Goal: Task Accomplishment & Management: Complete application form

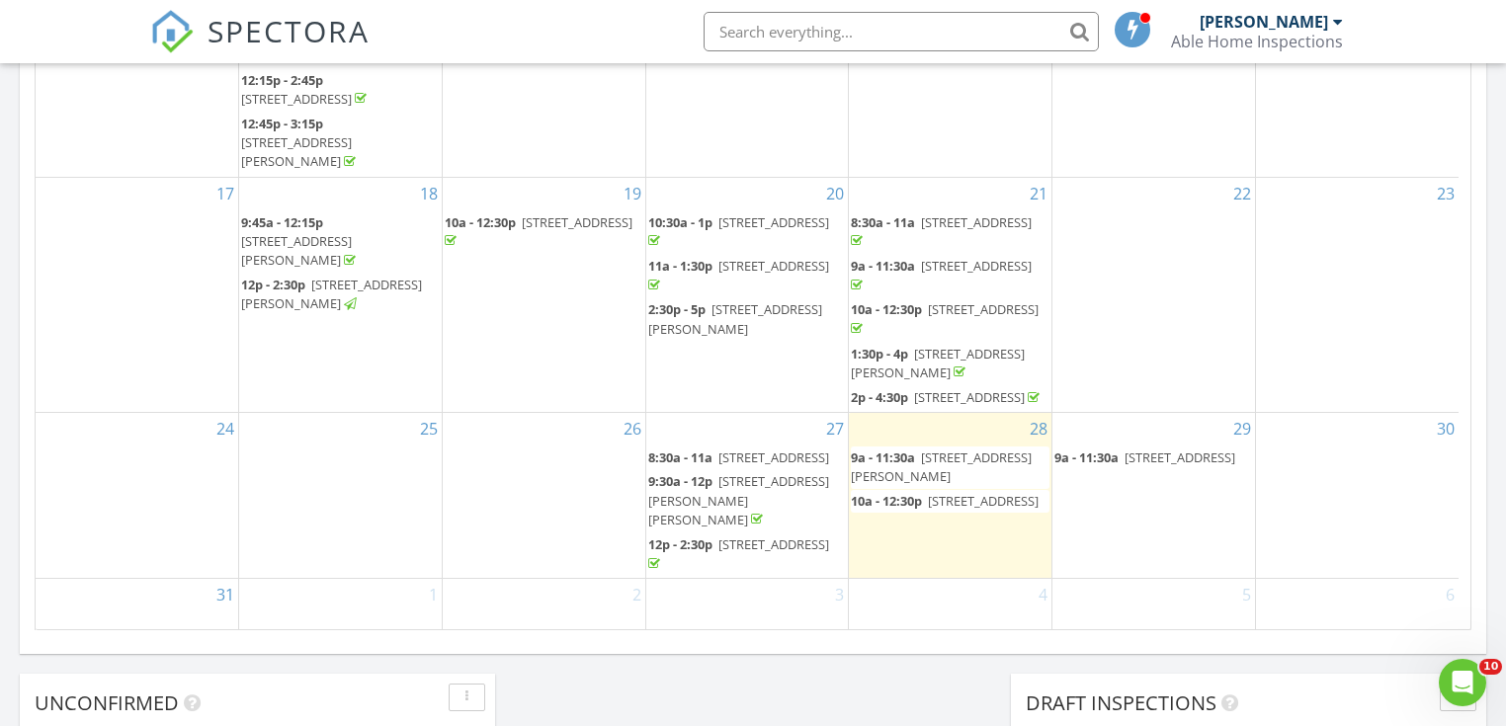
scroll to position [1186, 0]
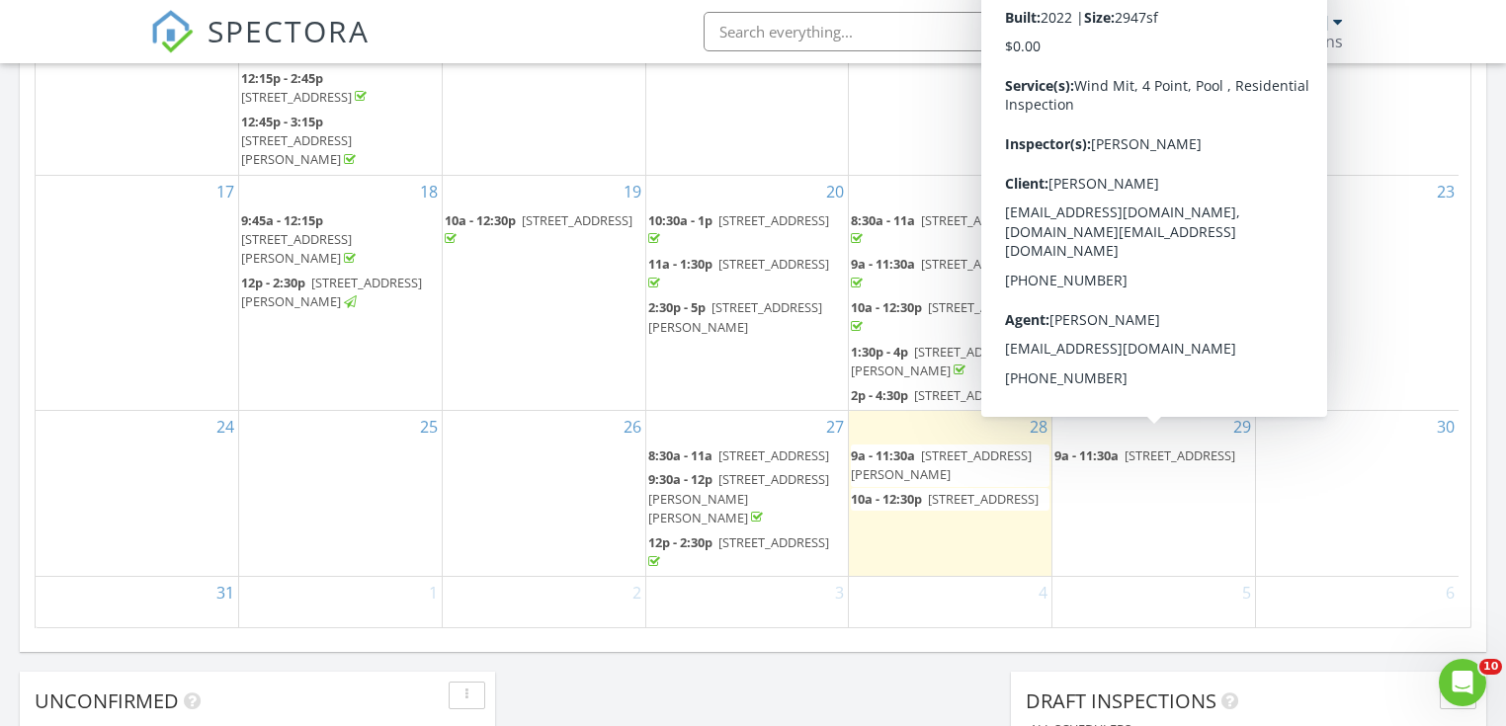
scroll to position [181, 0]
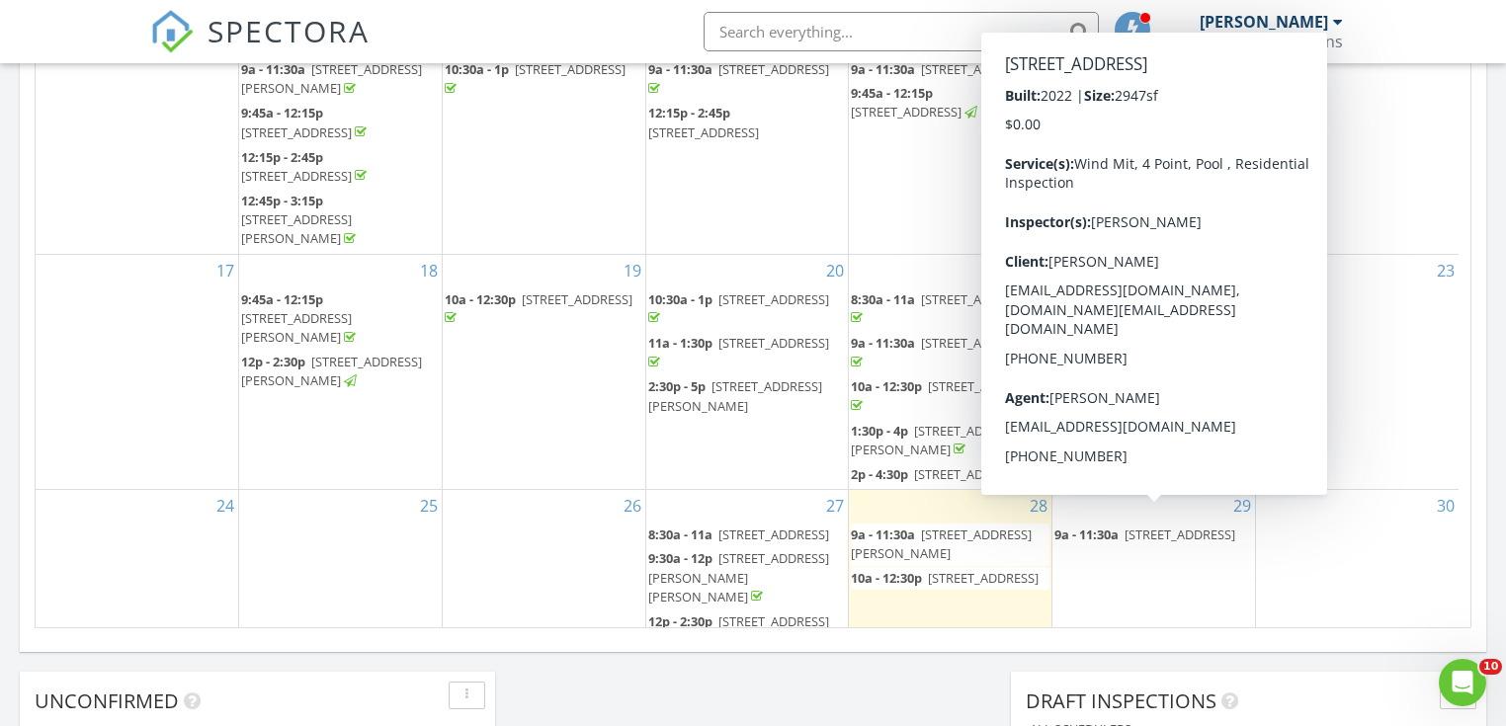
click at [1131, 526] on span "9a - 11:30a 10415 Ventana Ln, Naples 34120" at bounding box center [1147, 535] width 184 height 19
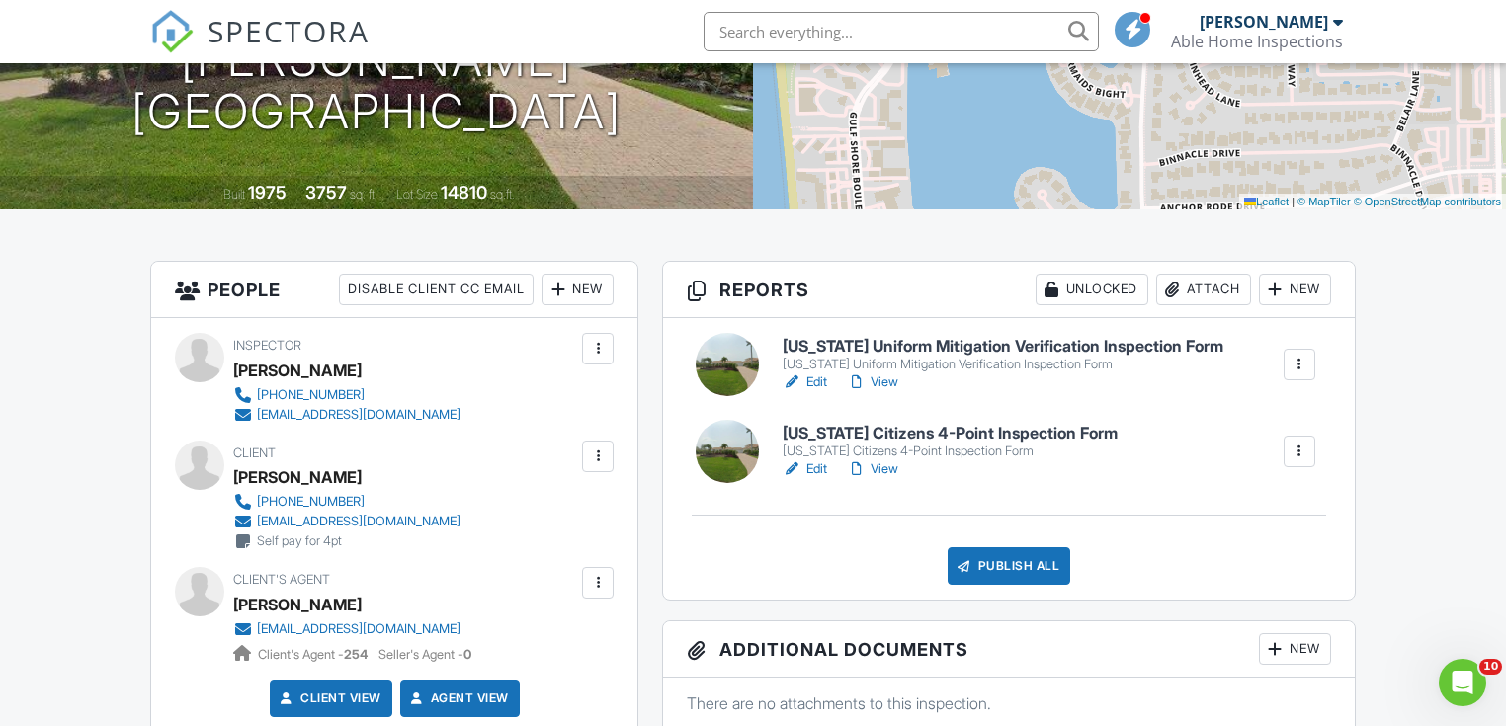
scroll to position [395, 0]
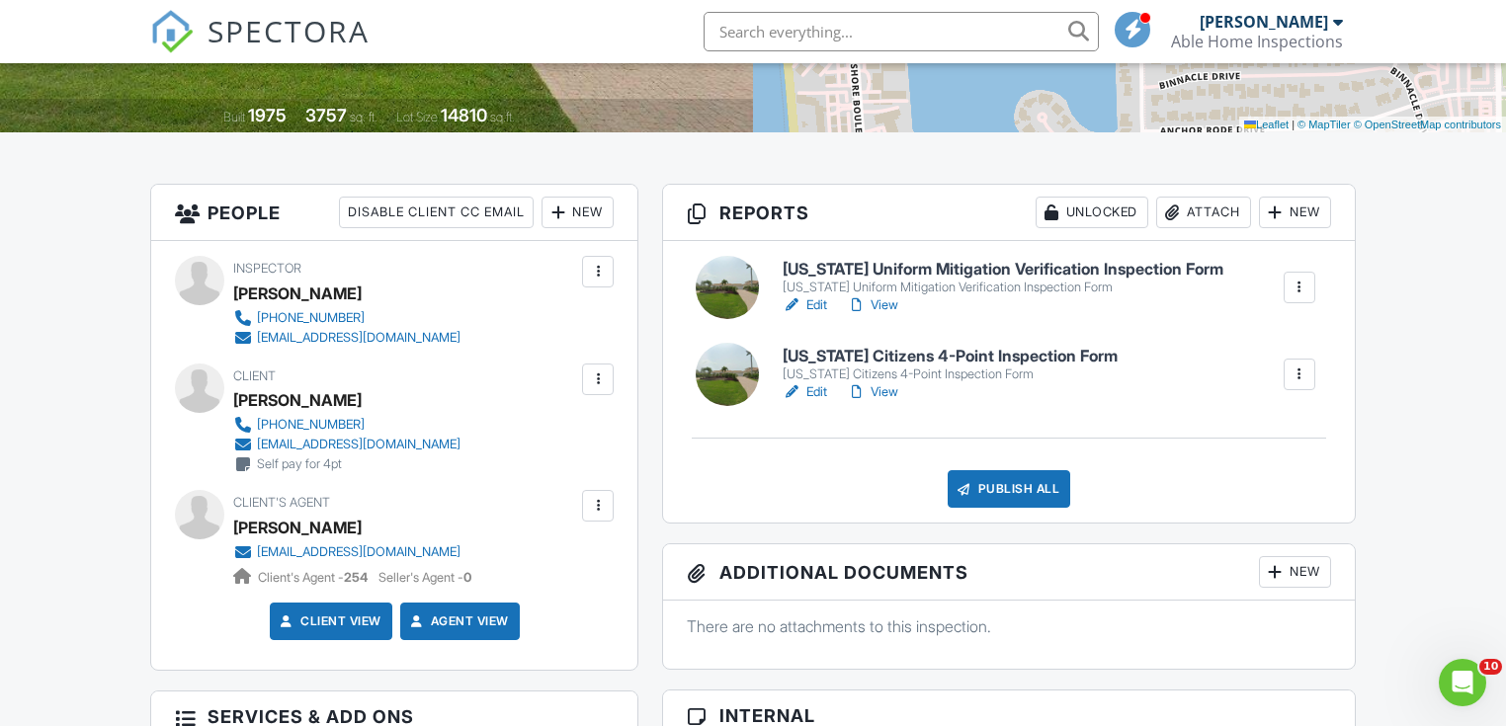
drag, startPoint x: 901, startPoint y: 307, endPoint x: 891, endPoint y: 304, distance: 10.3
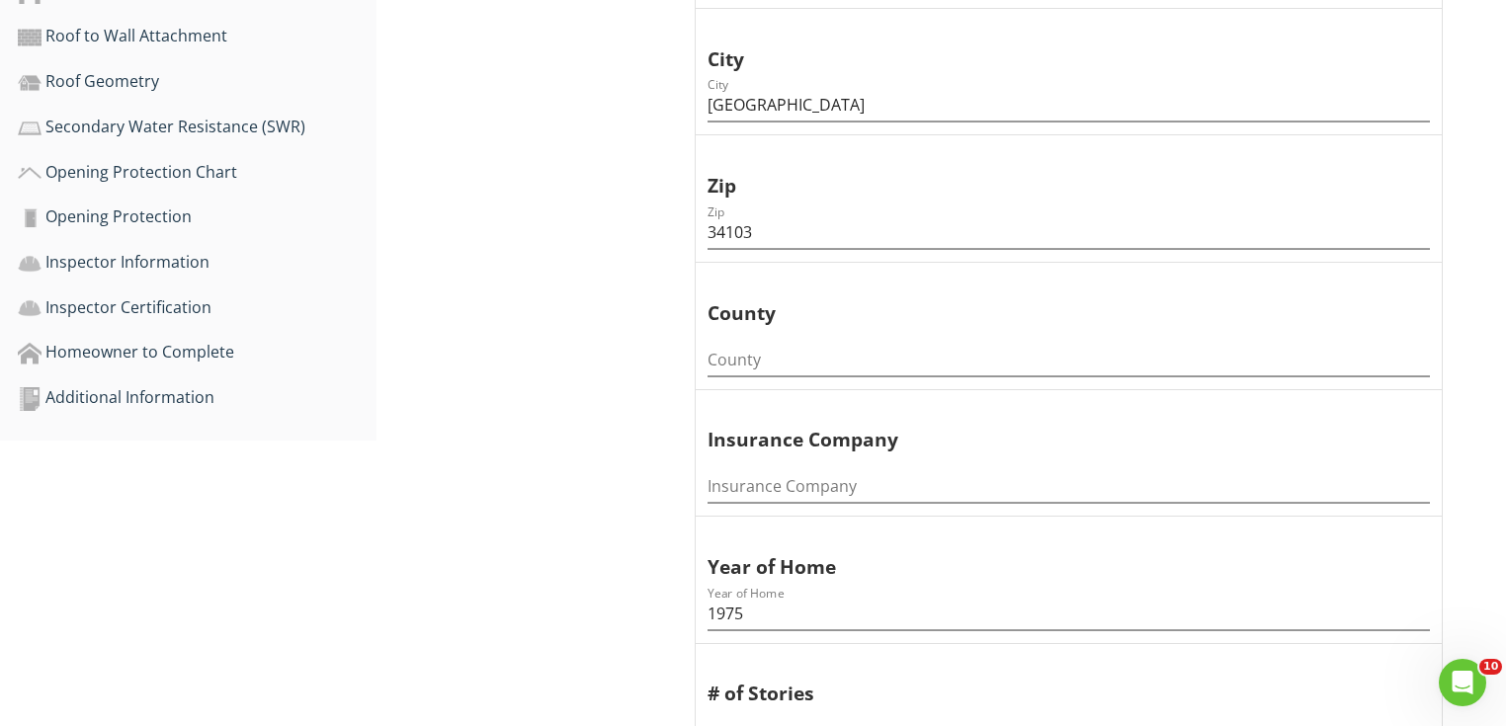
scroll to position [949, 0]
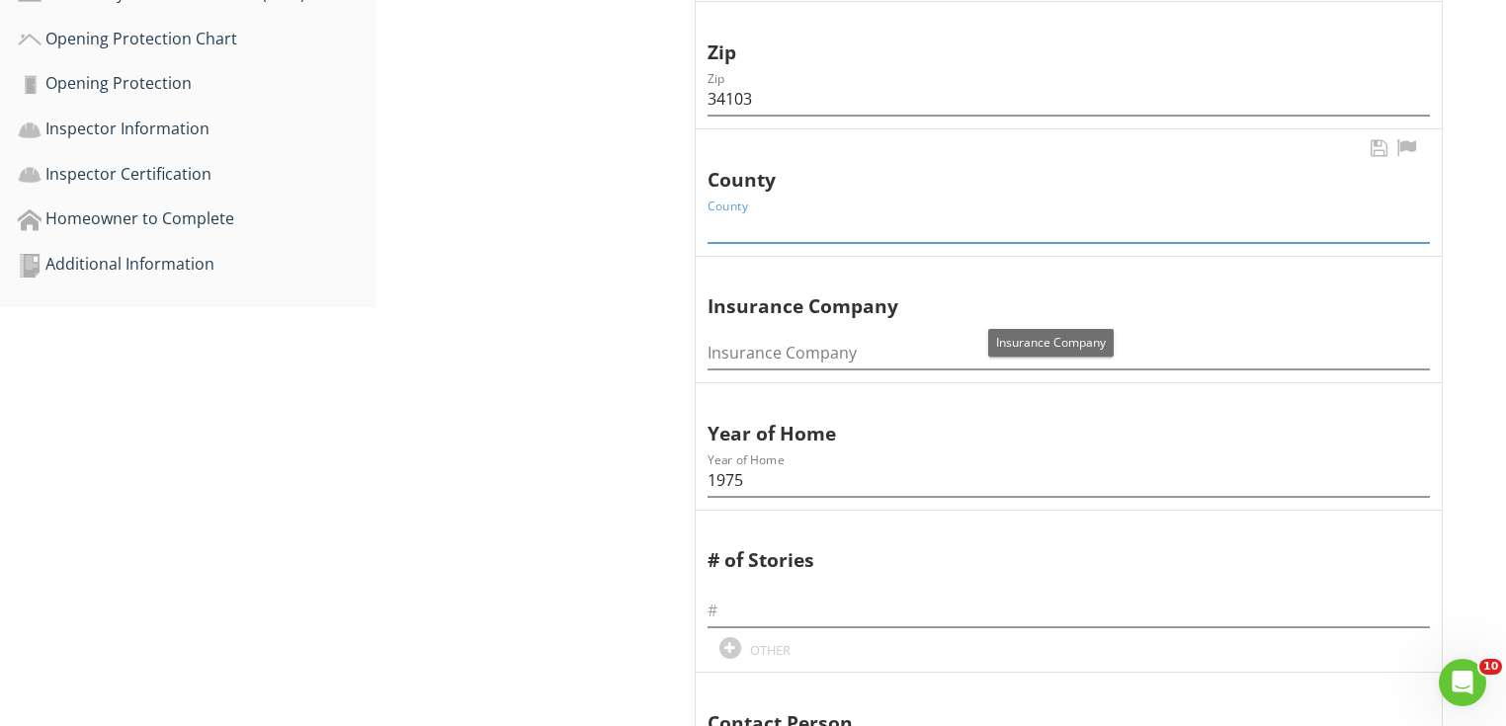
click at [748, 227] on input "County" at bounding box center [1069, 227] width 722 height 33
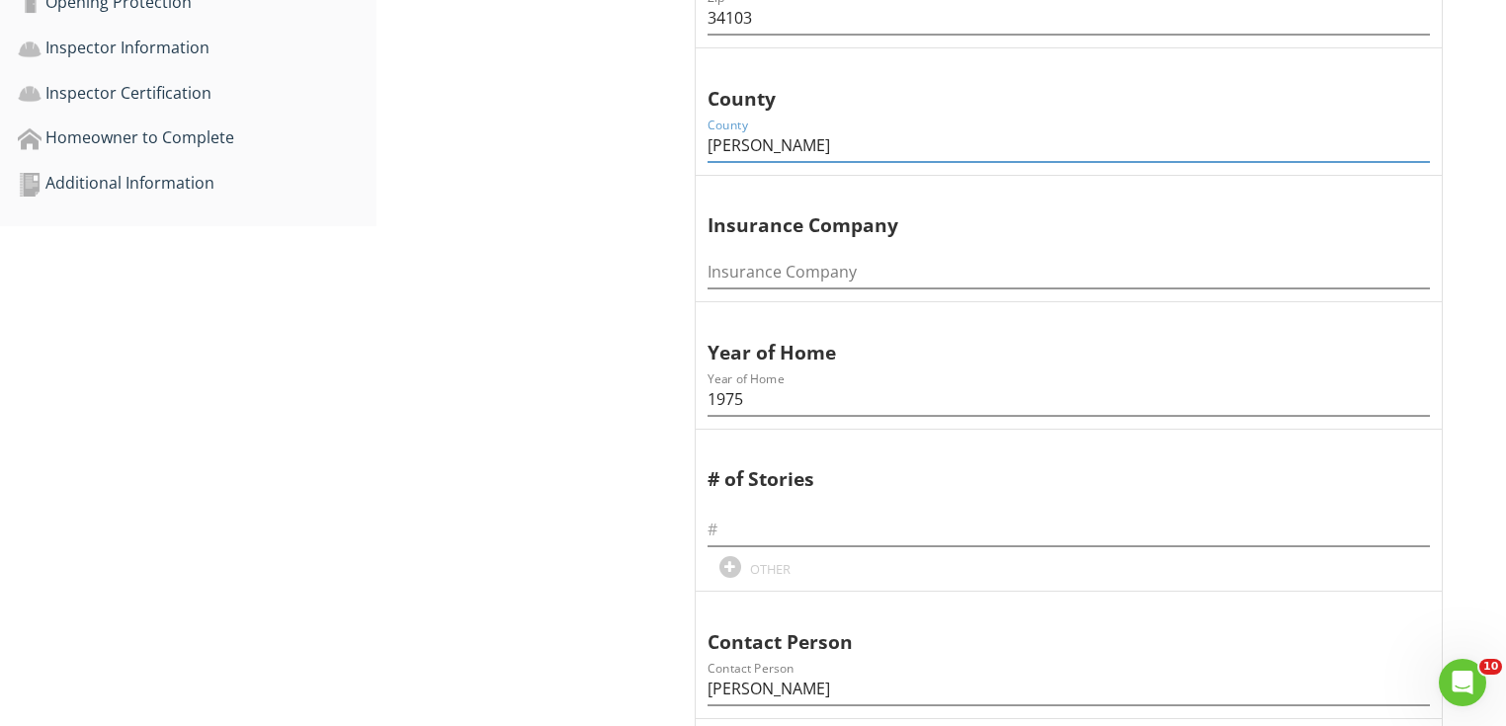
scroll to position [1265, 0]
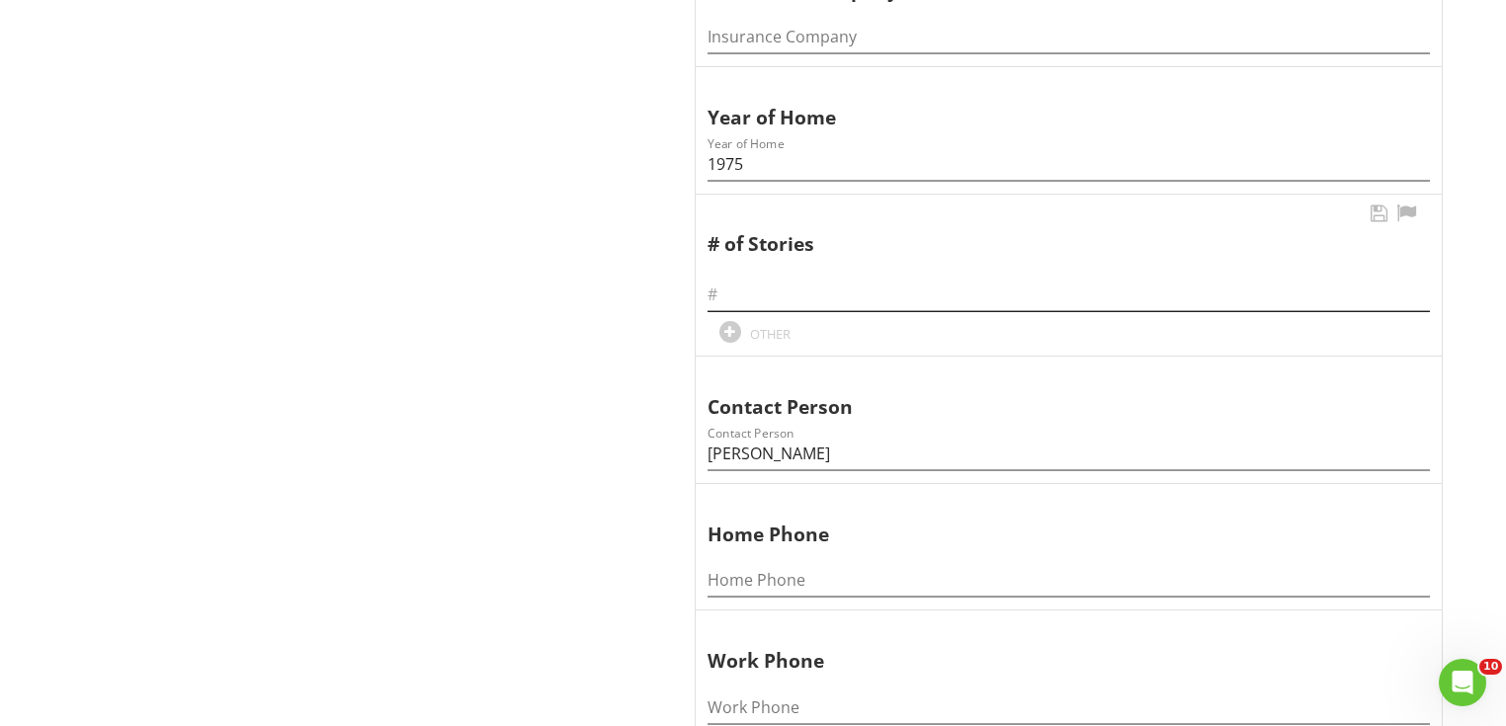
type input "[PERSON_NAME]"
click at [747, 298] on input "text" at bounding box center [1069, 295] width 722 height 33
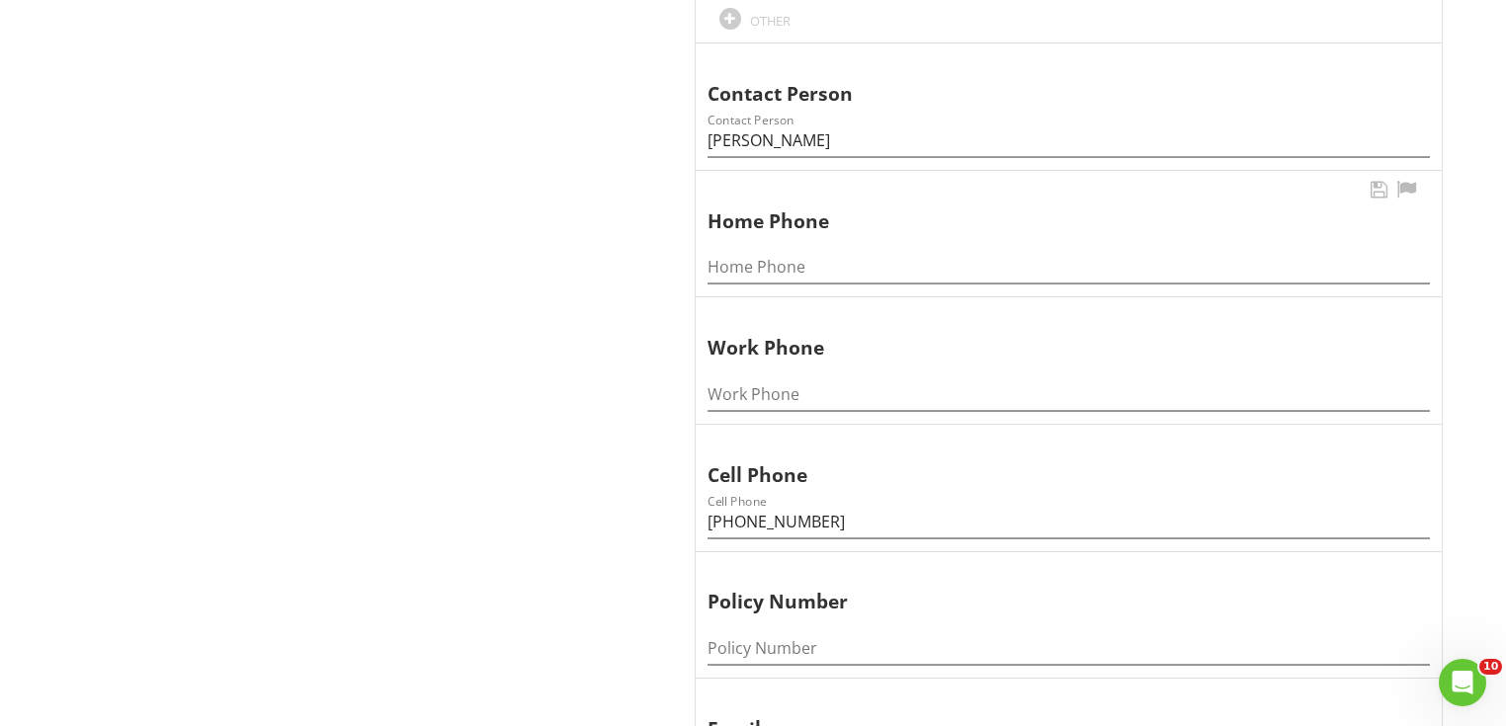
scroll to position [1581, 0]
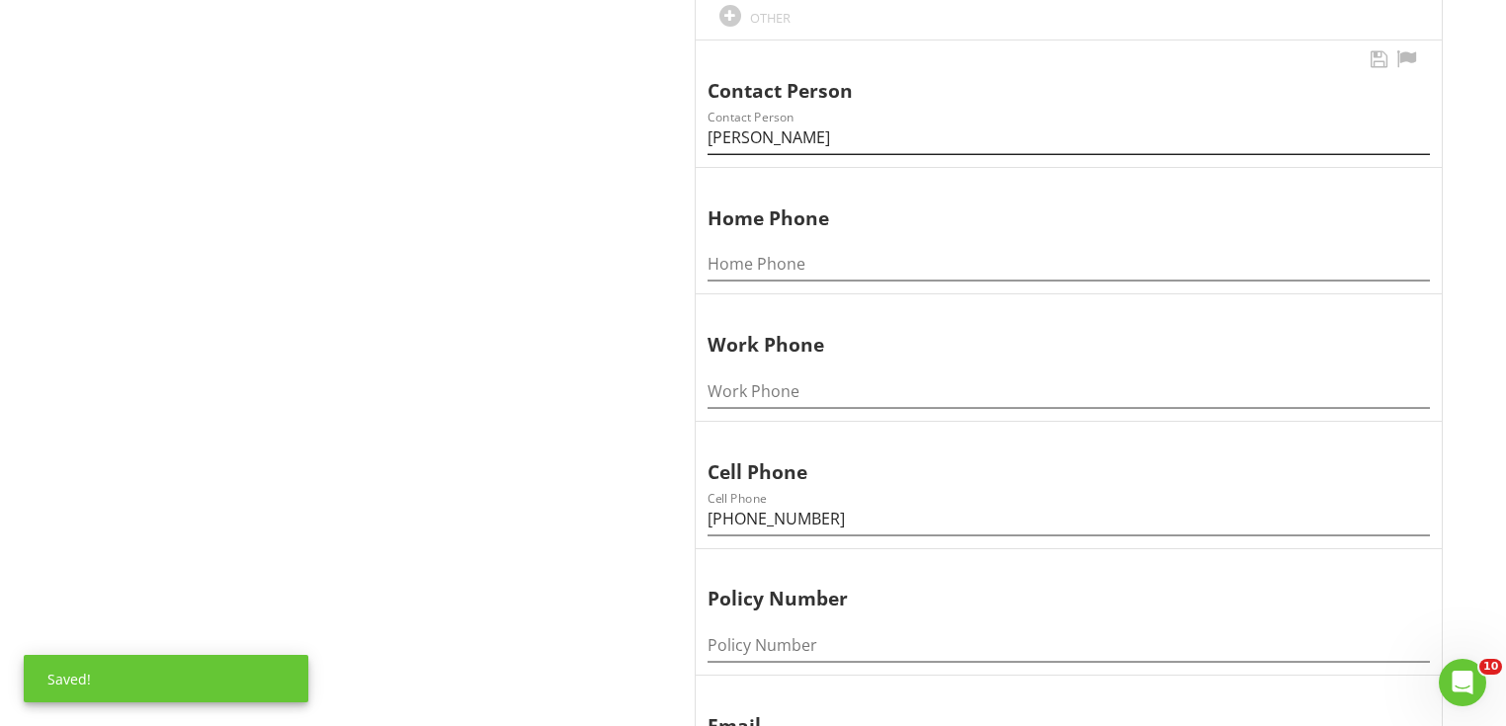
type input "1"
drag, startPoint x: 874, startPoint y: 136, endPoint x: 604, endPoint y: 151, distance: 270.2
drag, startPoint x: 825, startPoint y: 511, endPoint x: 462, endPoint y: 544, distance: 365.2
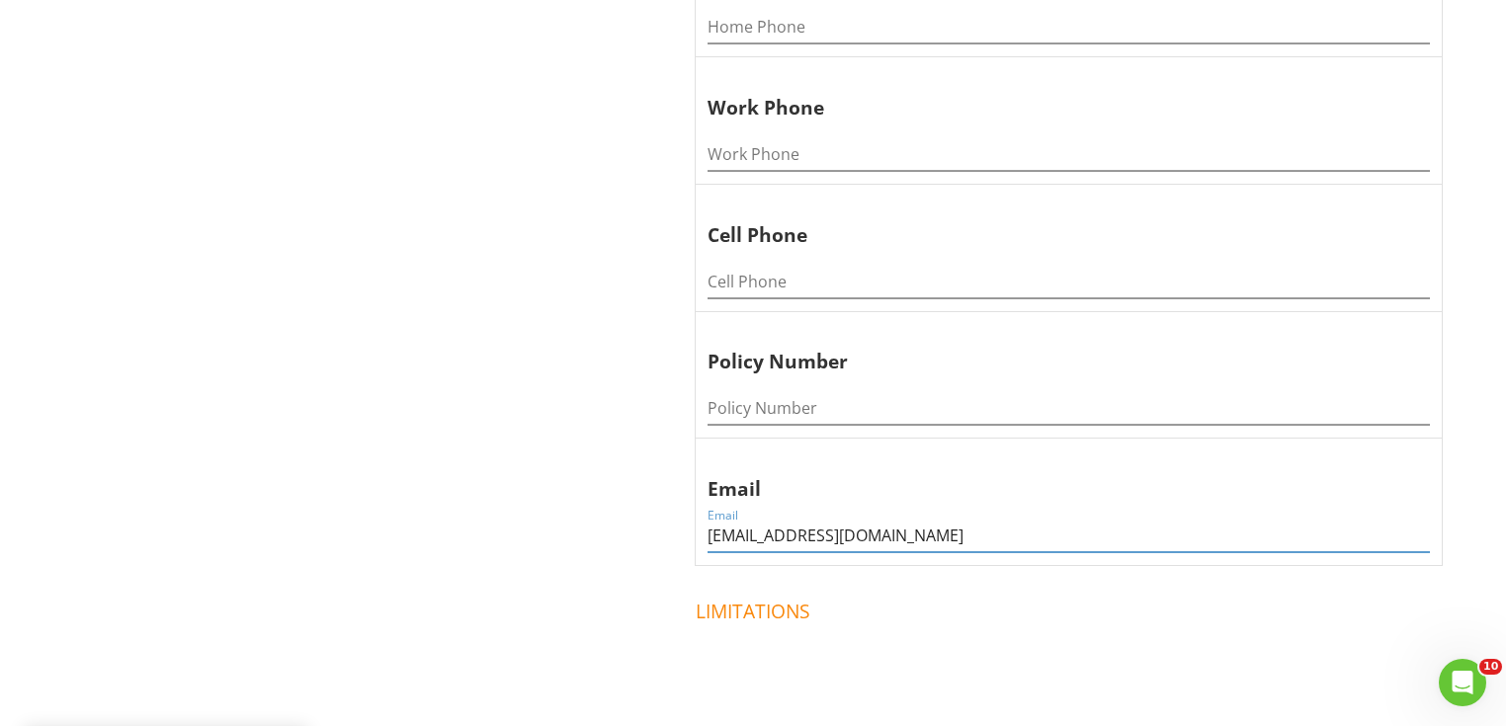
drag, startPoint x: 846, startPoint y: 530, endPoint x: 530, endPoint y: 505, distance: 317.2
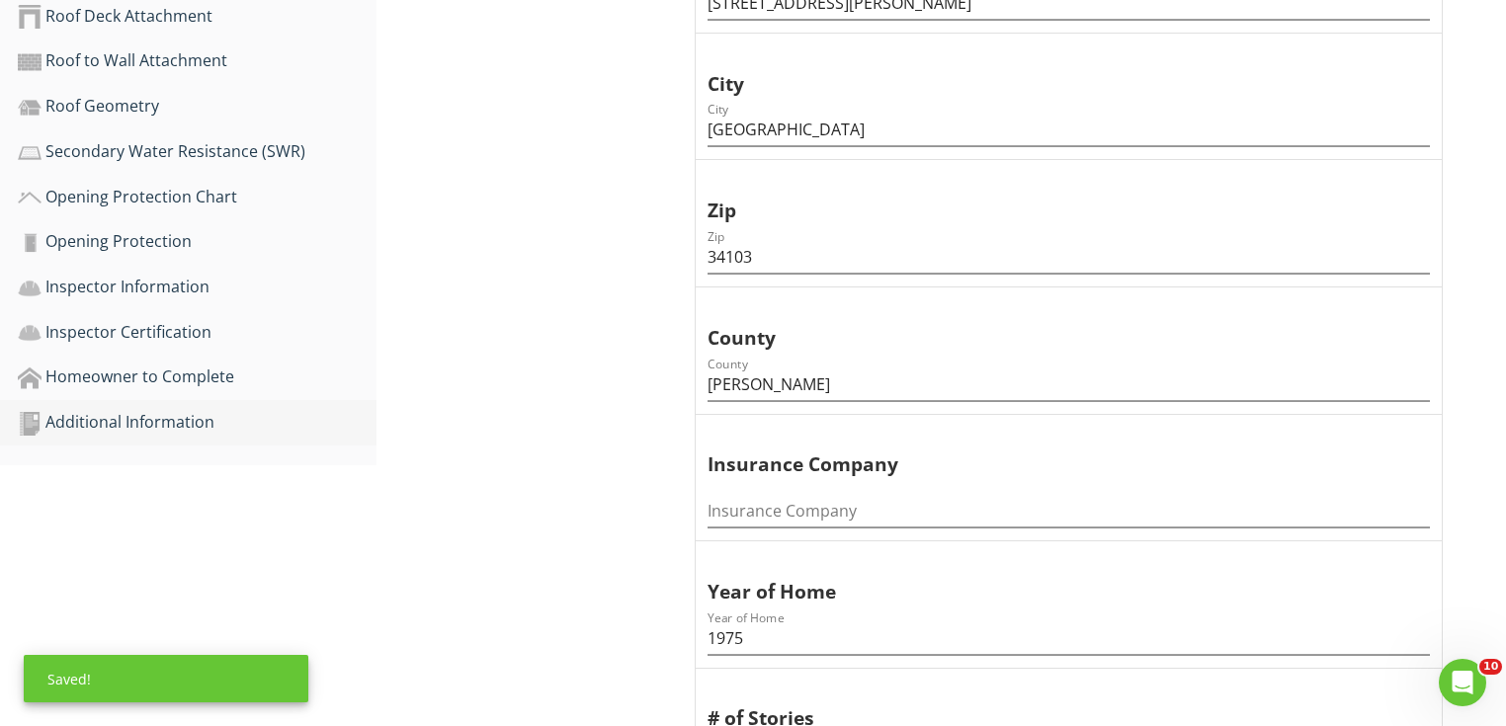
scroll to position [474, 0]
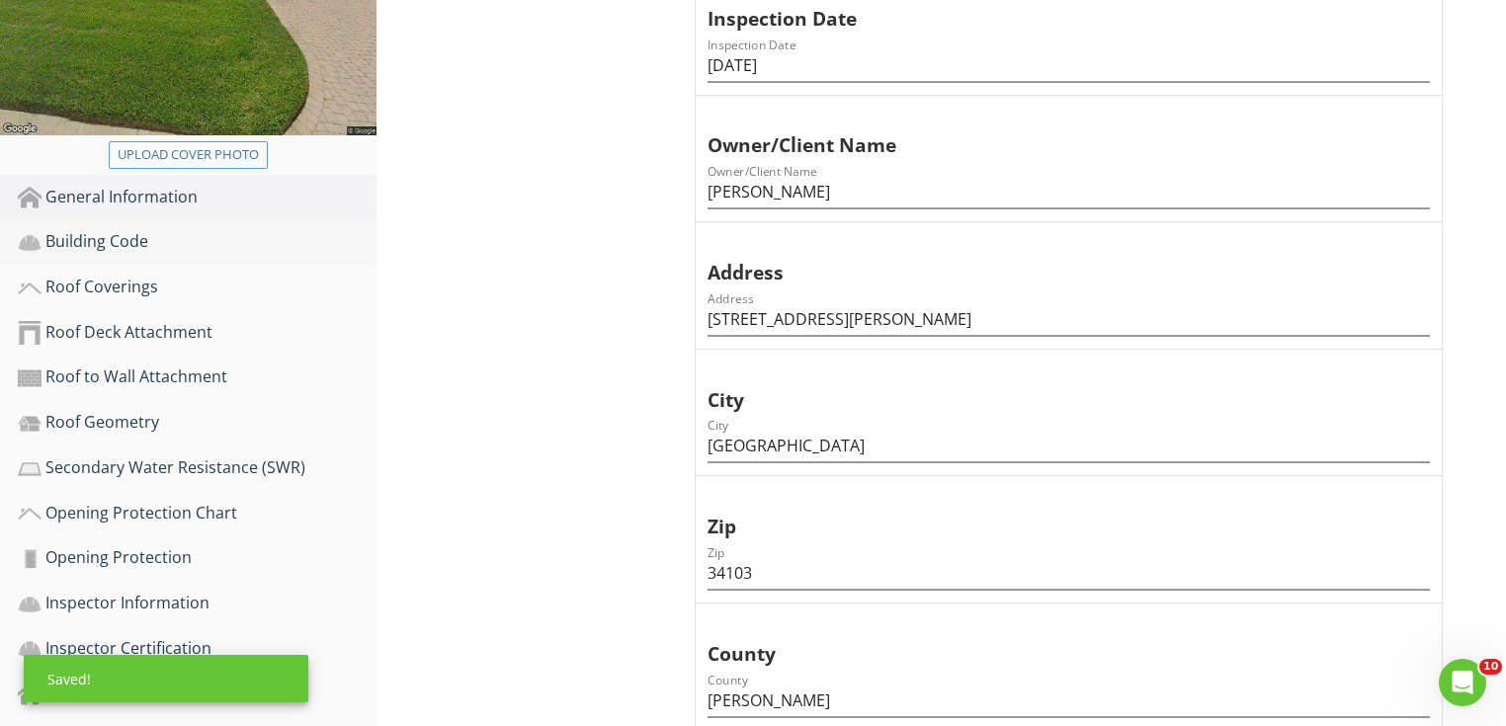
click at [166, 230] on div "Building Code" at bounding box center [197, 242] width 359 height 26
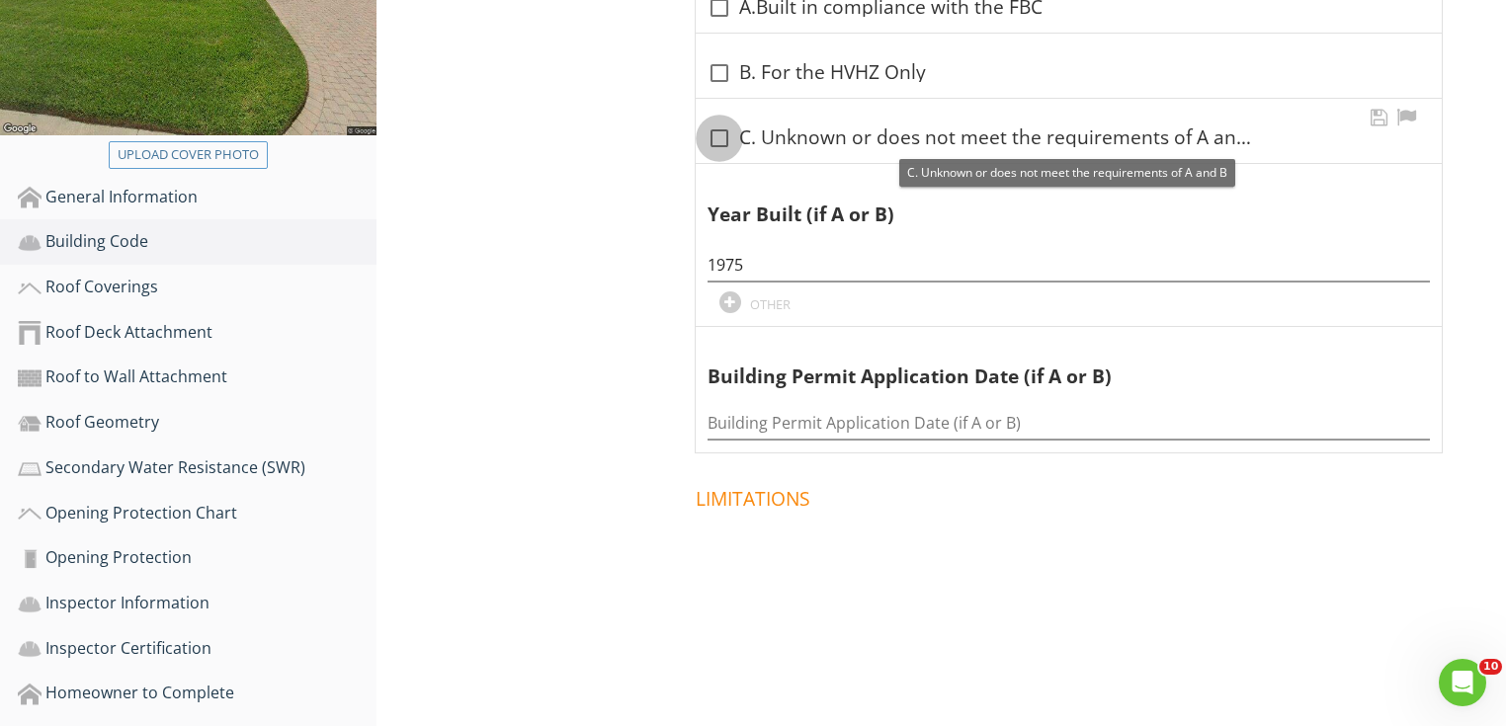
click at [717, 141] on div at bounding box center [720, 139] width 34 height 34
checkbox input "true"
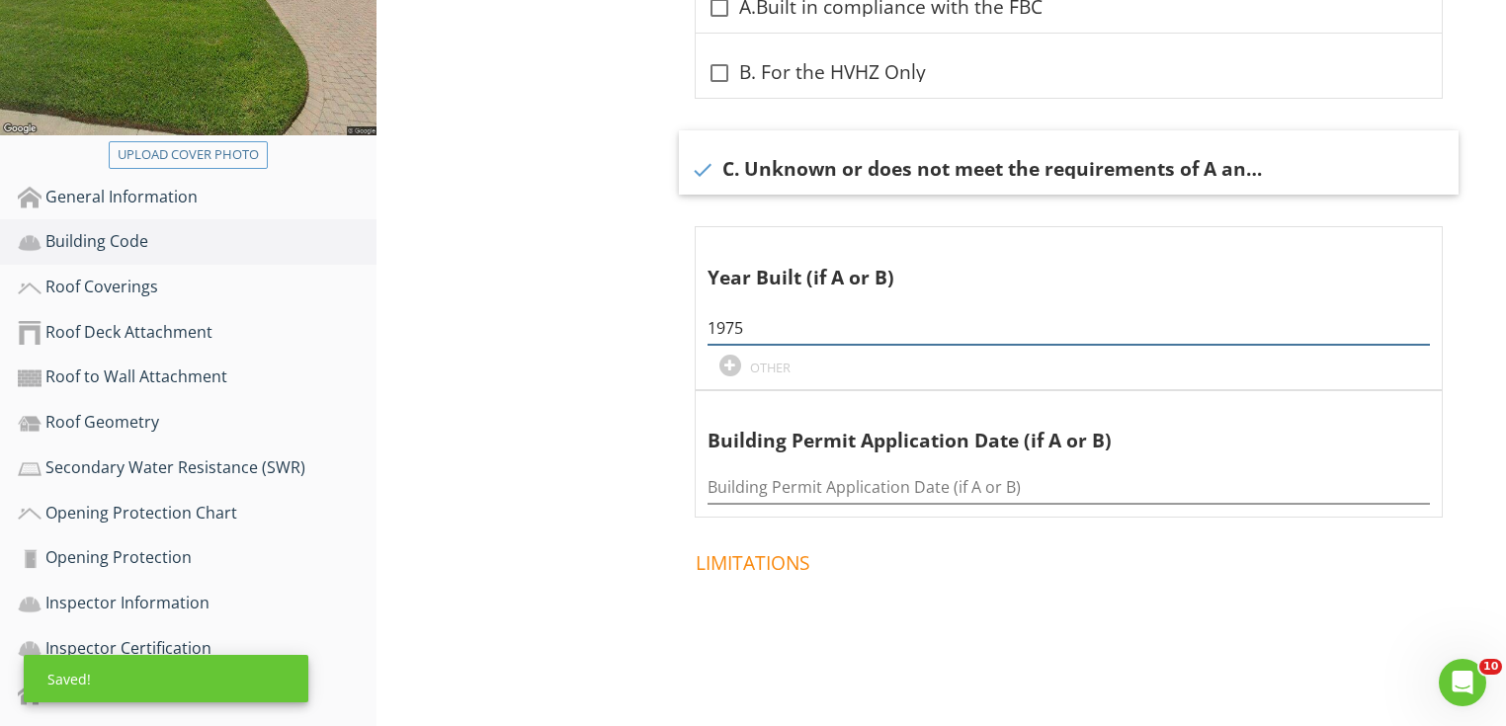
drag, startPoint x: 802, startPoint y: 334, endPoint x: 470, endPoint y: 320, distance: 331.4
click at [481, 320] on div "Building Code Information Information Information check_box_outline_blank A.Bui…" at bounding box center [942, 249] width 1130 height 980
click at [125, 287] on div "Roof Coverings" at bounding box center [197, 288] width 359 height 26
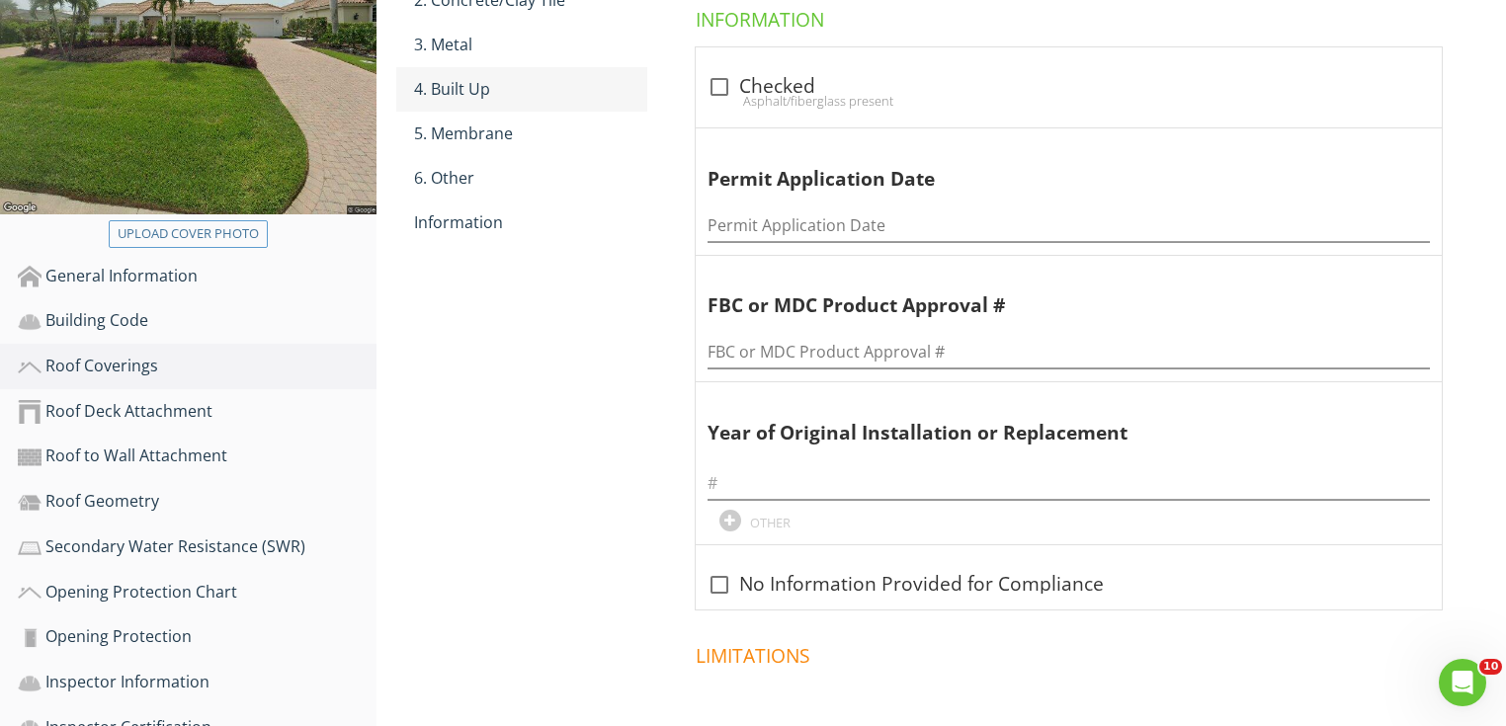
scroll to position [316, 0]
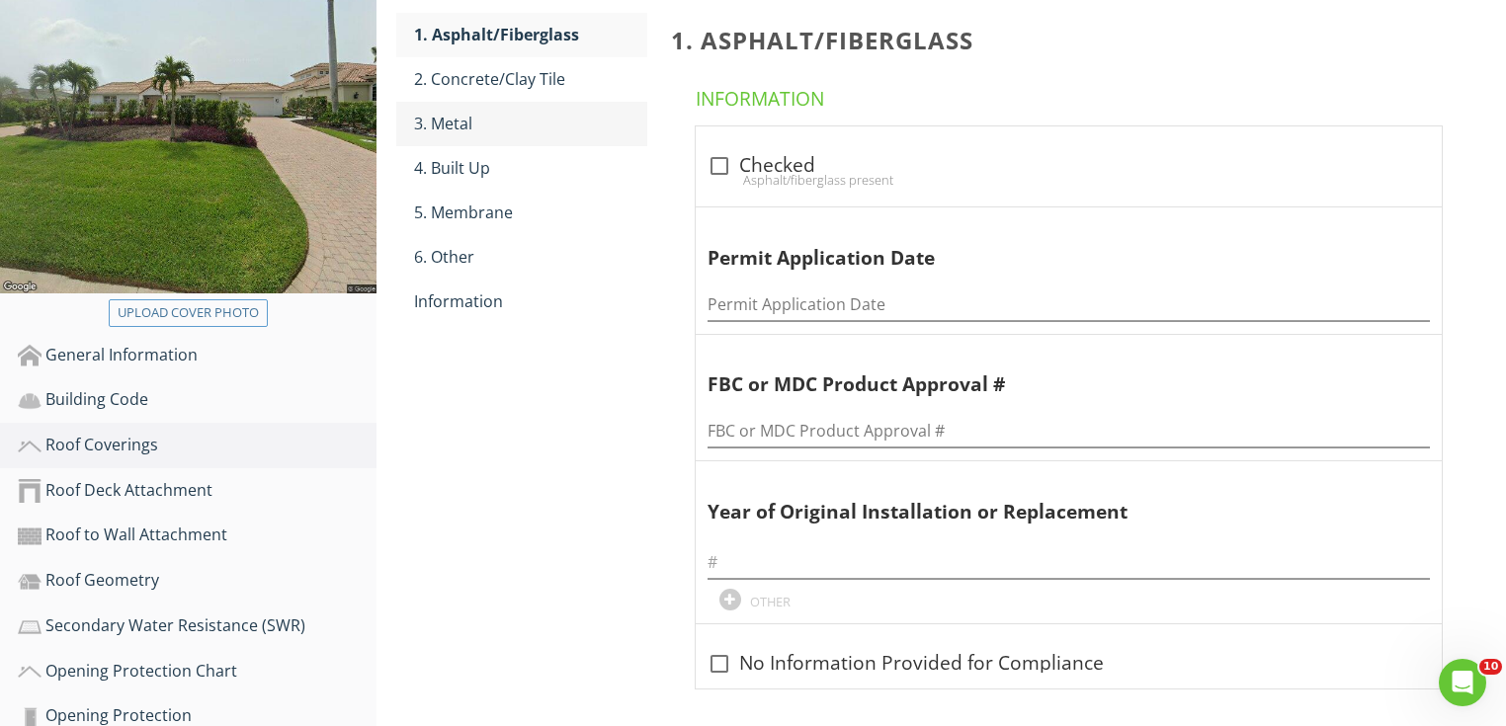
click at [458, 127] on div "3. Metal" at bounding box center [530, 124] width 233 height 24
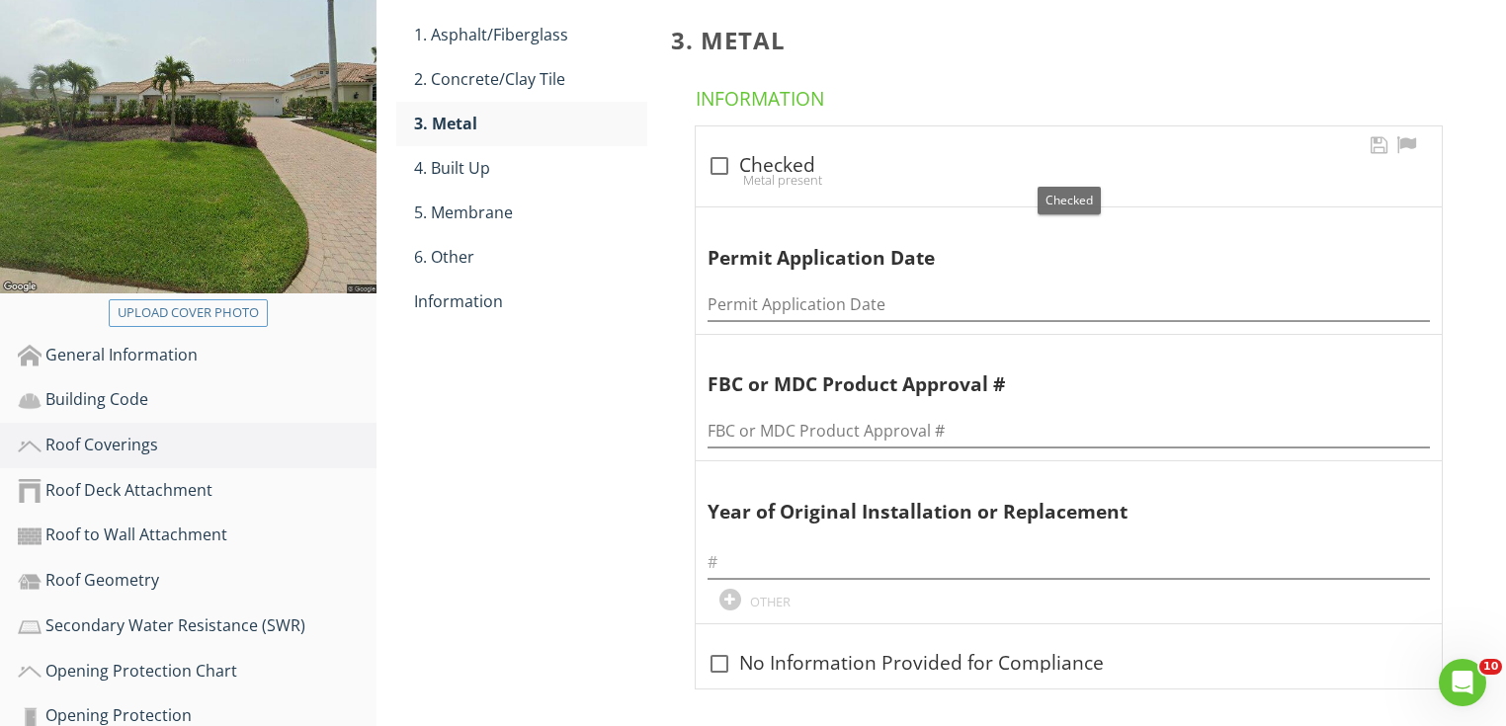
click at [762, 158] on div "check_box_outline_blank Checked" at bounding box center [1069, 166] width 722 height 24
checkbox input "true"
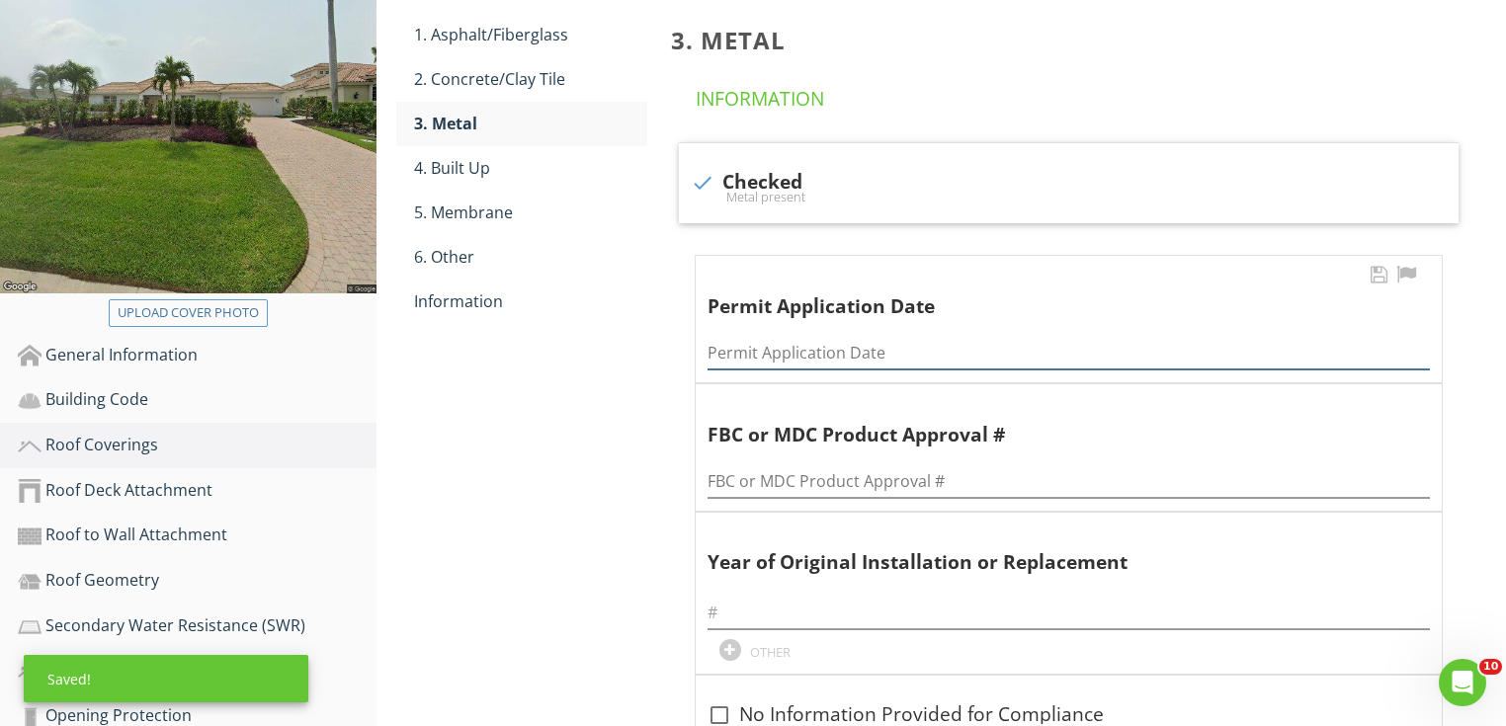
click at [783, 343] on input "Permit Application Date" at bounding box center [1069, 353] width 722 height 33
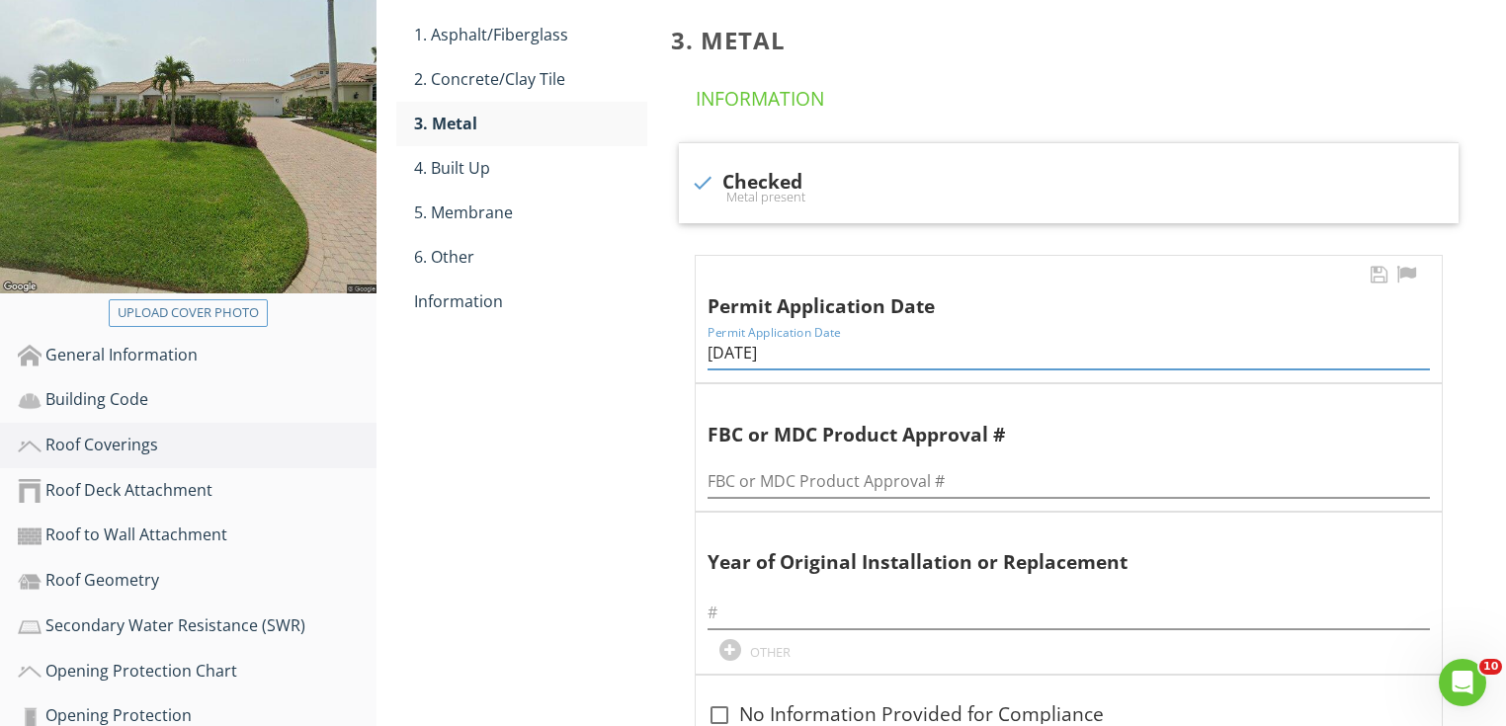
click at [783, 343] on input "[DATE]" at bounding box center [1069, 353] width 722 height 33
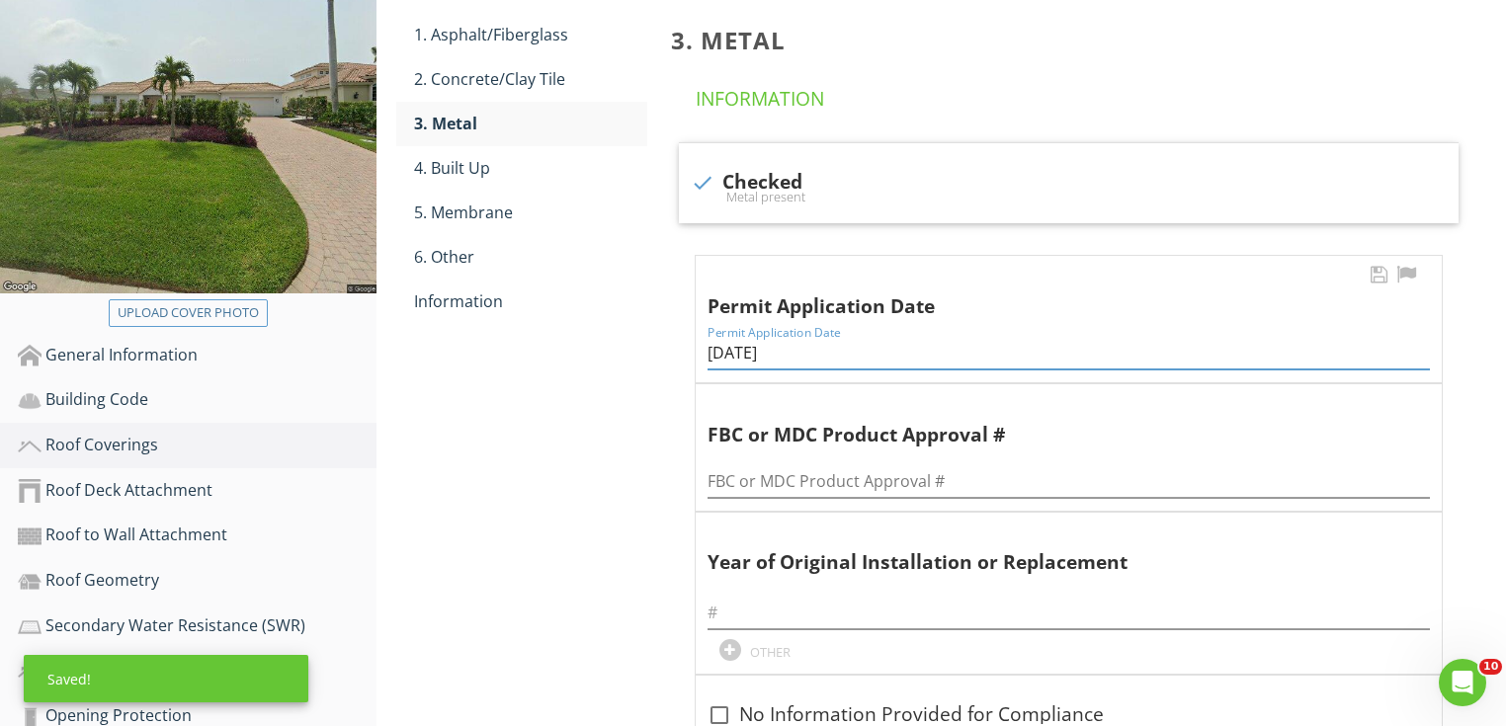
click at [783, 343] on input "[DATE]" at bounding box center [1069, 353] width 722 height 33
type input "[DATE]"
click at [761, 620] on input "text" at bounding box center [1069, 613] width 722 height 33
type input "2024"
click at [475, 198] on link "5. Membrane" at bounding box center [530, 212] width 233 height 43
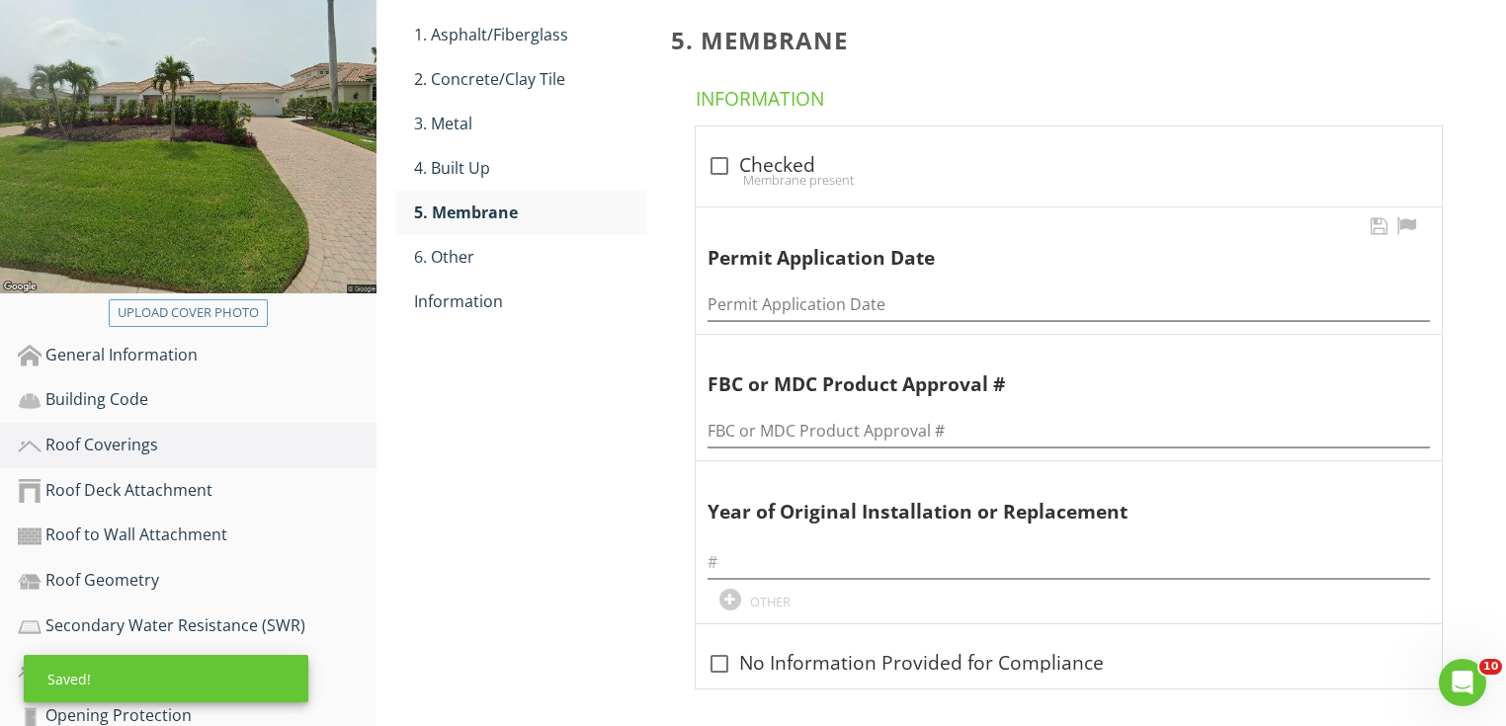
click at [834, 213] on span "Permit Application Date" at bounding box center [1069, 242] width 722 height 59
click at [806, 185] on div "Membrane present" at bounding box center [1069, 180] width 722 height 16
checkbox input "true"
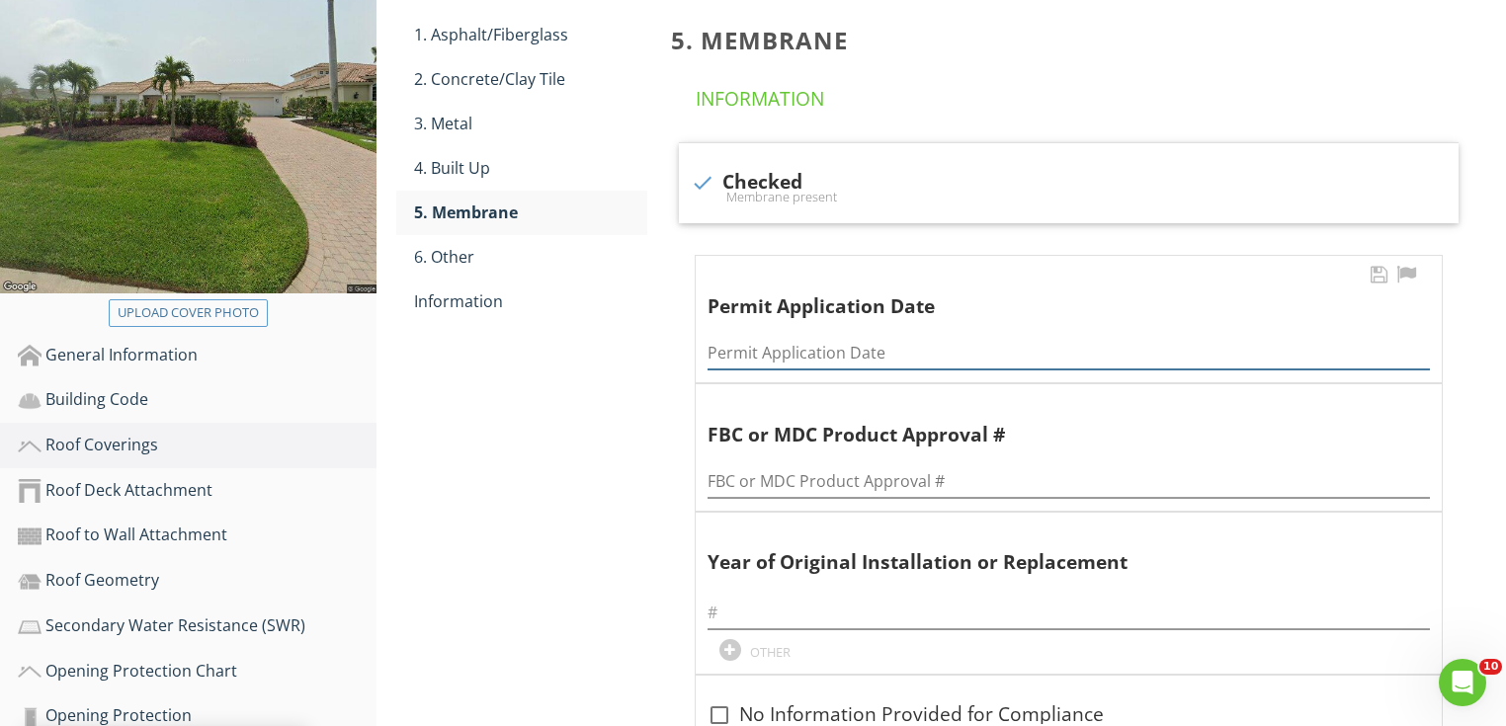
click at [763, 368] on div "Permit Application Date" at bounding box center [1069, 353] width 722 height 33
paste input "09/12/2024"
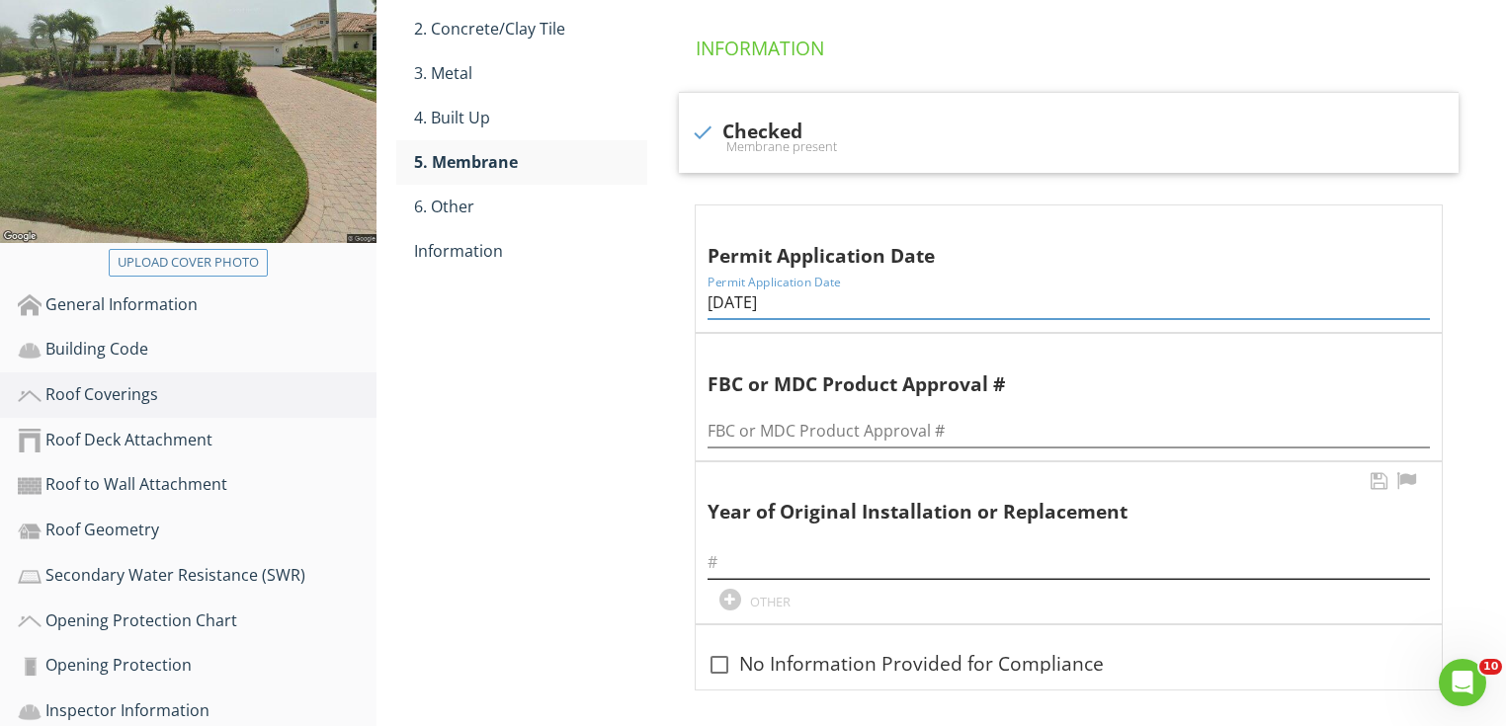
scroll to position [395, 0]
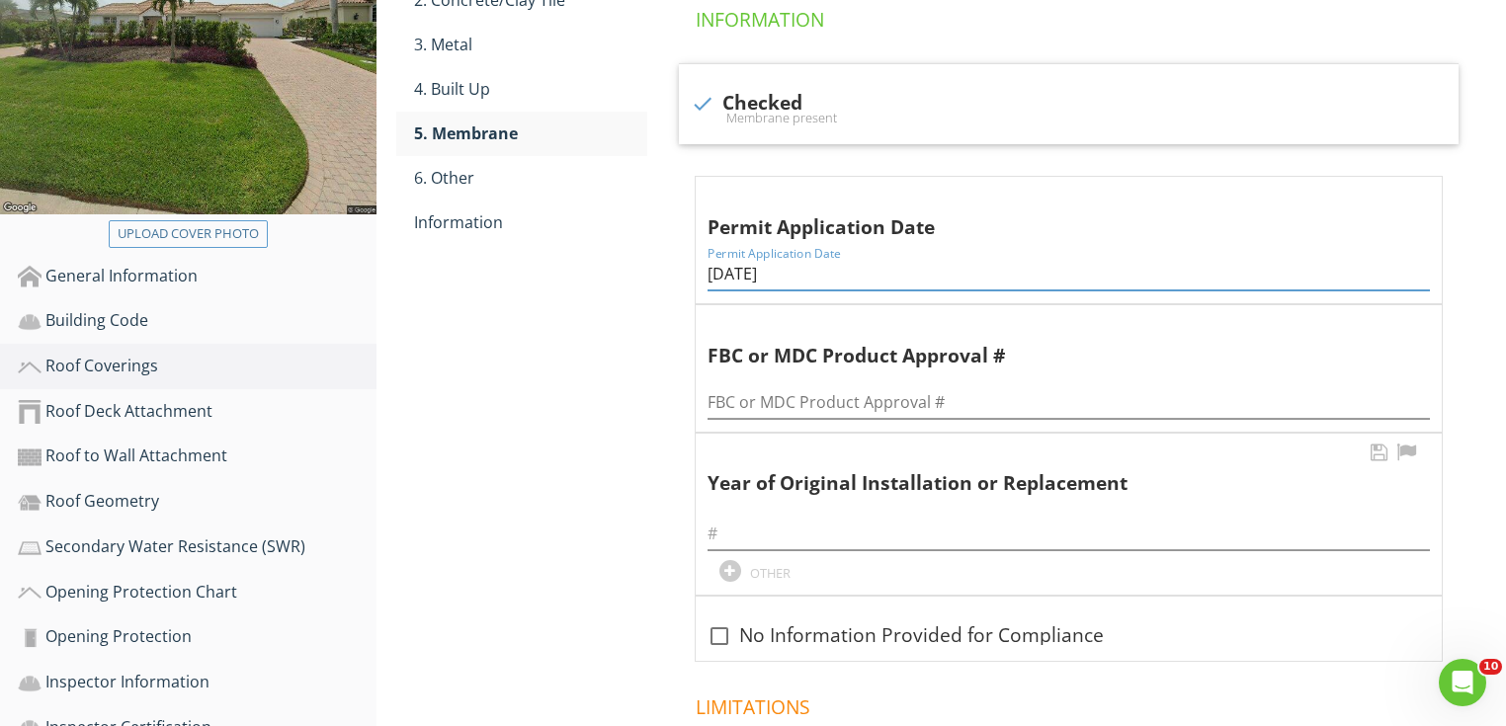
type input "09/12/2024"
click at [774, 553] on div "Year of Original Installation or Replacement OTHER" at bounding box center [1069, 511] width 722 height 143
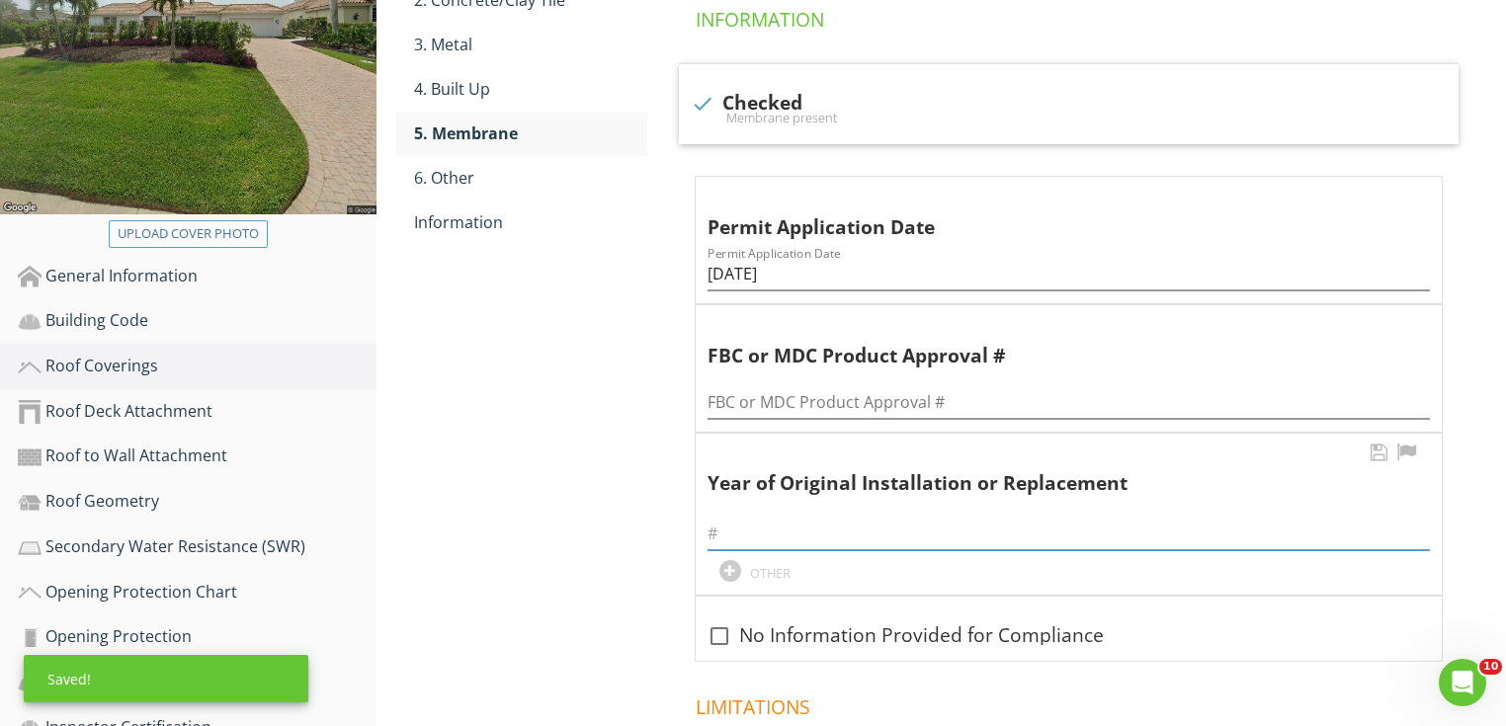
click at [770, 540] on input "text" at bounding box center [1069, 534] width 722 height 33
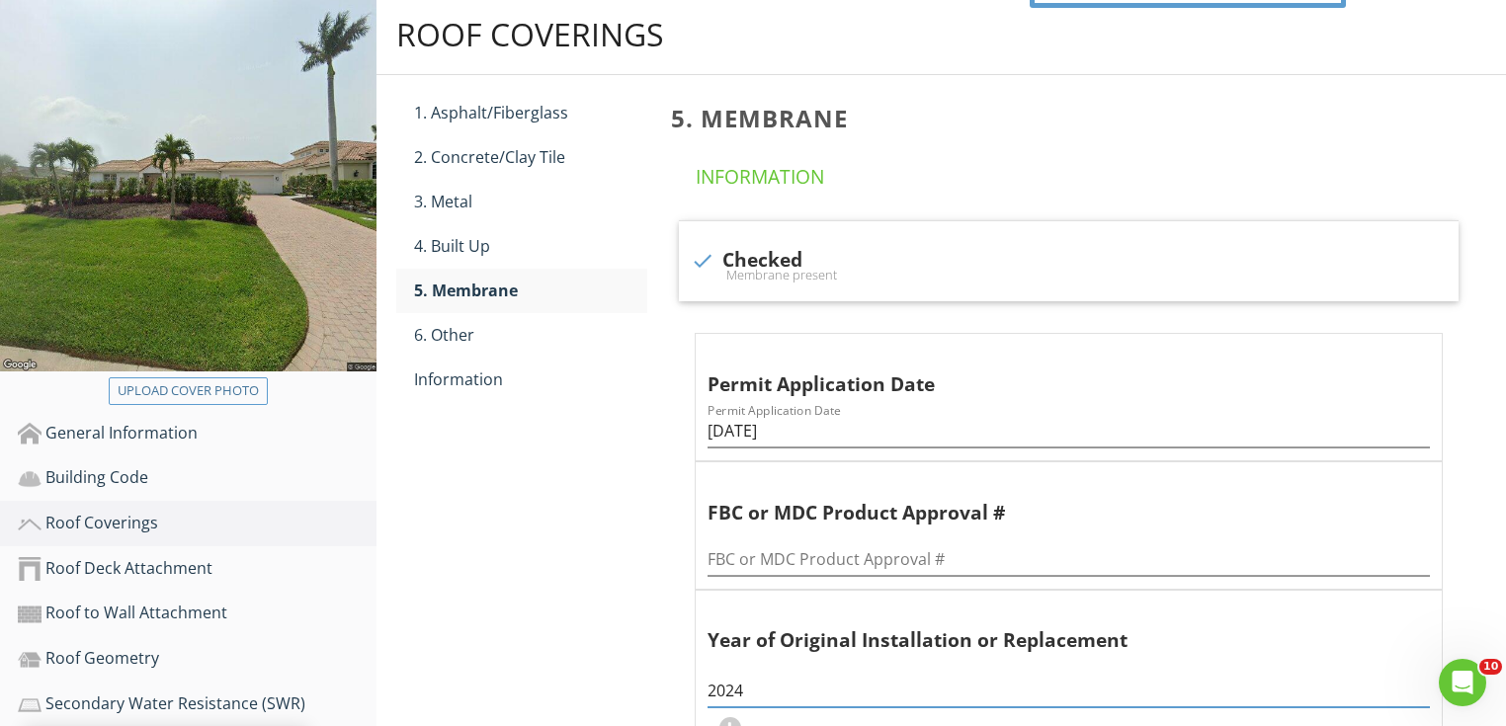
scroll to position [237, 0]
type input "2024"
click at [498, 388] on div "Information" at bounding box center [530, 381] width 233 height 24
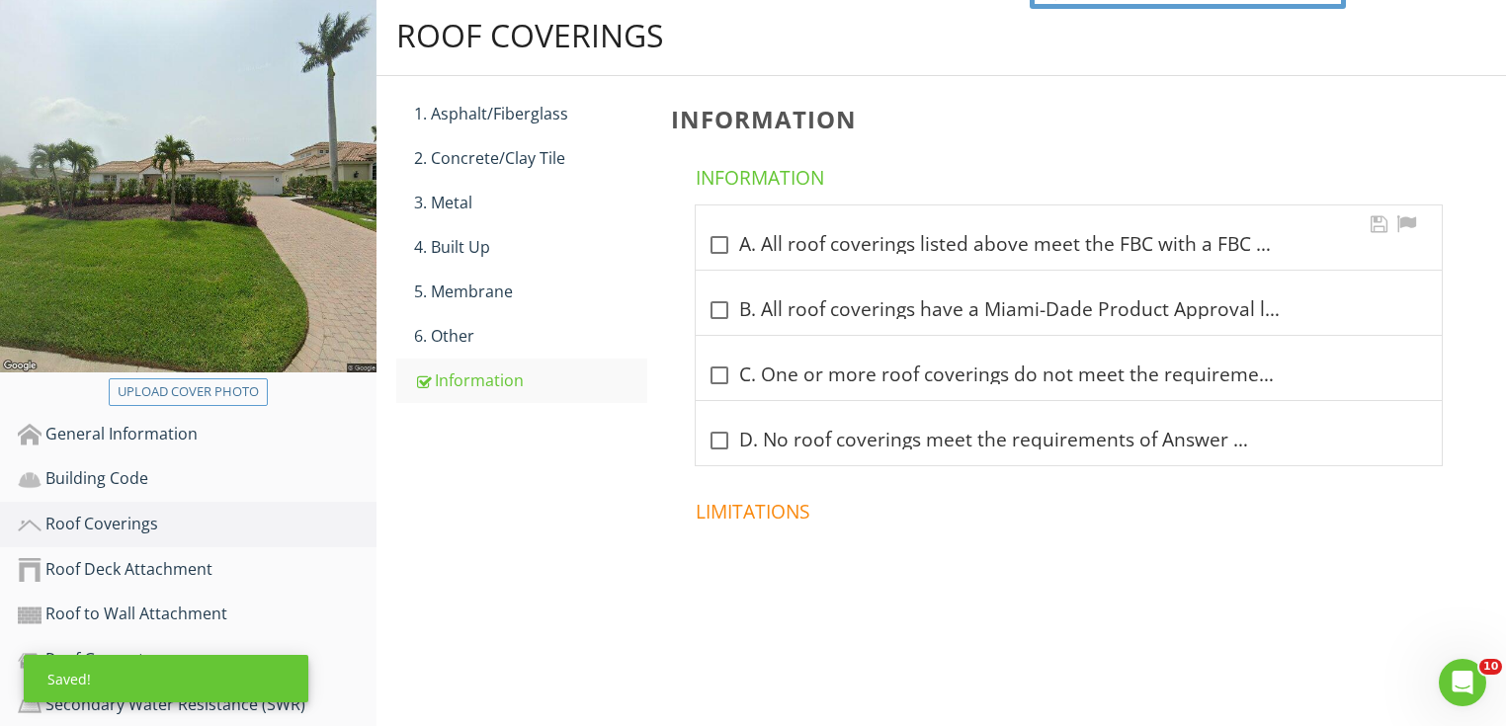
click at [763, 253] on div "check_box_outline_blank A. All roof coverings listed above meet the FBC with a …" at bounding box center [1069, 245] width 722 height 24
checkbox input "true"
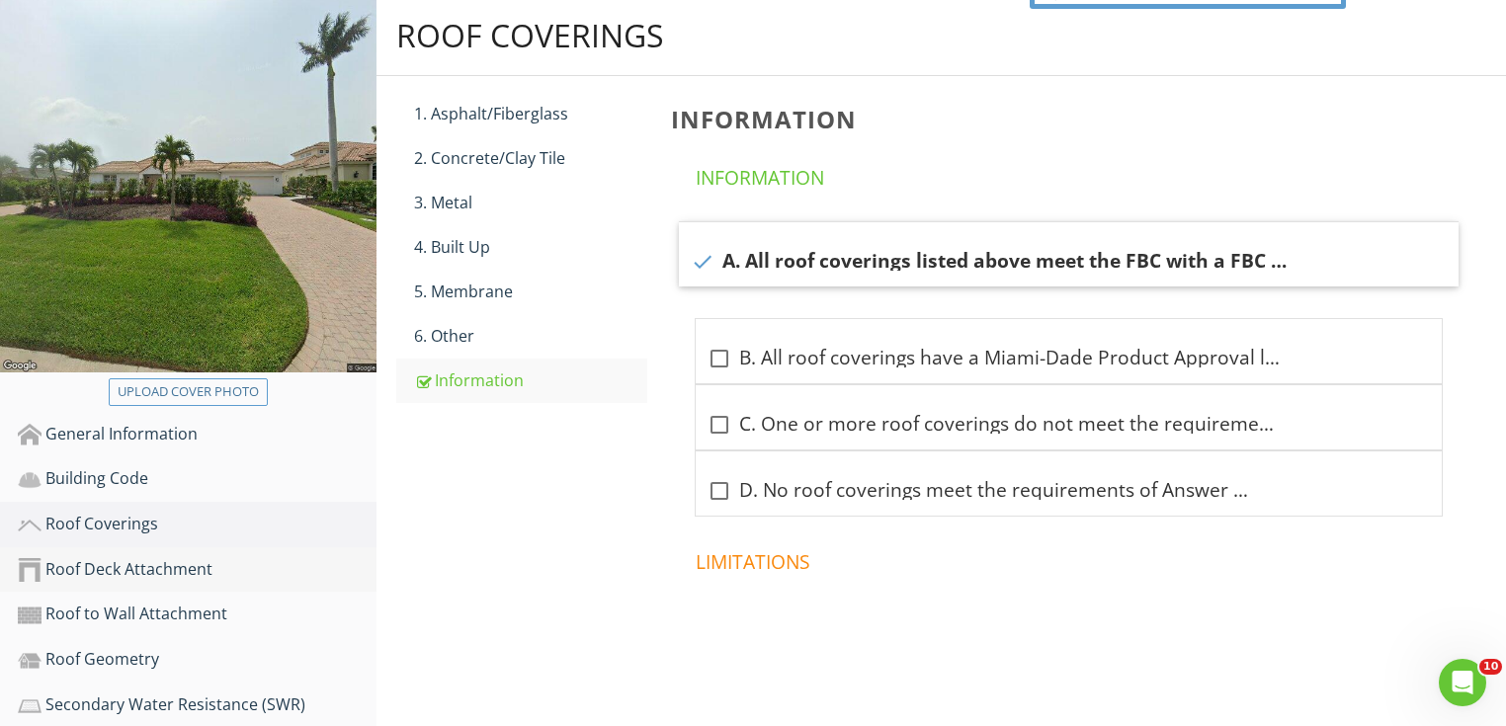
click at [225, 557] on div "Roof Deck Attachment" at bounding box center [197, 570] width 359 height 26
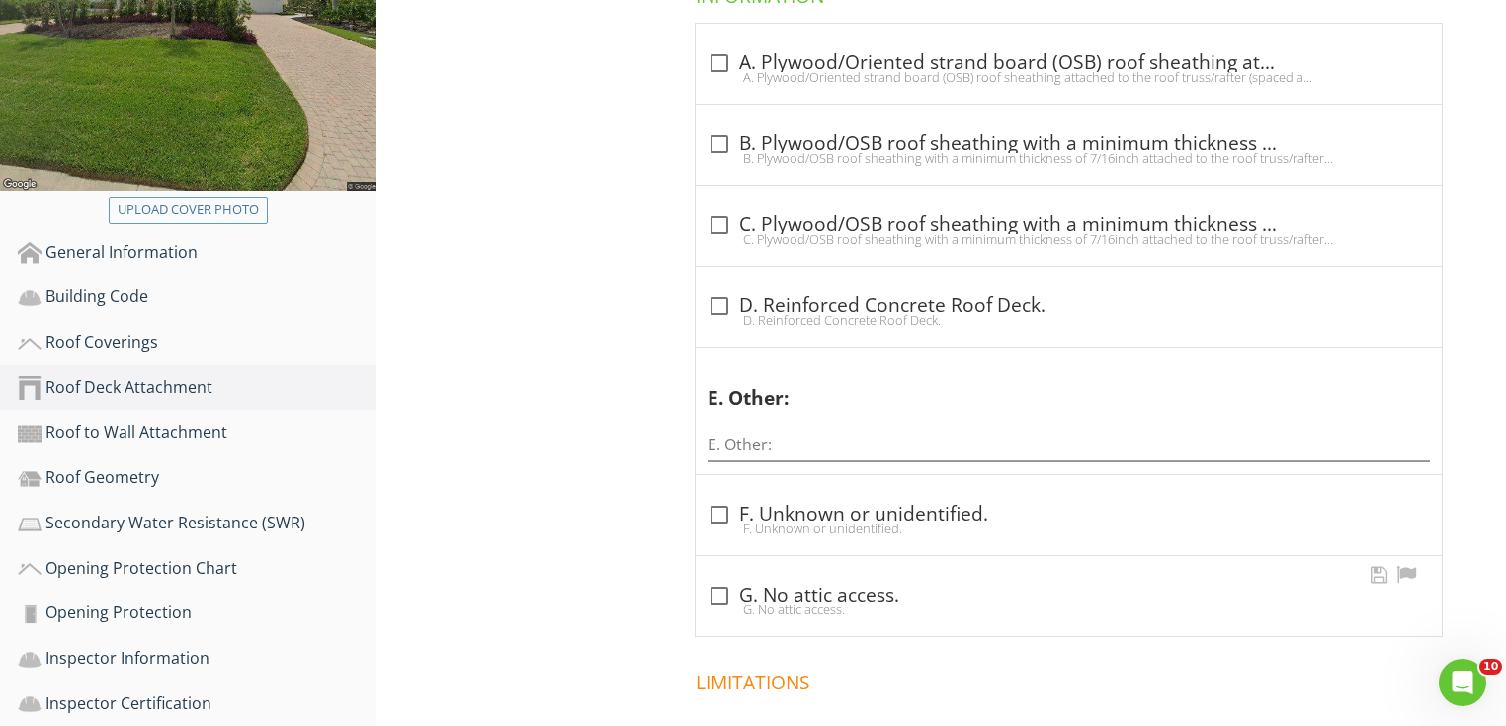
scroll to position [548, 0]
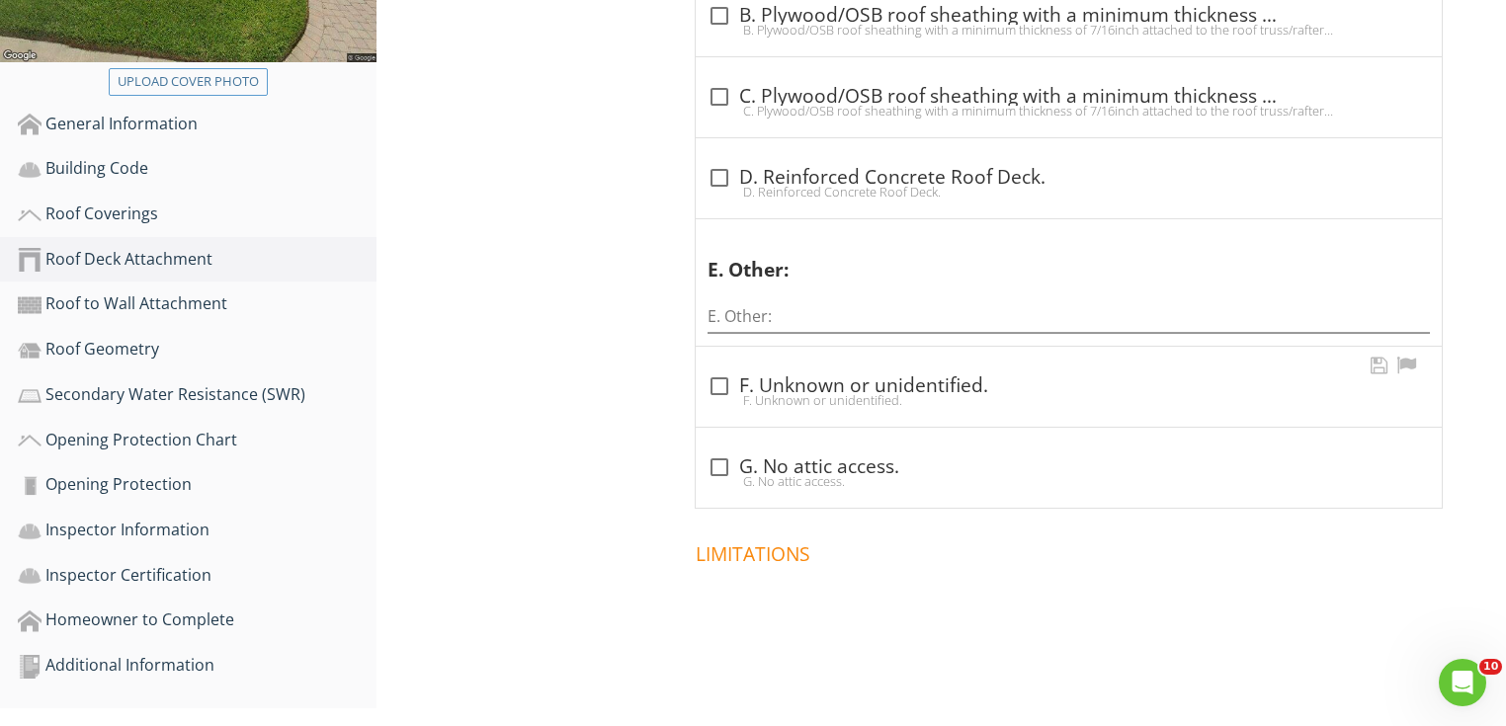
click at [726, 373] on div at bounding box center [720, 387] width 34 height 34
checkbox input "true"
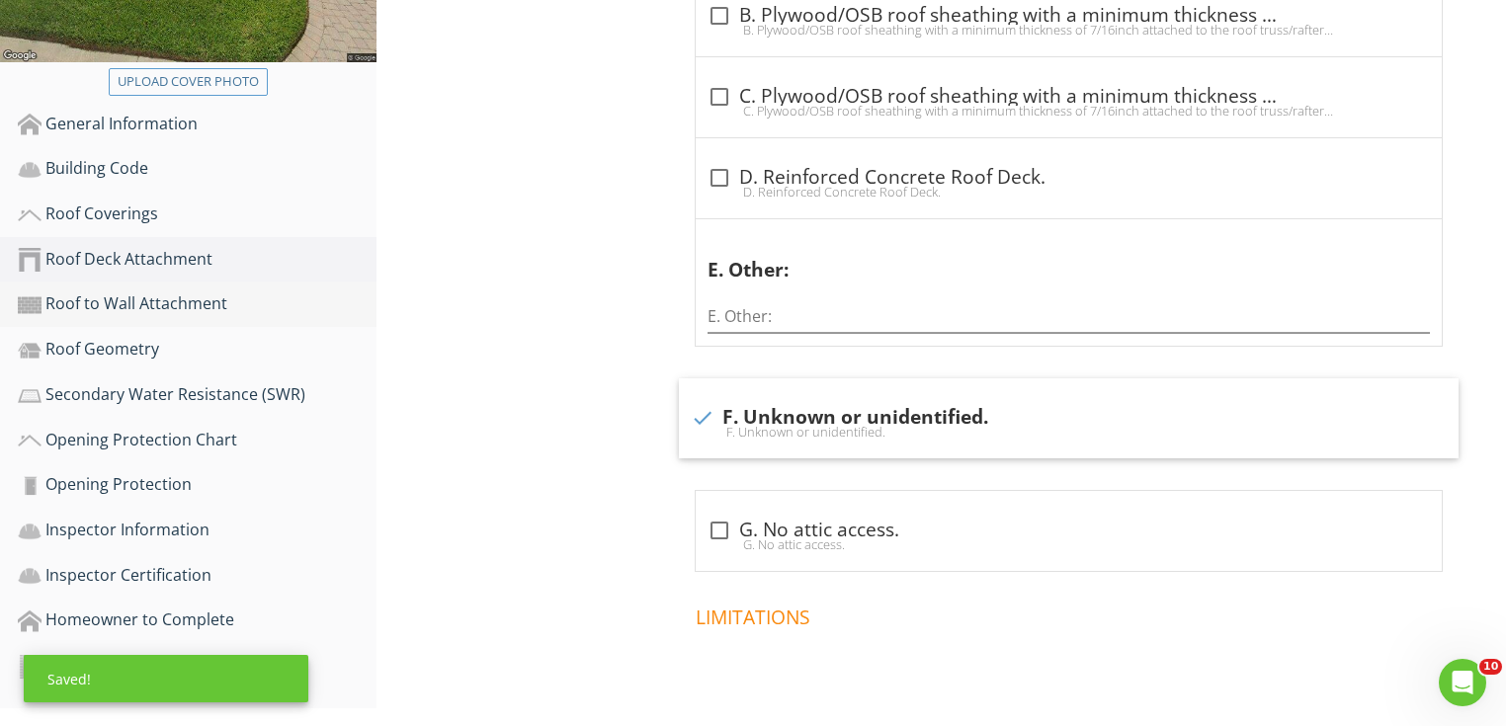
click at [204, 301] on div "Roof to Wall Attachment" at bounding box center [197, 305] width 359 height 26
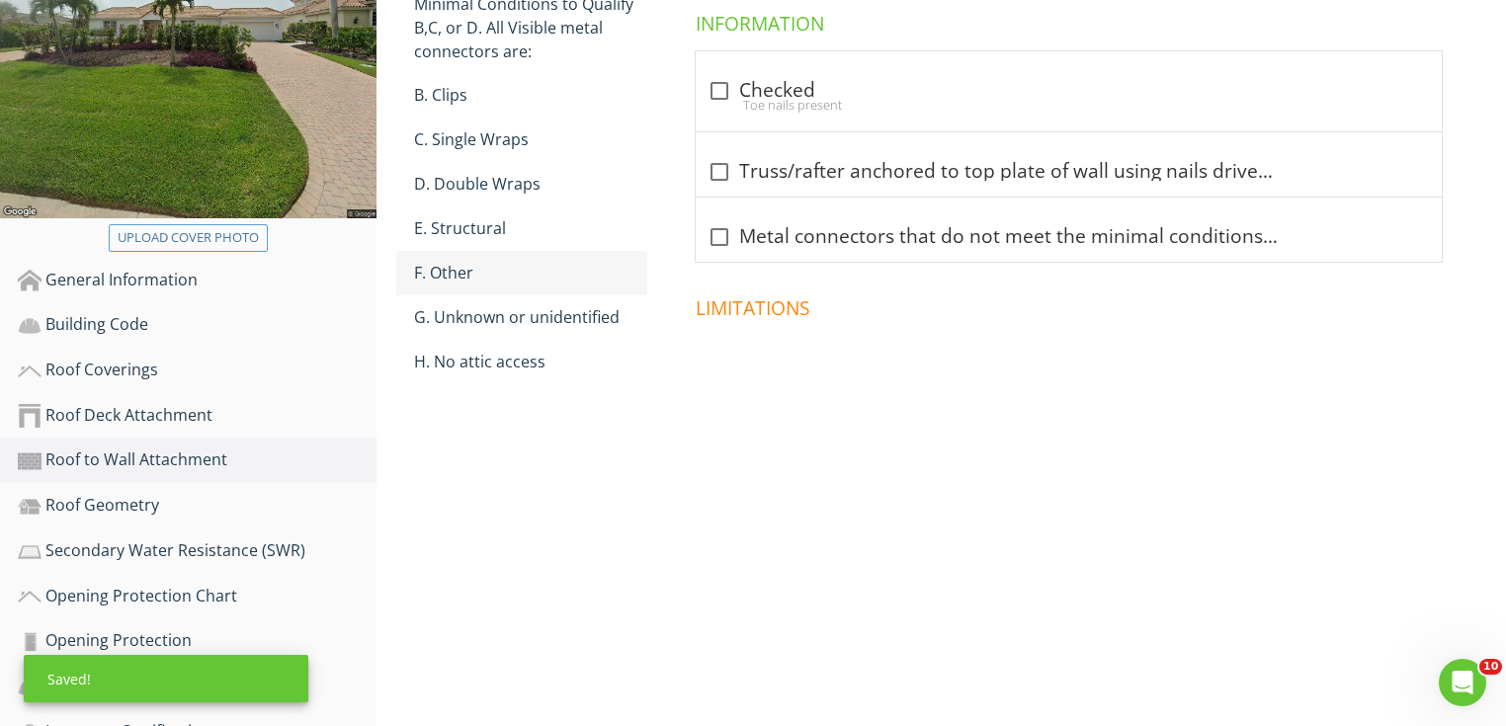
scroll to position [366, 0]
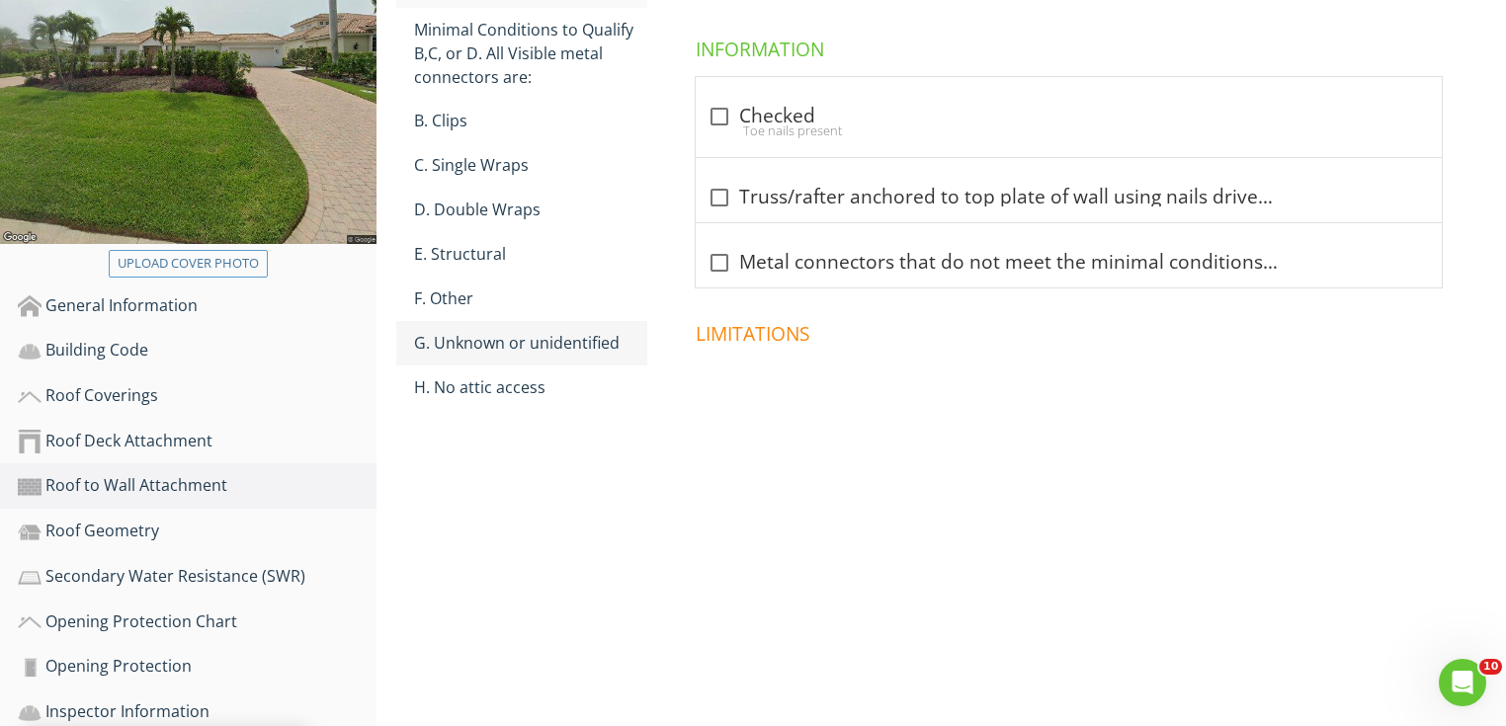
click at [486, 336] on div "G. Unknown or unidentified" at bounding box center [530, 343] width 233 height 24
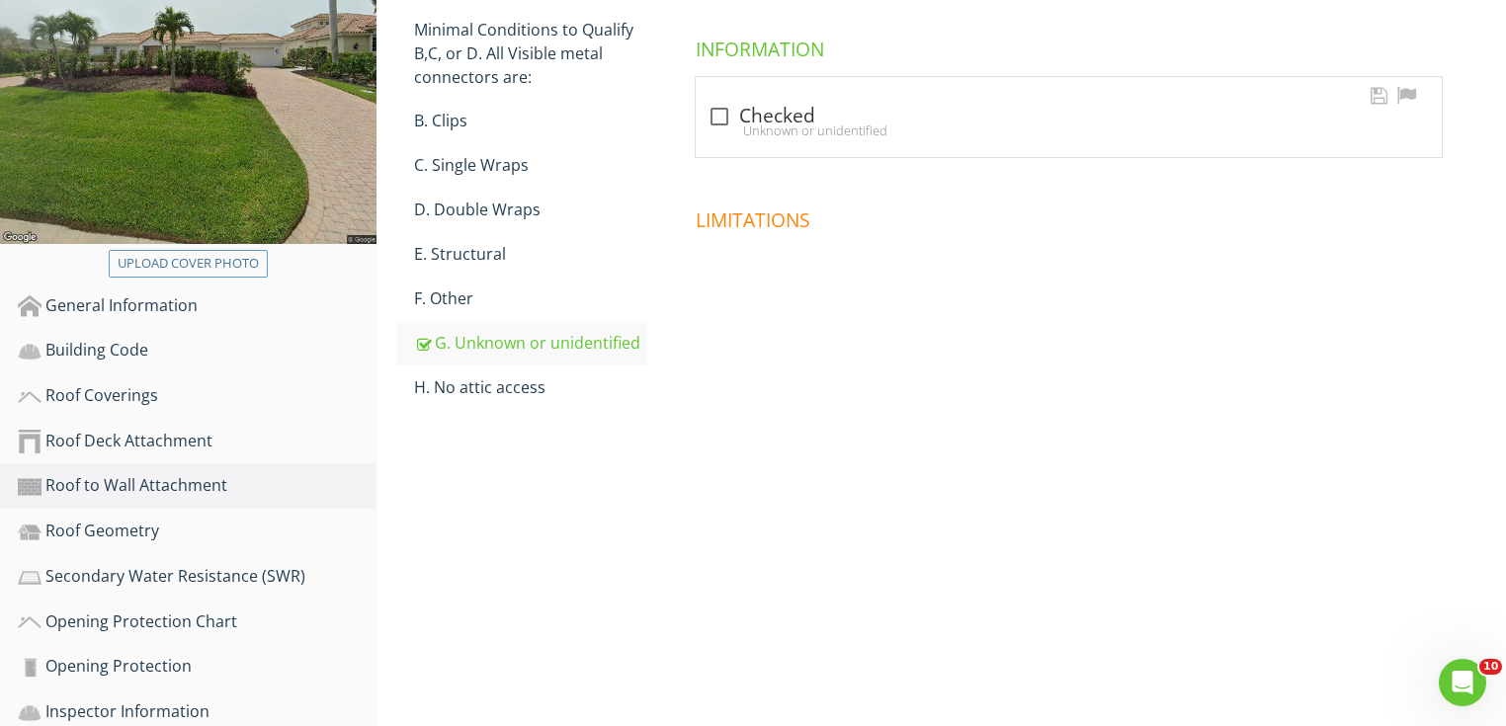
click at [772, 132] on div "Unknown or unidentified" at bounding box center [1069, 131] width 722 height 16
checkbox input "true"
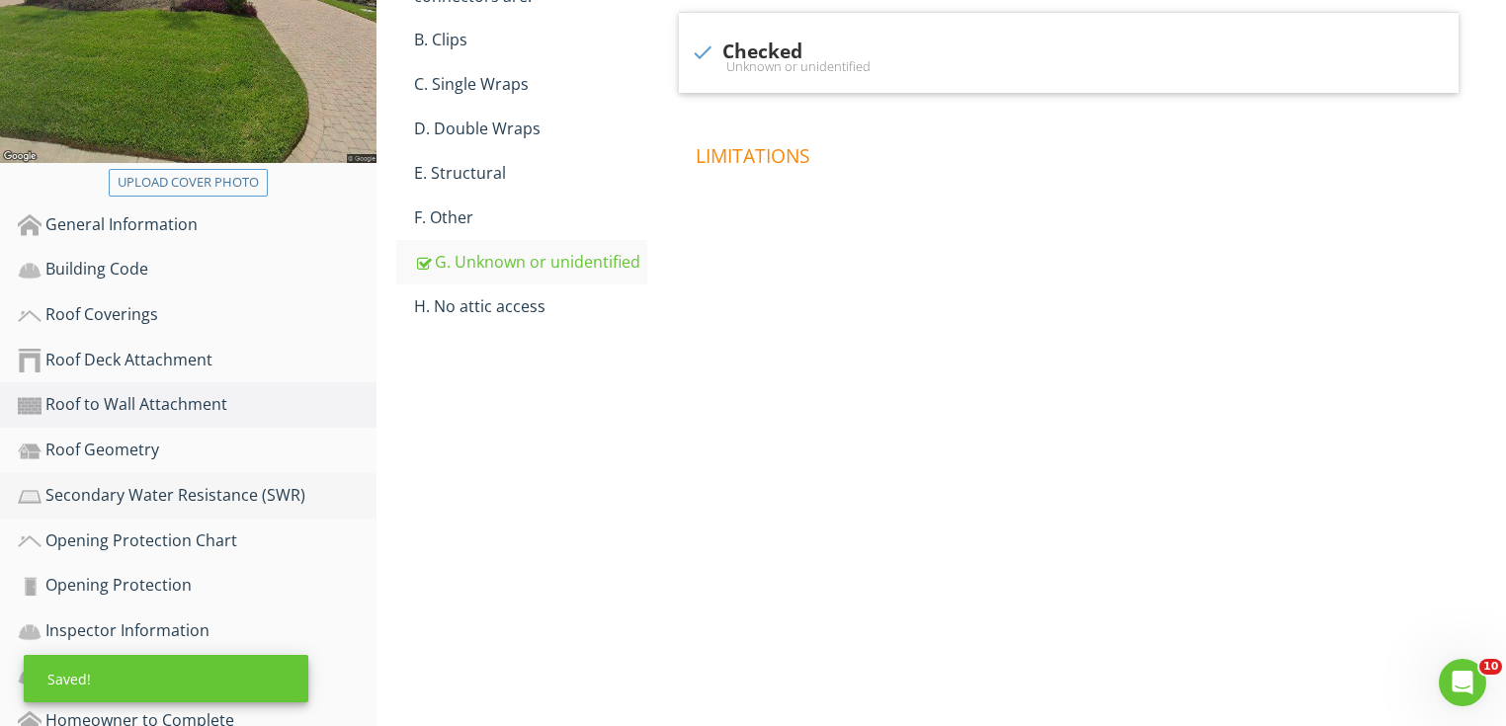
scroll to position [524, 0]
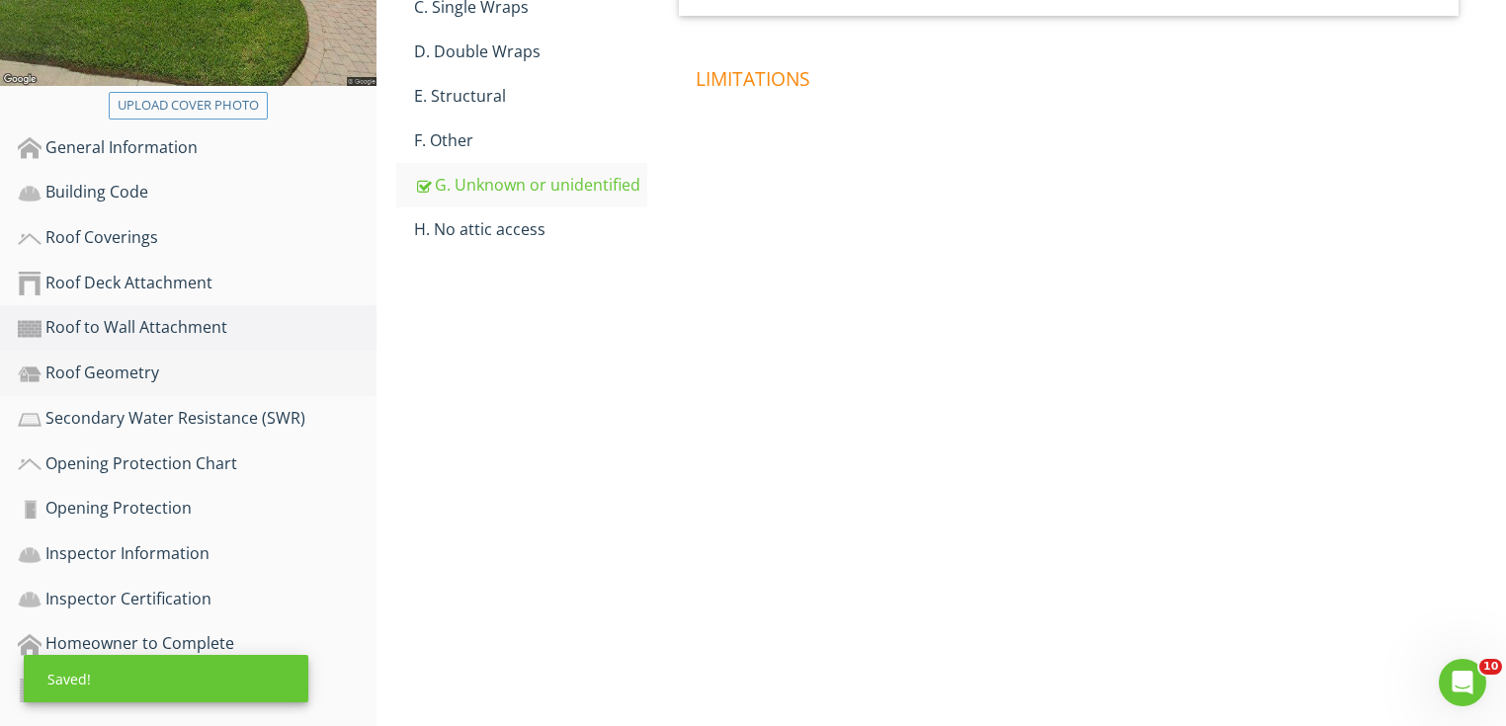
click at [203, 372] on div "Roof Geometry" at bounding box center [197, 374] width 359 height 26
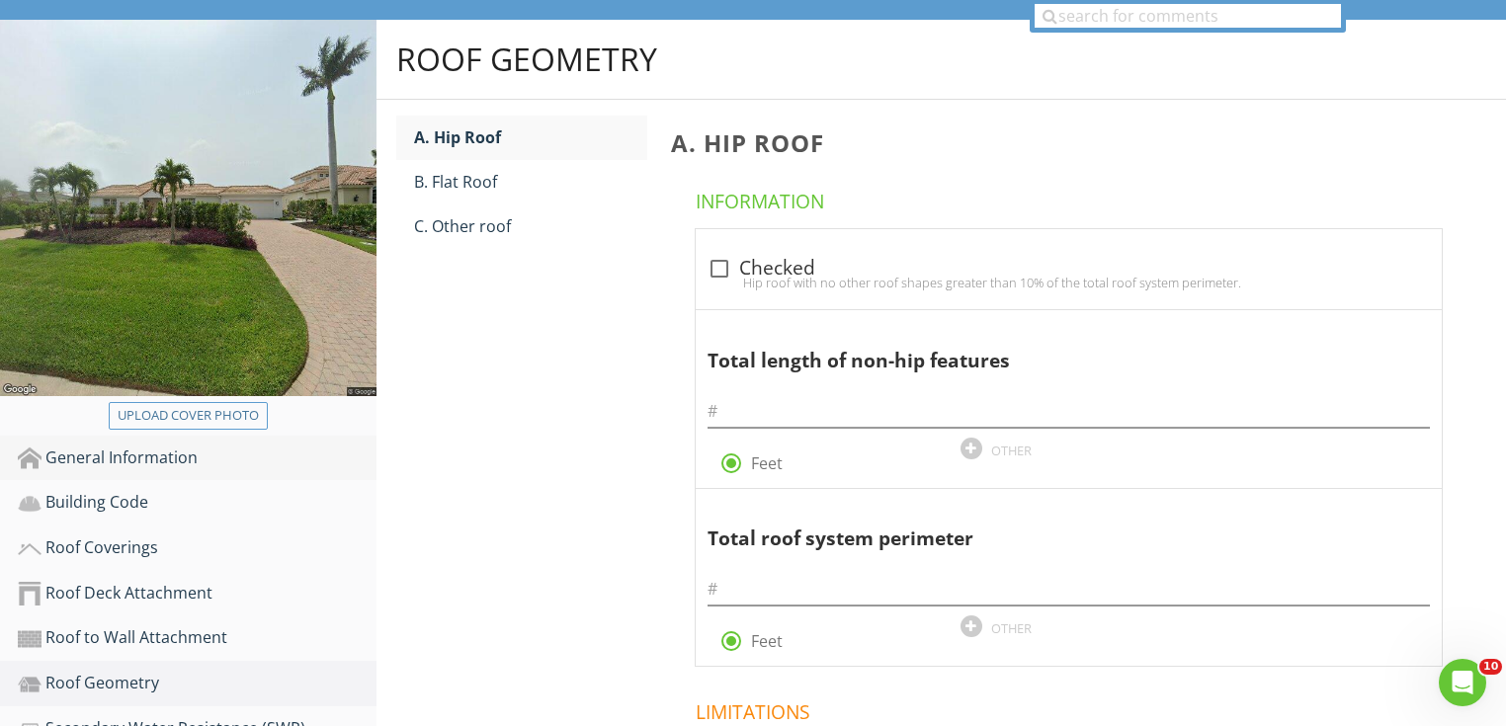
scroll to position [208, 0]
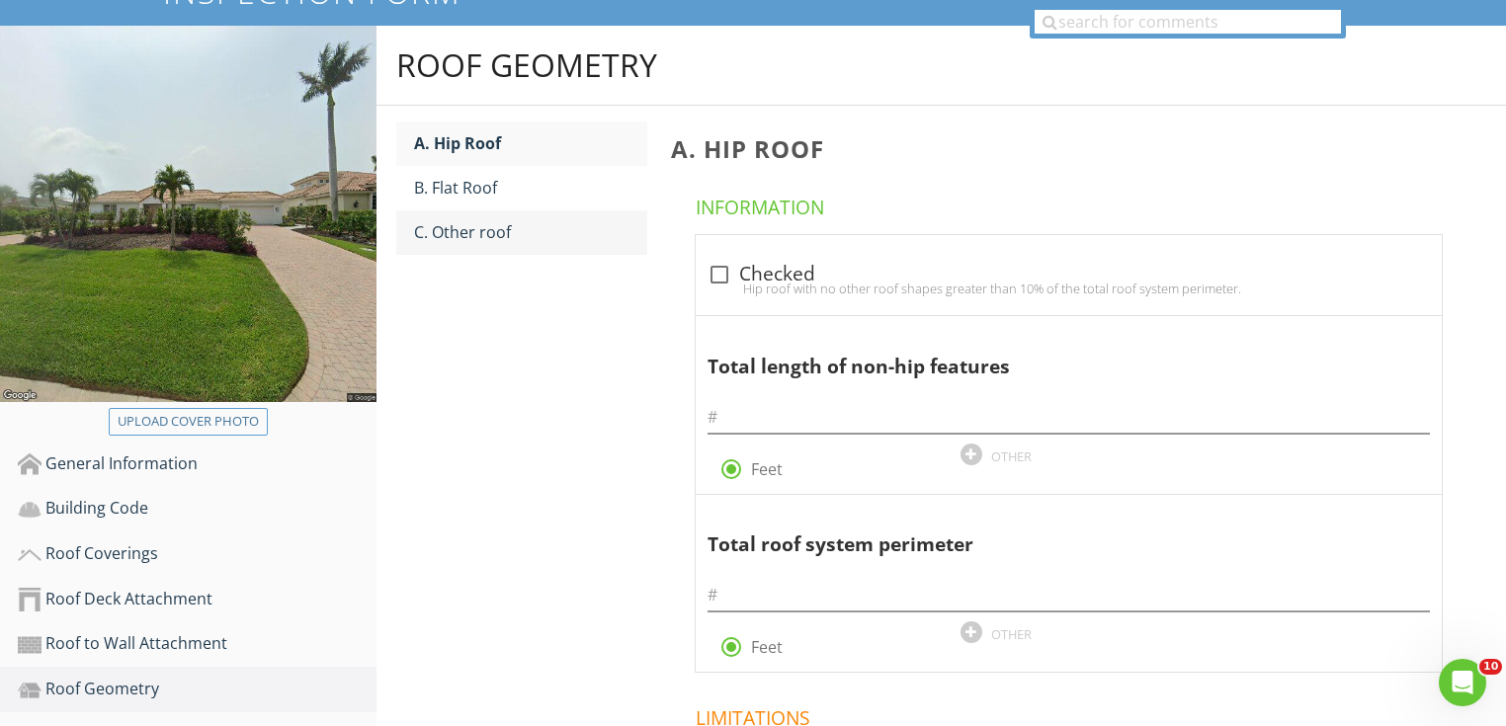
click at [521, 223] on div "C. Other roof" at bounding box center [530, 232] width 233 height 24
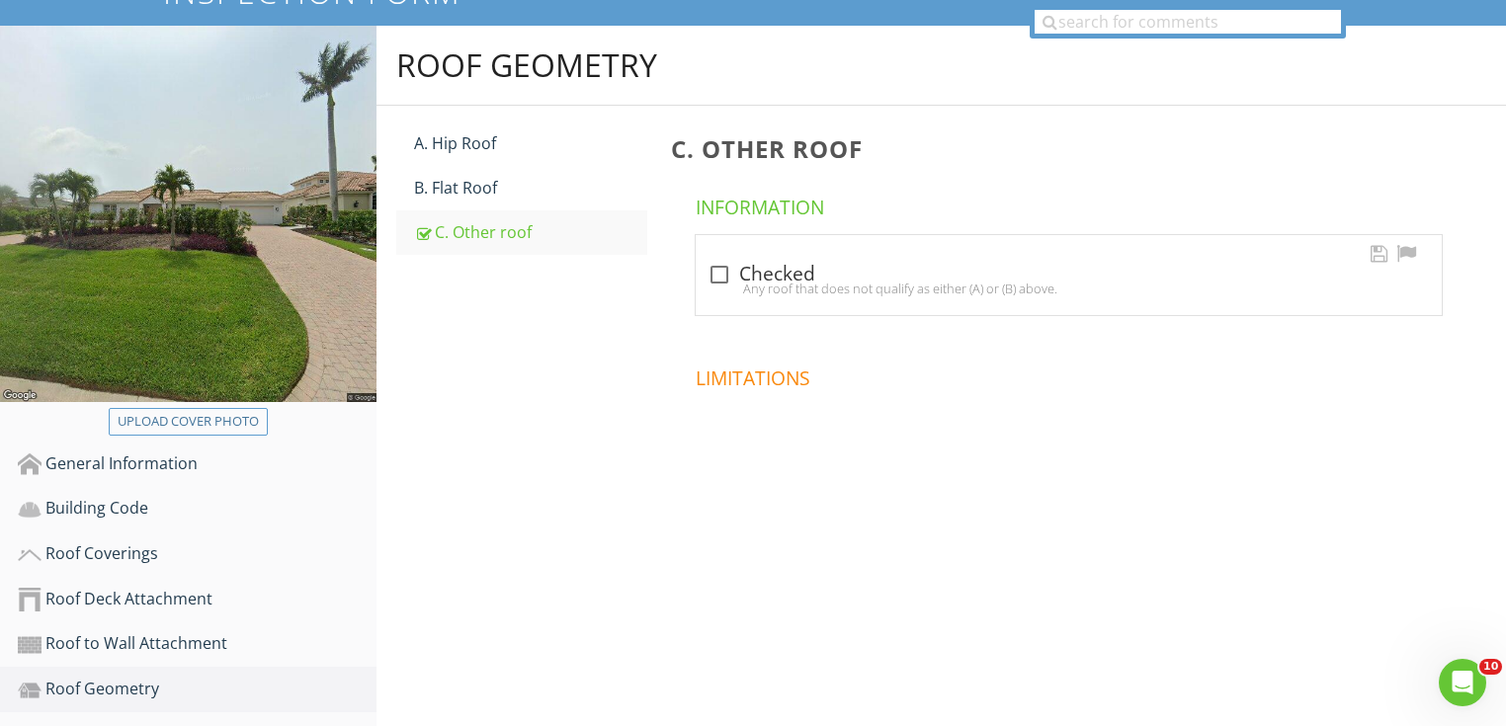
click at [817, 270] on div "check_box_outline_blank Checked" at bounding box center [1069, 275] width 722 height 24
checkbox input "true"
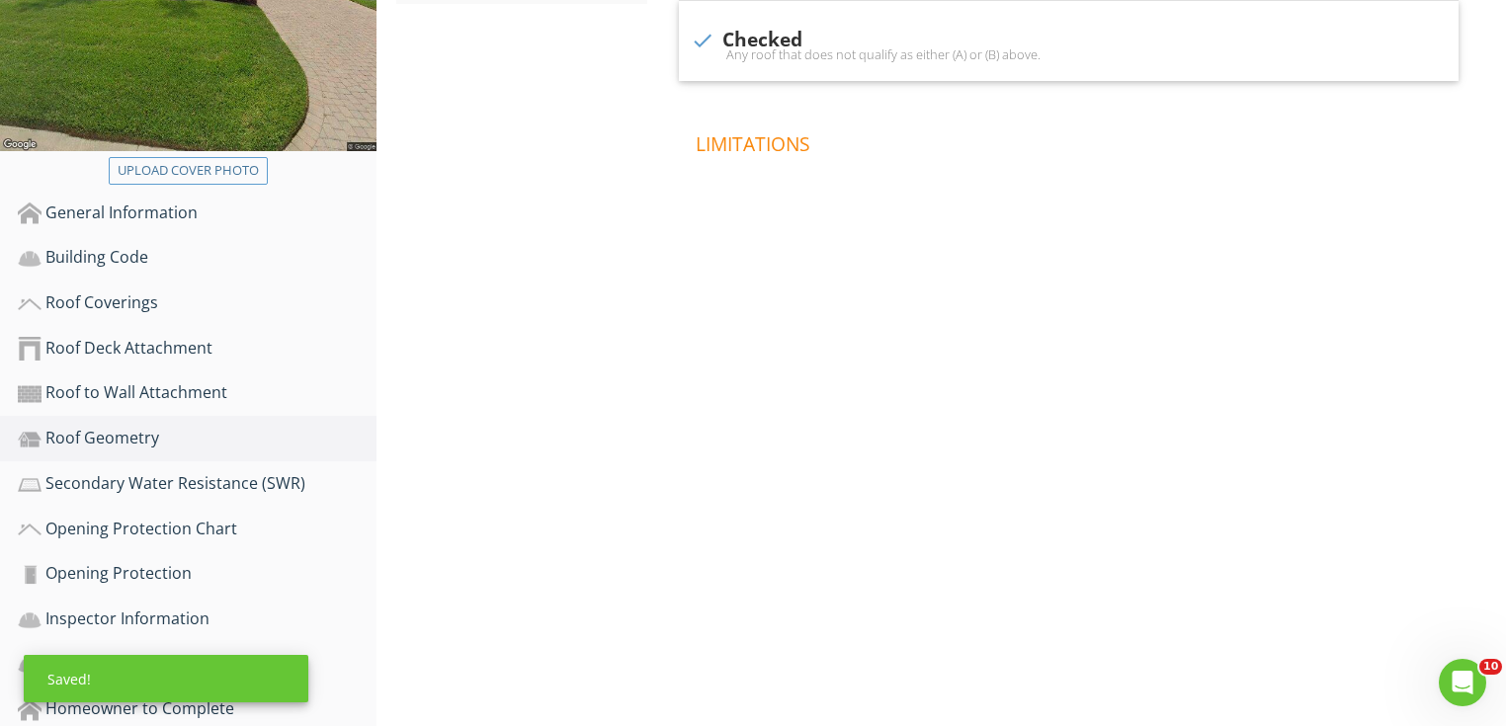
scroll to position [524, 0]
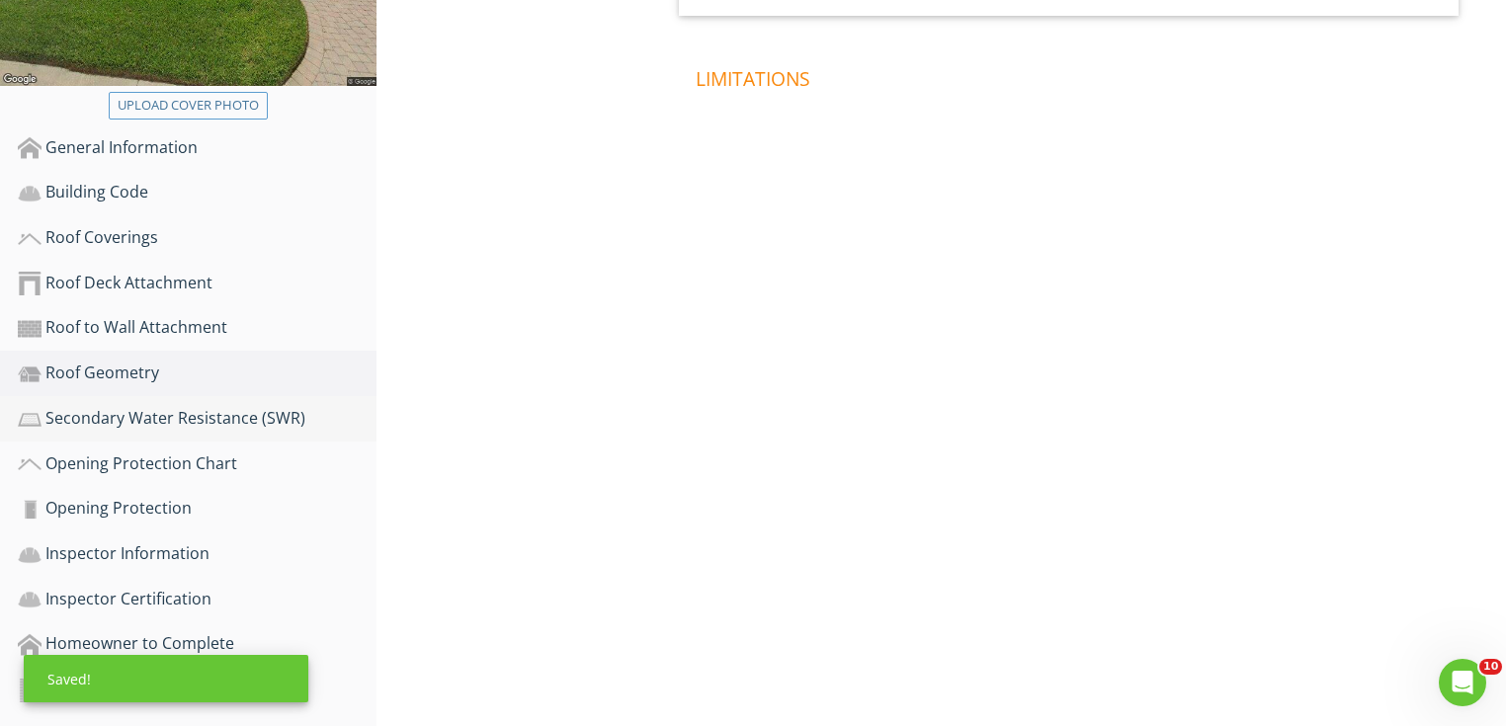
click at [285, 419] on div "Secondary Water Resistance (SWR)" at bounding box center [197, 419] width 359 height 26
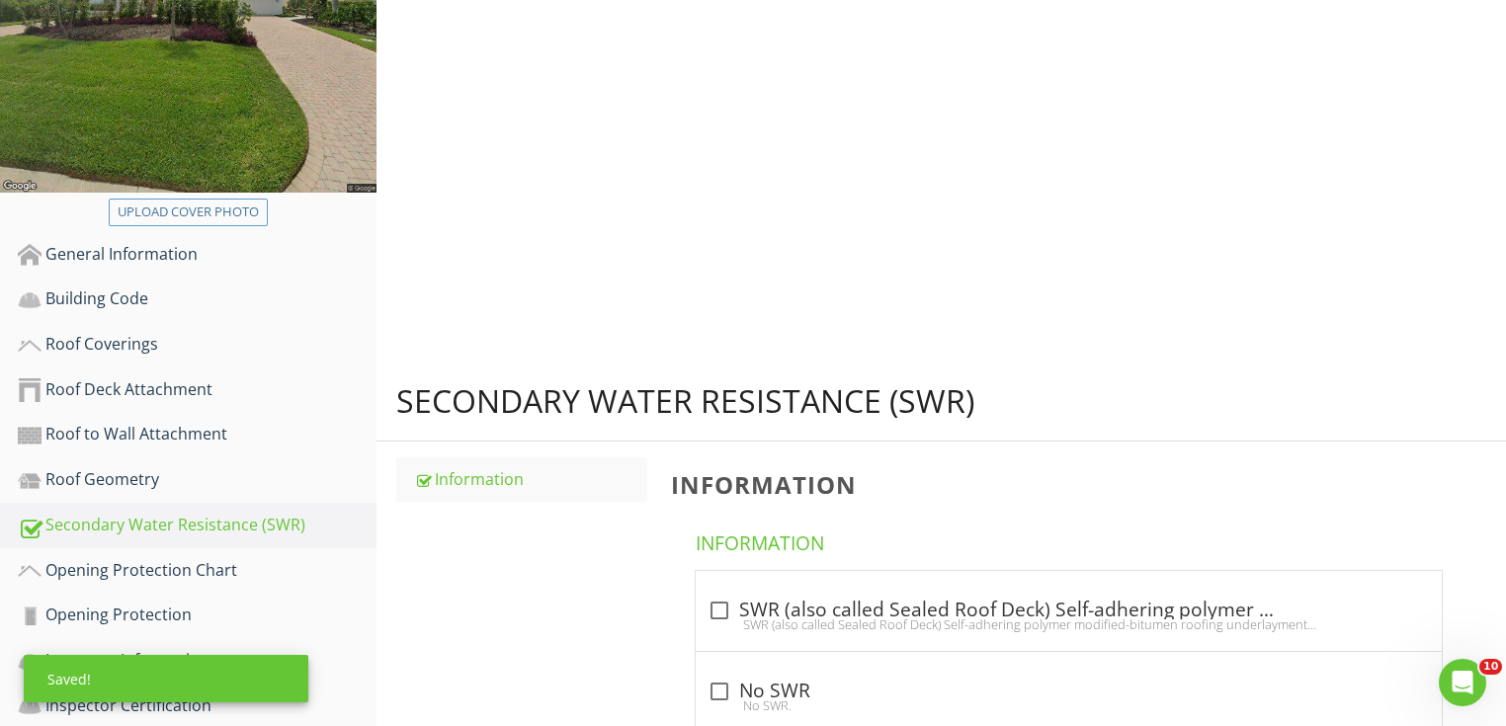
scroll to position [287, 0]
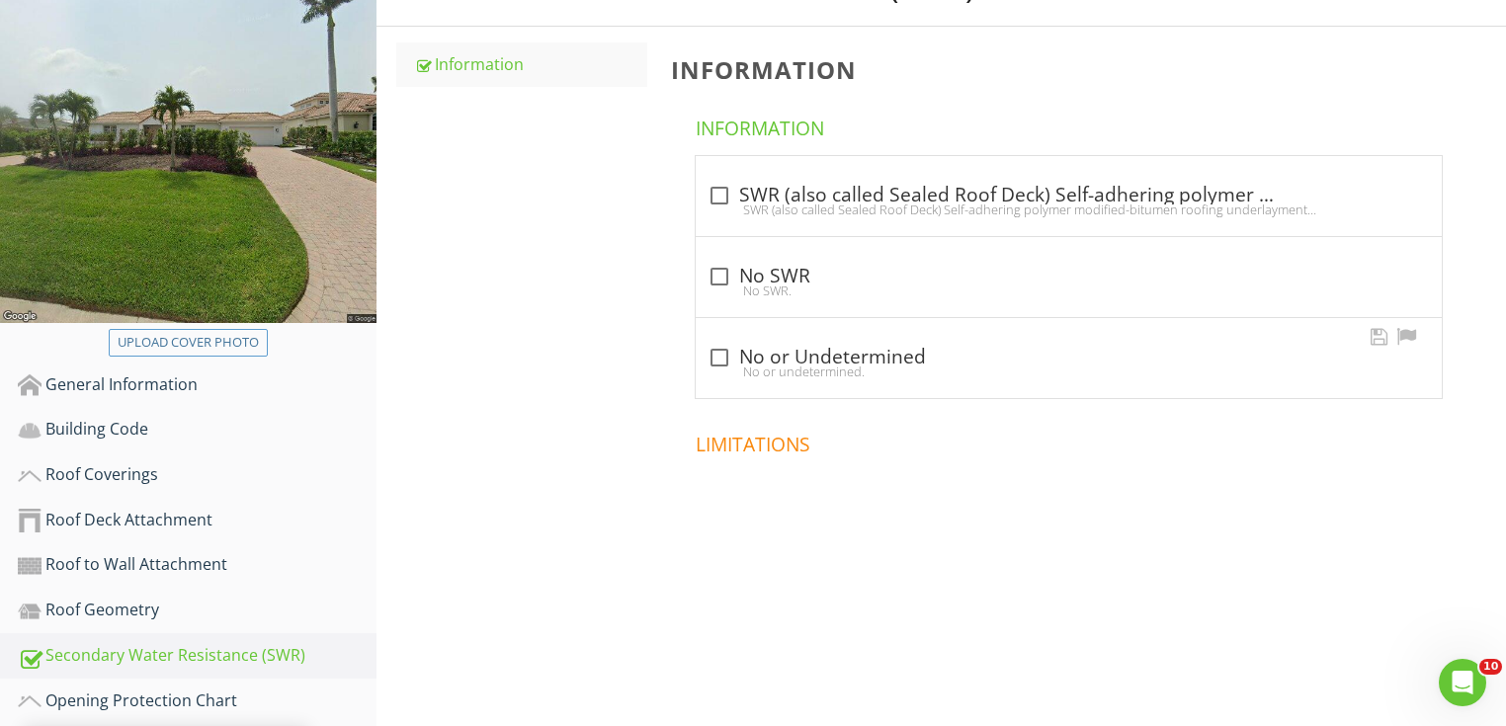
click at [776, 360] on div "check_box_outline_blank No or Undetermined" at bounding box center [1069, 358] width 722 height 24
checkbox input "true"
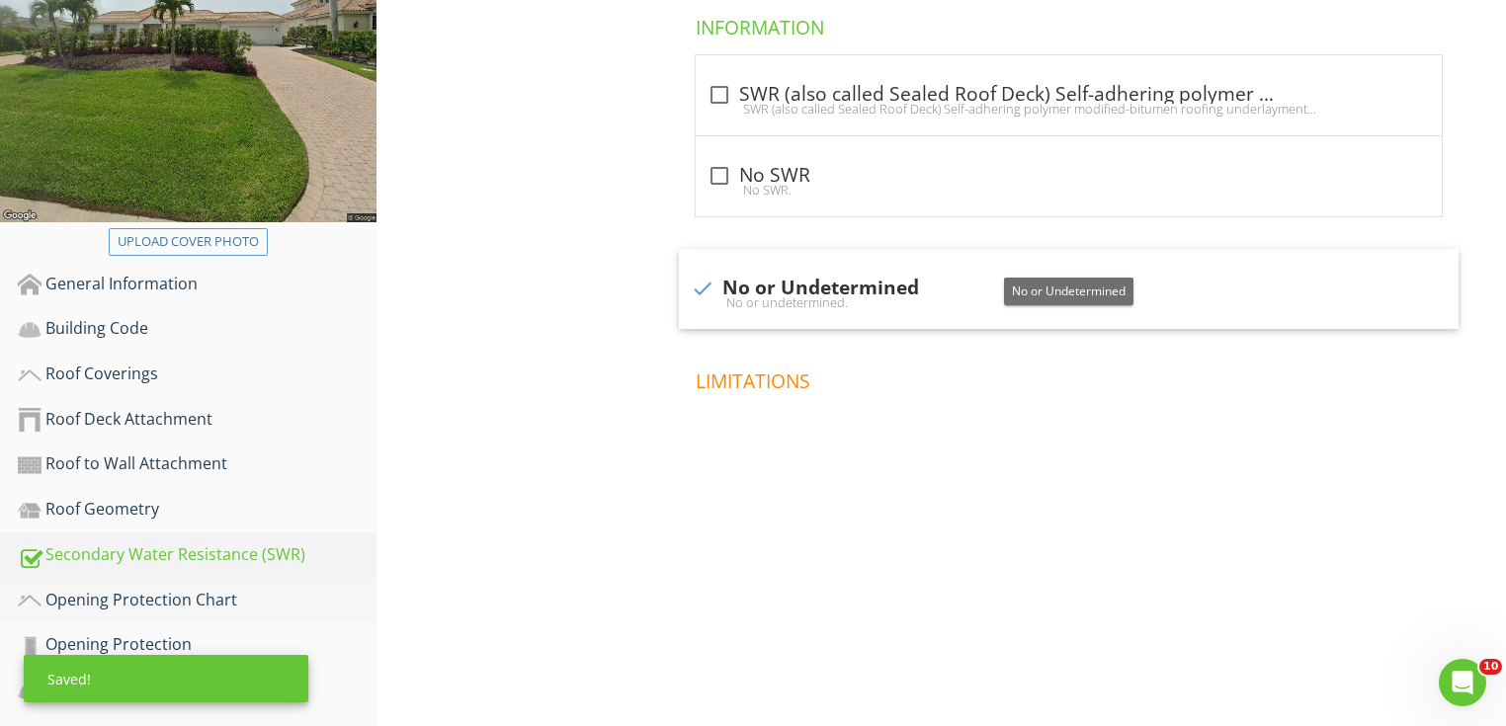
scroll to position [524, 0]
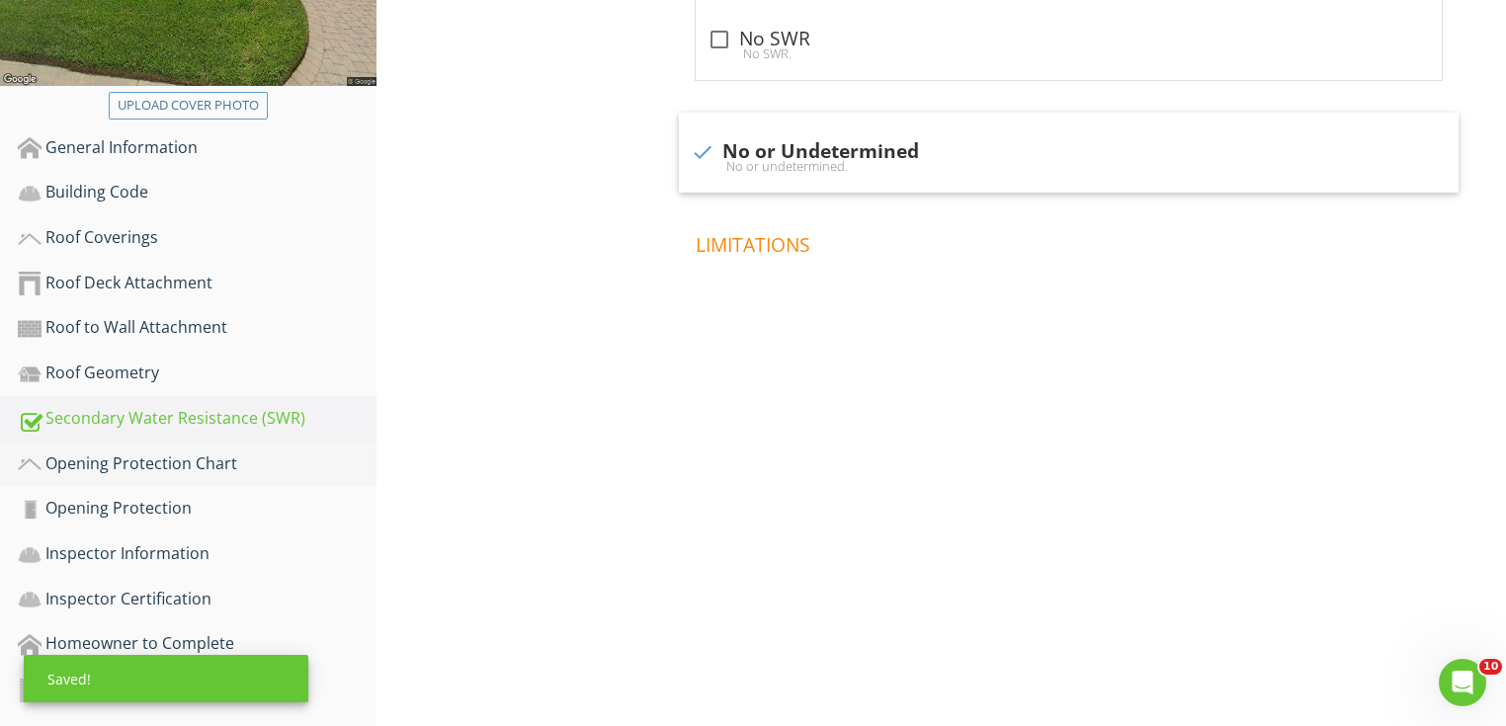
click at [291, 465] on div "Opening Protection Chart" at bounding box center [197, 465] width 359 height 26
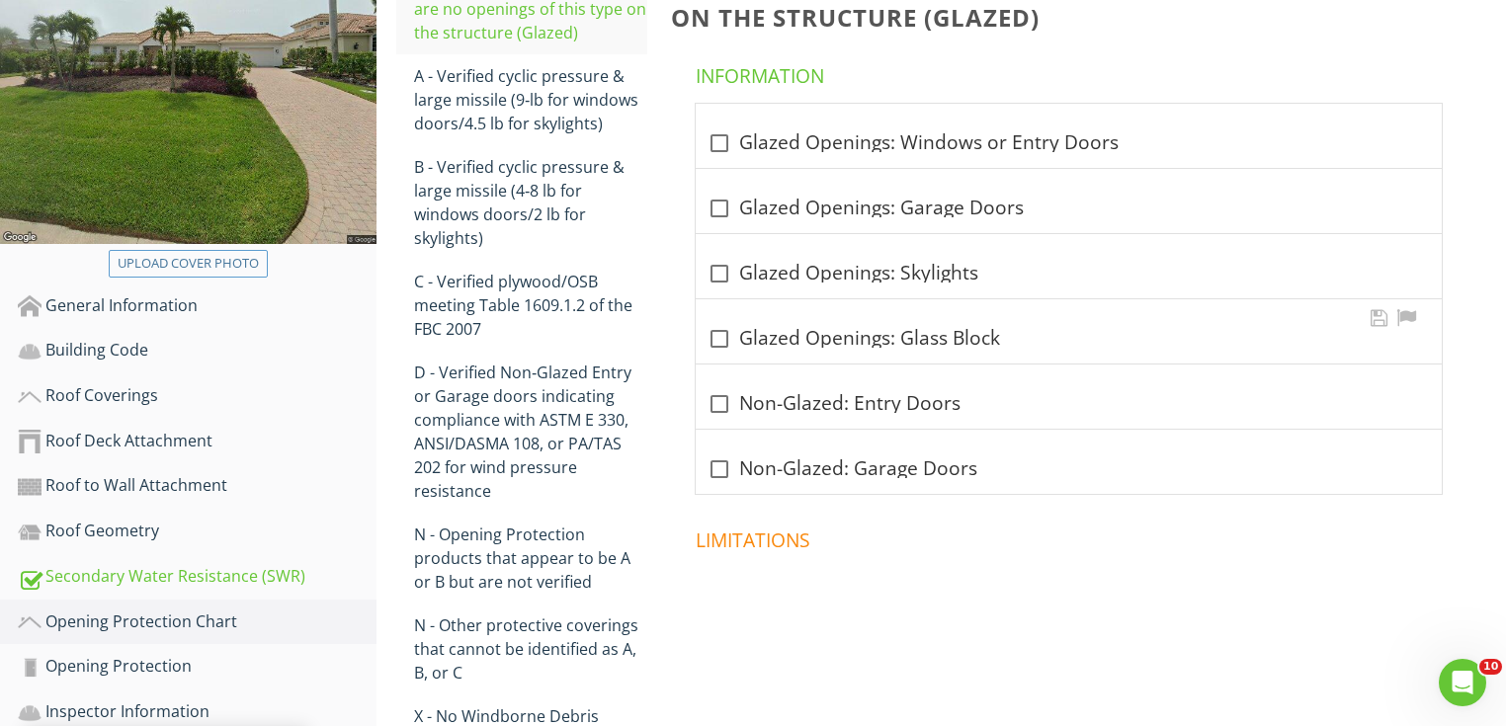
scroll to position [287, 0]
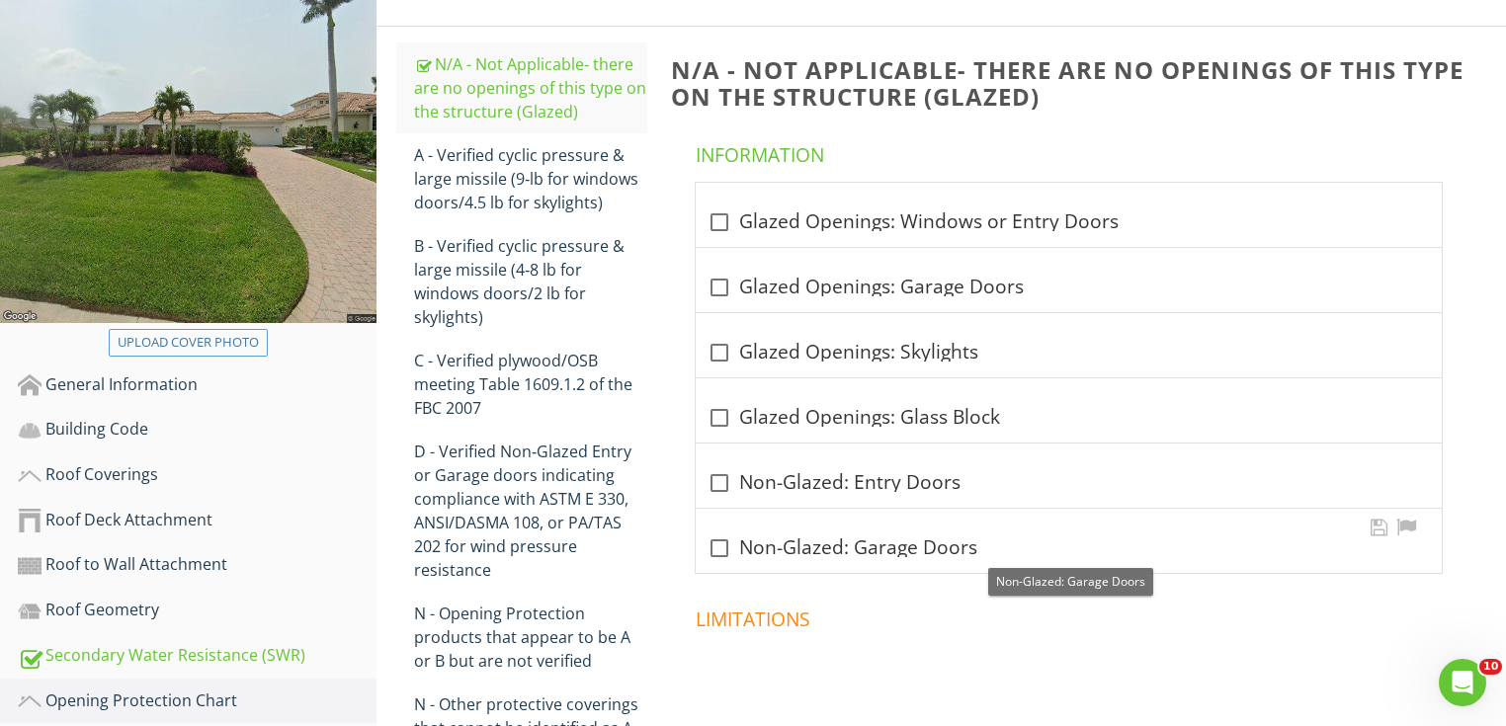
click at [838, 549] on div "check_box_outline_blank Non-Glazed: Garage Doors" at bounding box center [1069, 549] width 722 height 24
checkbox input "true"
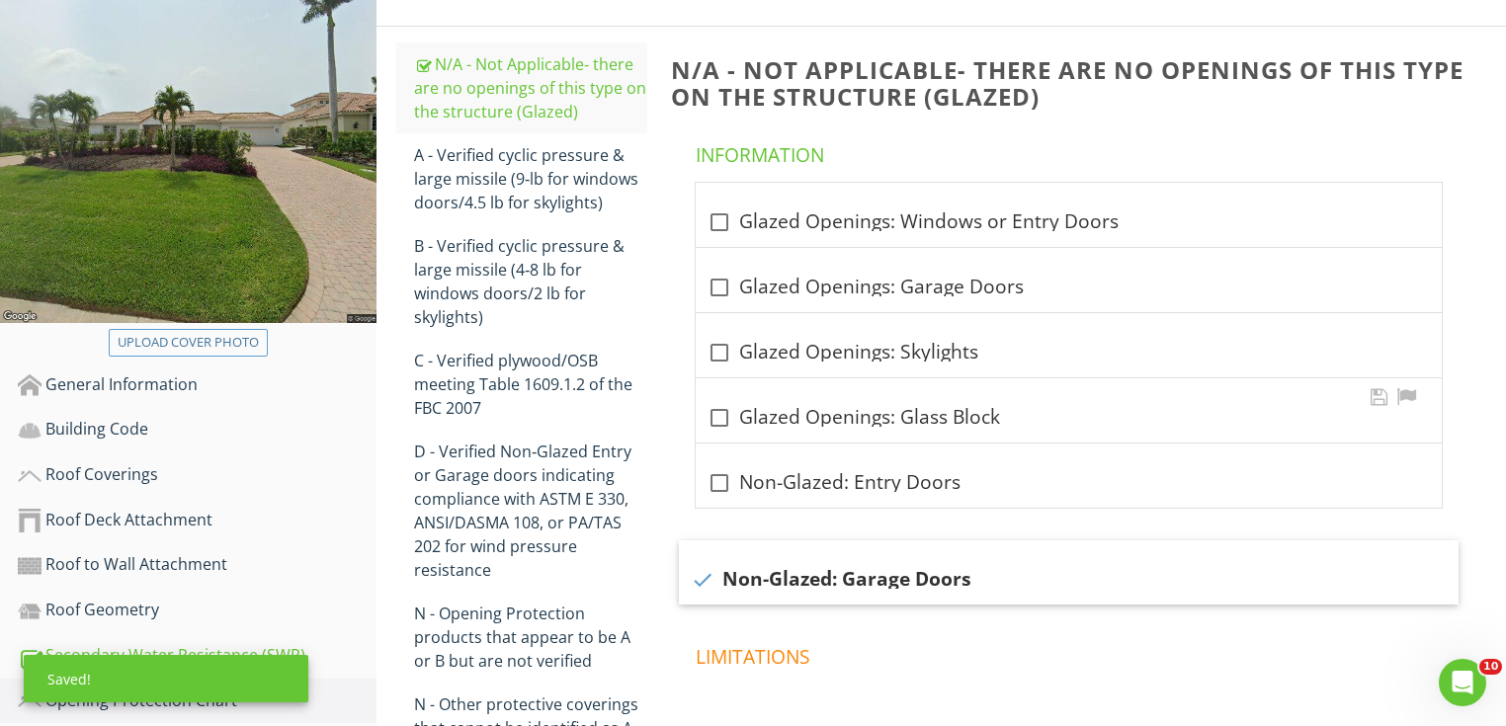
click at [832, 421] on div "check_box_outline_blank Glazed Openings: Glass Block" at bounding box center [1069, 418] width 722 height 24
checkbox input "true"
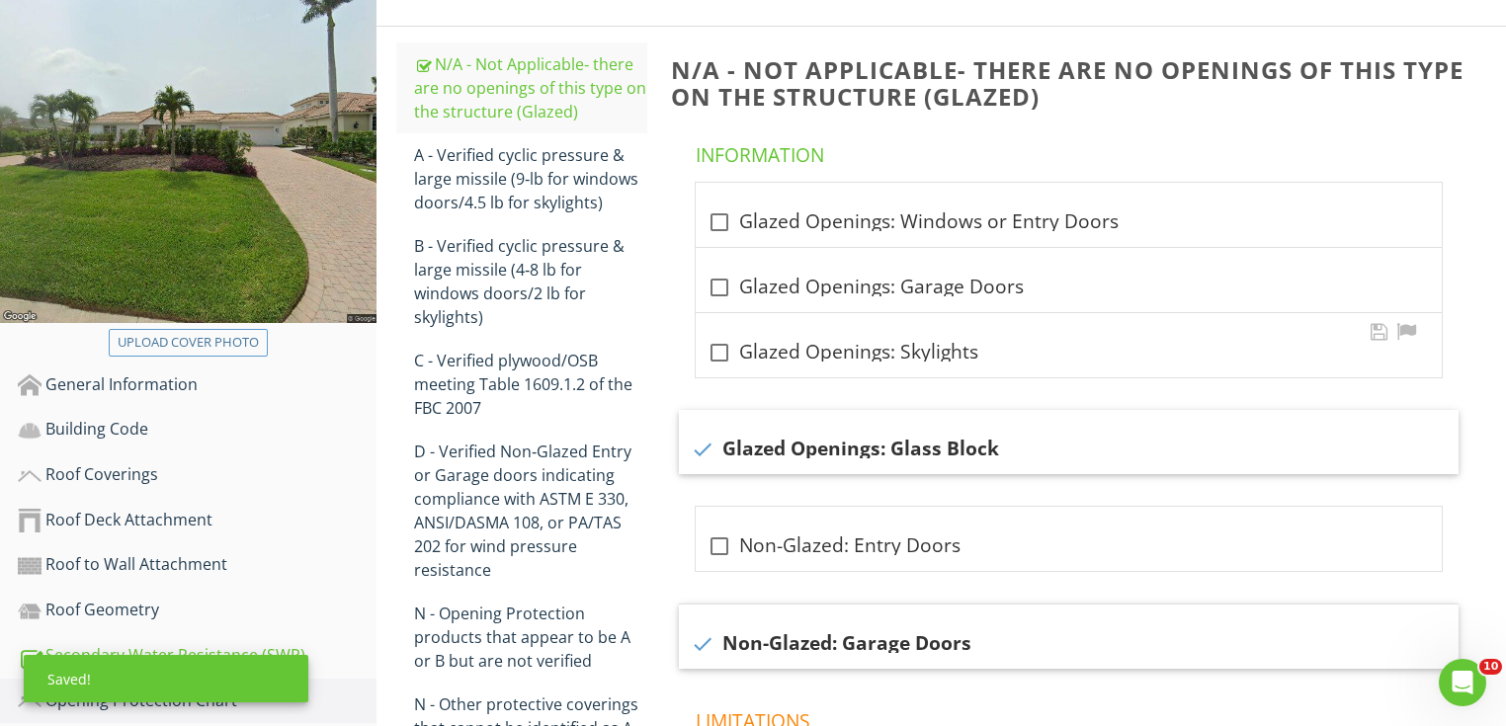
click at [822, 359] on div "check_box_outline_blank Glazed Openings: Skylights" at bounding box center [1069, 353] width 722 height 24
checkbox input "true"
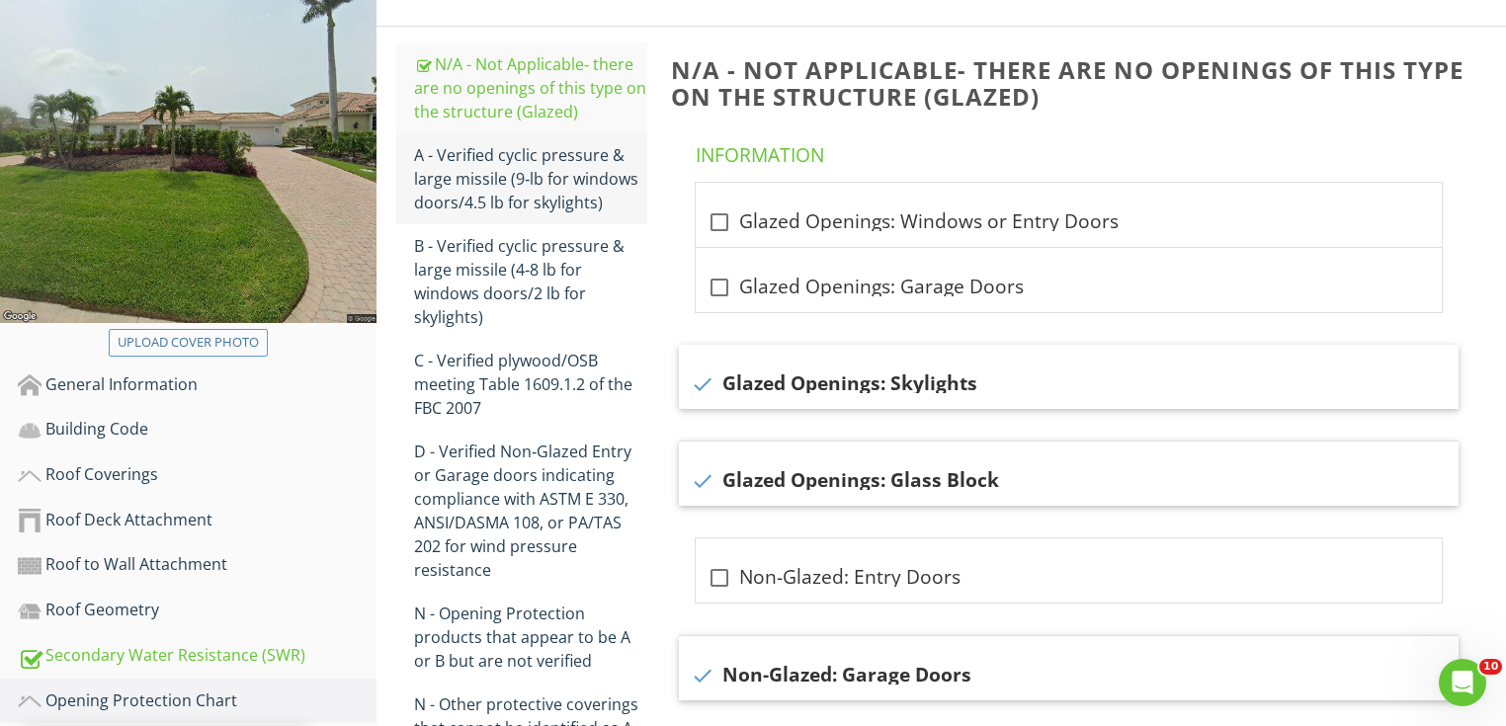
click at [577, 185] on div "A - Verified cyclic pressure & large missile (9‐lb for windows doors/4.5 lb for…" at bounding box center [530, 178] width 233 height 71
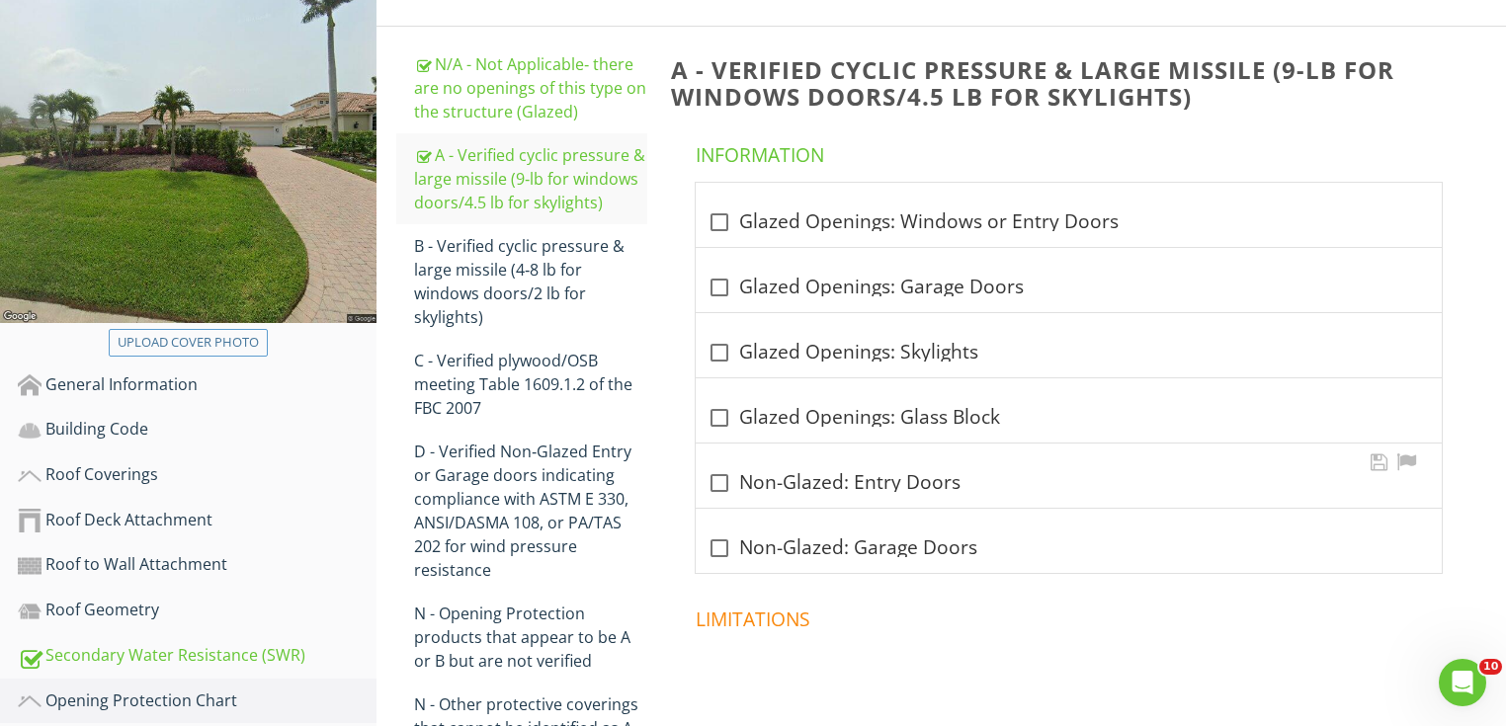
click at [773, 479] on div "check_box_outline_blank Non-Glazed: Entry Doors" at bounding box center [1069, 483] width 722 height 24
checkbox input "true"
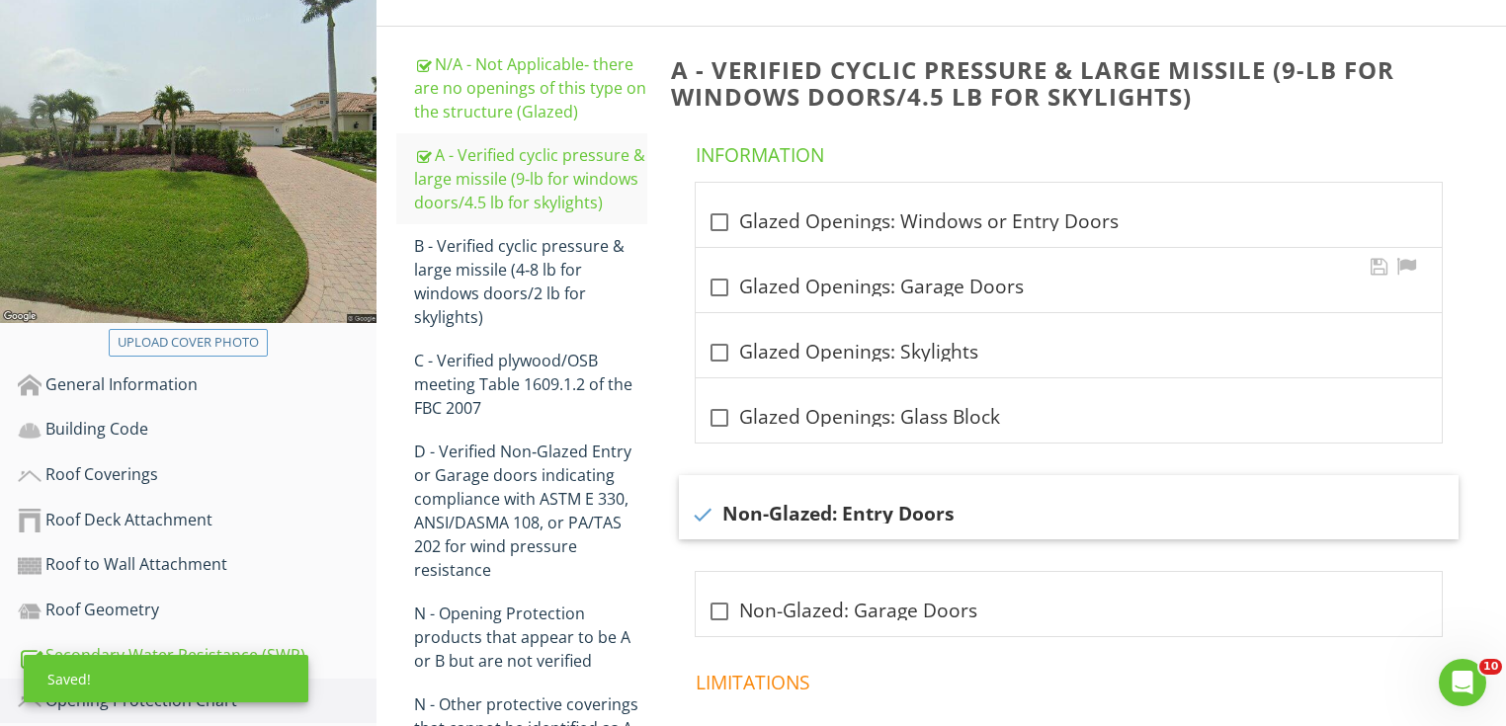
click at [787, 277] on div "check_box_outline_blank Glazed Openings: Garage Doors" at bounding box center [1069, 288] width 722 height 24
checkbox input "true"
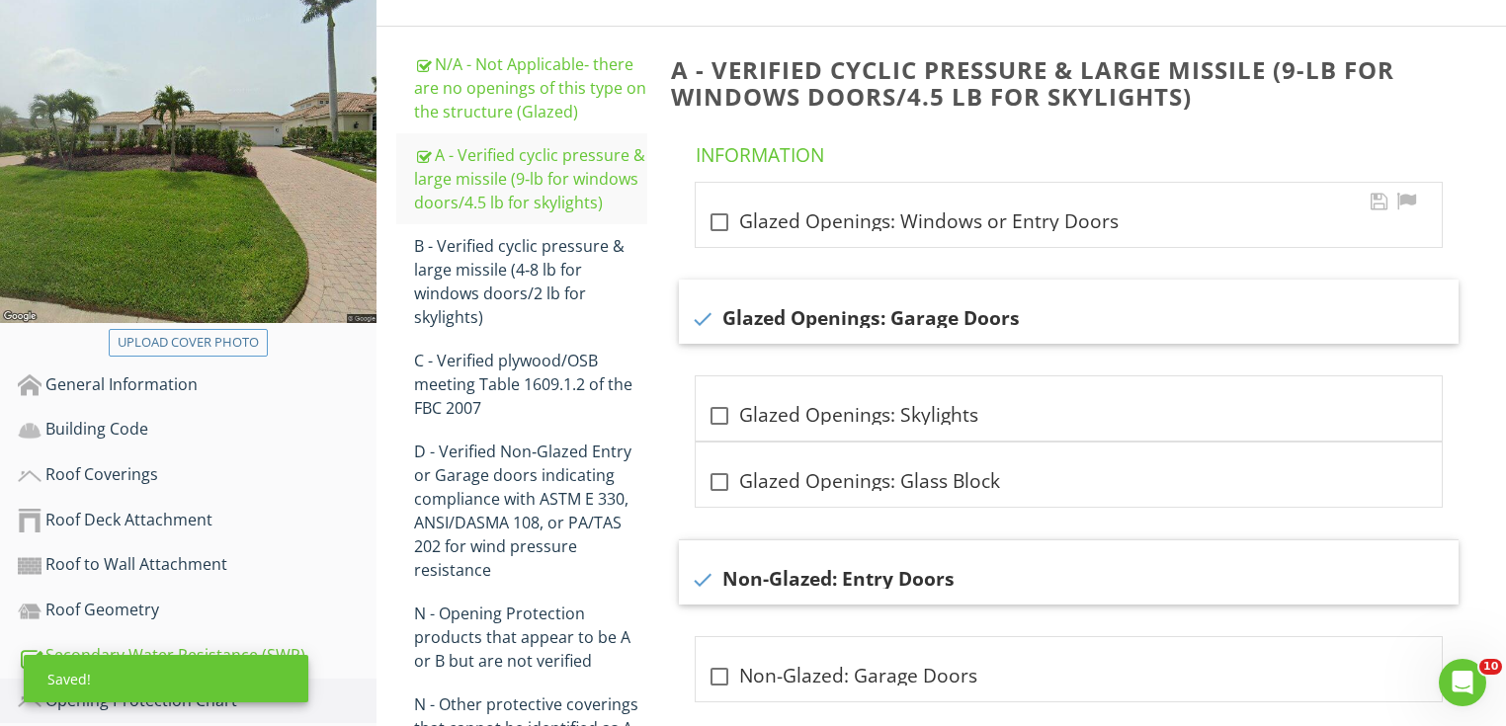
click at [783, 218] on div "check_box_outline_blank Glazed Openings: Windows or Entry Doors" at bounding box center [1069, 223] width 722 height 24
checkbox input "true"
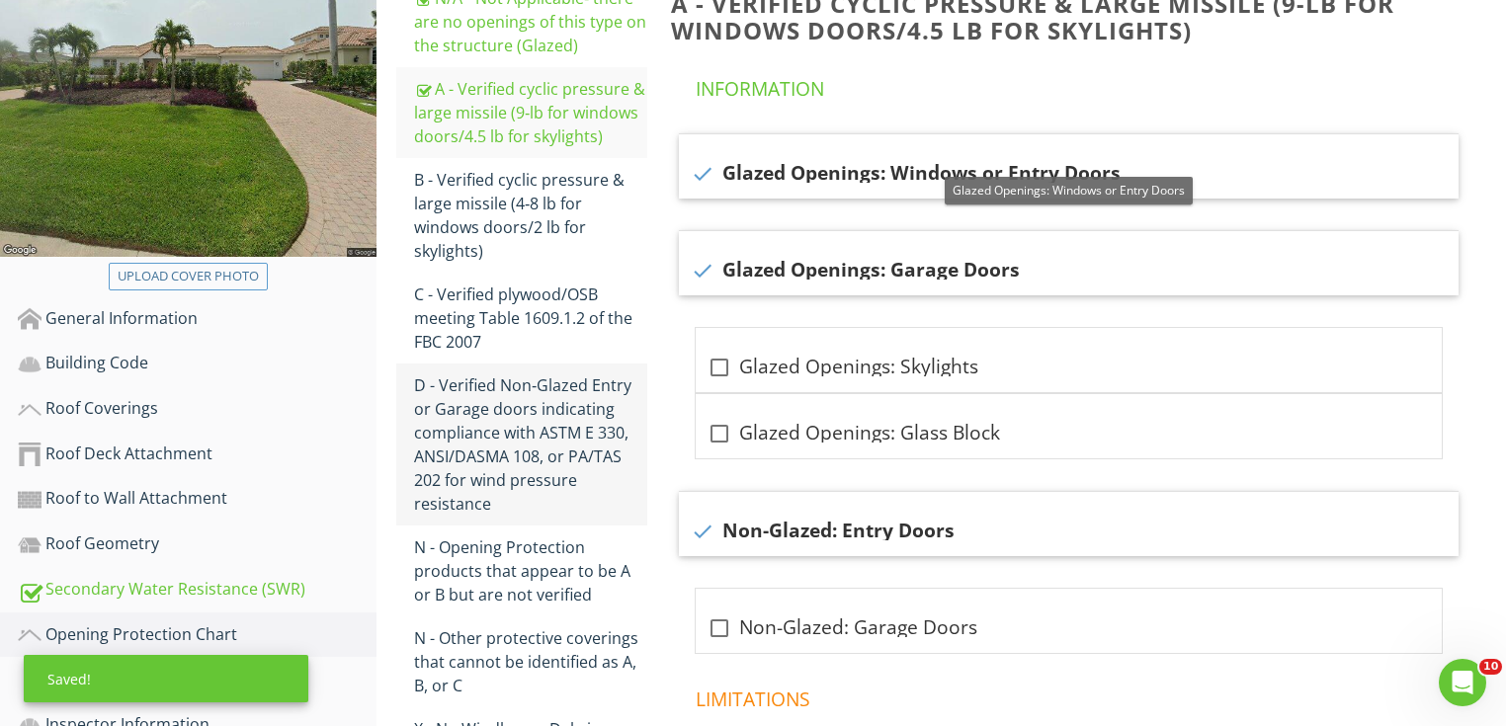
scroll to position [445, 0]
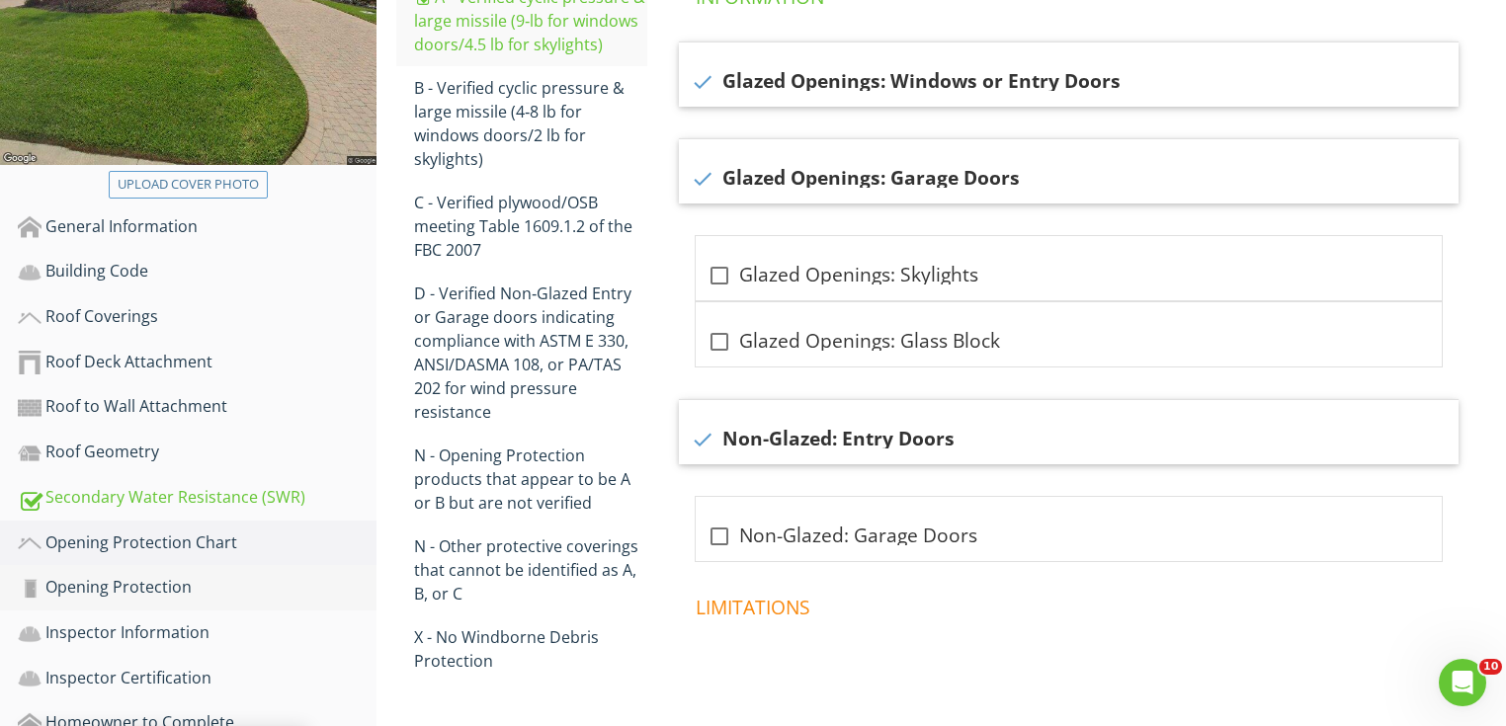
click at [230, 569] on link "Opening Protection" at bounding box center [197, 587] width 359 height 45
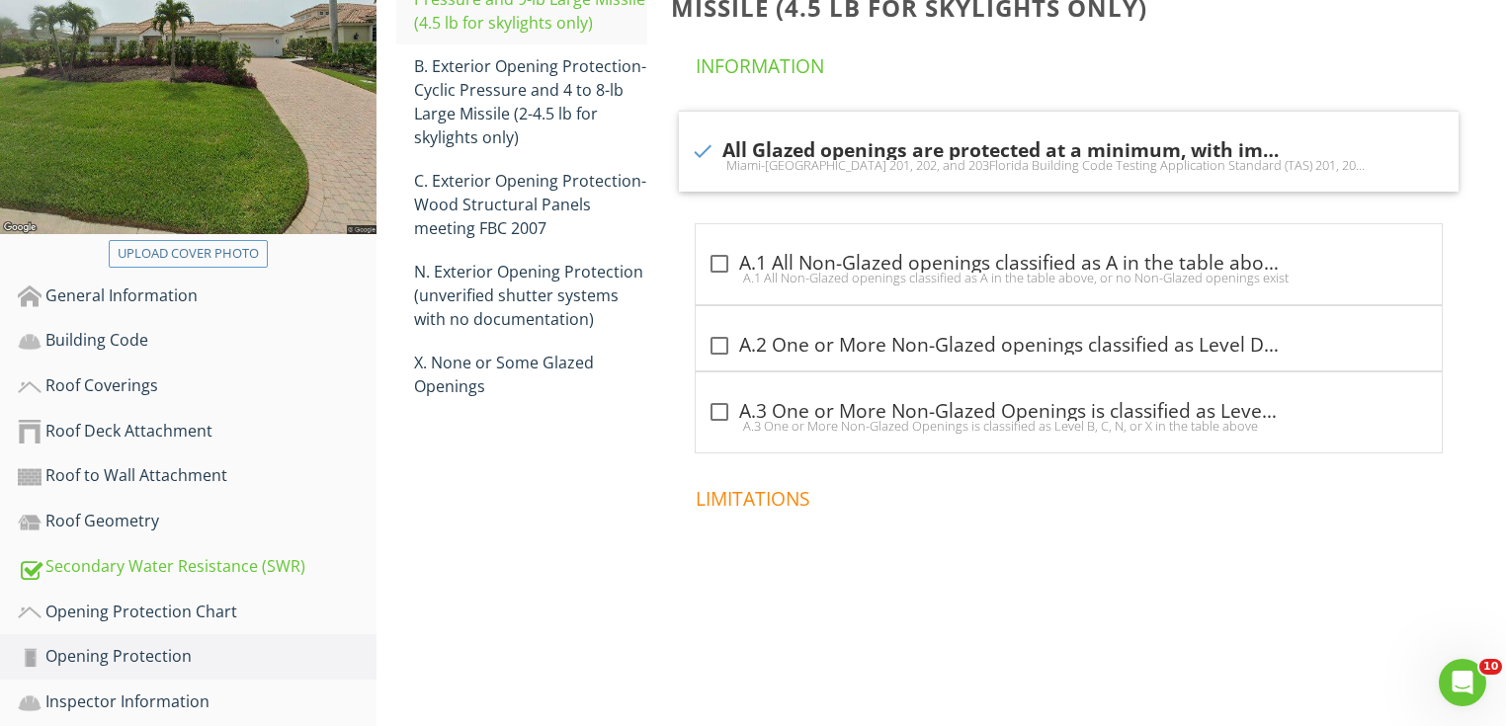
scroll to position [287, 0]
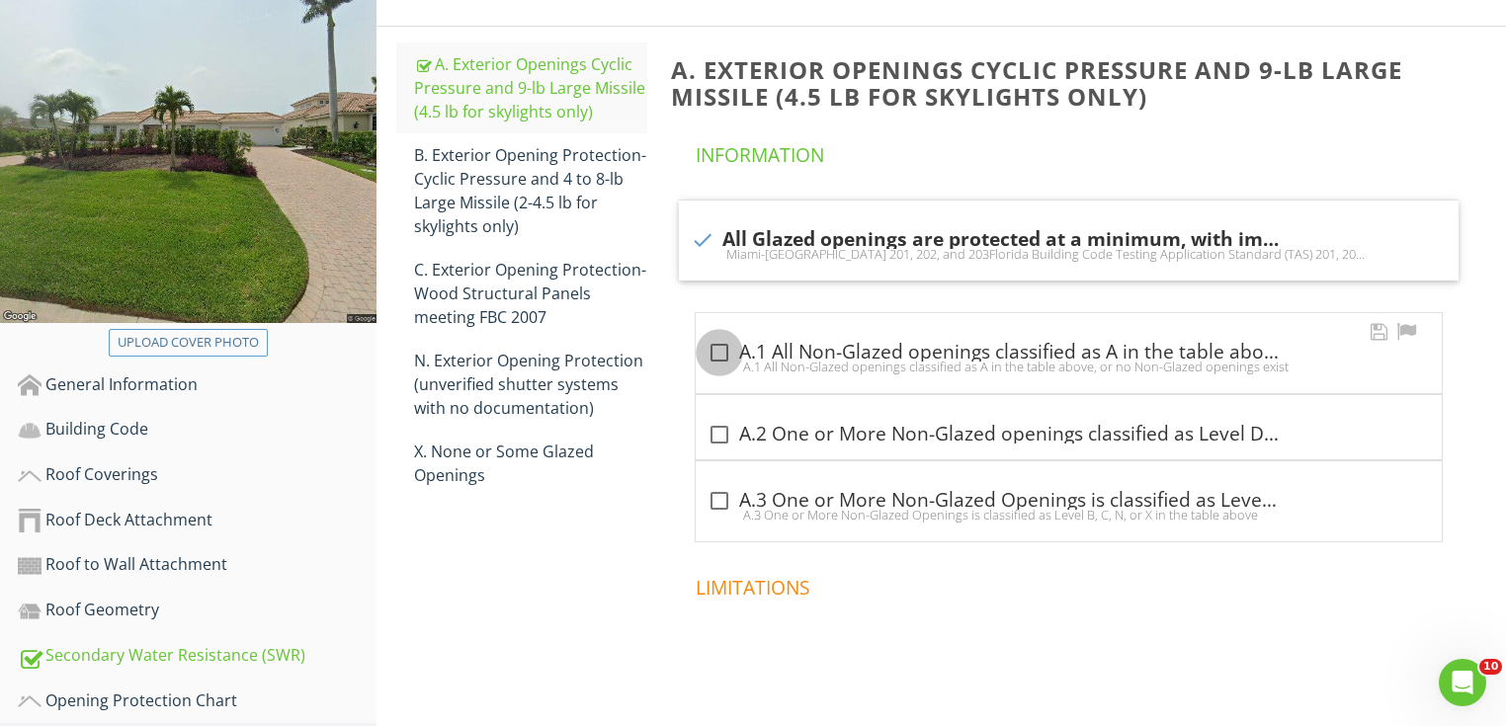
click at [723, 348] on div at bounding box center [720, 353] width 34 height 34
checkbox input "true"
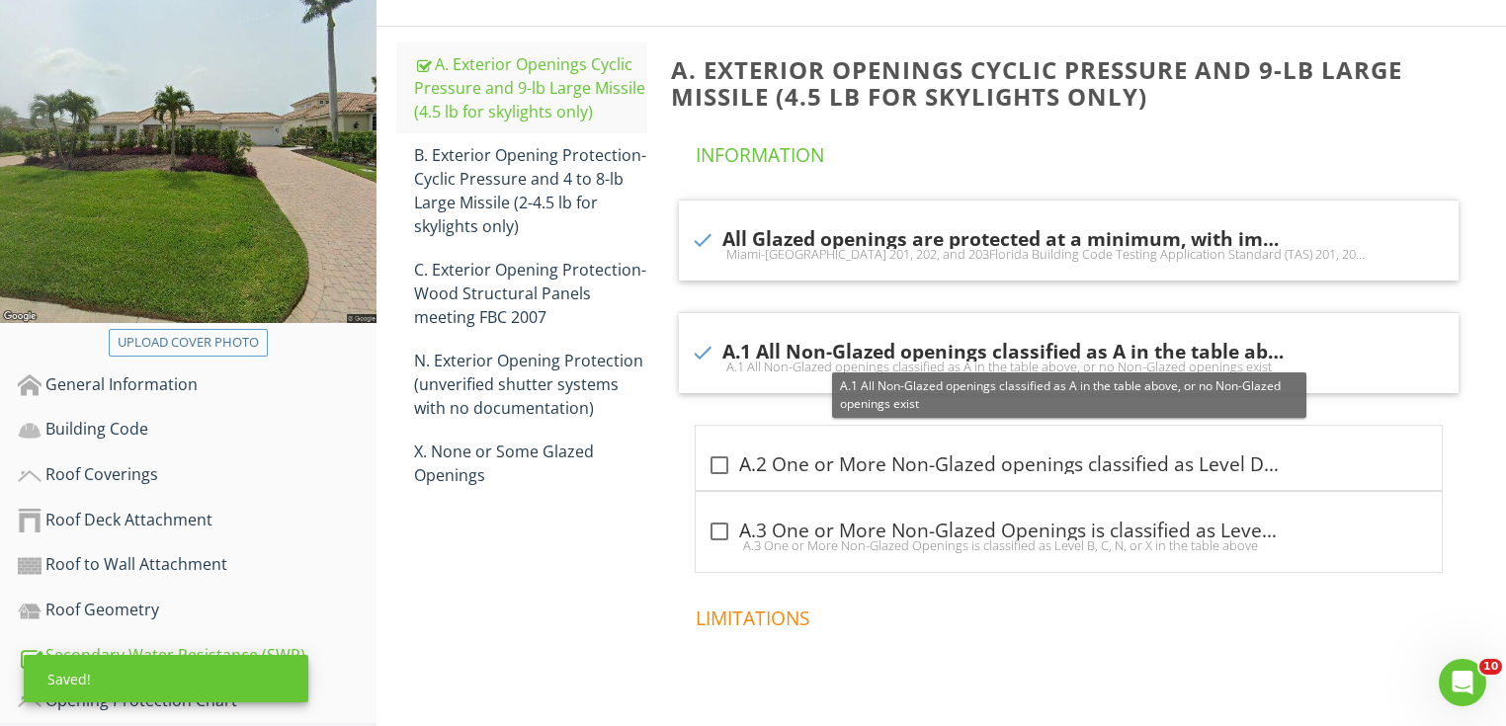
scroll to position [524, 0]
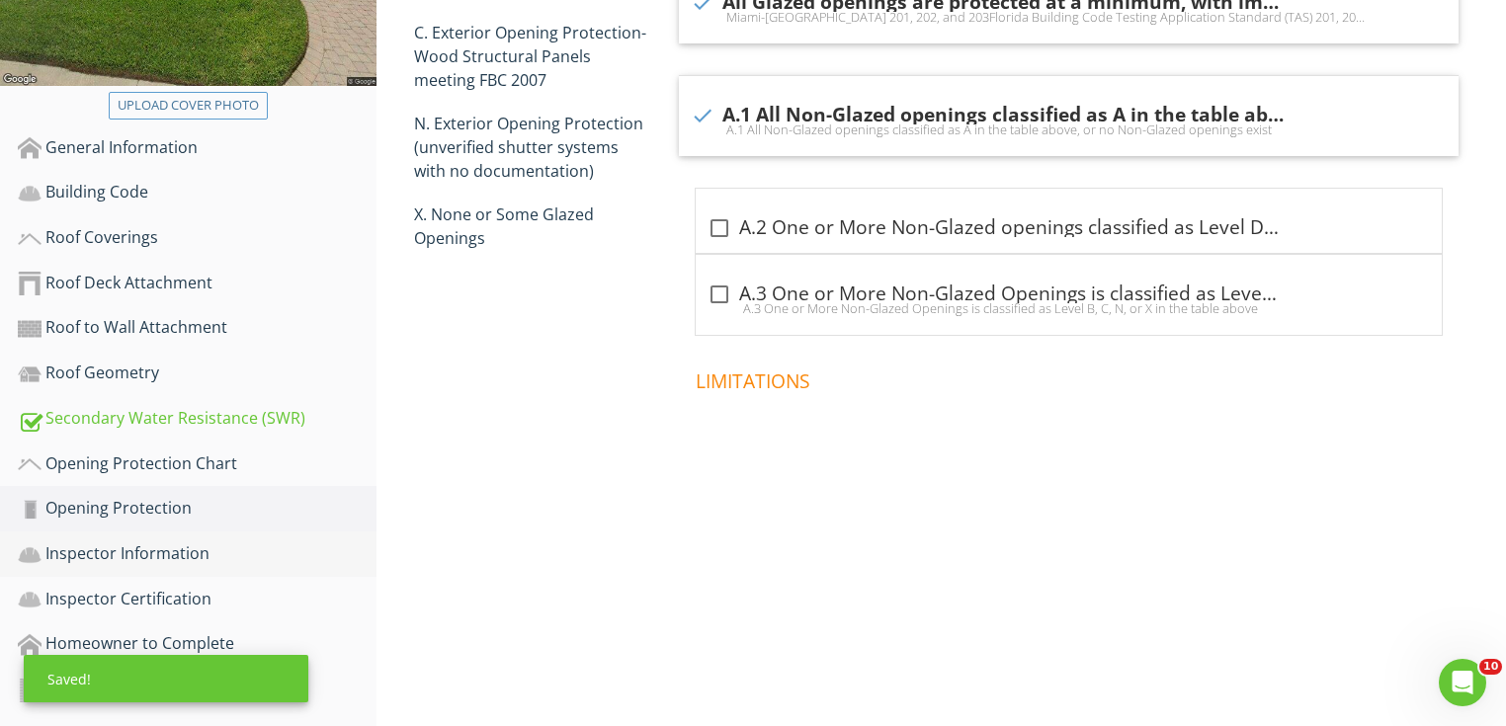
click at [250, 542] on div "Inspector Information" at bounding box center [197, 555] width 359 height 26
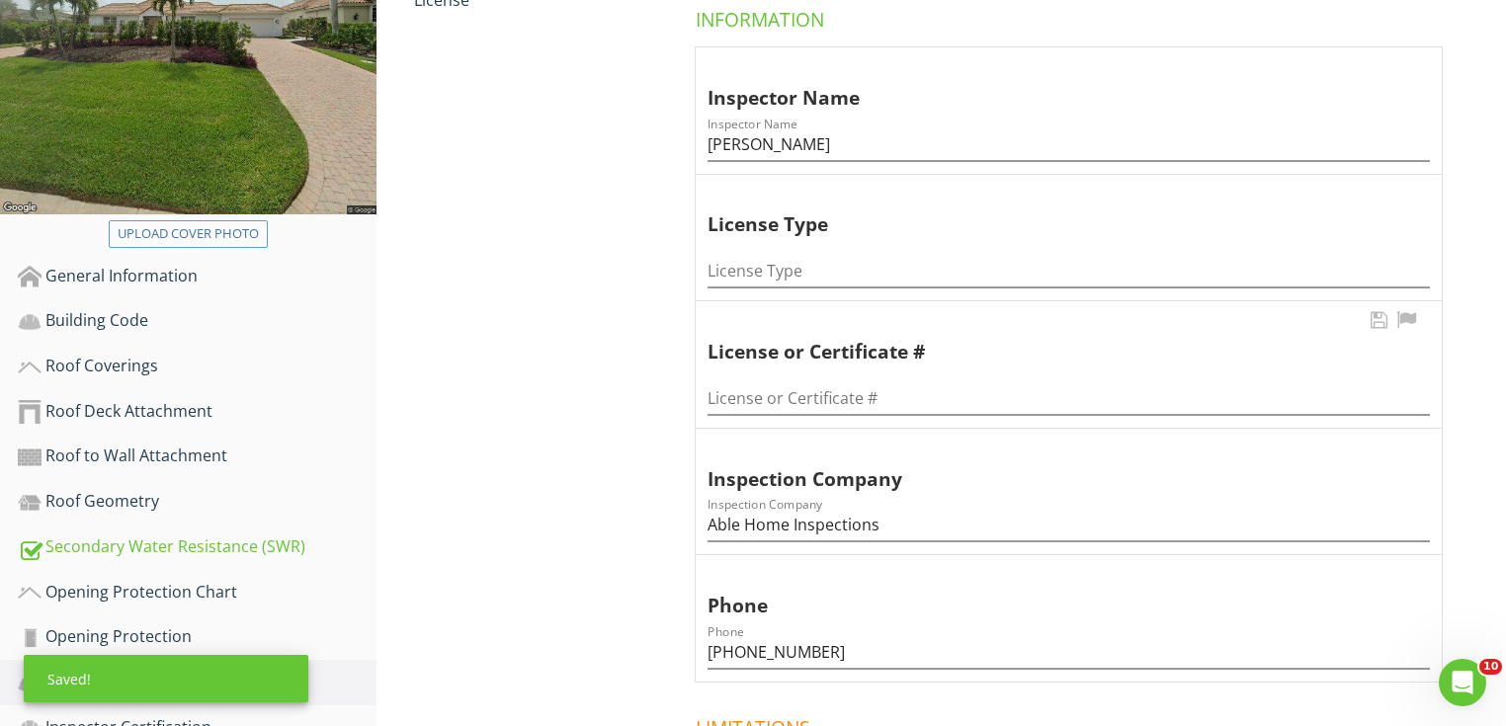
scroll to position [366, 0]
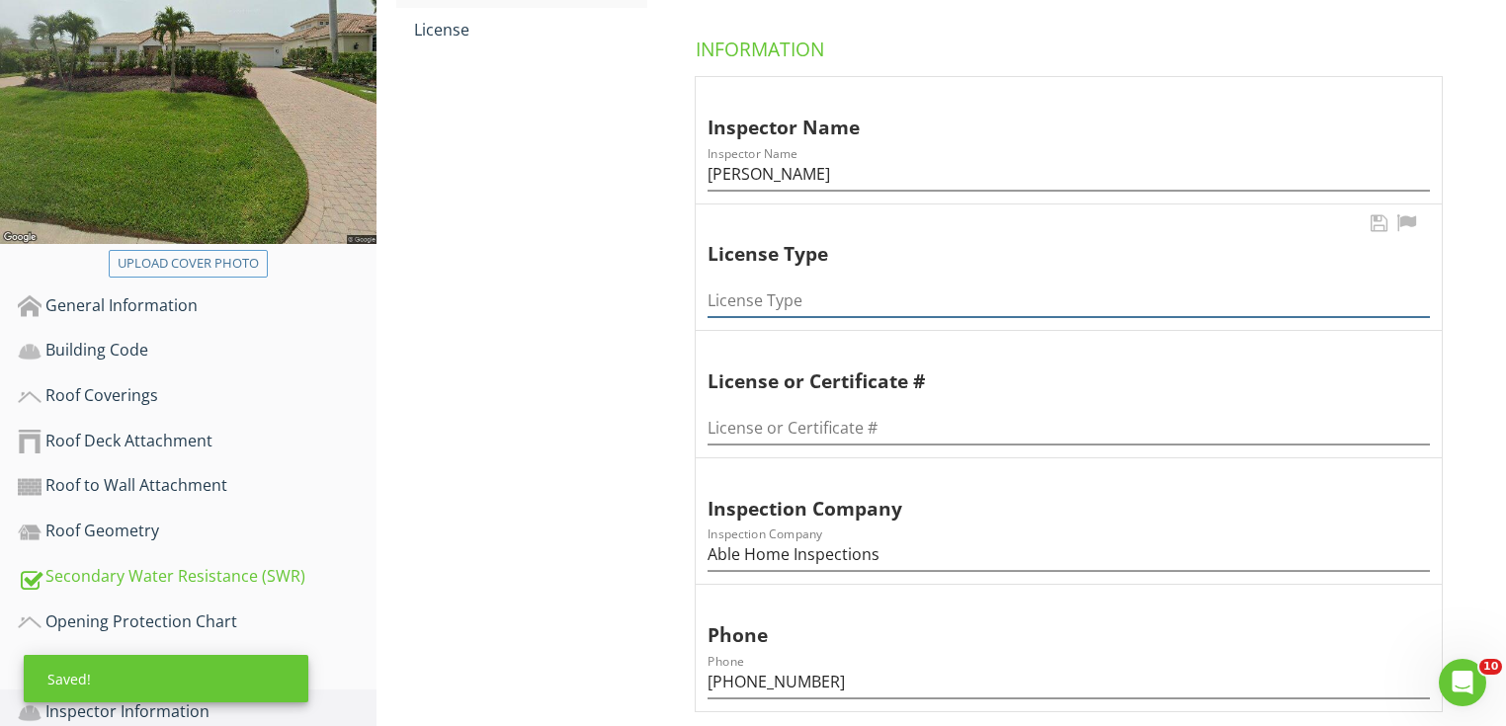
click at [791, 299] on input "License Type" at bounding box center [1069, 301] width 722 height 33
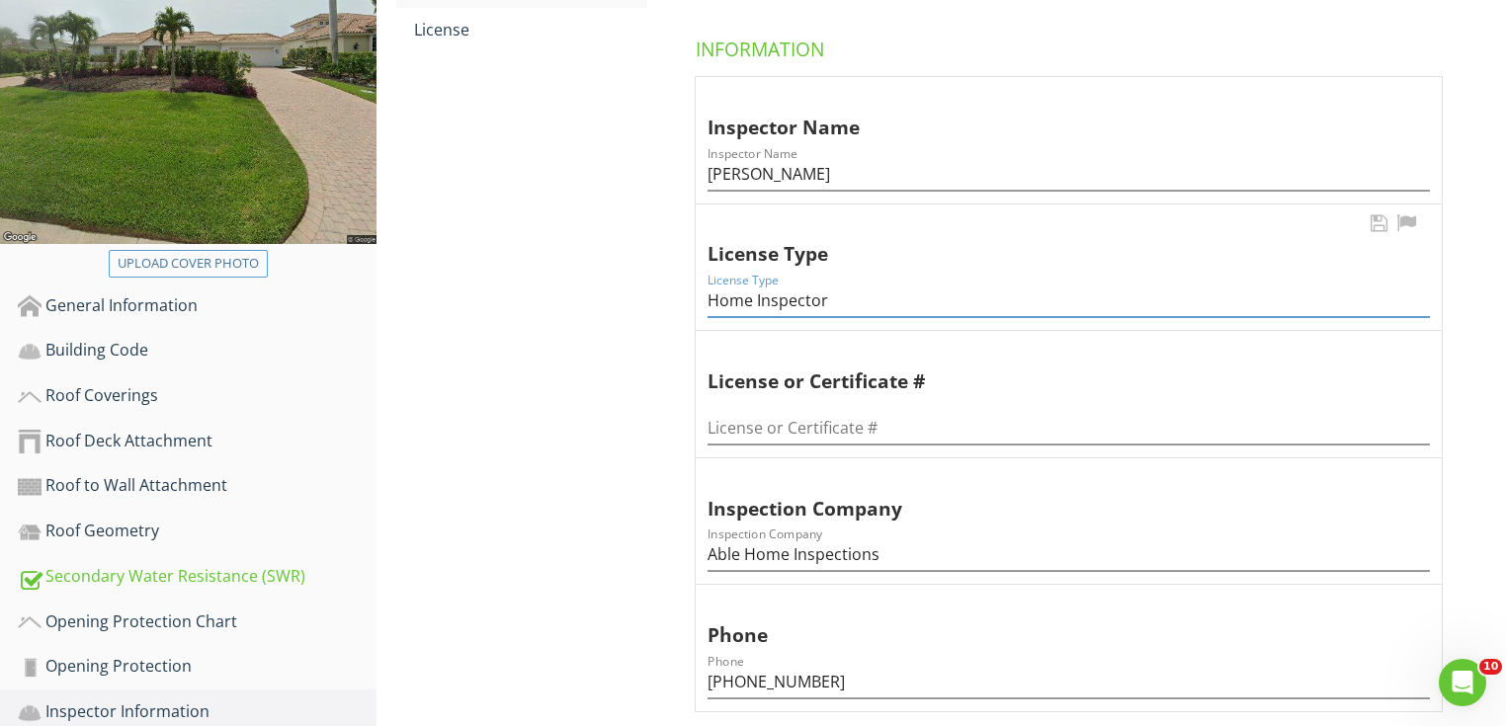
type input "Home Inspector"
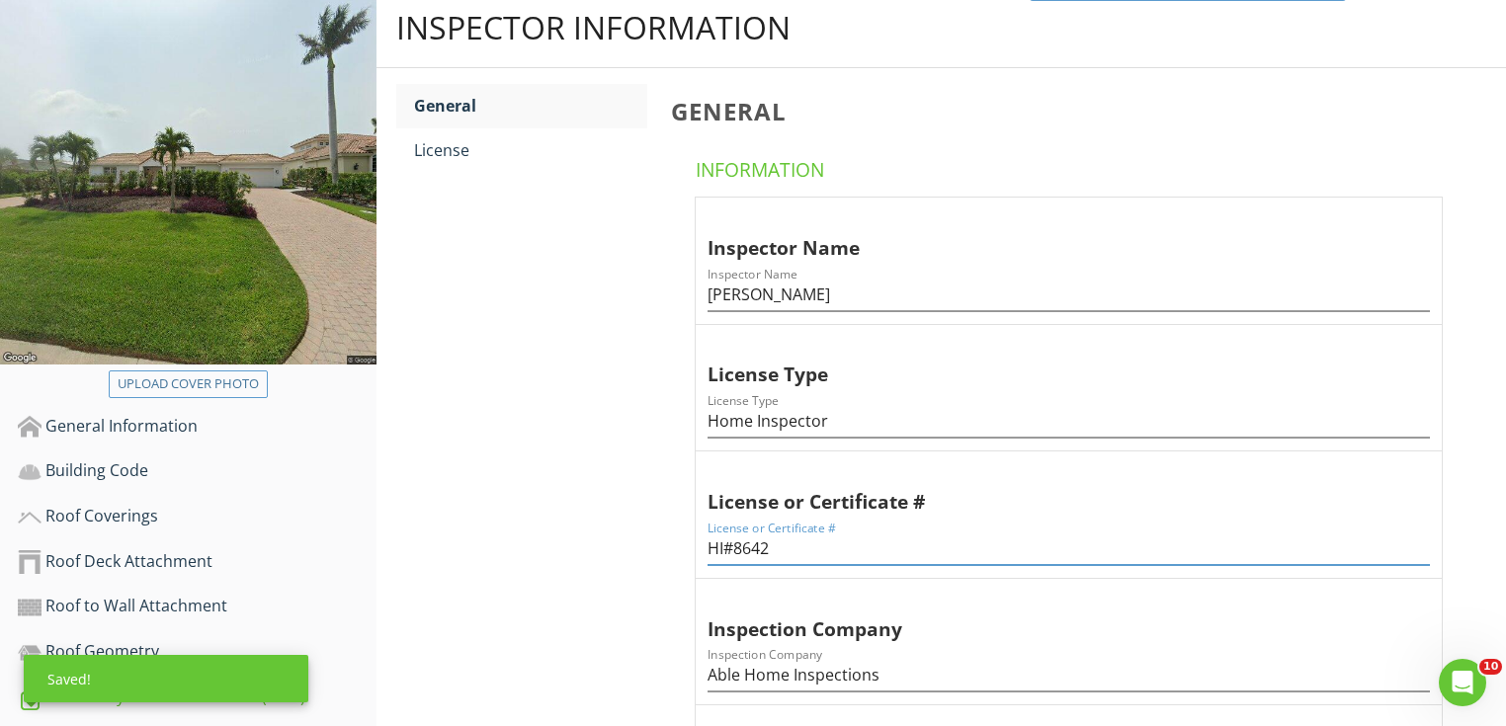
scroll to position [208, 0]
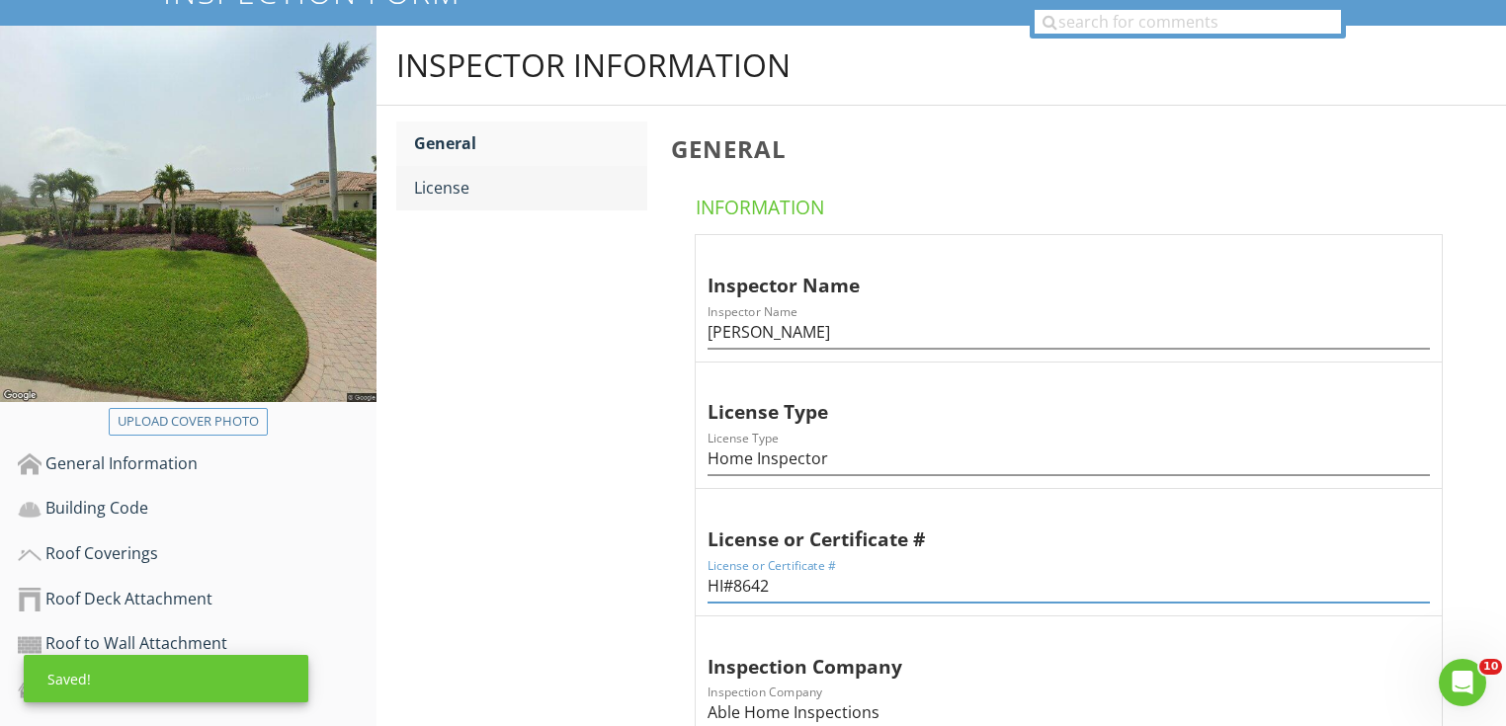
type input "HI#8642"
click at [543, 188] on div "License" at bounding box center [530, 188] width 233 height 24
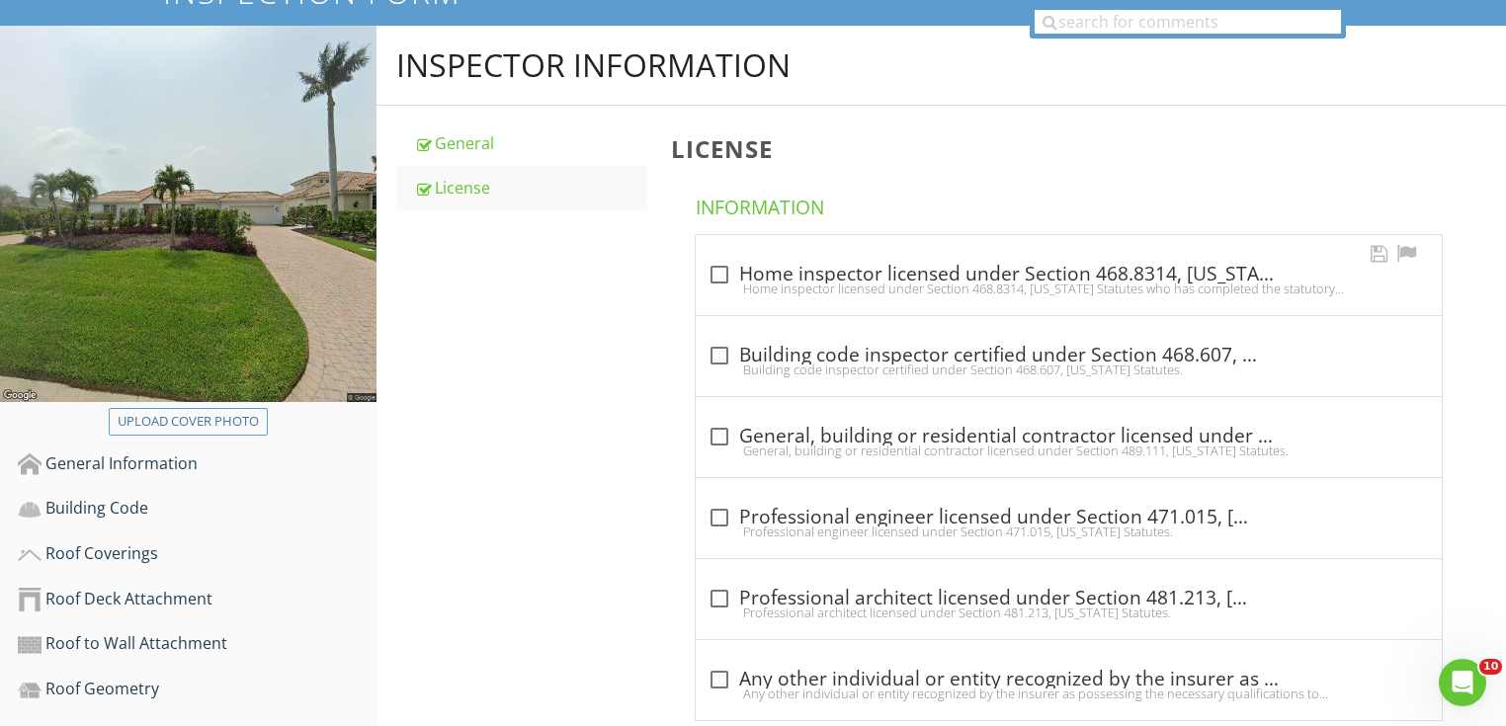
click at [788, 278] on div "check_box_outline_blank Home inspector licensed under Section 468.8314, Florida…" at bounding box center [1069, 275] width 722 height 24
checkbox input "true"
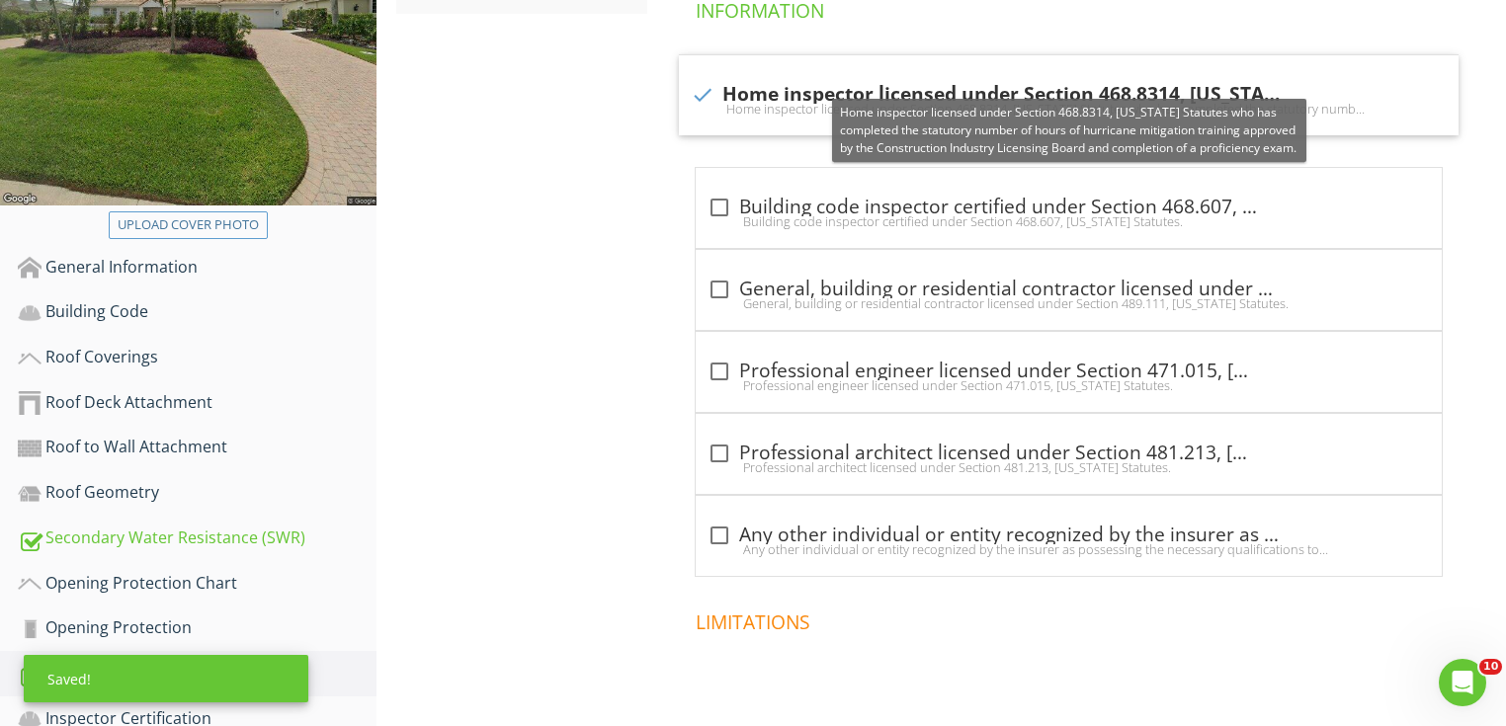
scroll to position [524, 0]
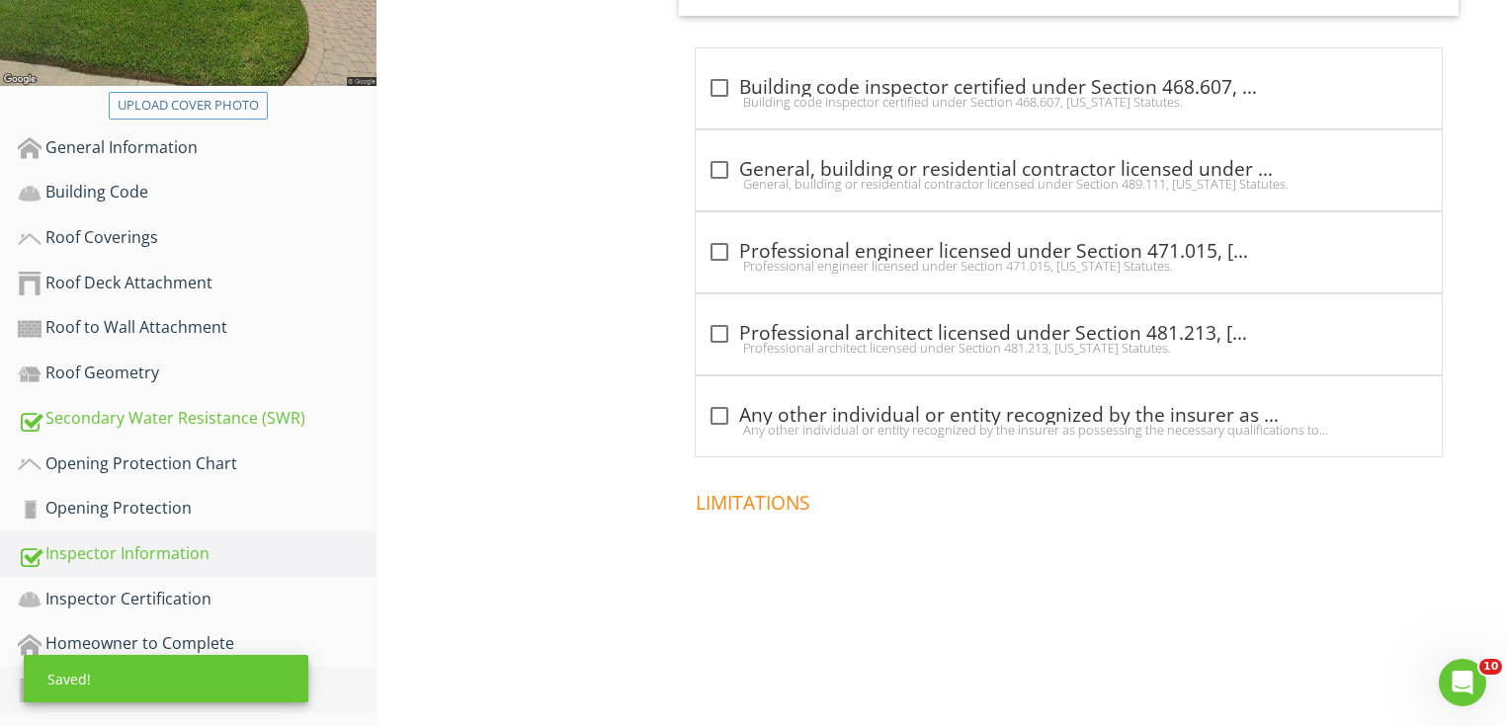
click at [329, 683] on div "Additional Information" at bounding box center [197, 690] width 359 height 26
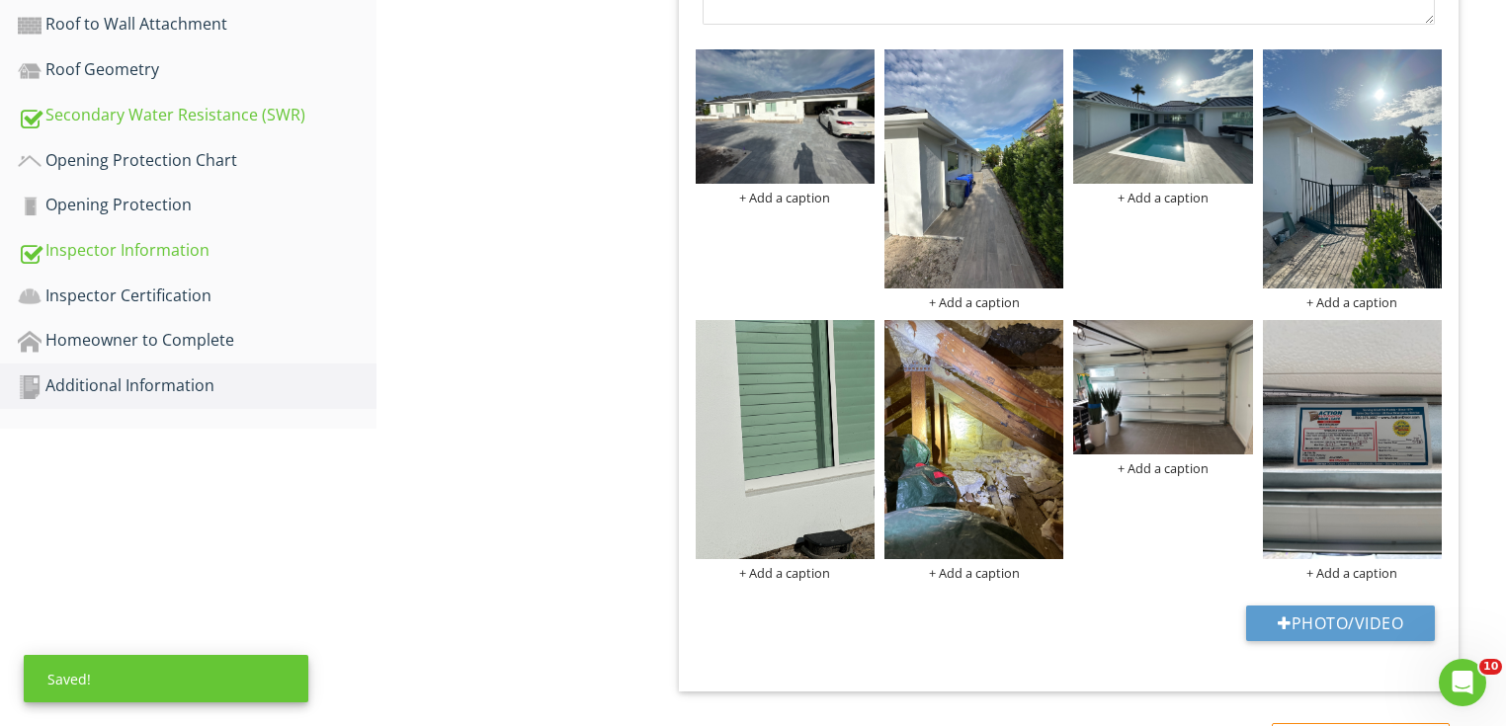
scroll to position [840, 0]
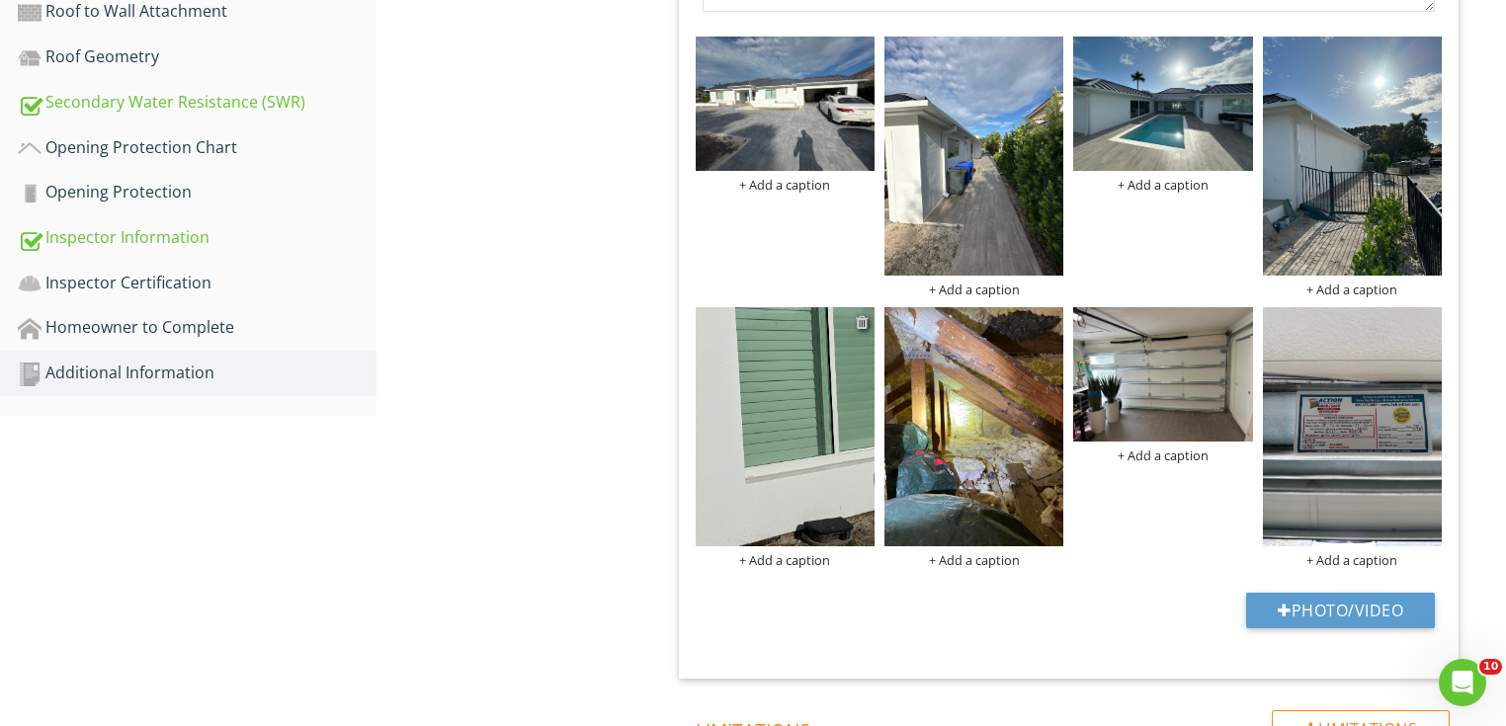
click at [857, 320] on div at bounding box center [862, 322] width 13 height 16
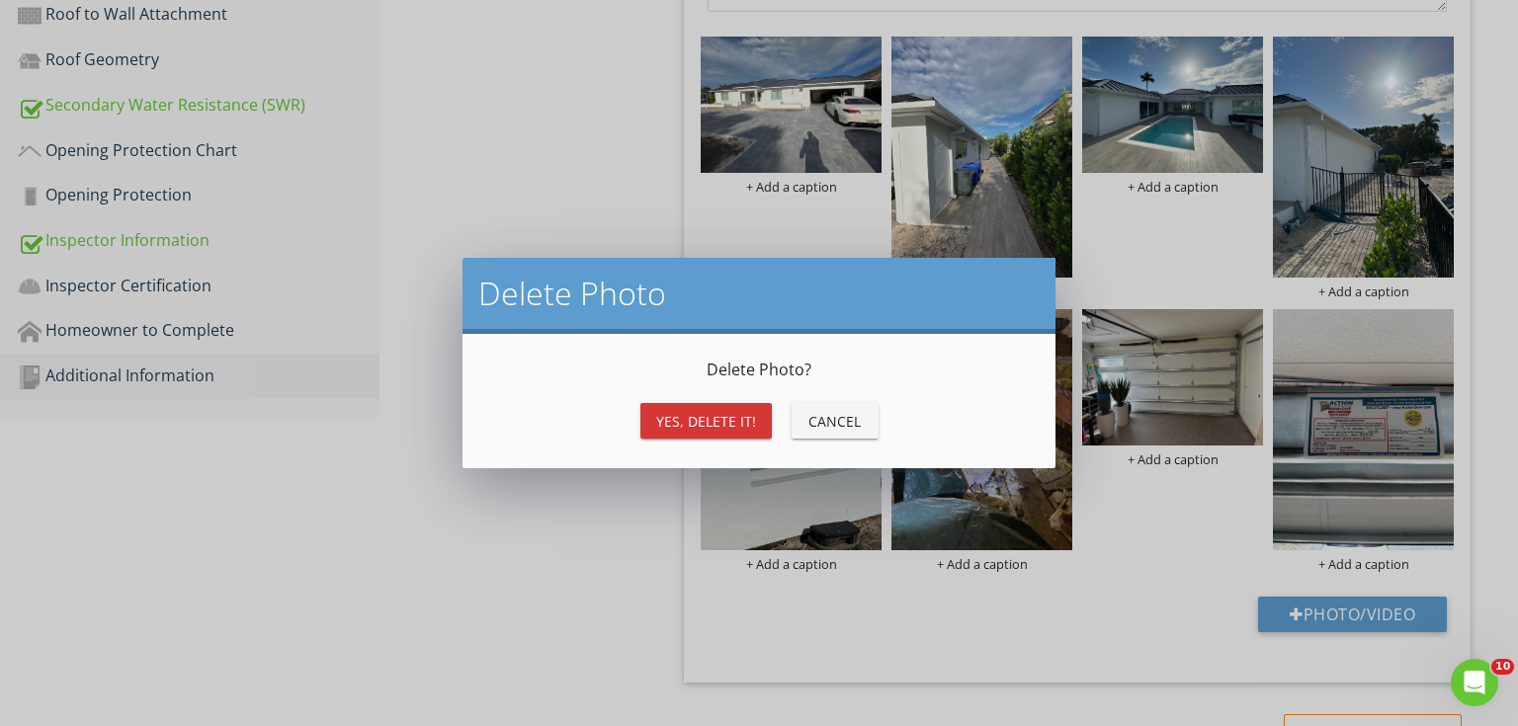
click at [707, 424] on div "Yes, Delete it!" at bounding box center [706, 421] width 100 height 21
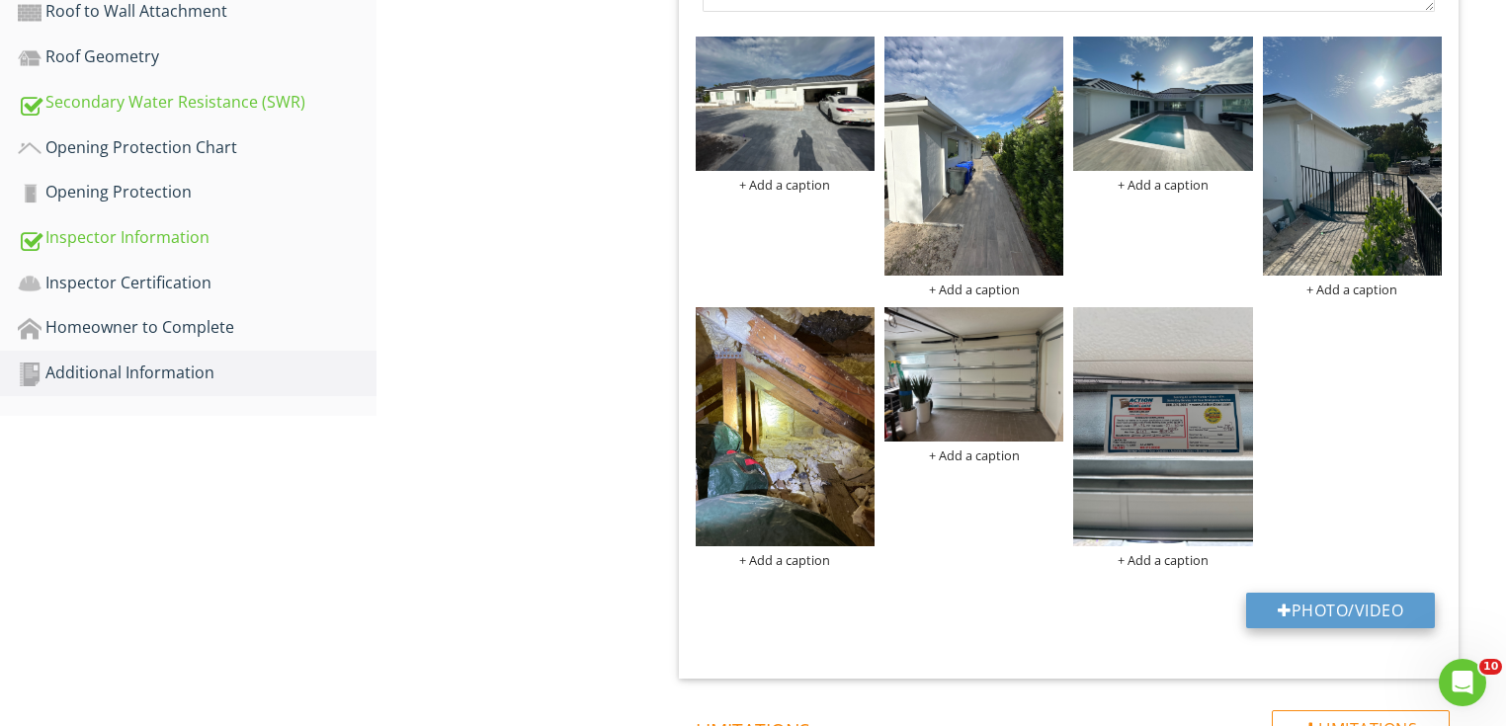
click at [1346, 607] on button "Photo/Video" at bounding box center [1340, 611] width 189 height 36
type input "C:\fakepath\Window Etch.JPG"
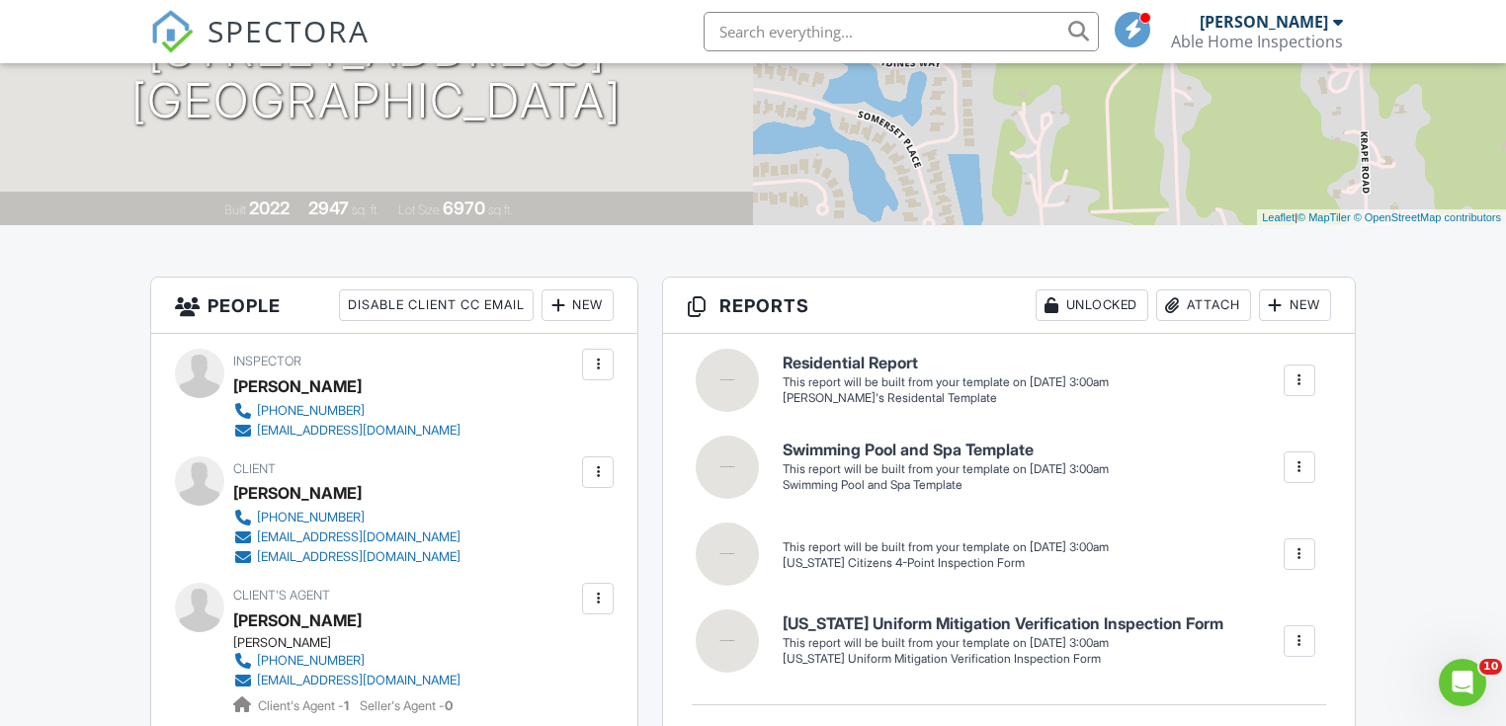
scroll to position [316, 0]
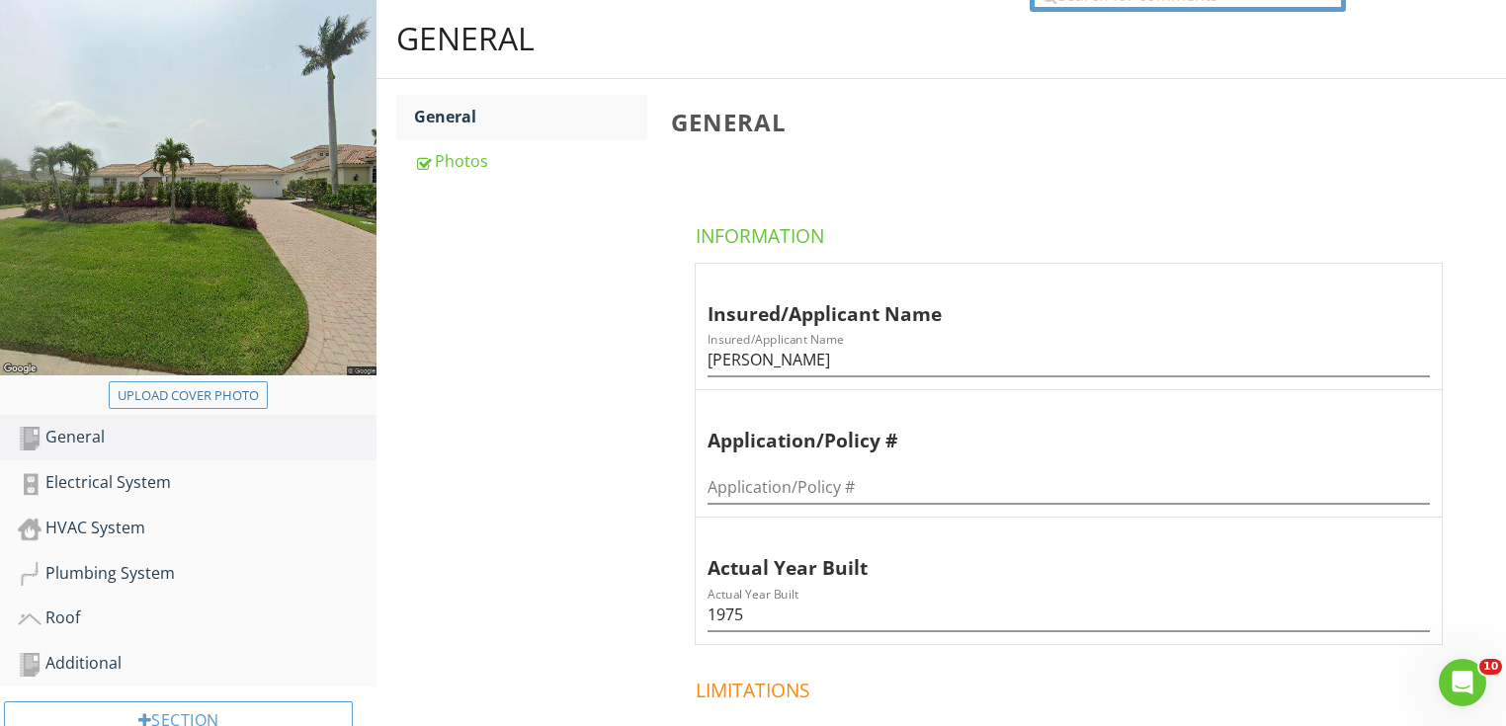
scroll to position [190, 0]
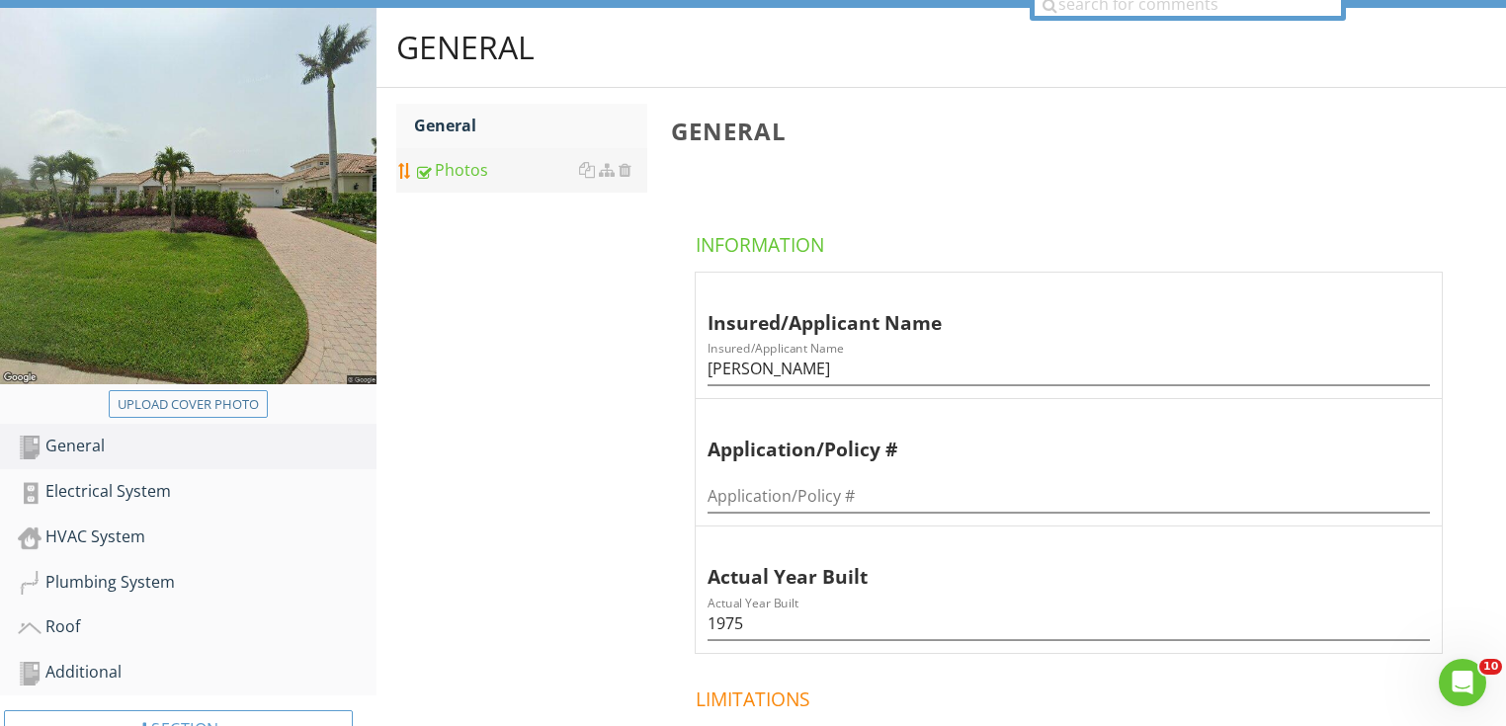
click at [506, 179] on div "Photos" at bounding box center [530, 170] width 233 height 24
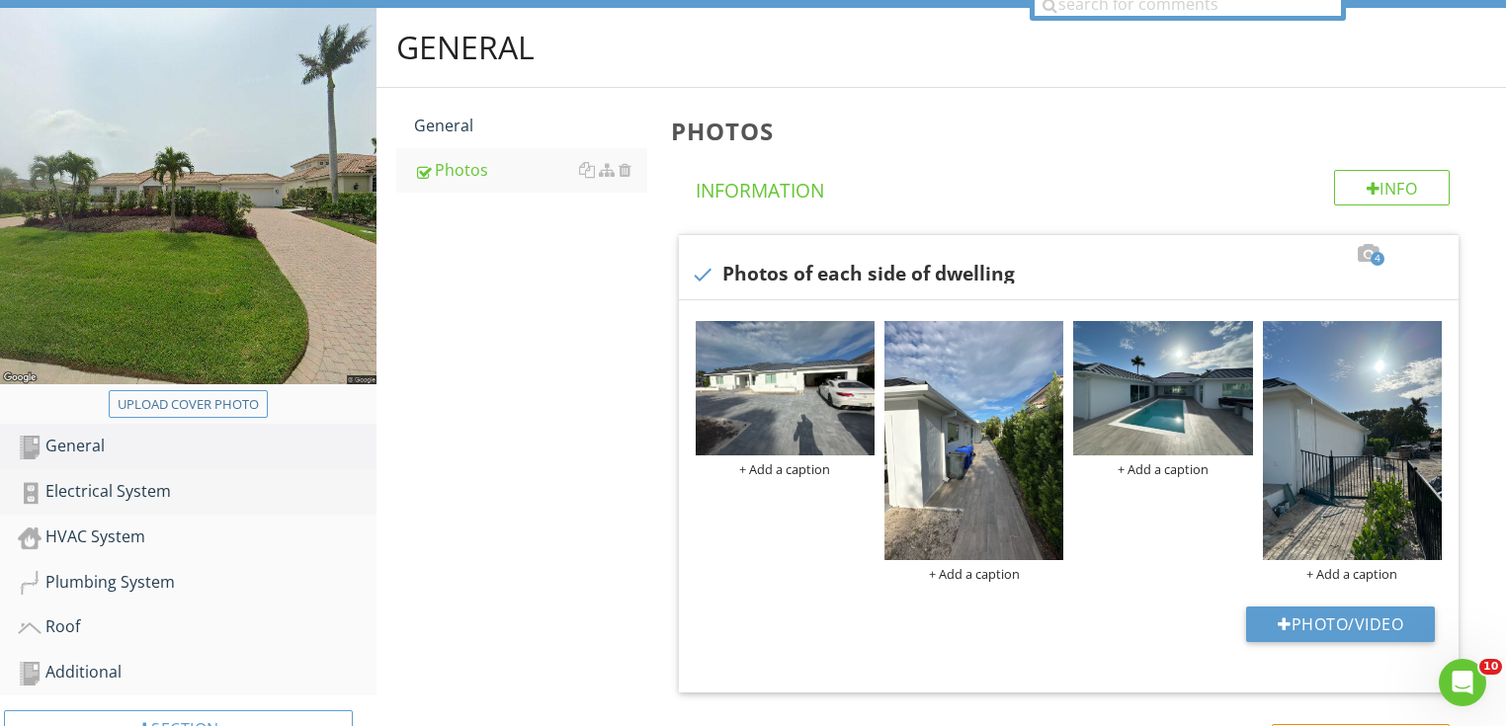
click at [225, 484] on div "Electrical System" at bounding box center [197, 492] width 359 height 26
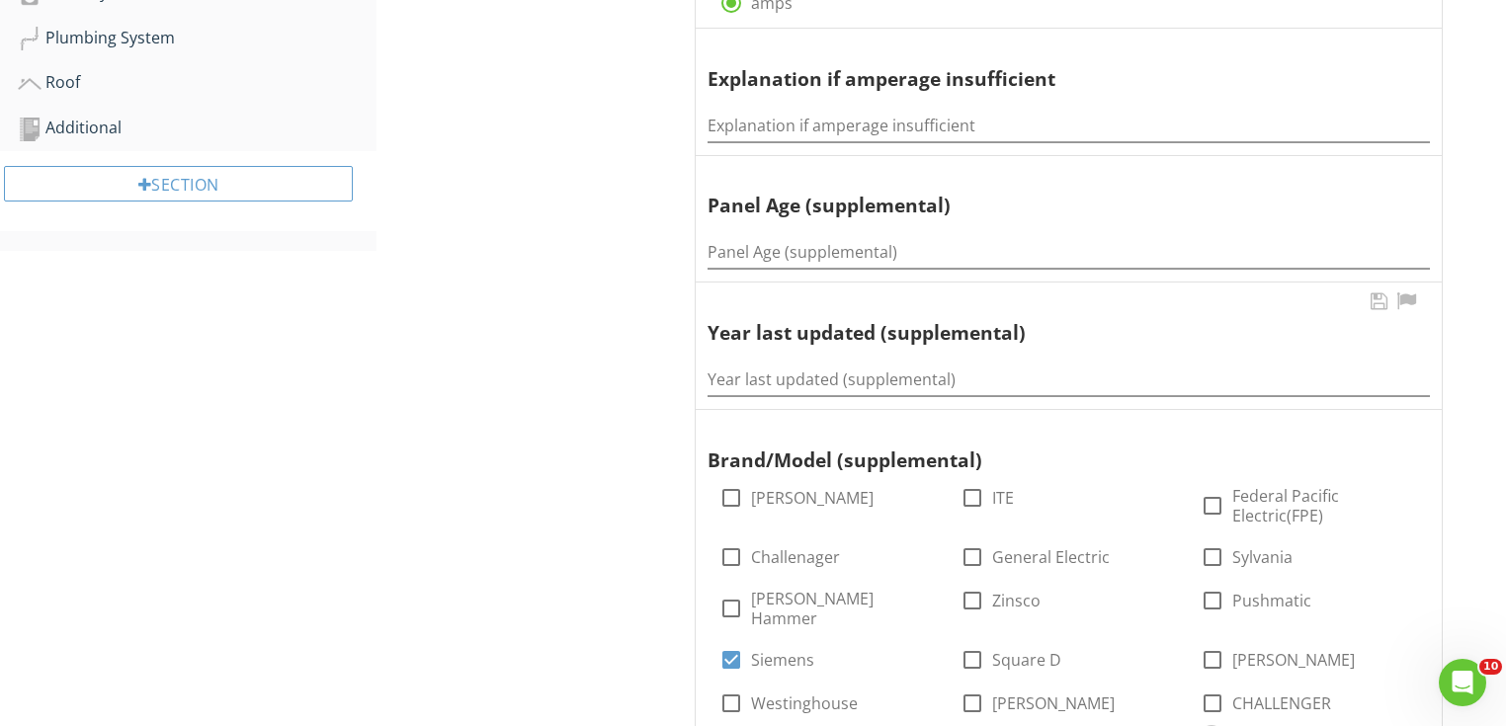
scroll to position [743, 0]
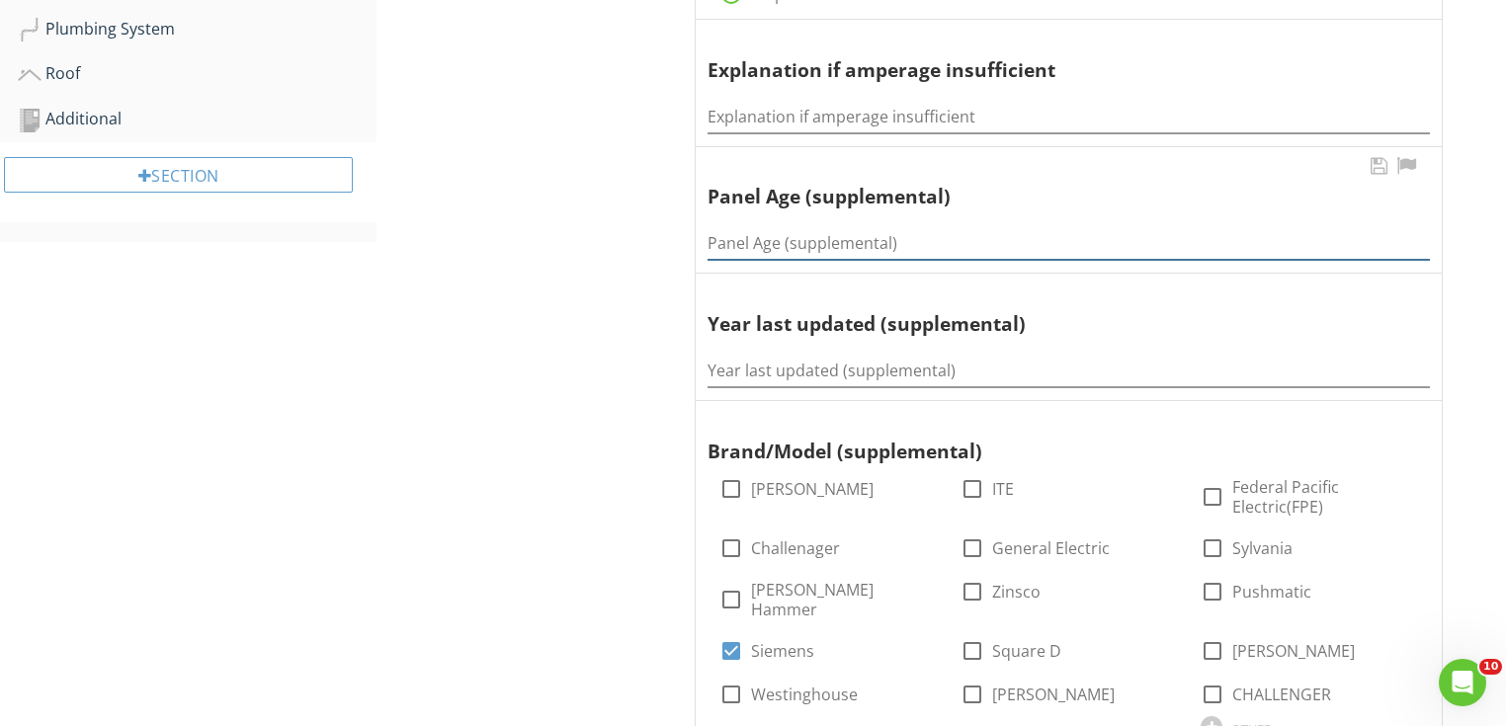
click at [768, 254] on input "Panel Age (supplemental)" at bounding box center [1069, 243] width 722 height 33
type input "1 year"
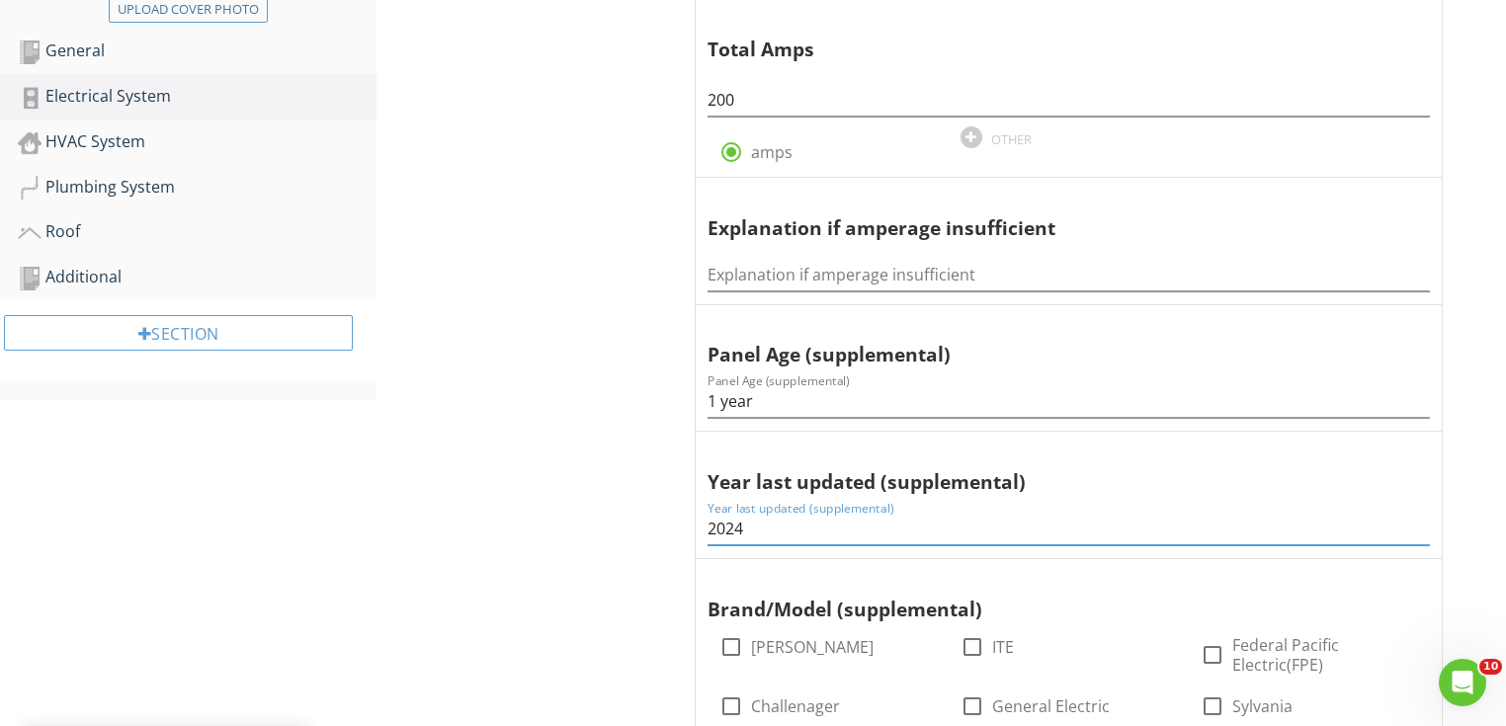
scroll to position [111, 0]
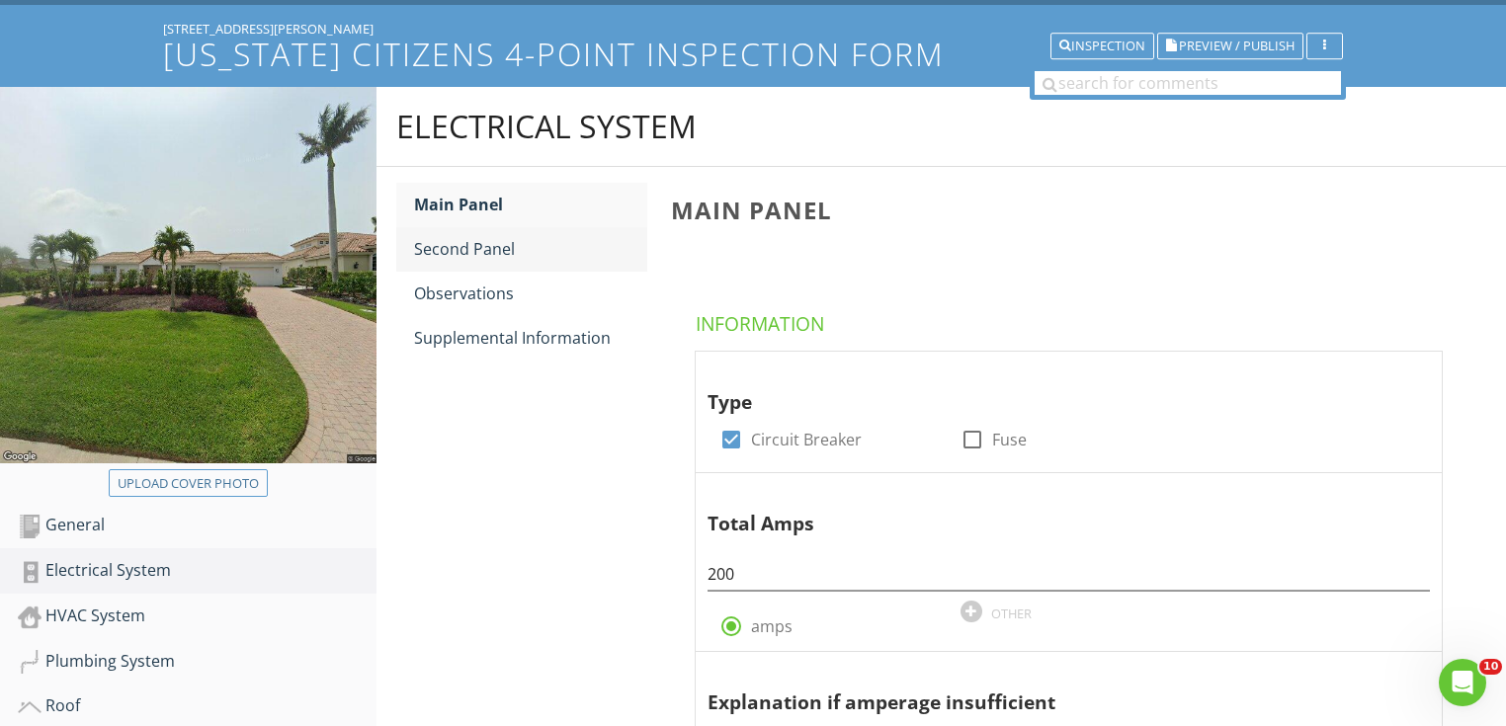
type input "2024"
click at [512, 248] on div "Second Panel" at bounding box center [530, 249] width 233 height 24
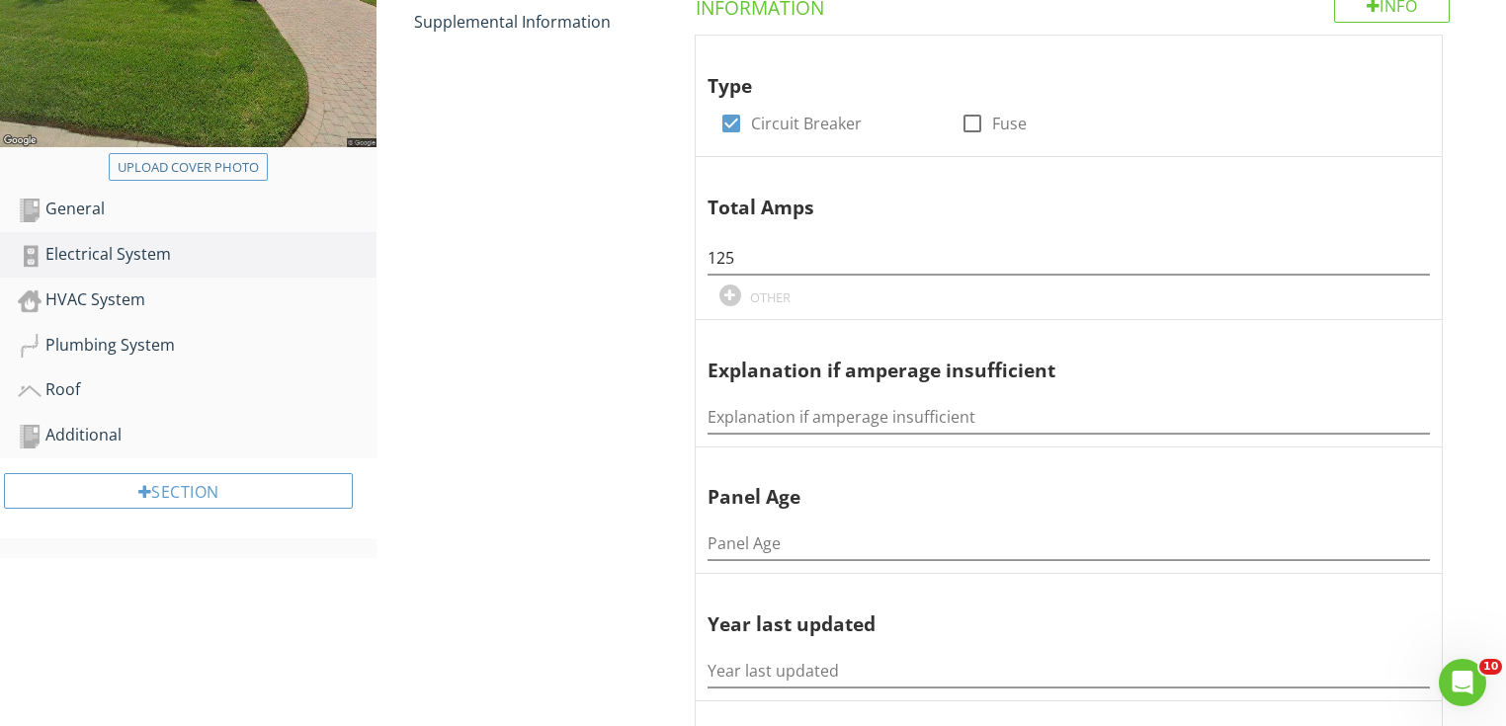
scroll to position [585, 0]
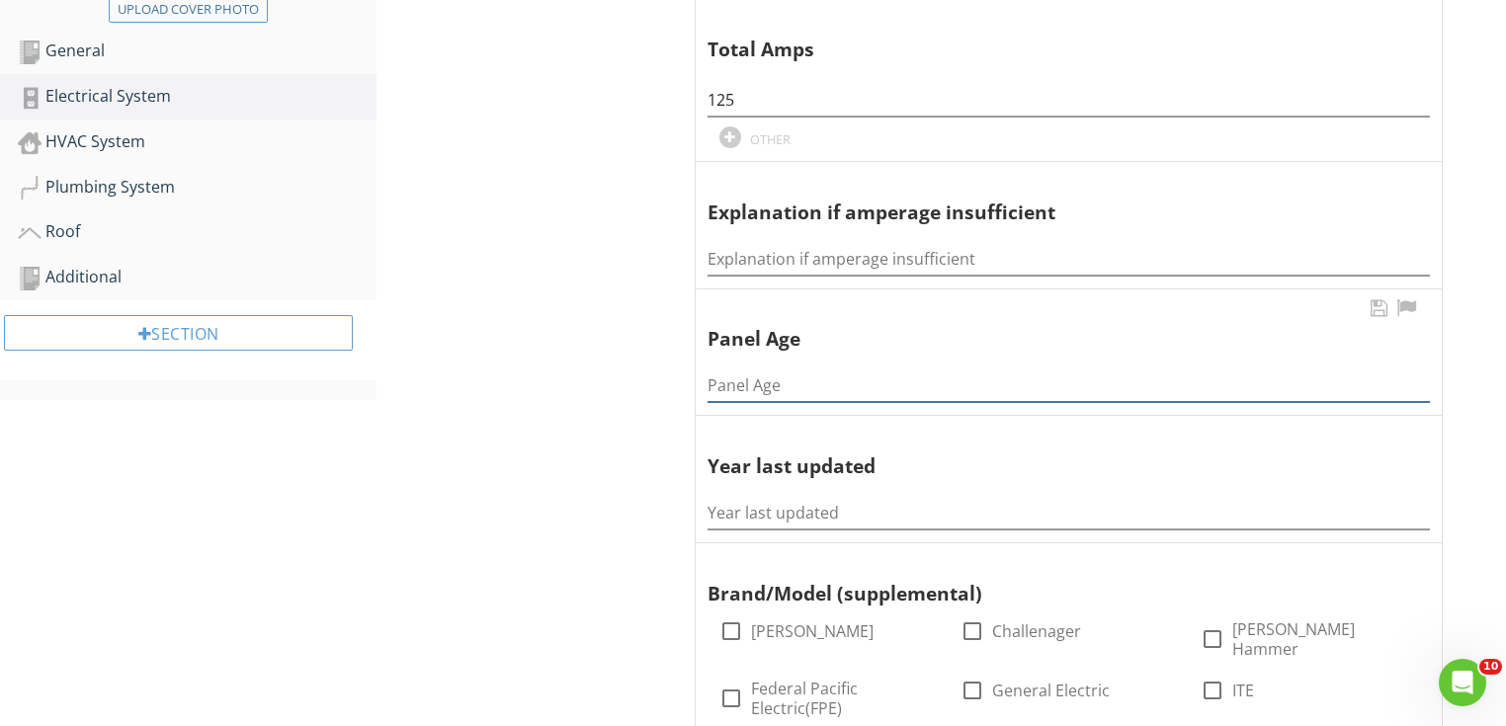
click at [737, 379] on input "Panel Age" at bounding box center [1069, 386] width 722 height 33
type input "1 year"
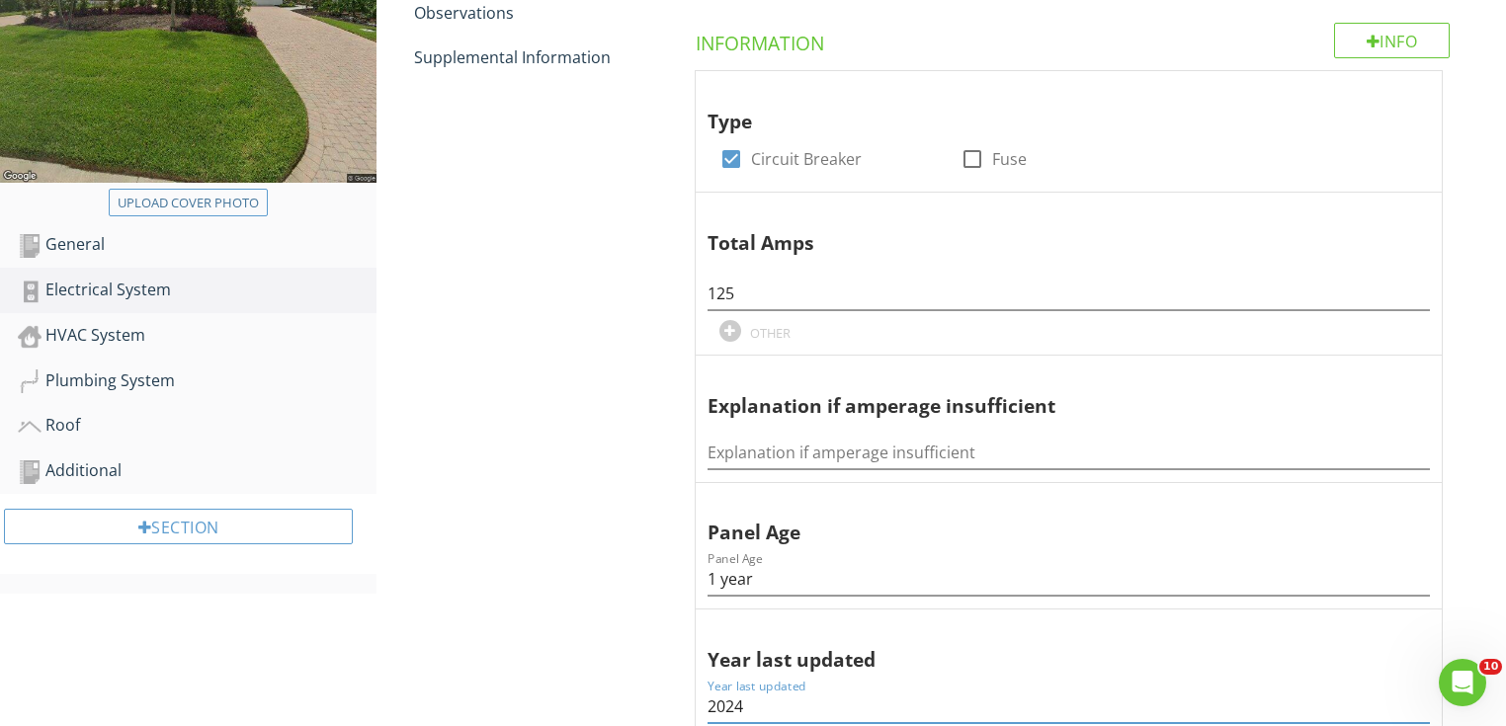
scroll to position [269, 0]
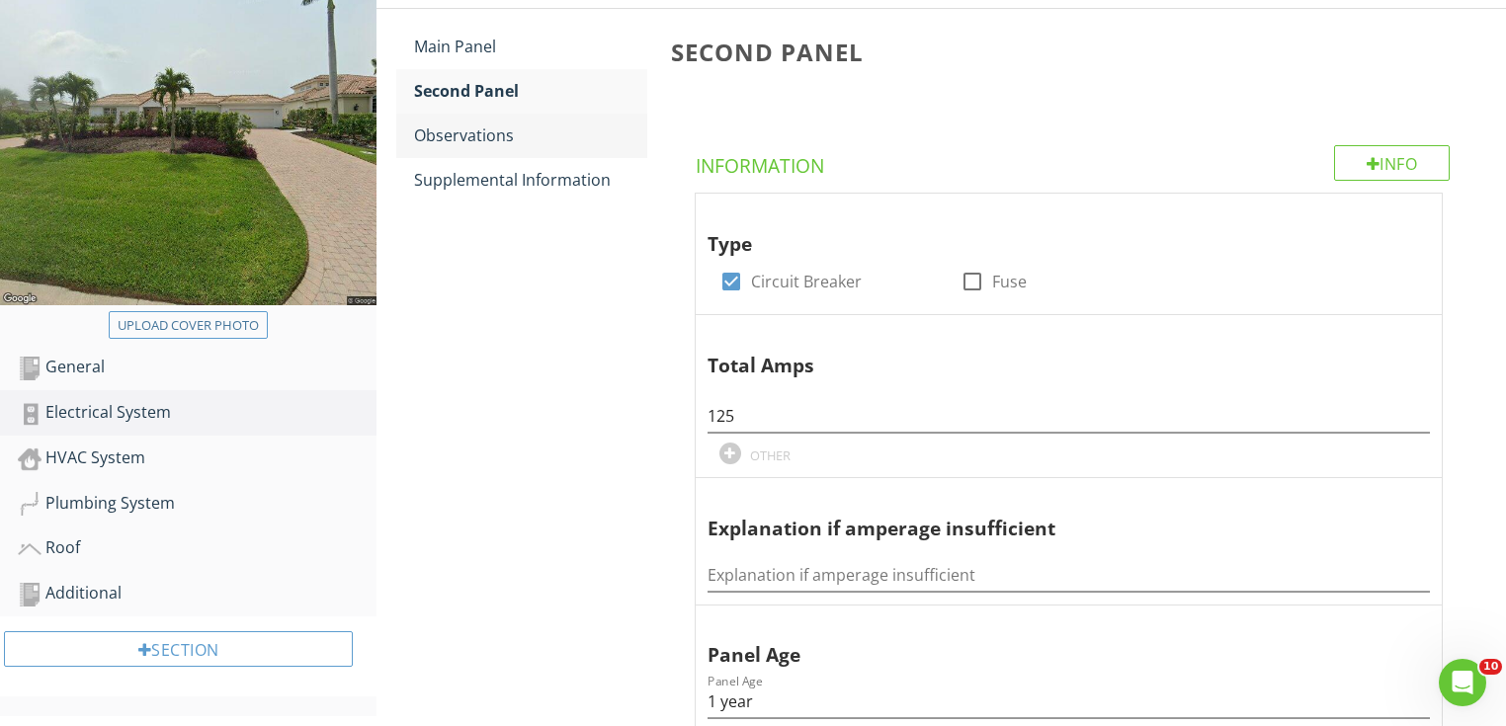
type input "2024"
click at [506, 152] on link "Observations" at bounding box center [530, 135] width 233 height 43
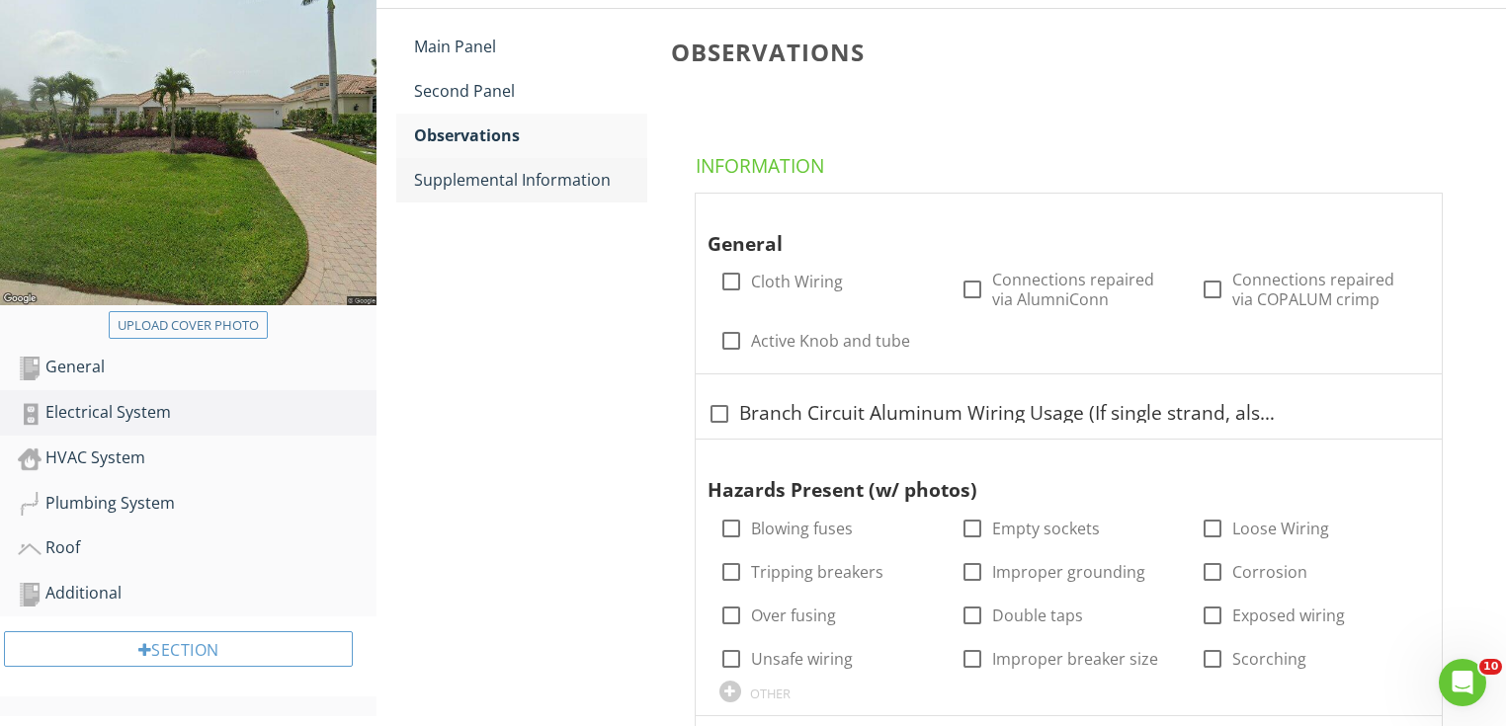
click at [465, 170] on div "Supplemental Information" at bounding box center [530, 180] width 233 height 24
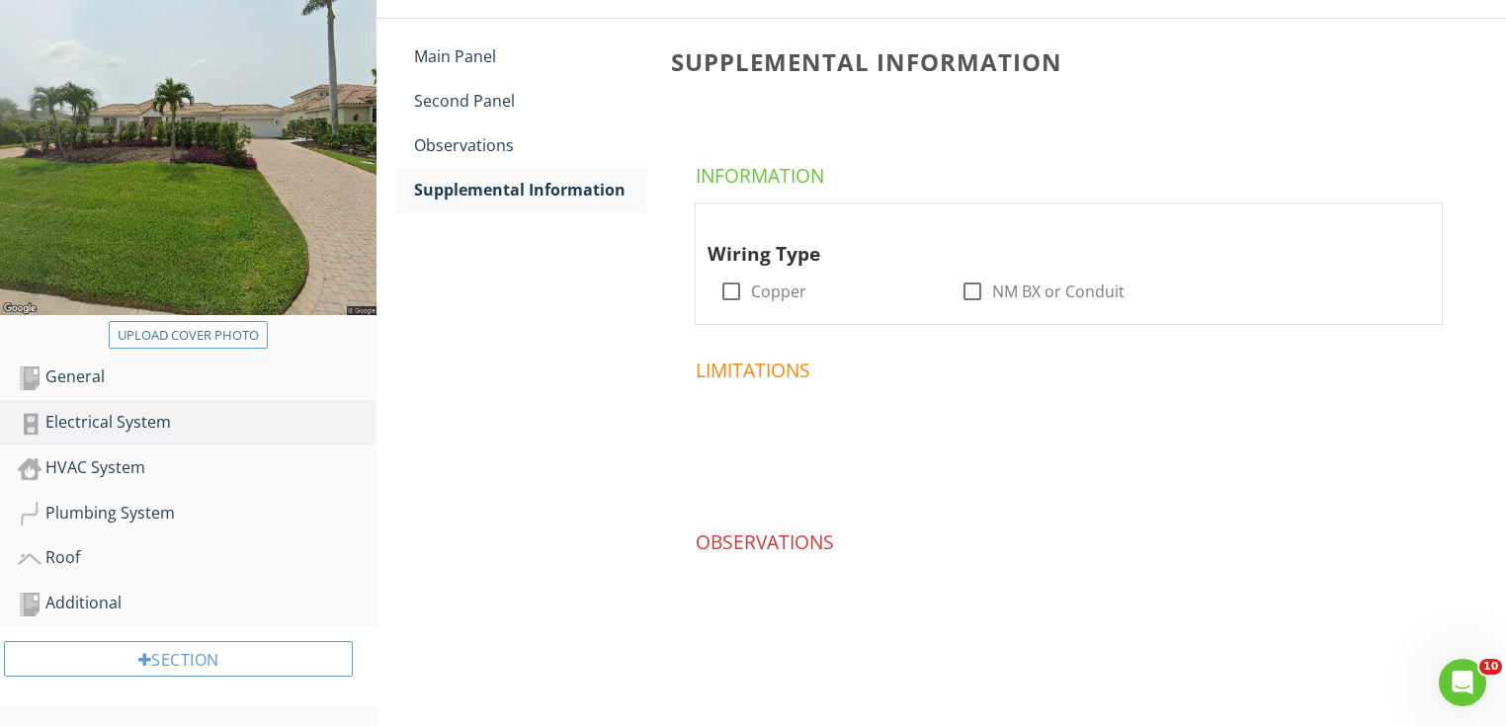
scroll to position [256, 0]
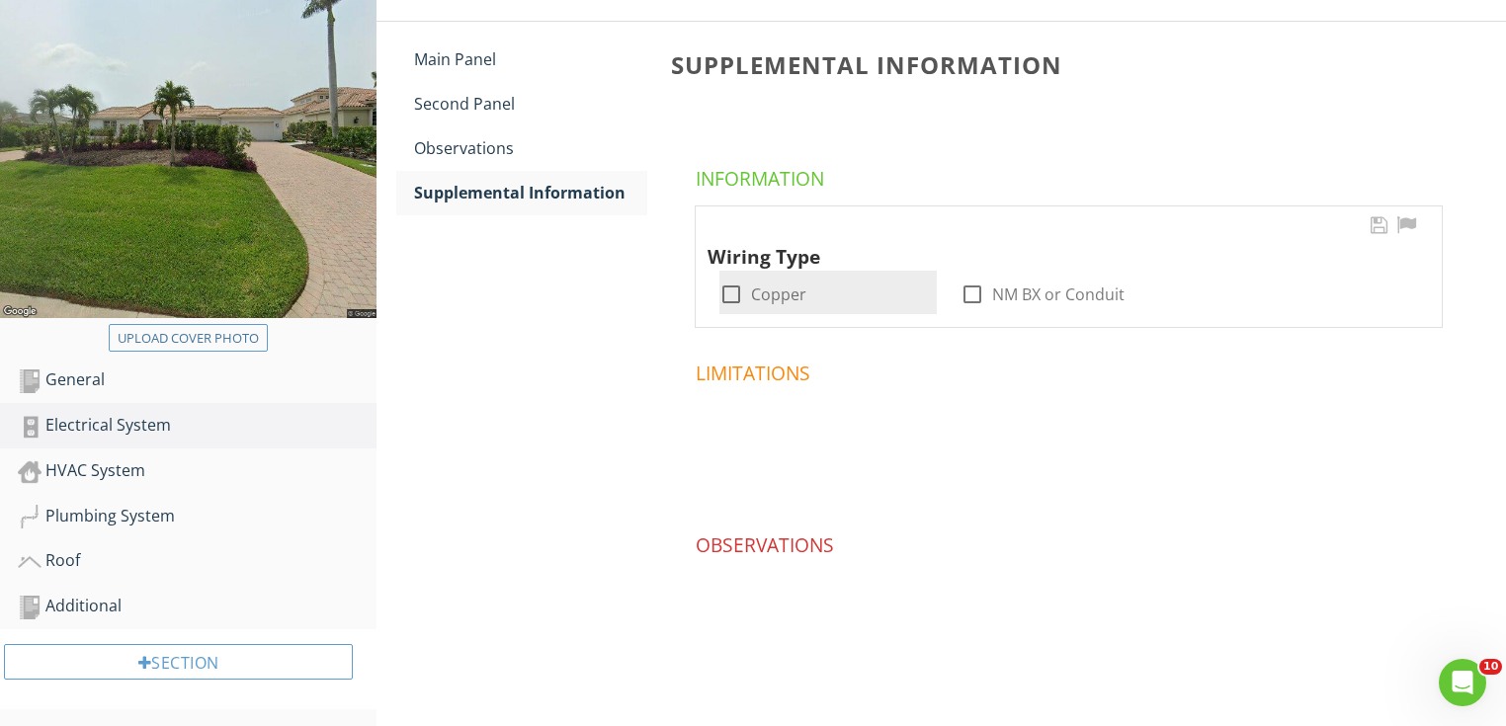
click at [766, 293] on label "Copper" at bounding box center [778, 295] width 55 height 20
checkbox input "true"
click at [169, 485] on link "HVAC System" at bounding box center [197, 471] width 359 height 45
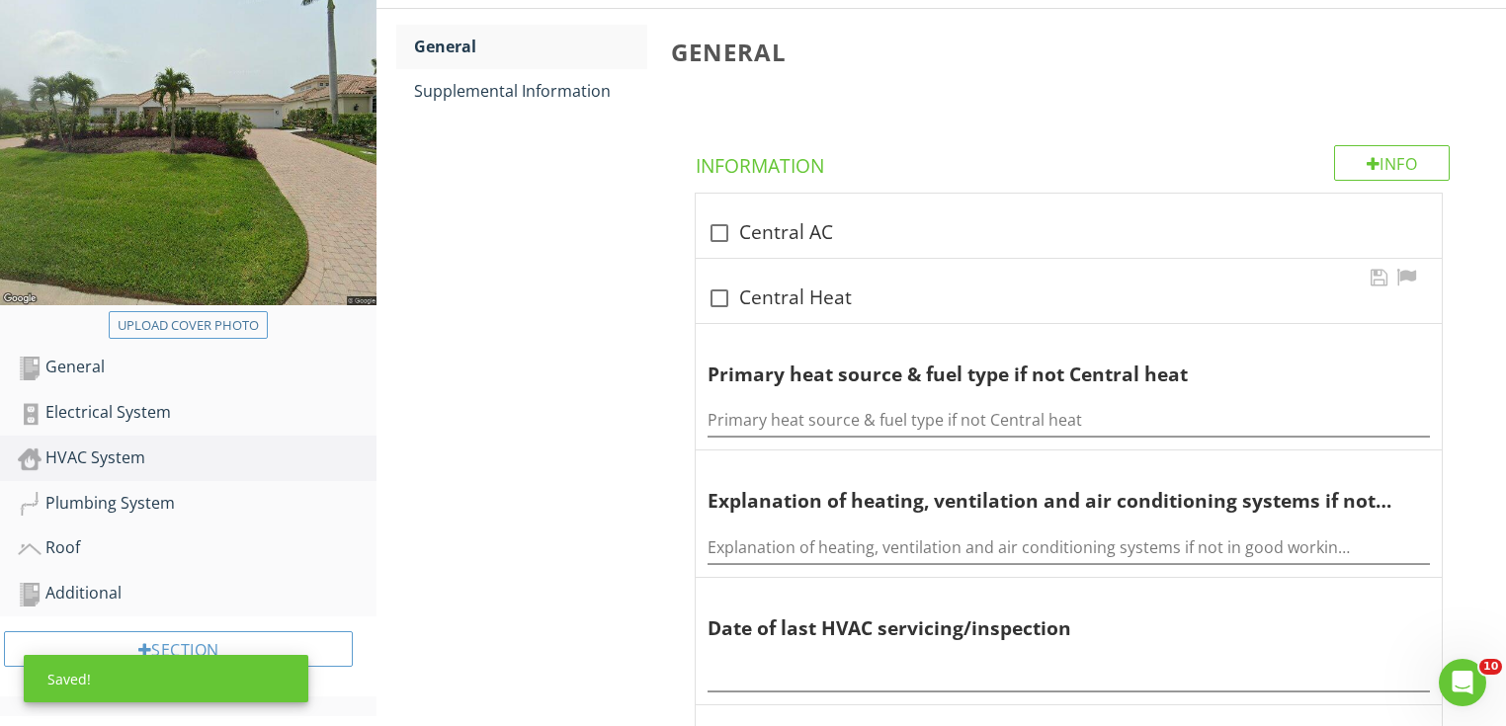
click at [767, 283] on div "check_box_outline_blank Central Heat" at bounding box center [1069, 297] width 722 height 28
checkbox input "true"
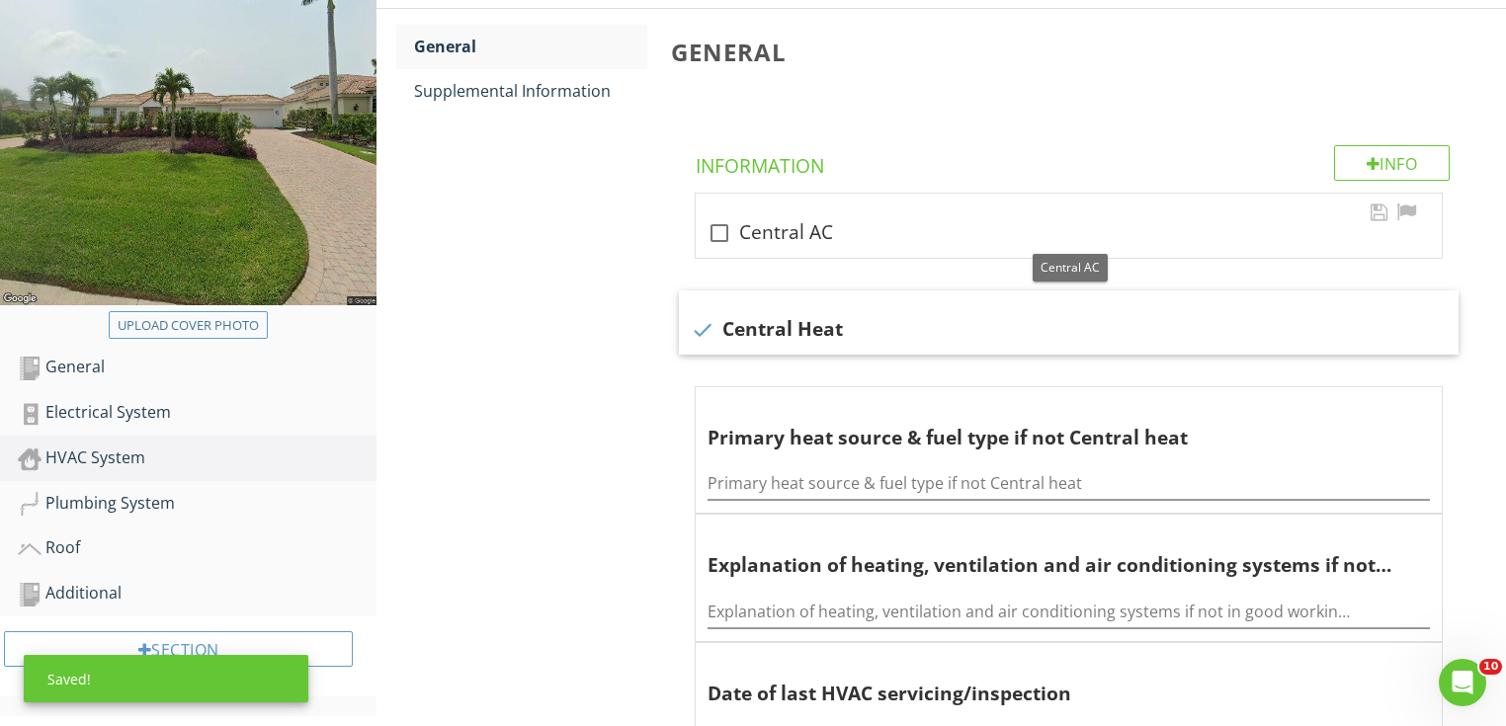
click at [747, 239] on div "check_box_outline_blank Central AC" at bounding box center [1069, 233] width 722 height 24
checkbox input "true"
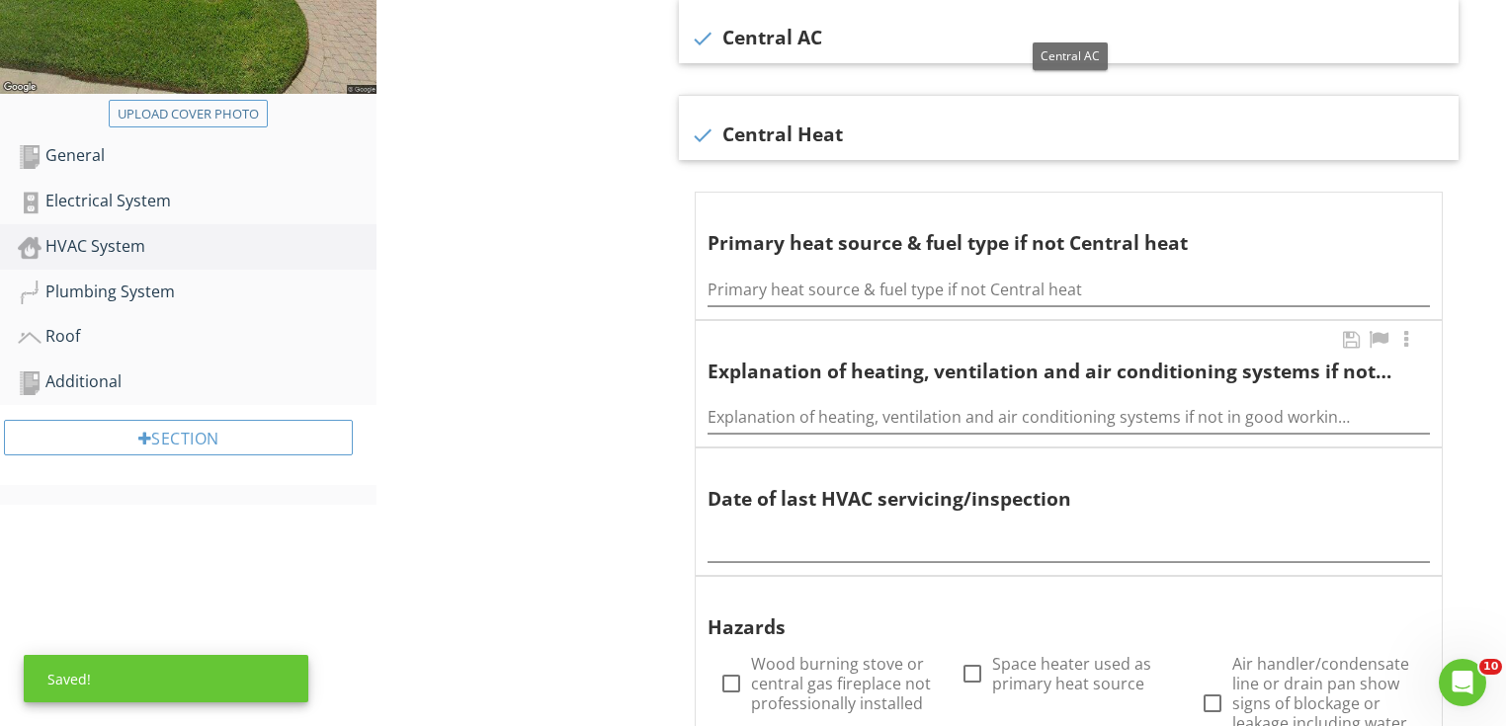
scroll to position [585, 0]
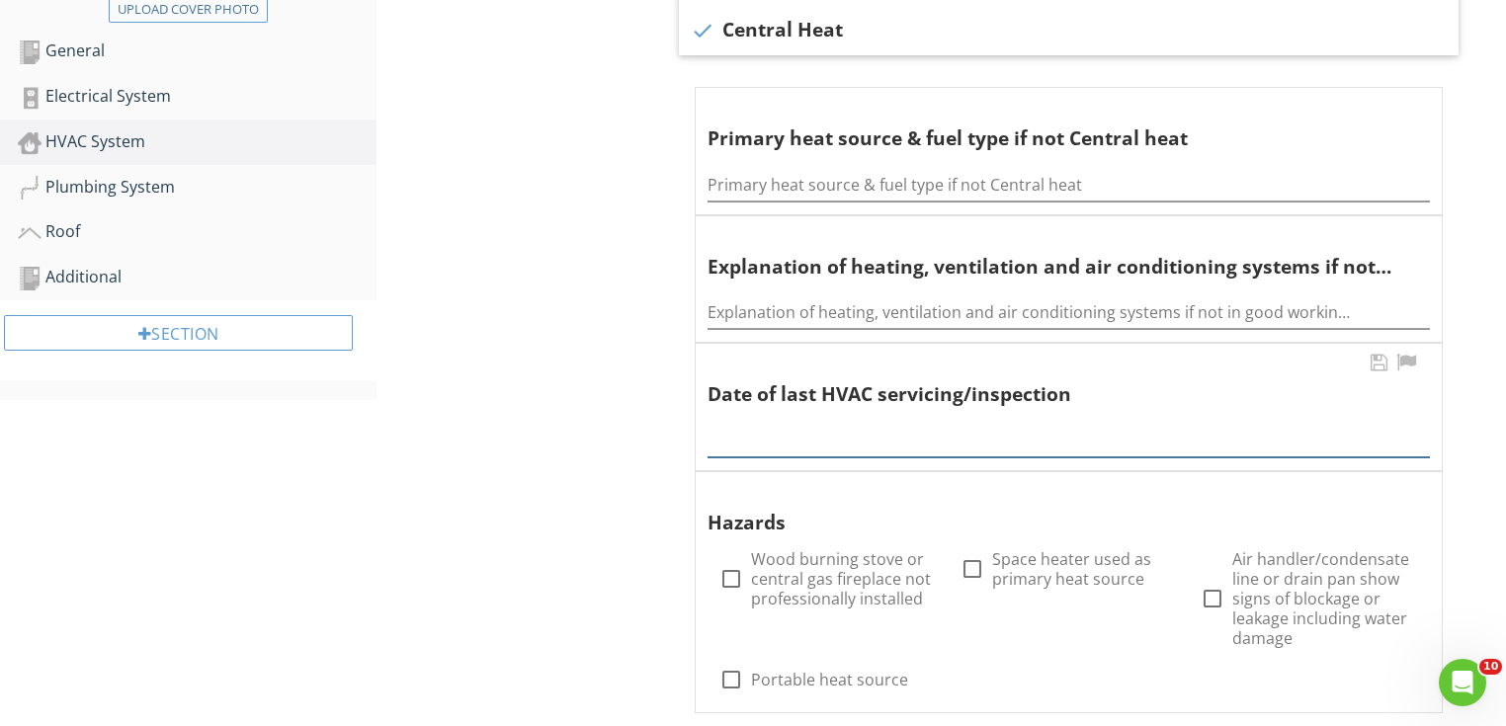
click at [796, 443] on input "text" at bounding box center [1069, 441] width 722 height 33
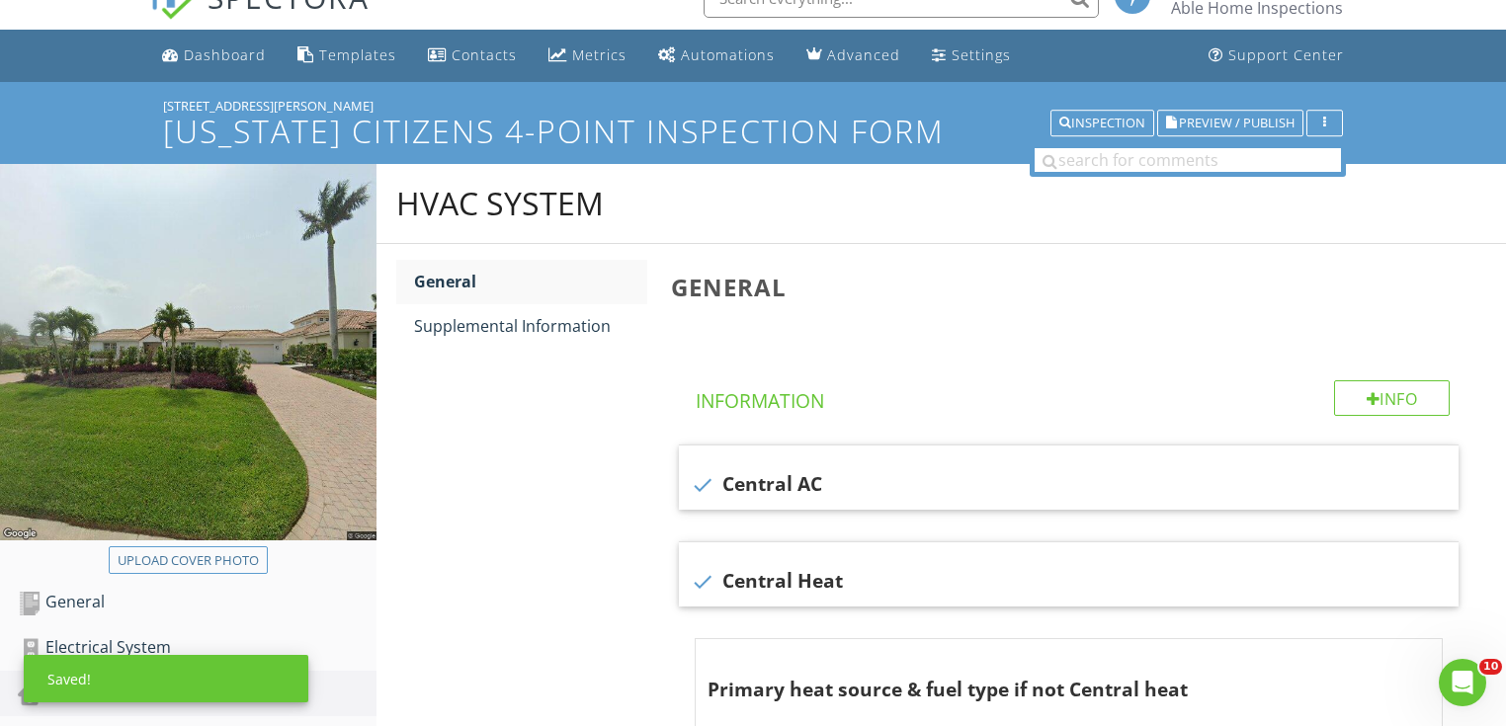
scroll to position [32, 0]
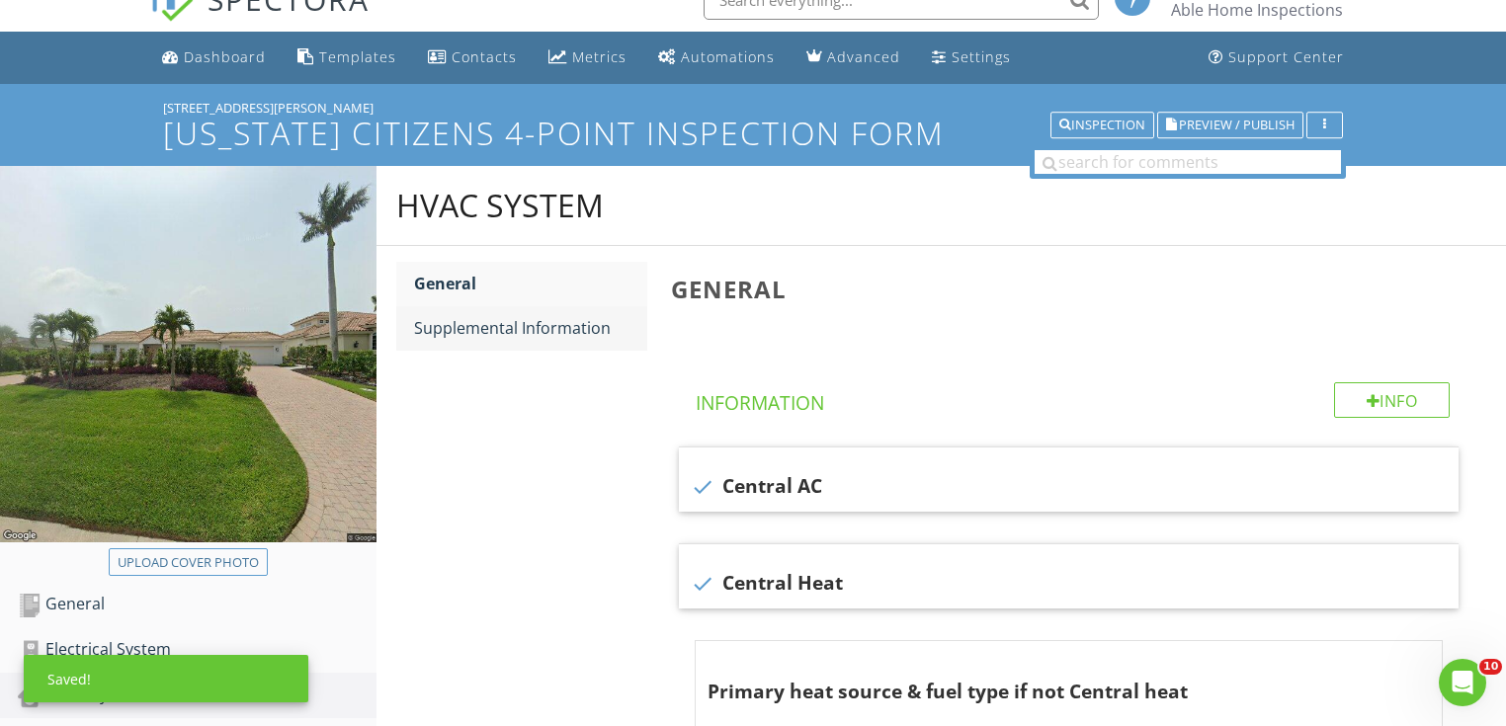
type input "Unknown"
click at [510, 313] on link "Supplemental Information" at bounding box center [530, 327] width 233 height 43
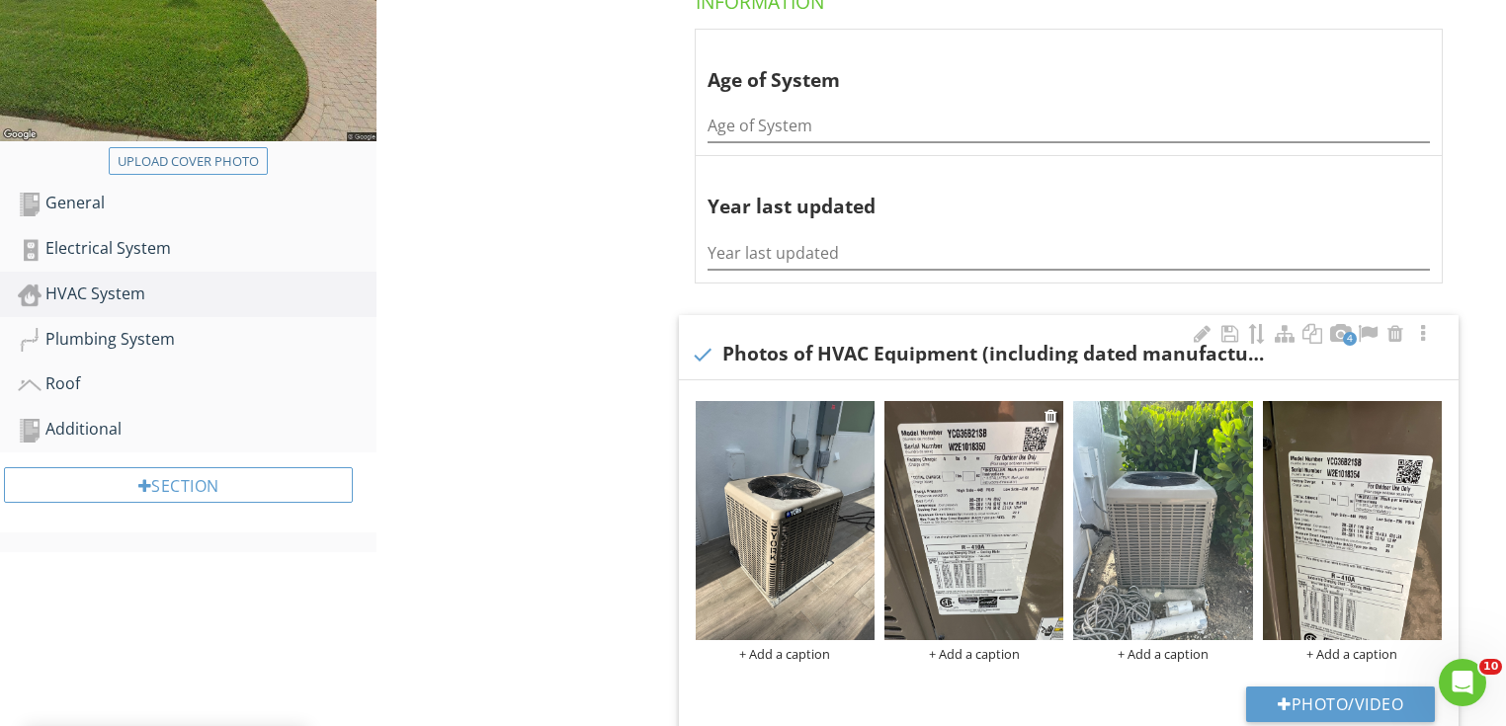
scroll to position [585, 0]
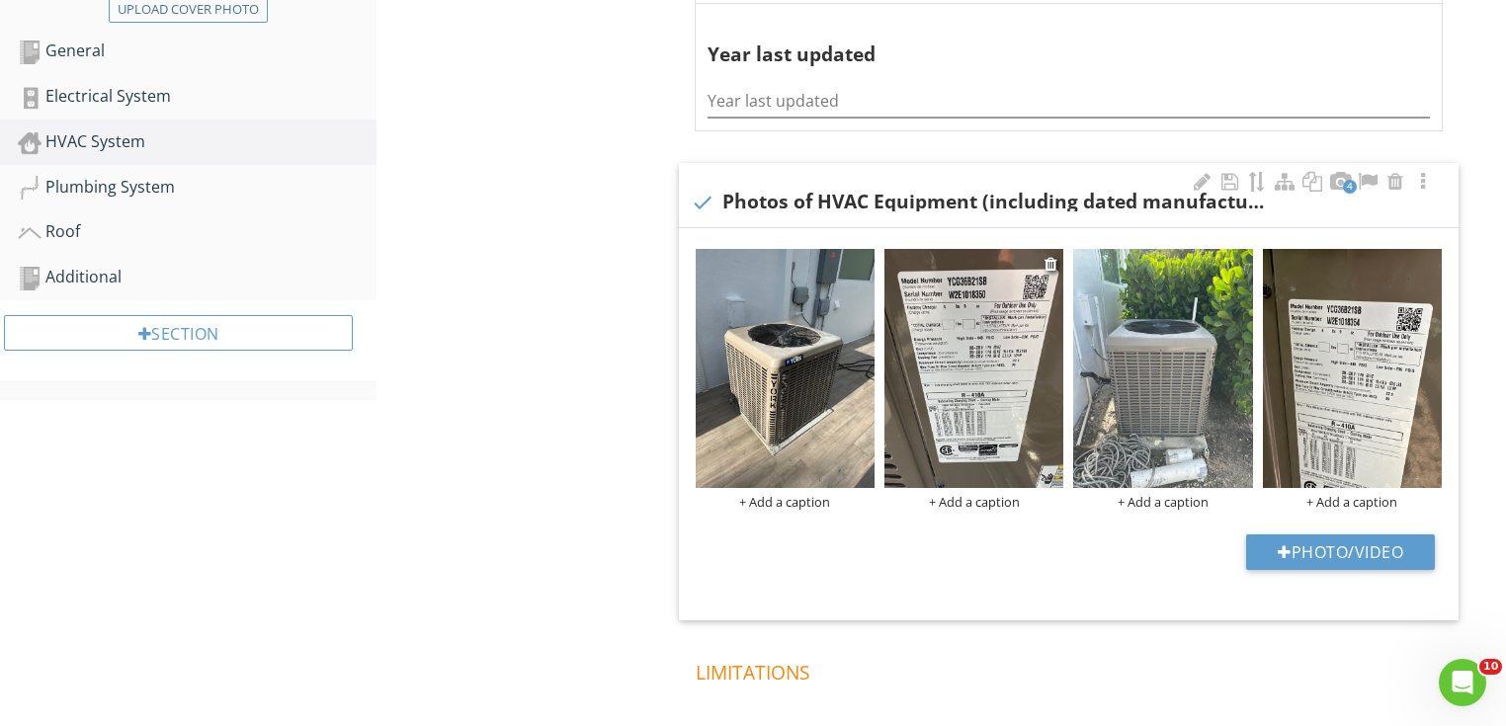
click at [959, 409] on img at bounding box center [974, 368] width 179 height 239
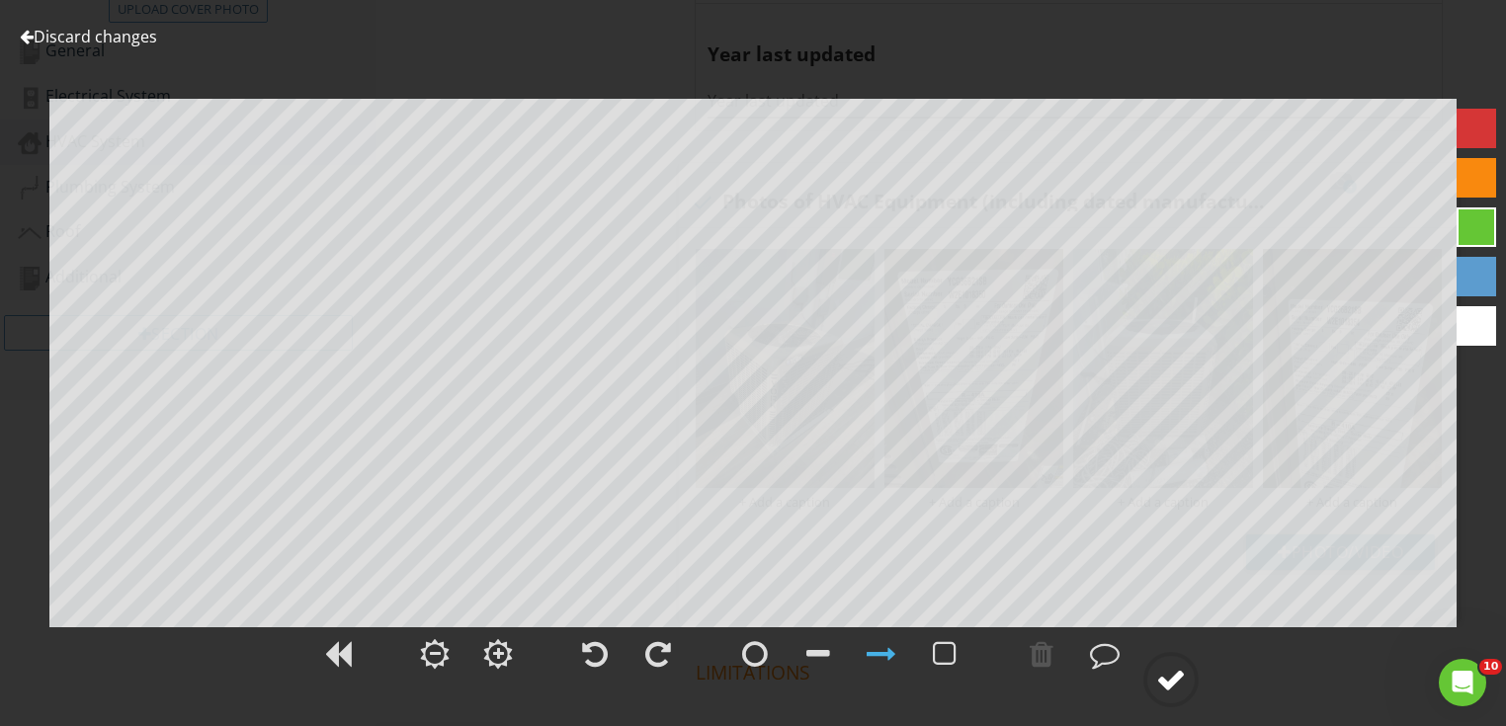
click at [1176, 688] on div at bounding box center [1171, 680] width 30 height 30
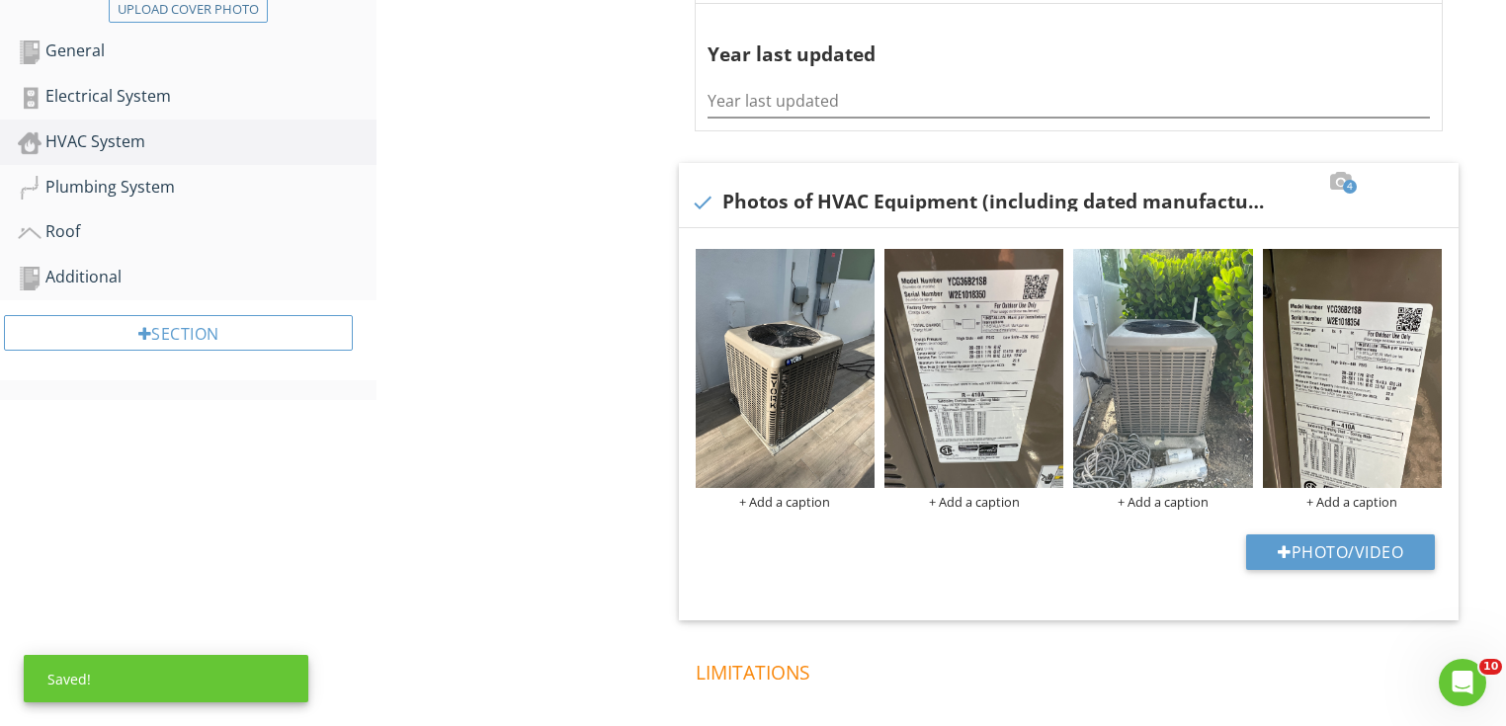
click at [1332, 442] on img at bounding box center [1352, 368] width 179 height 239
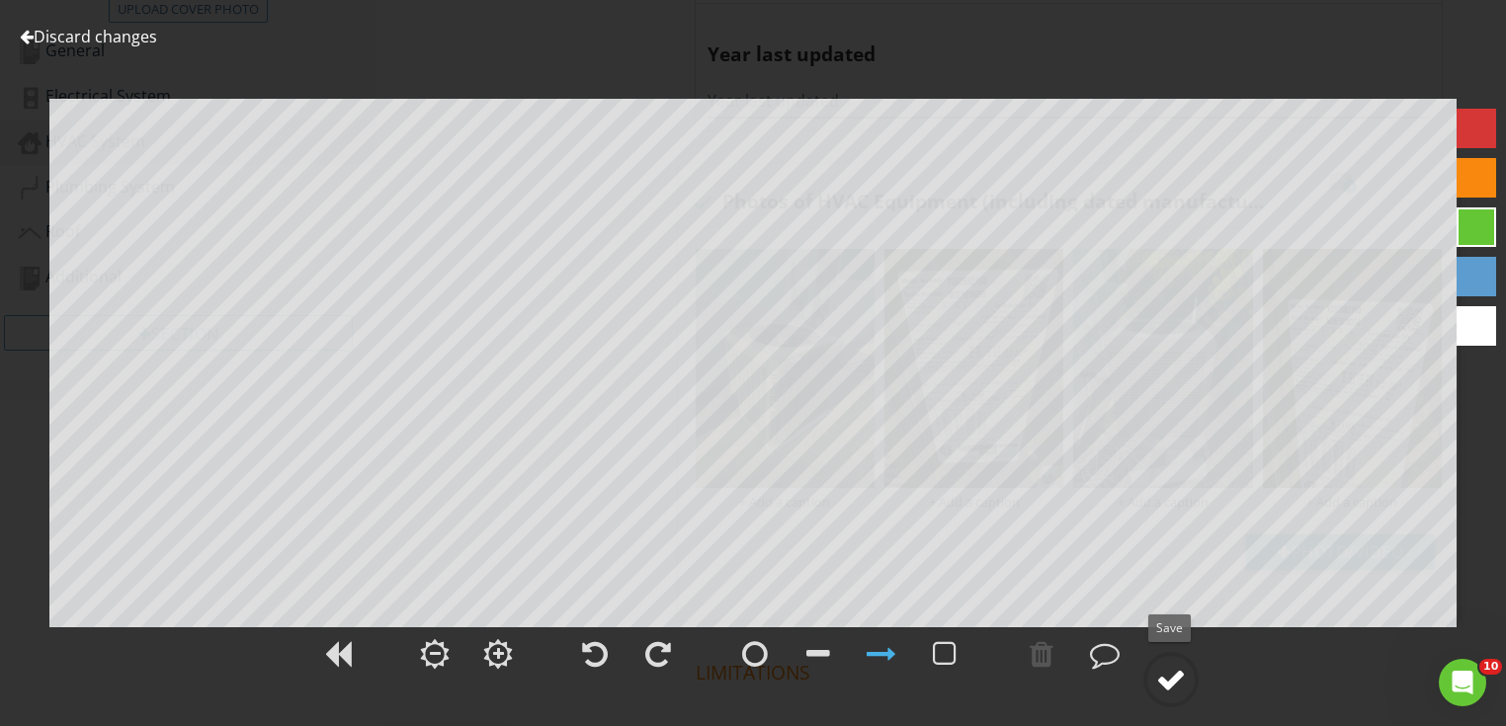
click at [1169, 664] on circle at bounding box center [1170, 679] width 51 height 51
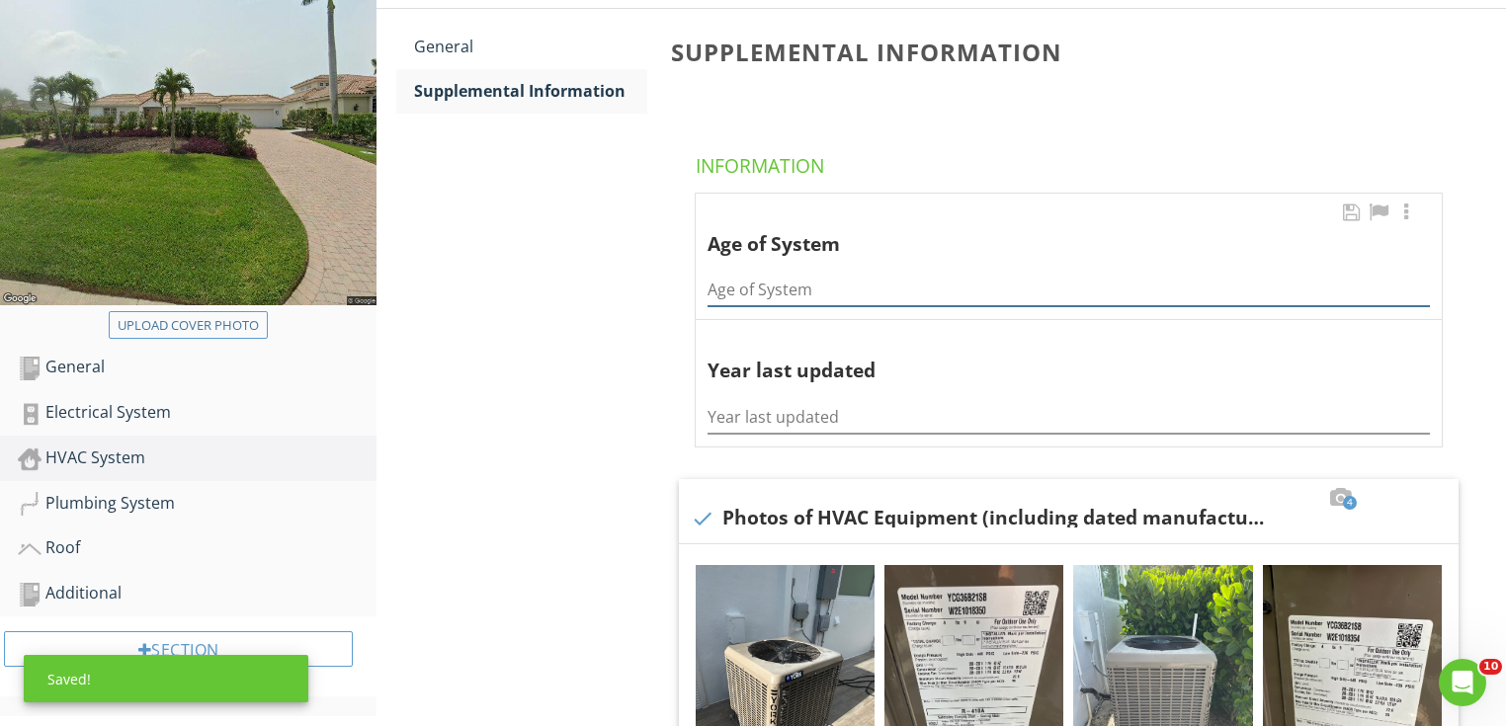
click at [848, 285] on input "Age of System" at bounding box center [1069, 290] width 722 height 33
type input "4&4 years"
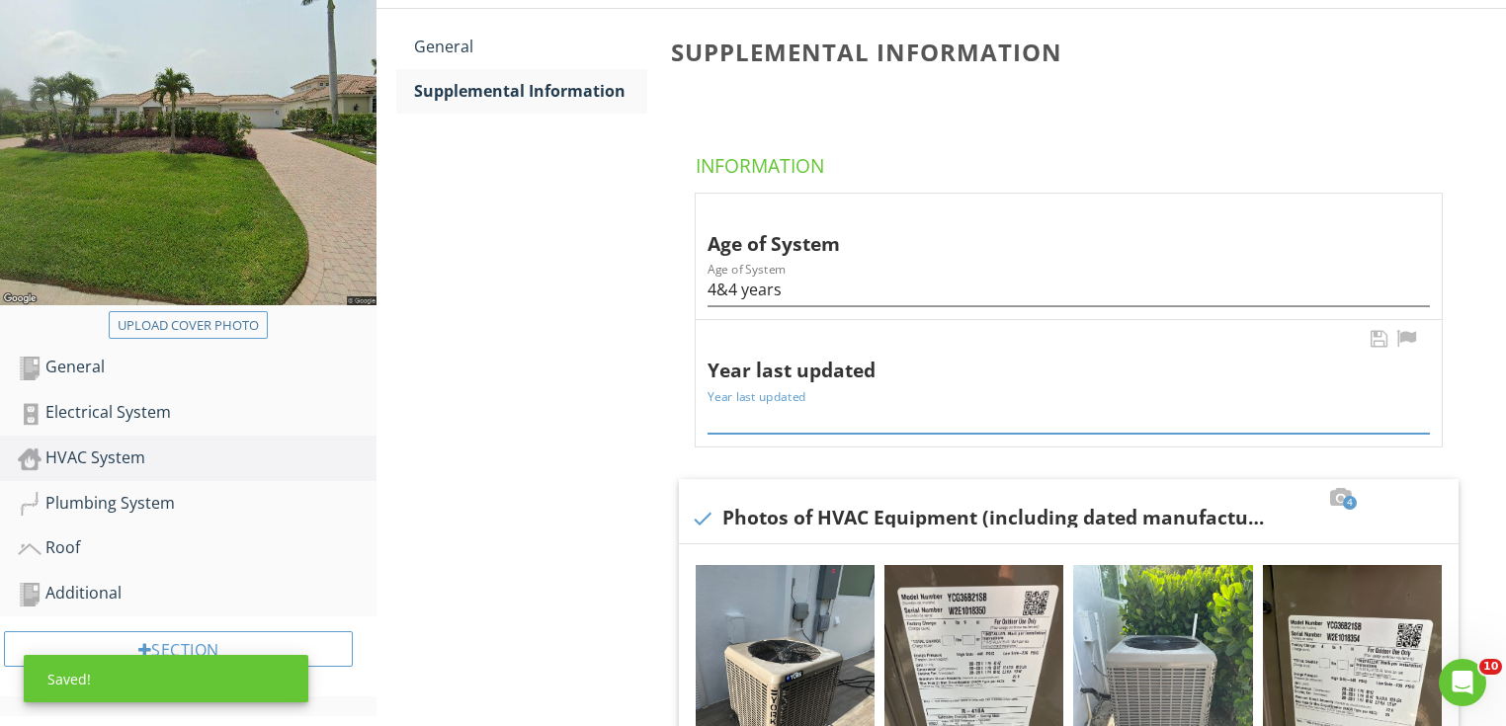
click at [776, 413] on input "Year last updated" at bounding box center [1069, 417] width 722 height 33
type input "2021"
click at [113, 491] on div "Plumbing System" at bounding box center [197, 504] width 359 height 26
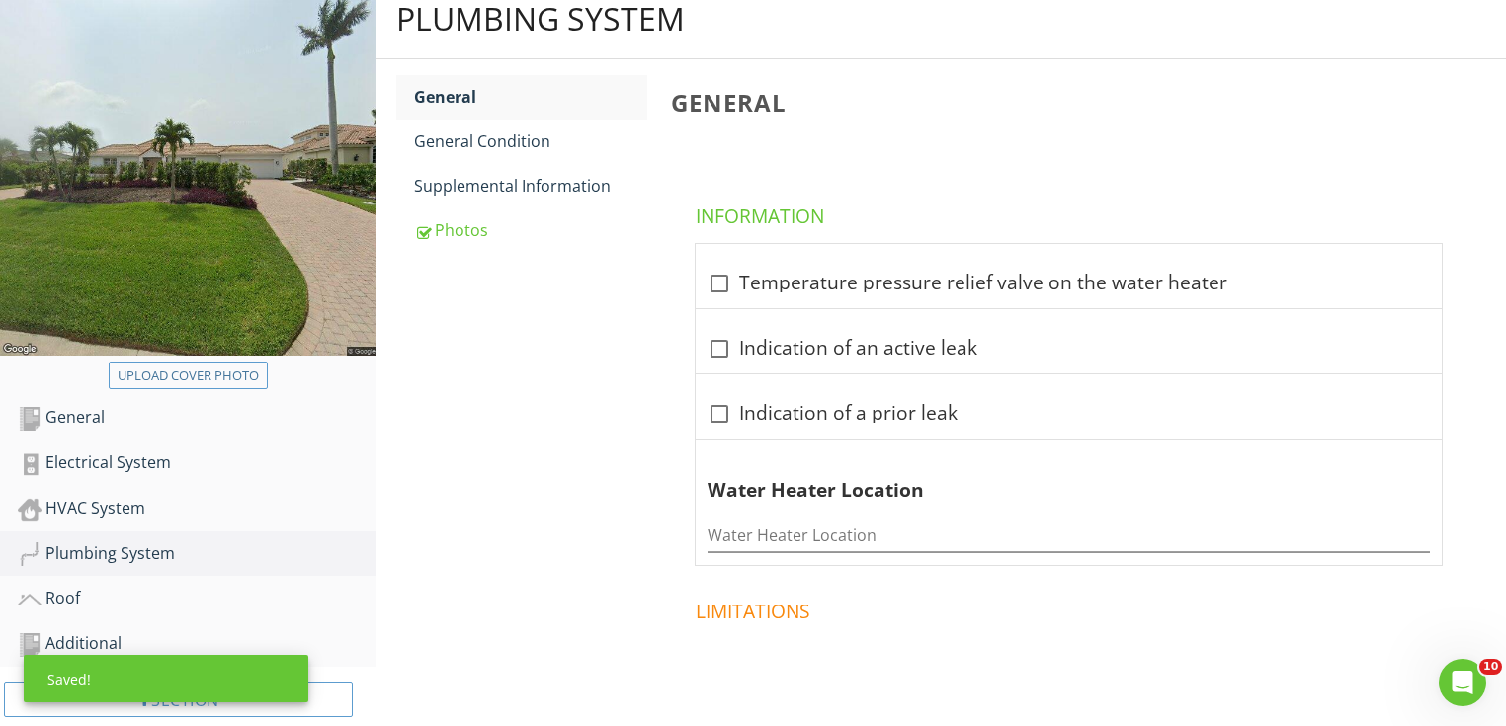
scroll to position [190, 0]
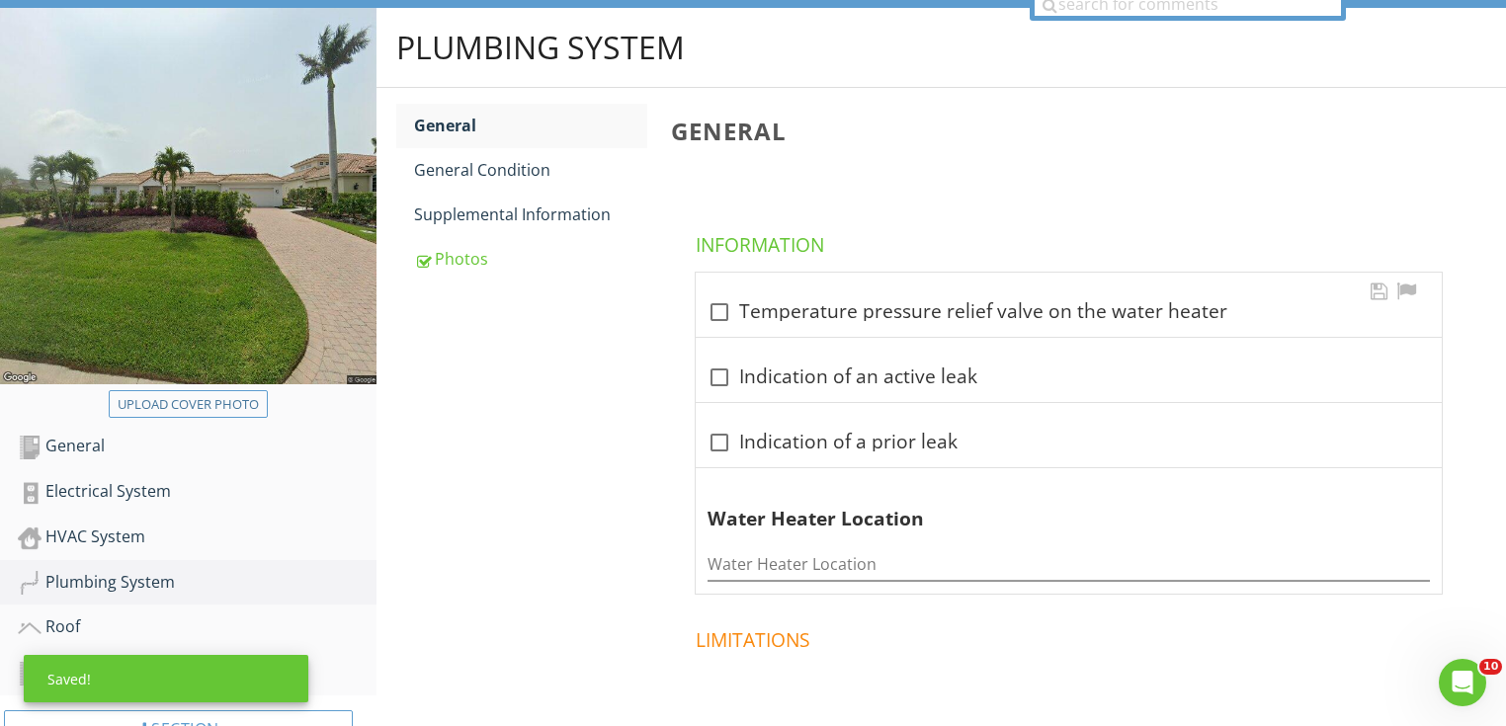
click at [727, 324] on div at bounding box center [720, 313] width 34 height 34
checkbox input "true"
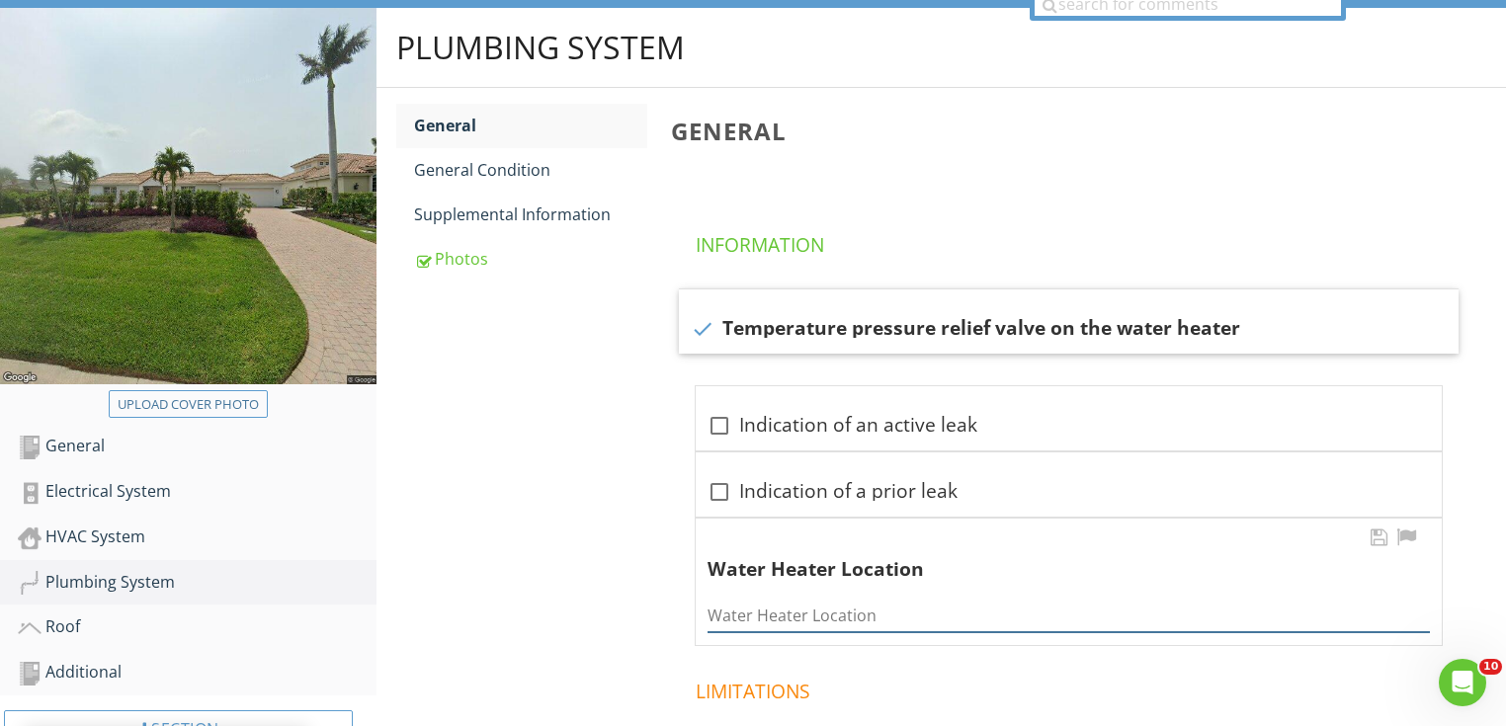
click at [790, 612] on input "Water Heater Location" at bounding box center [1069, 616] width 722 height 33
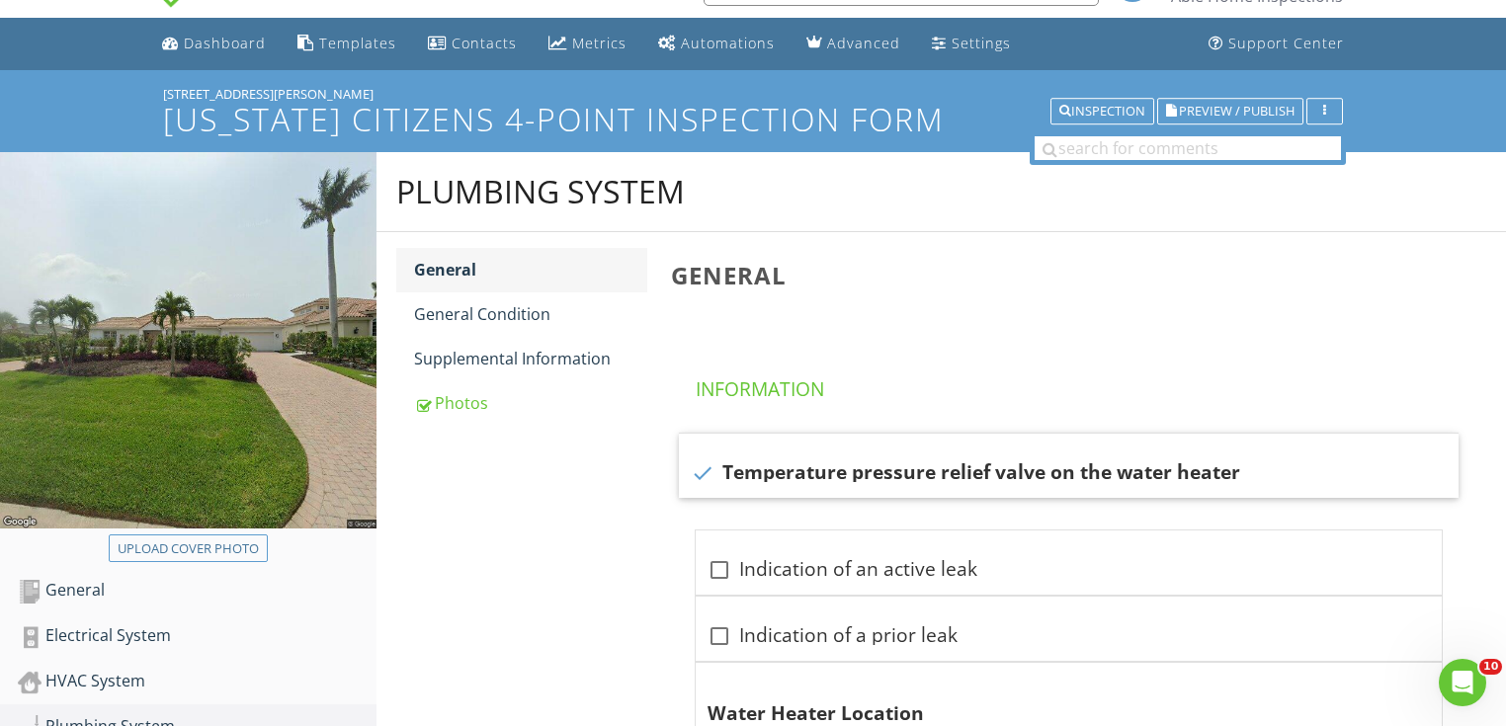
scroll to position [32, 0]
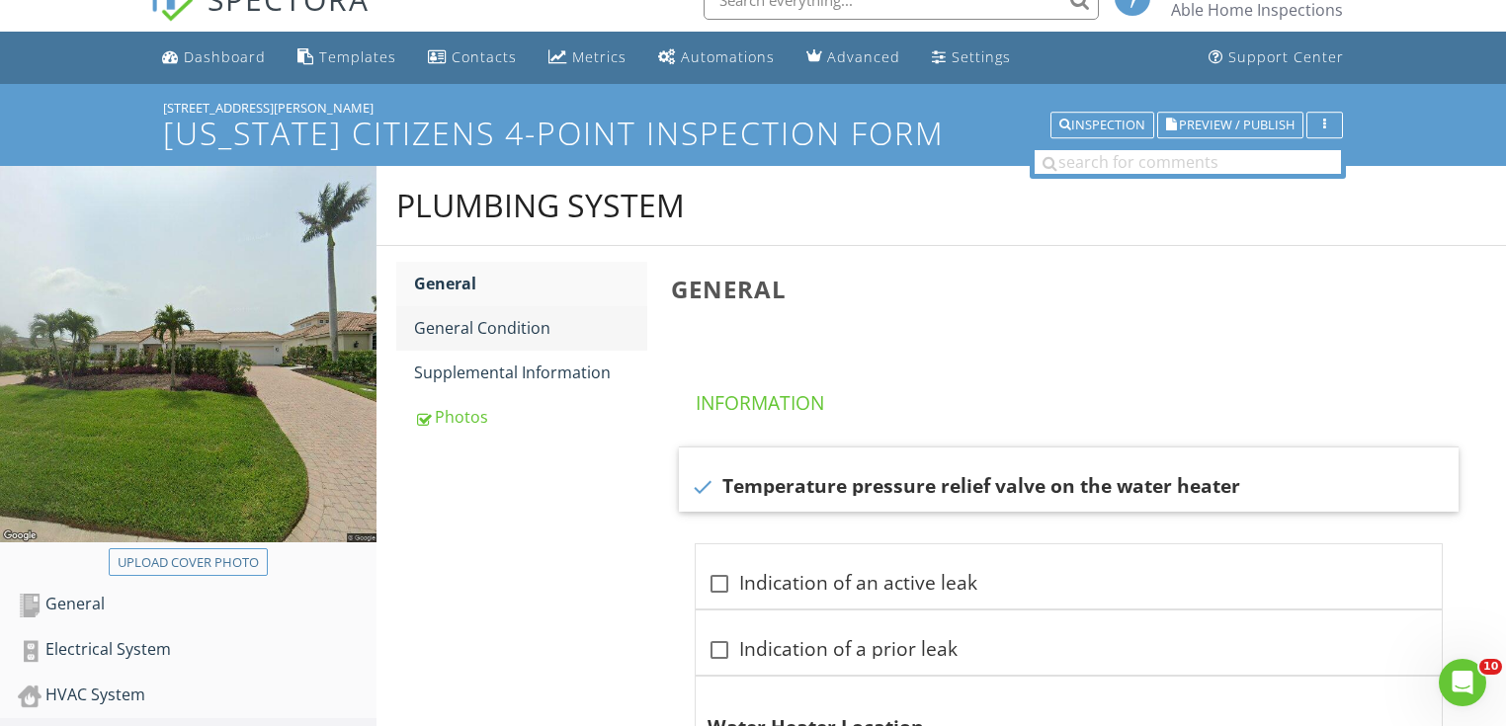
type input "garage"
click at [482, 306] on link "General Condition" at bounding box center [530, 327] width 233 height 43
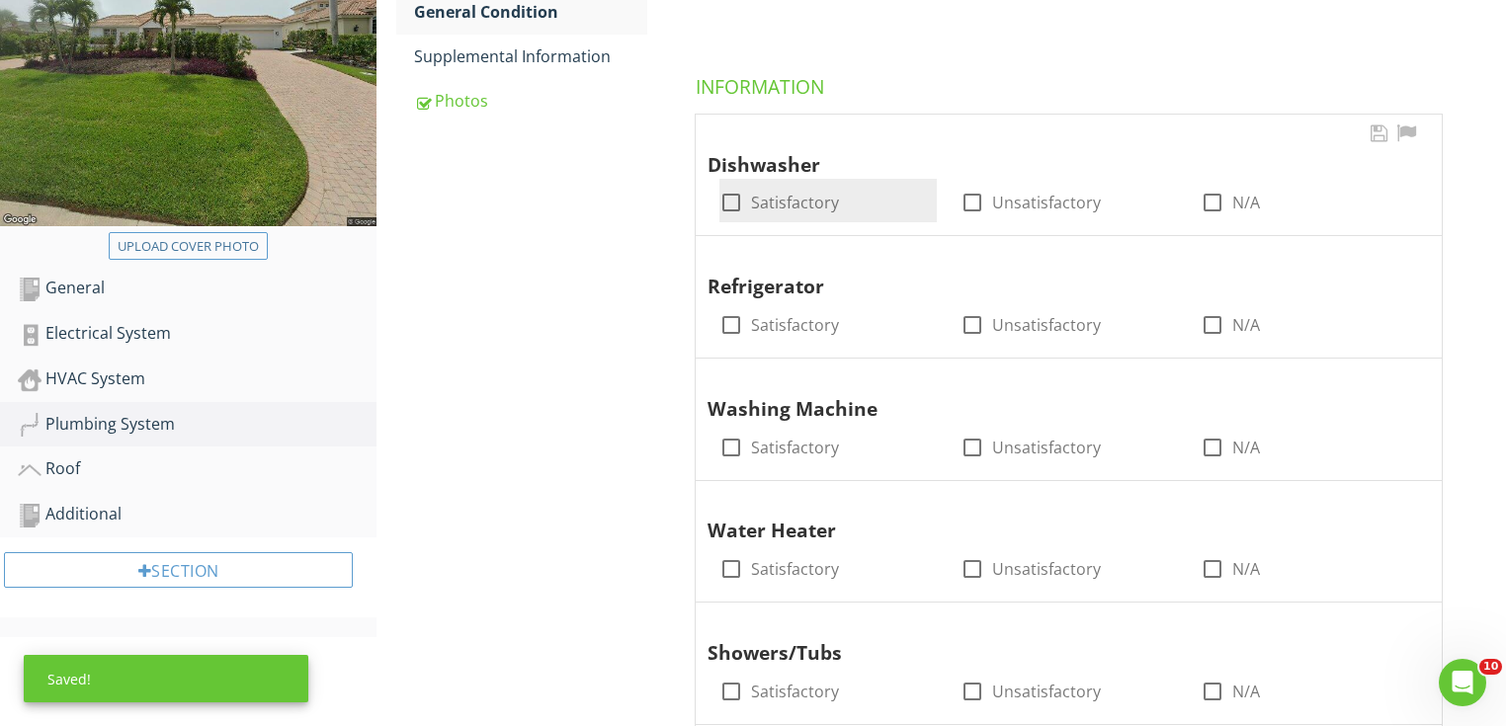
click at [742, 202] on div at bounding box center [732, 203] width 34 height 34
checkbox input "true"
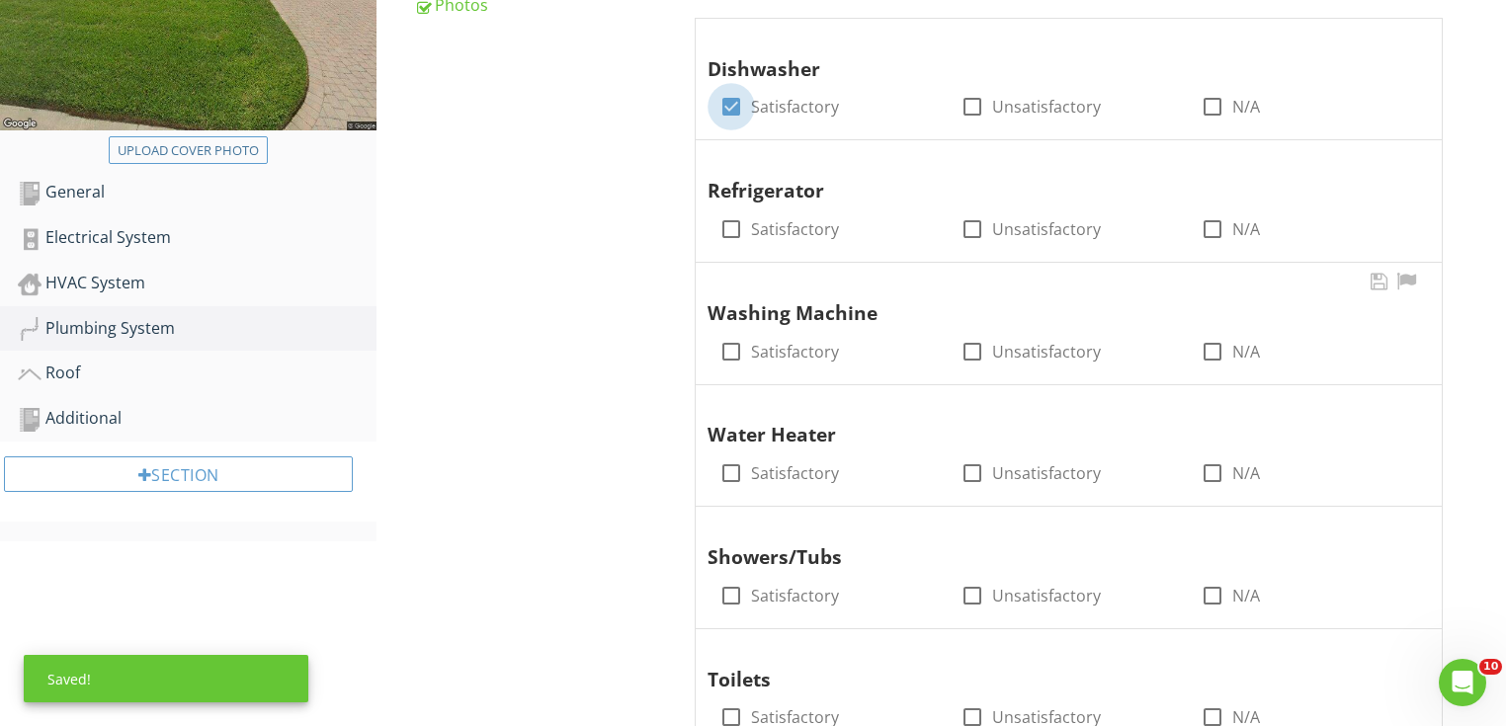
scroll to position [585, 0]
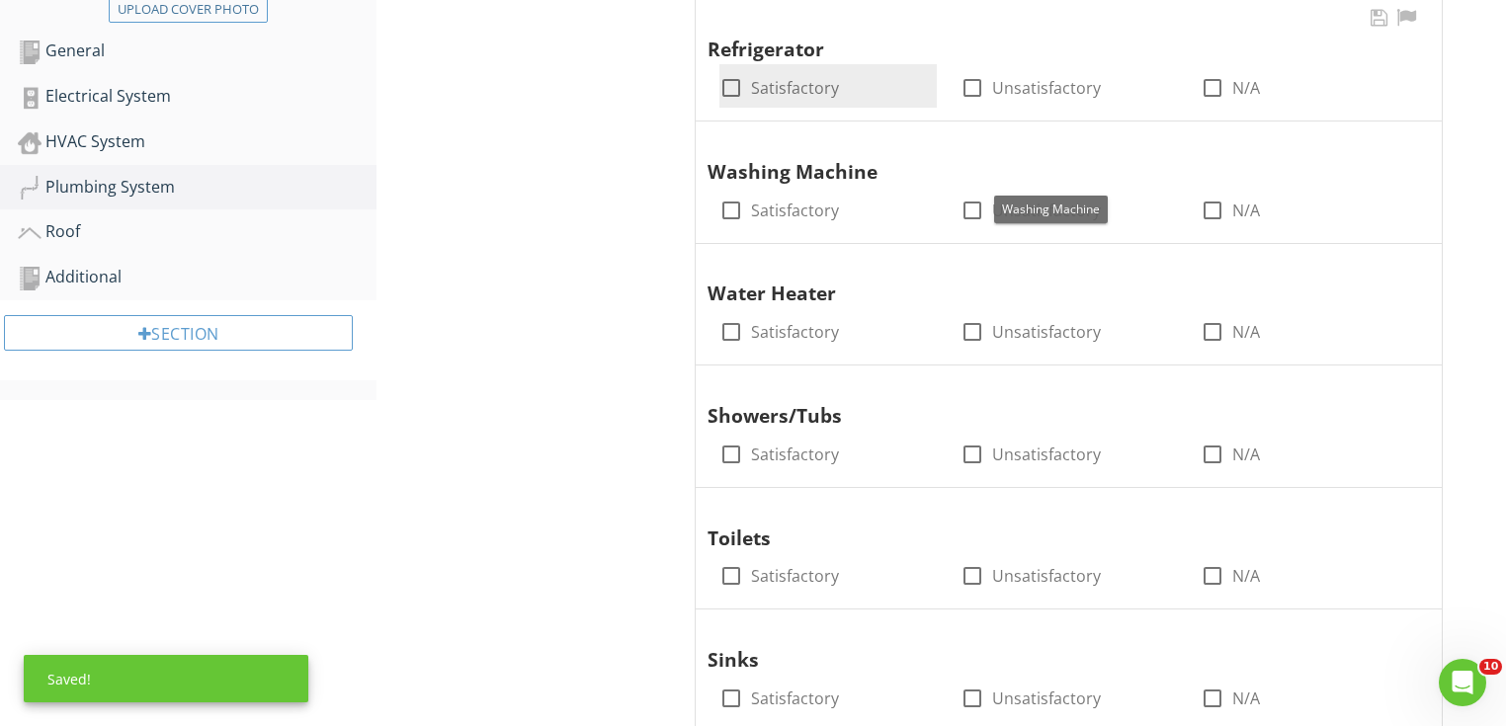
click at [731, 83] on div at bounding box center [732, 88] width 34 height 34
checkbox input "true"
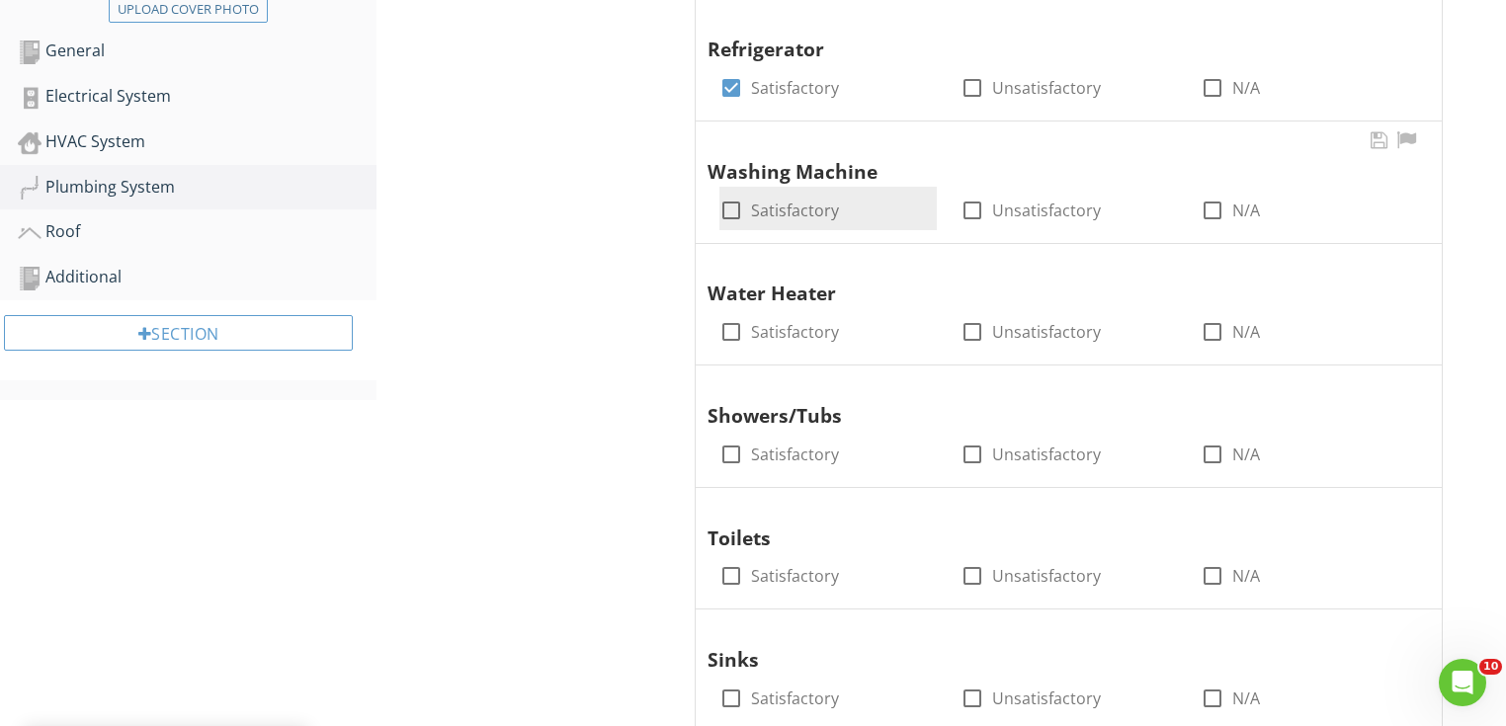
click at [722, 217] on div at bounding box center [732, 211] width 34 height 34
checkbox input "true"
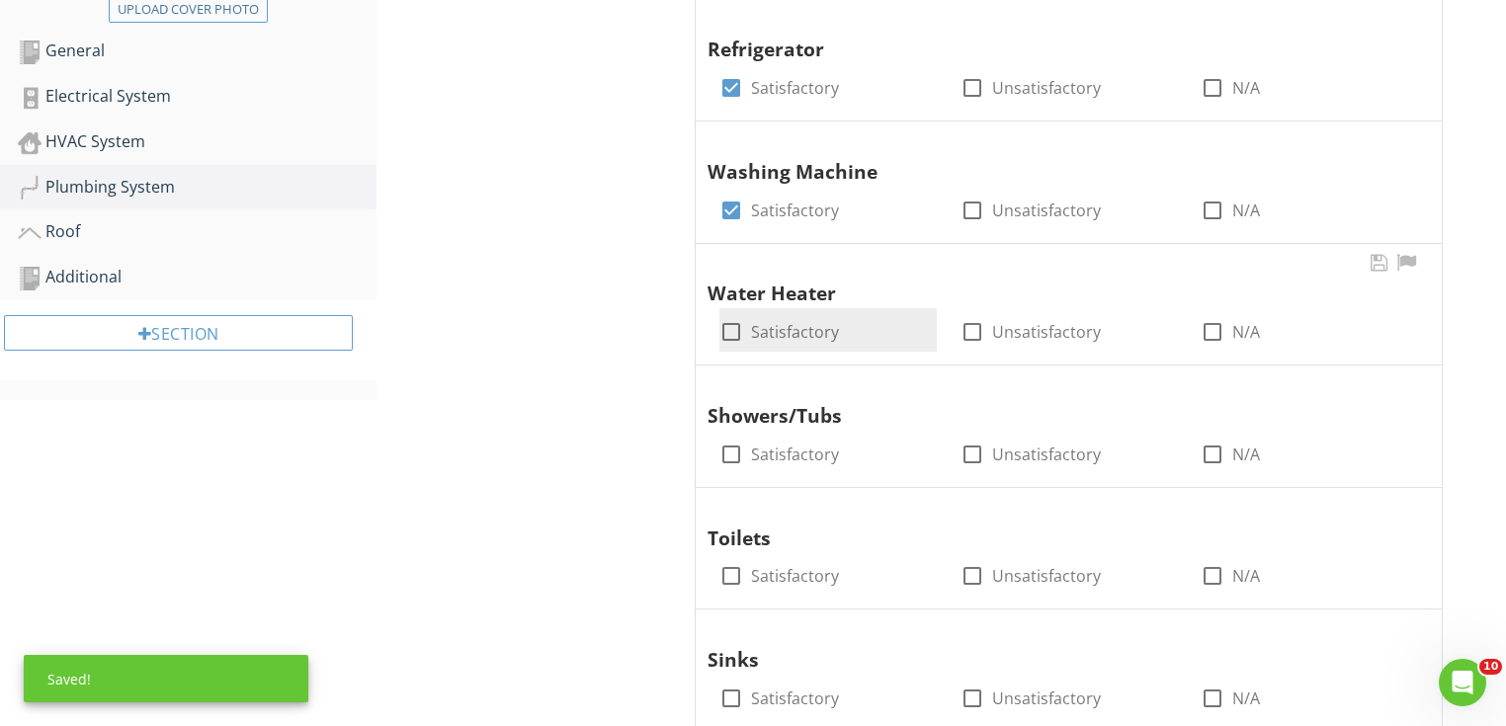
click at [734, 328] on div at bounding box center [732, 332] width 34 height 34
checkbox input "true"
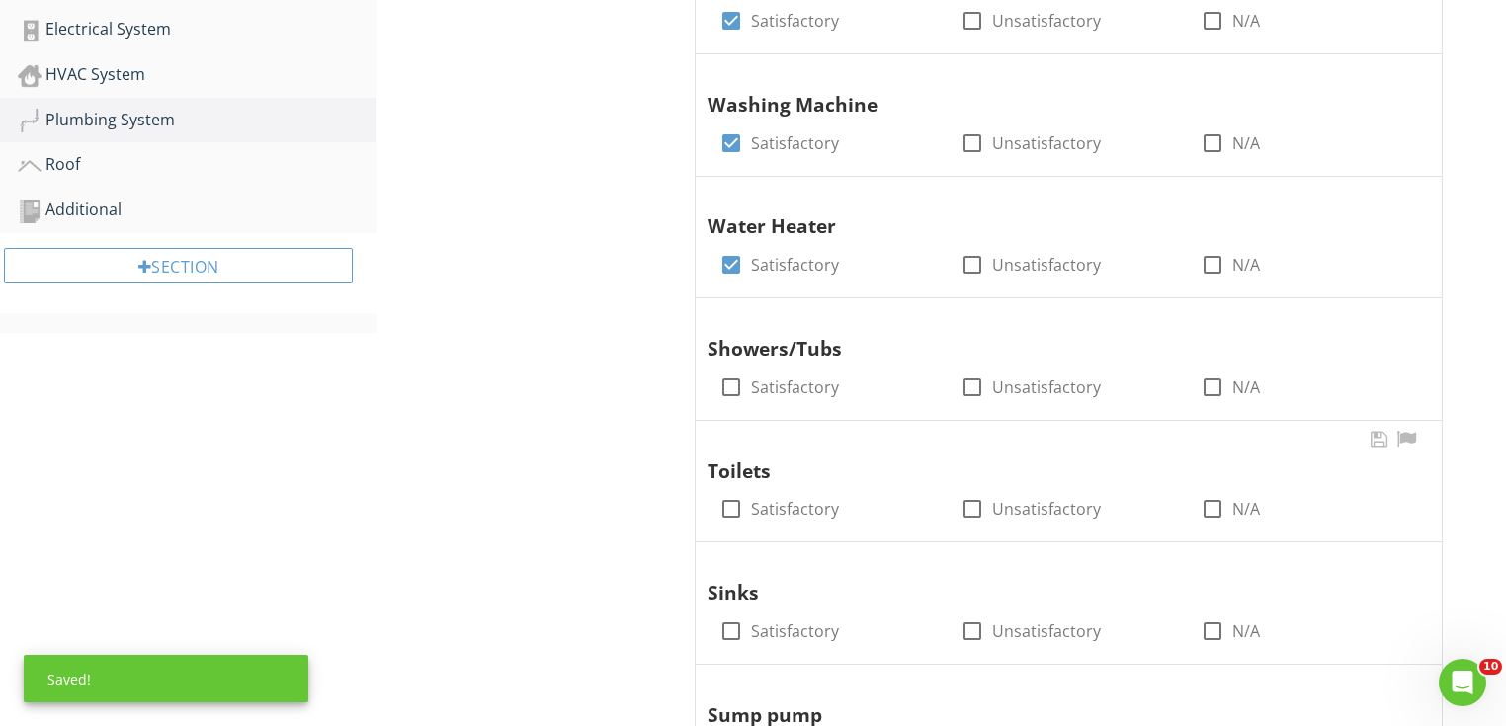
scroll to position [822, 0]
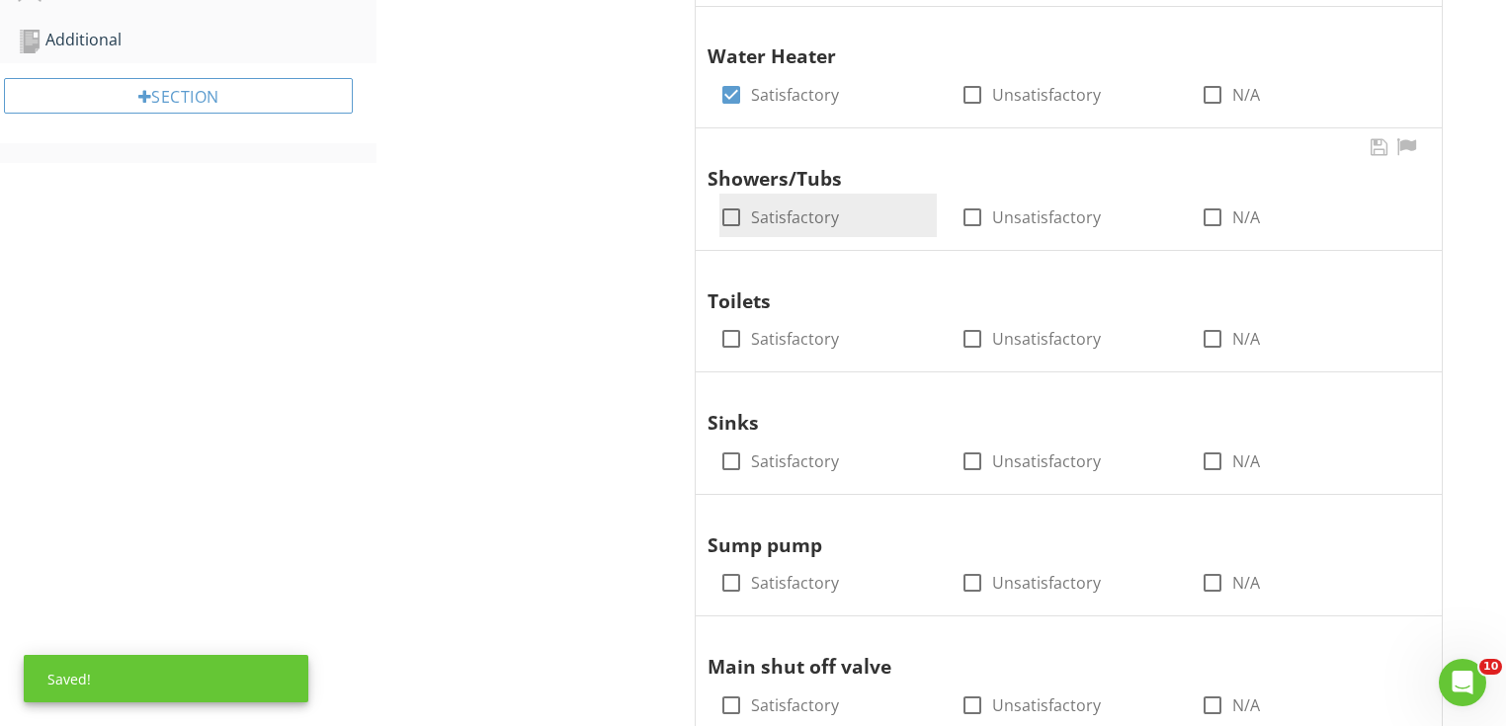
click at [733, 210] on div at bounding box center [732, 218] width 34 height 34
checkbox input "true"
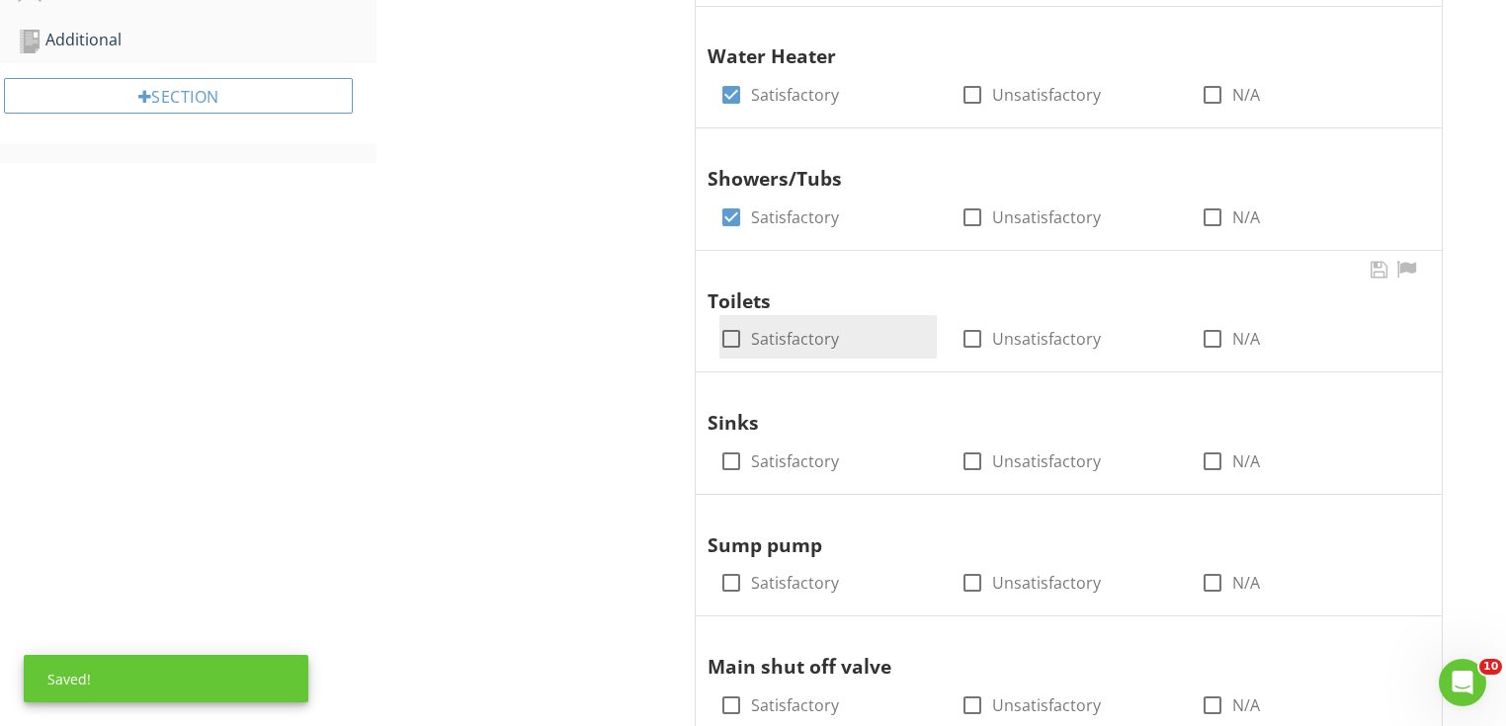
click at [734, 326] on div at bounding box center [732, 339] width 34 height 34
checkbox input "true"
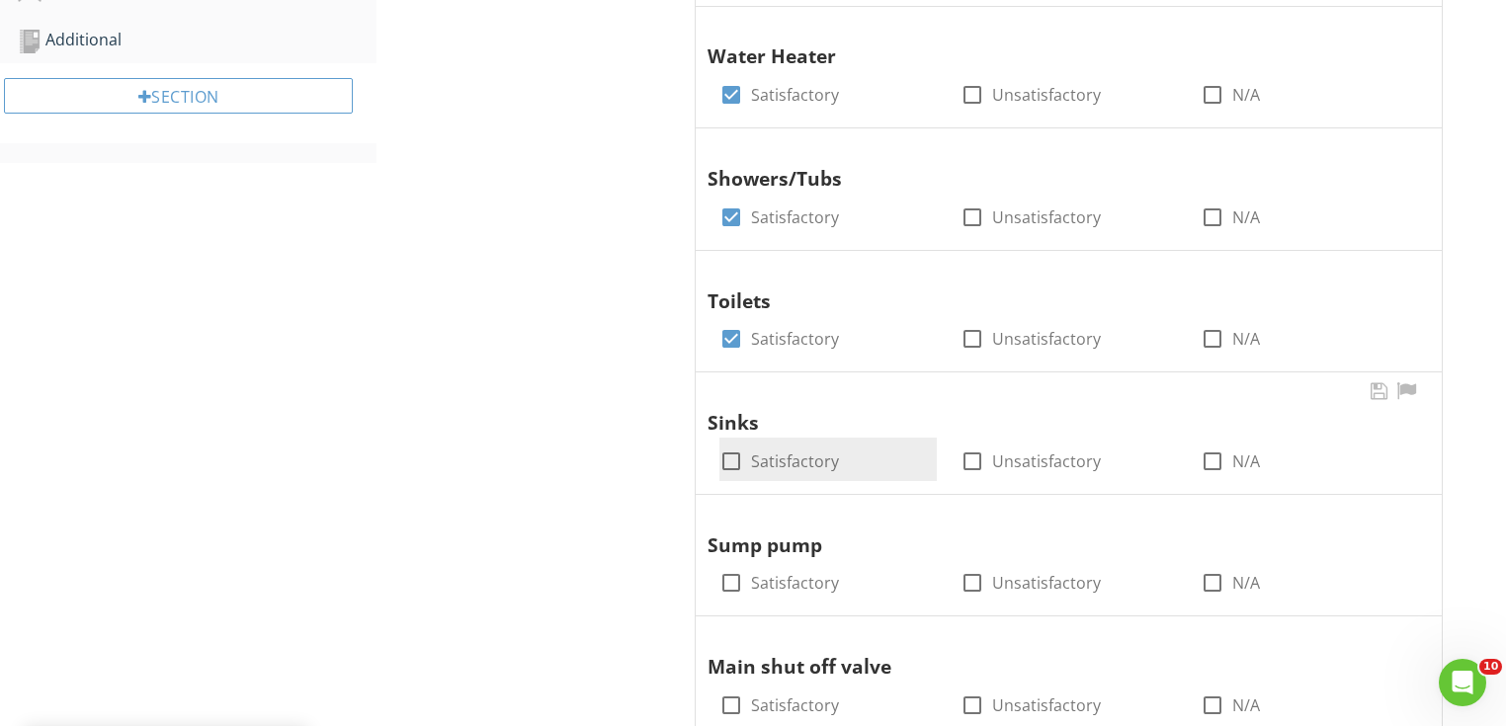
click at [733, 451] on div at bounding box center [732, 462] width 34 height 34
checkbox input "true"
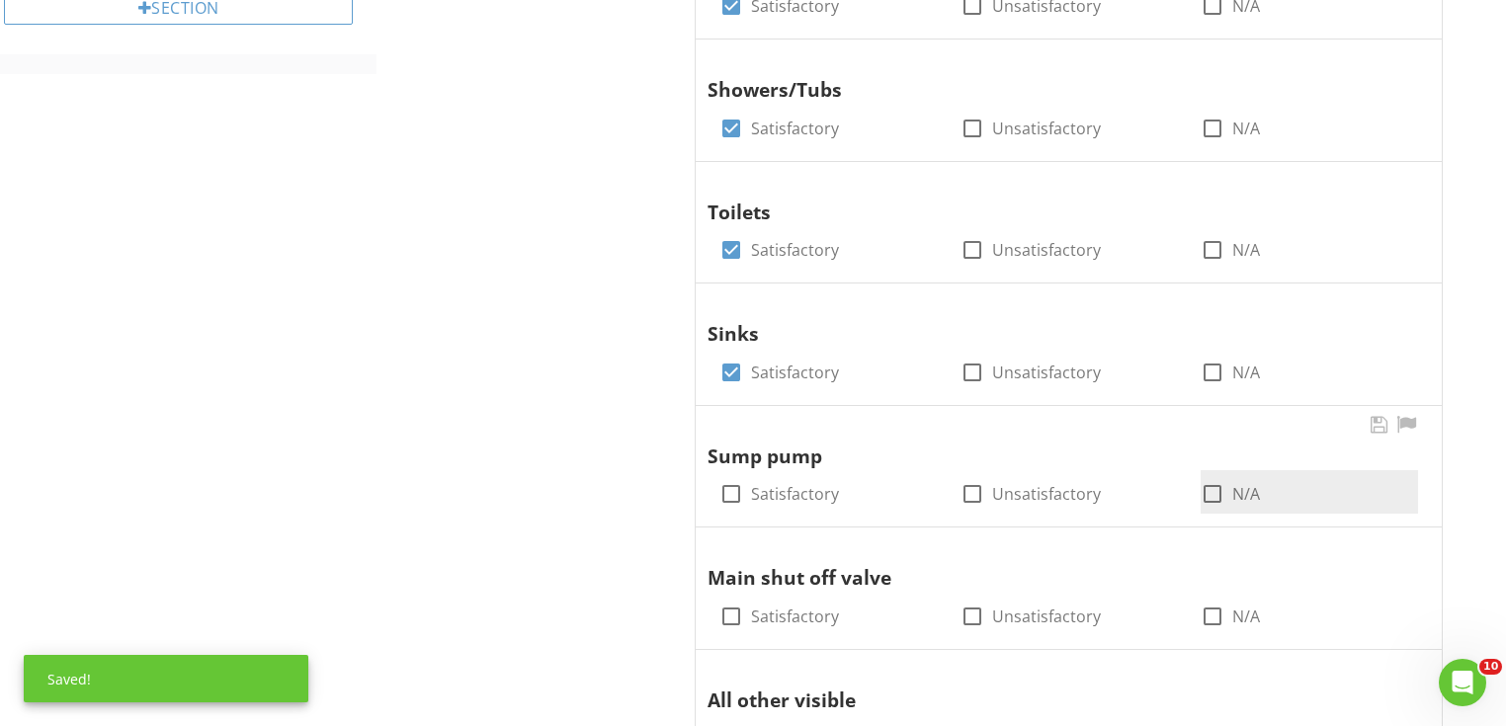
scroll to position [980, 0]
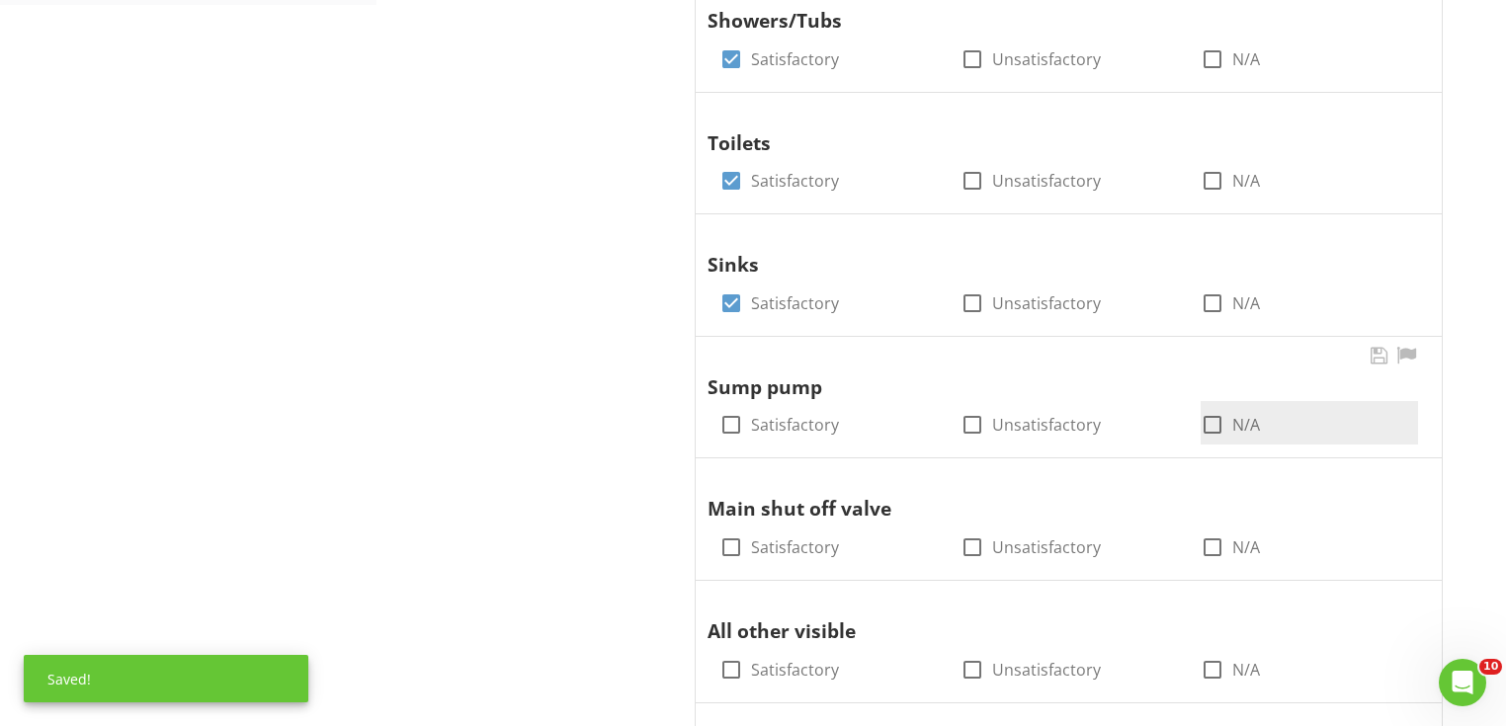
click at [1212, 422] on div at bounding box center [1213, 425] width 34 height 34
checkbox input "true"
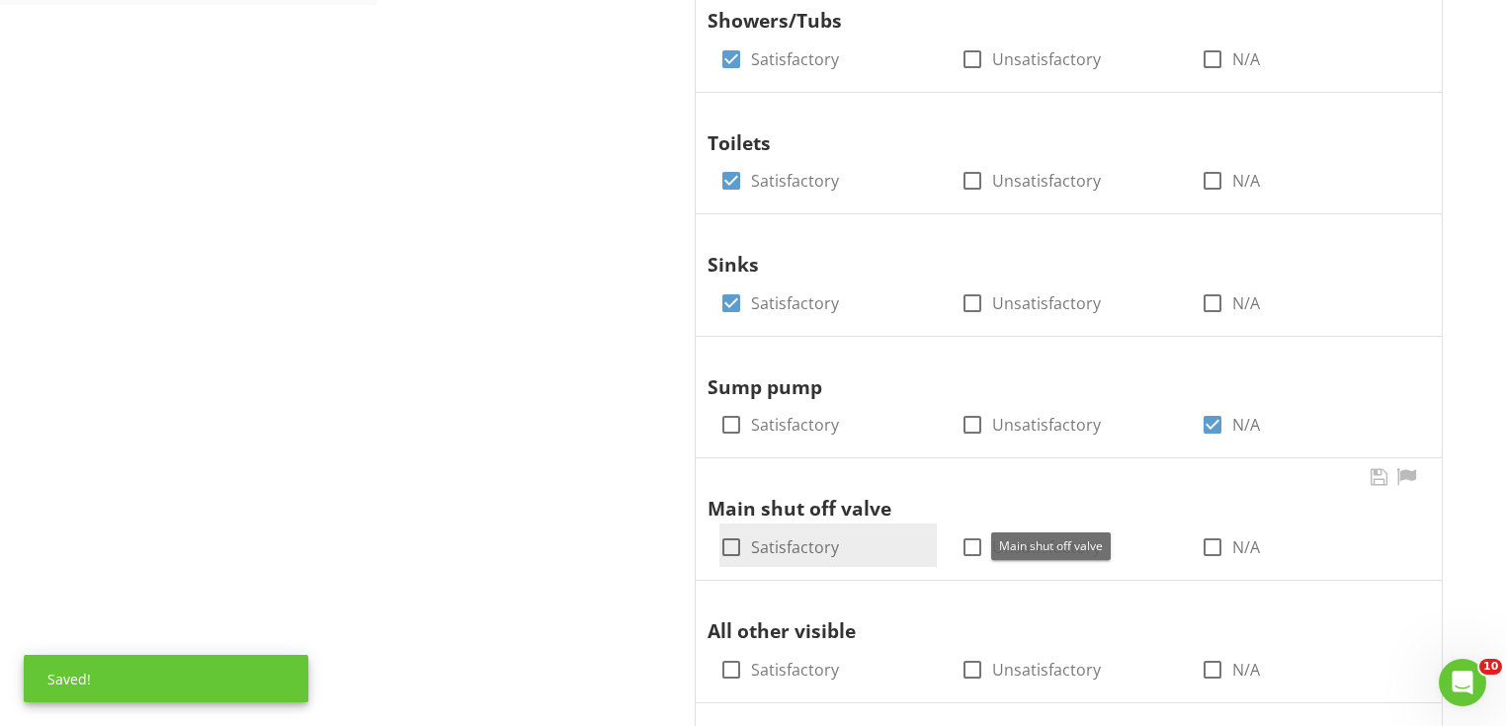
click at [775, 542] on label "Satisfactory" at bounding box center [795, 548] width 88 height 20
checkbox input "true"
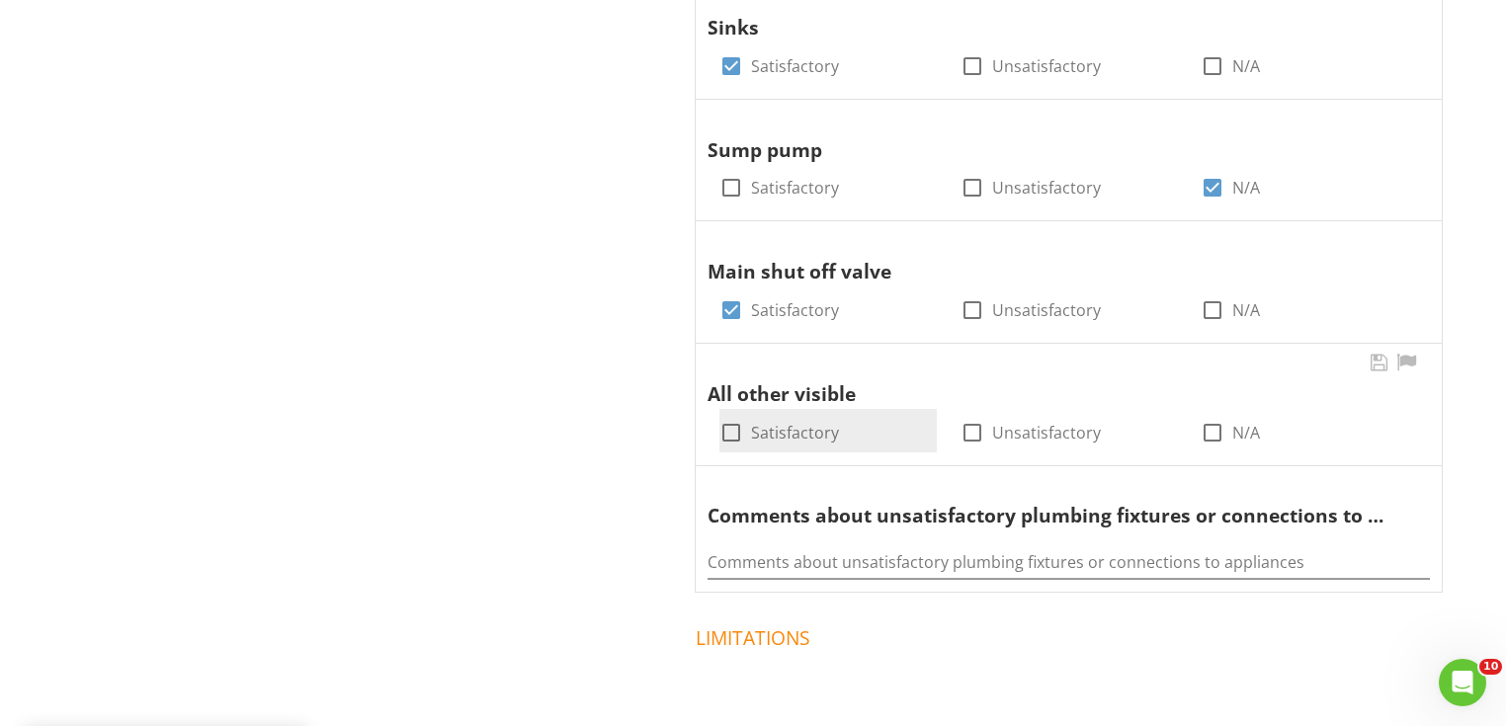
click at [735, 438] on div at bounding box center [732, 433] width 34 height 34
checkbox input "true"
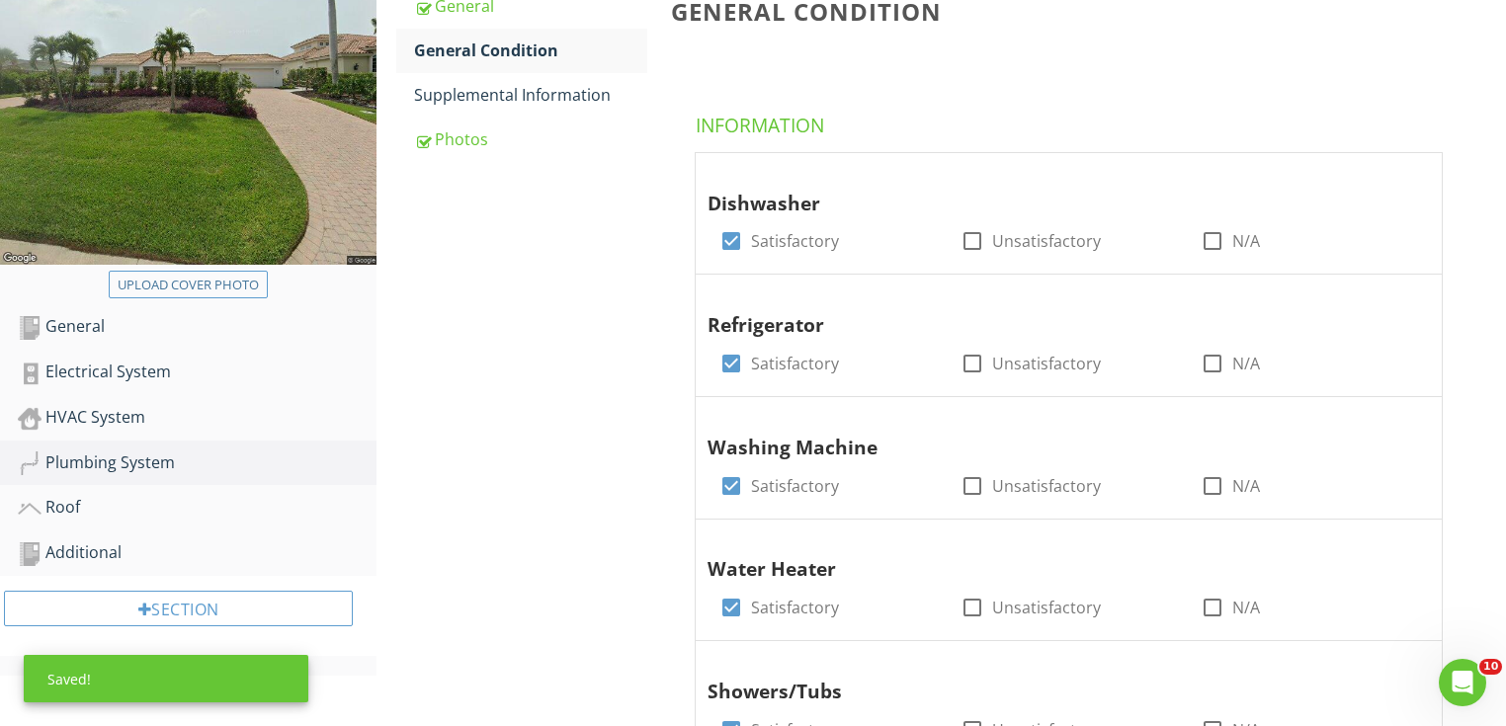
scroll to position [190, 0]
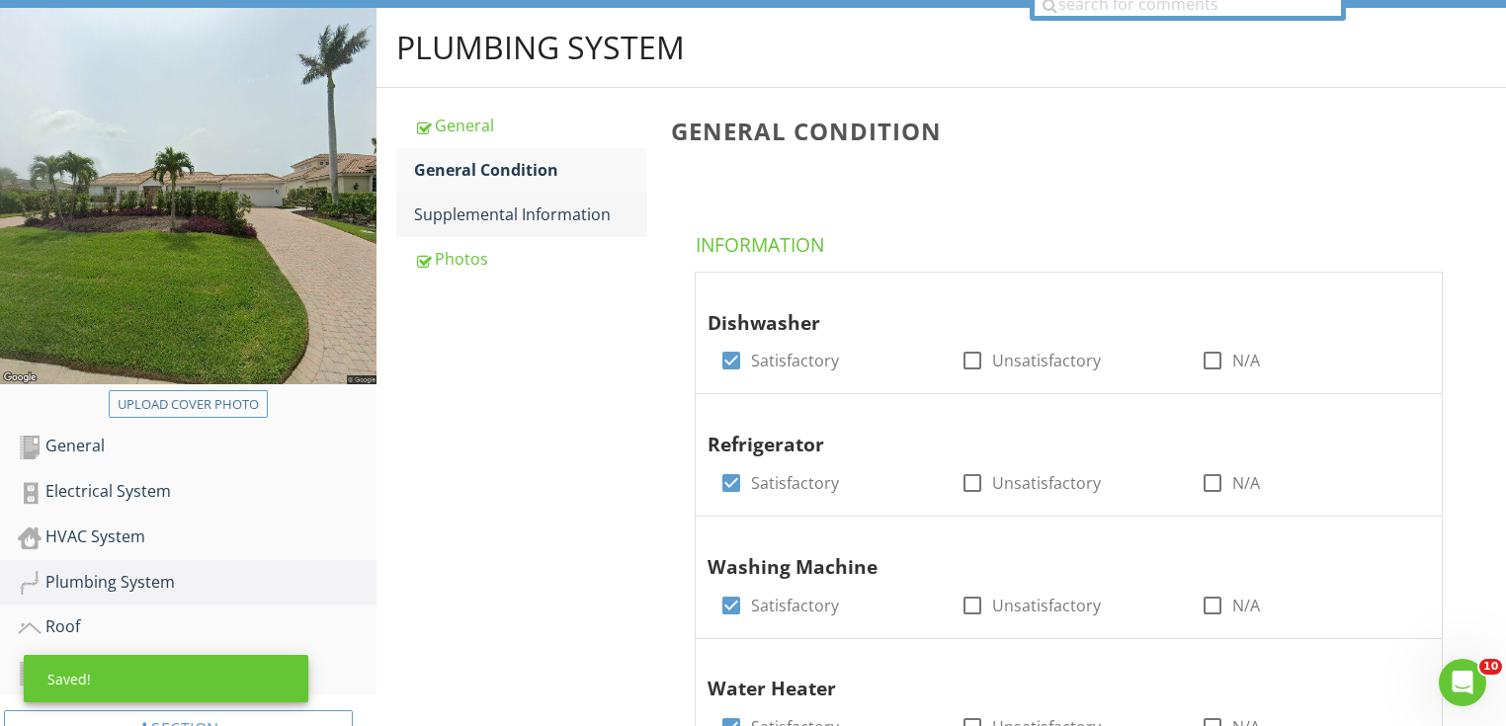
click at [519, 211] on div "Supplemental Information" at bounding box center [530, 215] width 233 height 24
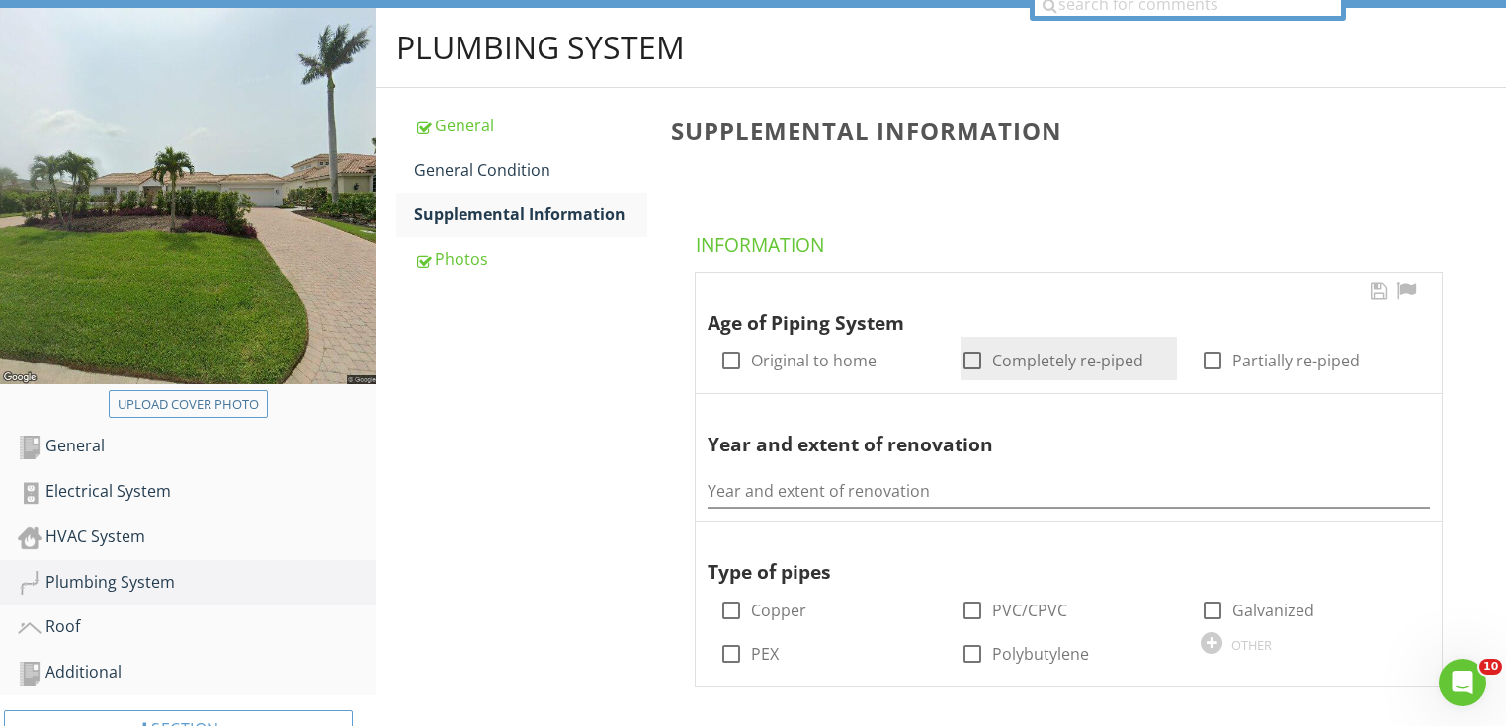
click at [1050, 360] on label "Completely re-piped" at bounding box center [1067, 361] width 151 height 20
checkbox input "true"
click at [854, 492] on input "Year and extent of renovation" at bounding box center [1069, 491] width 722 height 33
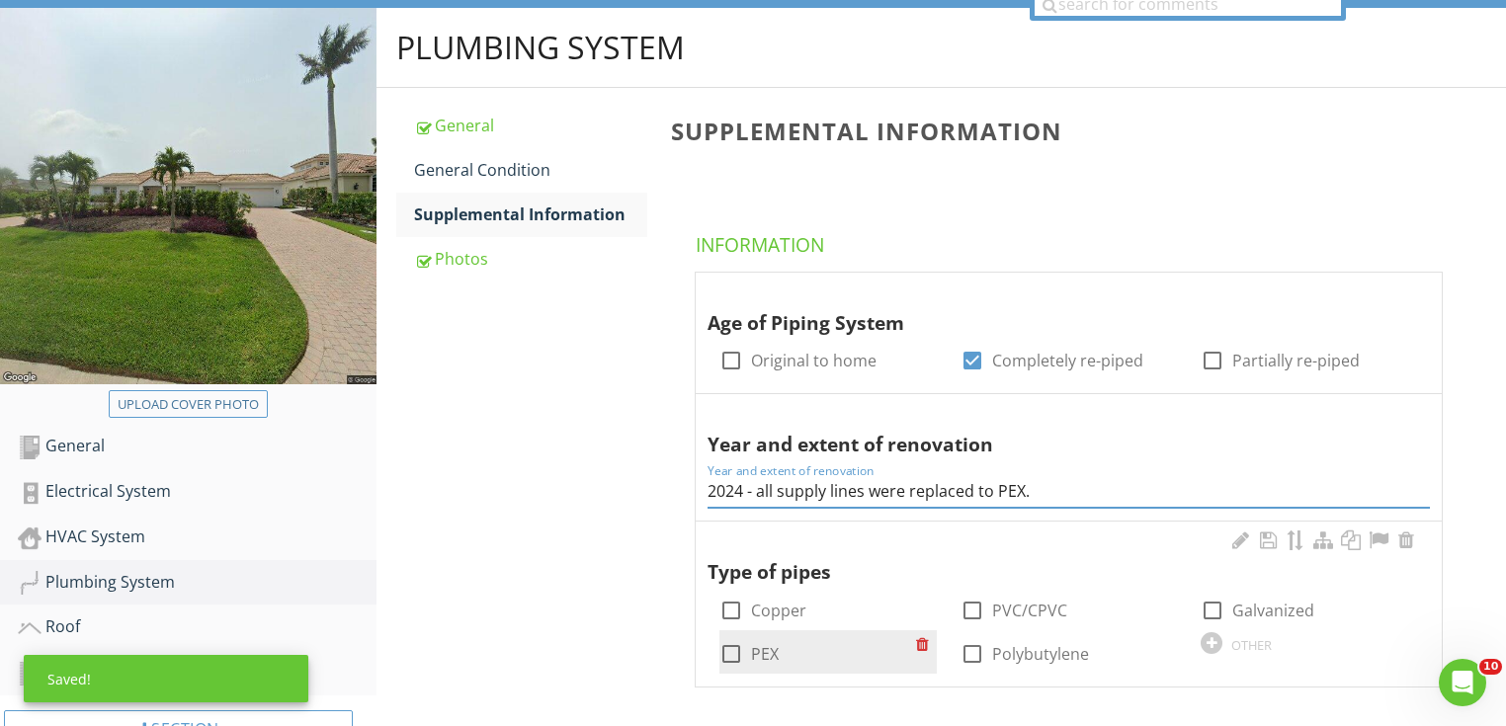
type input "2024 - all supply lines were replaced to PEX."
click at [731, 655] on div at bounding box center [732, 654] width 34 height 34
checkbox input "true"
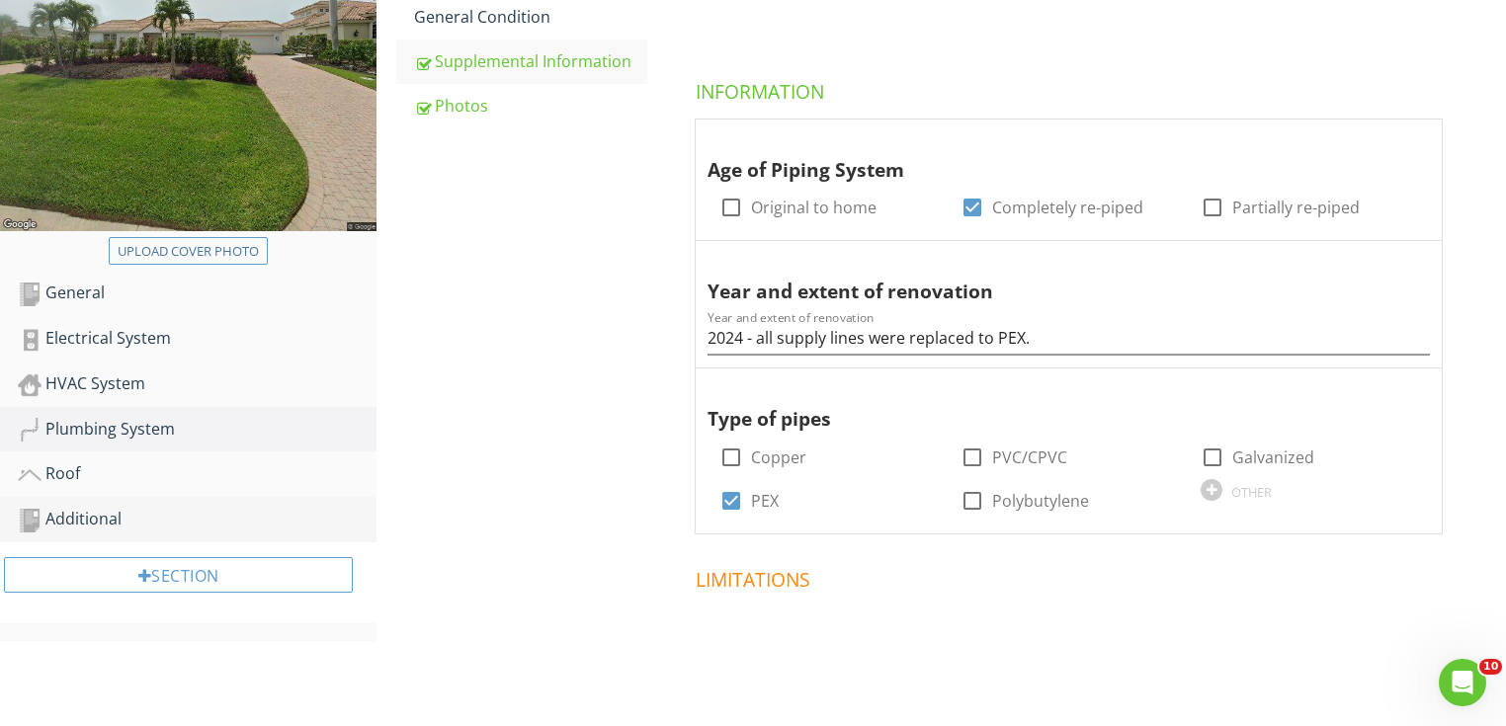
scroll to position [427, 0]
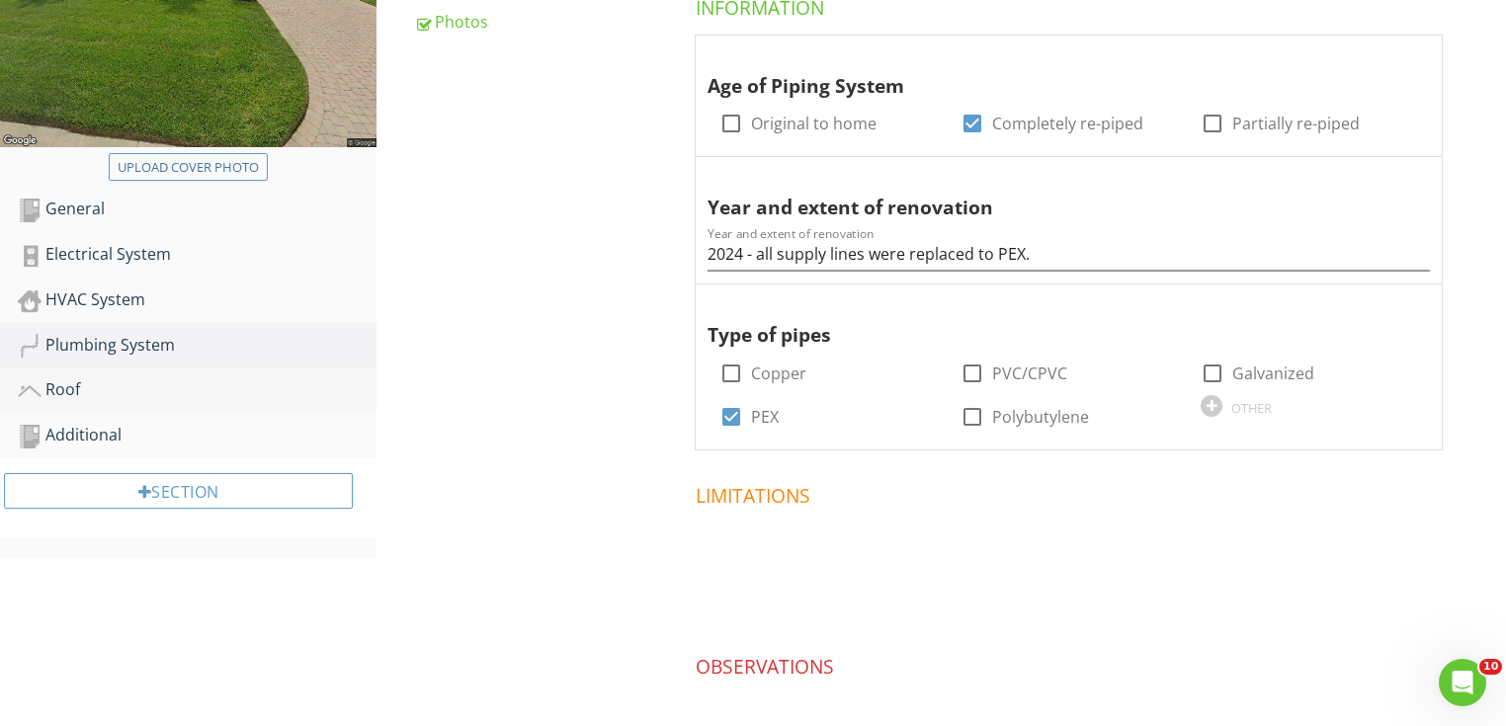
click at [179, 401] on link "Roof" at bounding box center [197, 390] width 359 height 45
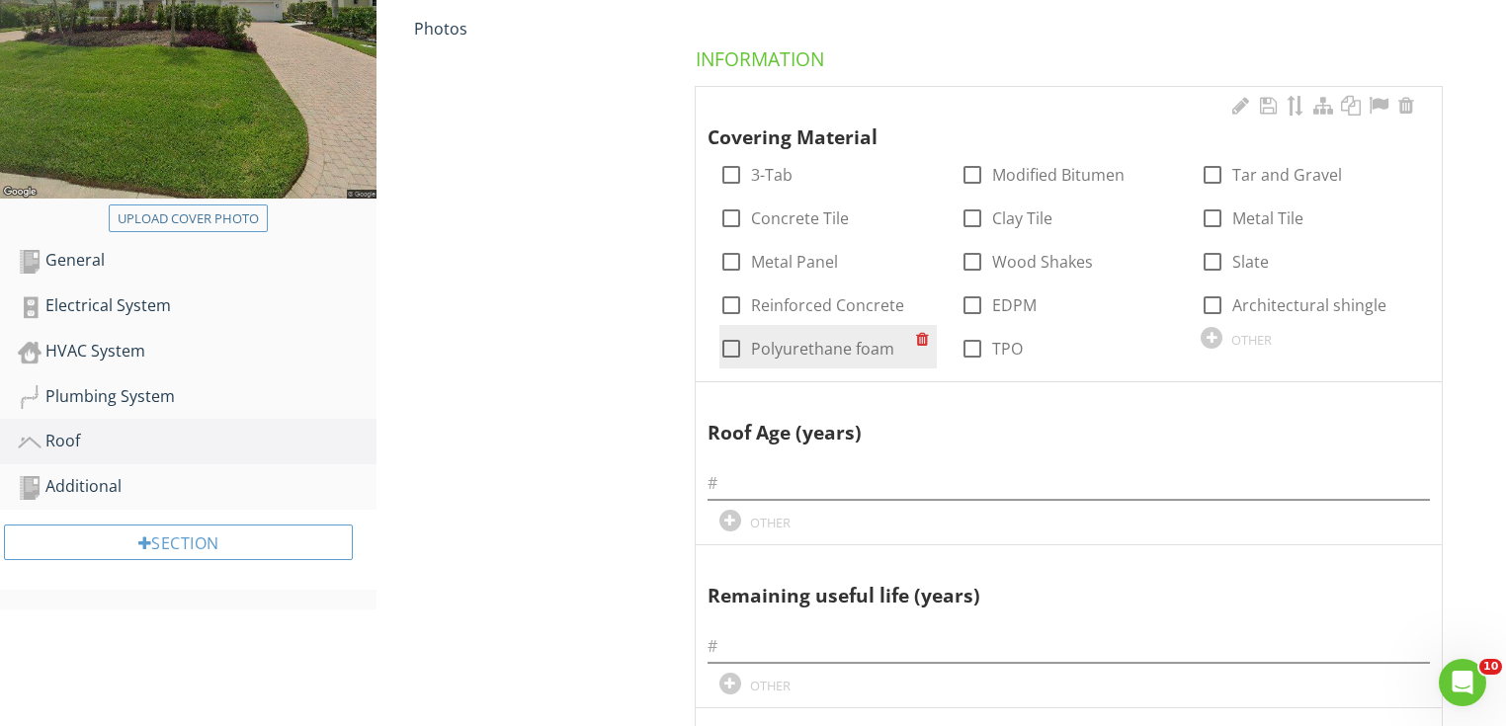
scroll to position [348, 0]
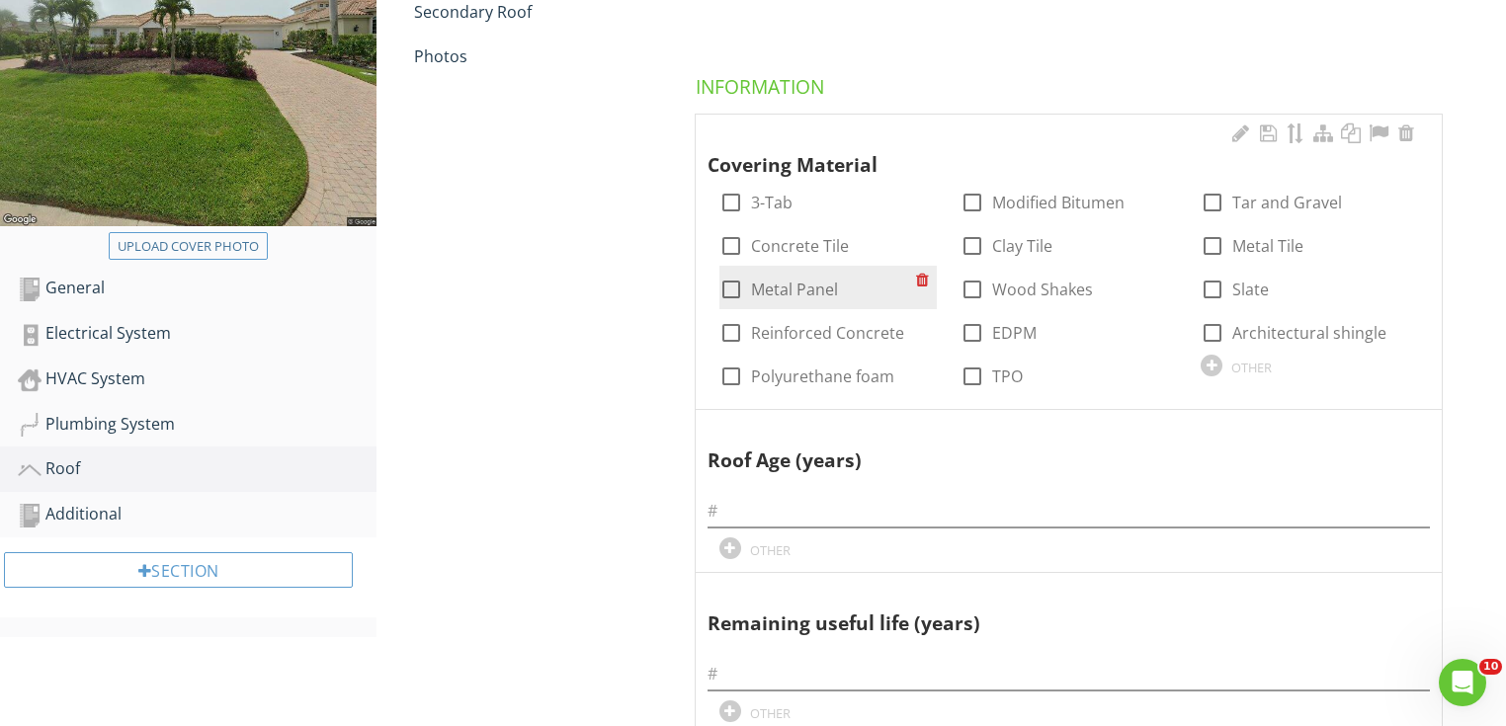
click at [733, 288] on div at bounding box center [732, 290] width 34 height 34
checkbox input "true"
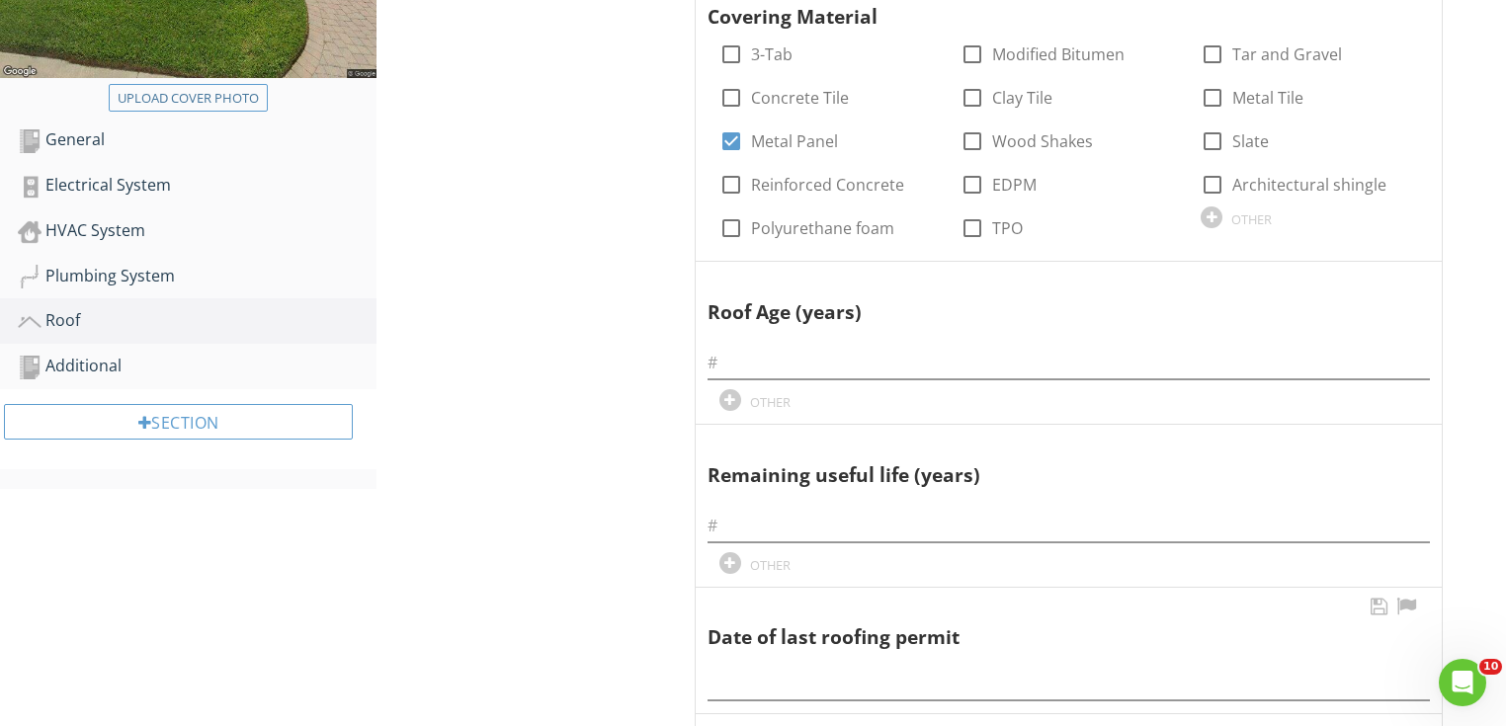
scroll to position [664, 0]
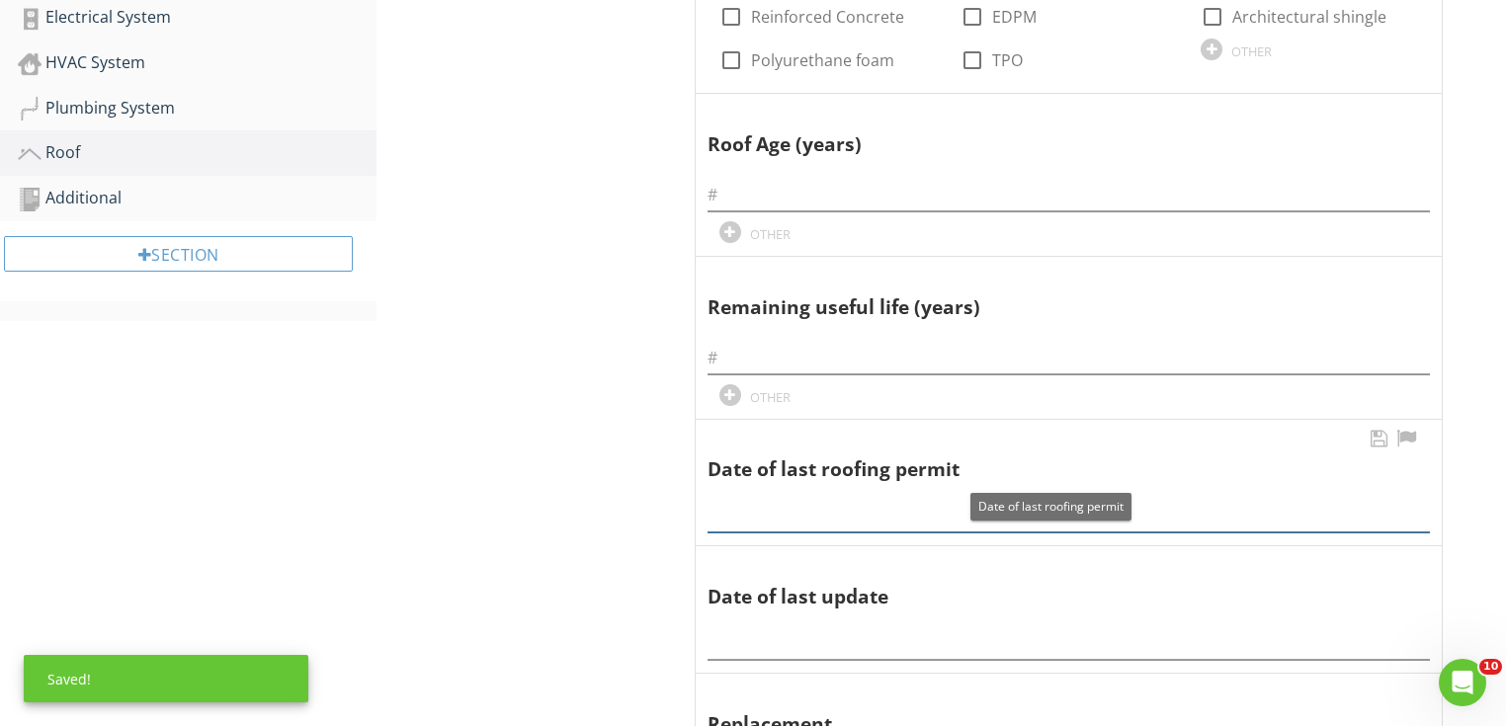
click at [767, 500] on input "text" at bounding box center [1069, 516] width 722 height 33
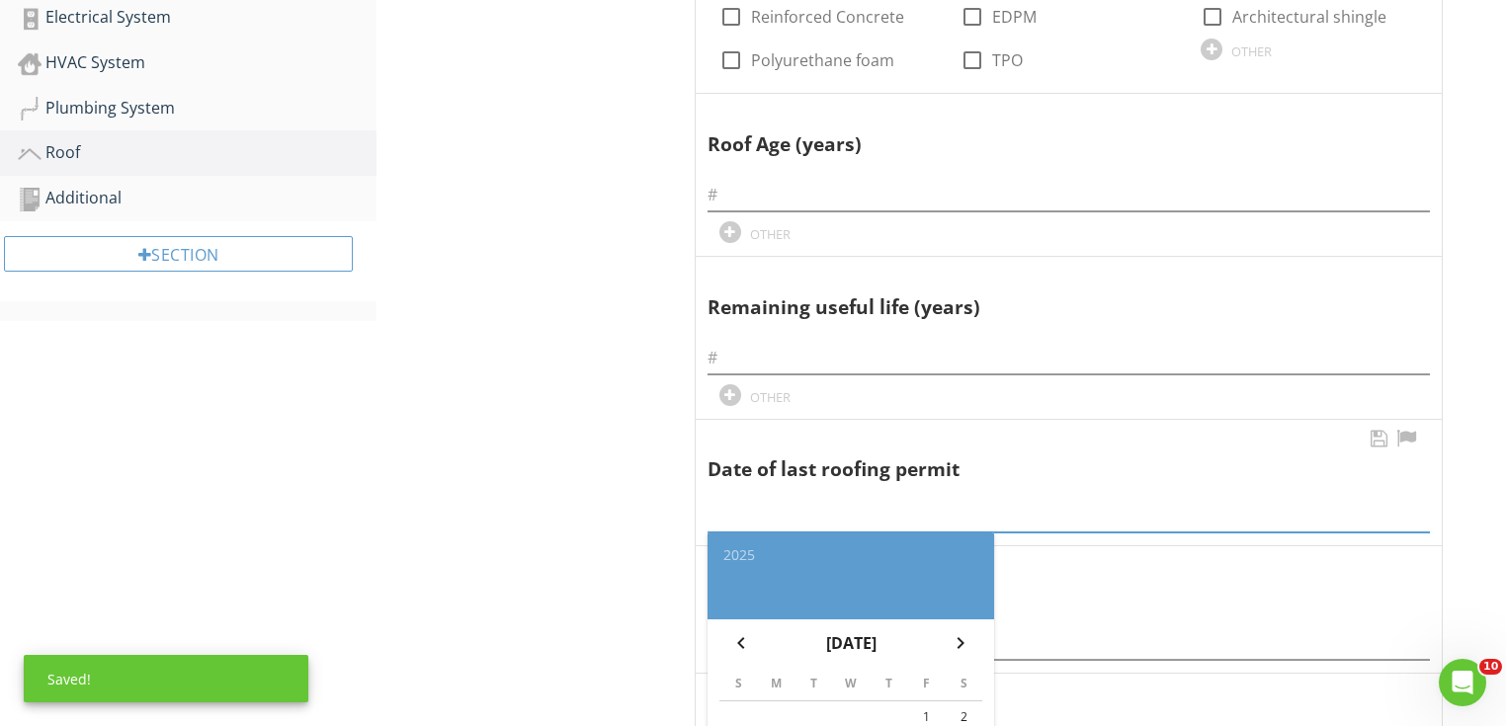
paste input "09/12/2024"
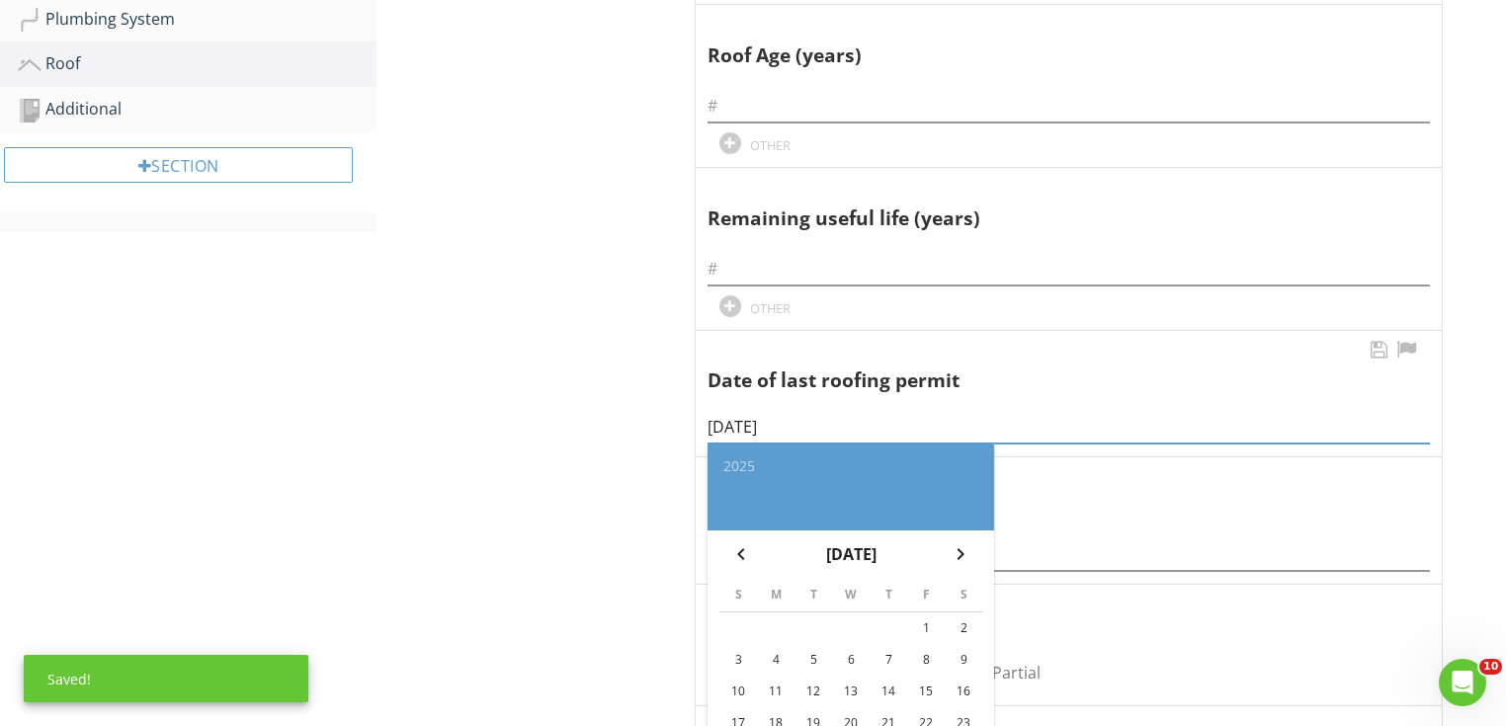
scroll to position [901, 0]
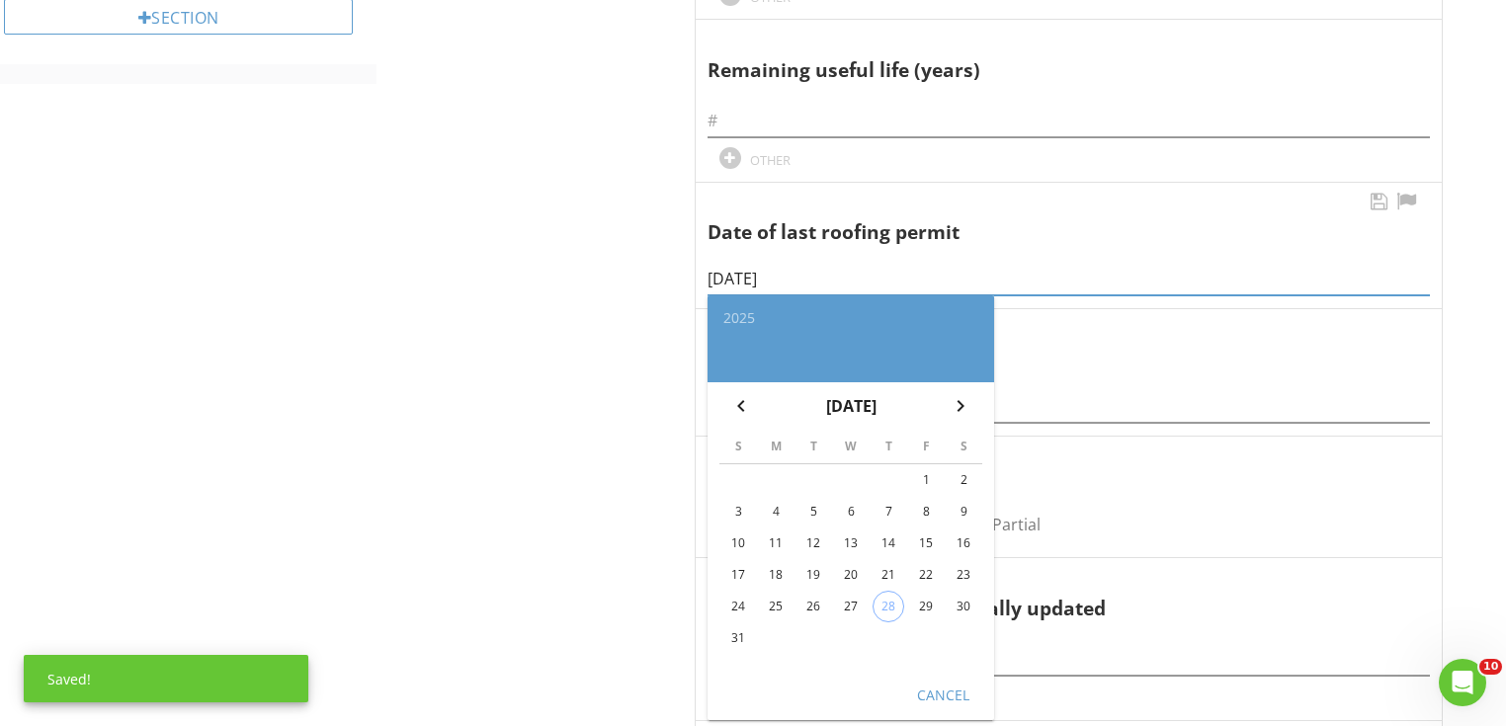
type input "09/12/2024"
click at [948, 690] on div "Cancel" at bounding box center [942, 695] width 55 height 21
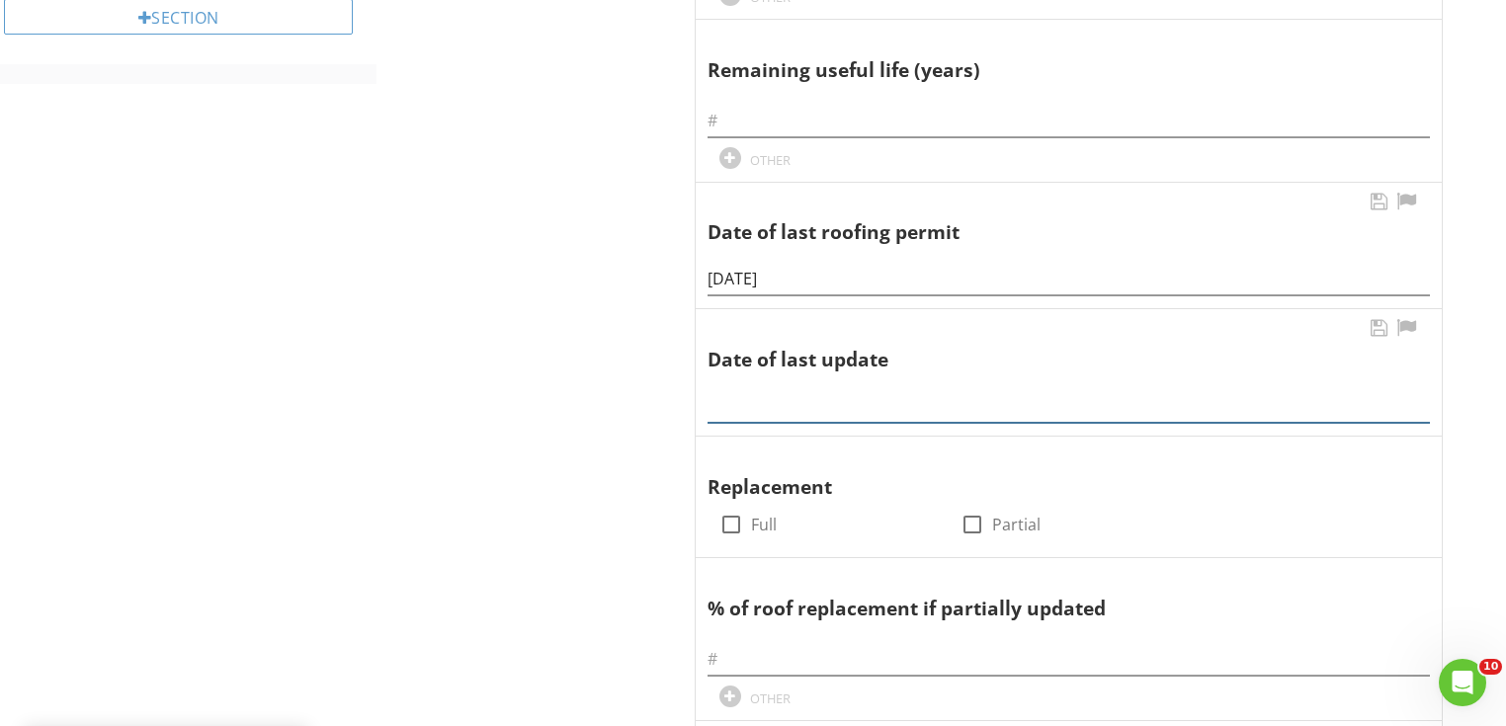
click at [847, 407] on input "text" at bounding box center [1069, 406] width 722 height 33
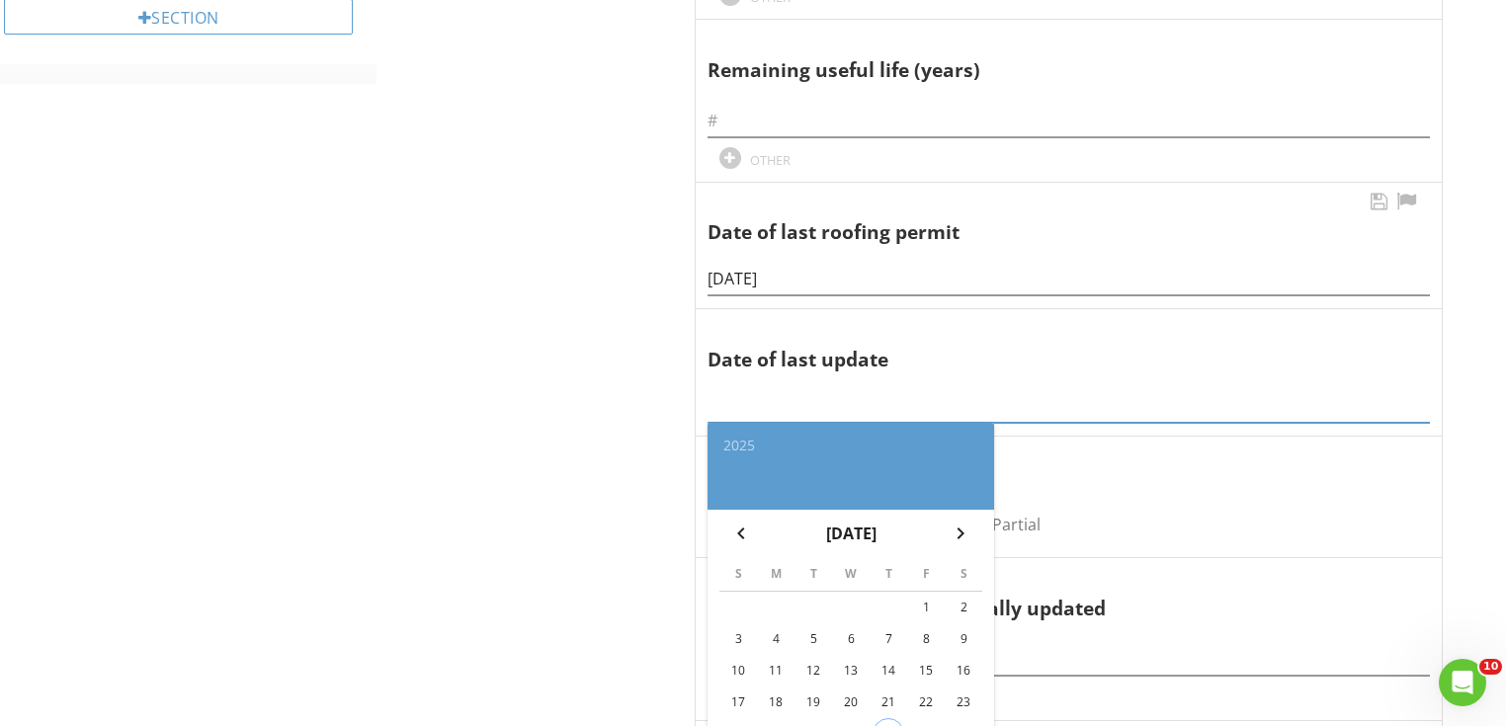
paste input "09/12/2024"
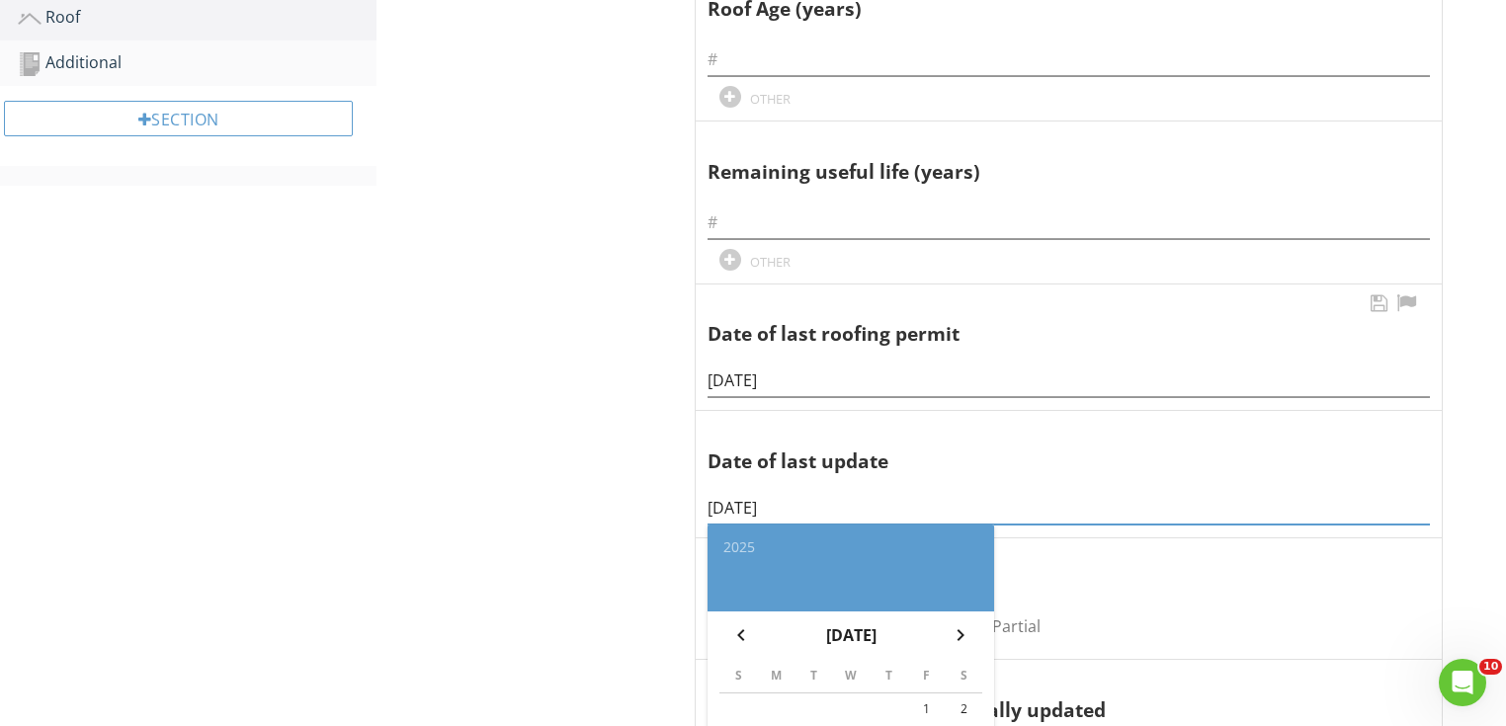
scroll to position [585, 0]
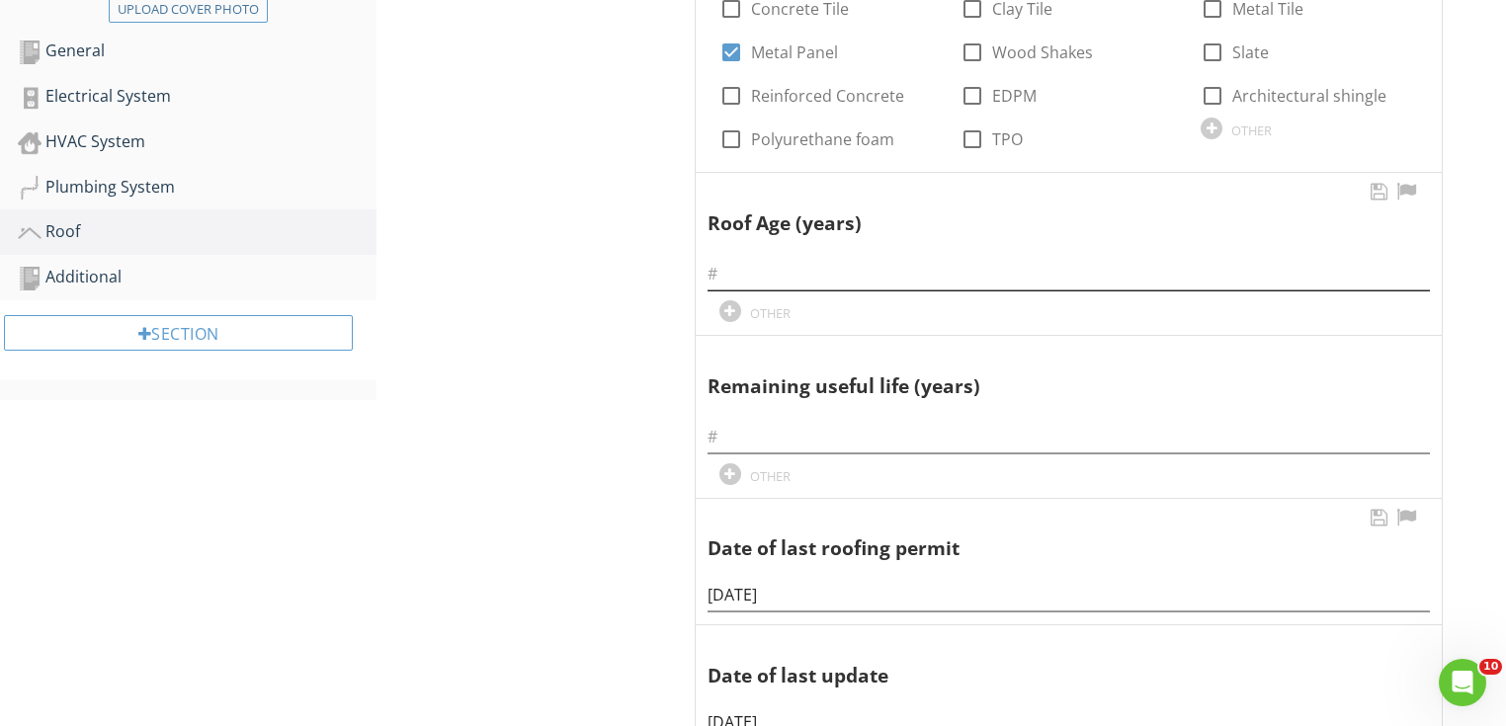
type input "09/12/2024"
click at [770, 277] on input "text" at bounding box center [1069, 274] width 722 height 33
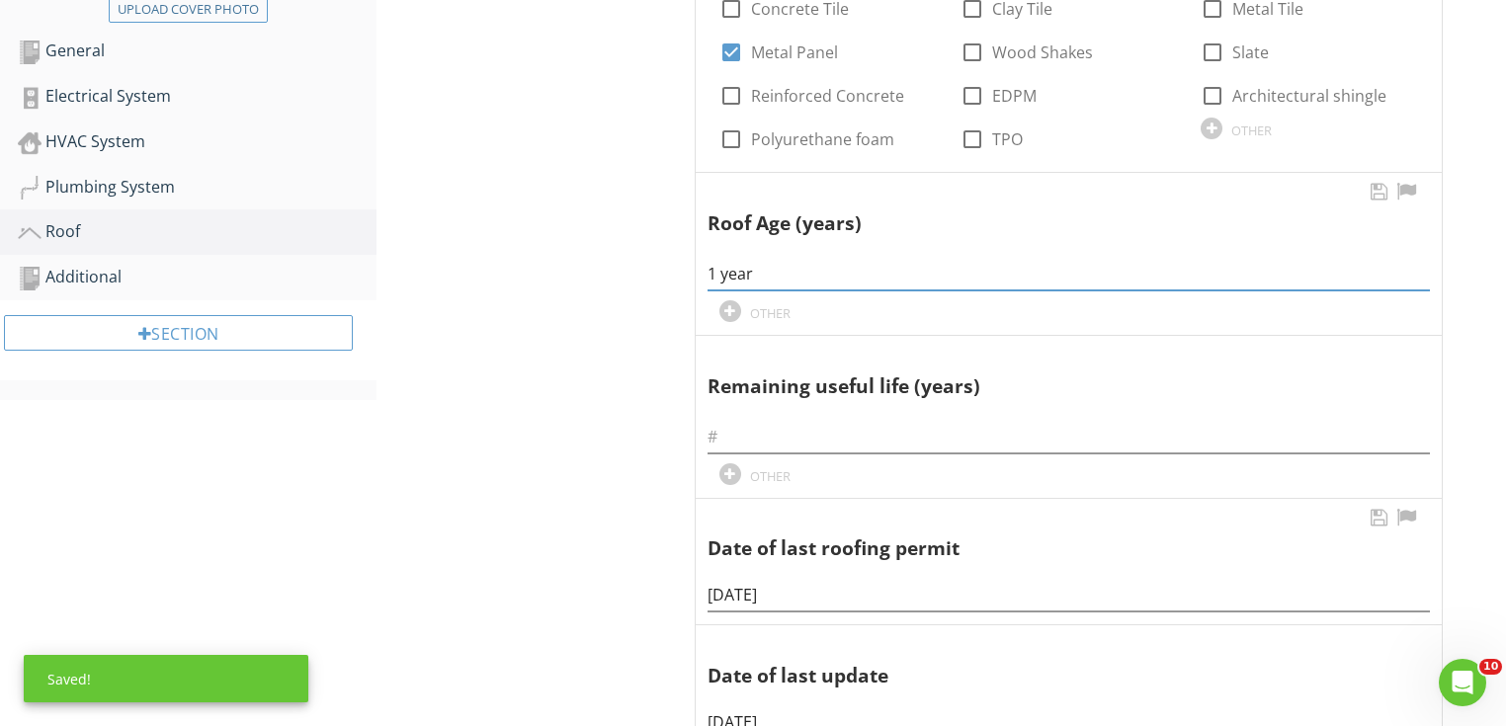
type input "1 year"
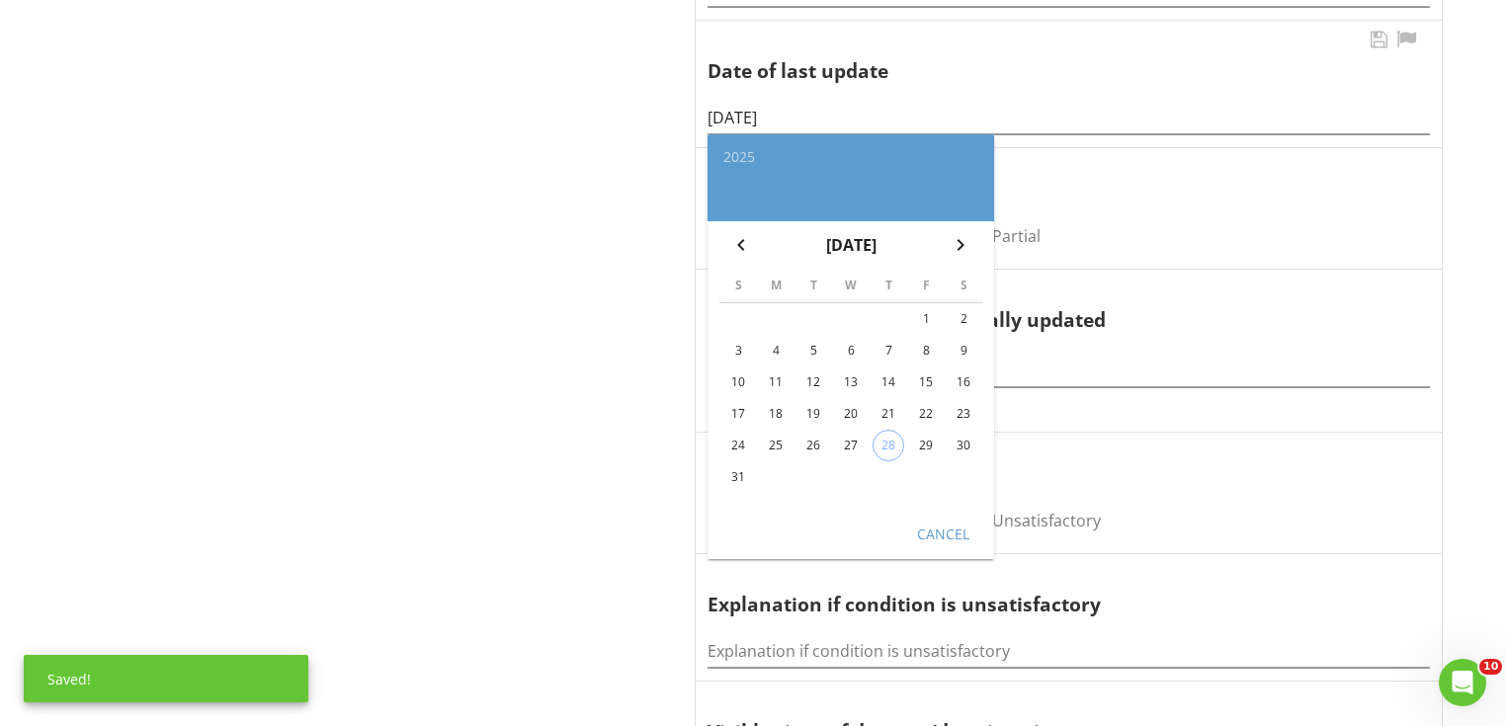
scroll to position [1218, 0]
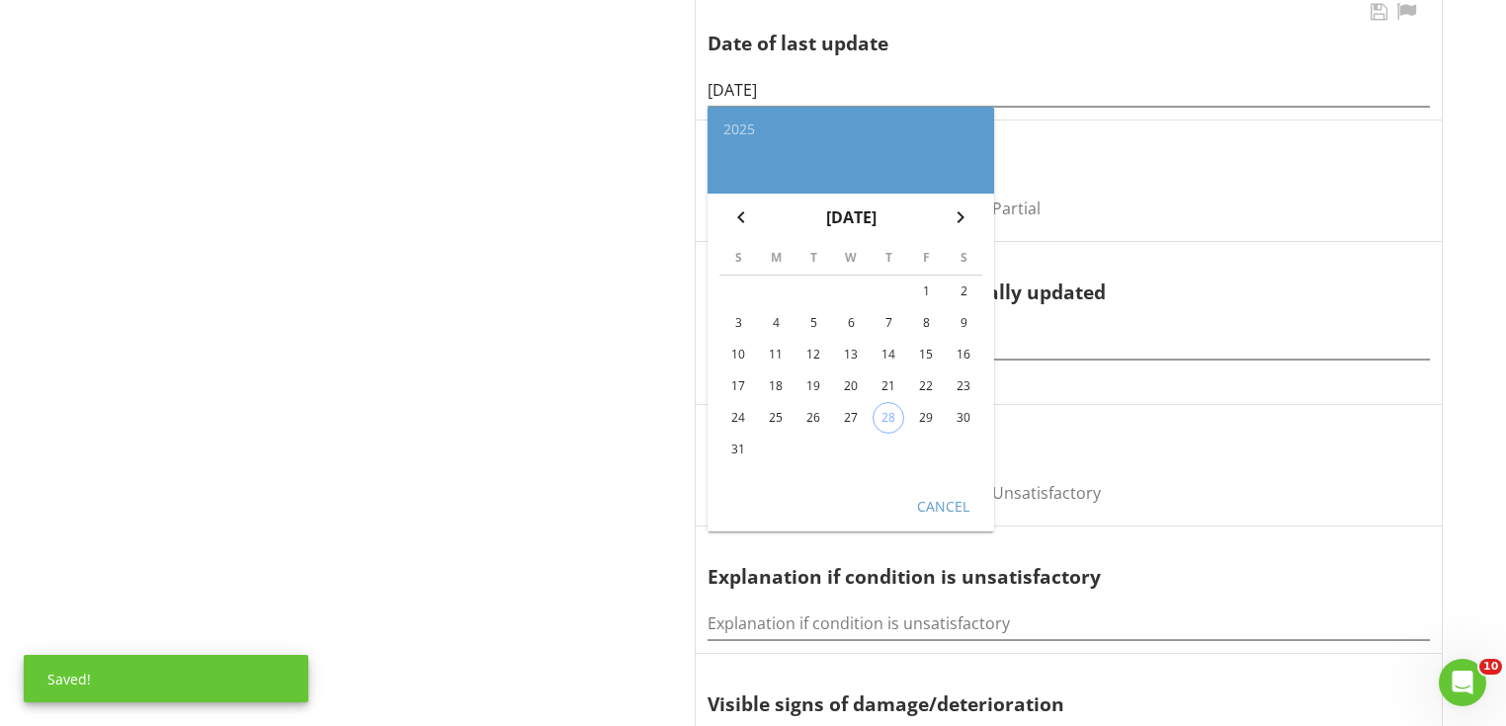
type input "29 years"
click at [962, 506] on div "Cancel" at bounding box center [942, 505] width 55 height 21
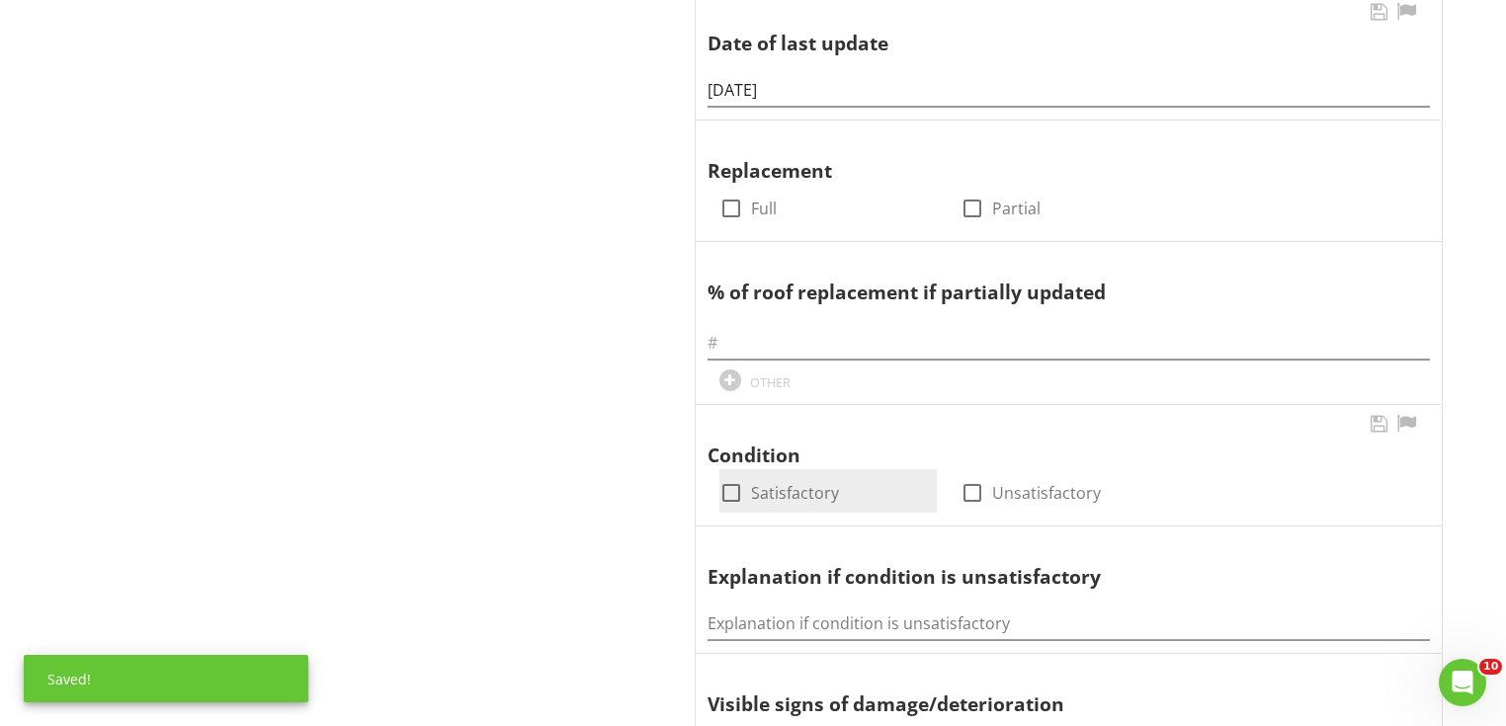
click at [751, 496] on label "Satisfactory" at bounding box center [795, 493] width 88 height 20
checkbox input "true"
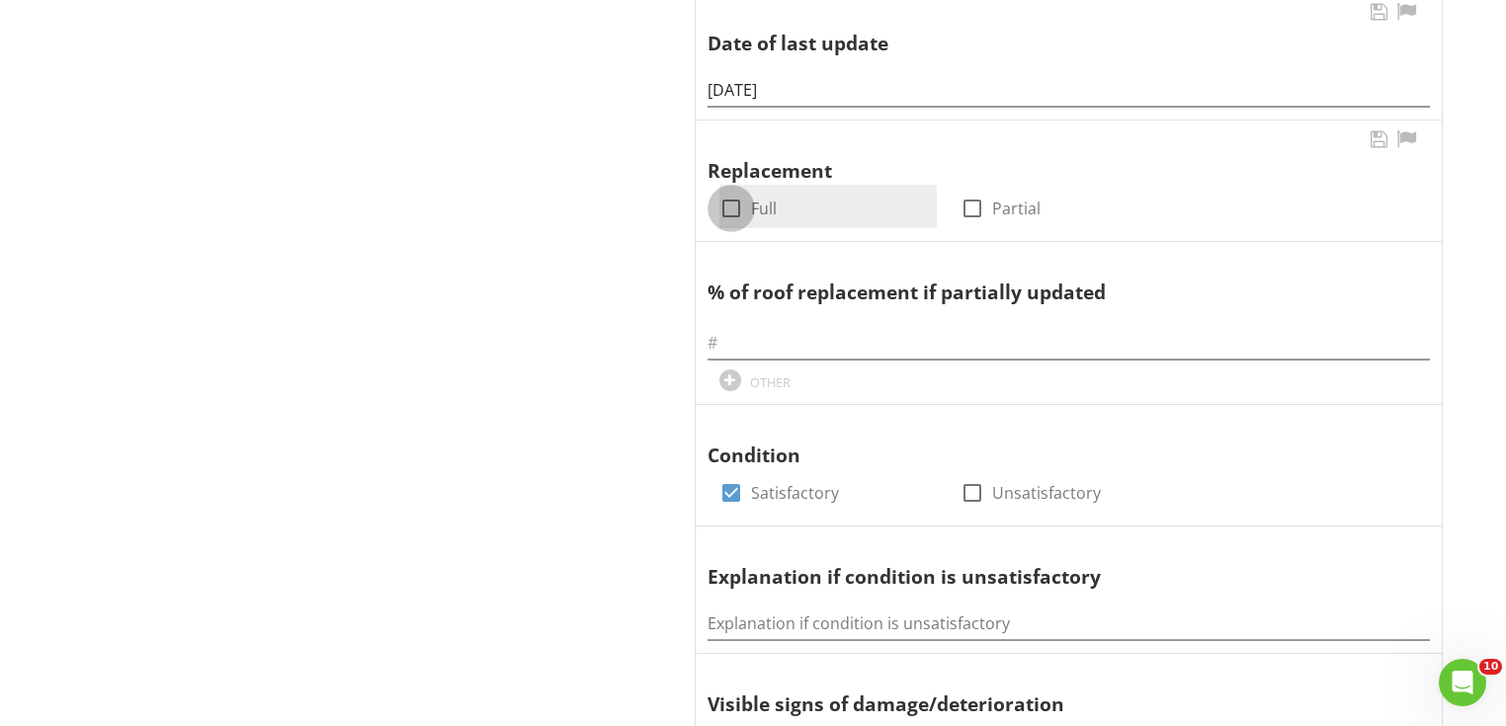
click at [724, 209] on div at bounding box center [732, 209] width 34 height 34
checkbox input "true"
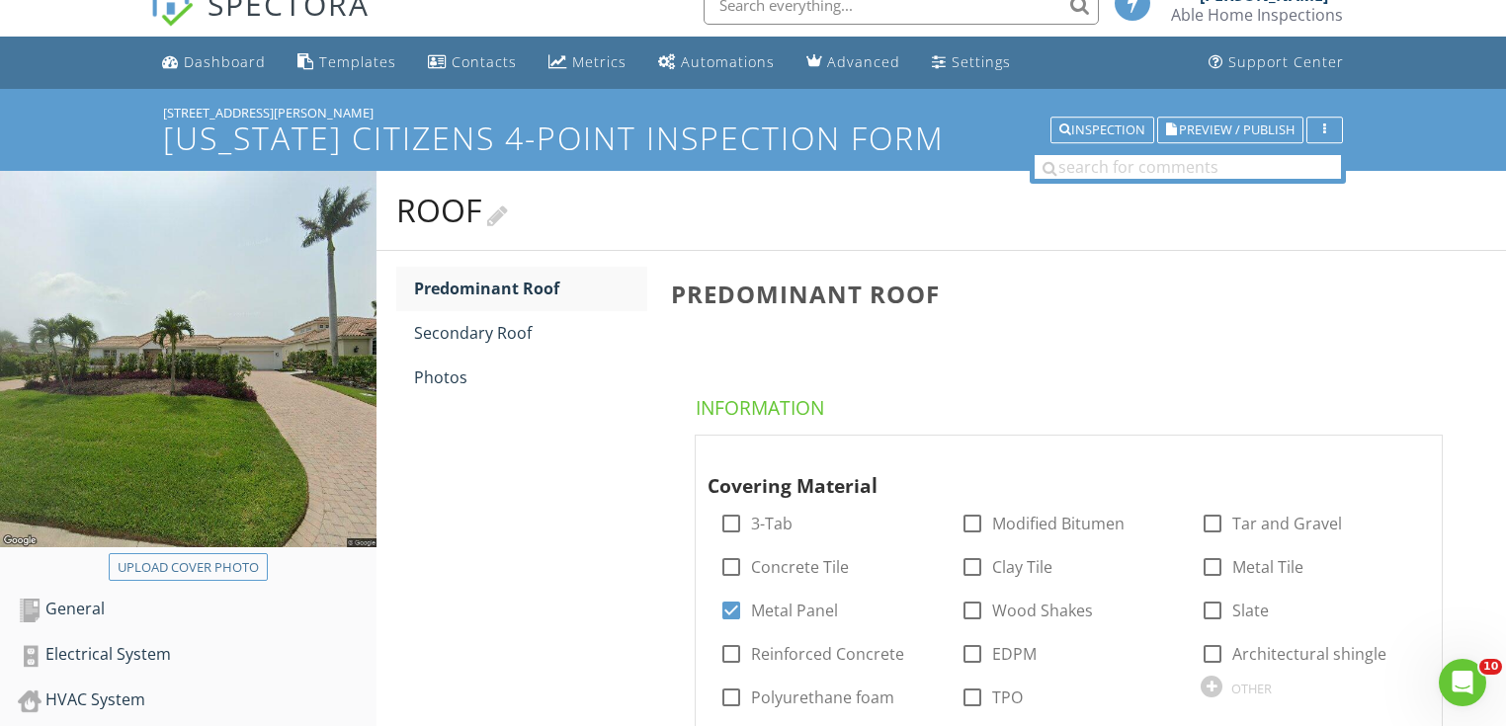
scroll to position [24, 0]
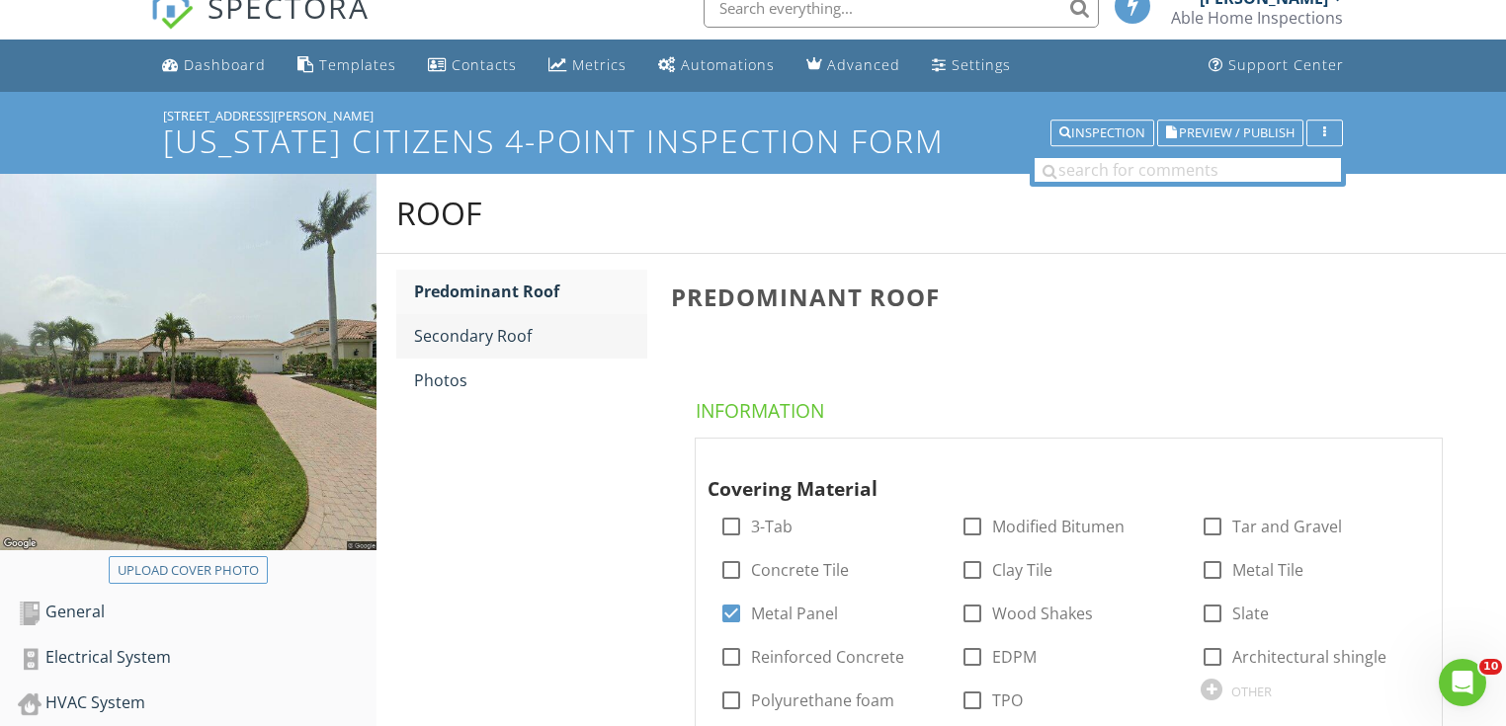
click at [523, 332] on div "Secondary Roof" at bounding box center [530, 336] width 233 height 24
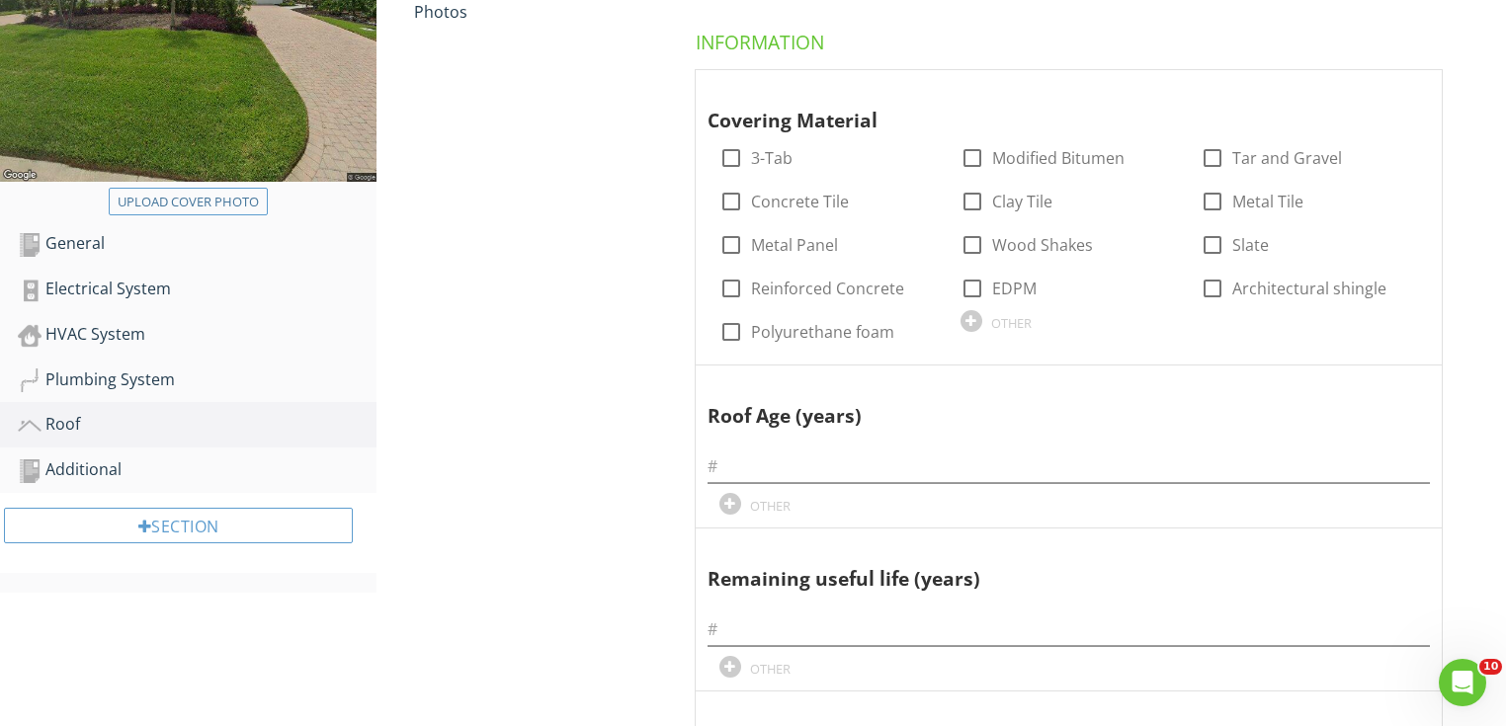
scroll to position [419, 0]
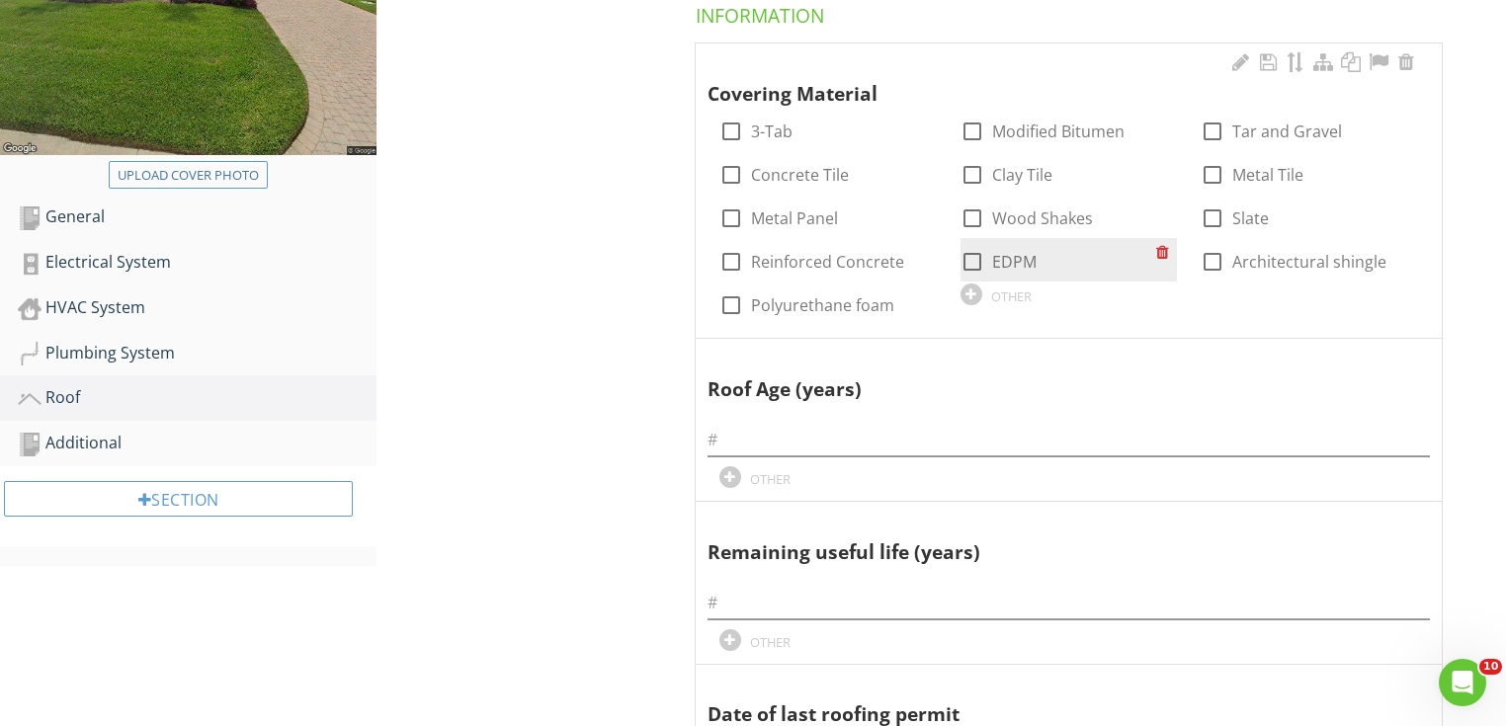
click at [971, 256] on div at bounding box center [973, 262] width 34 height 34
checkbox input "true"
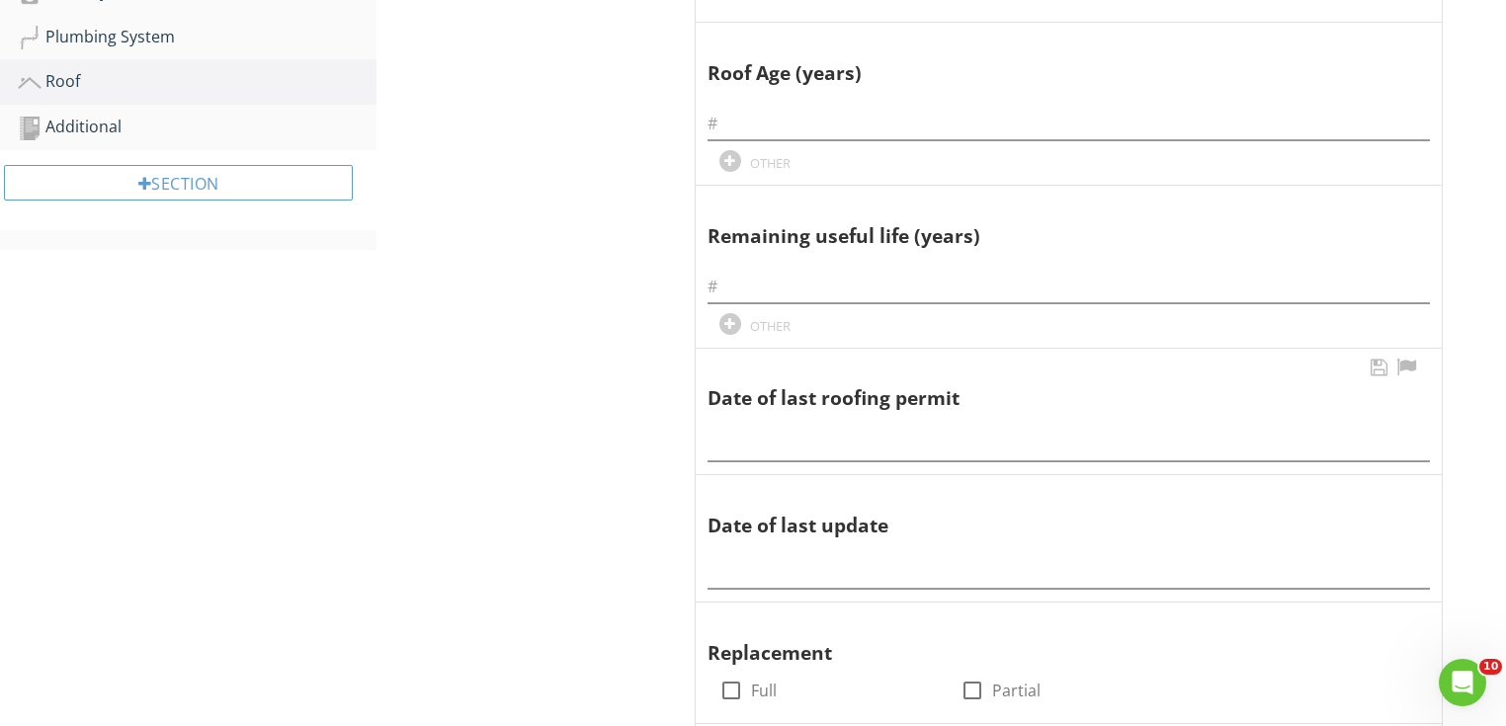
scroll to position [735, 0]
click at [775, 435] on input "text" at bounding box center [1069, 445] width 722 height 33
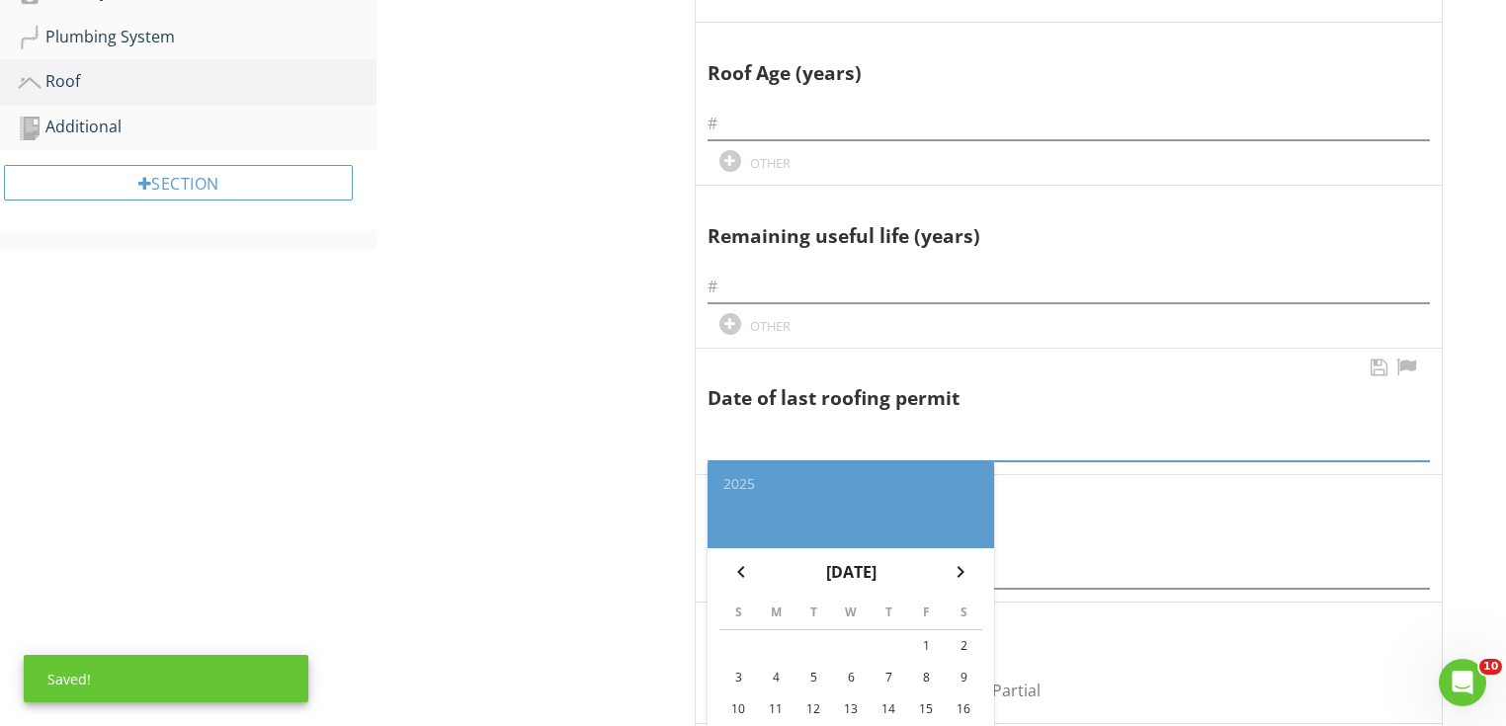
paste input "09/12/2024"
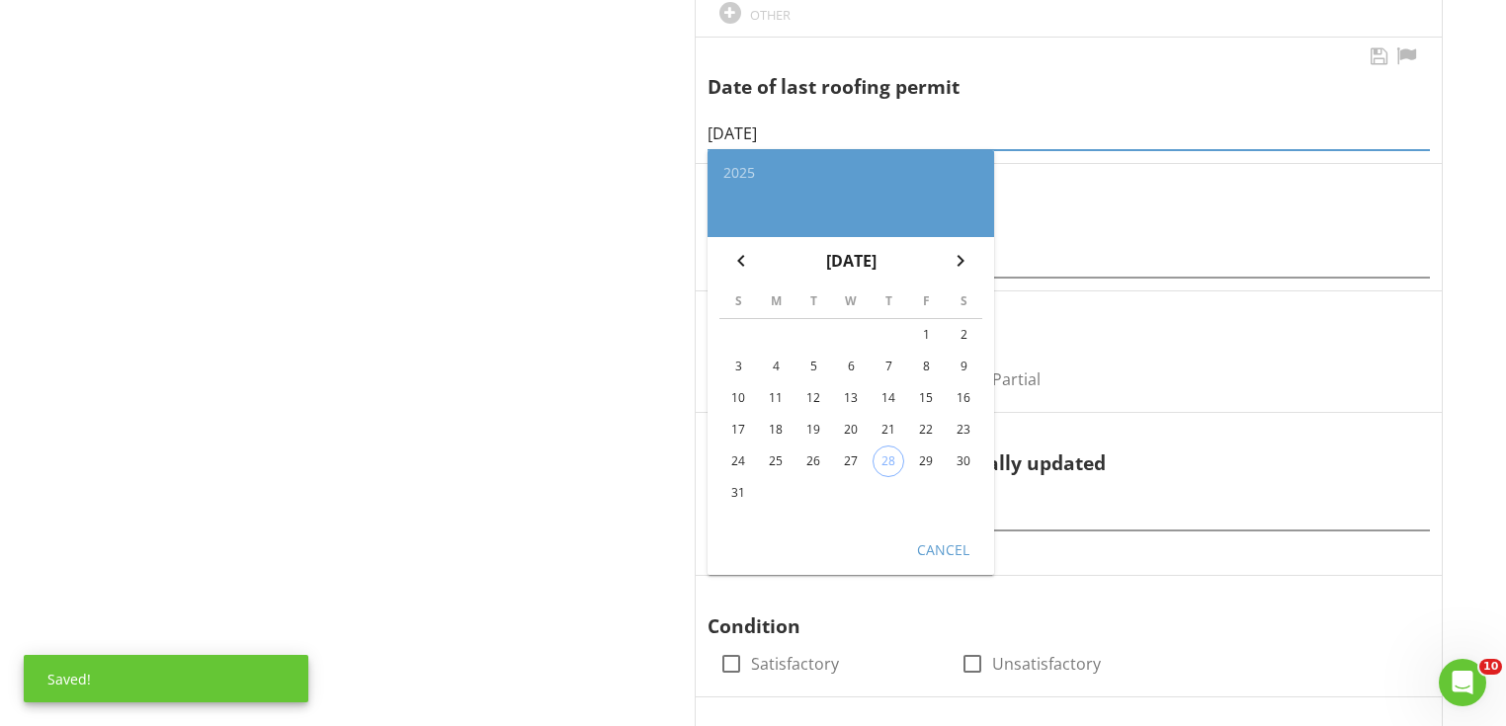
scroll to position [1052, 0]
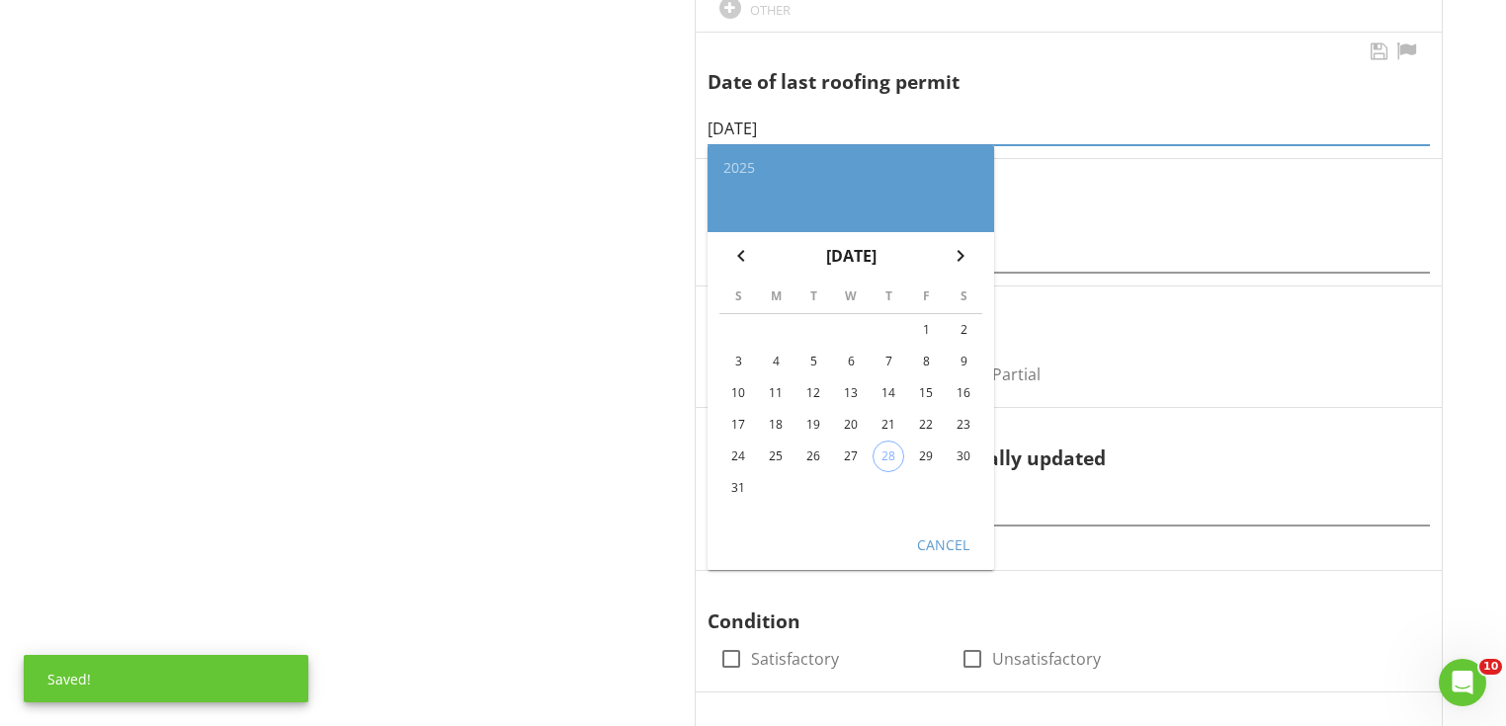
type input "09/12/2024"
click at [940, 550] on div "Cancel" at bounding box center [942, 545] width 55 height 21
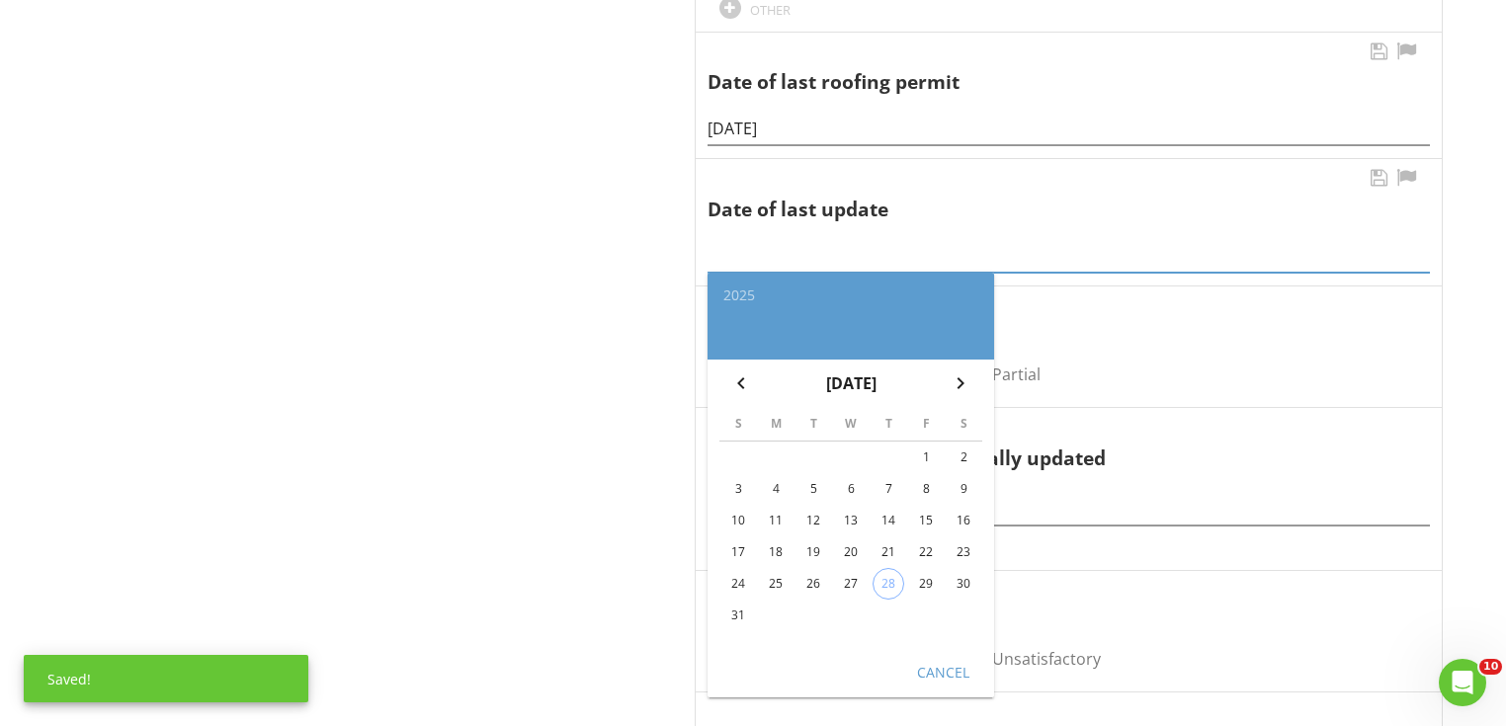
click at [830, 265] on div "2025 chevron_left August 2025 chevron_right S M T W T F S 1 2 3 4 5 6 7 8 9 10 …" at bounding box center [1069, 250] width 722 height 44
paste input "09/12/2024"
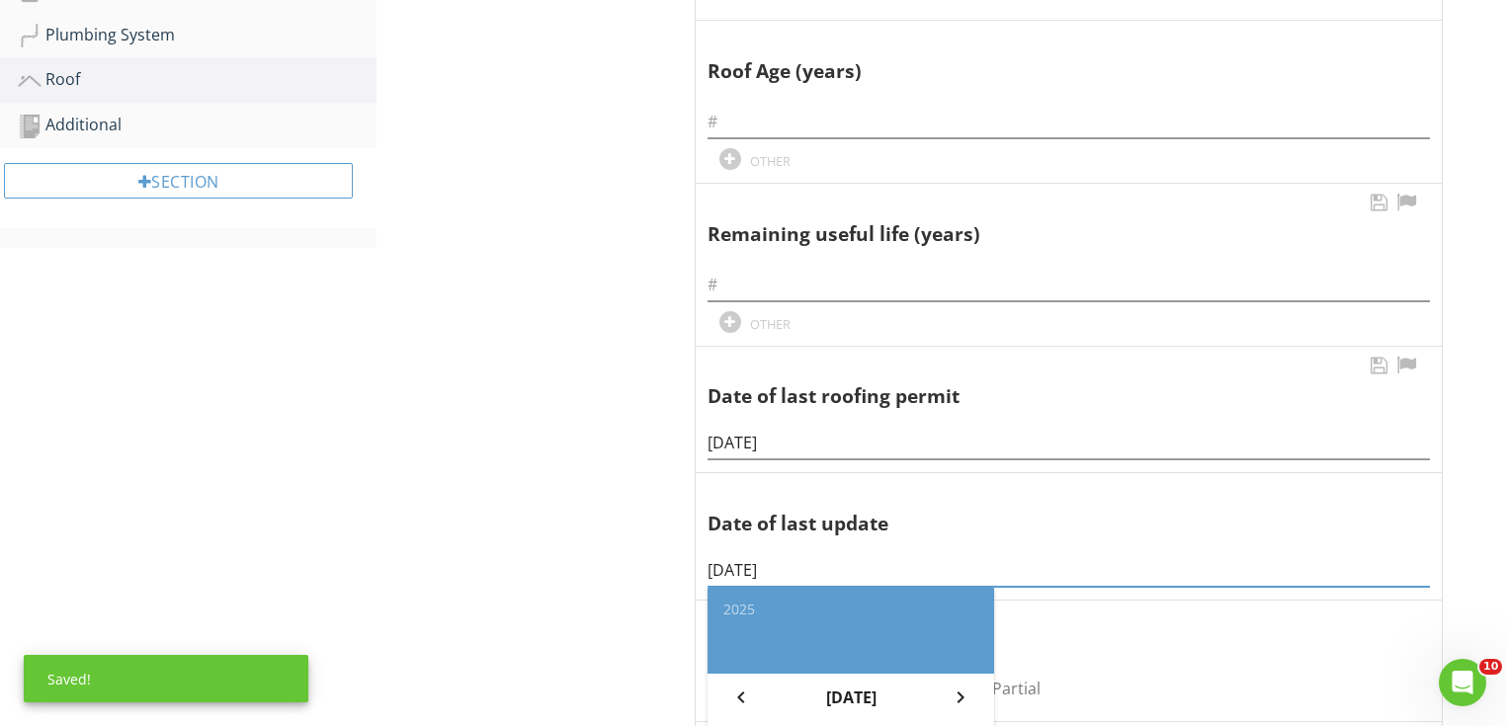
scroll to position [735, 0]
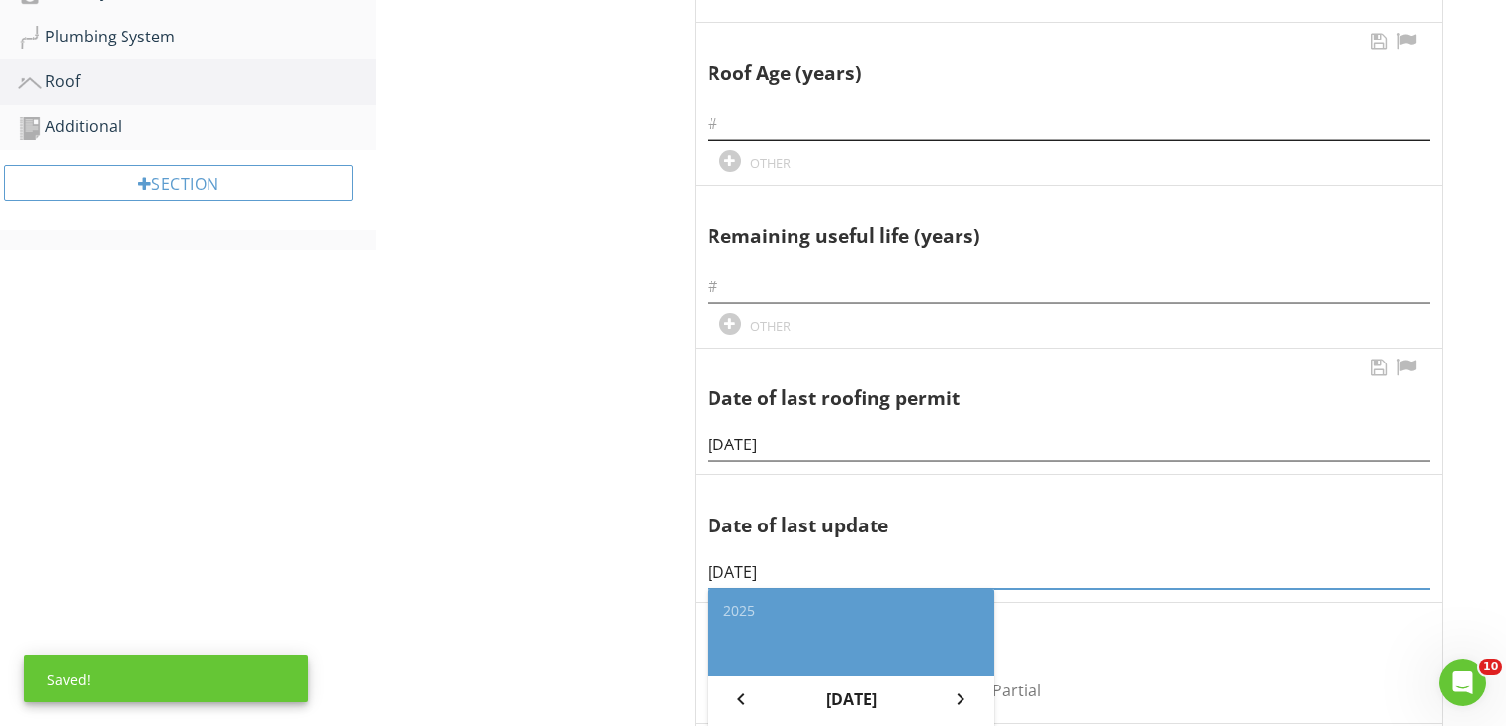
type input "09/12/2024"
click at [779, 113] on input "text" at bounding box center [1069, 124] width 722 height 33
type input "1 year"
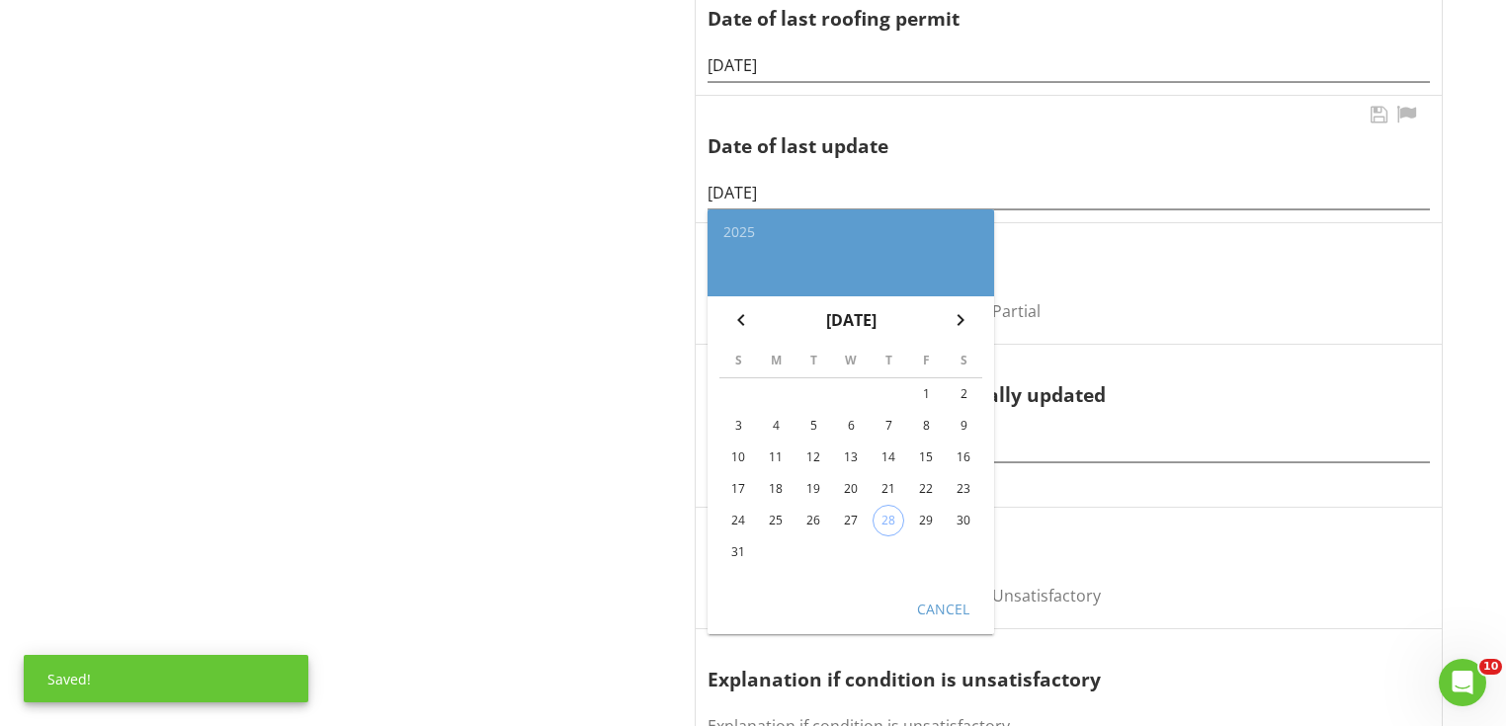
scroll to position [1131, 0]
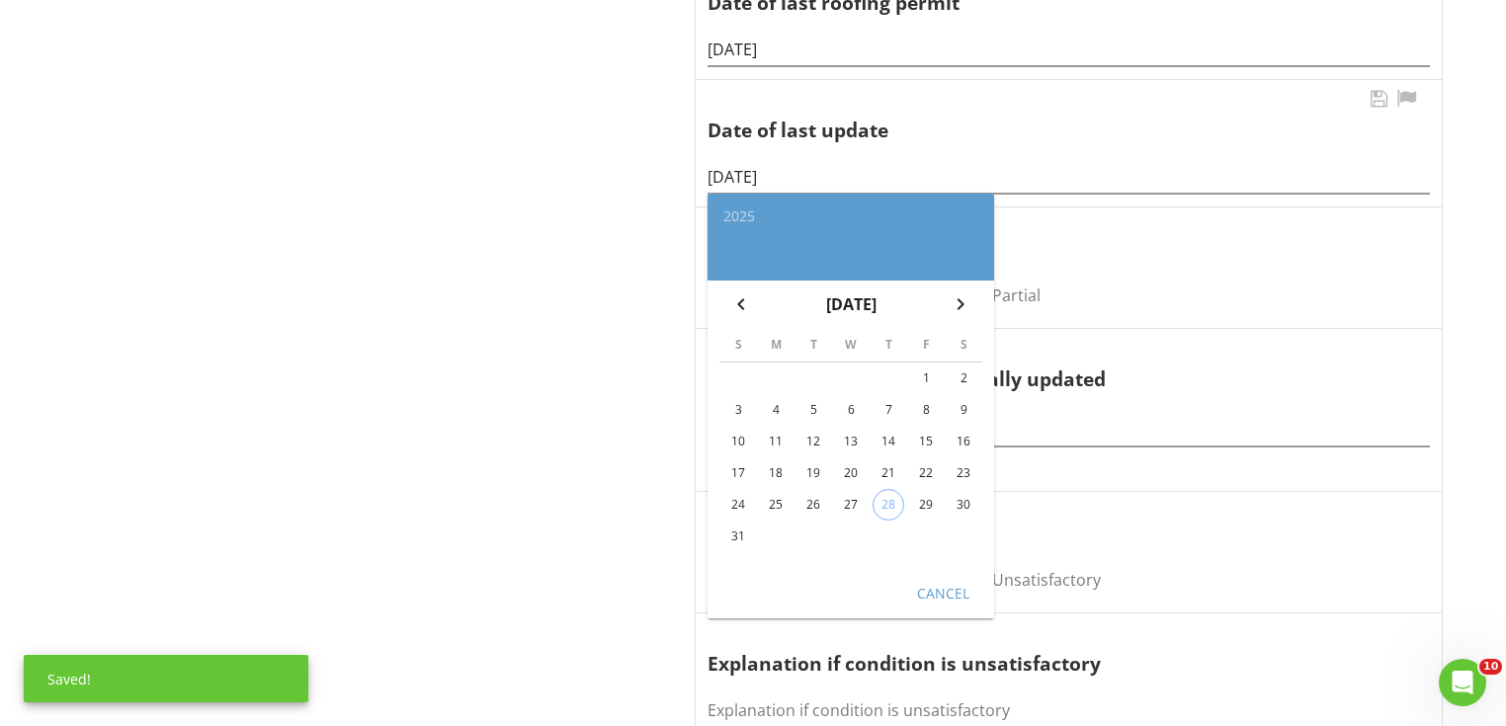
type input "15 years"
click at [928, 588] on div "Cancel" at bounding box center [942, 592] width 55 height 21
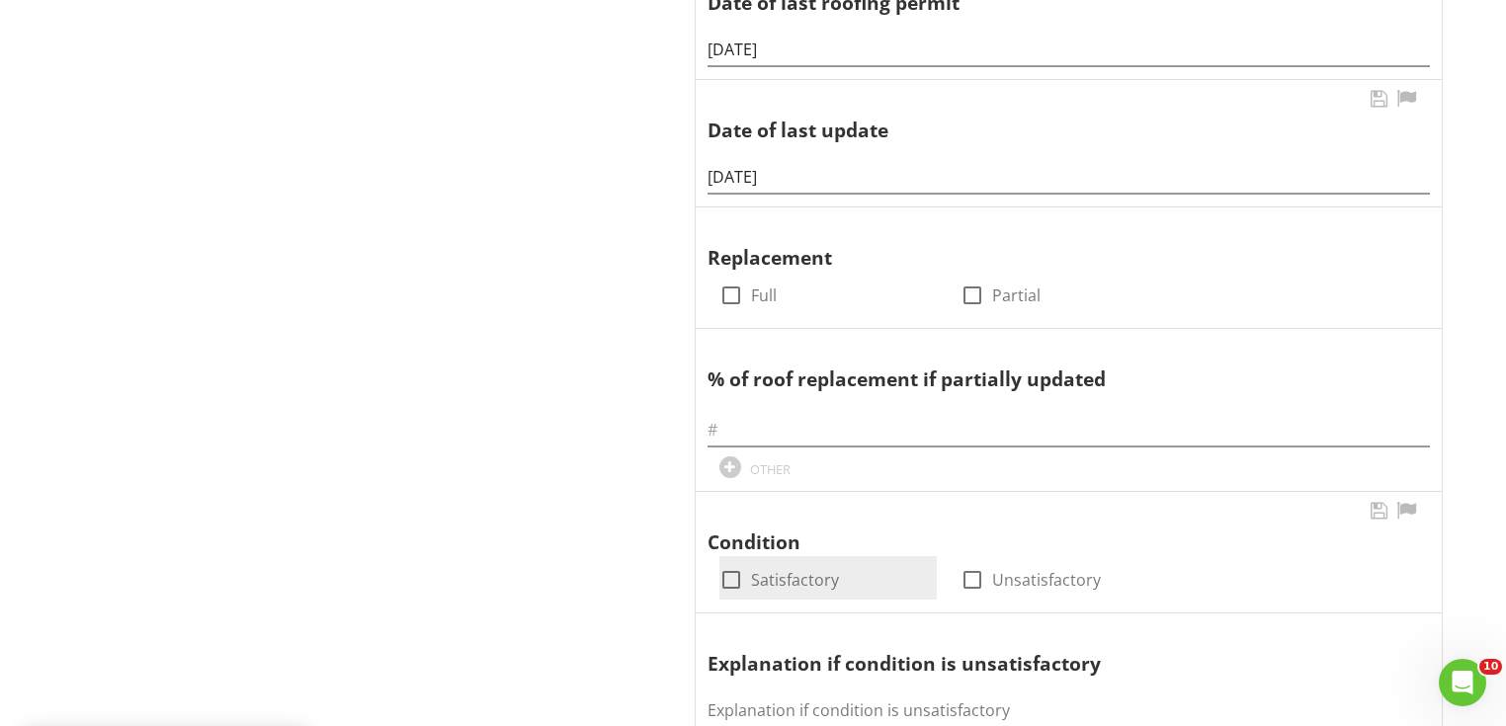
click at [728, 580] on div at bounding box center [732, 580] width 34 height 34
checkbox input "true"
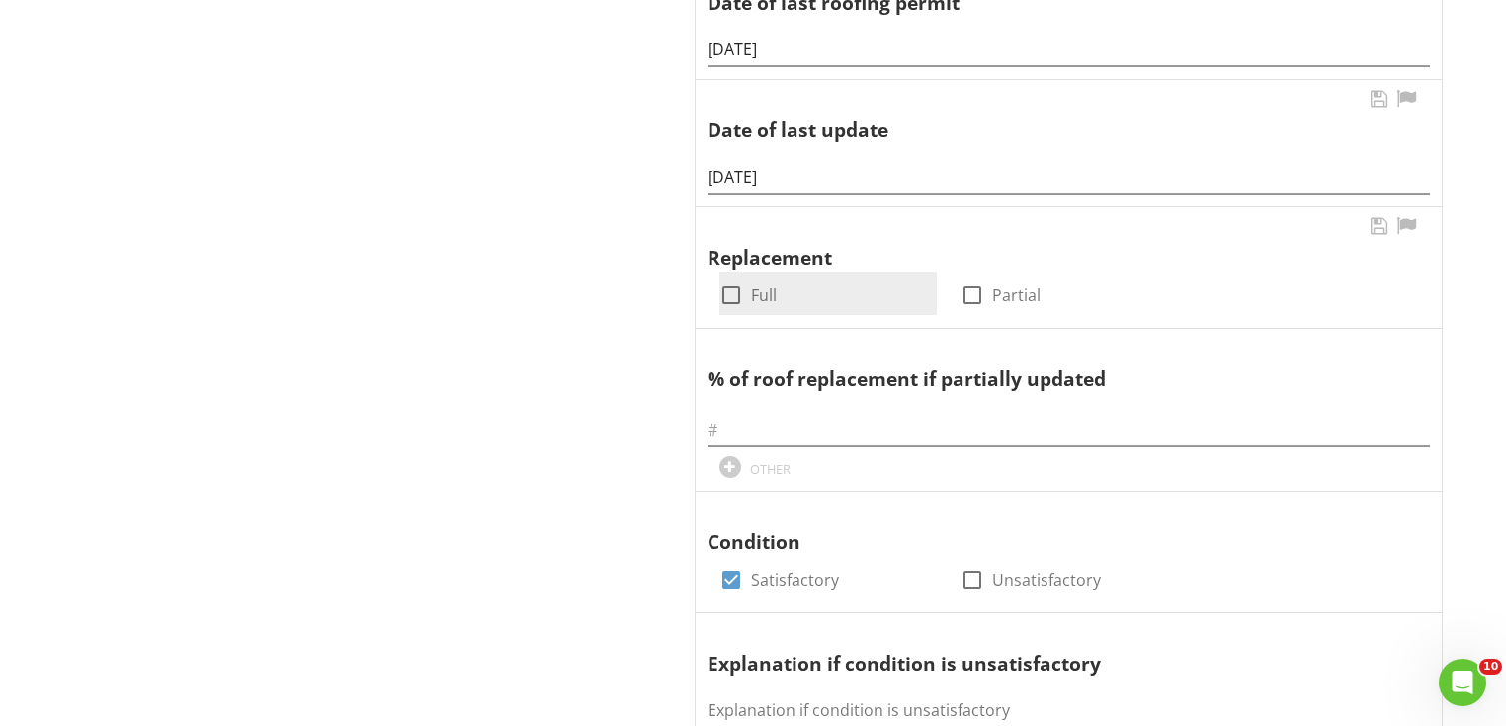
click at [752, 295] on label "Full" at bounding box center [764, 296] width 26 height 20
checkbox input "true"
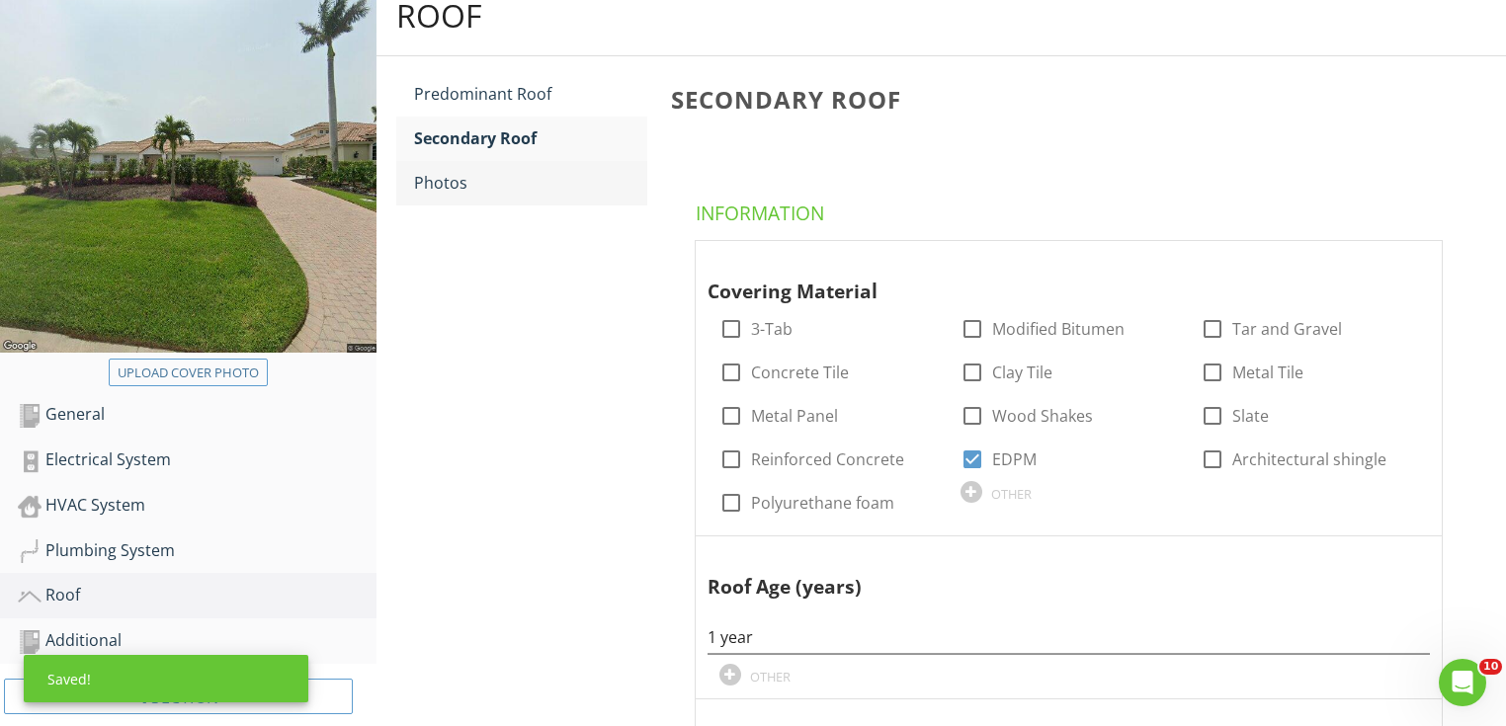
scroll to position [103, 0]
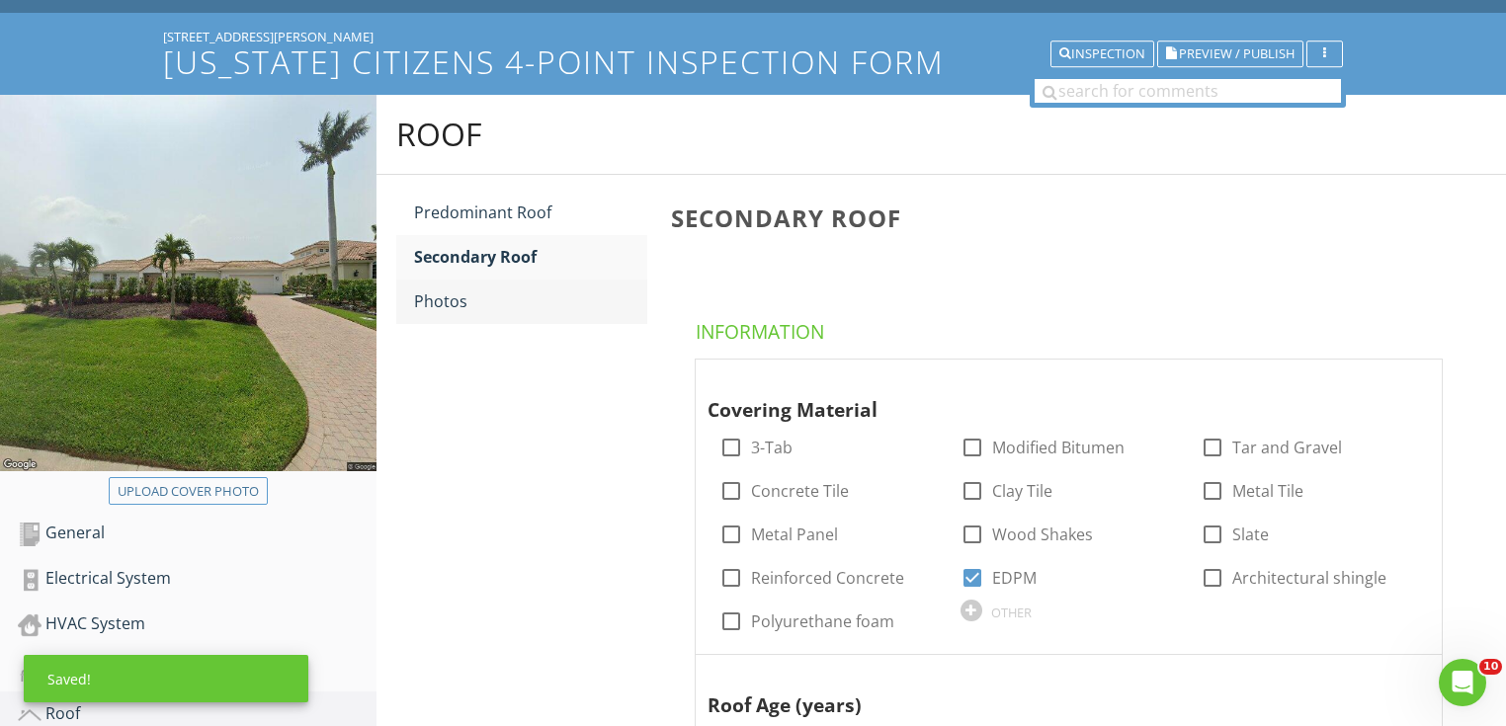
click at [507, 312] on link "Photos" at bounding box center [530, 301] width 233 height 43
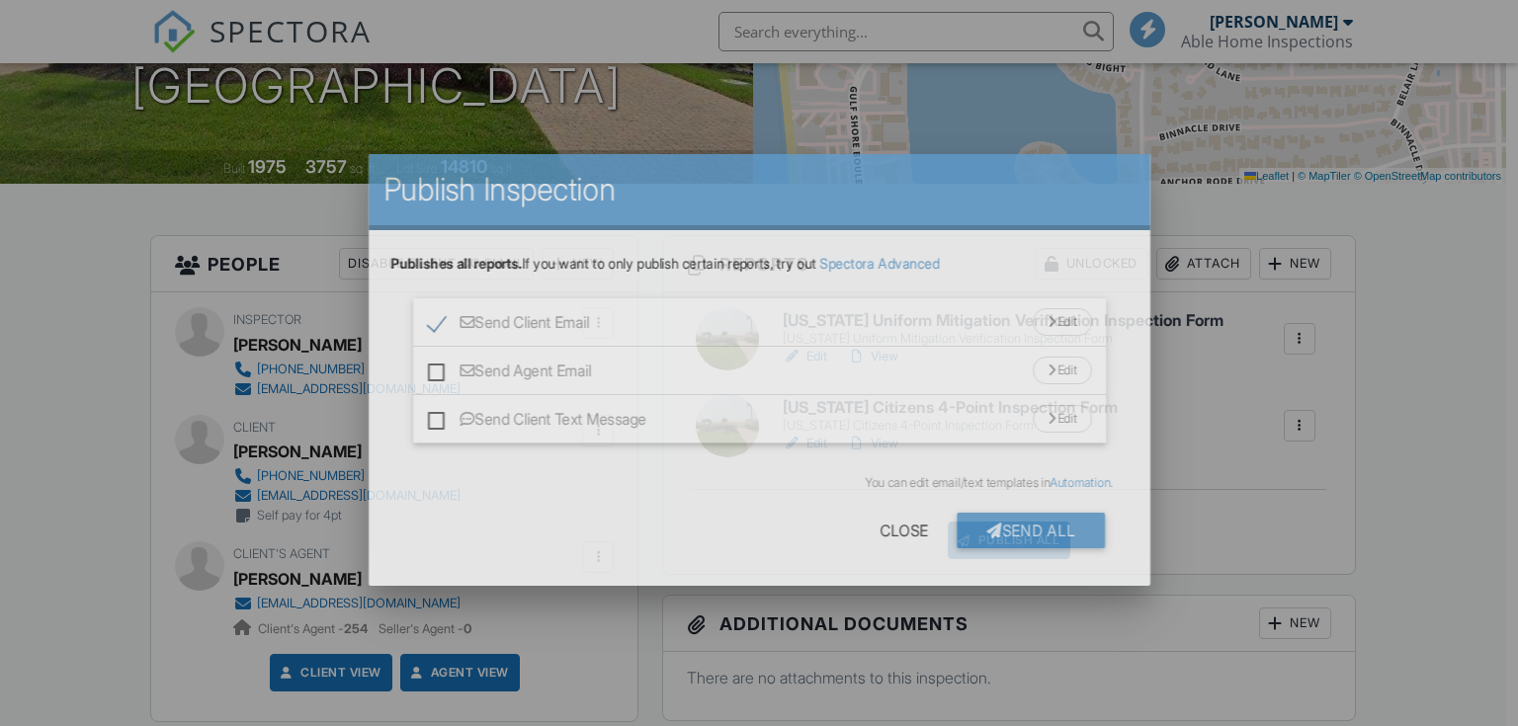
scroll to position [344, 0]
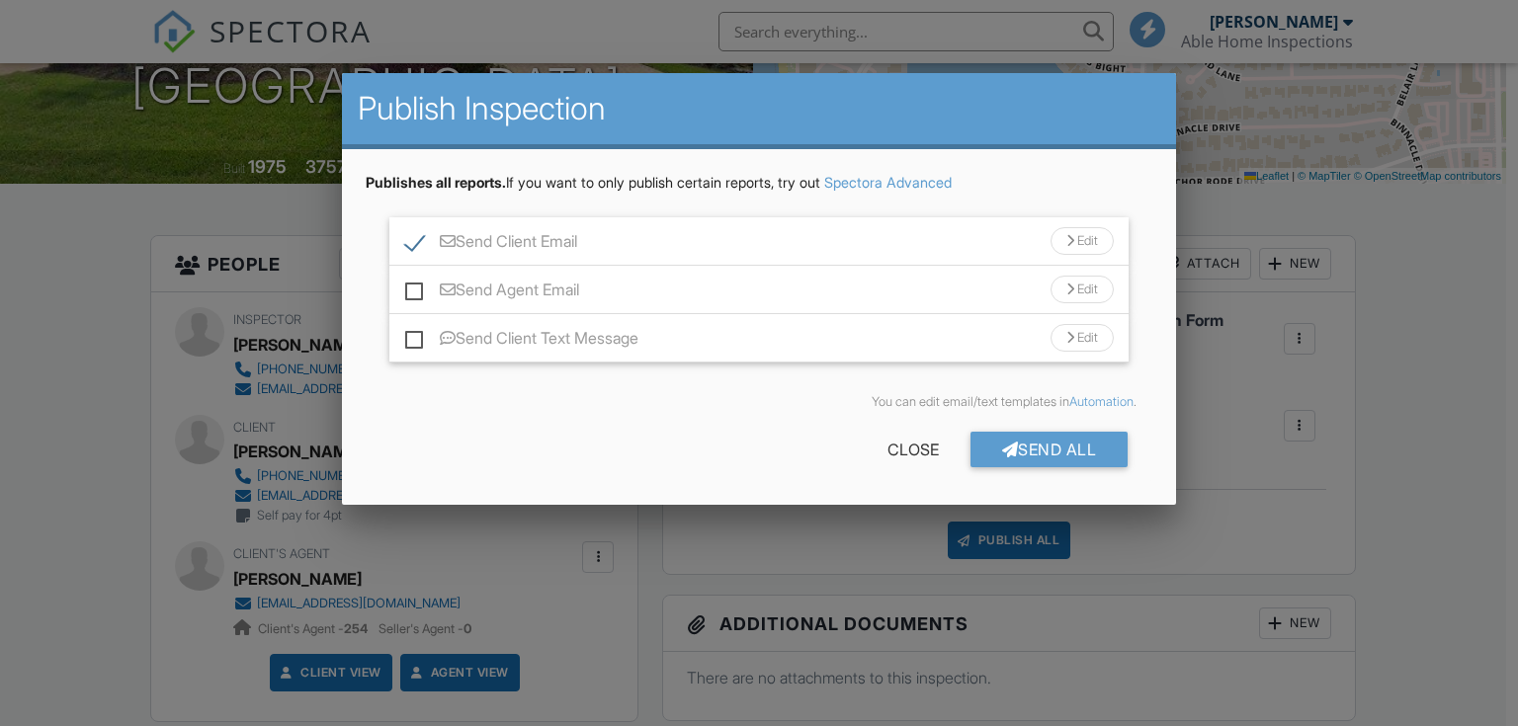
click at [534, 289] on label "Send Agent Email" at bounding box center [492, 293] width 174 height 25
click at [418, 287] on input "Send Agent Email" at bounding box center [411, 280] width 13 height 13
checkbox input "true"
click at [1028, 435] on div "Send All" at bounding box center [1050, 450] width 158 height 36
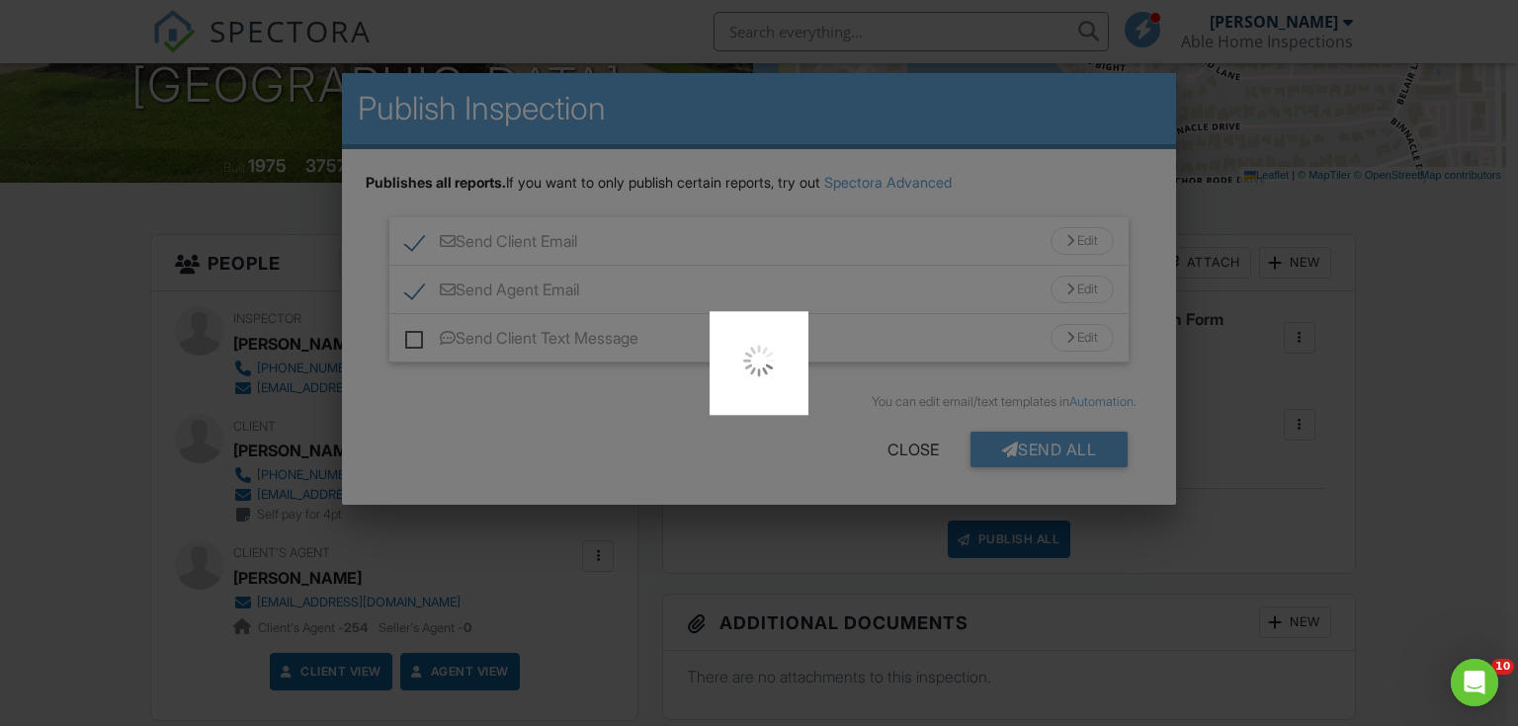
scroll to position [0, 0]
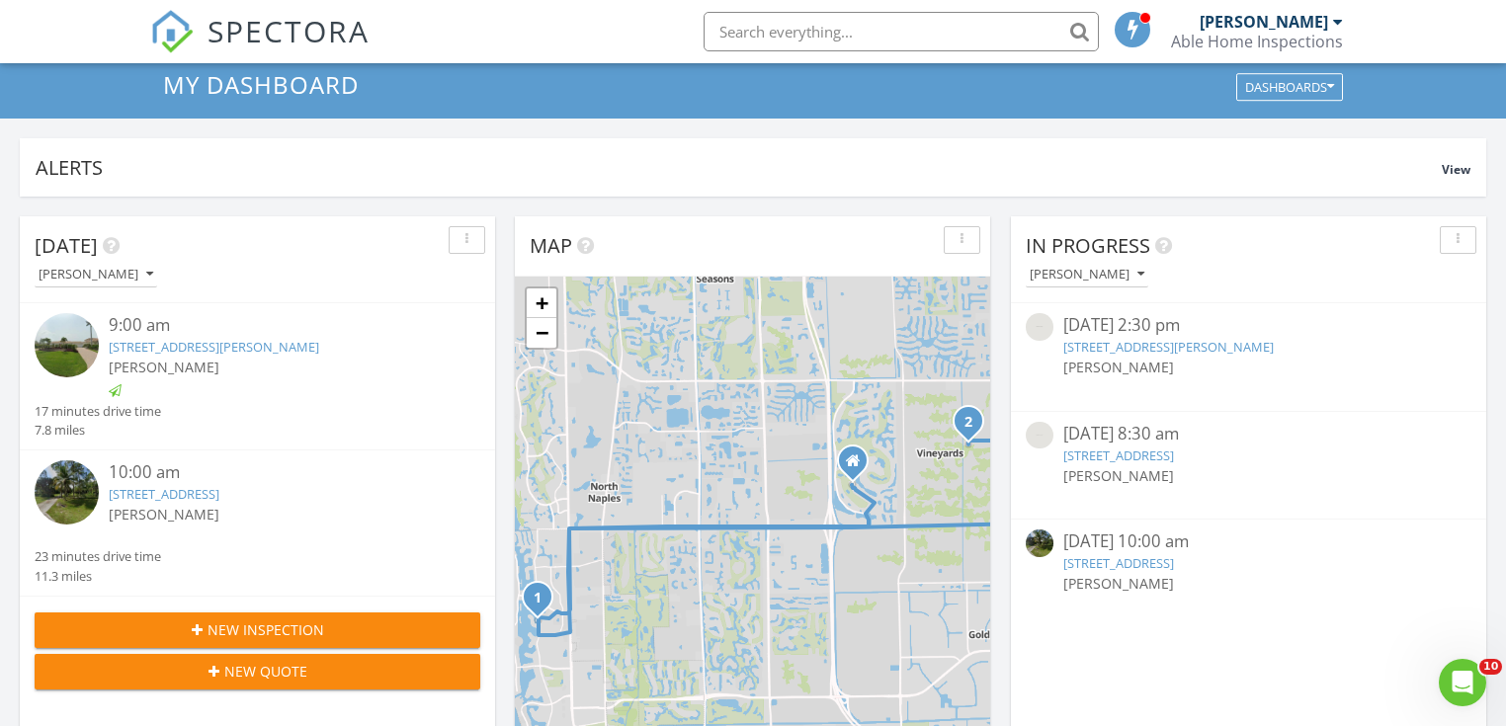
scroll to position [158, 0]
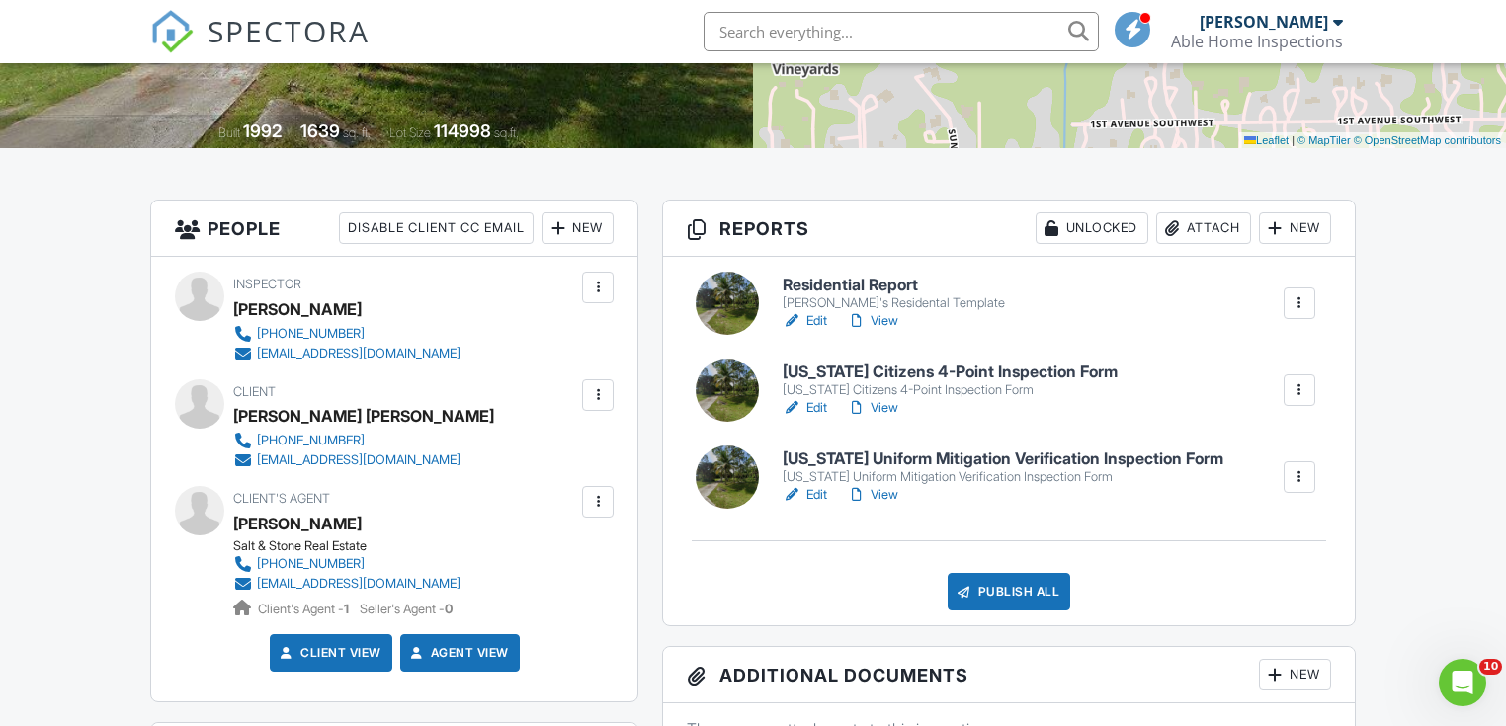
scroll to position [474, 0]
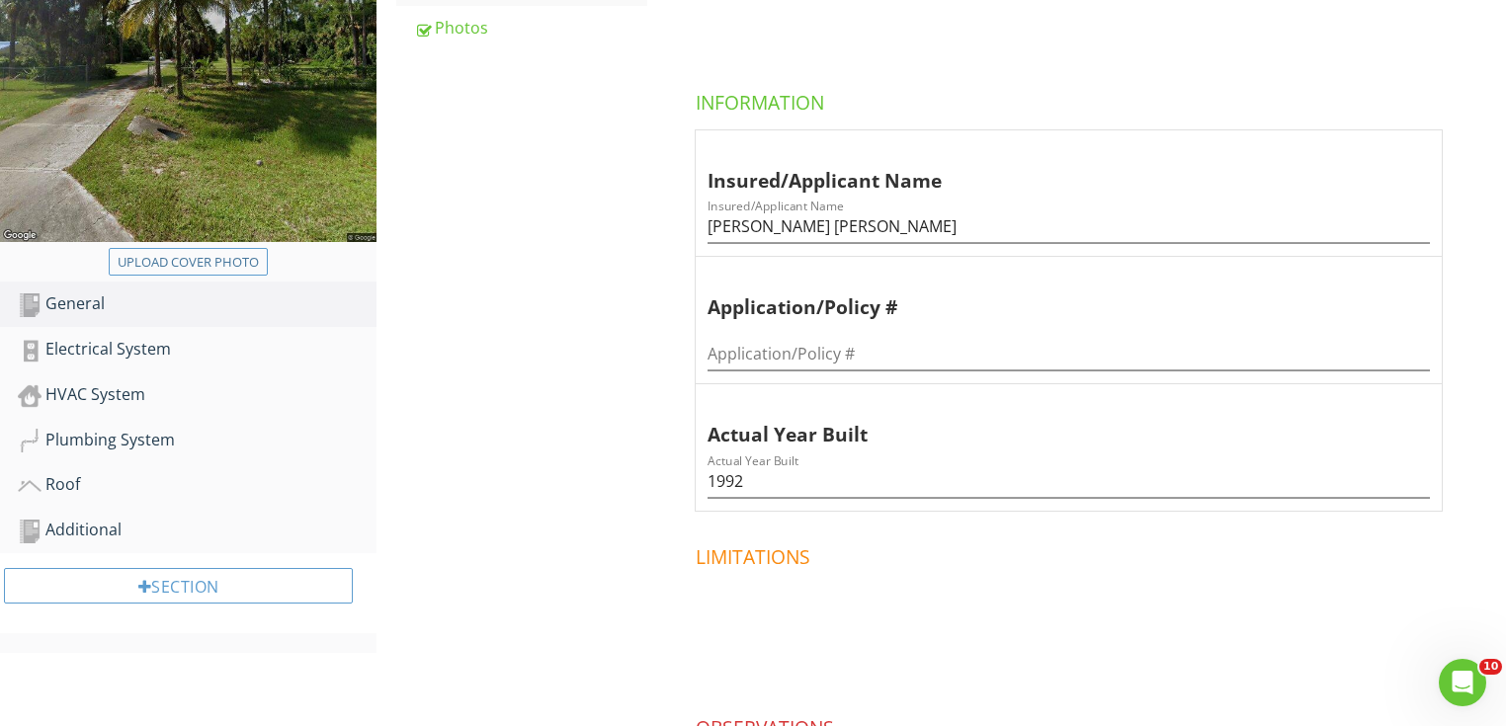
scroll to position [237, 0]
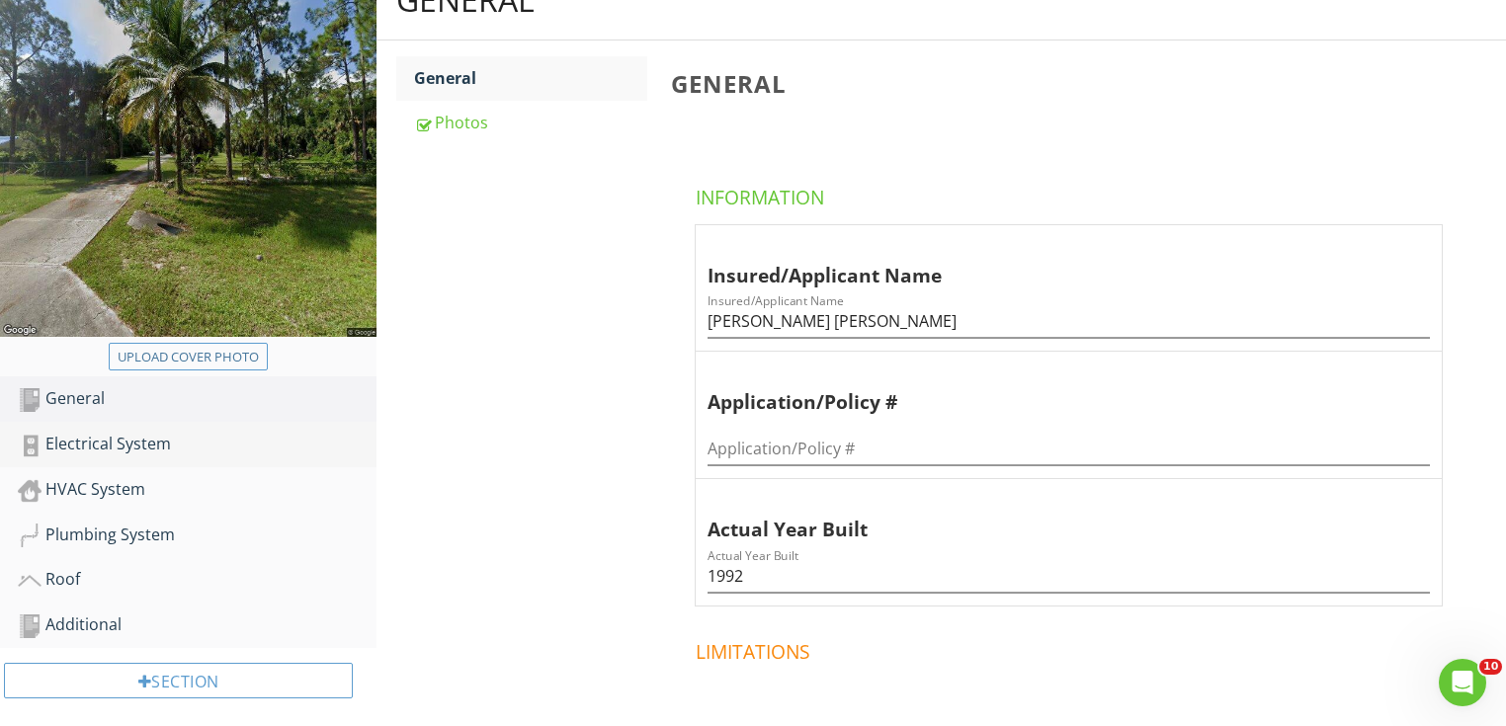
click at [206, 441] on div "Electrical System" at bounding box center [197, 445] width 359 height 26
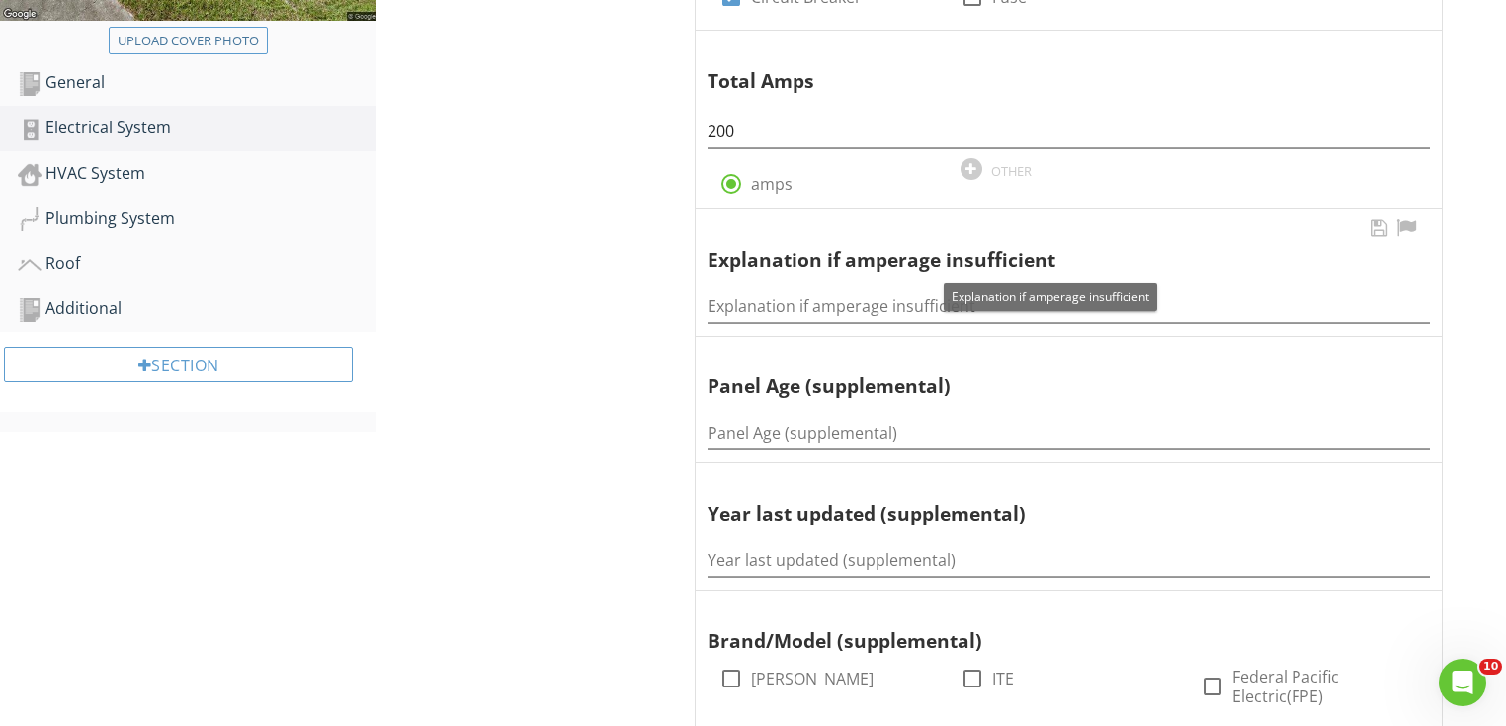
scroll to position [633, 0]
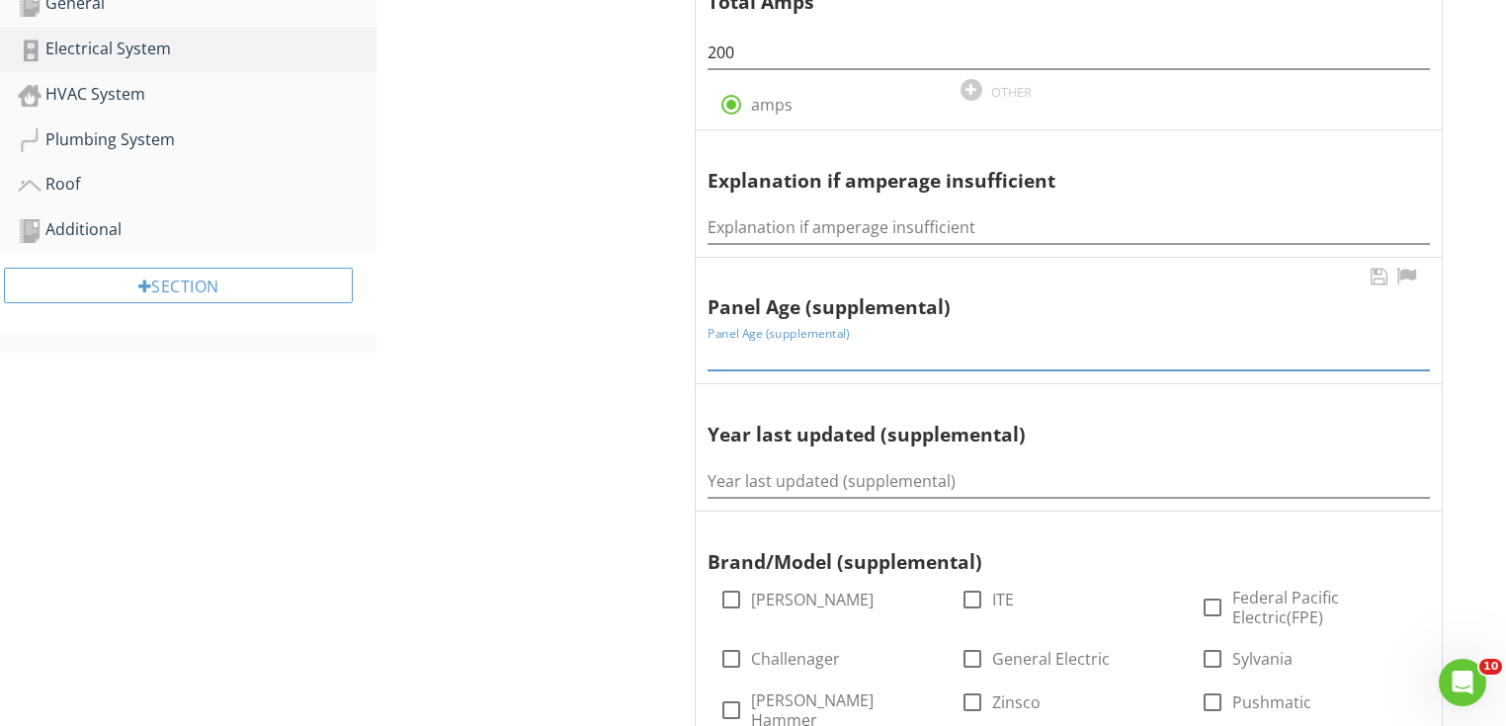
click at [785, 350] on input "Panel Age (supplemental)" at bounding box center [1069, 354] width 722 height 33
type input "33 years"
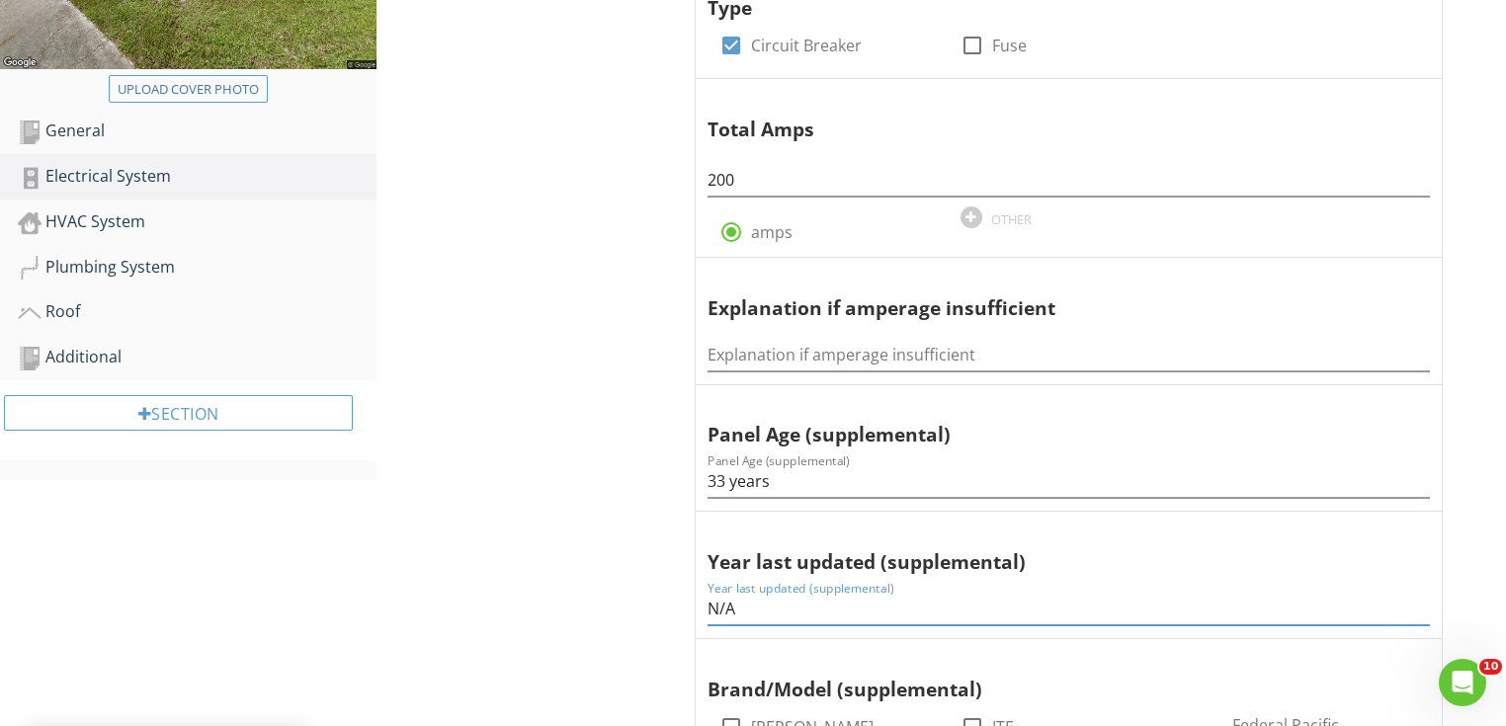
scroll to position [316, 0]
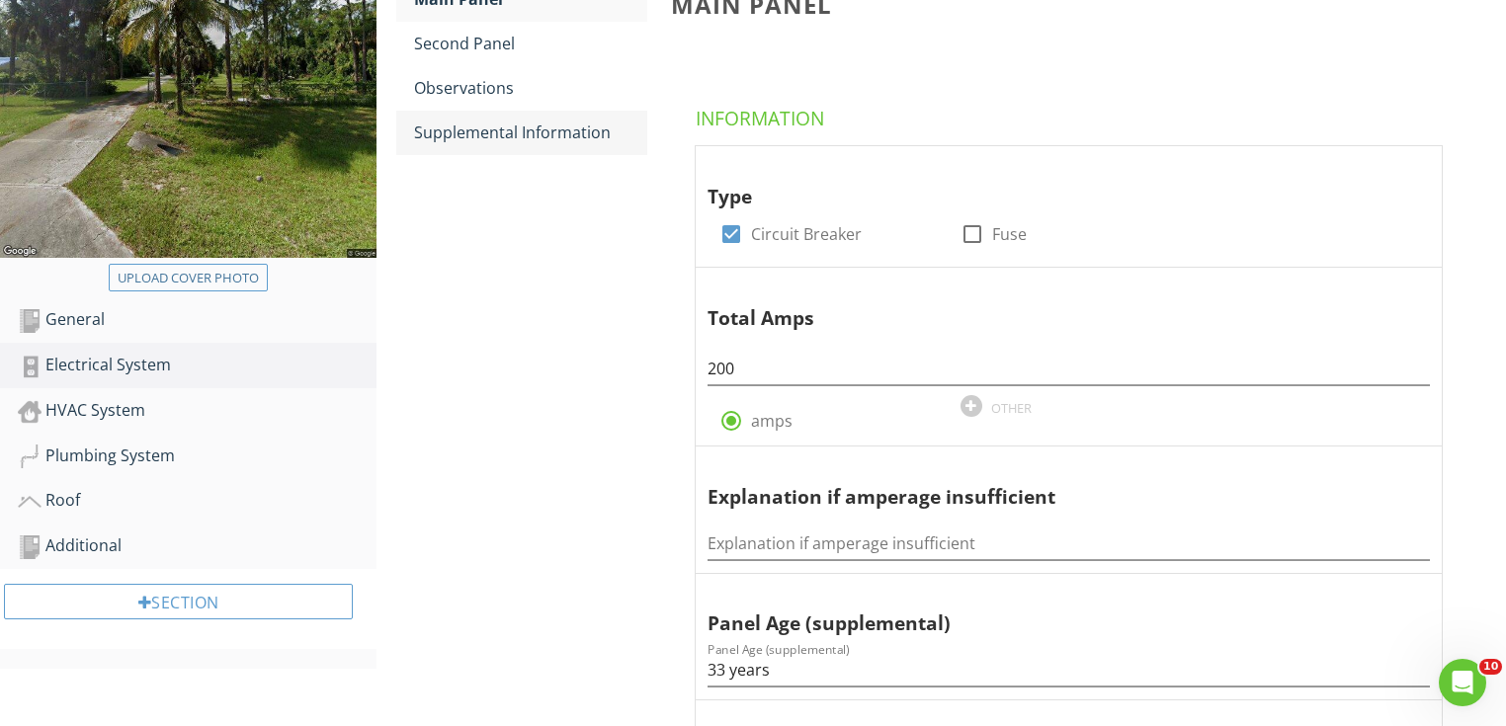
type input "N/A"
click at [510, 127] on div "Supplemental Information" at bounding box center [530, 133] width 233 height 24
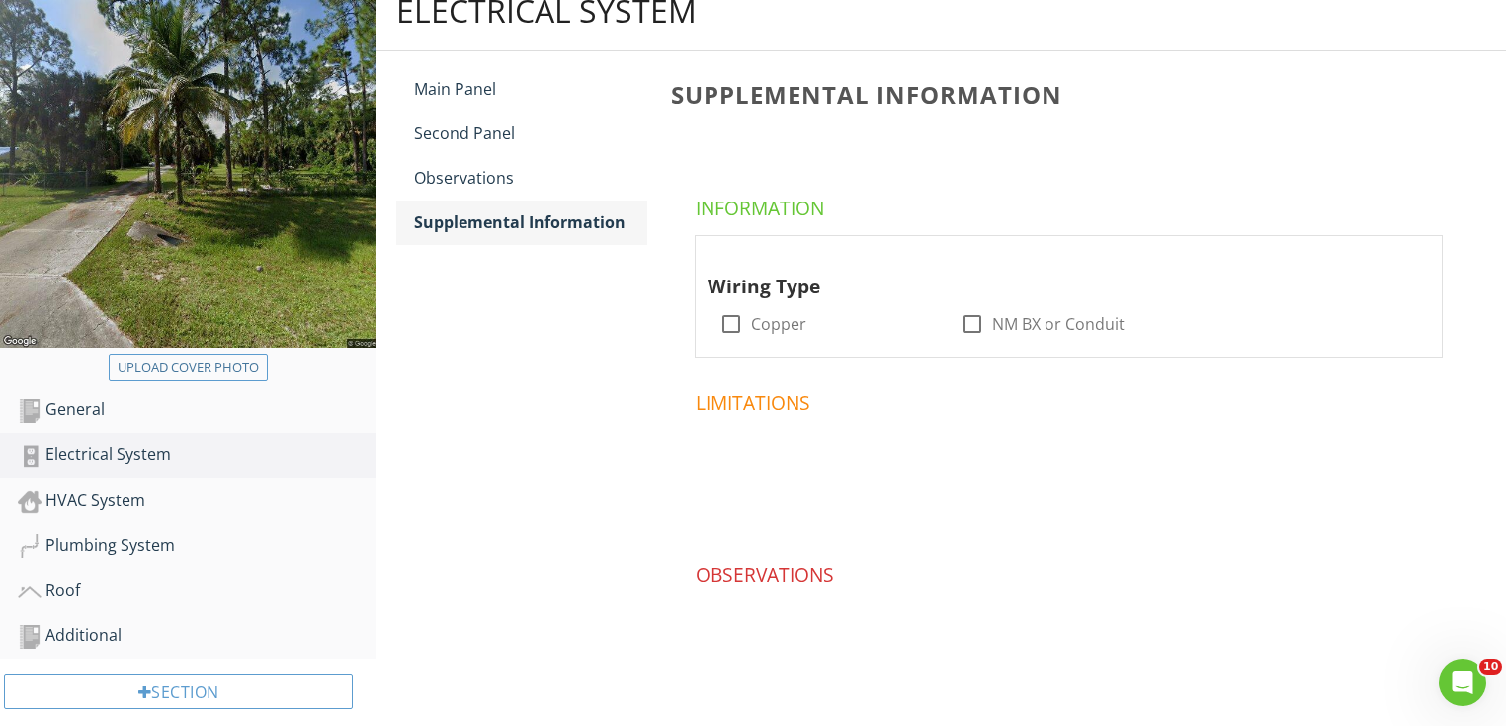
scroll to position [177, 0]
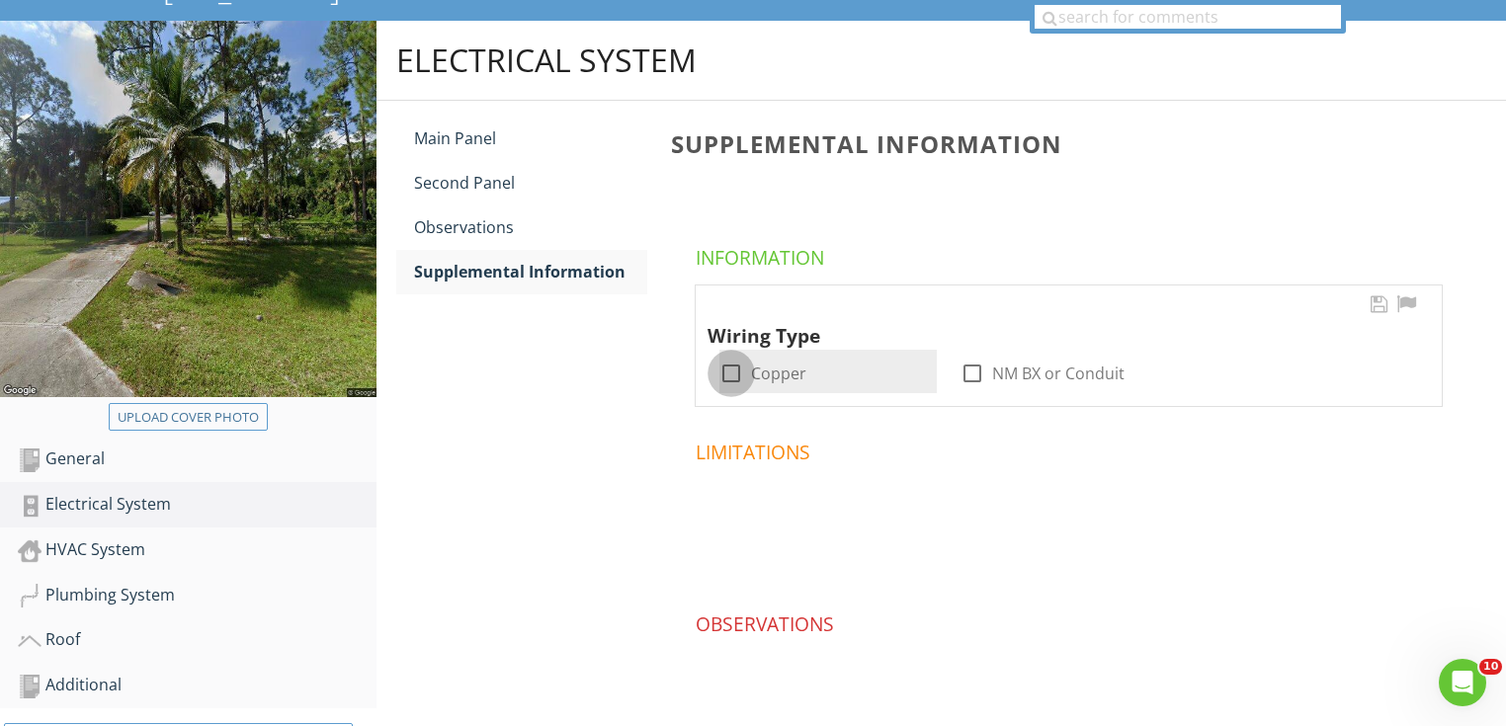
click at [726, 376] on div at bounding box center [732, 374] width 34 height 34
checkbox input "true"
click at [221, 539] on div "HVAC System" at bounding box center [197, 551] width 359 height 26
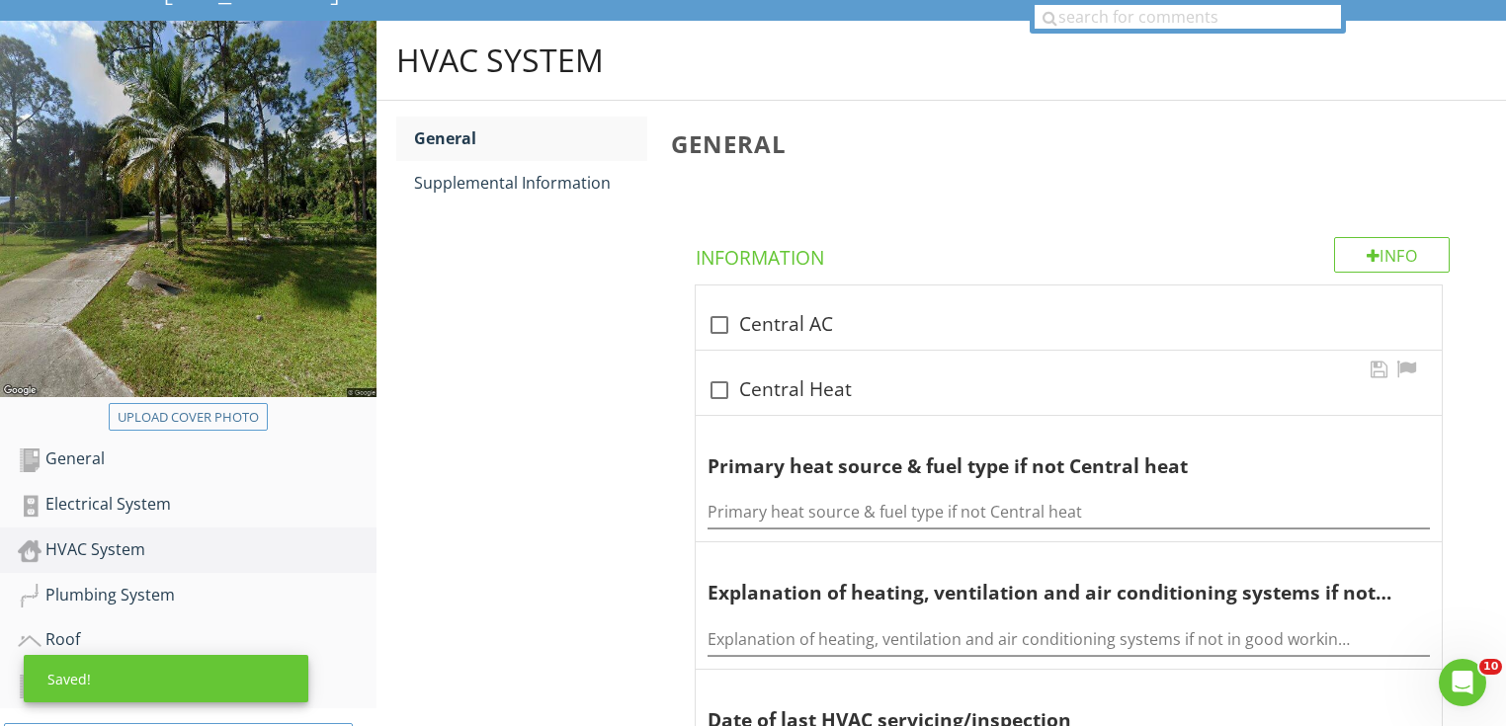
click at [751, 380] on div "check_box_outline_blank Central Heat" at bounding box center [1069, 391] width 722 height 24
checkbox input "true"
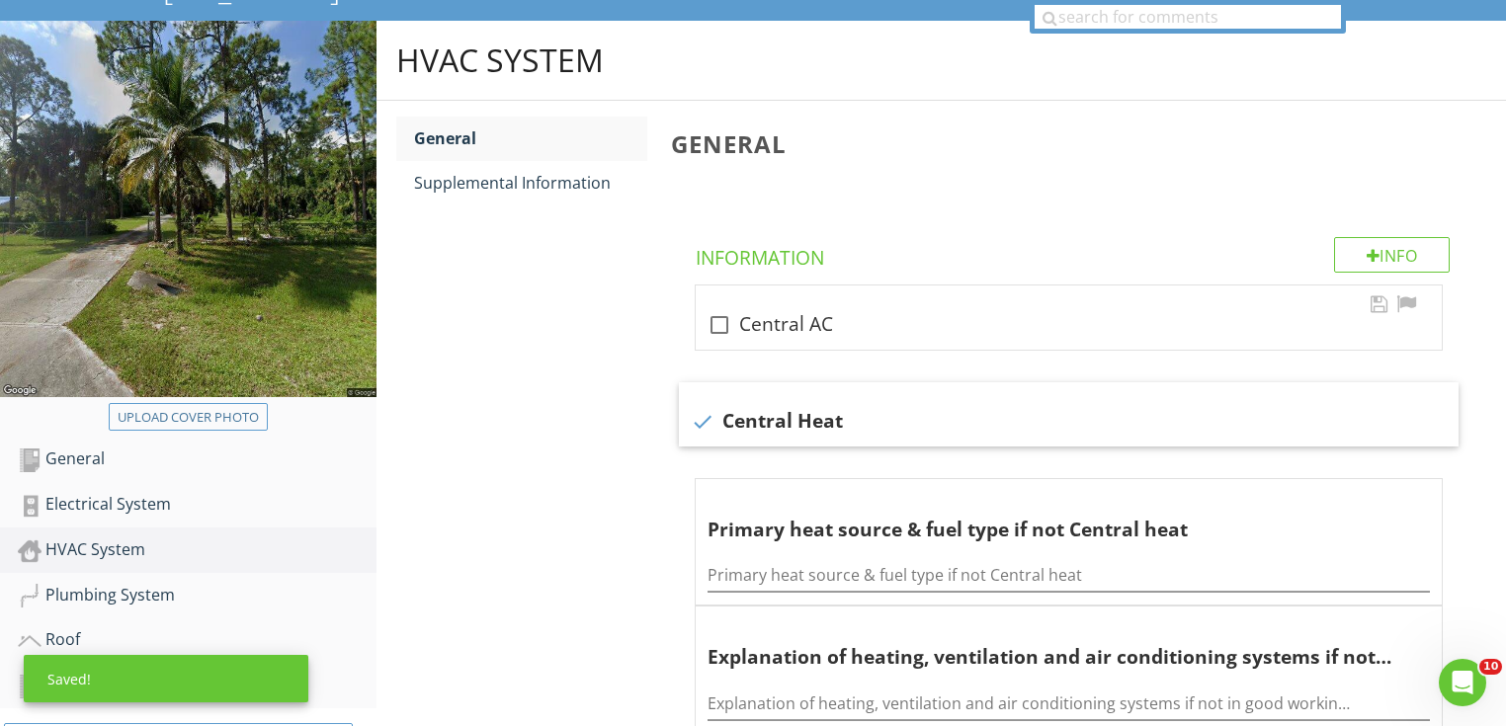
click at [747, 337] on div "check_box_outline_blank Central AC" at bounding box center [1069, 318] width 746 height 64
checkbox input "true"
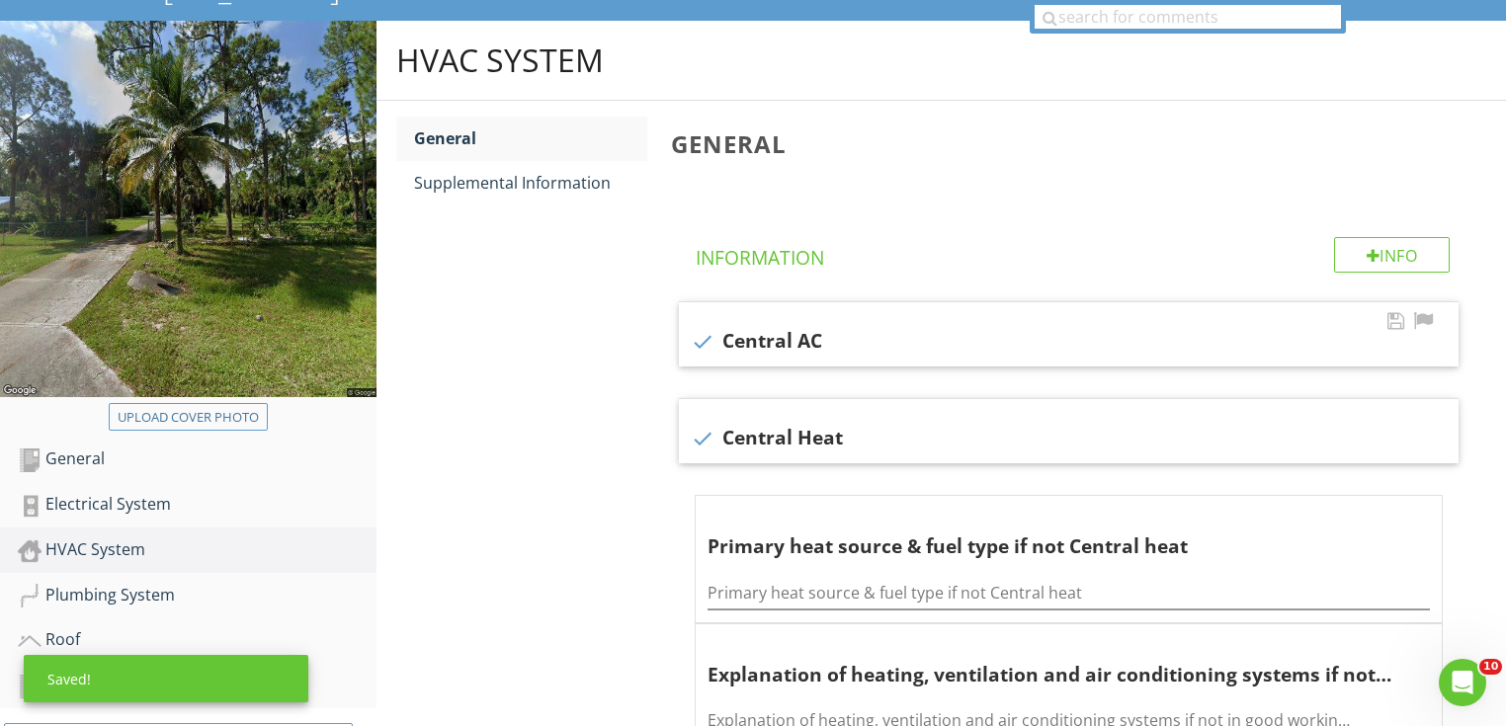
scroll to position [572, 0]
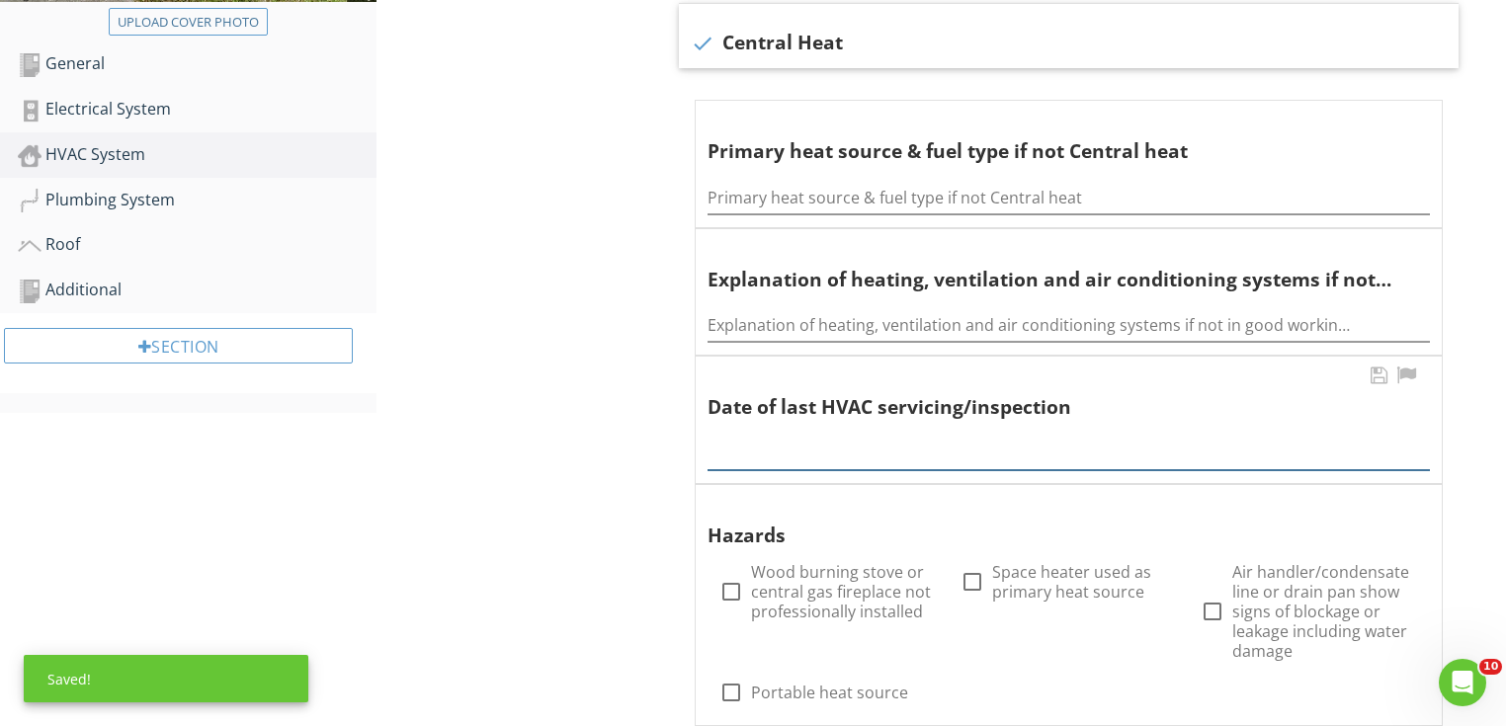
click at [766, 447] on input "text" at bounding box center [1069, 454] width 722 height 33
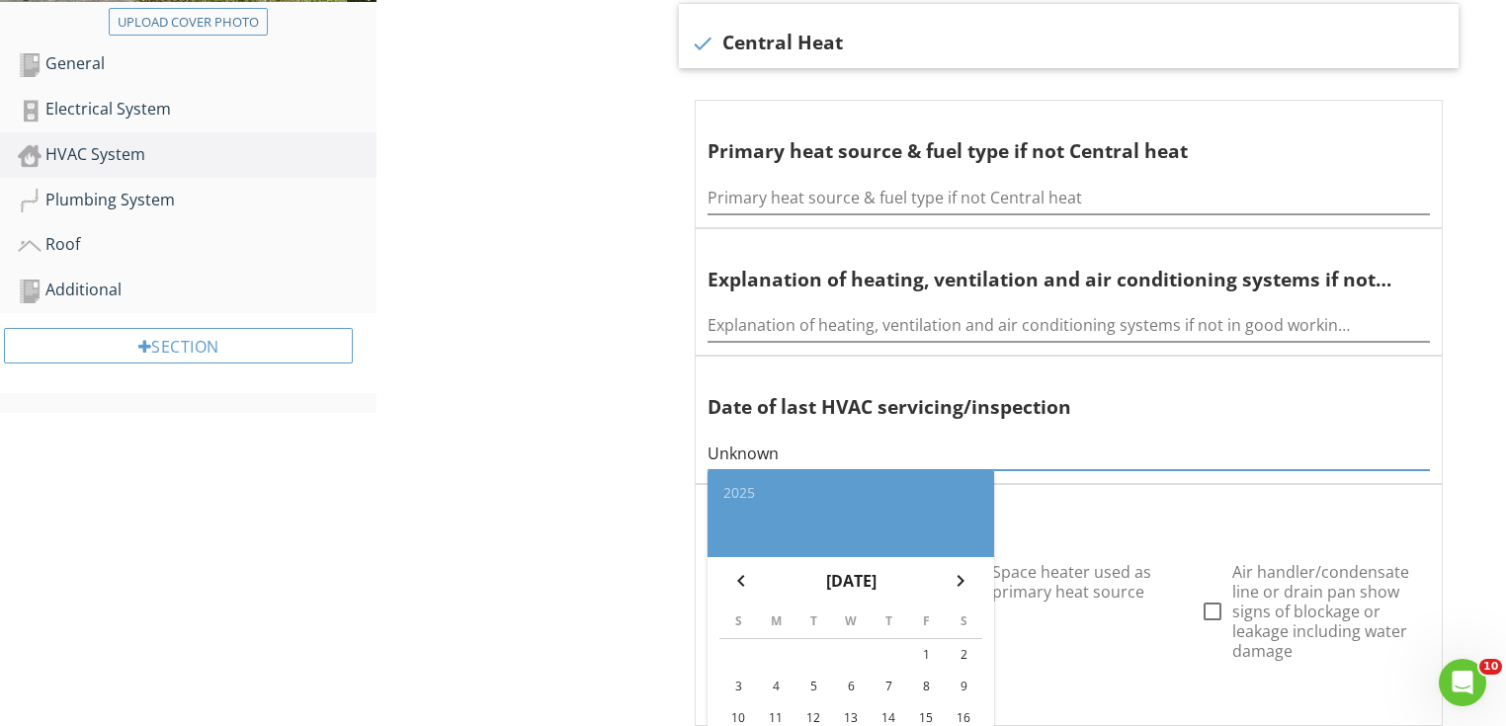
scroll to position [98, 0]
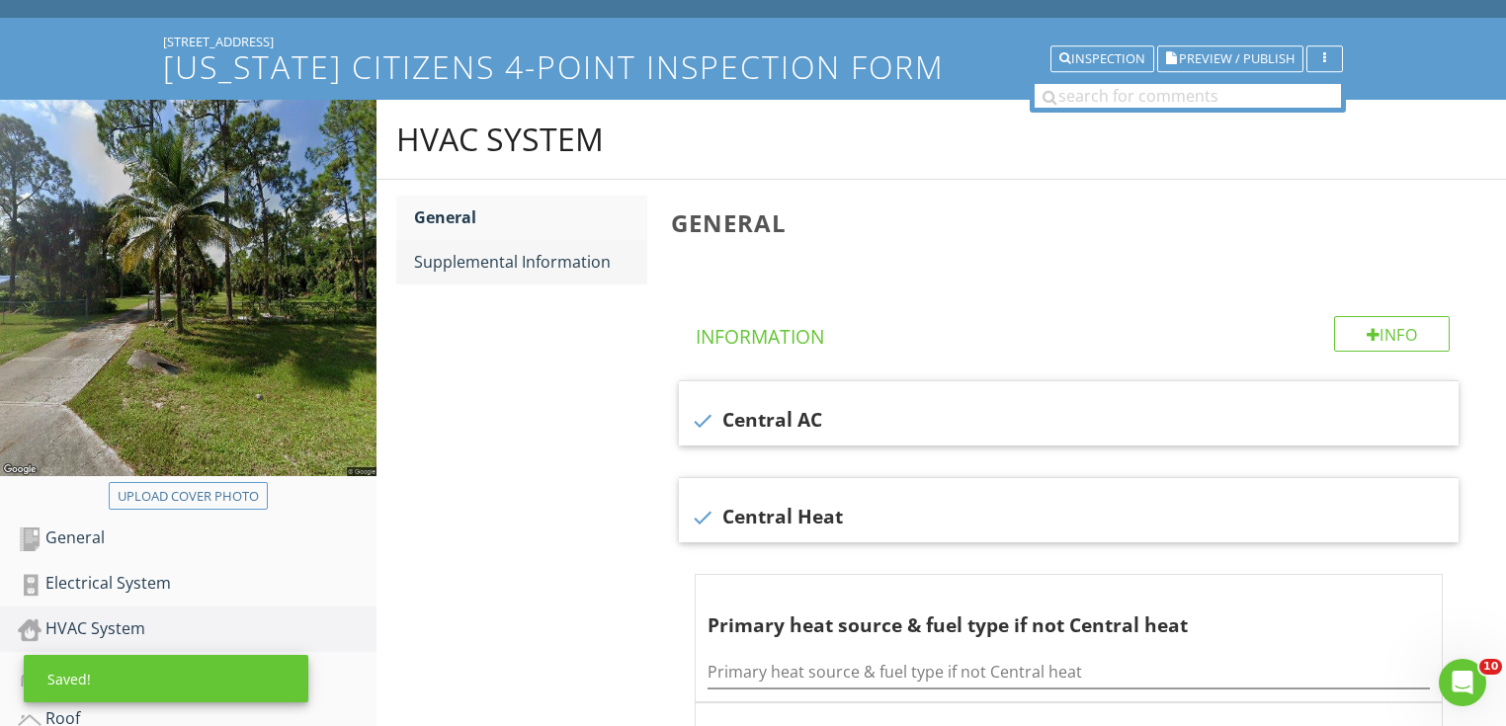
type input "Unknown"
click at [582, 278] on link "Supplemental Information" at bounding box center [530, 261] width 233 height 43
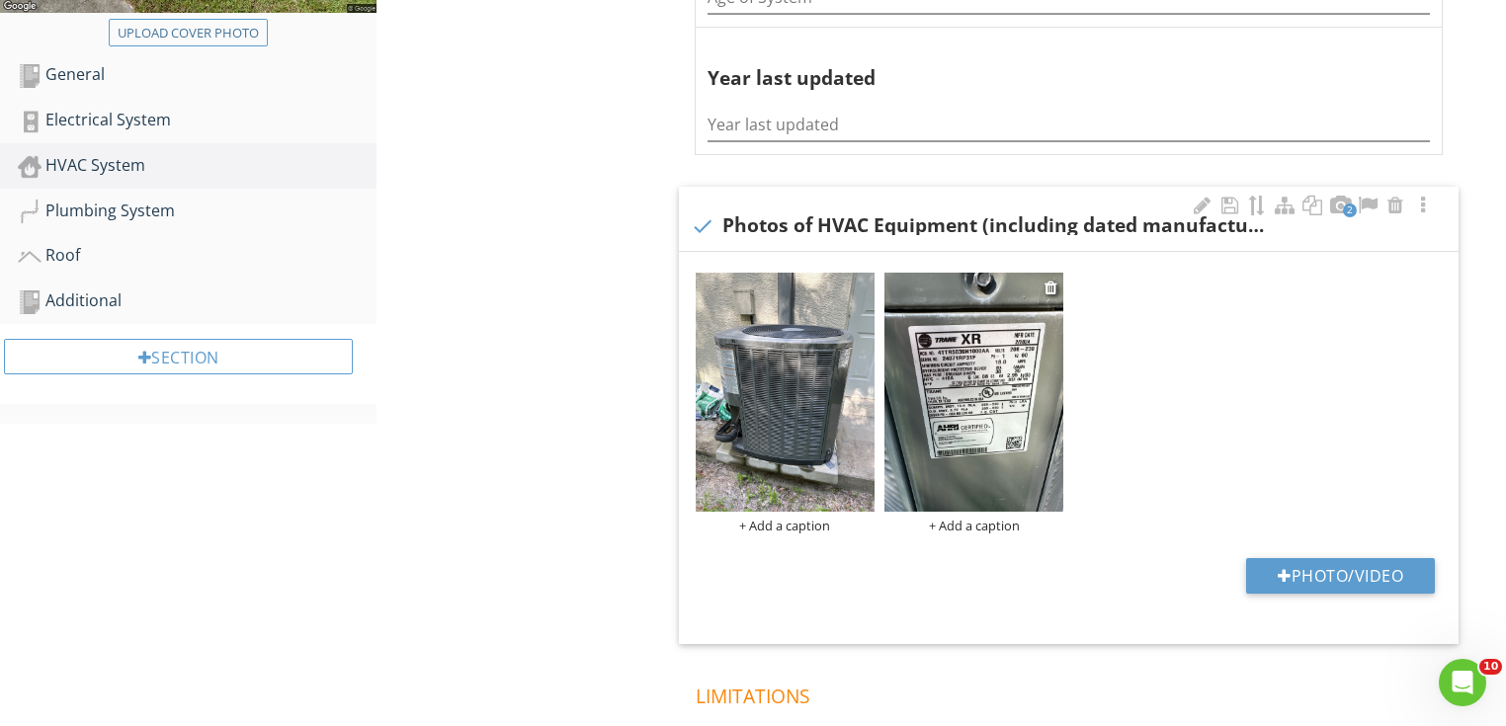
scroll to position [572, 0]
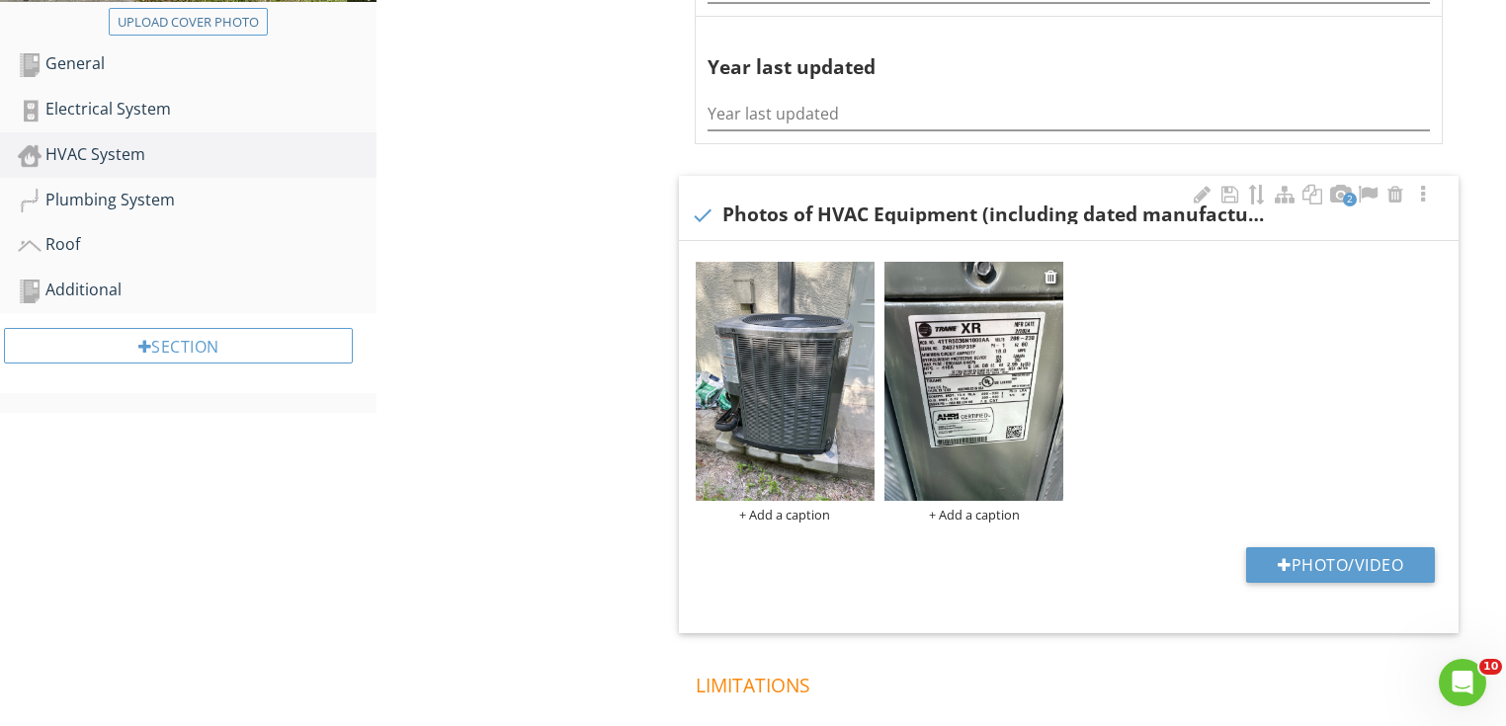
click at [991, 383] on img at bounding box center [974, 381] width 179 height 239
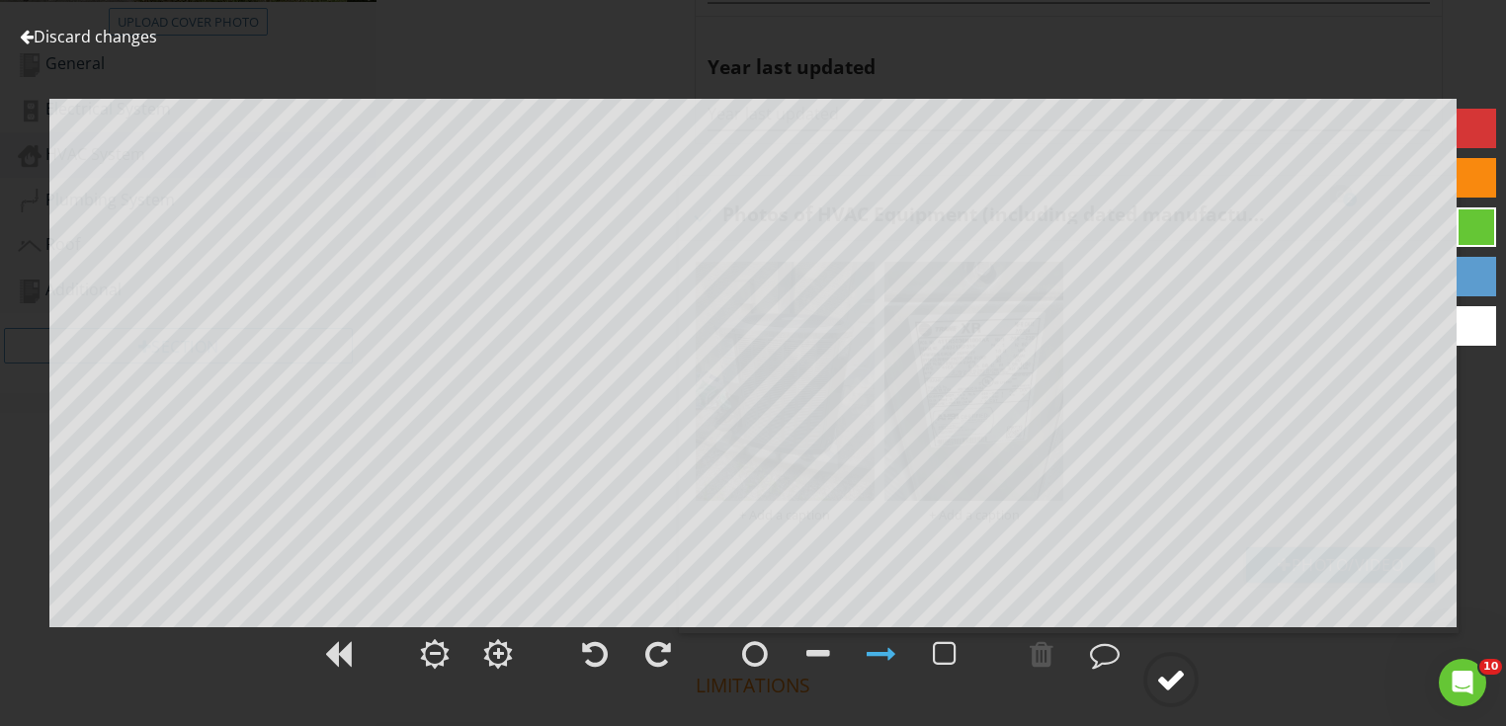
click at [1150, 682] on circle at bounding box center [1170, 679] width 51 height 51
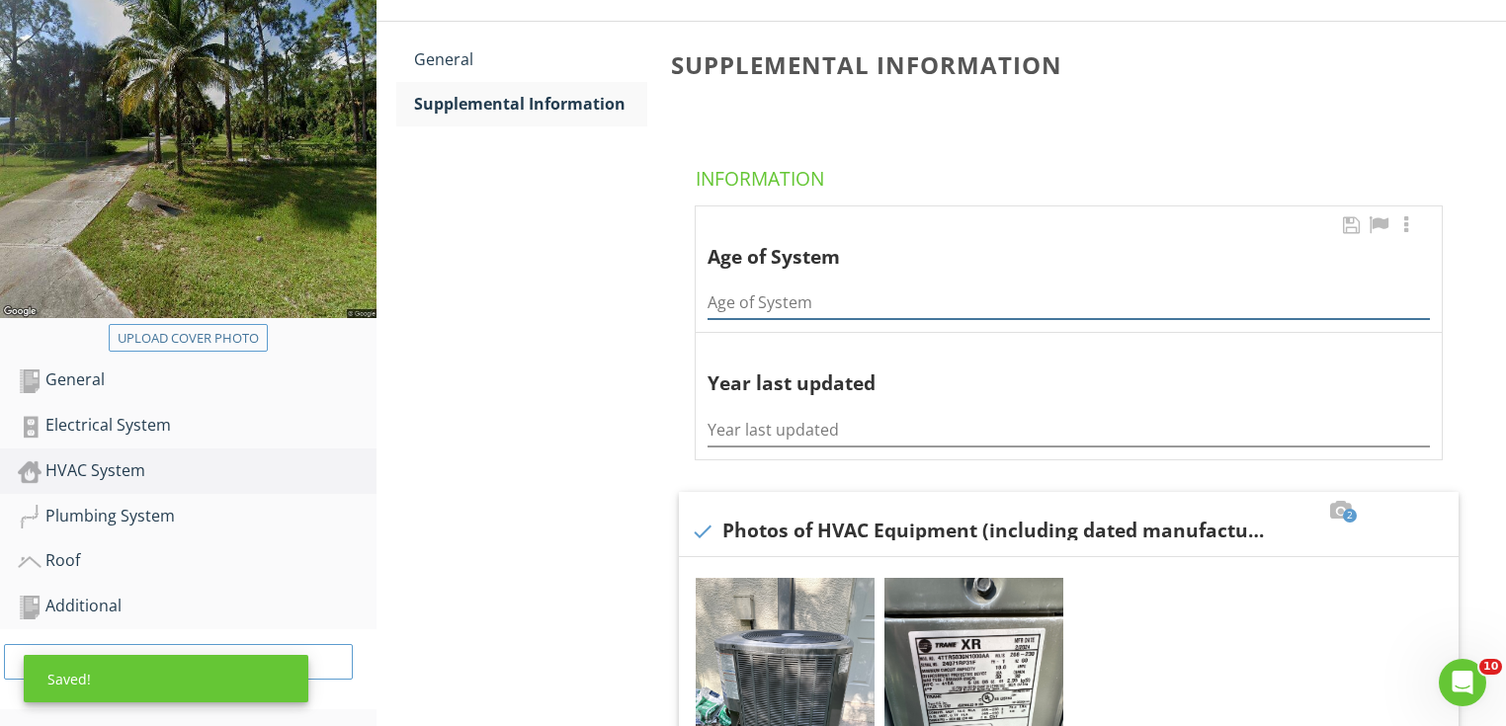
click at [772, 289] on input "Age of System" at bounding box center [1069, 303] width 722 height 33
type input "1 year"
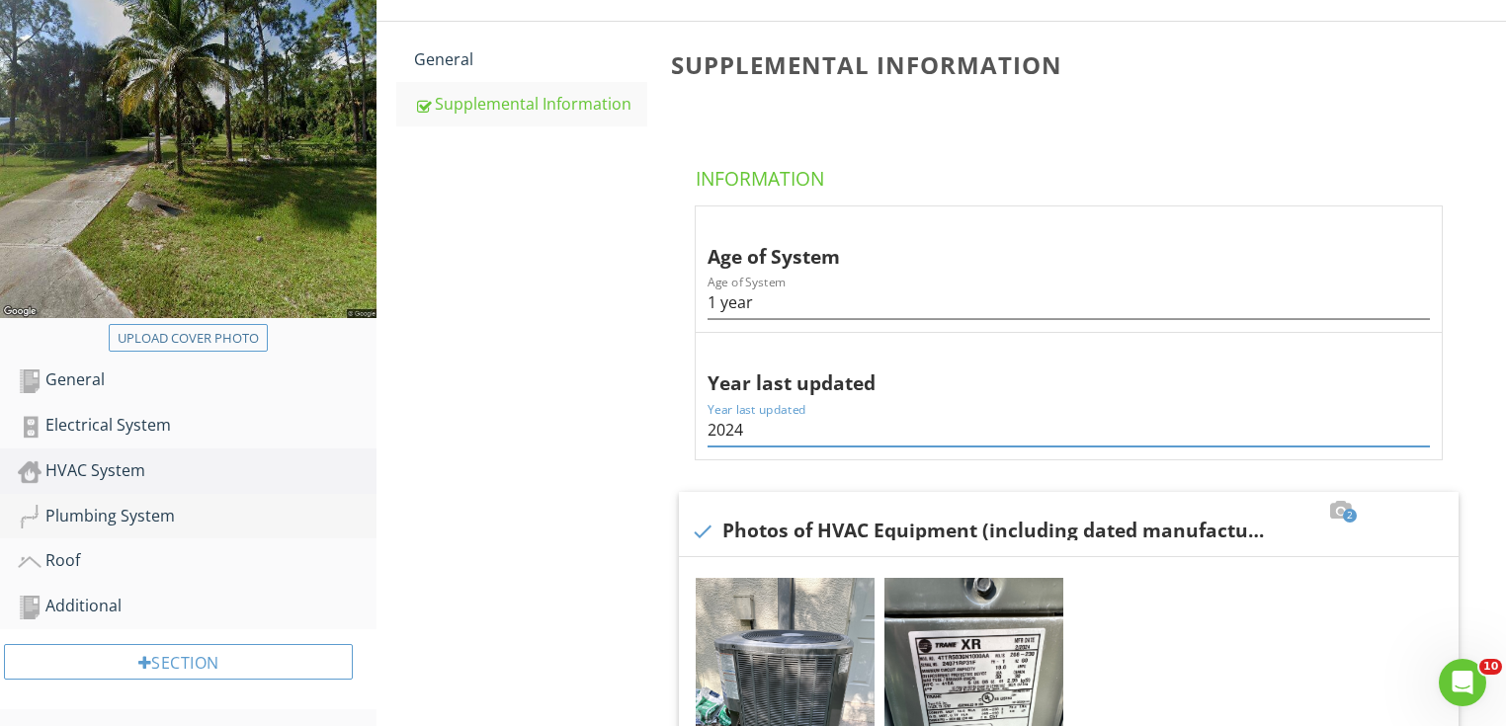
type input "2024"
click at [143, 531] on link "Plumbing System" at bounding box center [197, 516] width 359 height 45
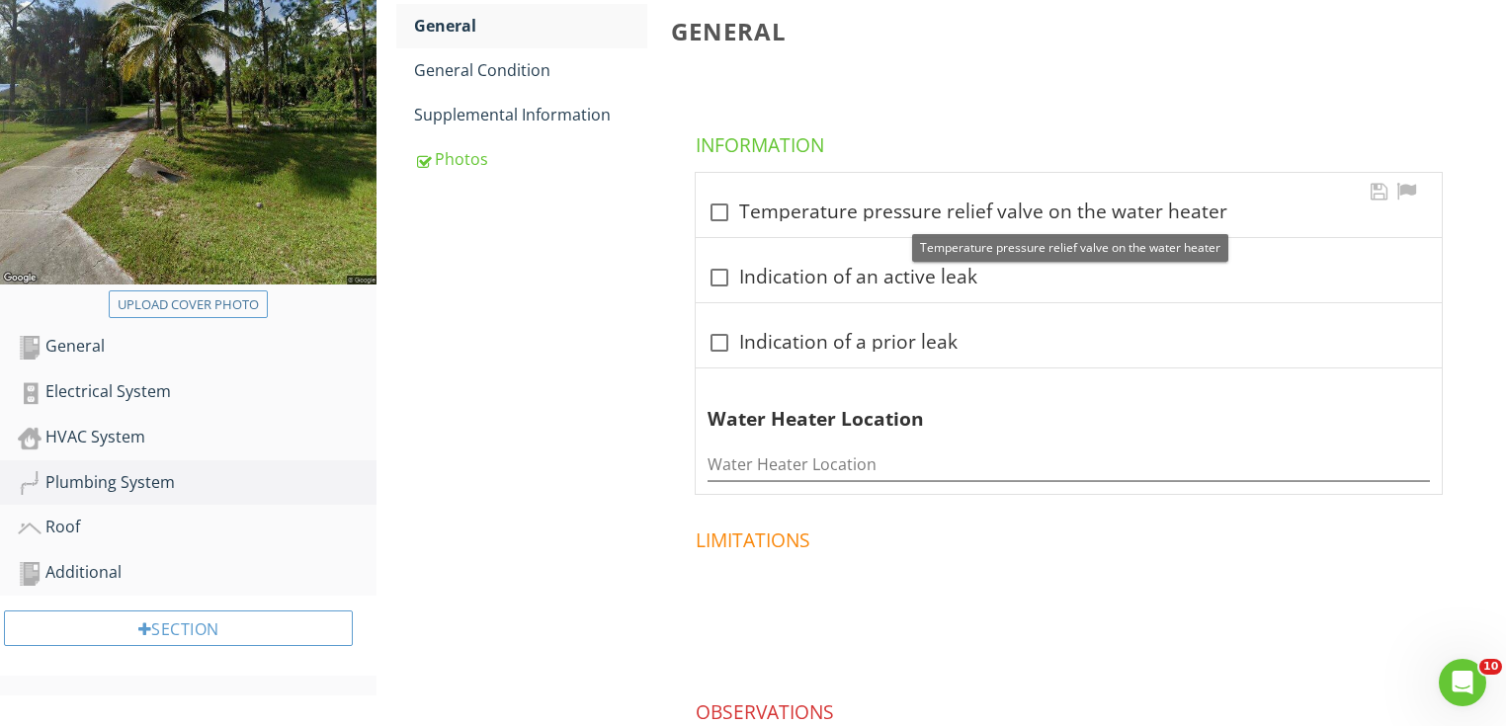
click at [790, 203] on div "check_box_outline_blank Temperature pressure relief valve on the water heater" at bounding box center [1069, 213] width 722 height 24
checkbox input "true"
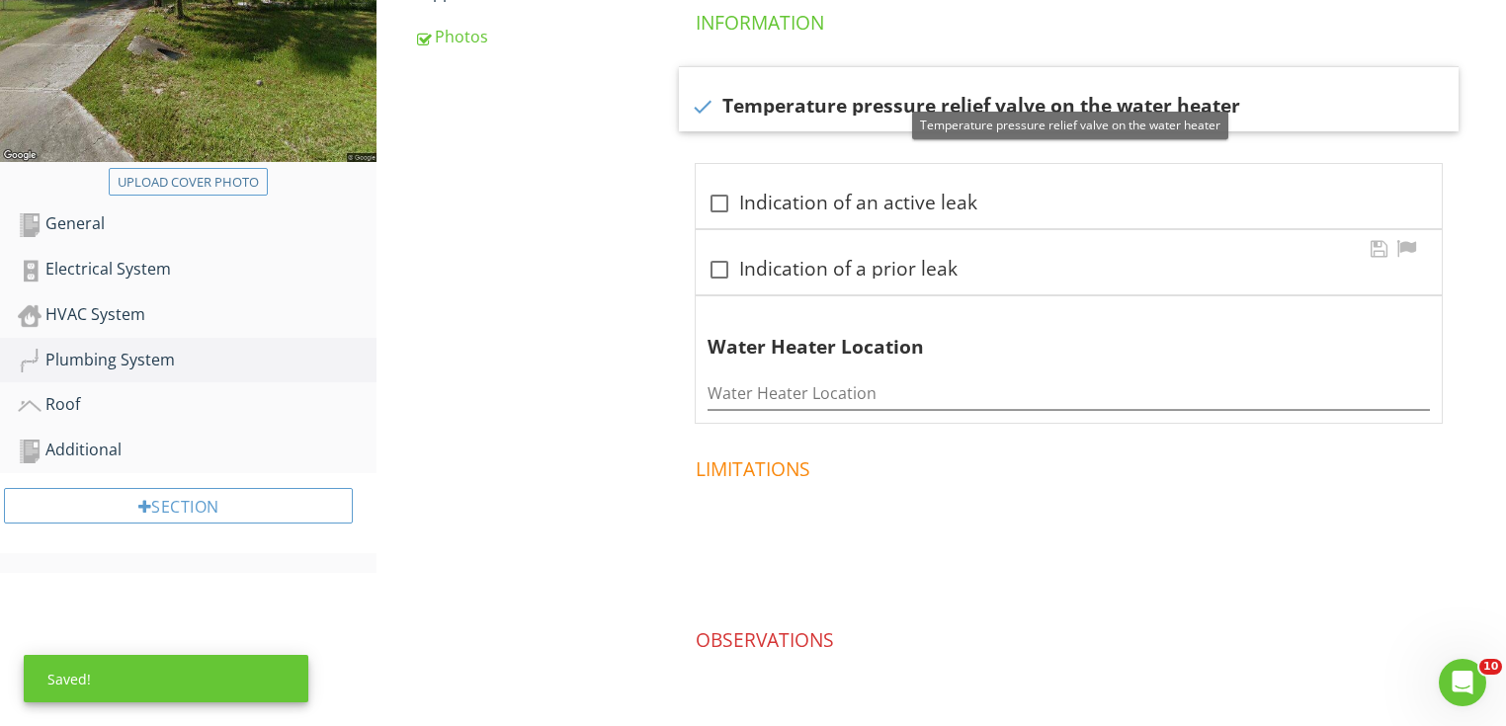
scroll to position [448, 0]
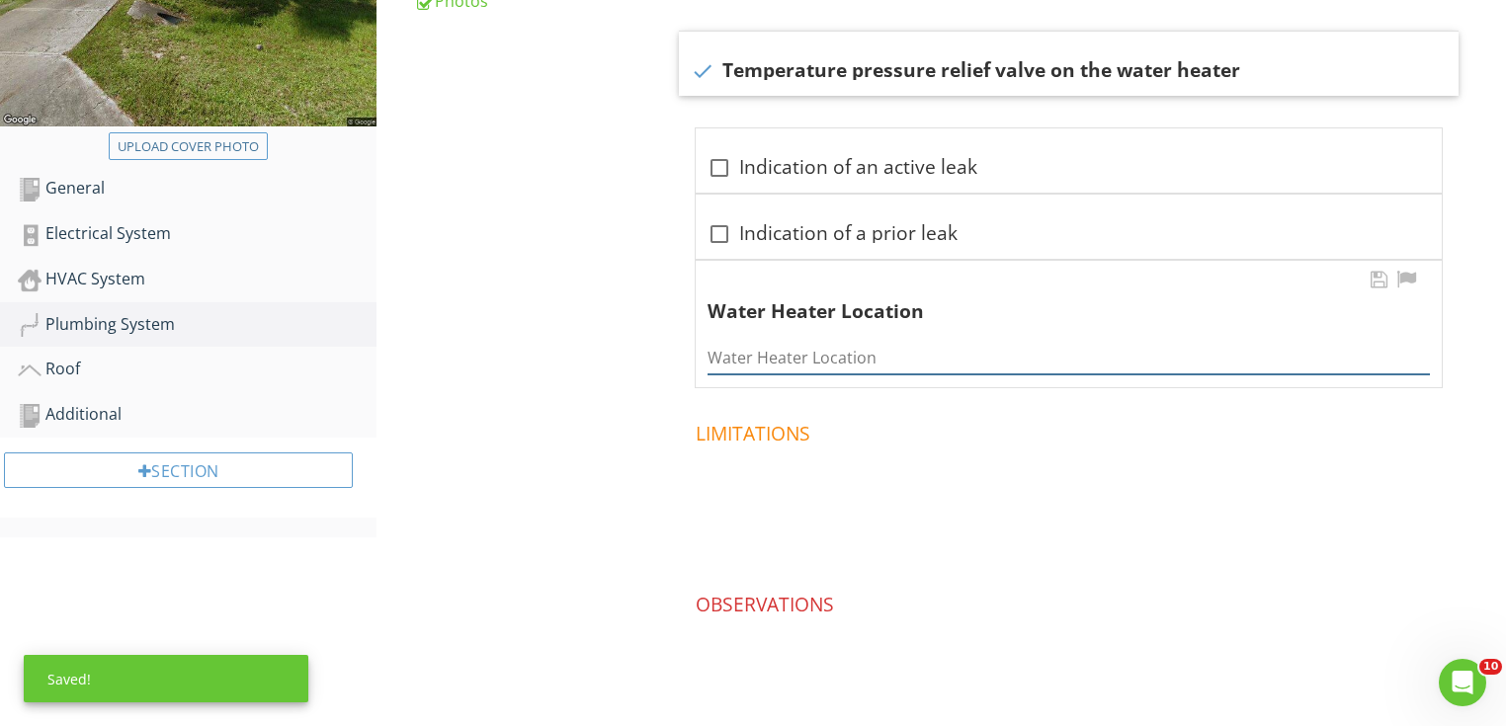
click at [802, 342] on input "Water Heater Location" at bounding box center [1069, 358] width 722 height 33
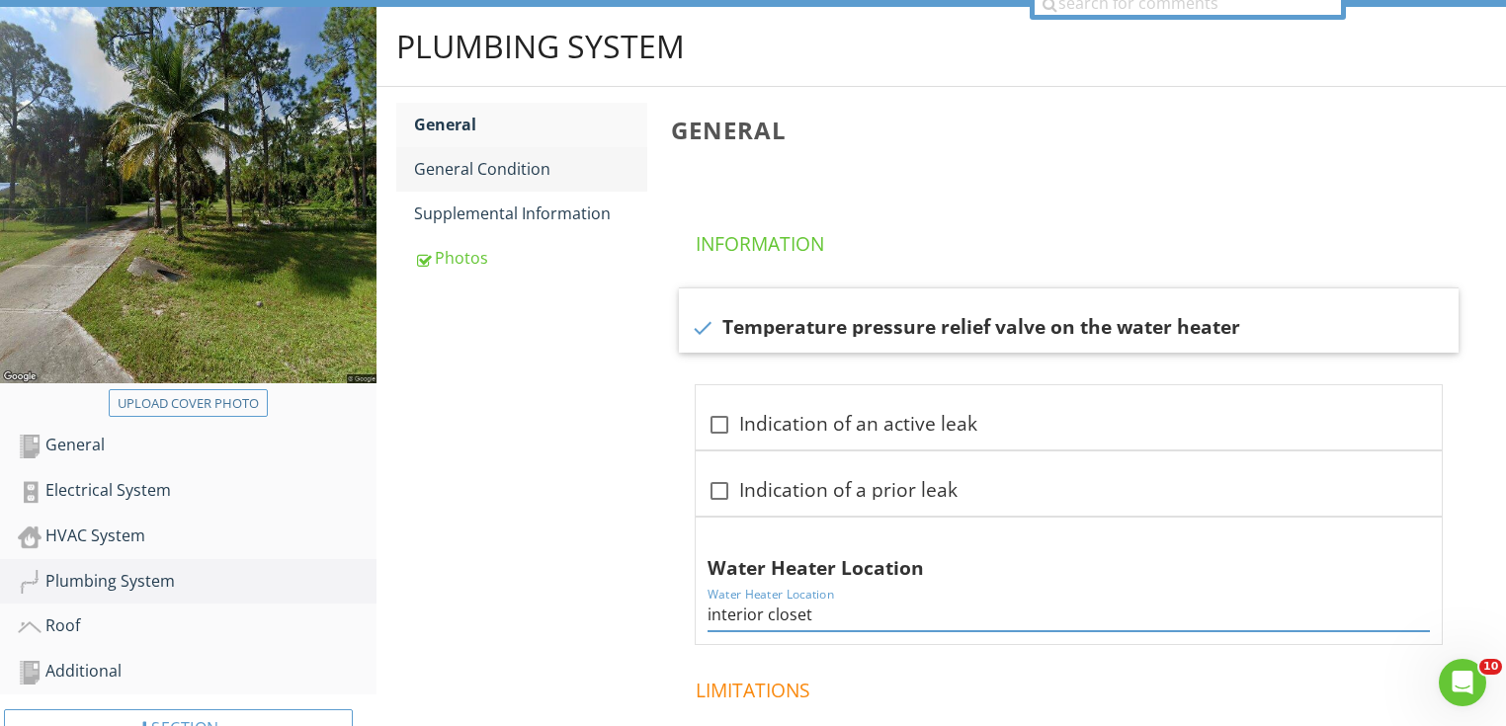
scroll to position [131, 0]
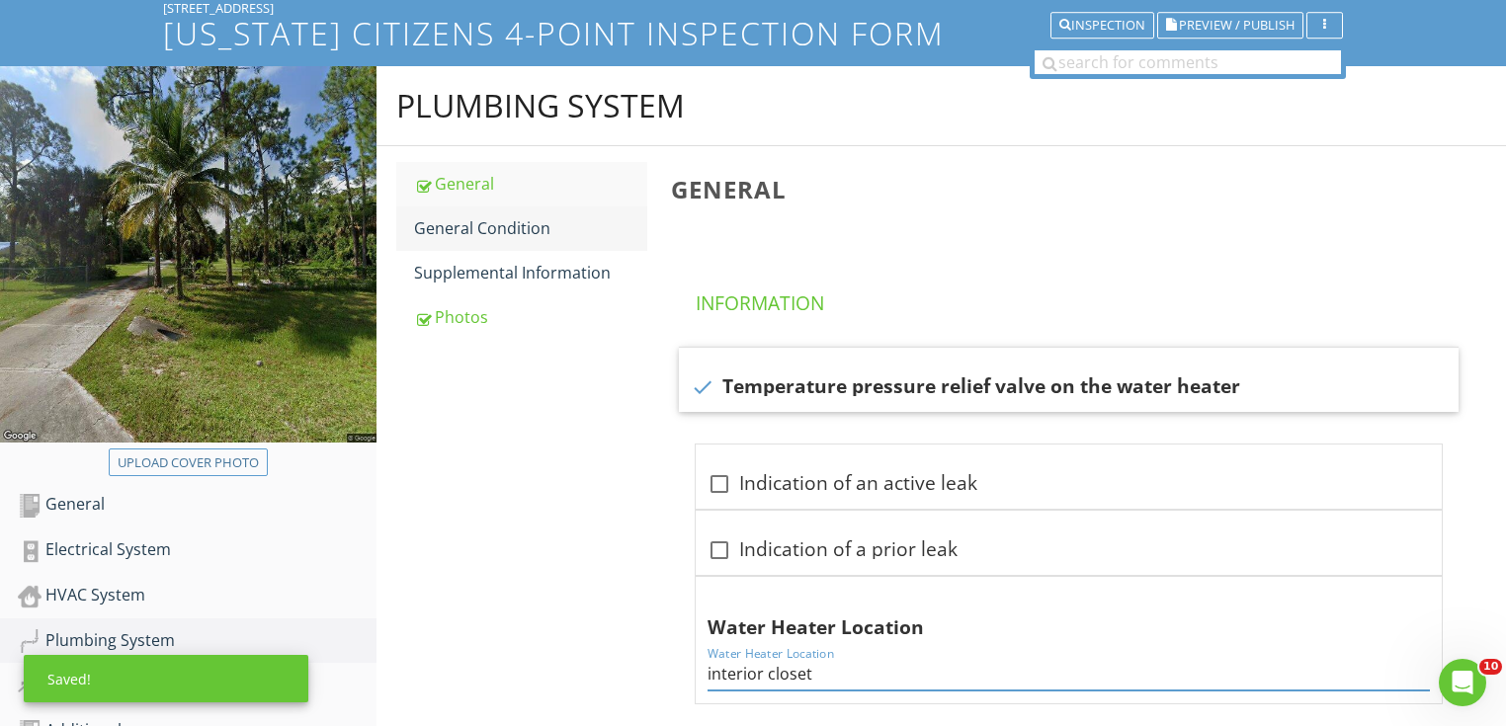
type input "interior closet"
click at [506, 251] on link "Supplemental Information" at bounding box center [530, 272] width 233 height 43
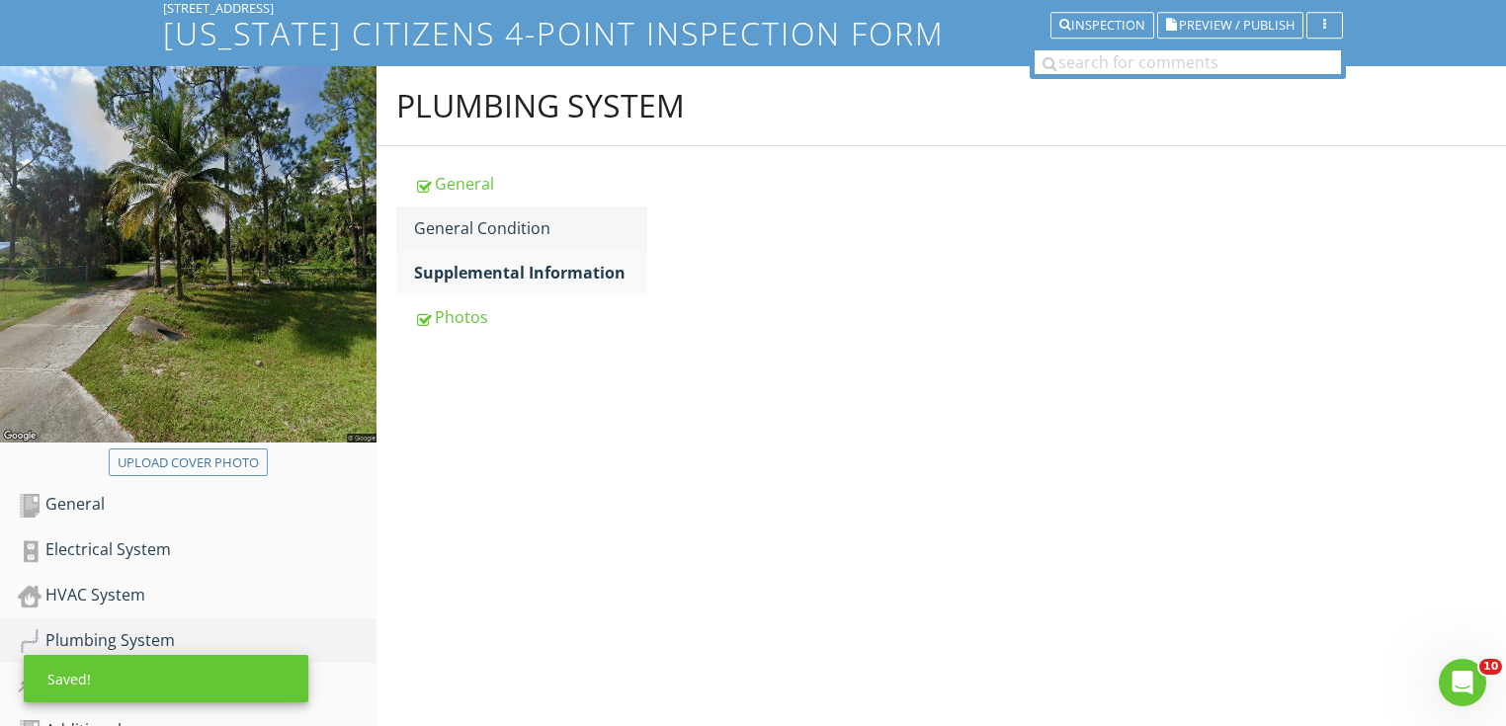
click at [506, 237] on div "General Condition" at bounding box center [530, 228] width 233 height 24
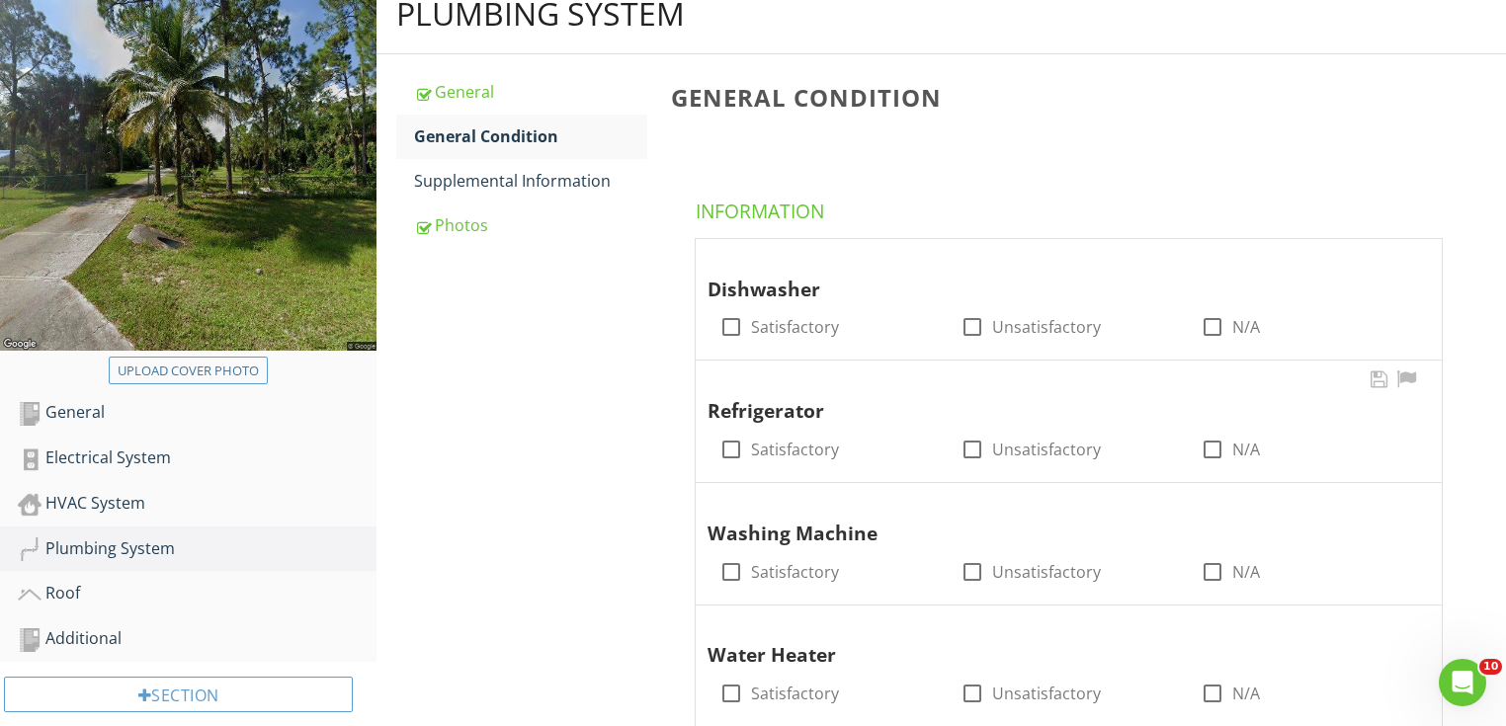
scroll to position [369, 0]
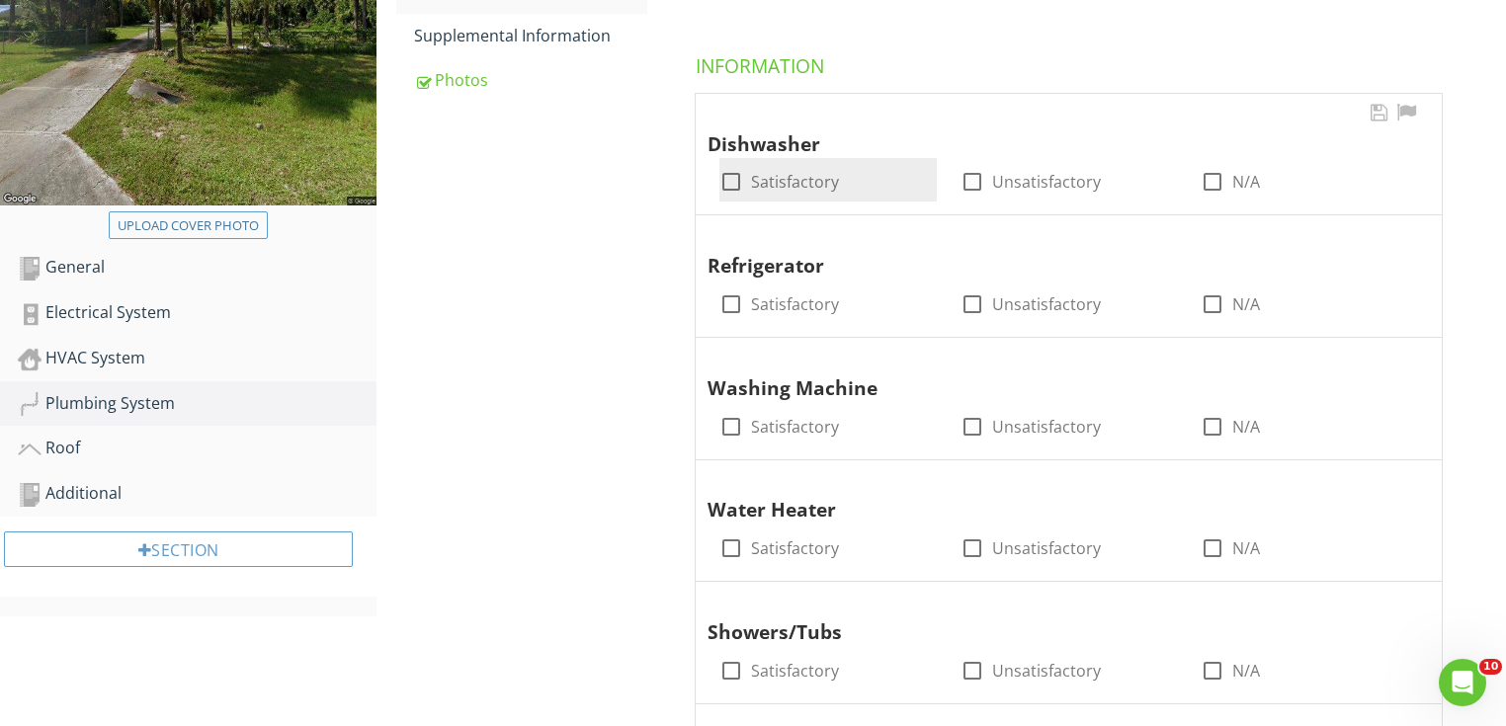
click at [720, 184] on div at bounding box center [732, 182] width 34 height 34
checkbox input "true"
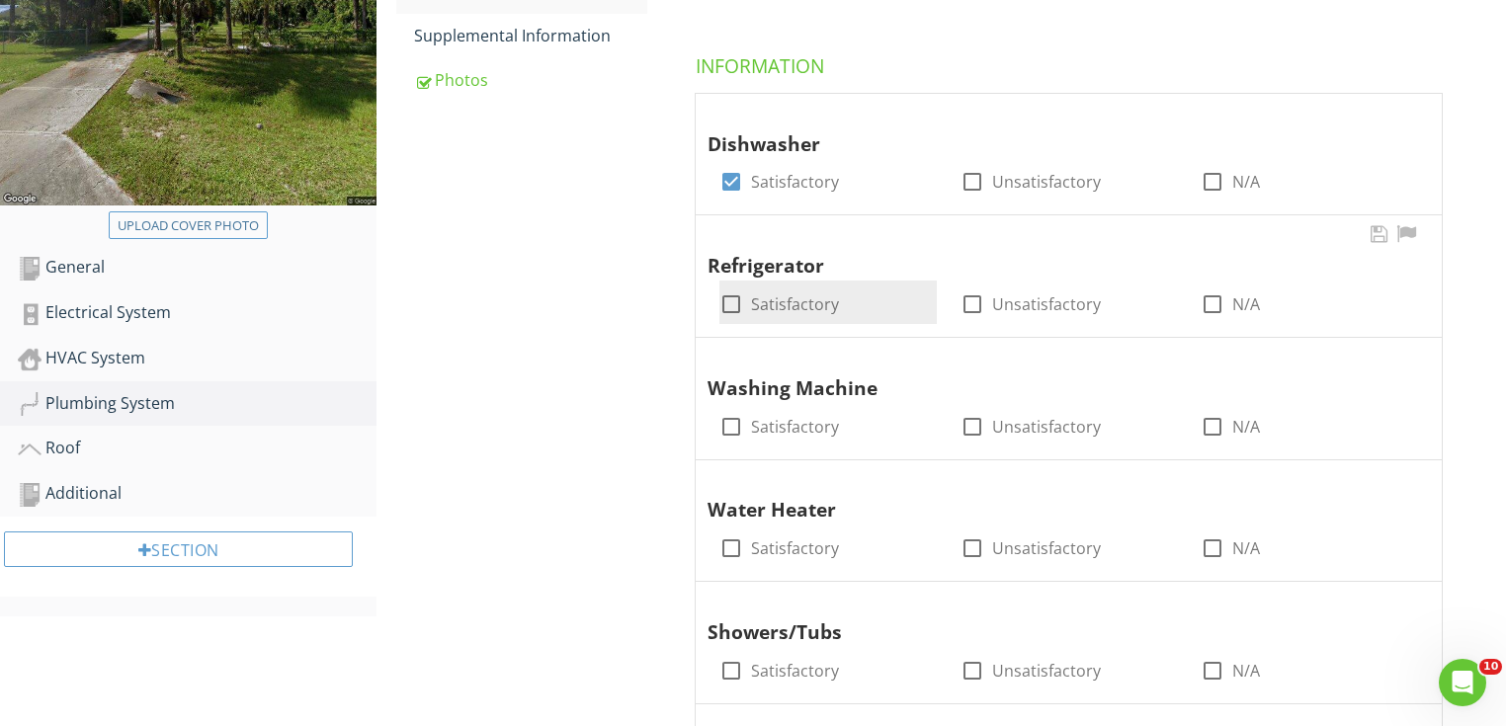
click at [727, 294] on div at bounding box center [732, 305] width 34 height 34
checkbox input "true"
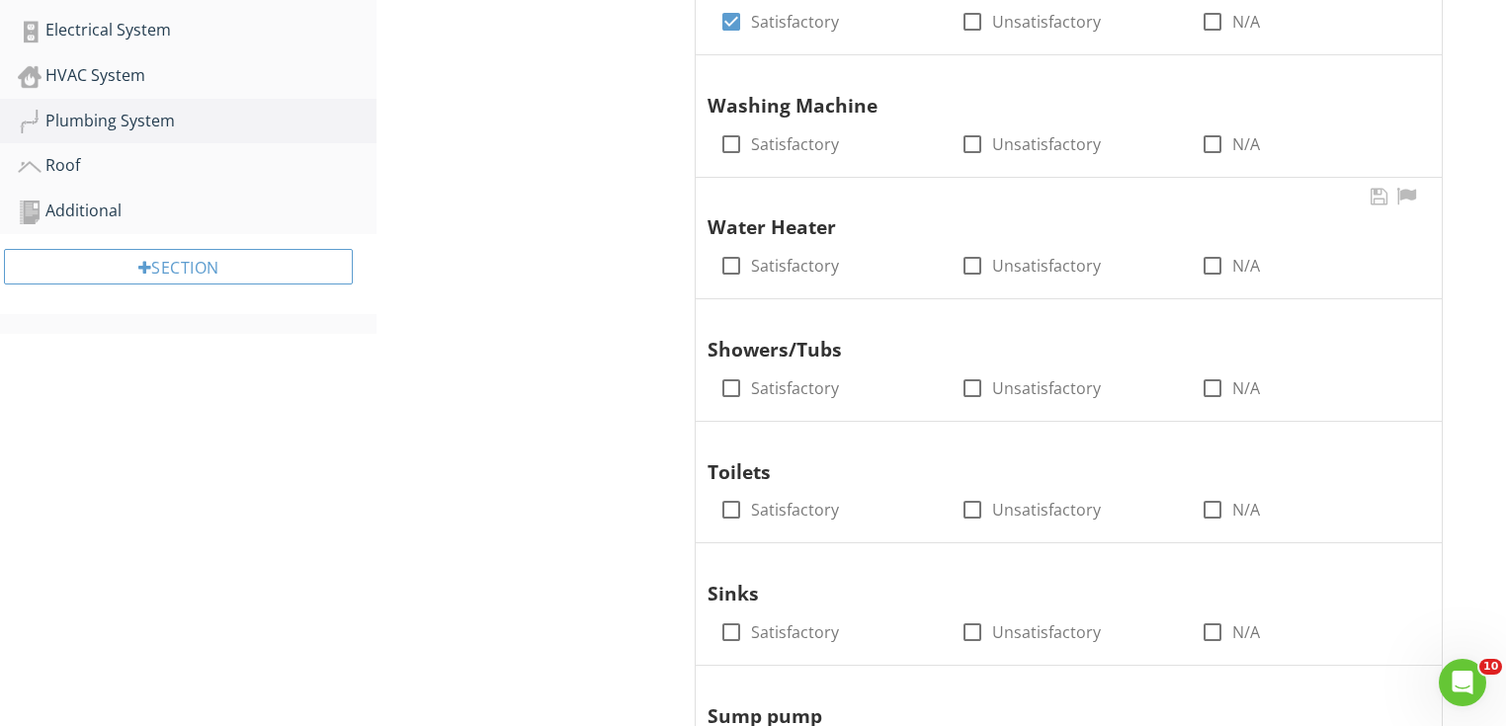
scroll to position [685, 0]
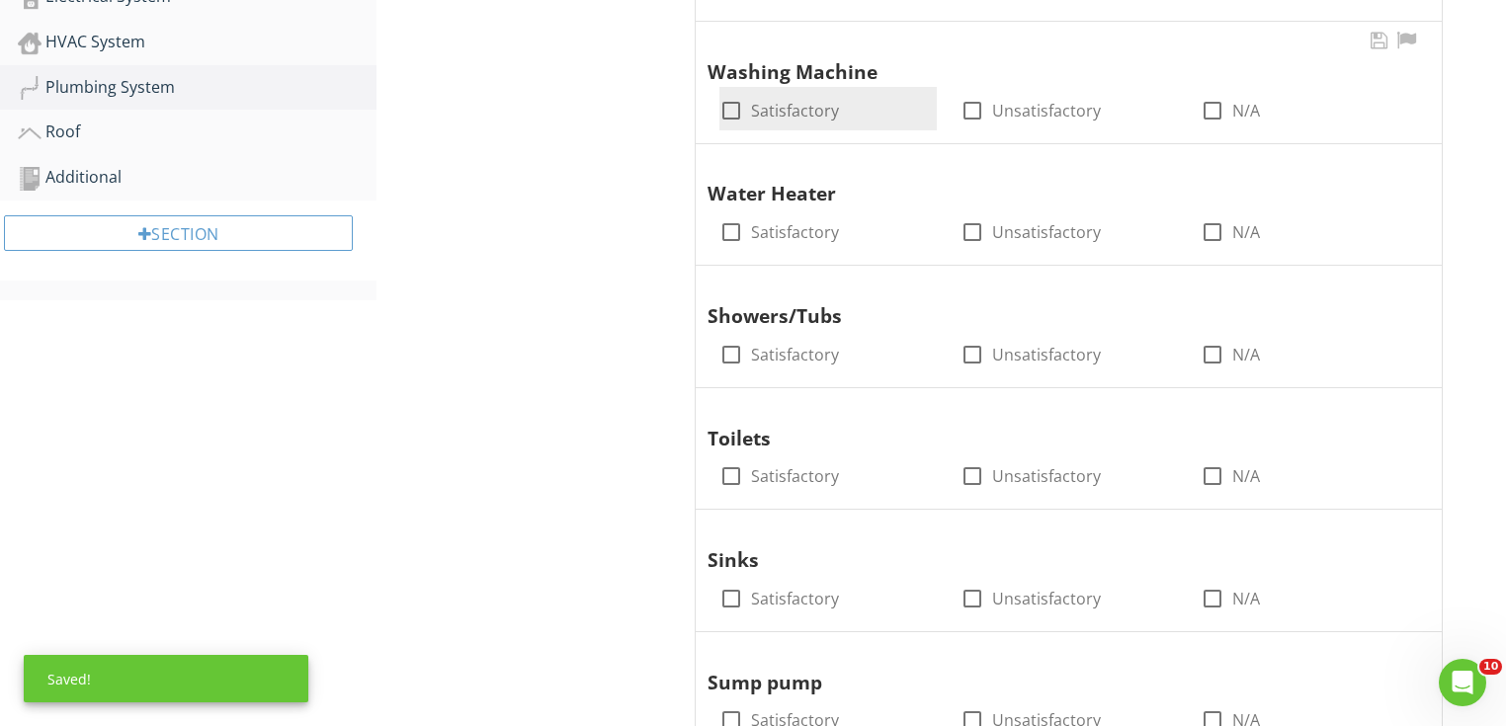
click at [740, 111] on div at bounding box center [732, 111] width 34 height 34
checkbox input "true"
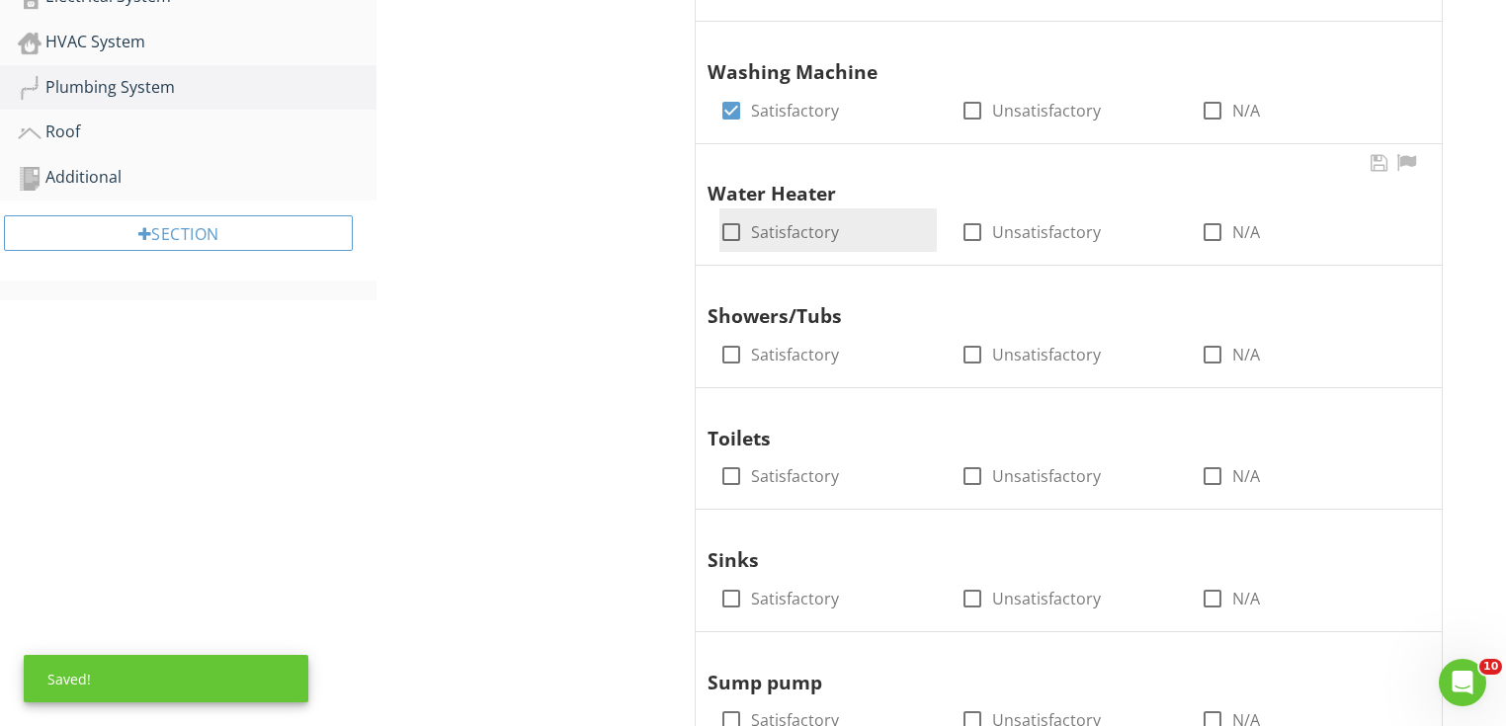
click at [740, 232] on div at bounding box center [732, 232] width 34 height 34
checkbox input "true"
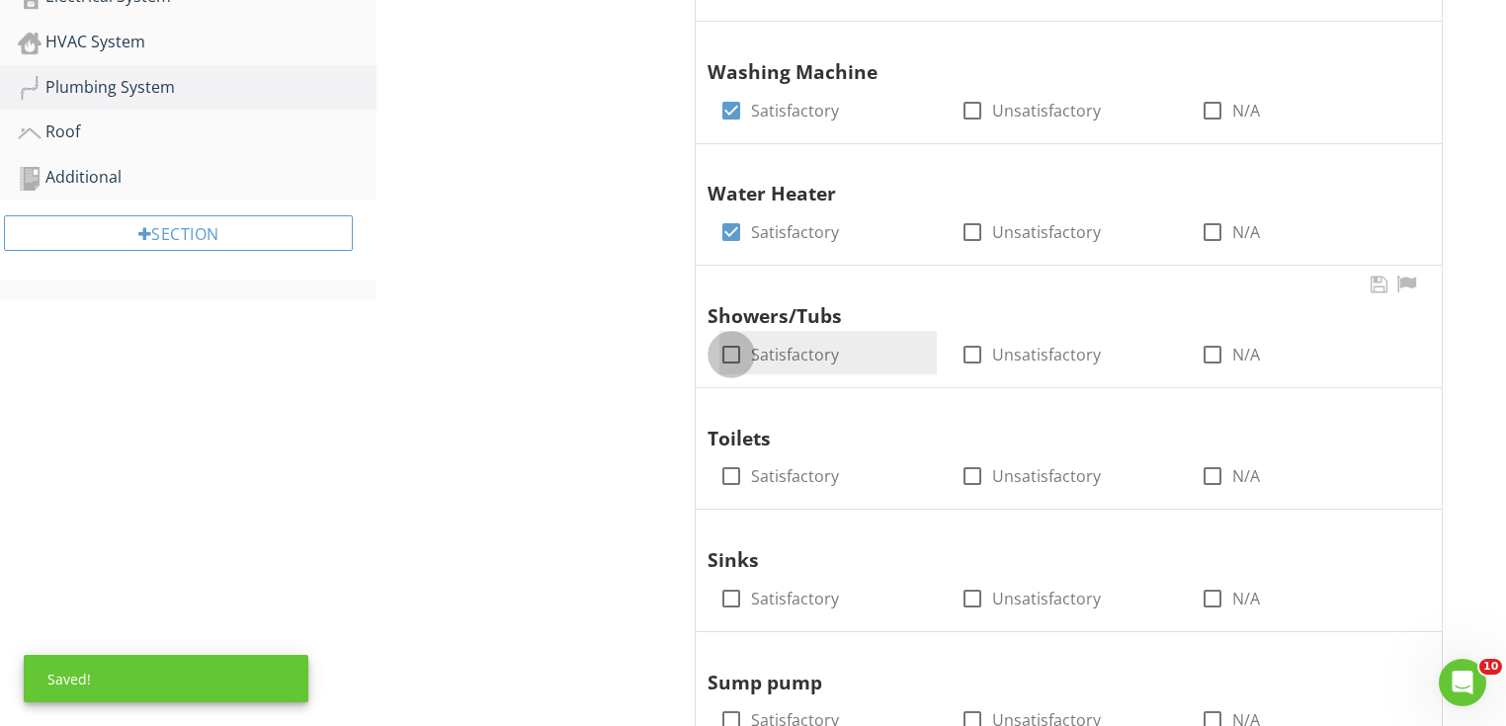
click at [735, 348] on div at bounding box center [732, 355] width 34 height 34
checkbox input "true"
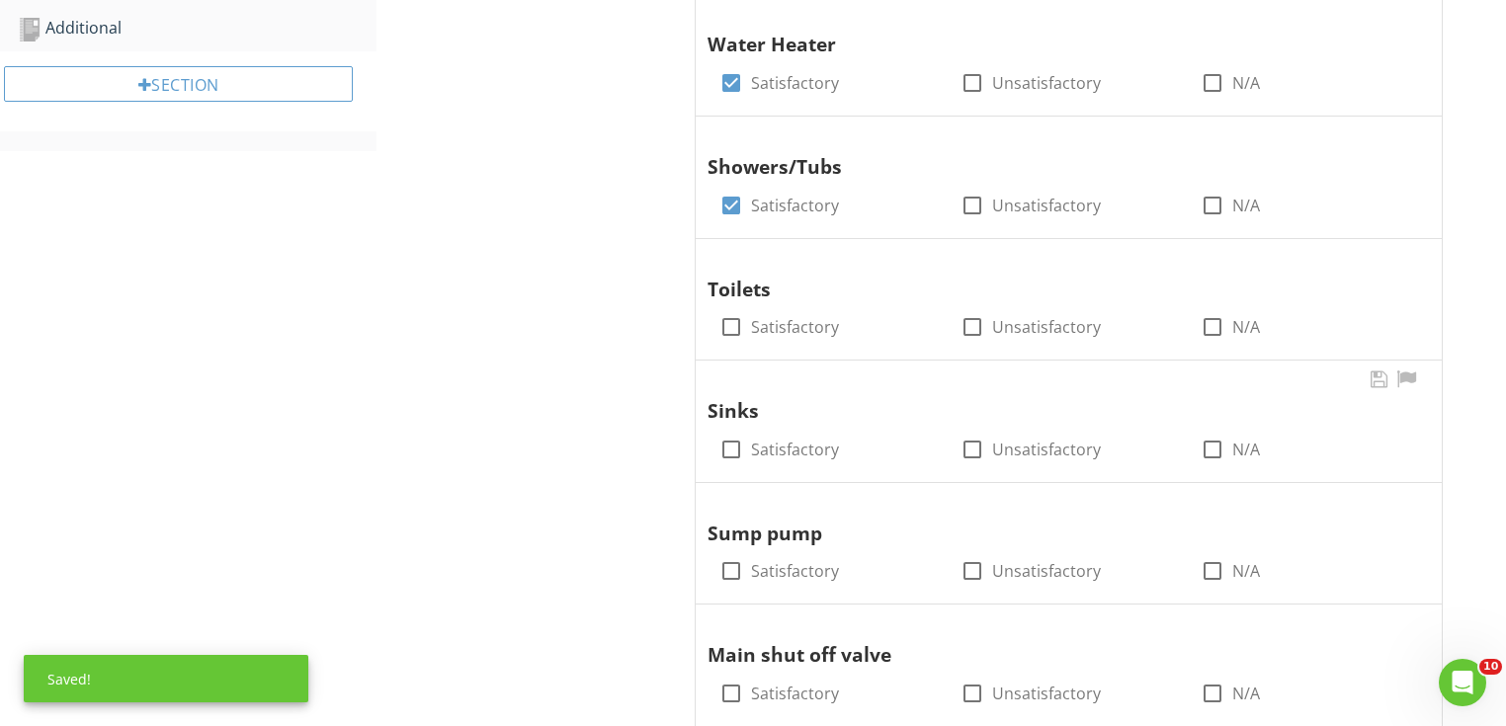
scroll to position [1001, 0]
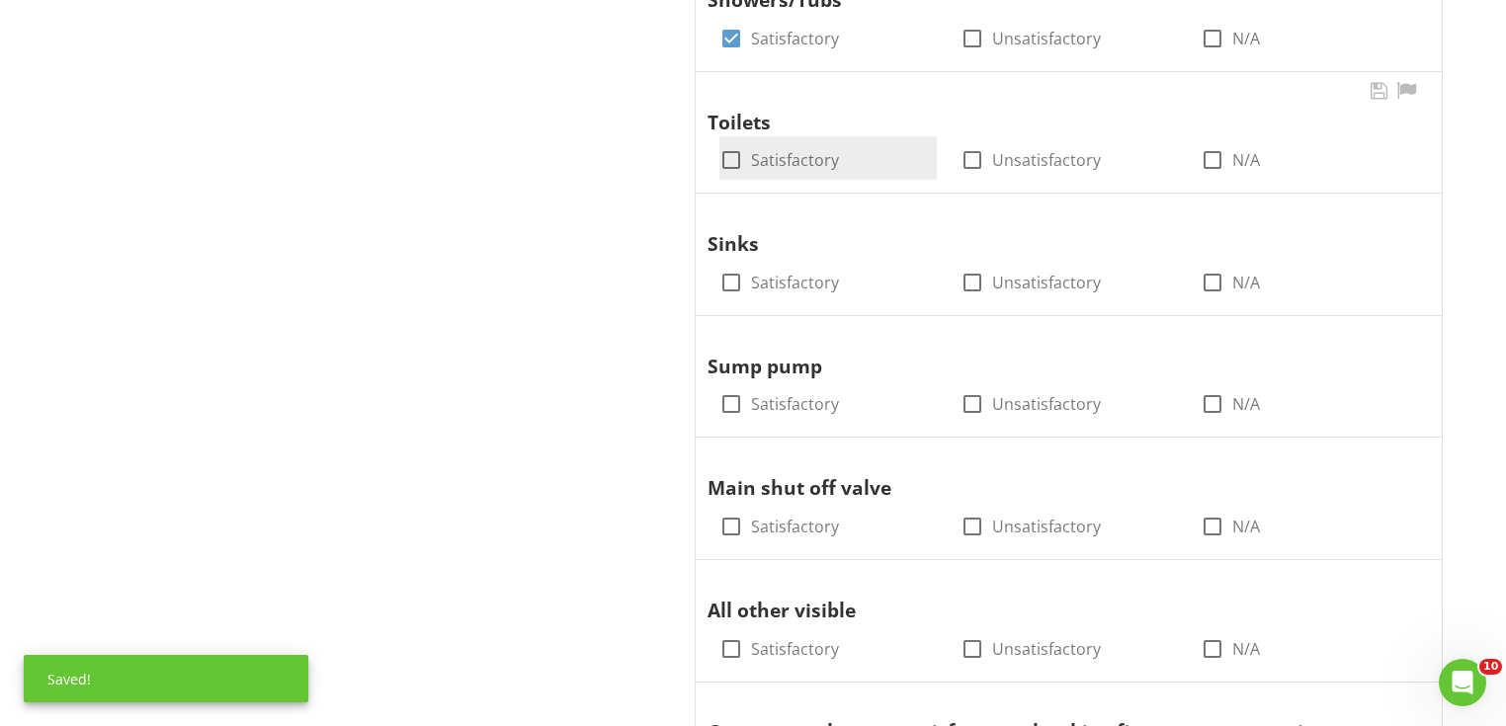
click at [738, 158] on div at bounding box center [732, 160] width 34 height 34
checkbox input "true"
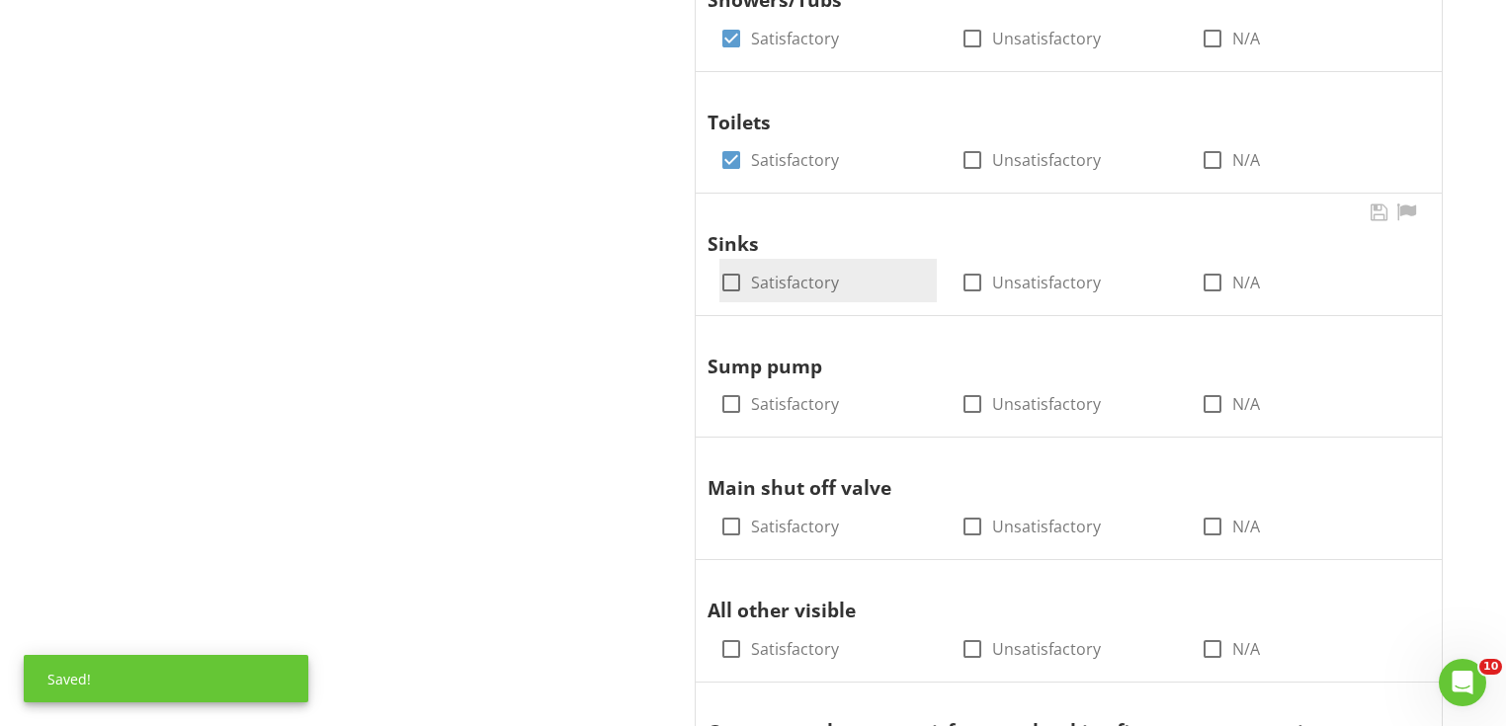
click at [736, 287] on div at bounding box center [732, 283] width 34 height 34
checkbox input "true"
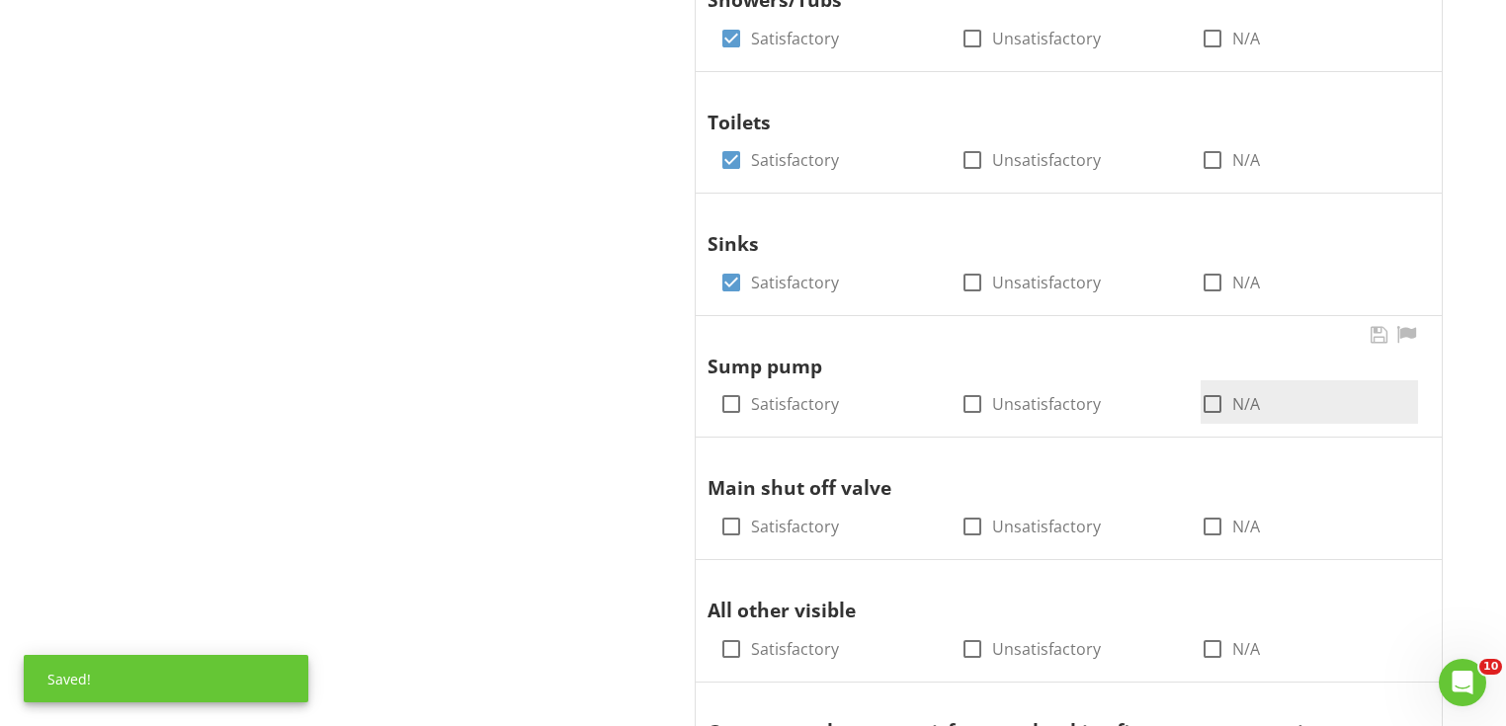
click at [1234, 399] on label "N/A" at bounding box center [1246, 404] width 28 height 20
checkbox input "true"
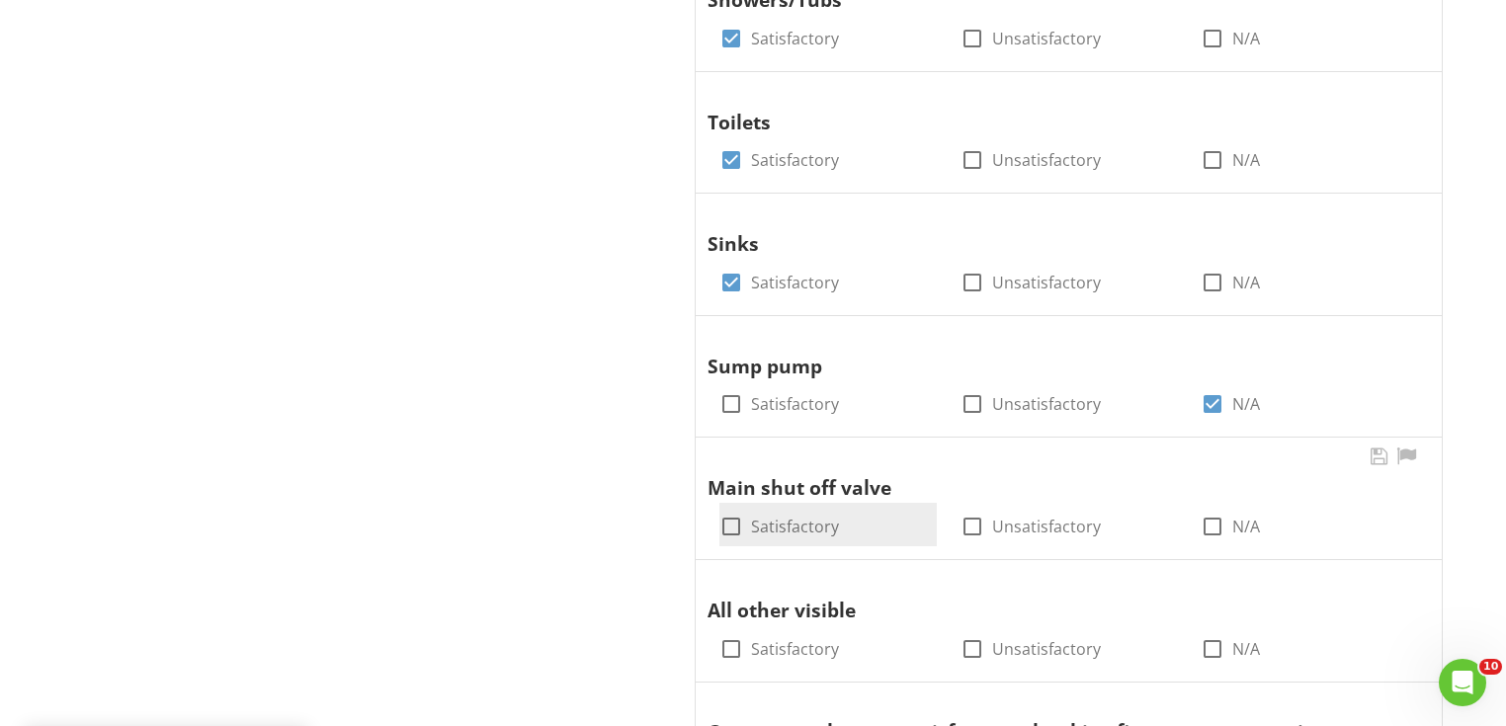
click at [752, 538] on div "check_box_outline_blank Satisfactory" at bounding box center [827, 524] width 217 height 43
click at [751, 530] on label "Satisfactory" at bounding box center [795, 527] width 88 height 20
checkbox input "true"
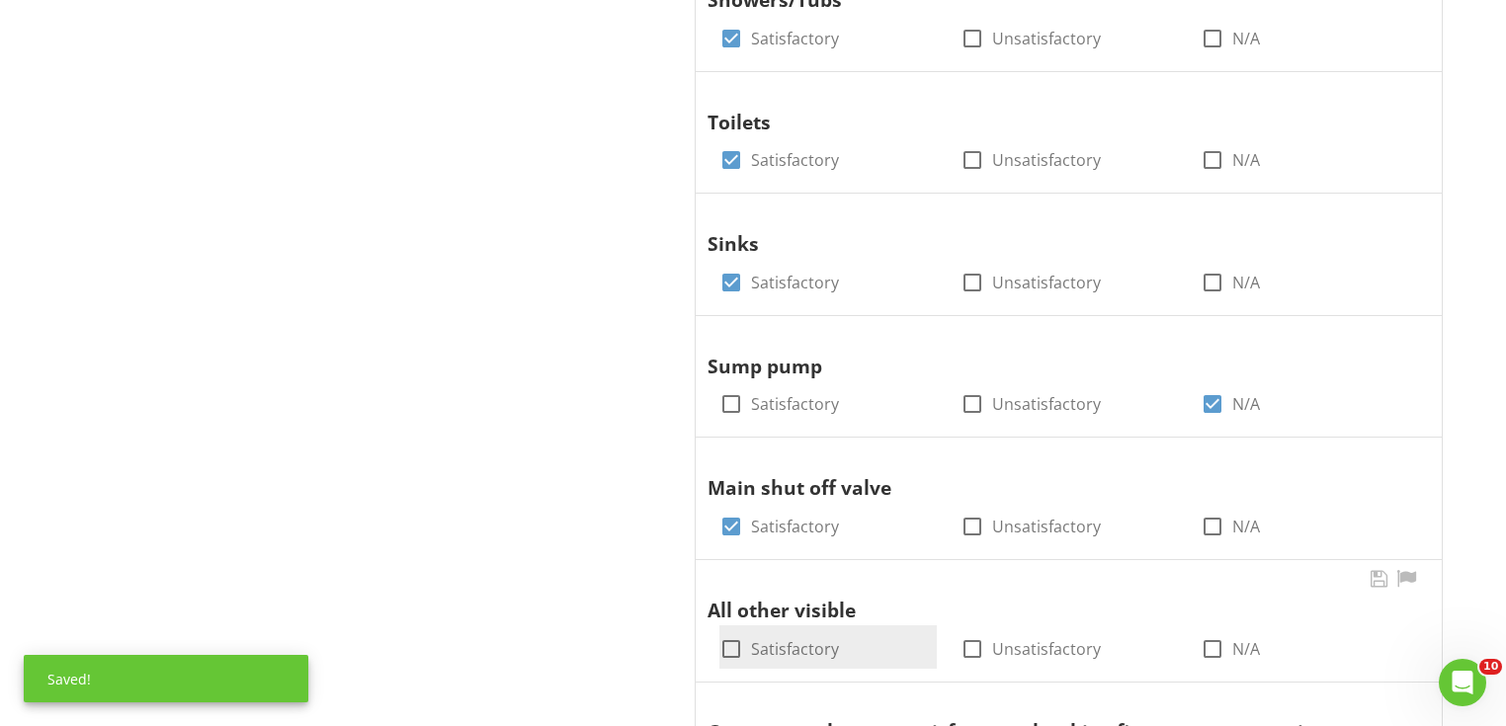
click at [728, 648] on div at bounding box center [732, 650] width 34 height 34
checkbox input "true"
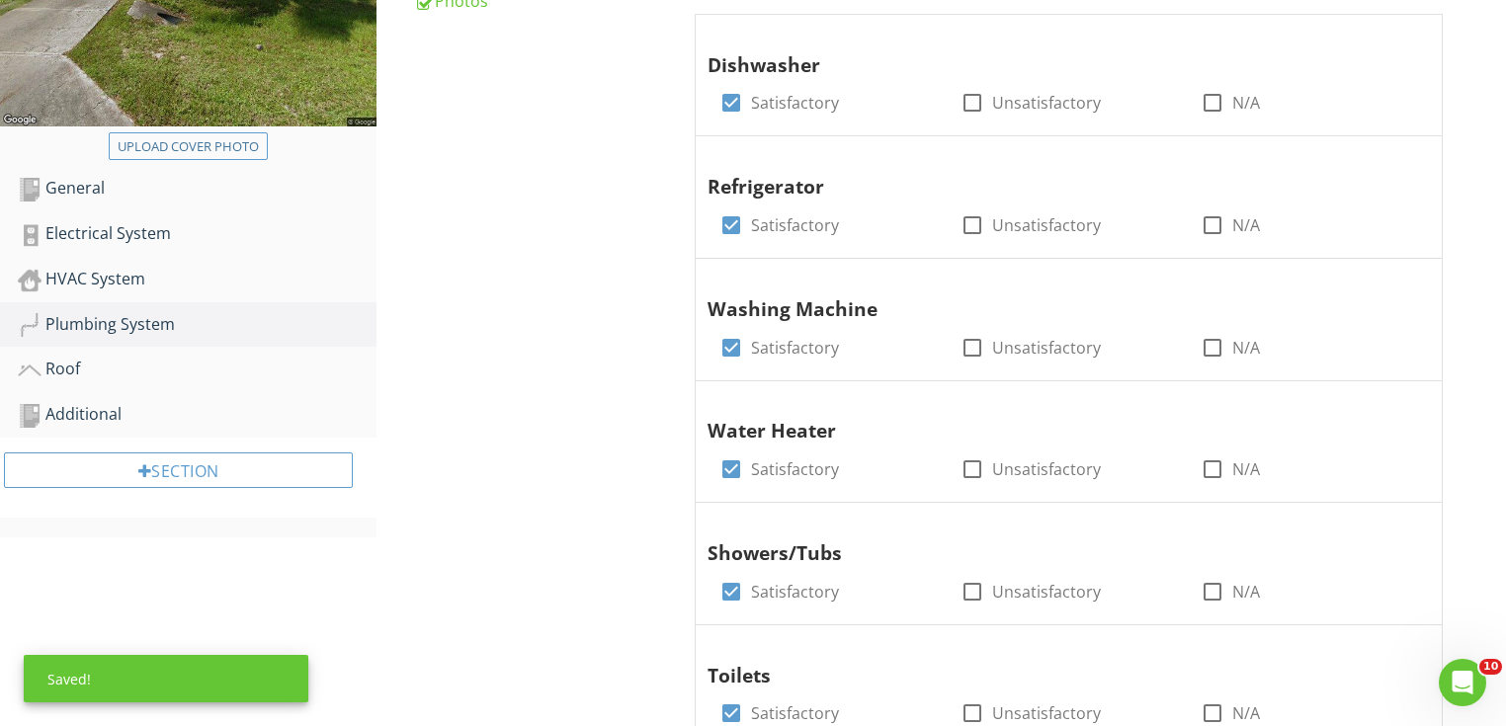
scroll to position [52, 0]
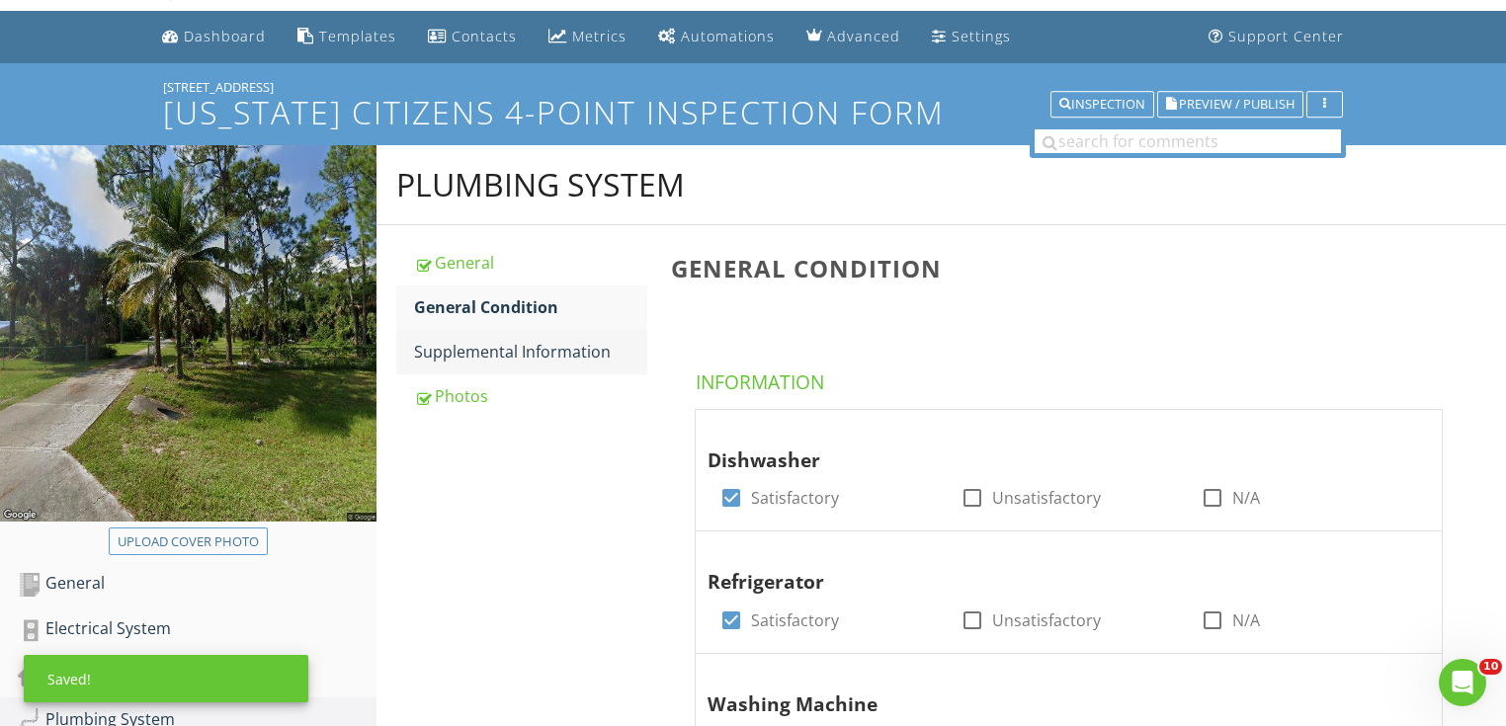
click at [521, 342] on div "Supplemental Information" at bounding box center [530, 352] width 233 height 24
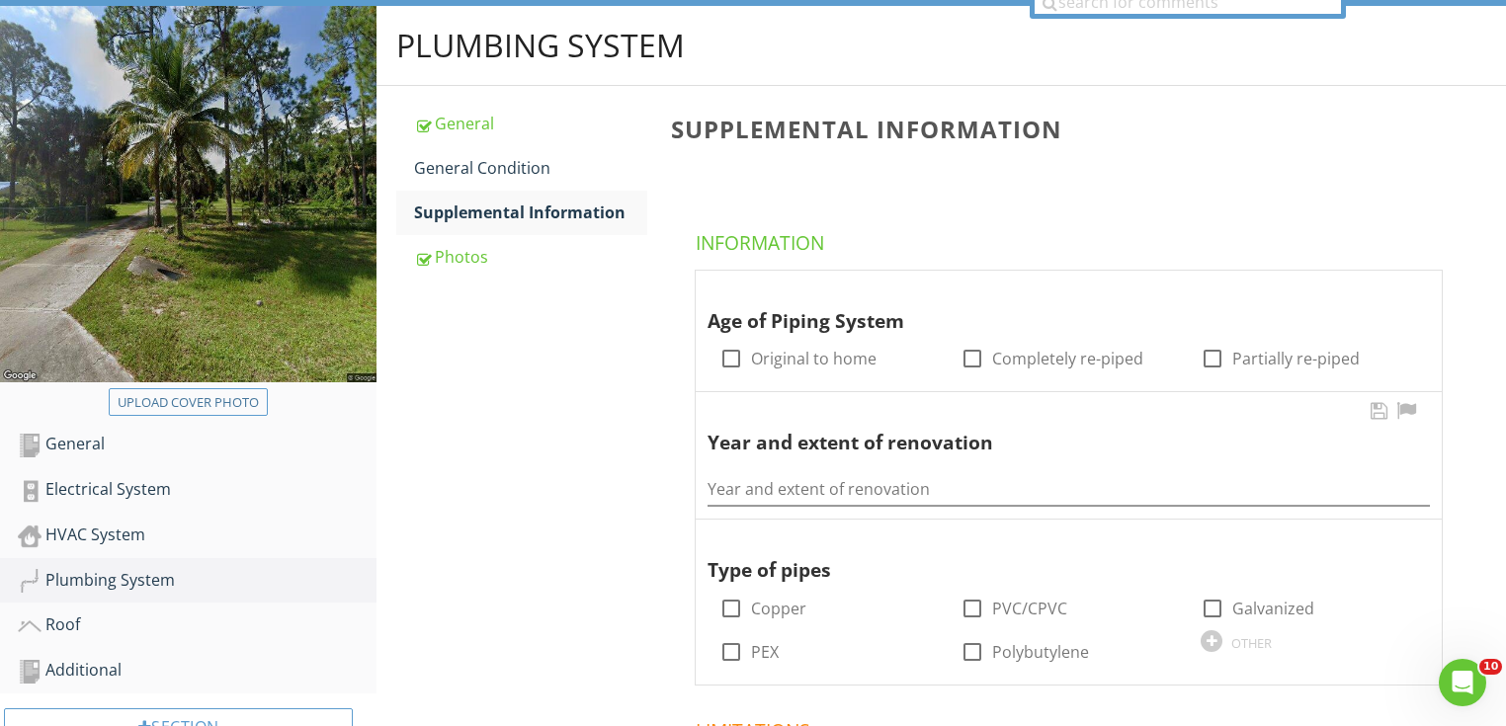
scroll to position [369, 0]
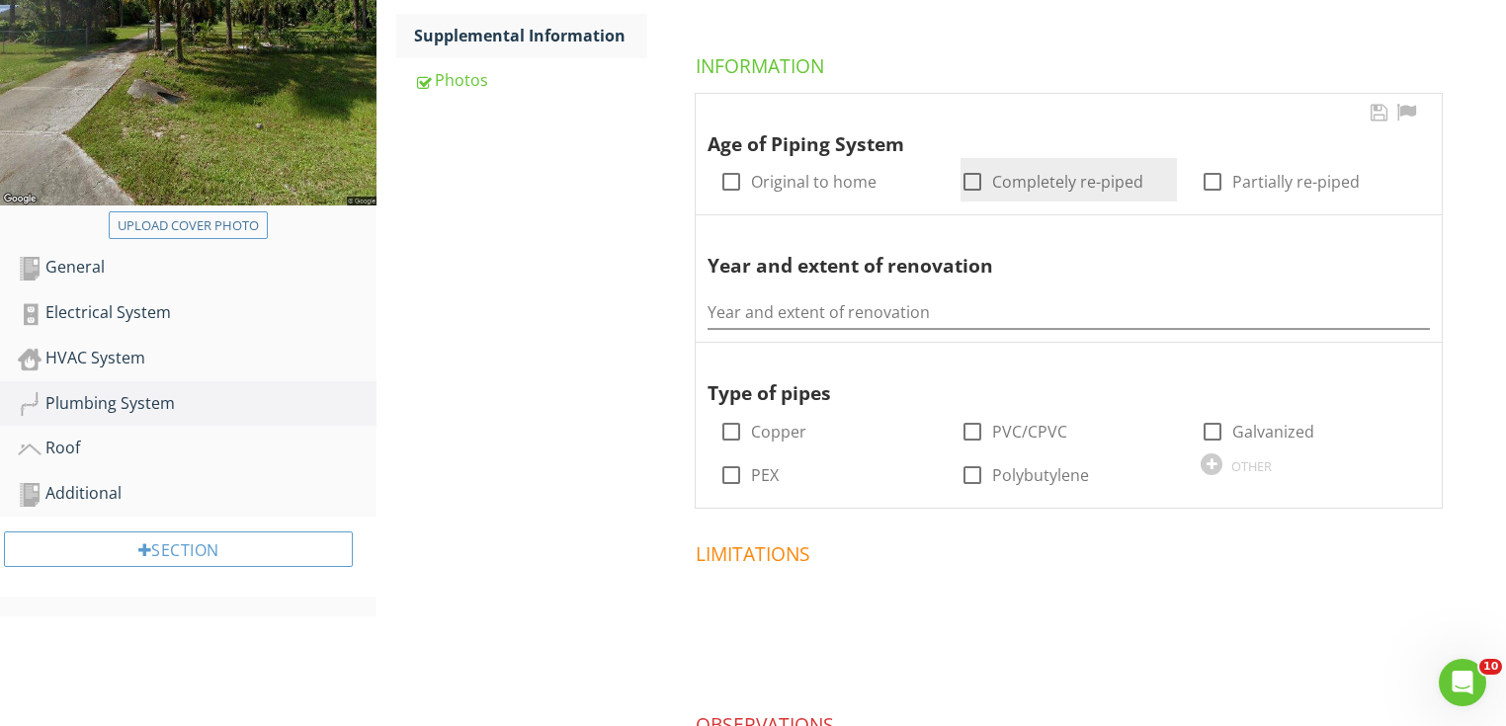
click at [1056, 180] on label "Completely re-piped" at bounding box center [1067, 182] width 151 height 20
checkbox input "true"
click at [930, 300] on input "Year and extent of renovation" at bounding box center [1069, 312] width 722 height 33
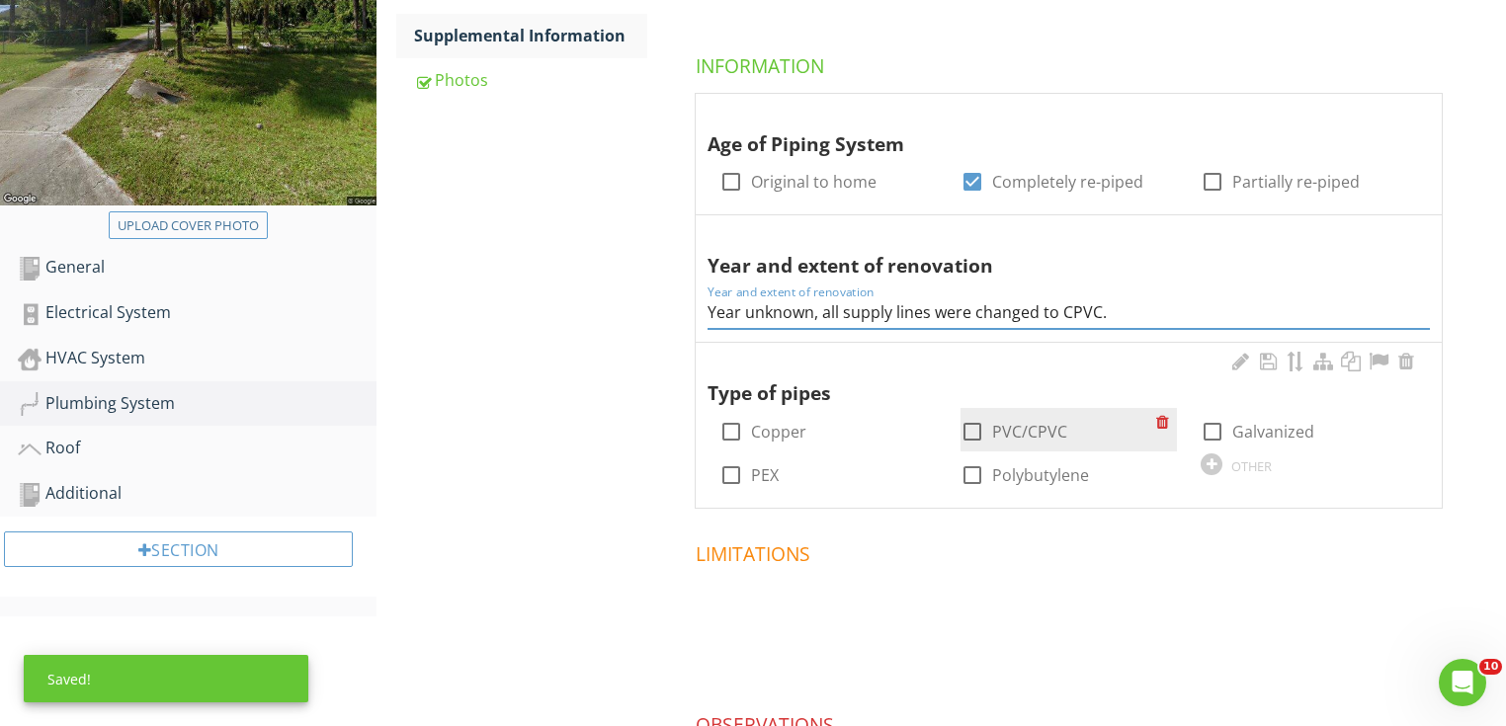
type input "Year unknown, all supply lines were changed to CPVC."
click at [969, 435] on div at bounding box center [973, 432] width 34 height 34
checkbox input "true"
click at [176, 455] on div "Roof" at bounding box center [197, 449] width 359 height 26
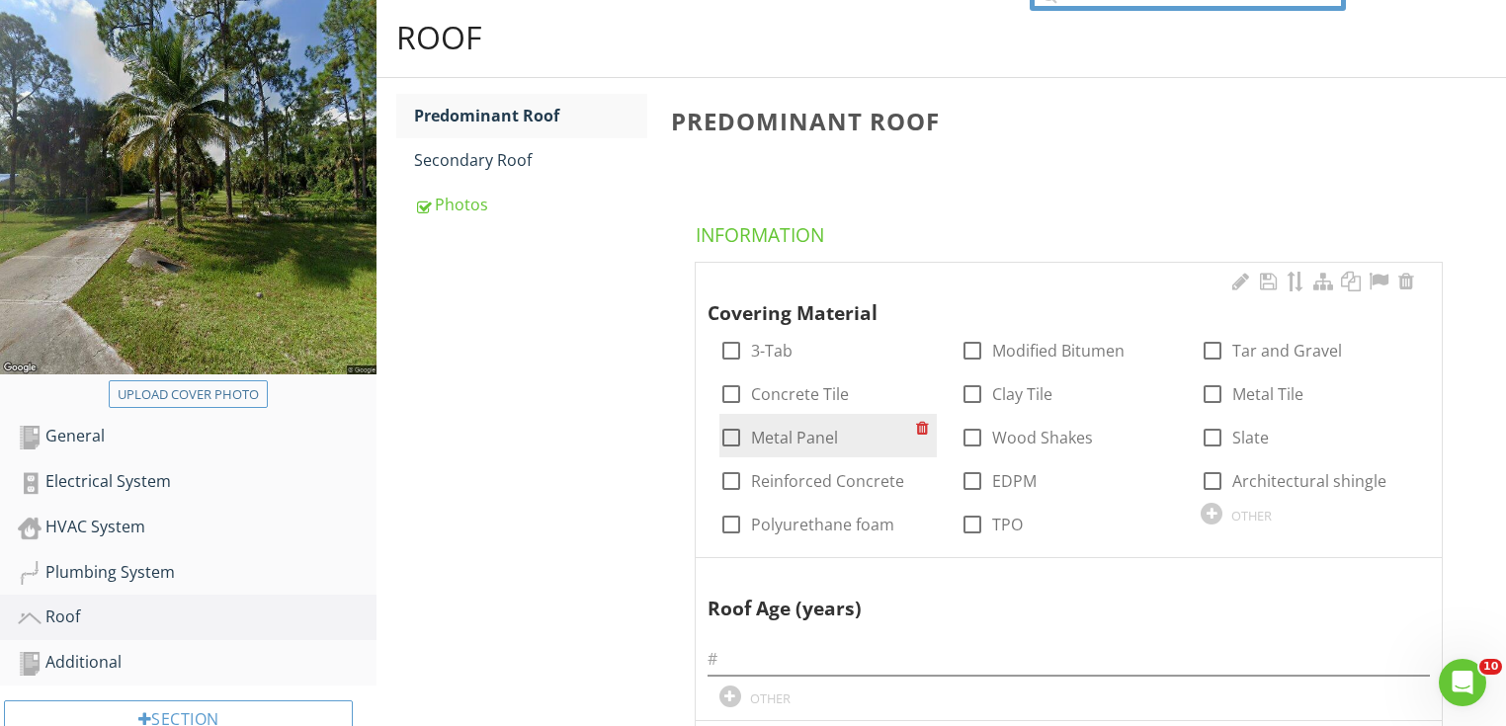
scroll to position [290, 0]
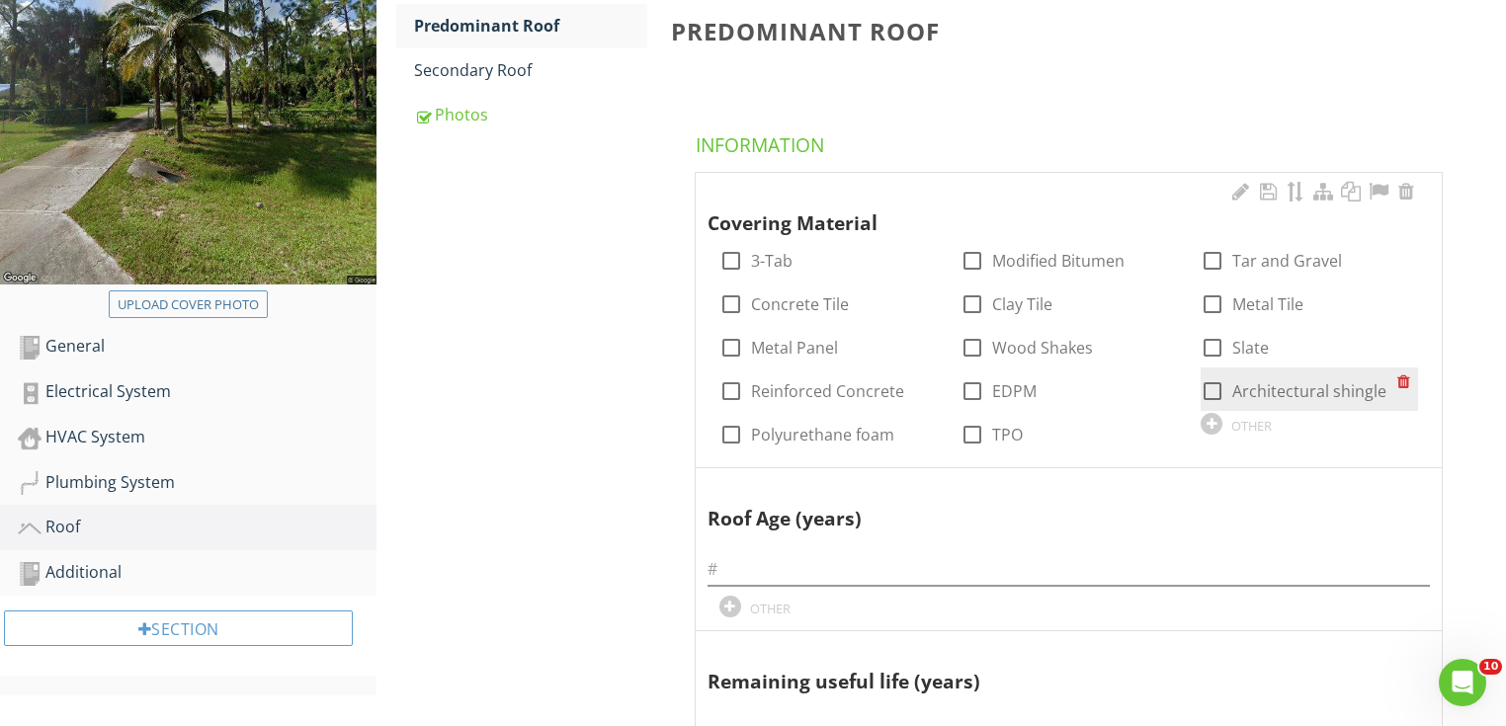
click at [1222, 383] on div at bounding box center [1213, 392] width 34 height 34
checkbox input "true"
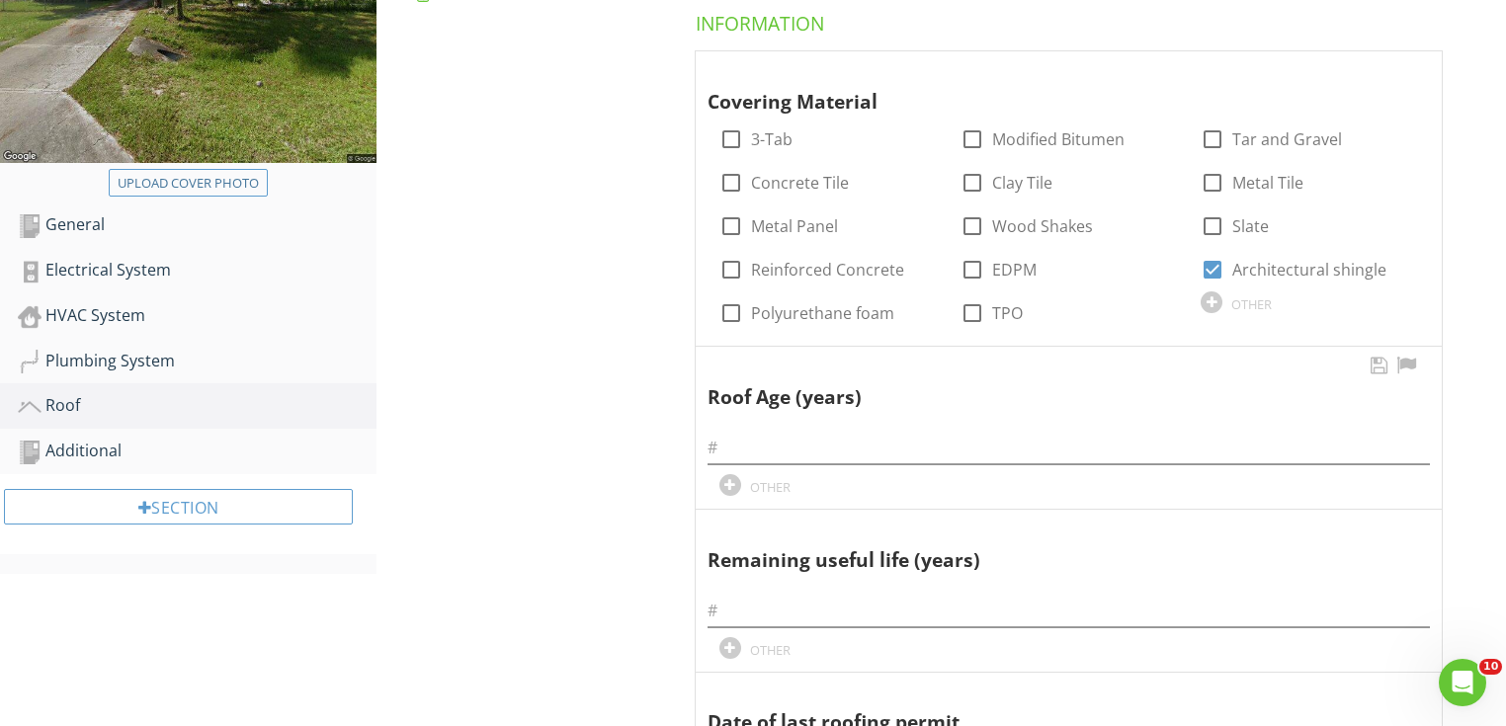
scroll to position [527, 0]
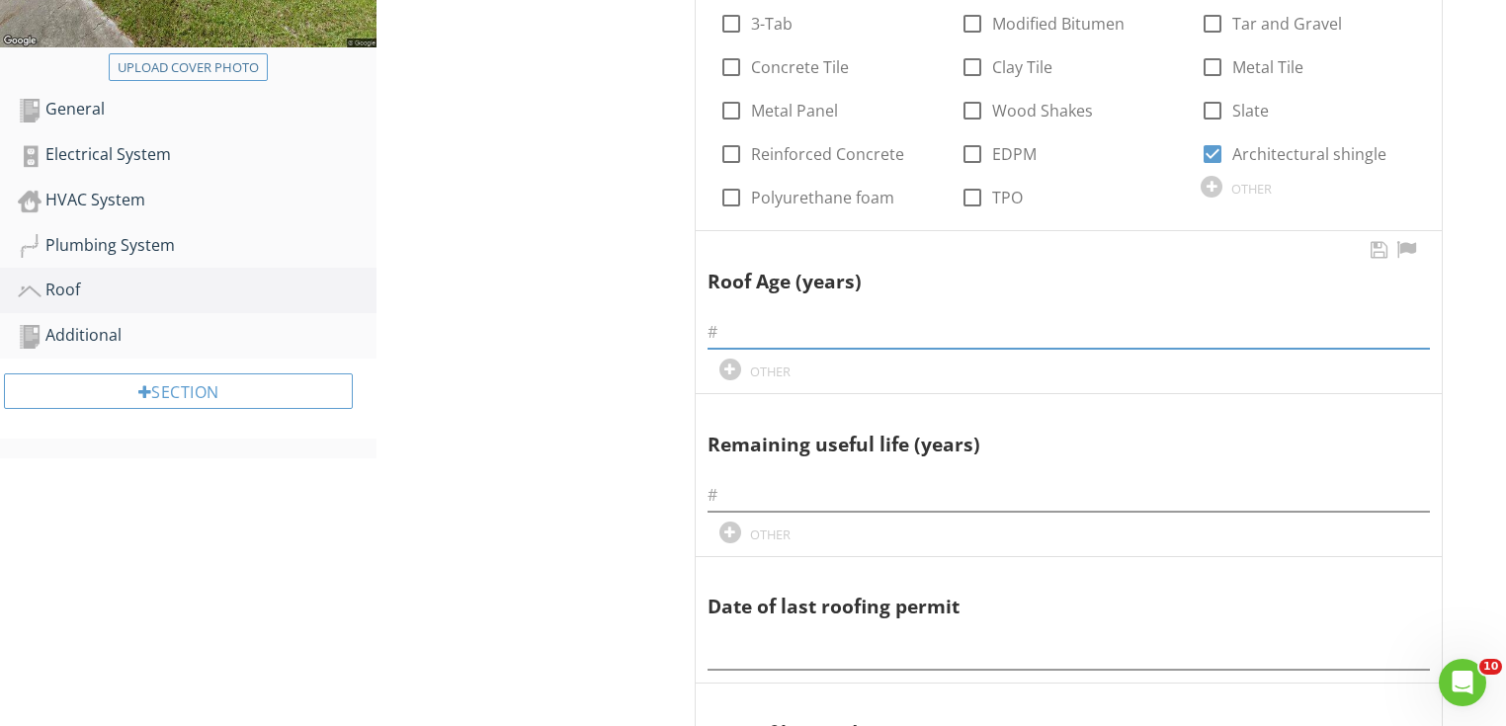
click at [758, 326] on input "text" at bounding box center [1069, 332] width 722 height 33
type input "6 years"
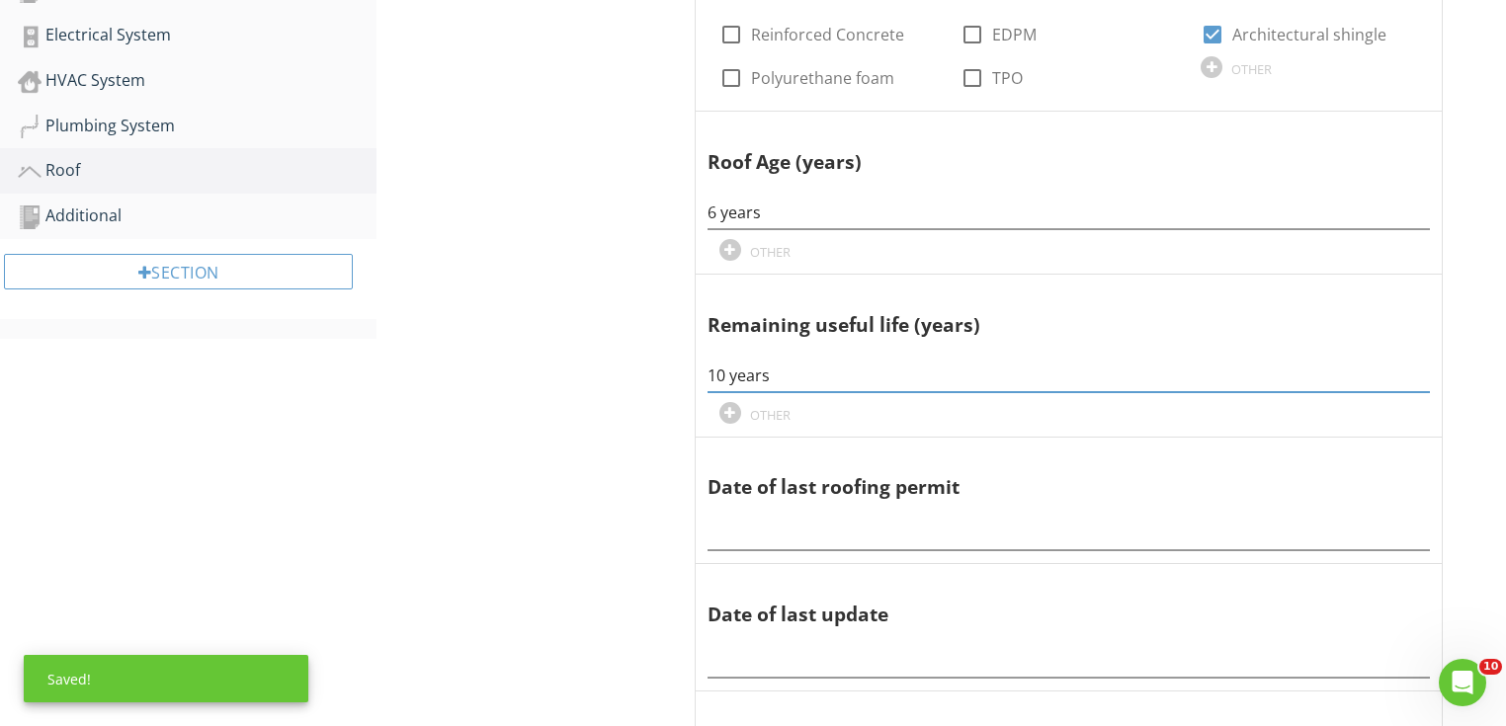
scroll to position [685, 0]
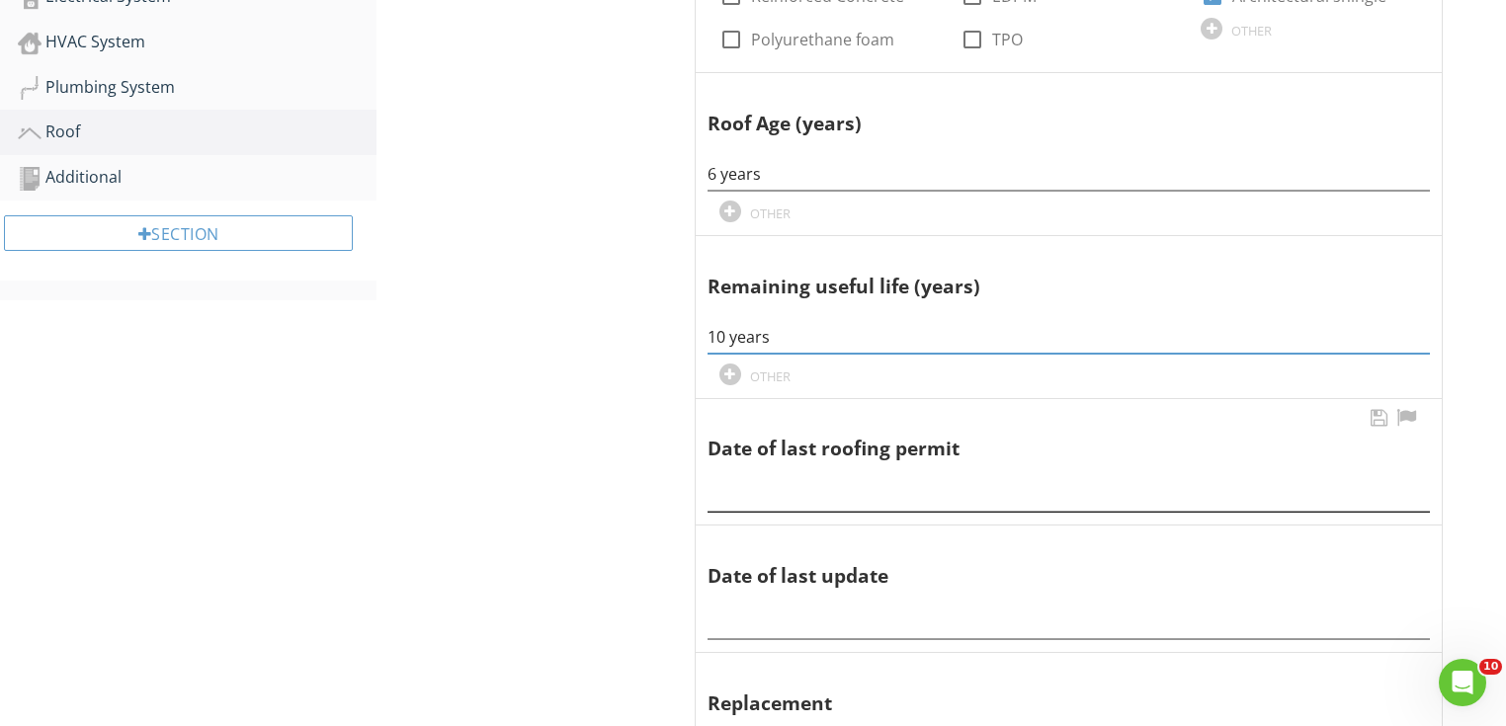
type input "10 years"
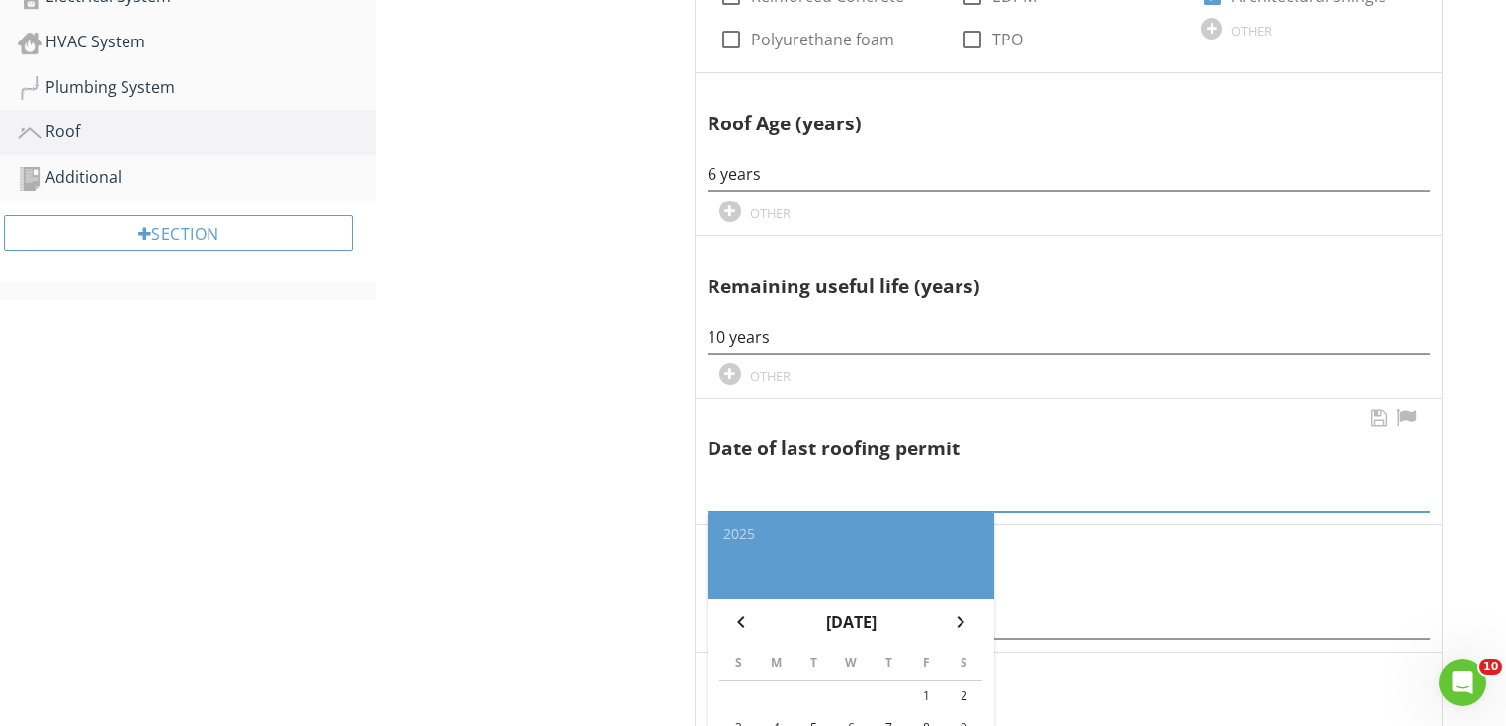
click at [774, 486] on input "text" at bounding box center [1069, 495] width 722 height 33
click at [774, 486] on input "[DATE]" at bounding box center [1069, 495] width 722 height 33
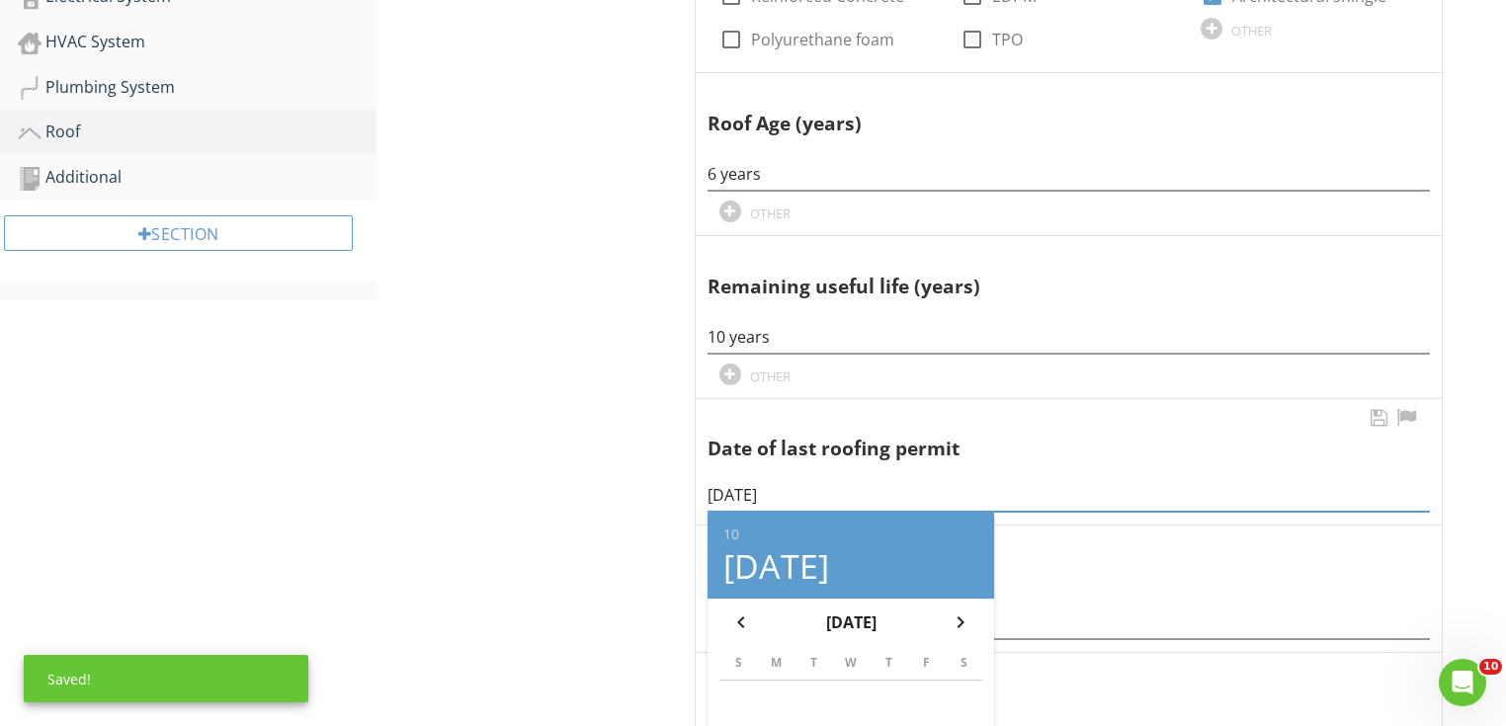
click at [774, 486] on input "[DATE]" at bounding box center [1069, 495] width 722 height 33
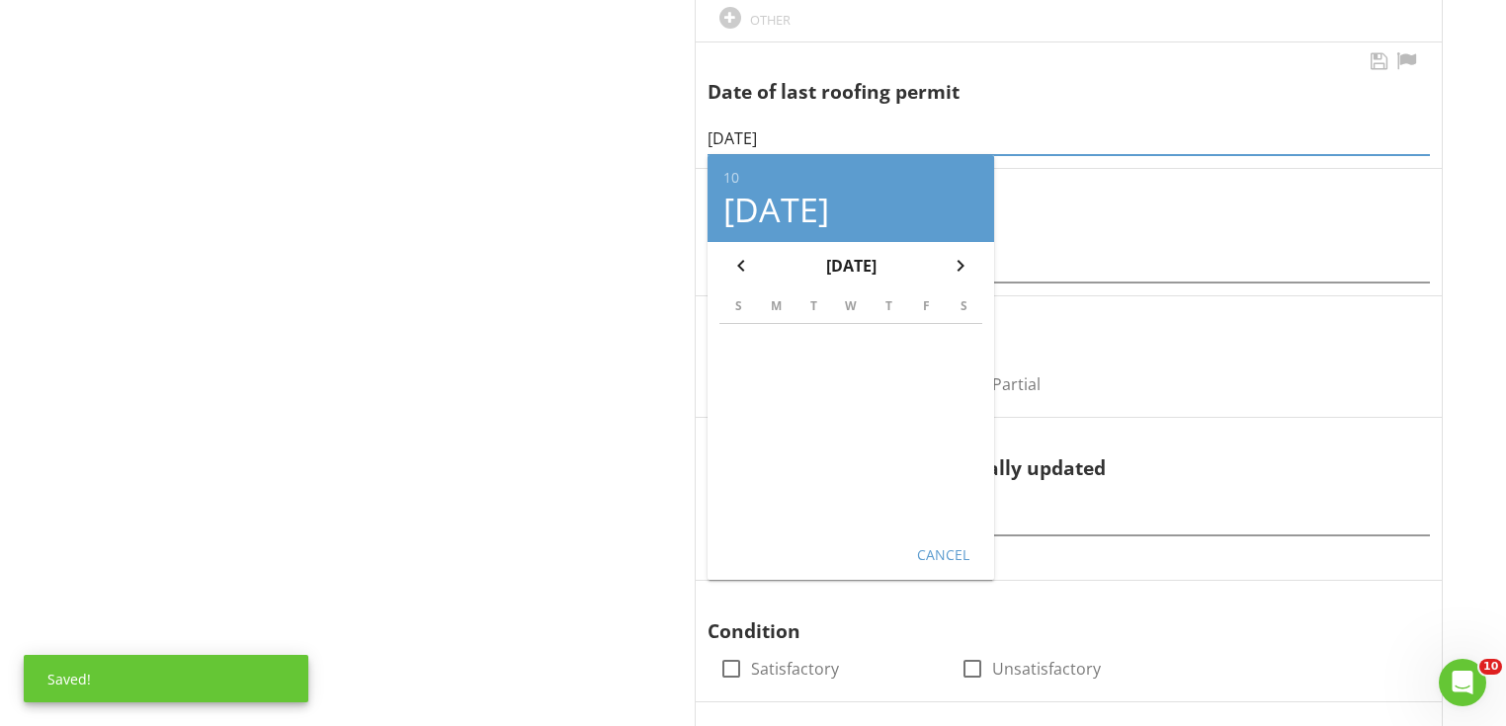
scroll to position [1080, 0]
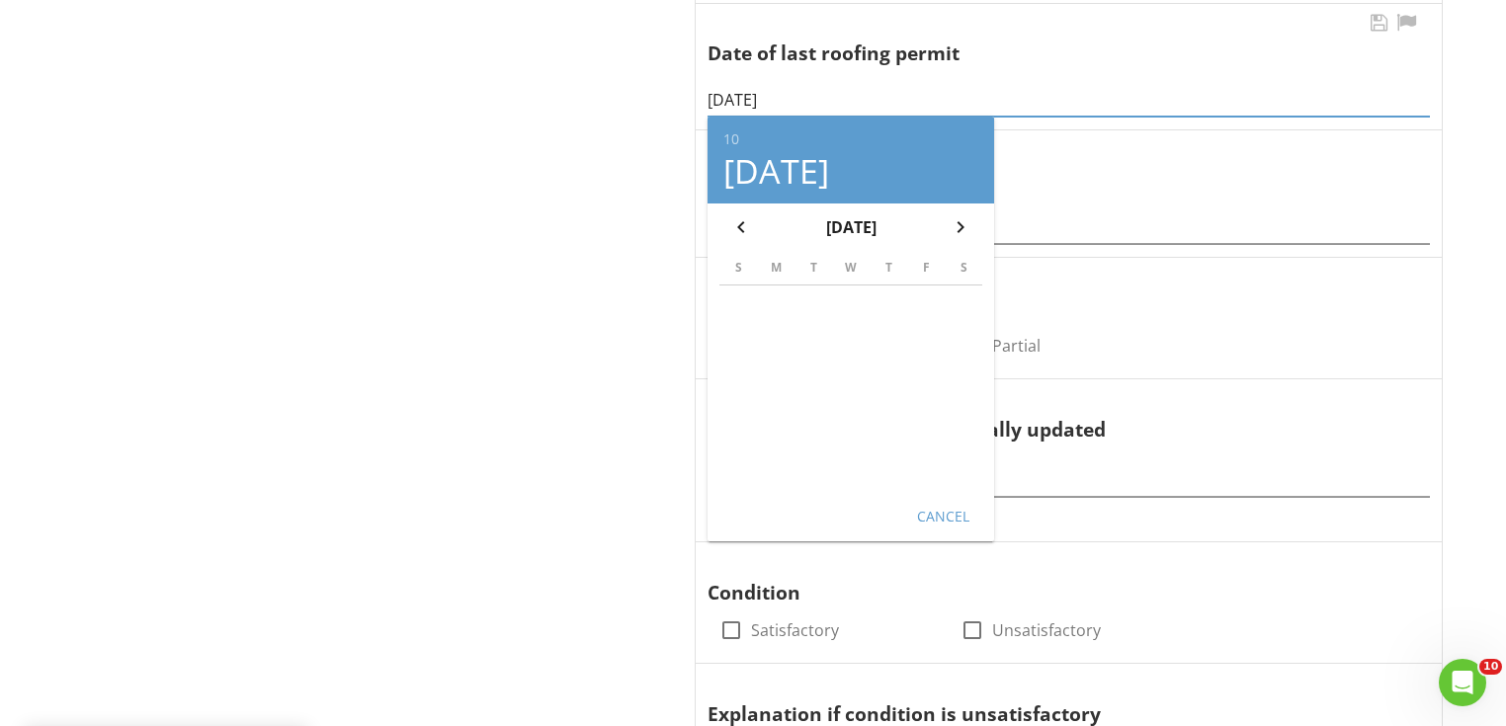
type input "[DATE]"
click at [905, 514] on button "Cancel" at bounding box center [942, 516] width 87 height 36
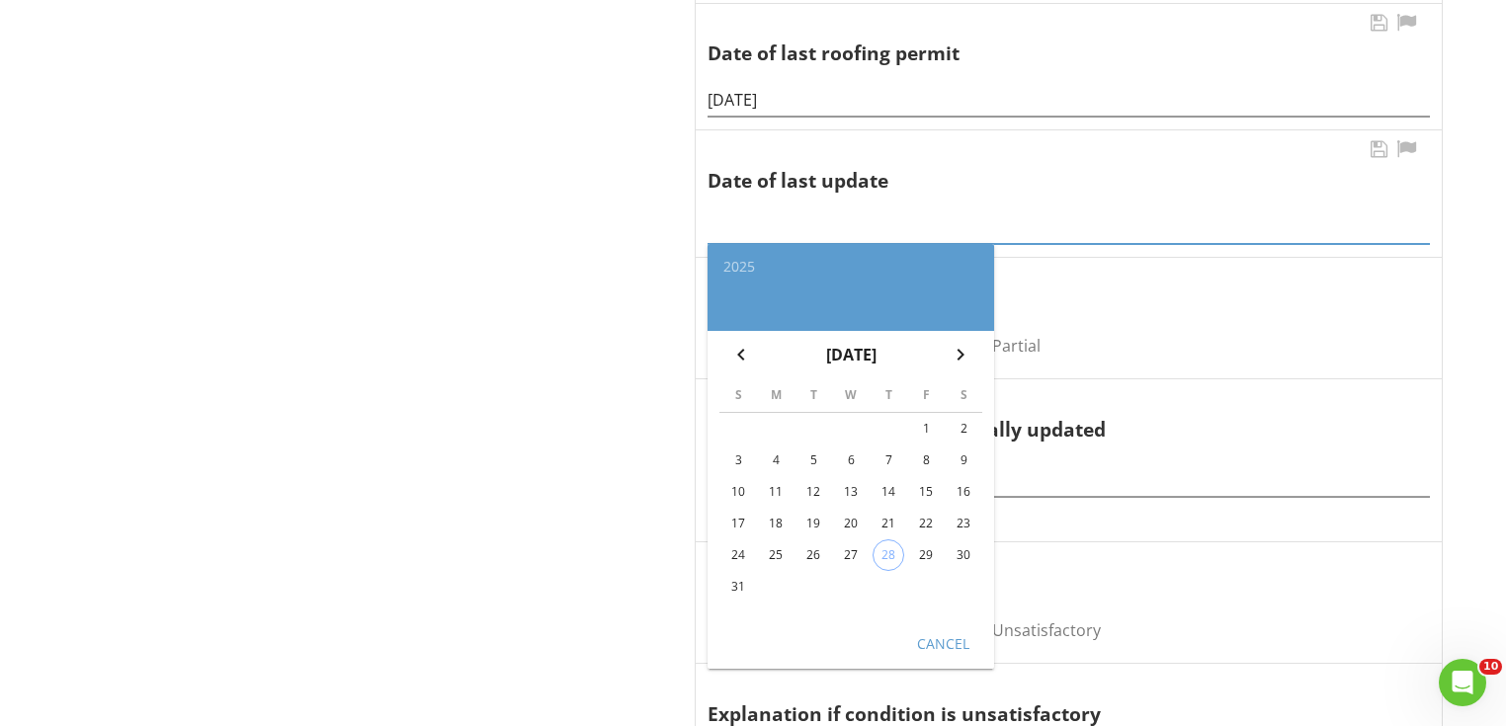
click at [797, 231] on div "2025 chevron_left August 2025 chevron_right S M T W T F S 1 2 3 4 5 6 7 8 9 10 …" at bounding box center [1069, 222] width 722 height 44
paste input "10/28/2019"
type input "10/28/2019"
click at [940, 641] on div "Cancel" at bounding box center [942, 643] width 55 height 21
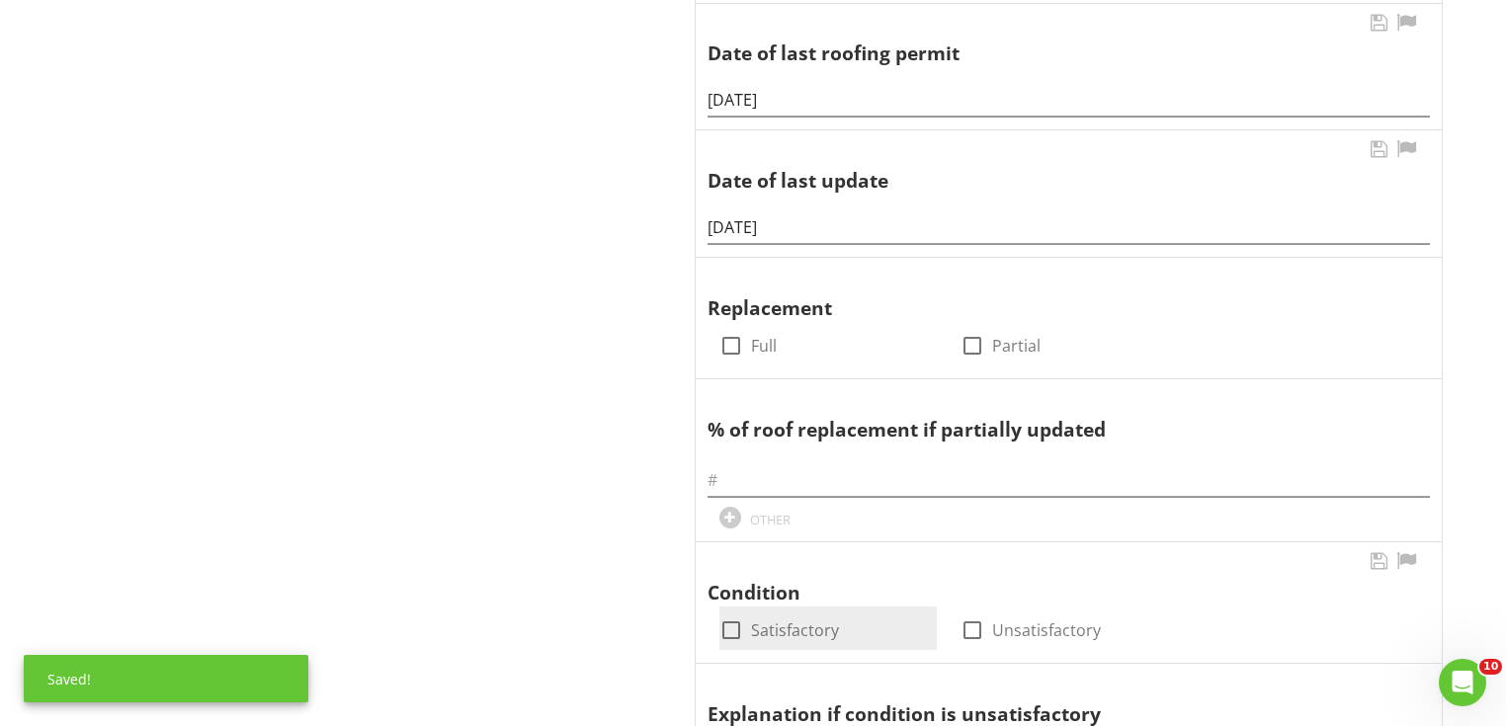
click at [767, 629] on label "Satisfactory" at bounding box center [795, 631] width 88 height 20
checkbox input "true"
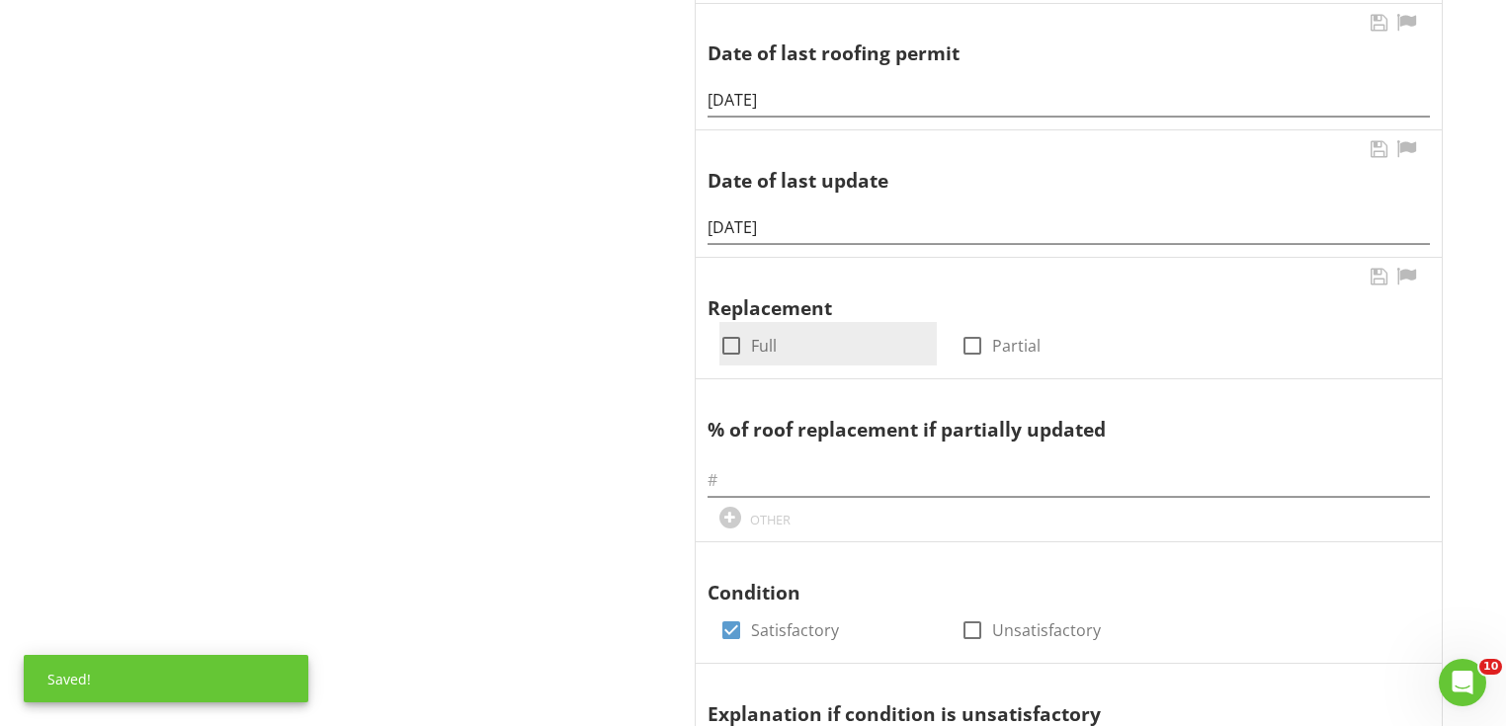
click at [748, 322] on div "check_box_outline_blank Full" at bounding box center [827, 343] width 217 height 43
click at [735, 334] on div at bounding box center [732, 346] width 34 height 34
checkbox input "true"
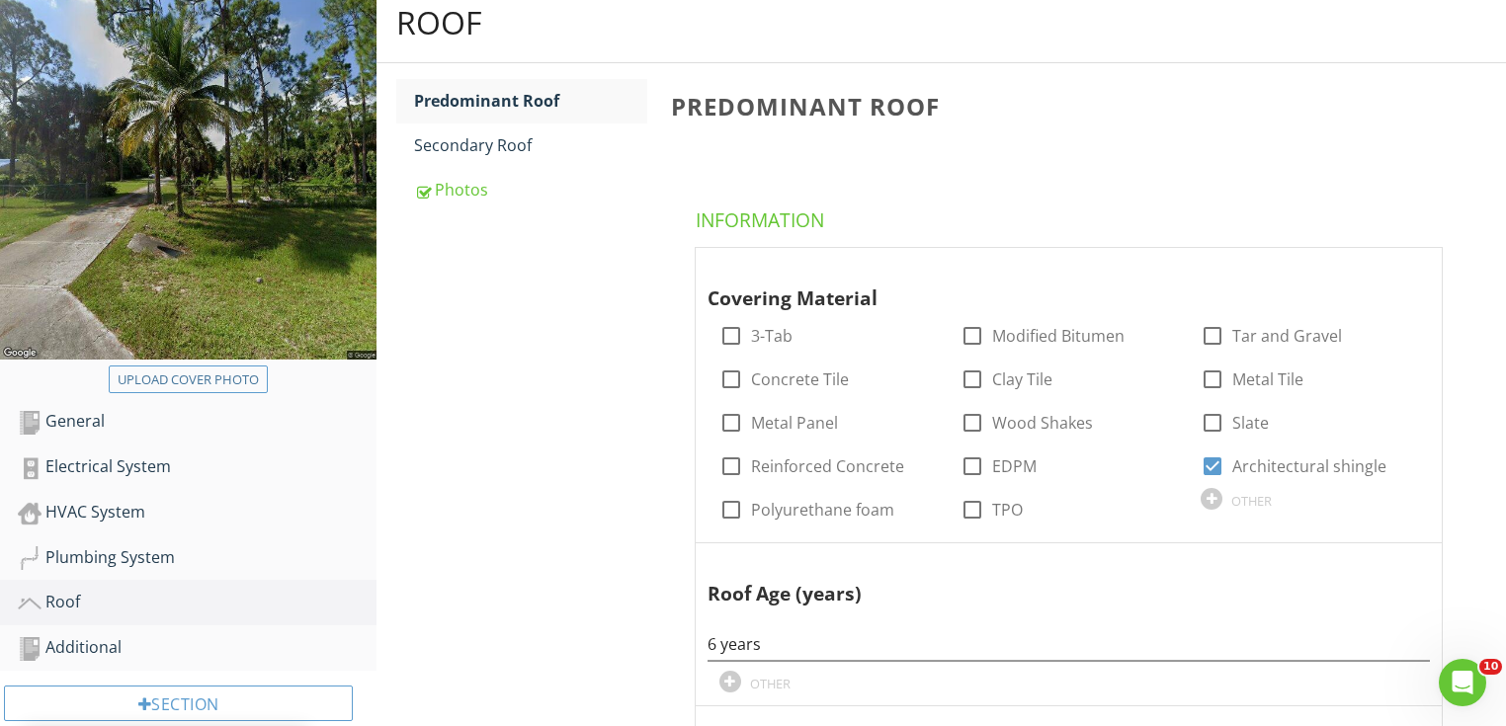
scroll to position [211, 0]
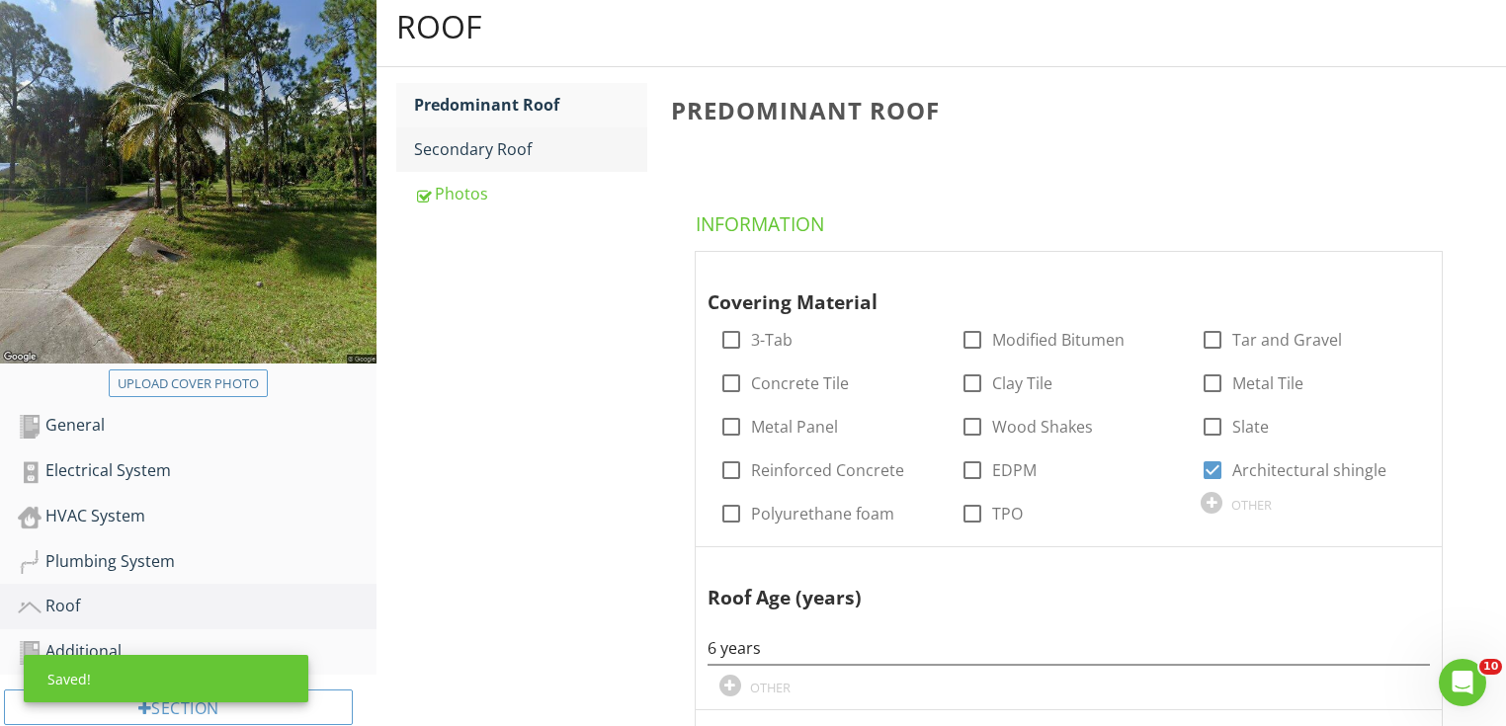
click at [556, 150] on div "Secondary Roof" at bounding box center [530, 149] width 233 height 24
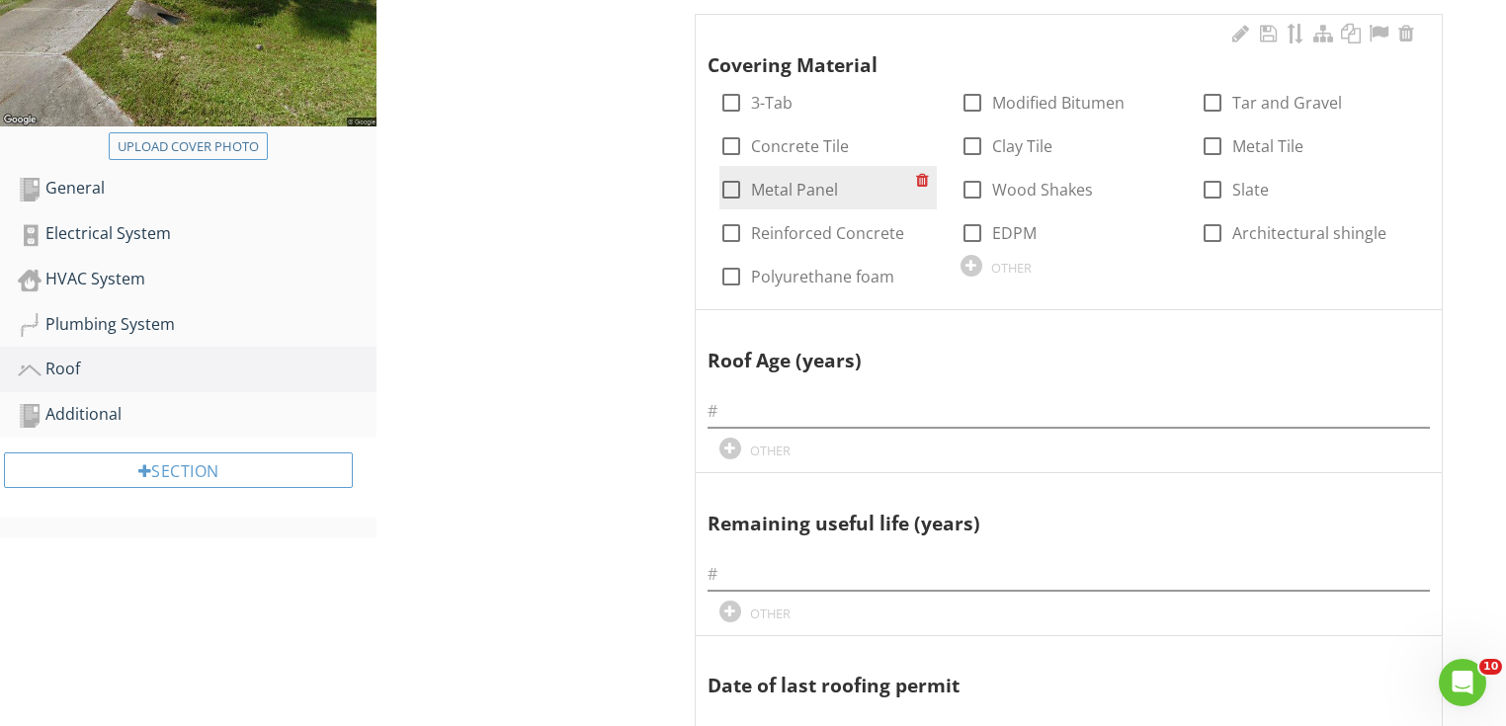
click at [733, 182] on div at bounding box center [732, 190] width 34 height 34
checkbox input "true"
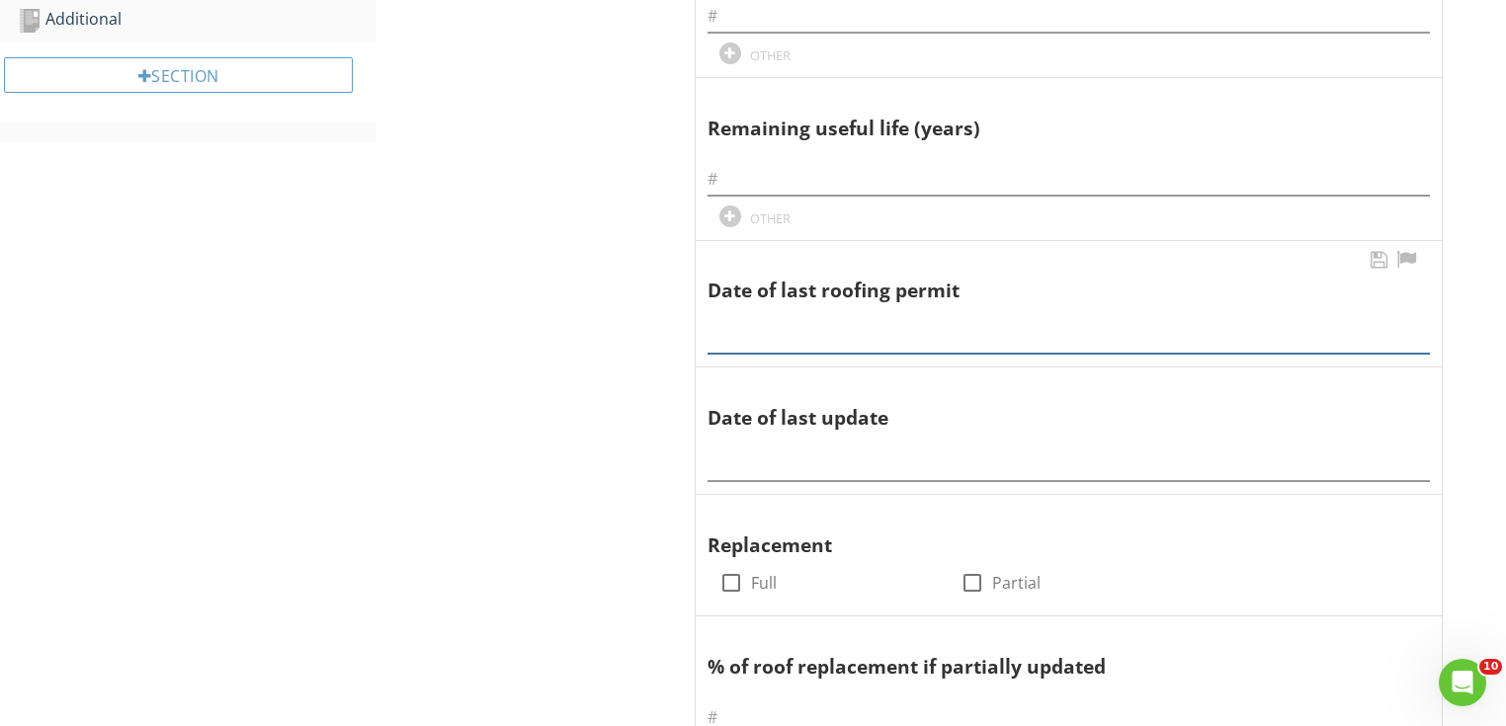
click at [779, 325] on input "text" at bounding box center [1069, 337] width 722 height 33
paste input "10/28/2019"
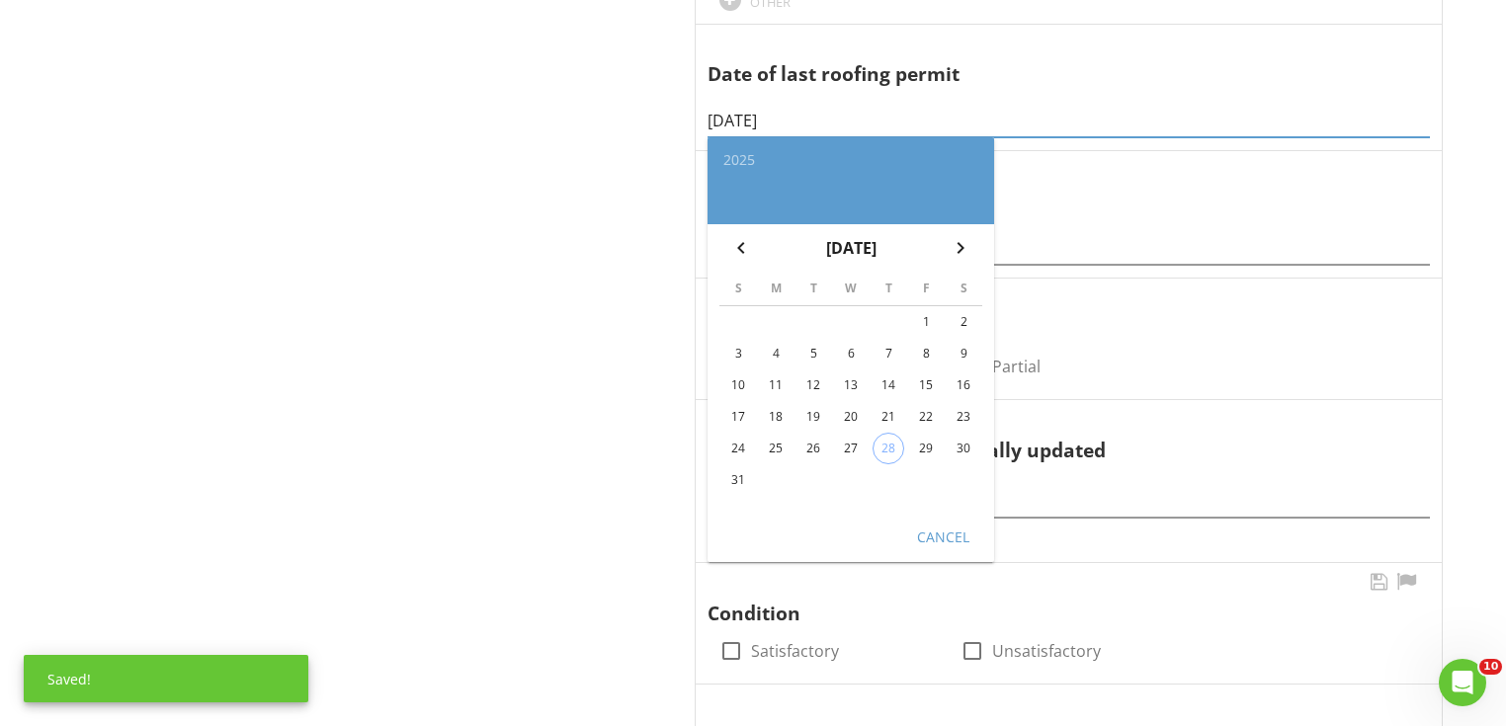
scroll to position [1080, 0]
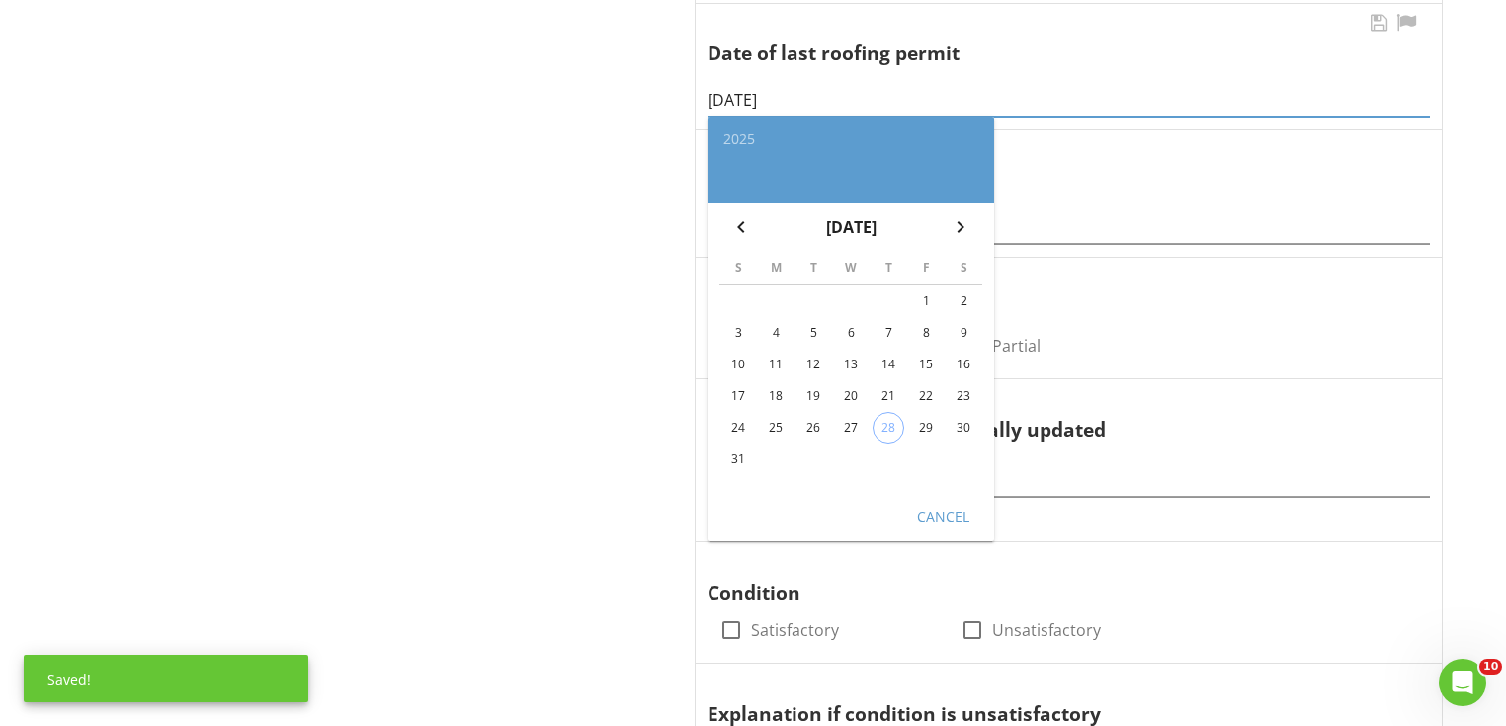
type input "10/28/2019"
click at [939, 525] on button "Cancel" at bounding box center [942, 516] width 87 height 36
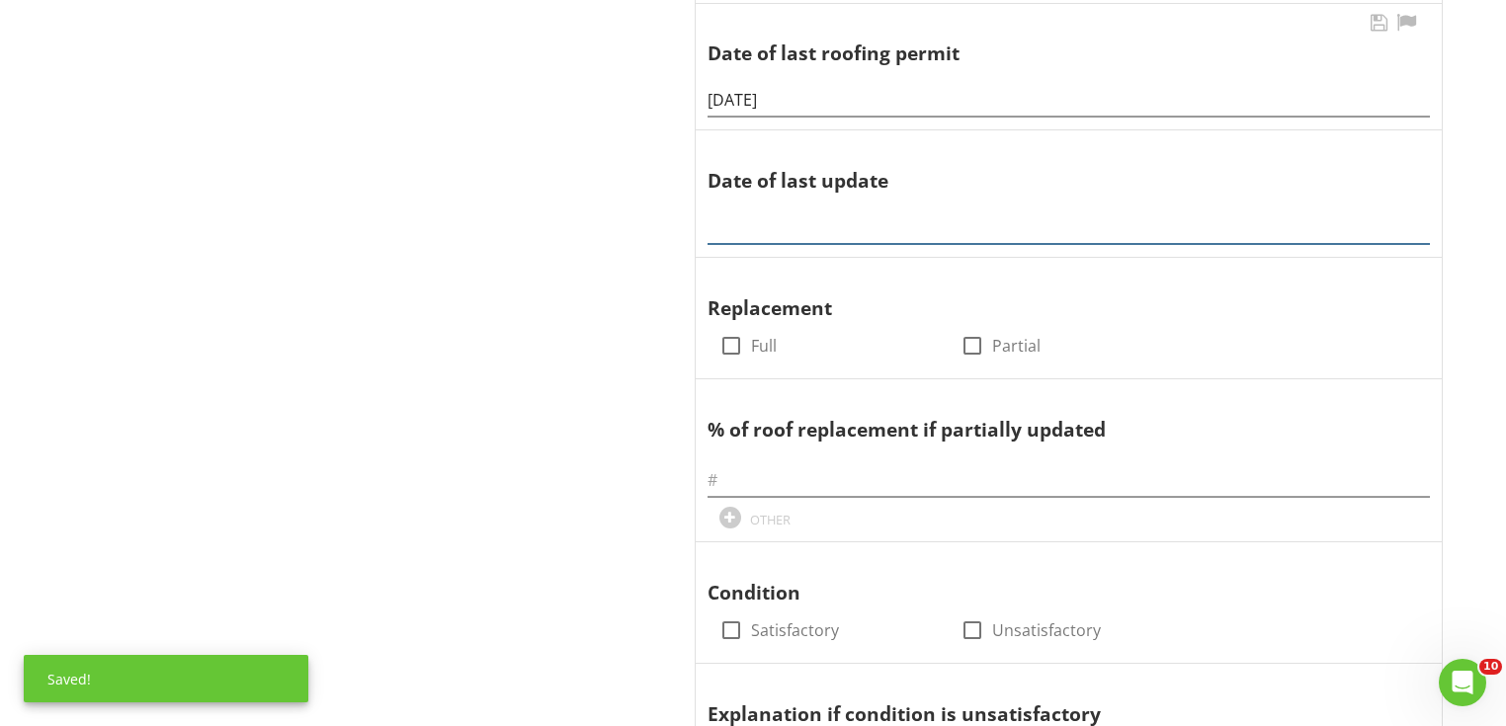
click at [827, 211] on input "text" at bounding box center [1069, 227] width 722 height 33
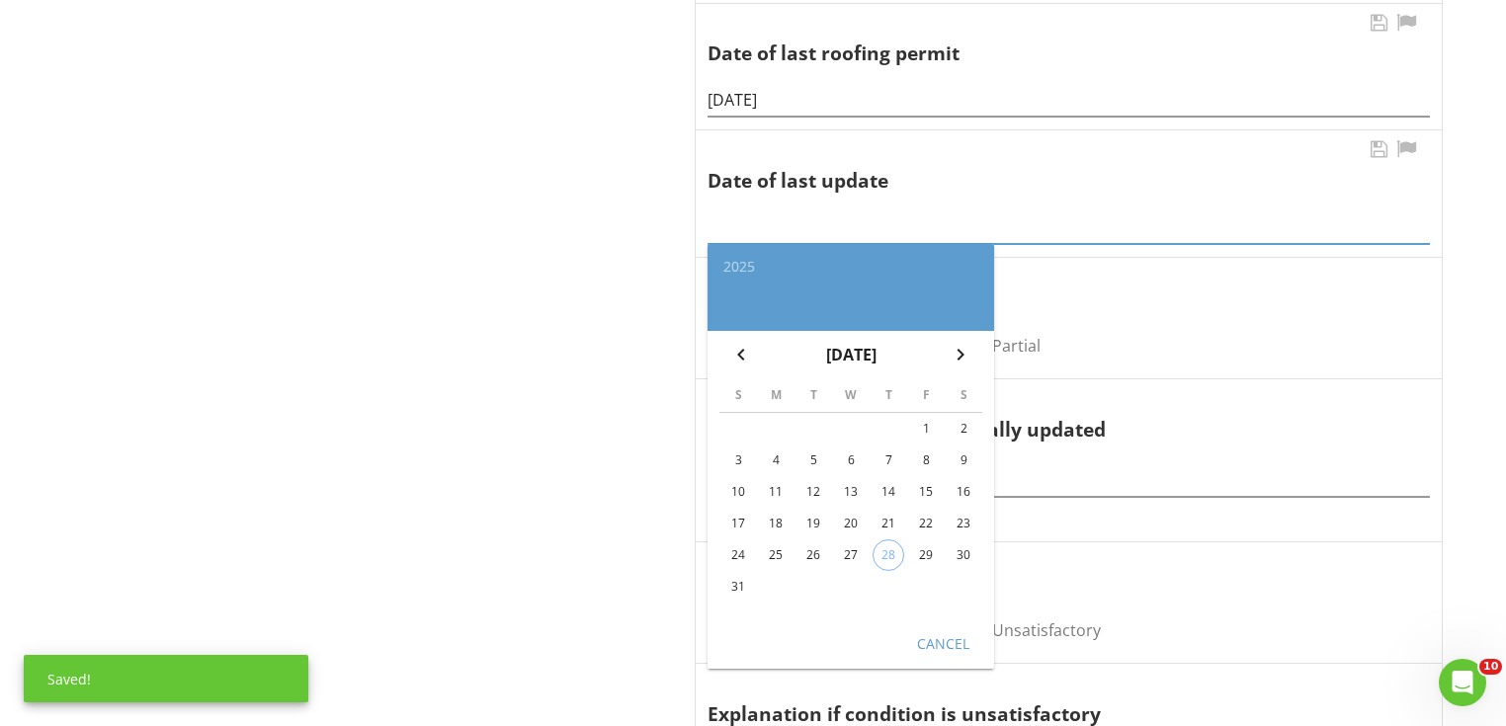
paste input "10/28/2019"
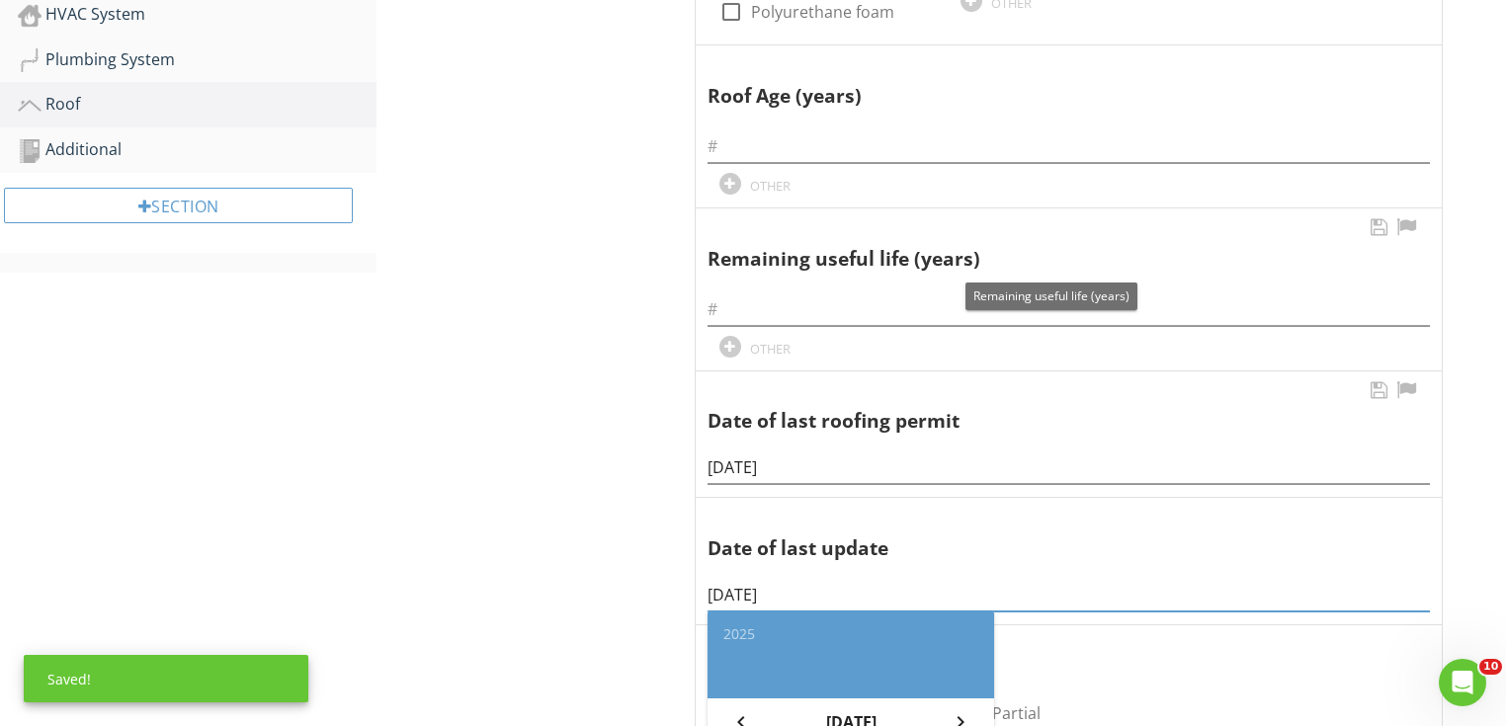
scroll to position [685, 0]
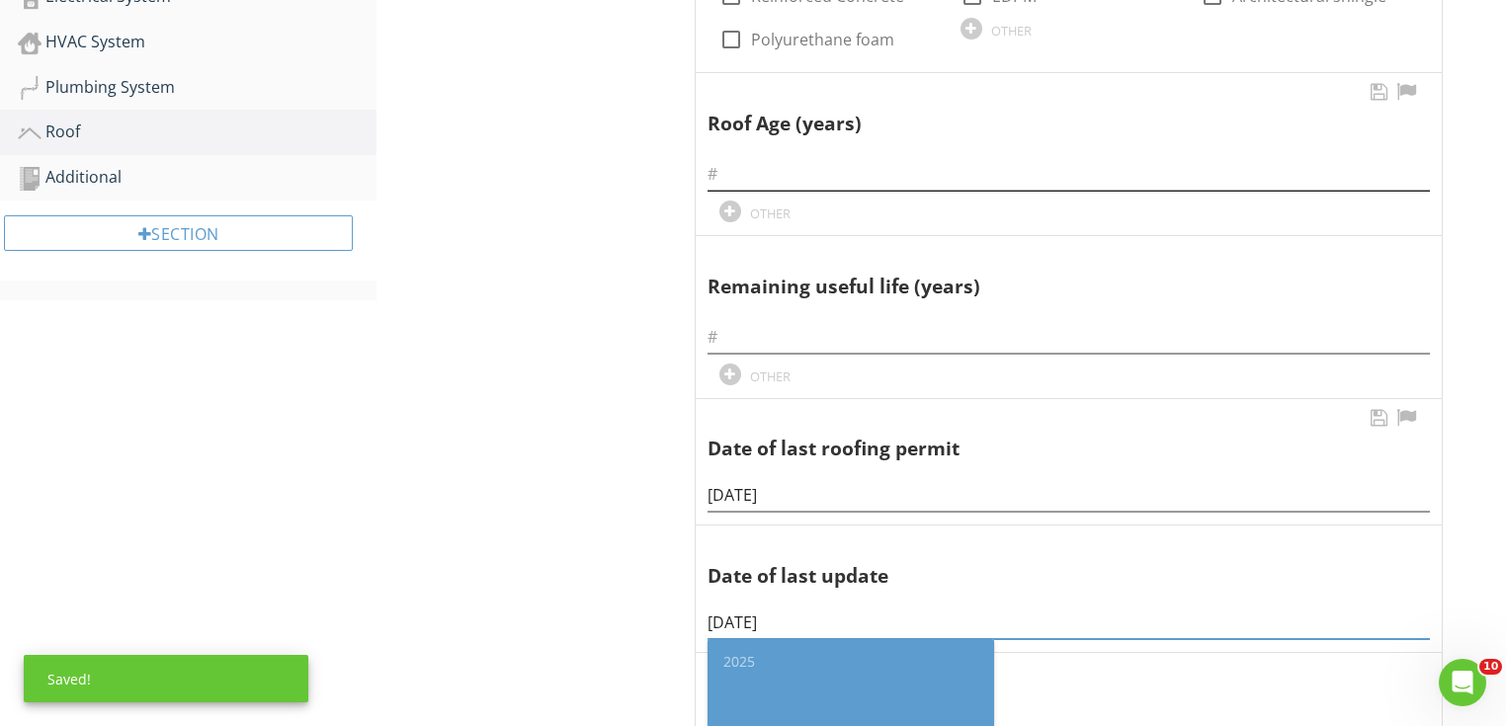
type input "10/28/2019"
click at [778, 174] on input "text" at bounding box center [1069, 174] width 722 height 33
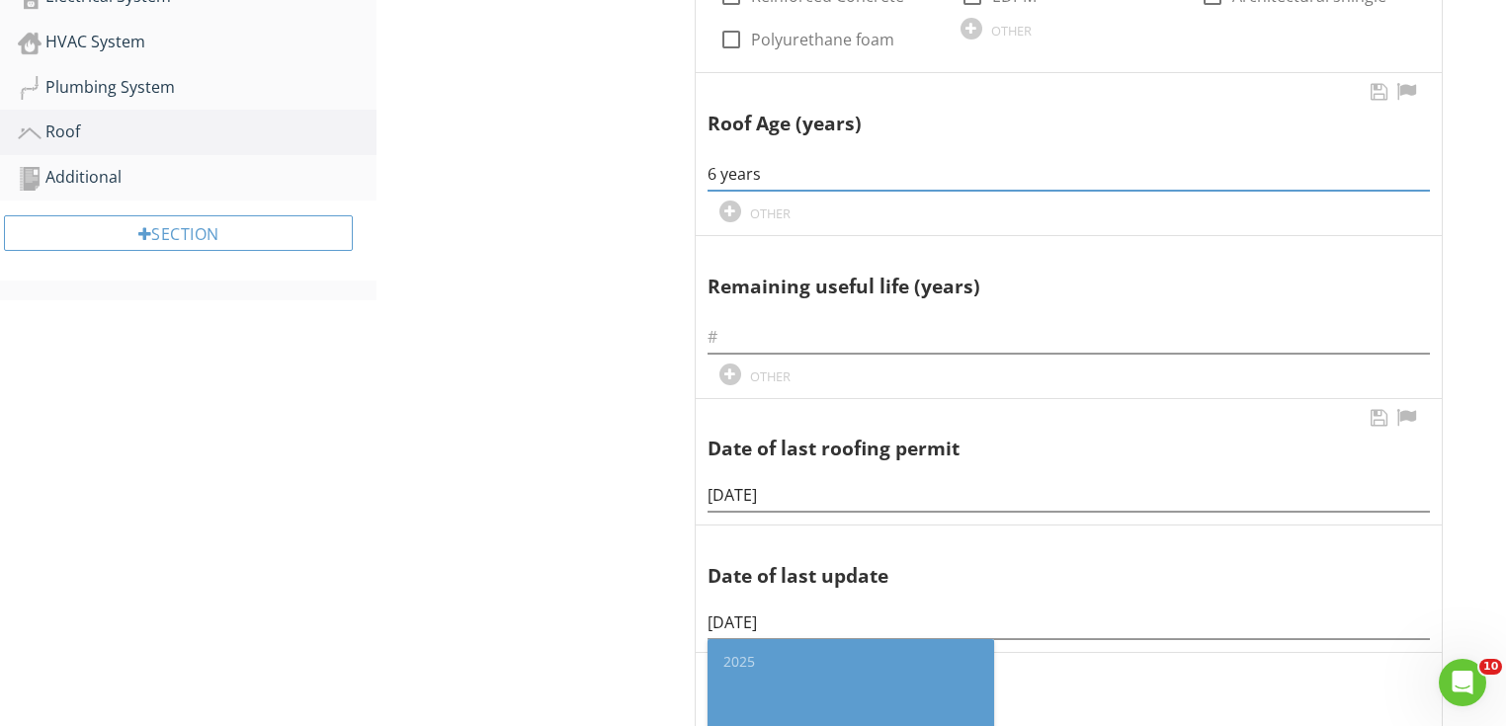
type input "6 years"
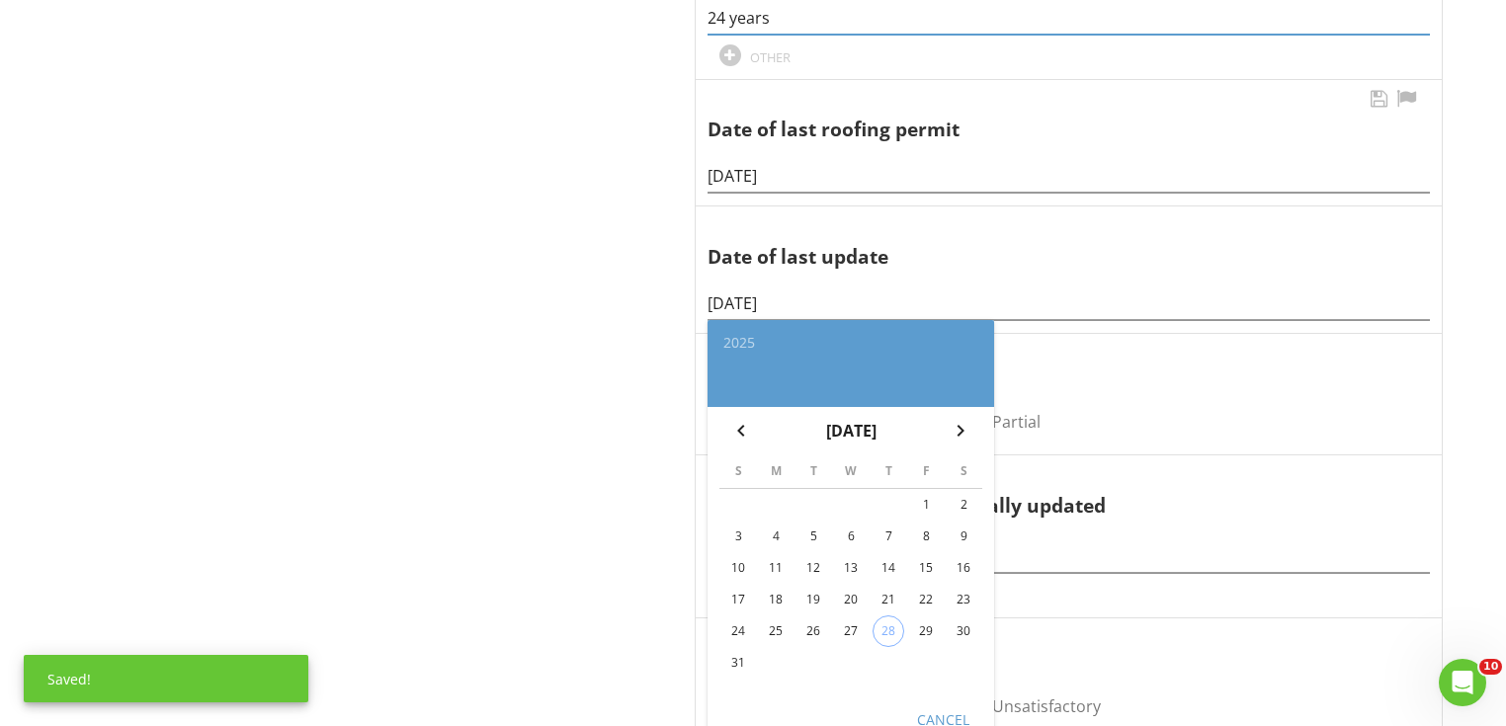
scroll to position [1238, 0]
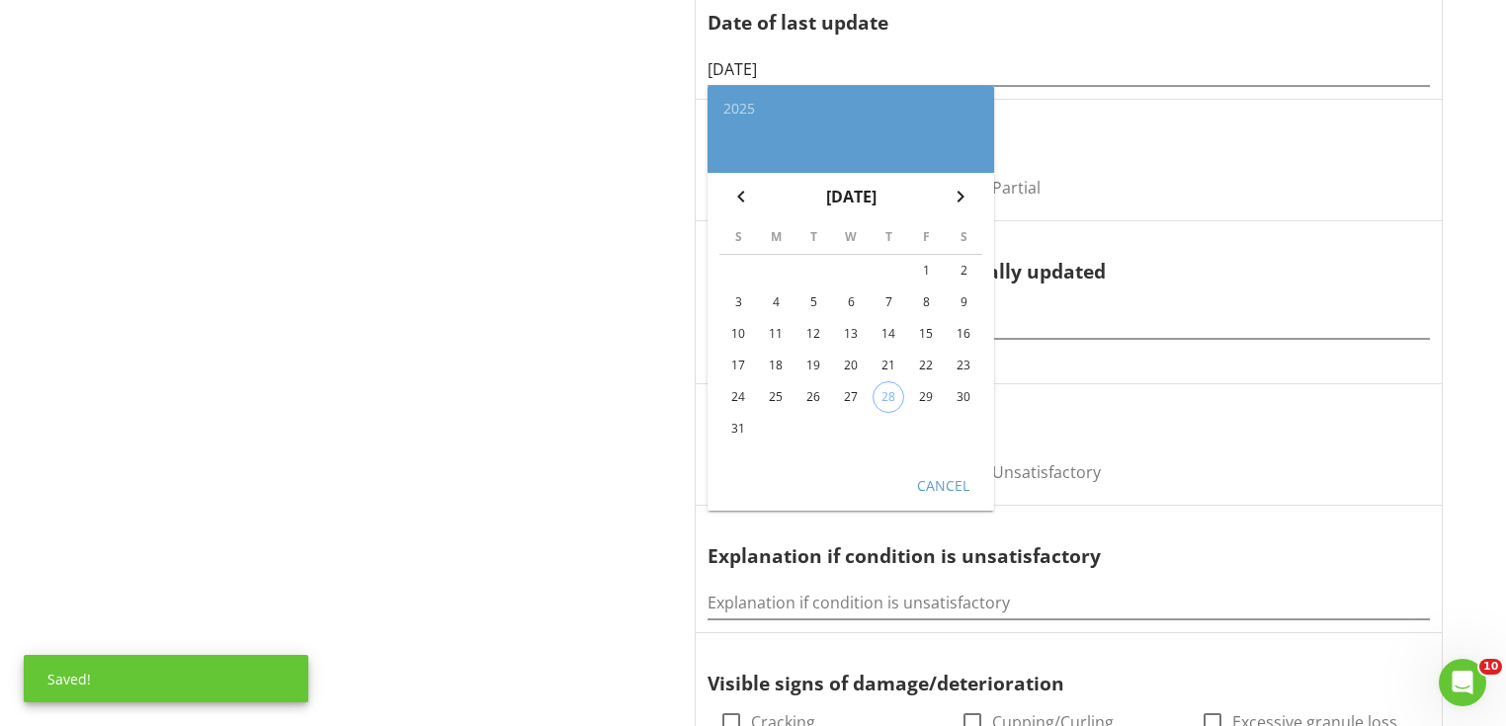
type input "24 years"
click at [937, 467] on button "Cancel" at bounding box center [942, 485] width 87 height 36
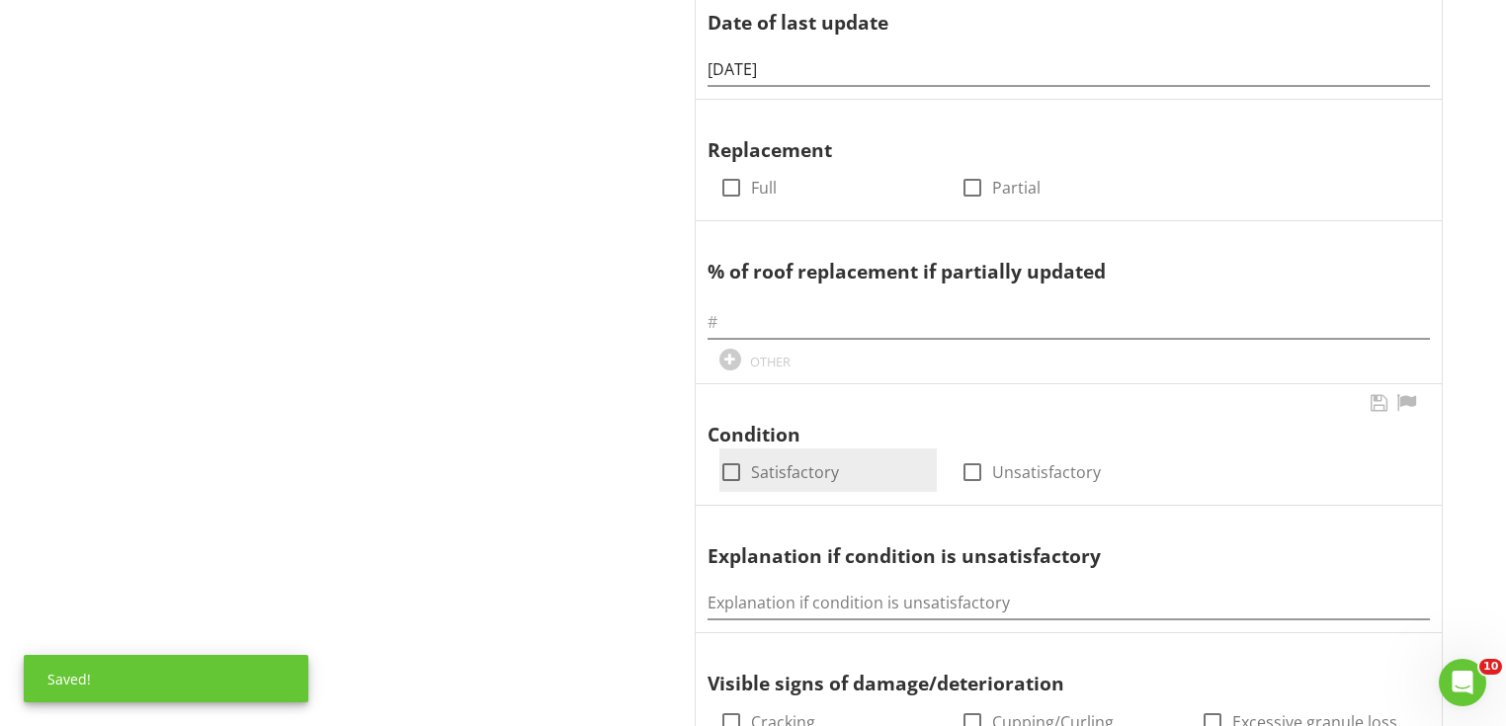
click at [770, 470] on label "Satisfactory" at bounding box center [795, 473] width 88 height 20
checkbox input "true"
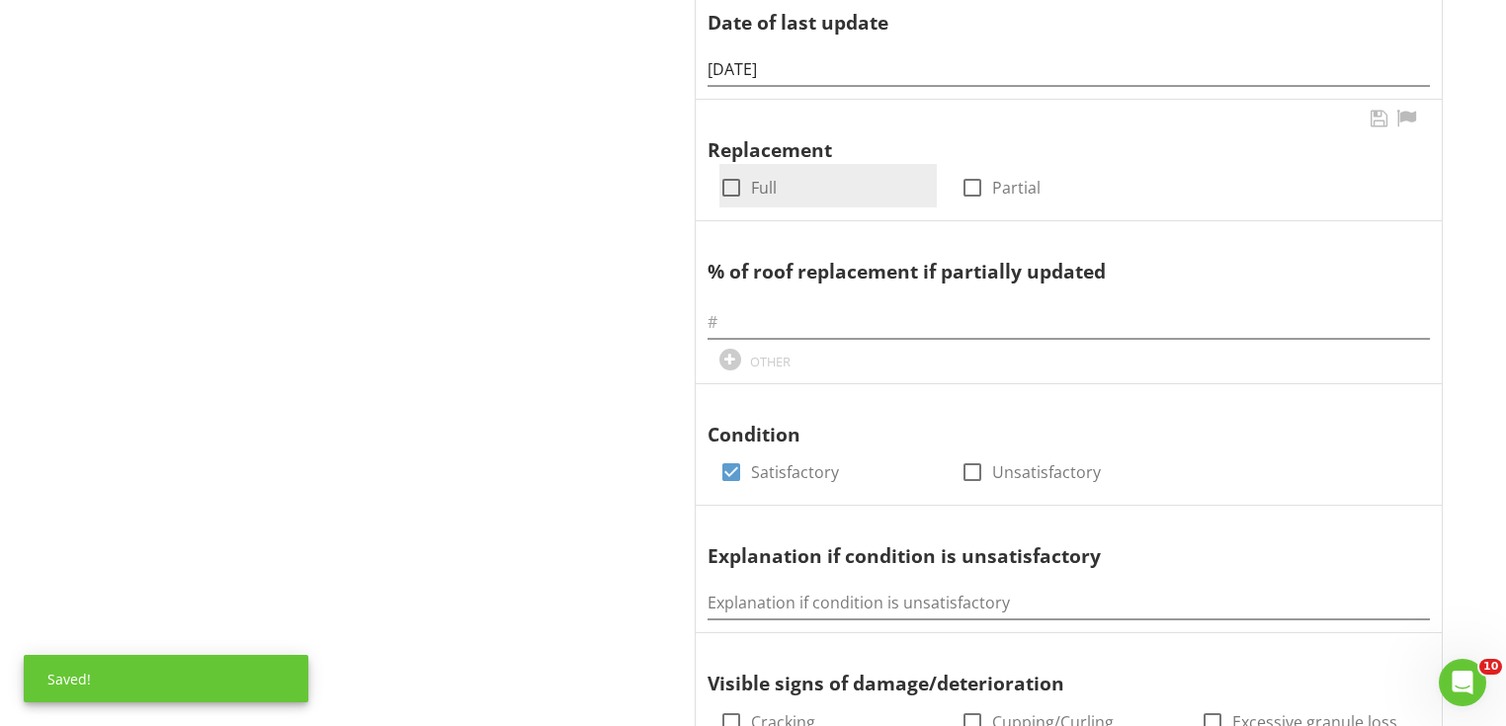
click at [727, 184] on div at bounding box center [732, 188] width 34 height 34
checkbox input "true"
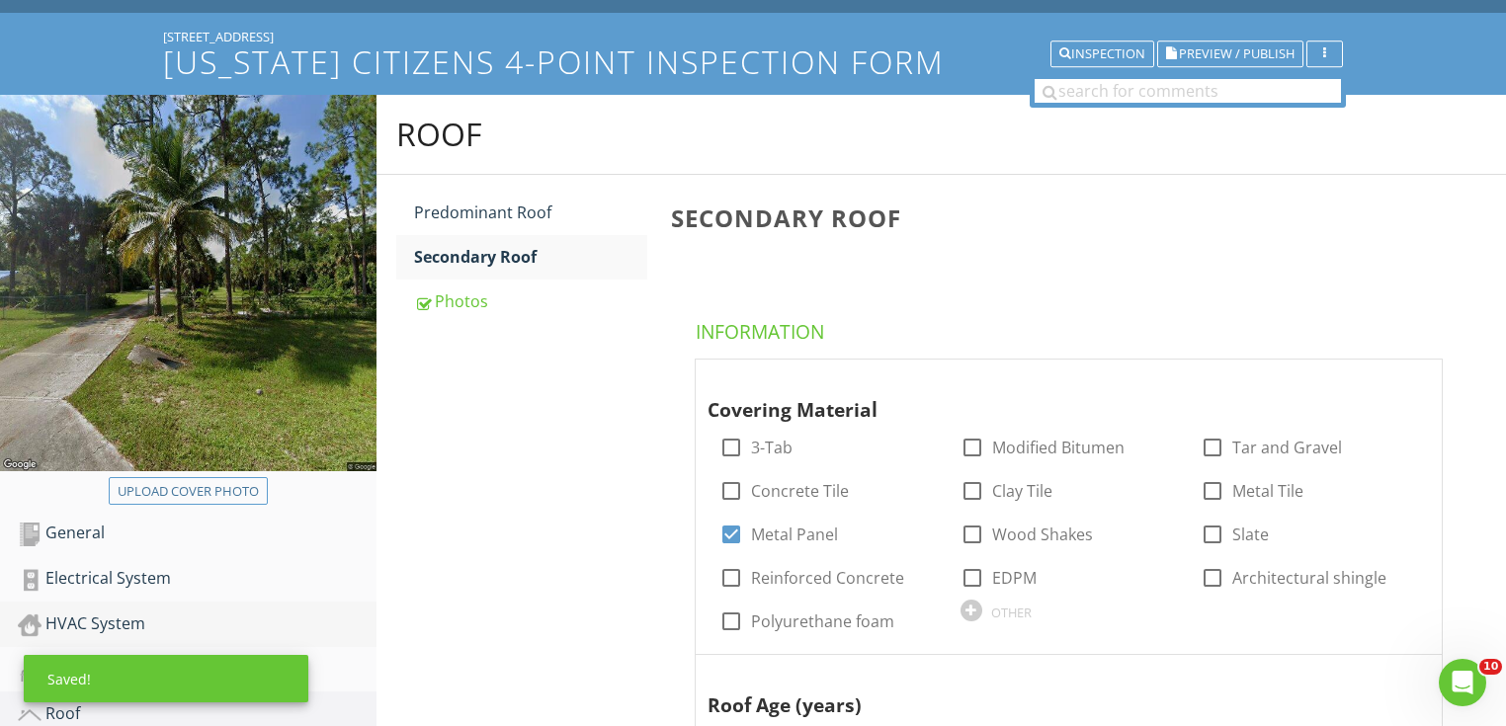
scroll to position [290, 0]
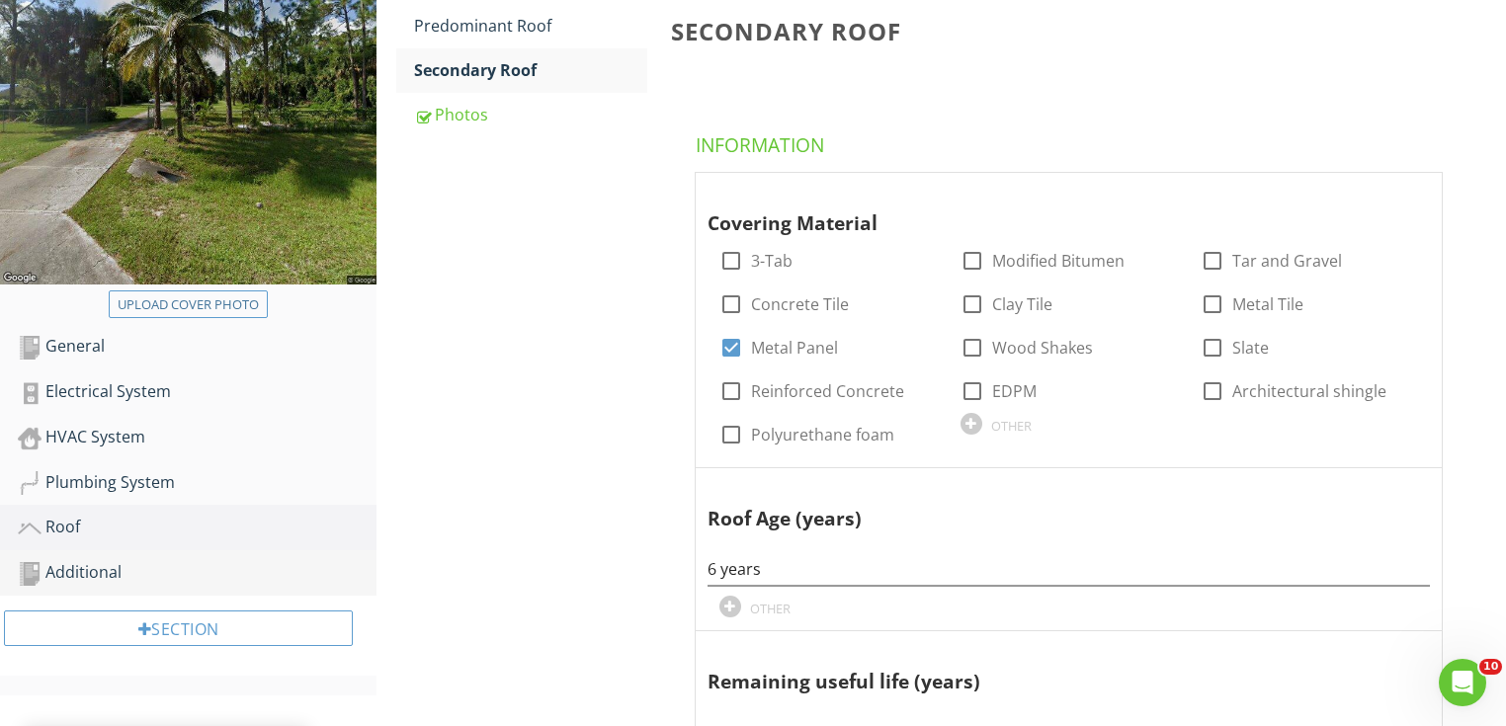
click at [244, 560] on div "Additional" at bounding box center [197, 573] width 359 height 26
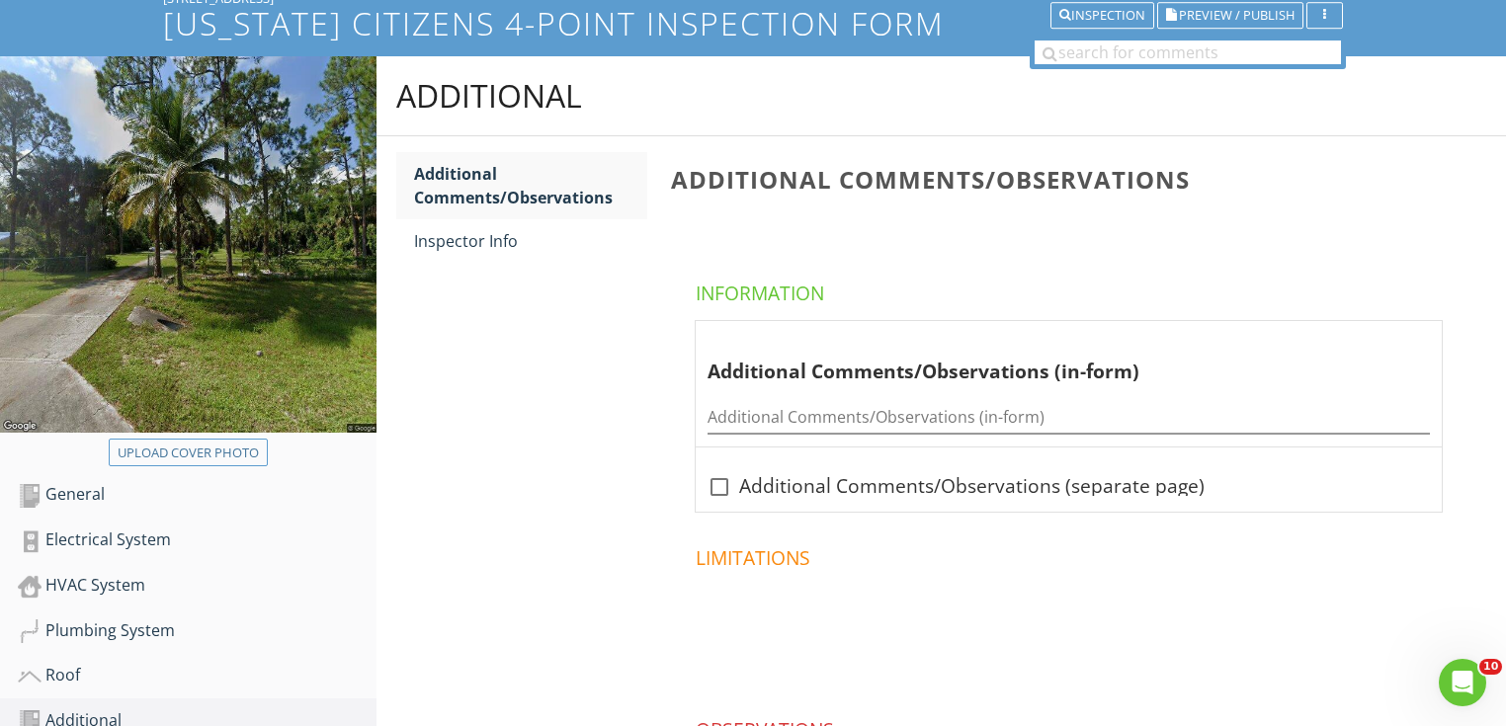
scroll to position [131, 0]
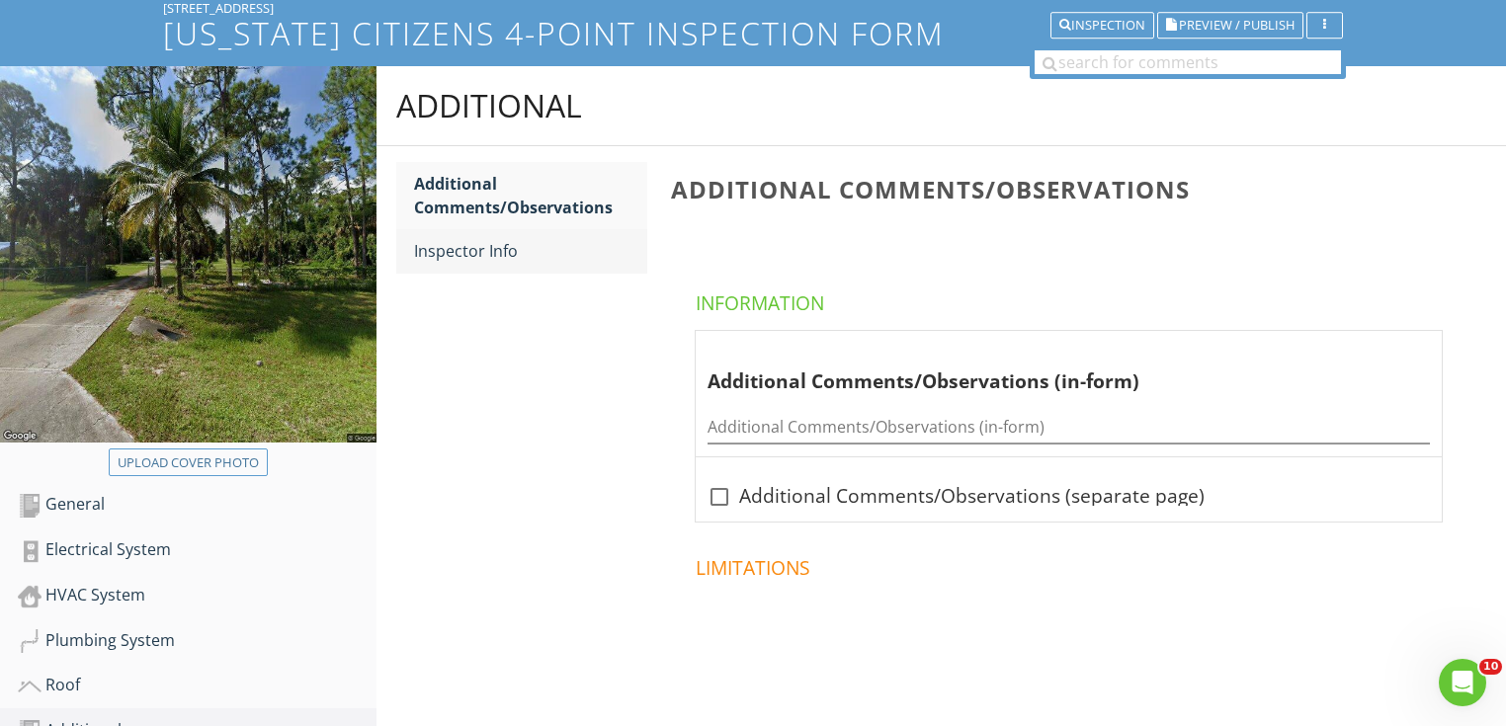
click at [530, 259] on div "Inspector Info" at bounding box center [530, 251] width 233 height 24
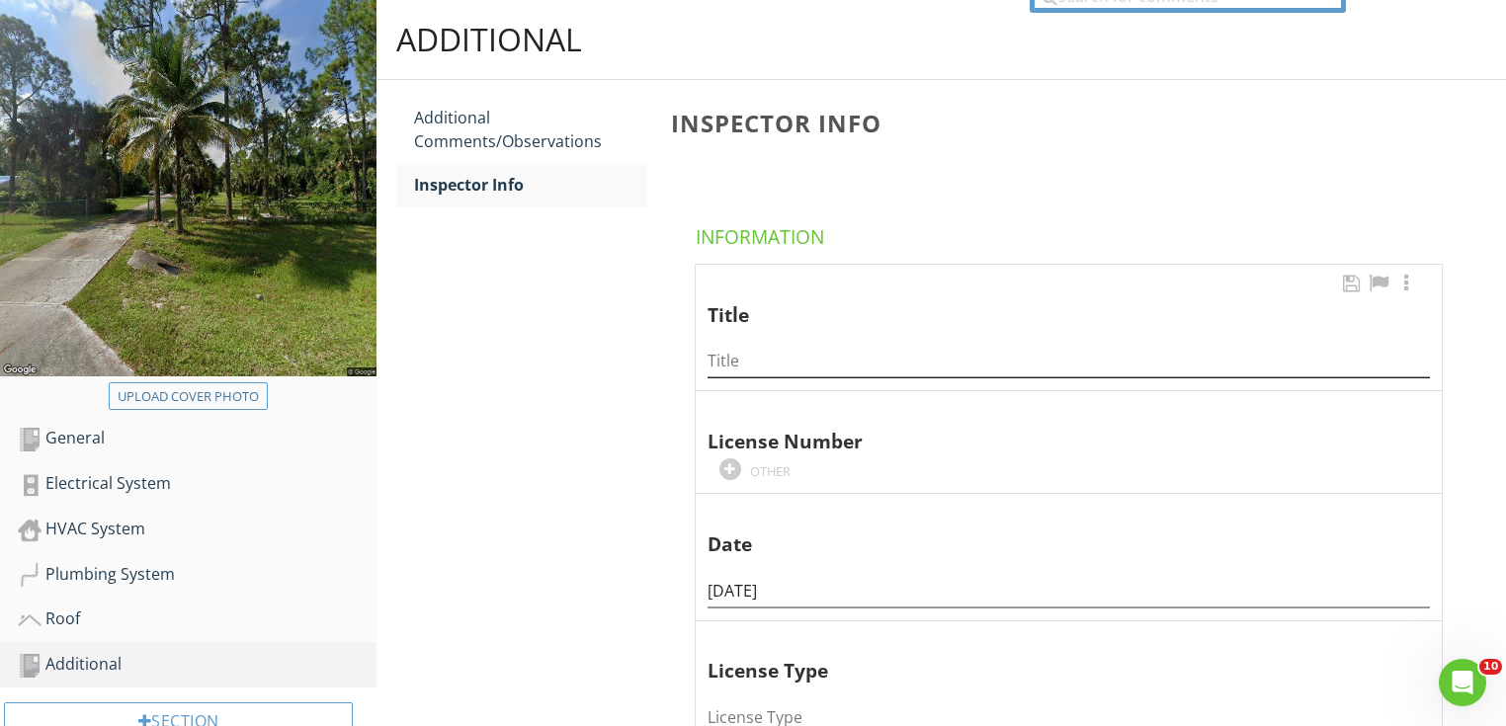
scroll to position [290, 0]
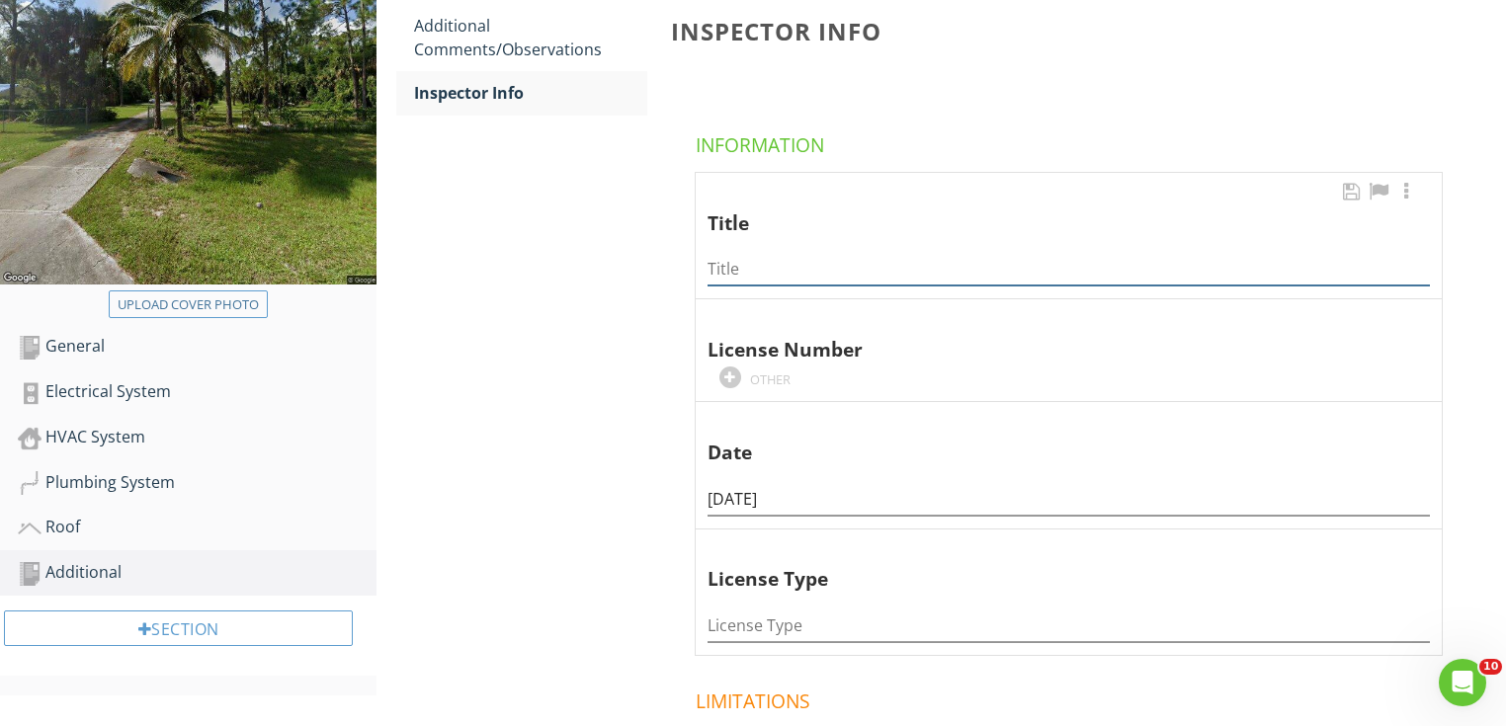
click at [852, 254] on input "Title" at bounding box center [1069, 269] width 722 height 33
type input "Owner / President"
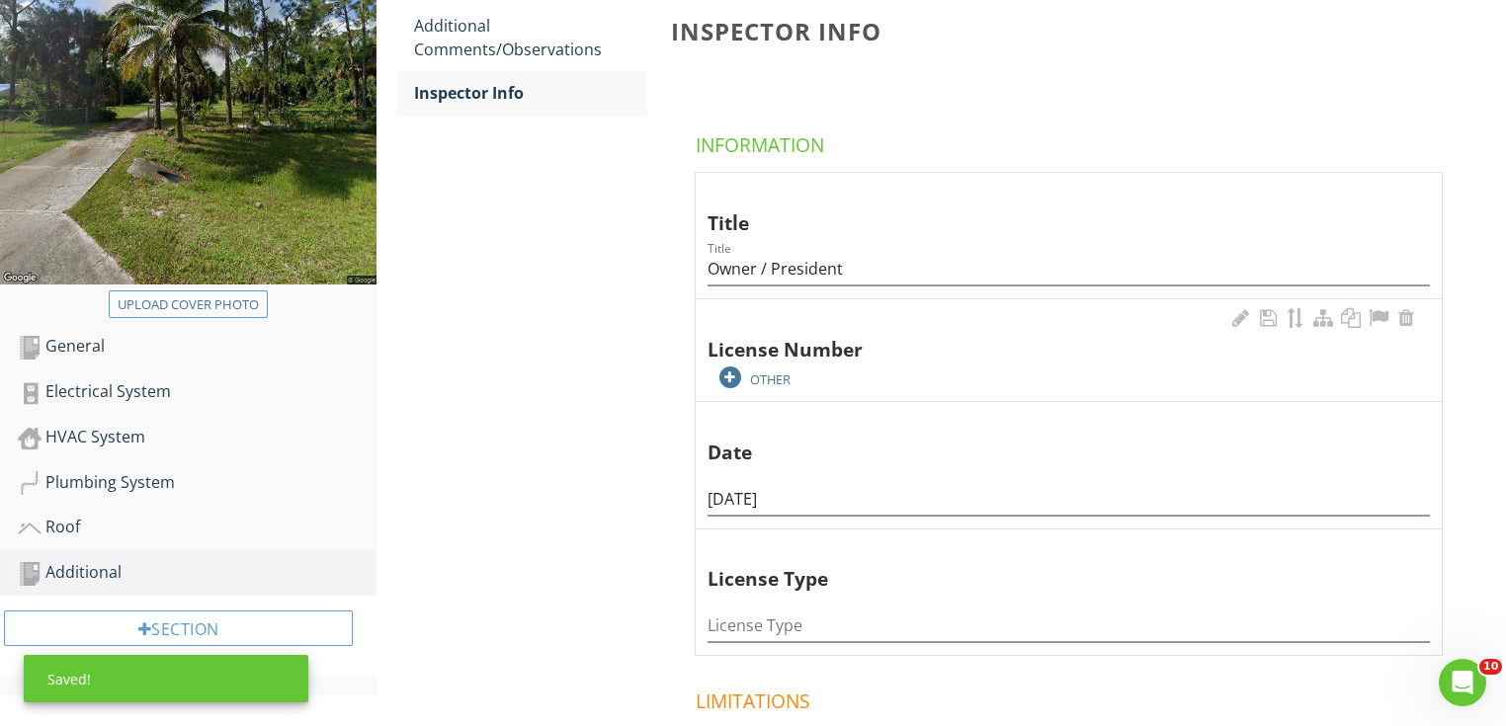
click at [747, 381] on div "OTHER" at bounding box center [827, 377] width 217 height 24
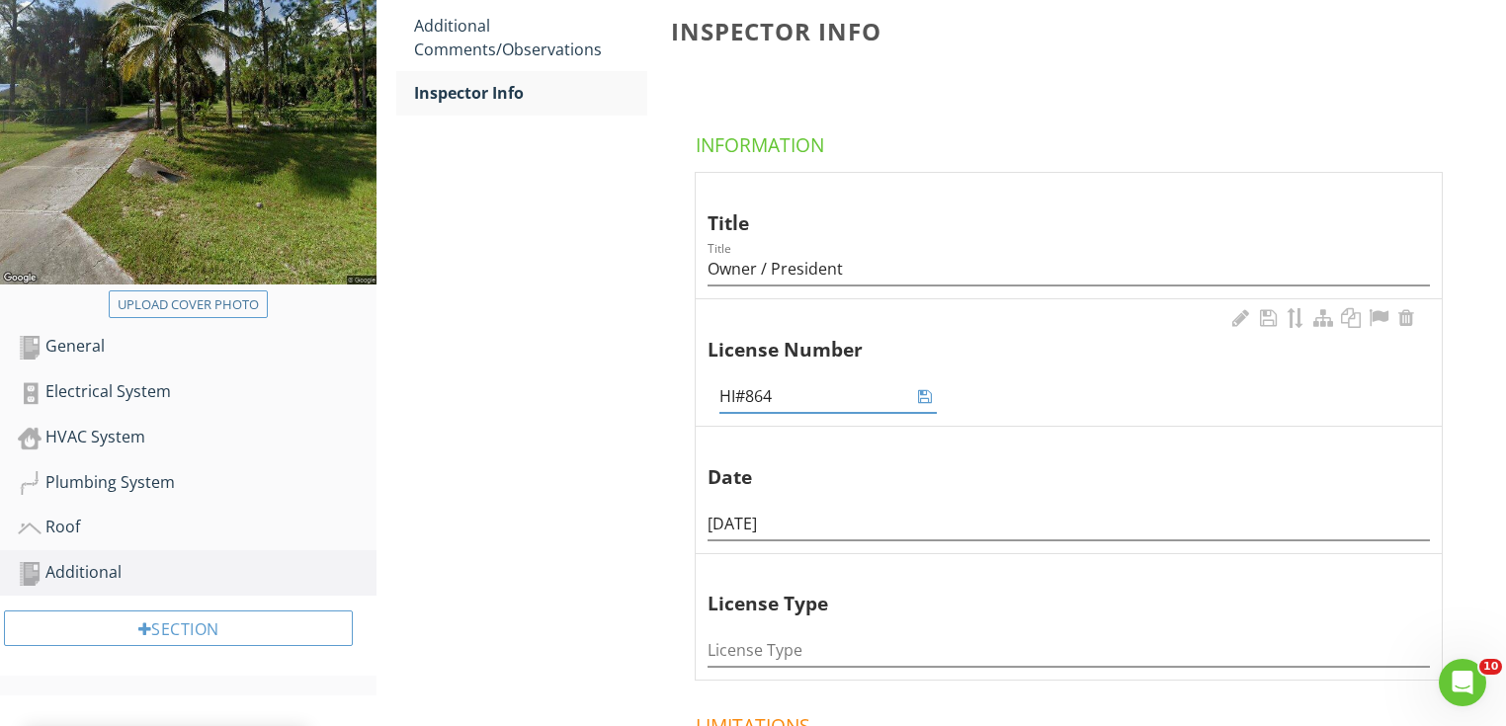
type input "HI#8642"
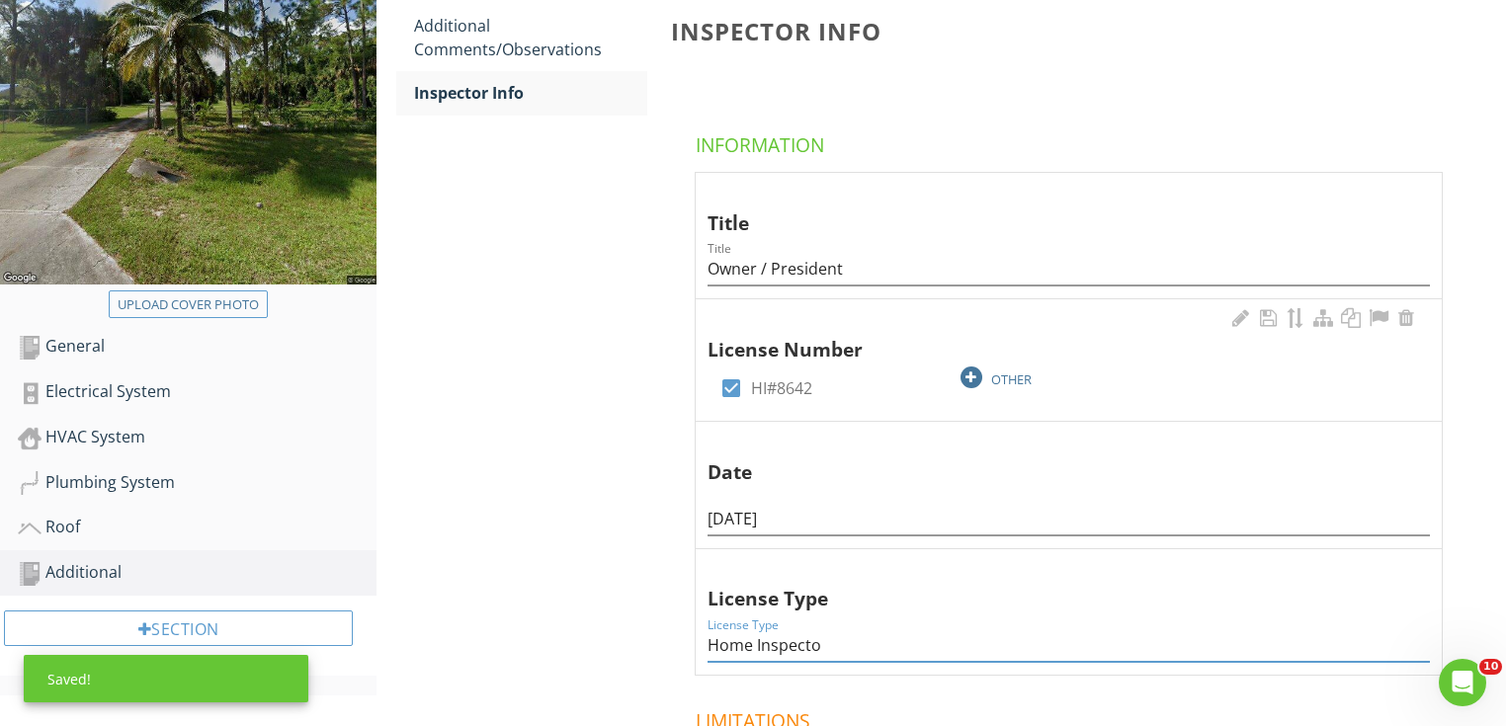
type input "Home Inspector"
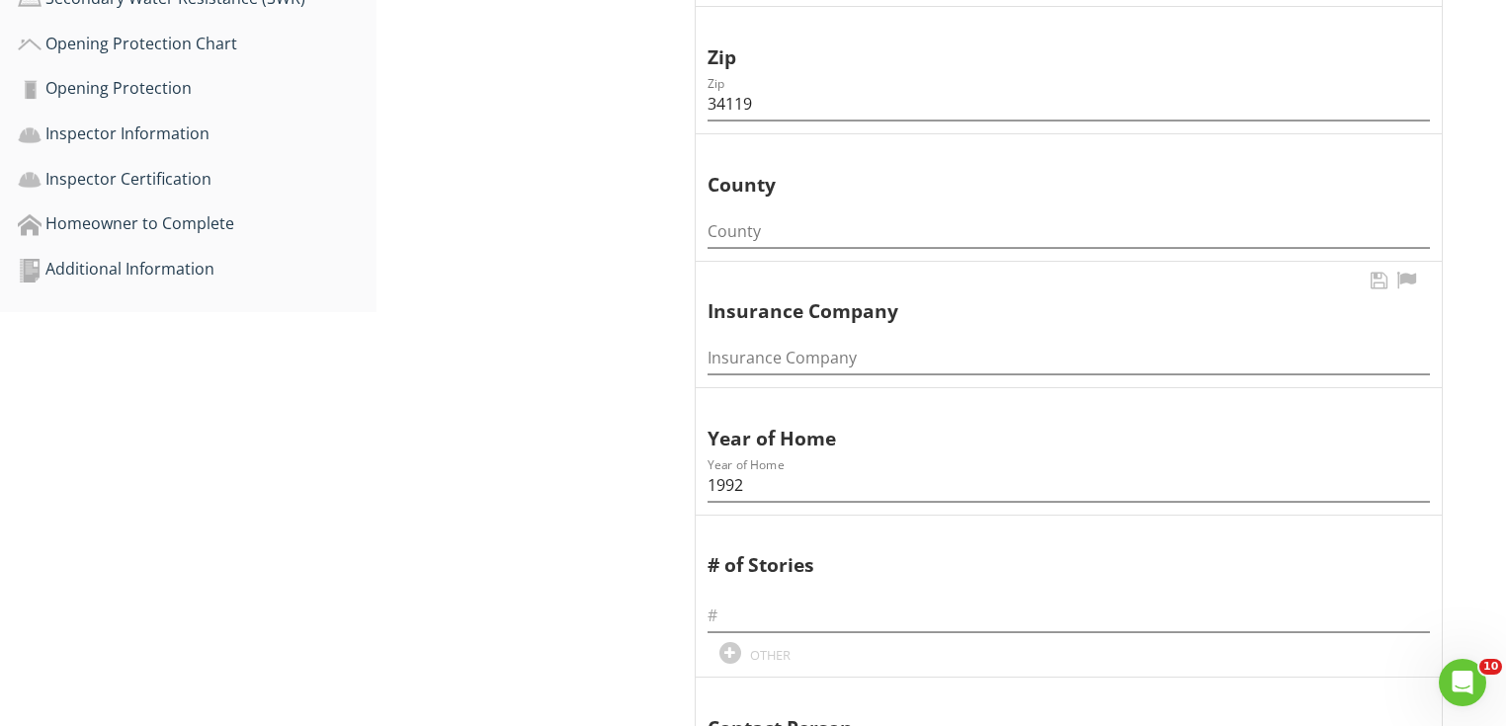
scroll to position [949, 0]
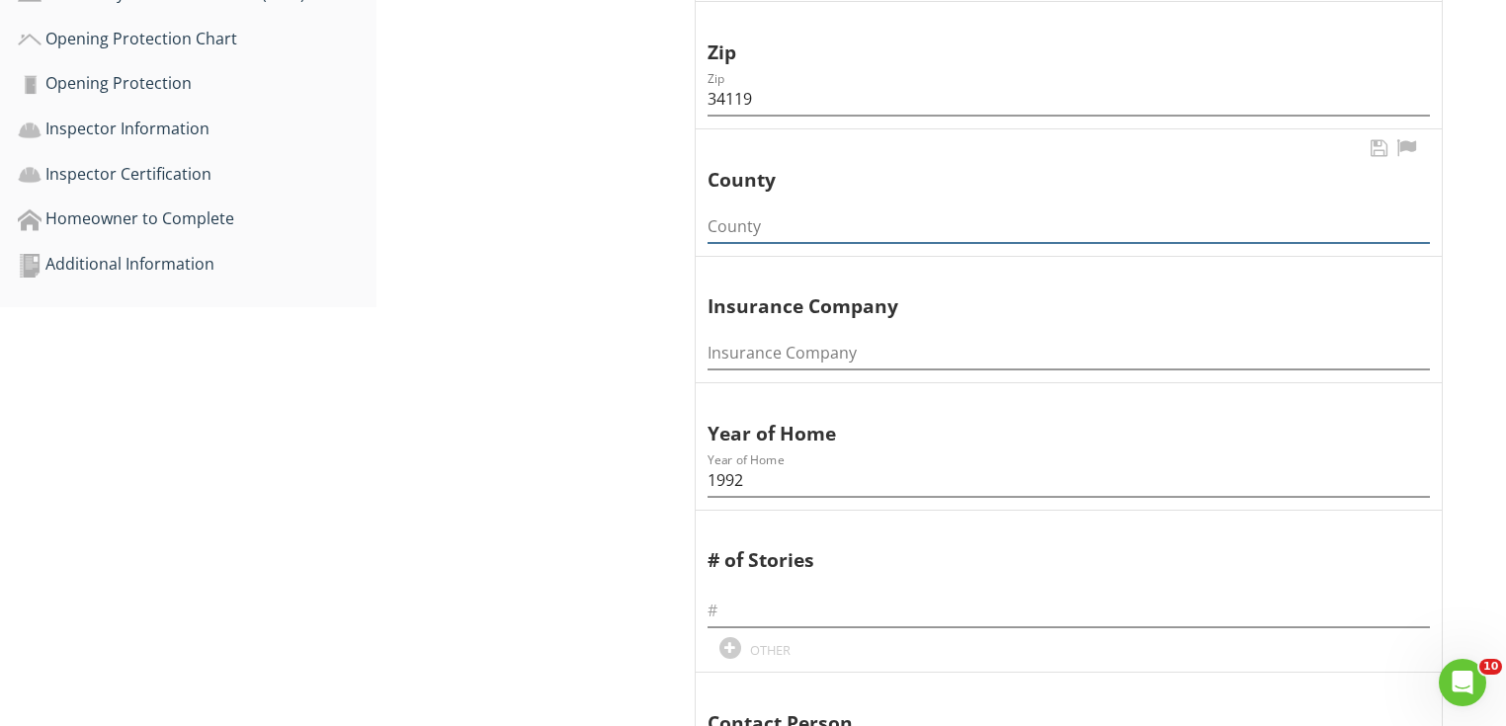
click at [746, 217] on input "County" at bounding box center [1069, 227] width 722 height 33
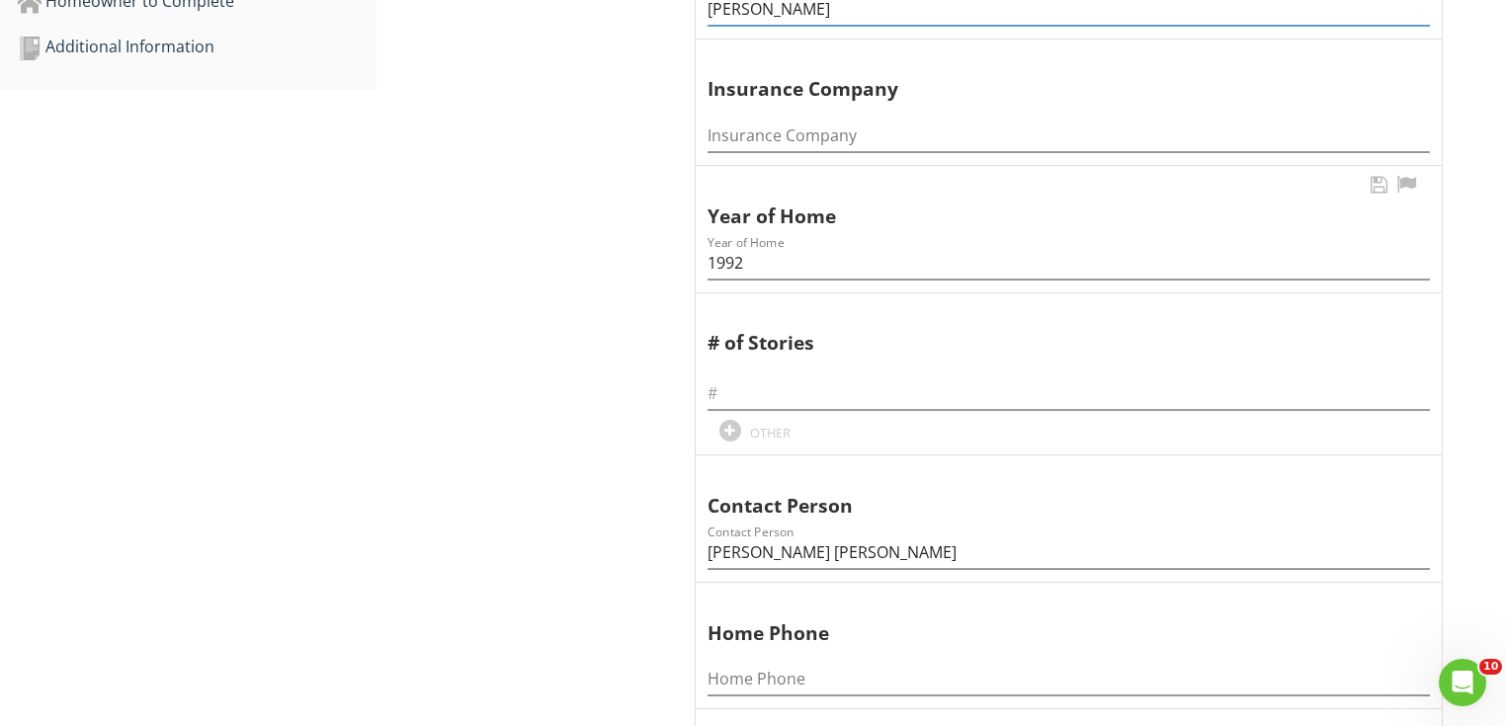
scroll to position [1265, 0]
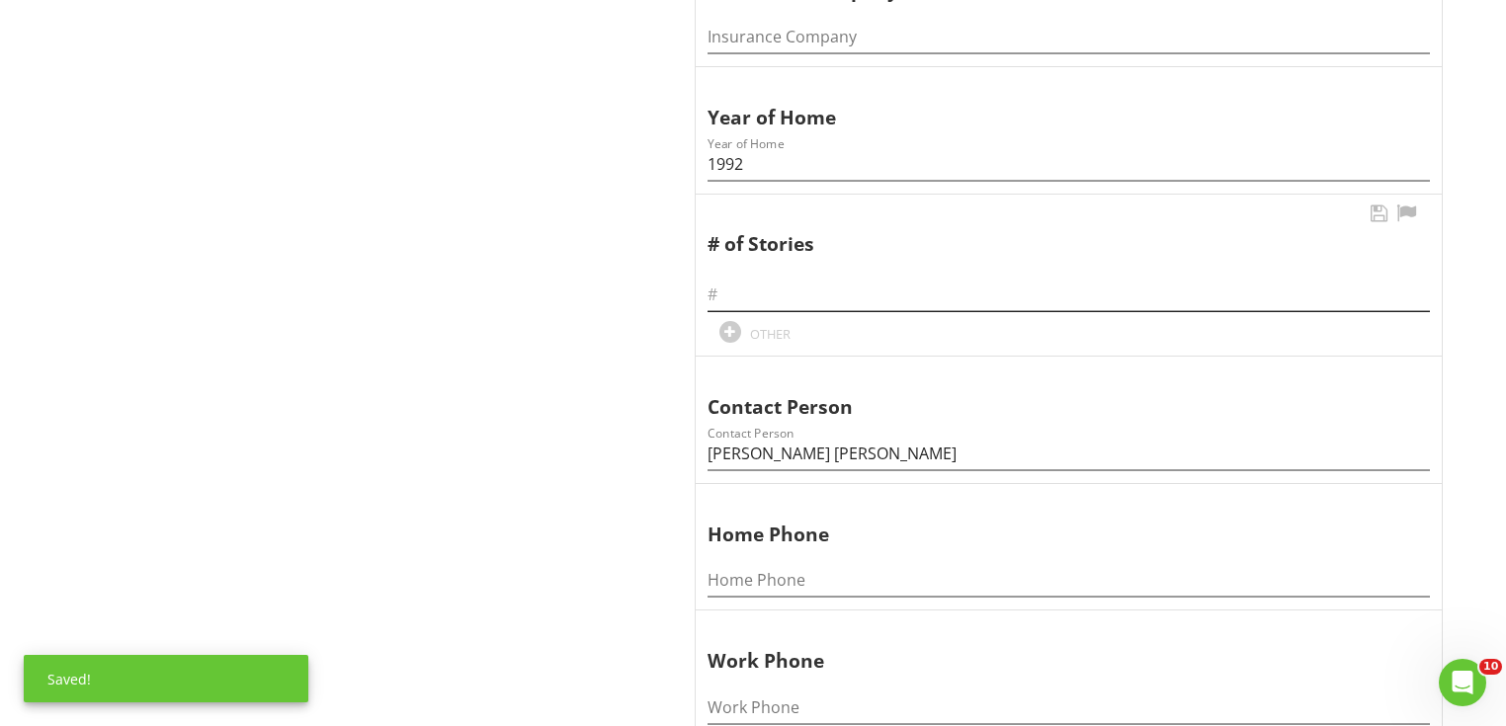
type input "[PERSON_NAME]"
click at [747, 290] on input "text" at bounding box center [1069, 295] width 722 height 33
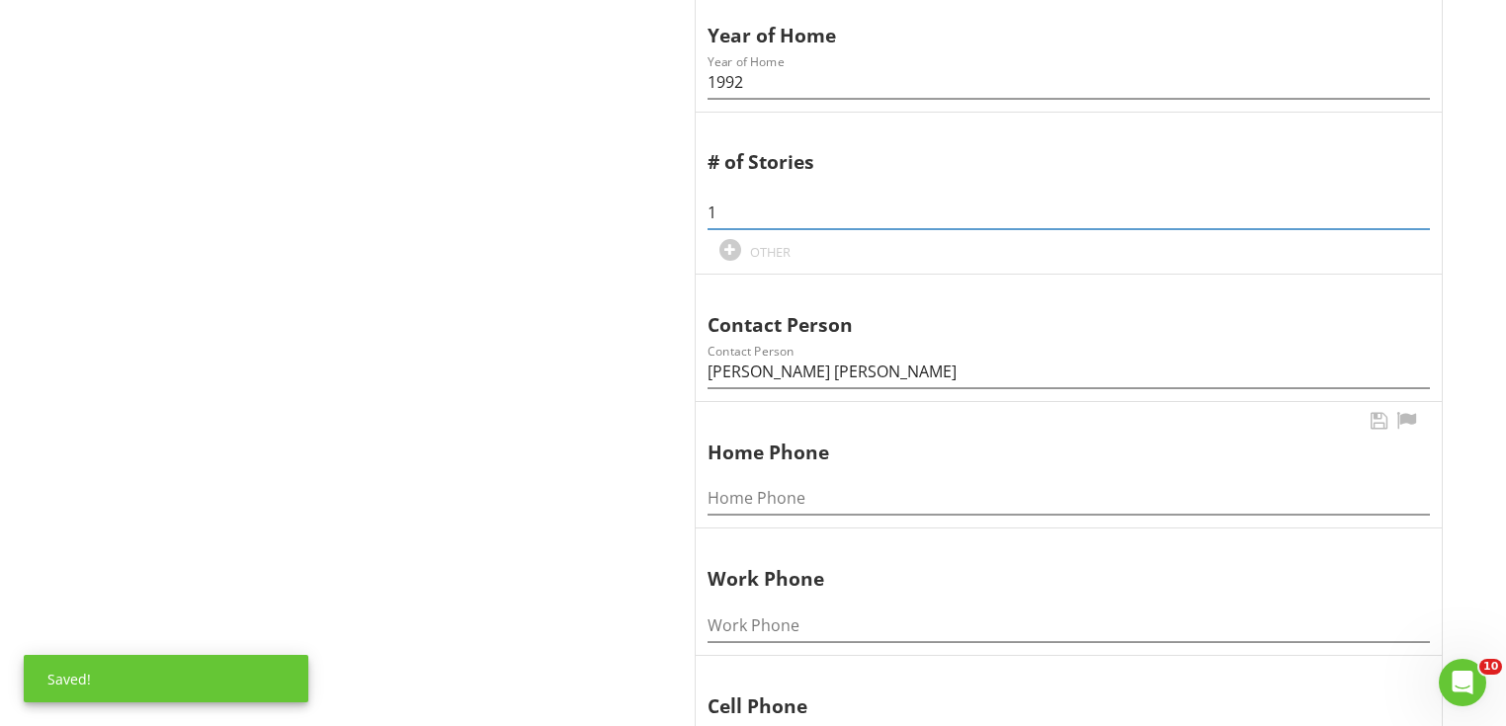
scroll to position [1502, 0]
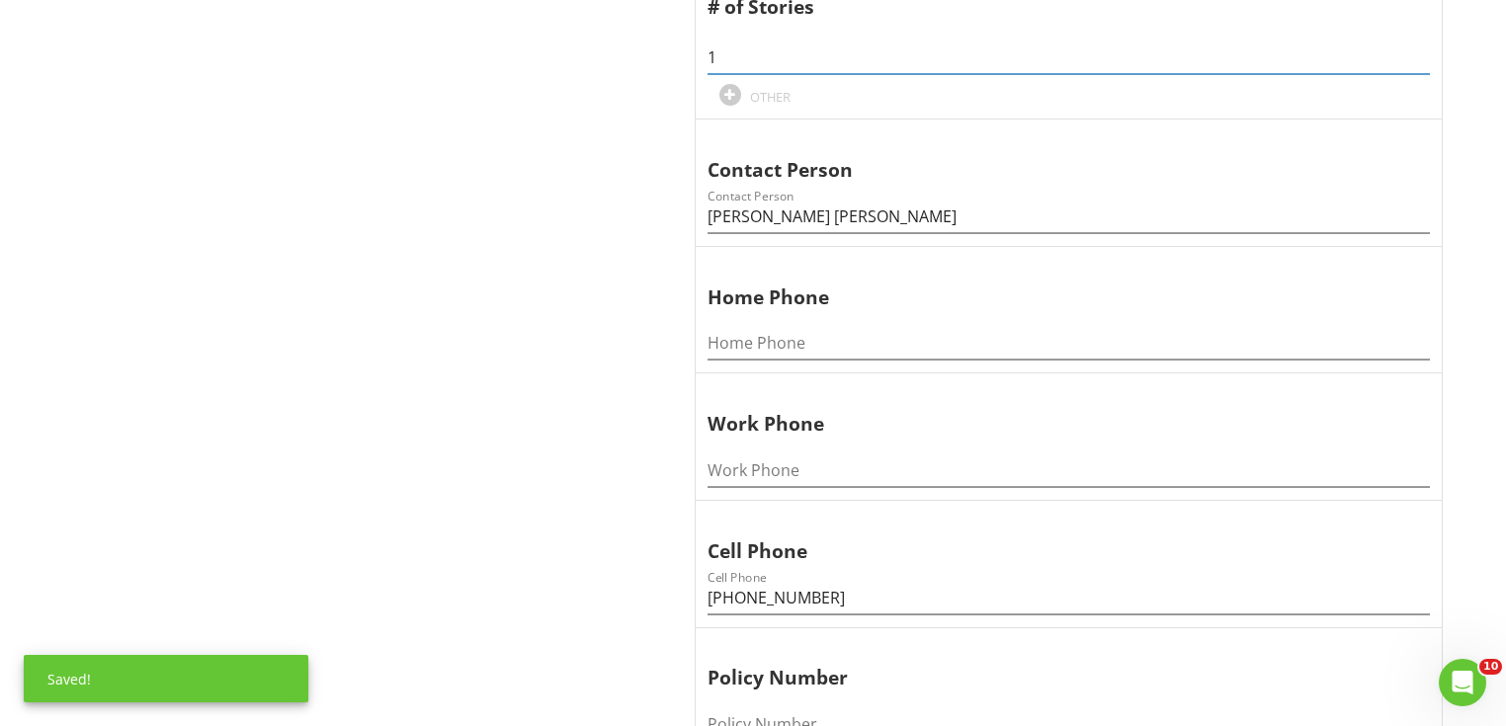
type input "1"
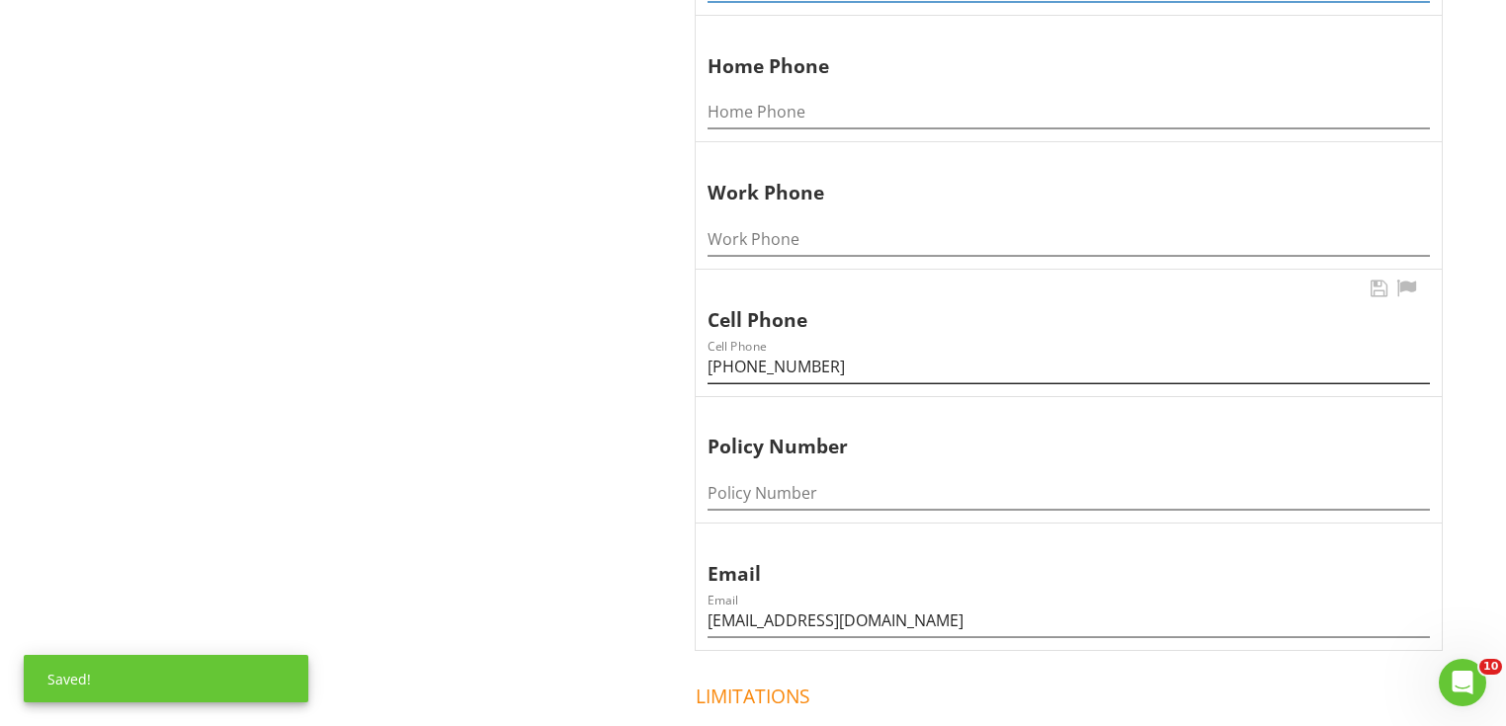
scroll to position [1739, 0]
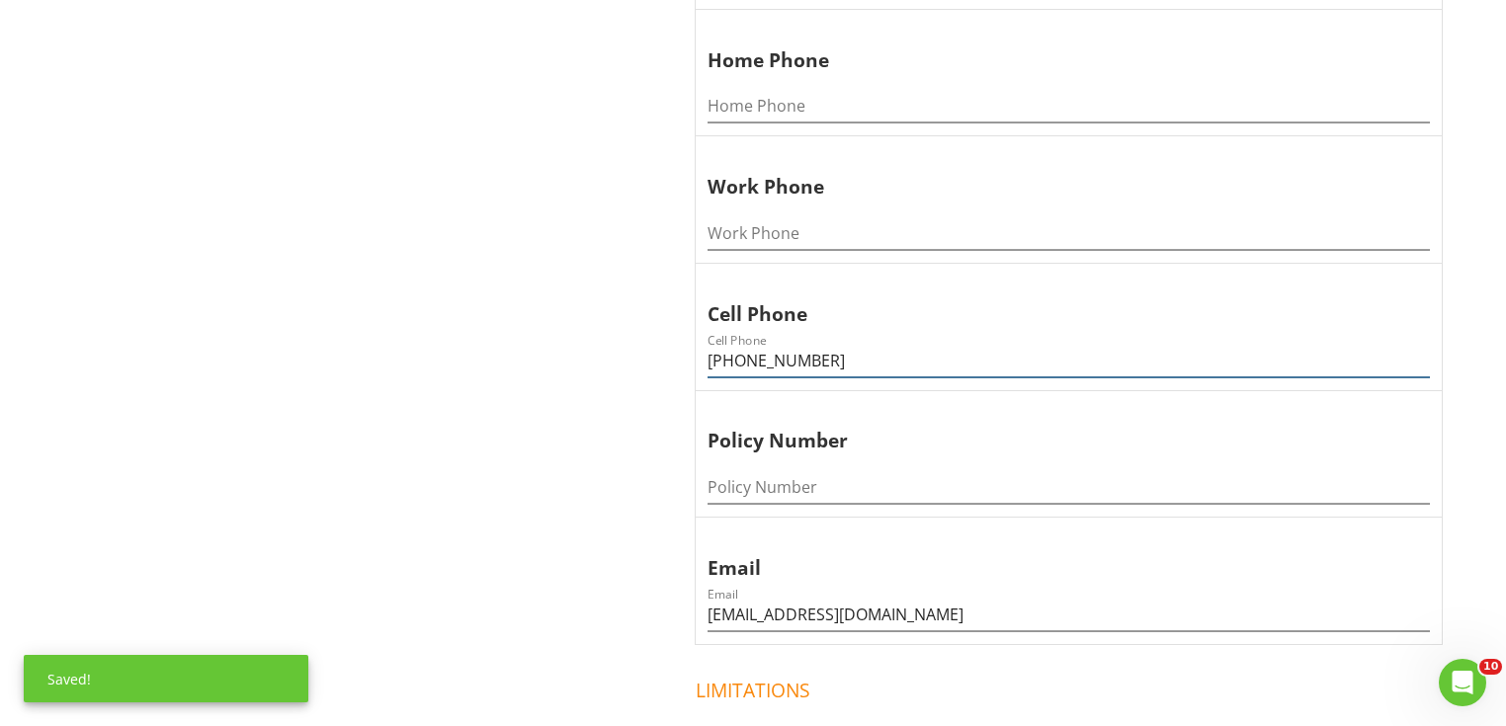
drag, startPoint x: 821, startPoint y: 349, endPoint x: 358, endPoint y: 347, distance: 463.5
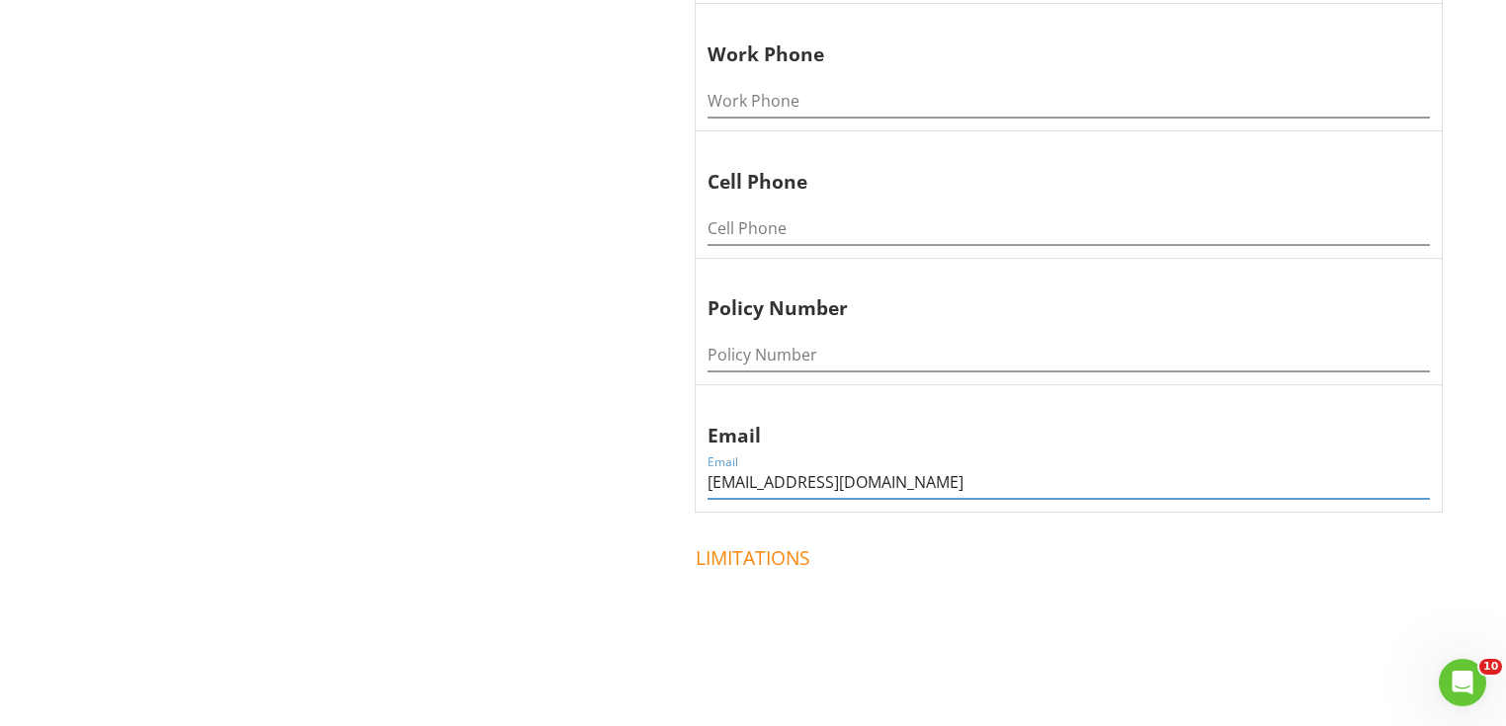
drag, startPoint x: 881, startPoint y: 466, endPoint x: 304, endPoint y: 421, distance: 578.0
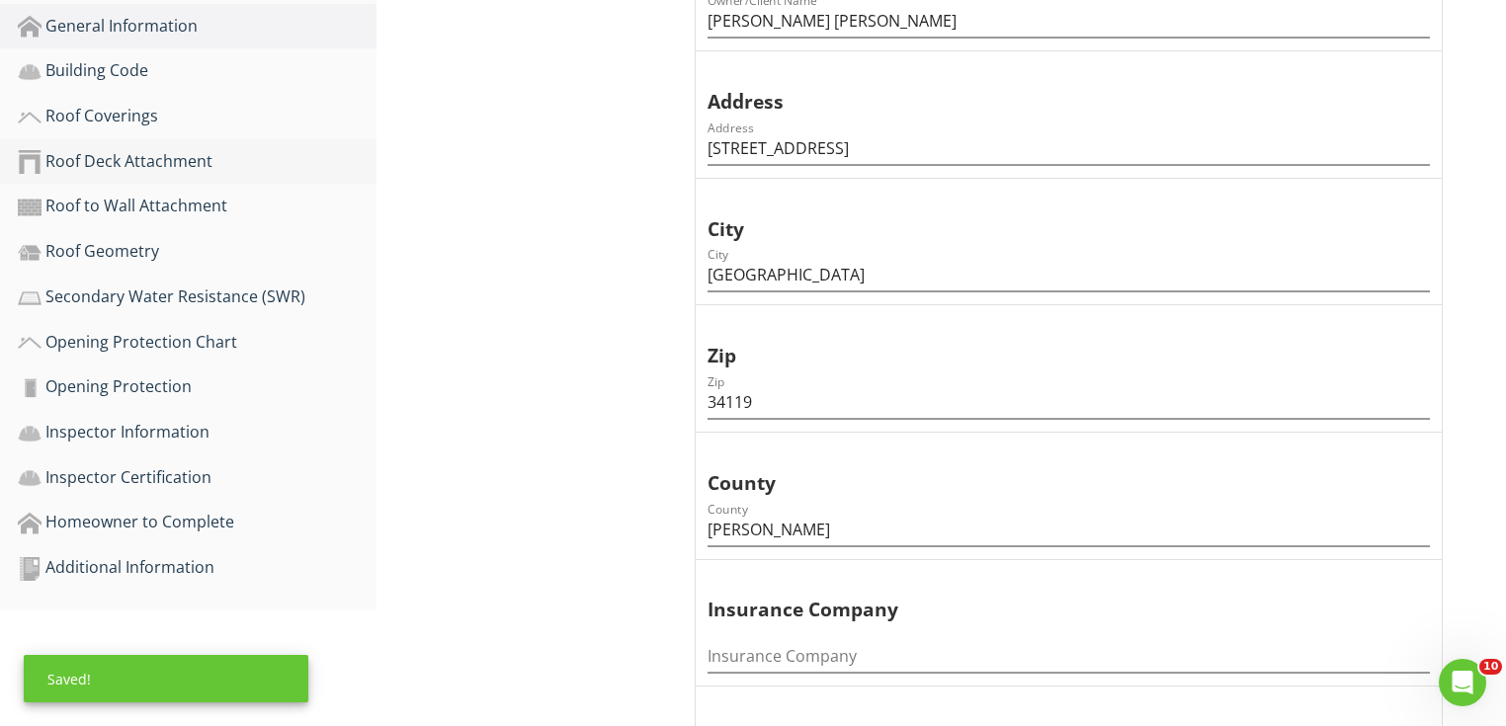
scroll to position [528, 0]
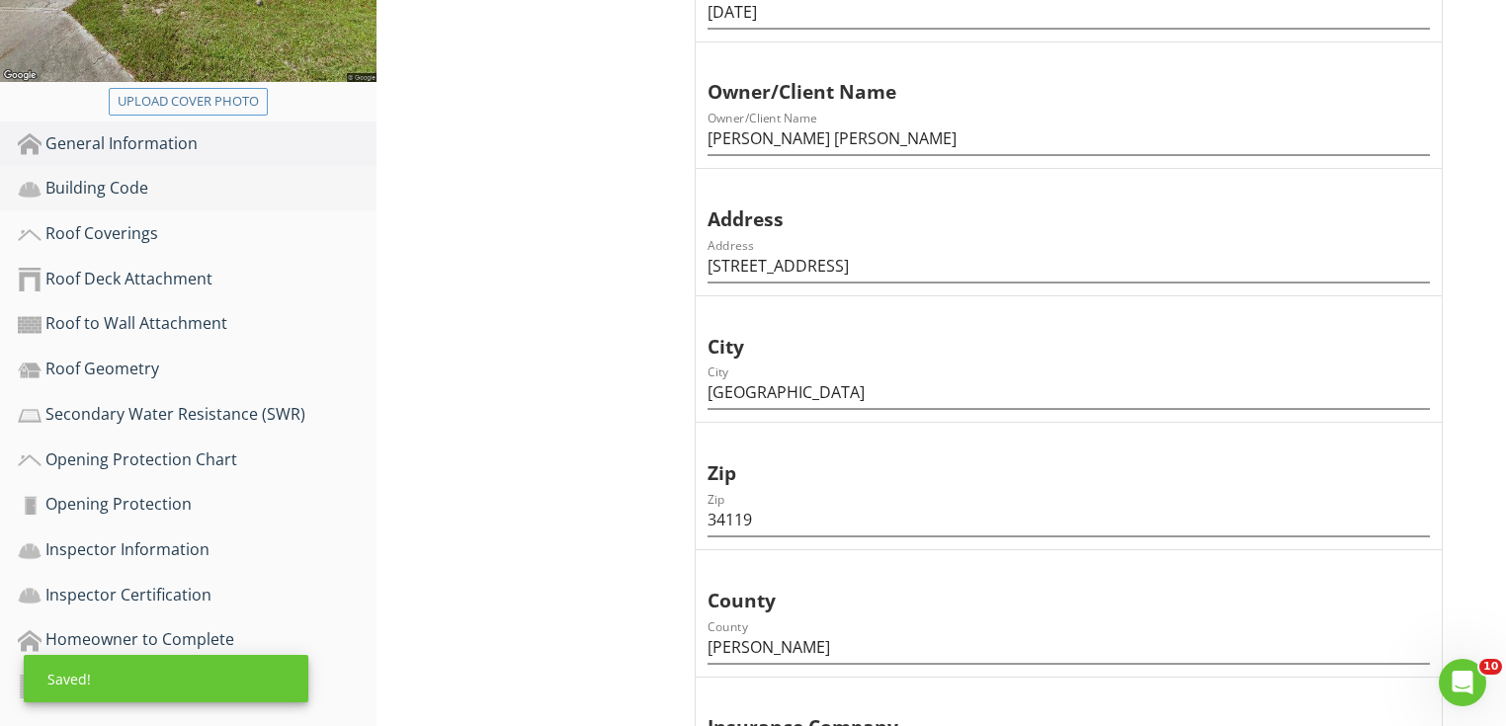
click at [175, 190] on div "Building Code" at bounding box center [197, 189] width 359 height 26
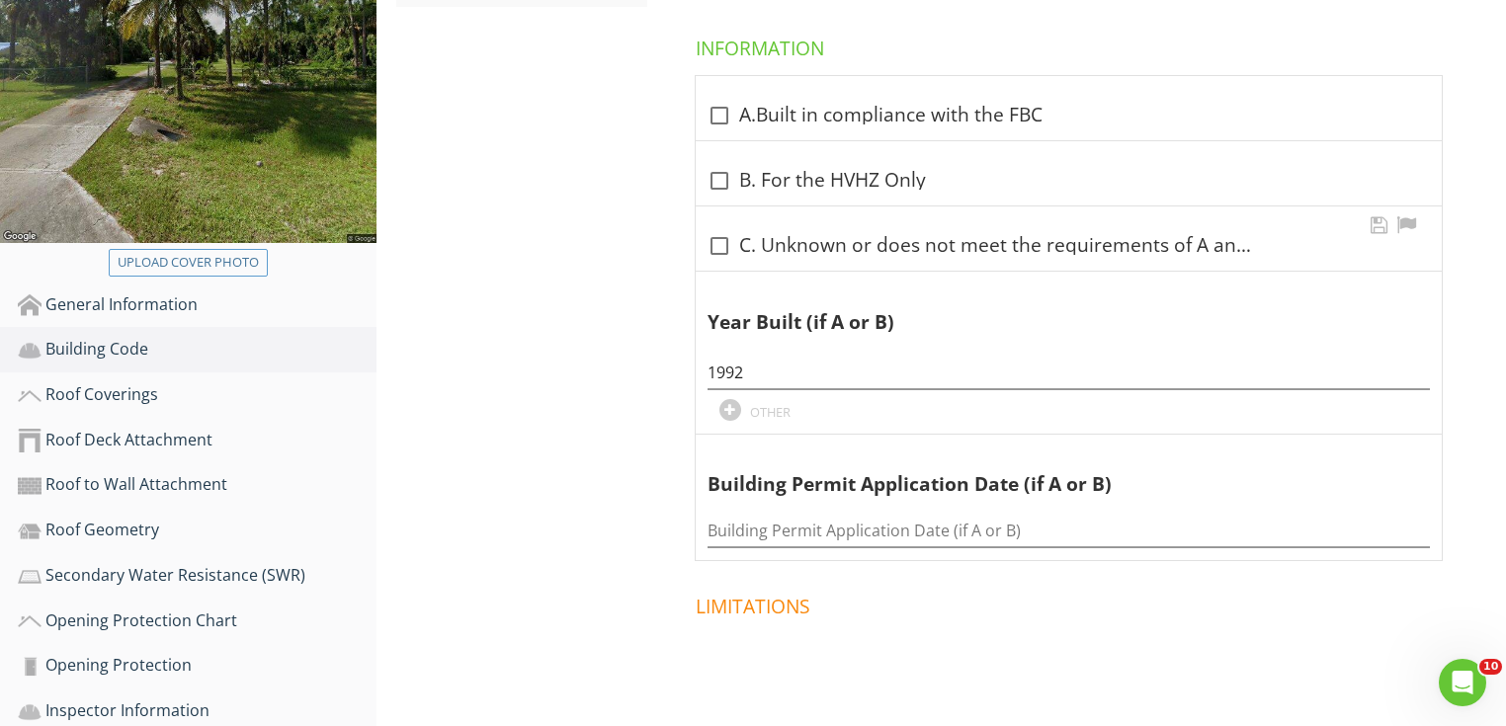
scroll to position [366, 0]
drag, startPoint x: 723, startPoint y: 245, endPoint x: 728, endPoint y: 254, distance: 10.2
click at [723, 245] on div at bounding box center [720, 247] width 34 height 34
checkbox input "true"
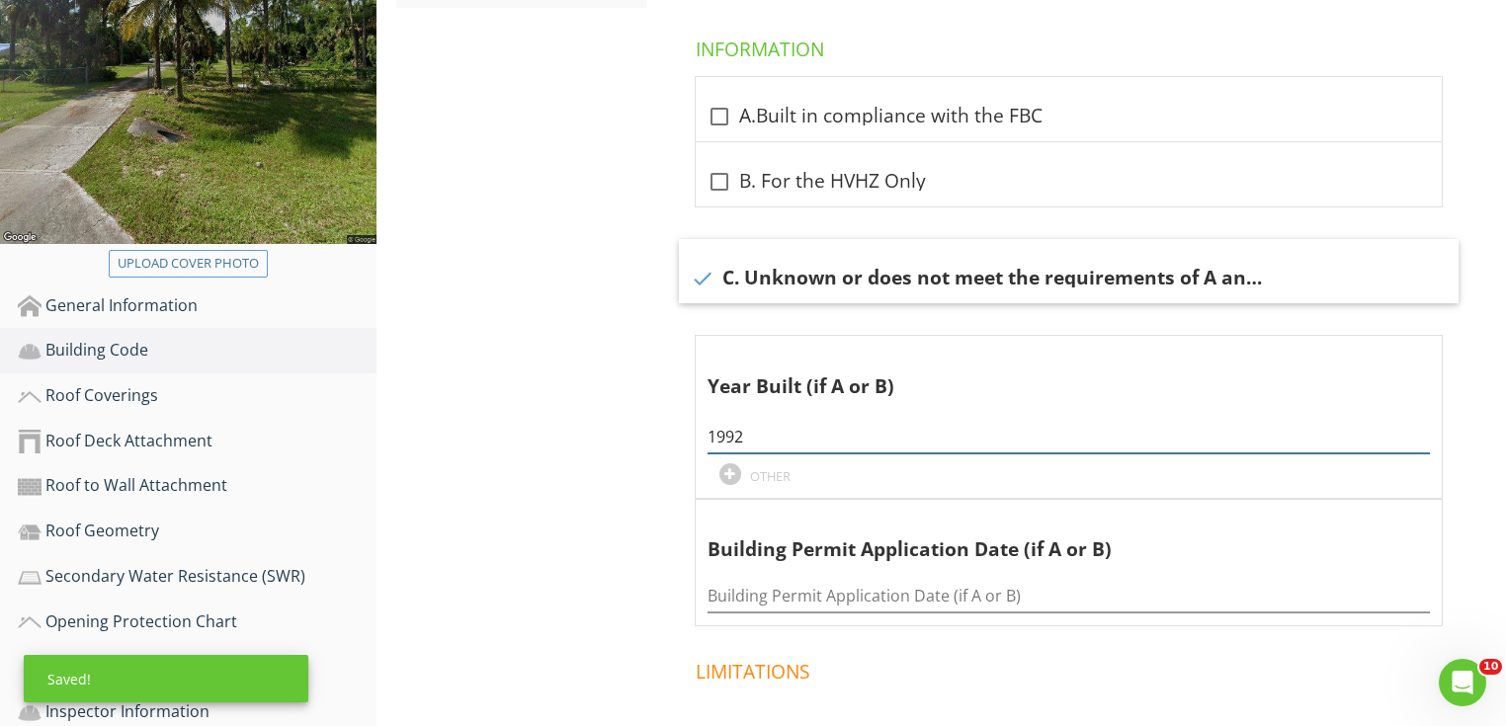
drag, startPoint x: 749, startPoint y: 437, endPoint x: 446, endPoint y: 411, distance: 304.5
click at [446, 411] on div "Building Code Information Information Information check_box_outline_blank A.Bui…" at bounding box center [942, 358] width 1130 height 980
click at [193, 399] on div "Roof Coverings" at bounding box center [197, 396] width 359 height 26
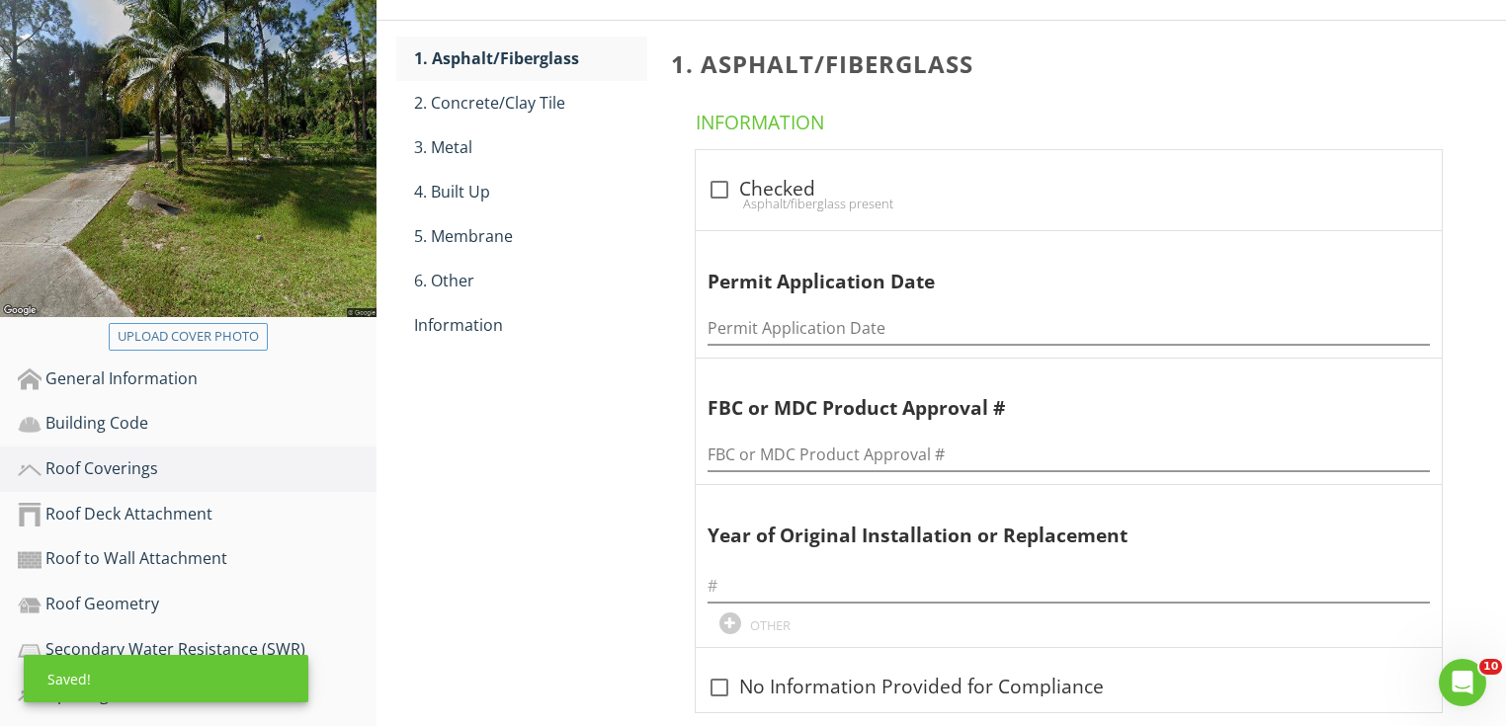
scroll to position [208, 0]
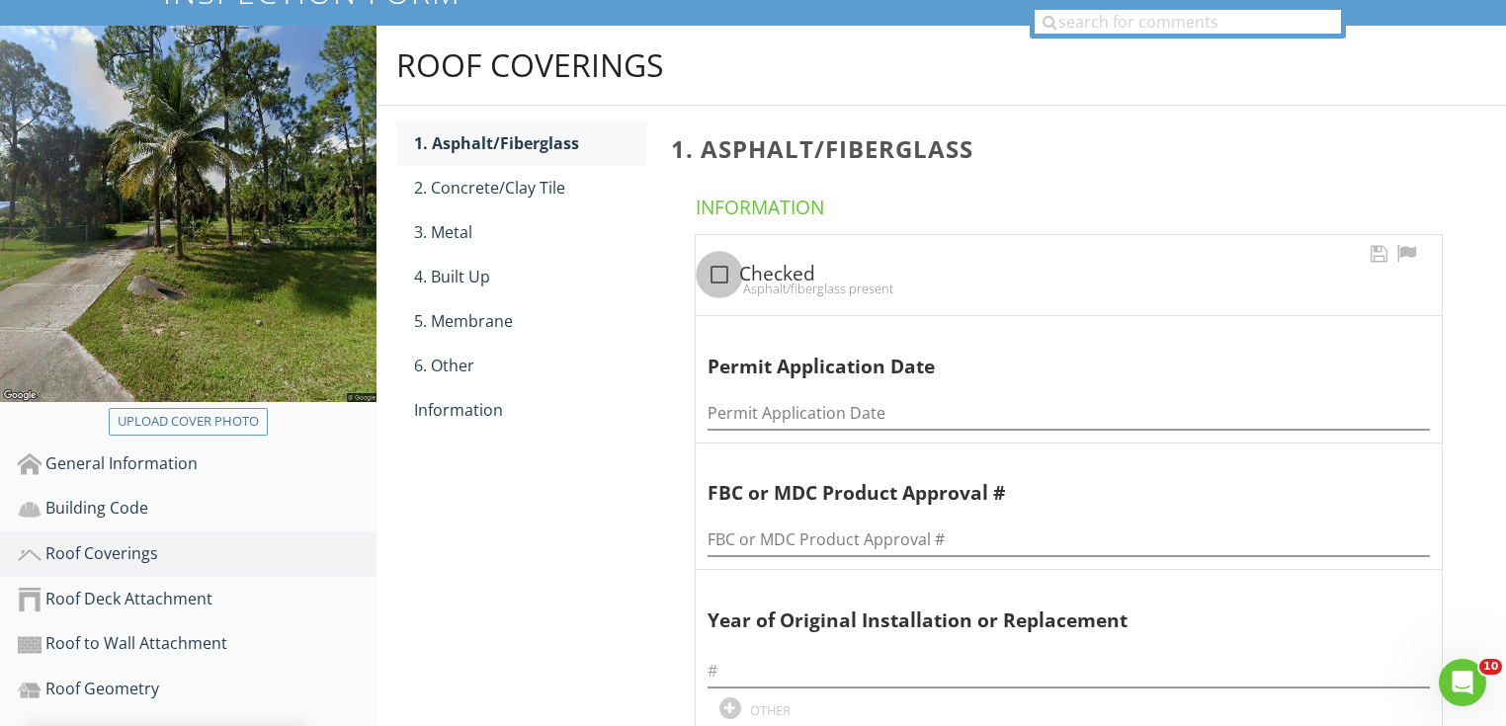
click at [726, 269] on div at bounding box center [720, 275] width 34 height 34
checkbox input "true"
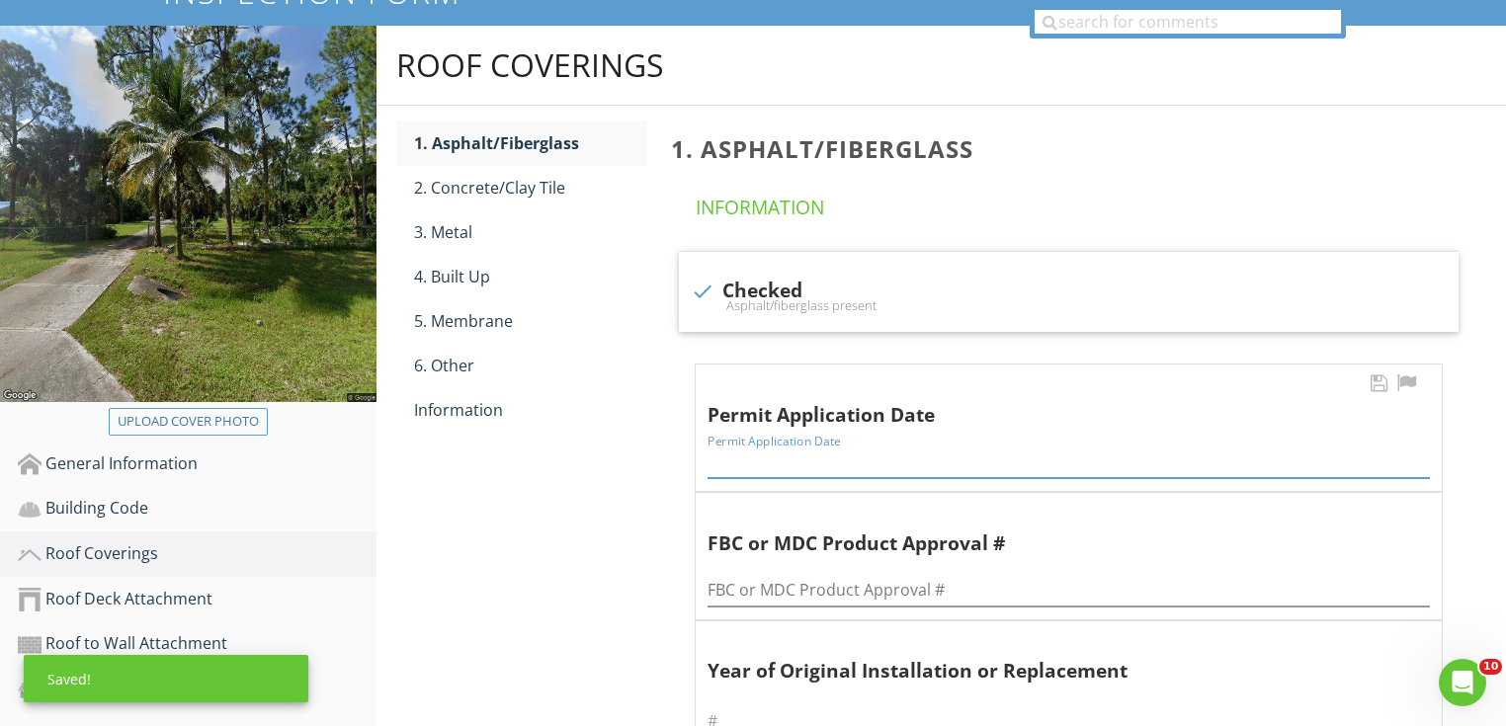
click at [753, 458] on input "Permit Application Date" at bounding box center [1069, 462] width 722 height 33
paste input "10/28/2019"
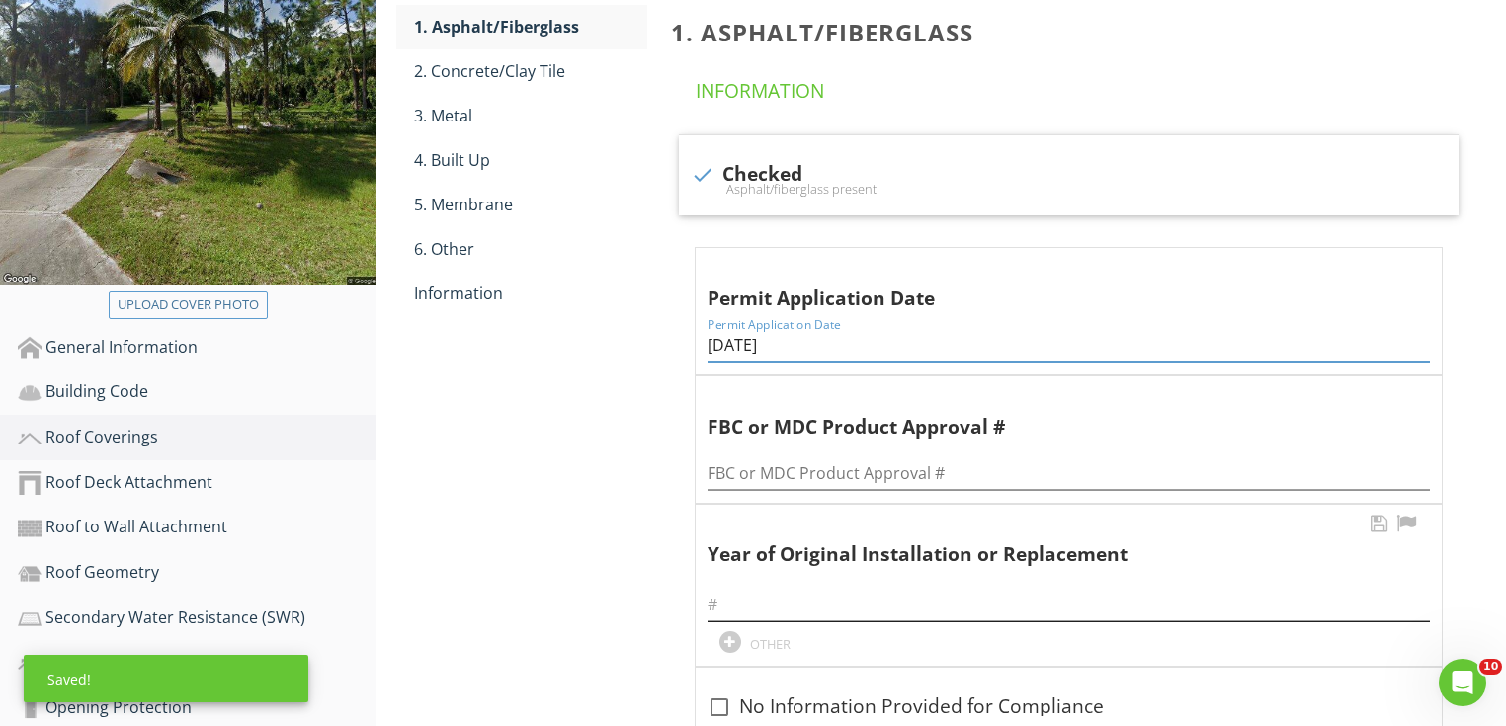
scroll to position [524, 0]
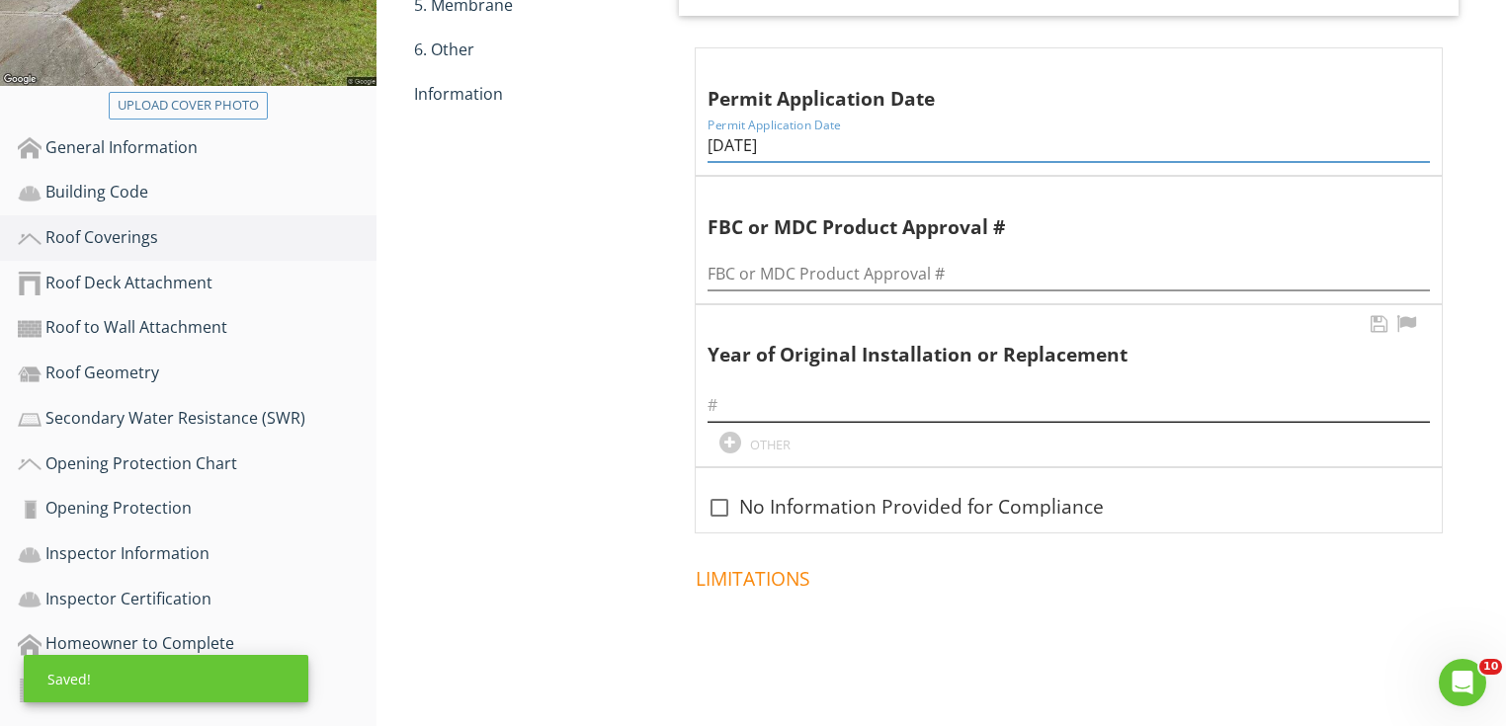
type input "10/28/2019"
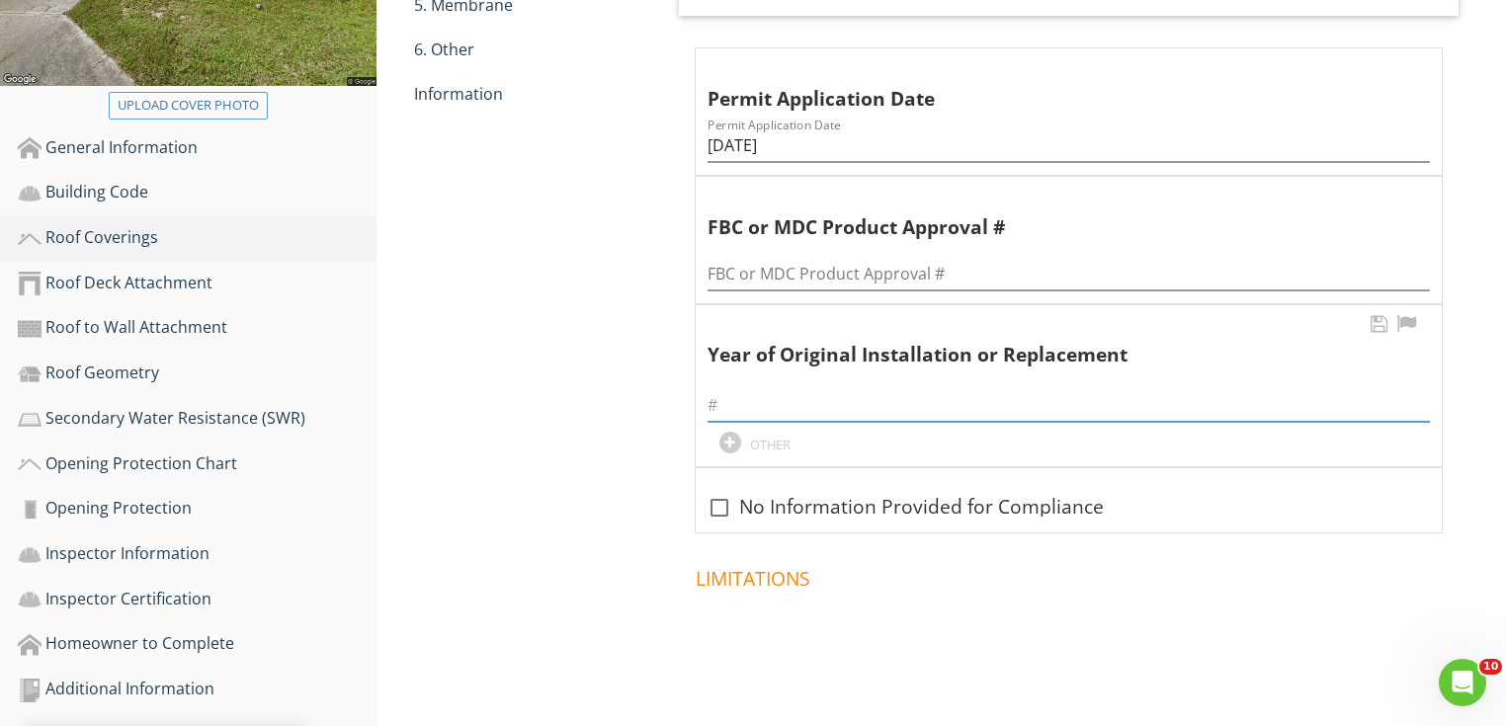
click at [799, 402] on input "text" at bounding box center [1069, 405] width 722 height 33
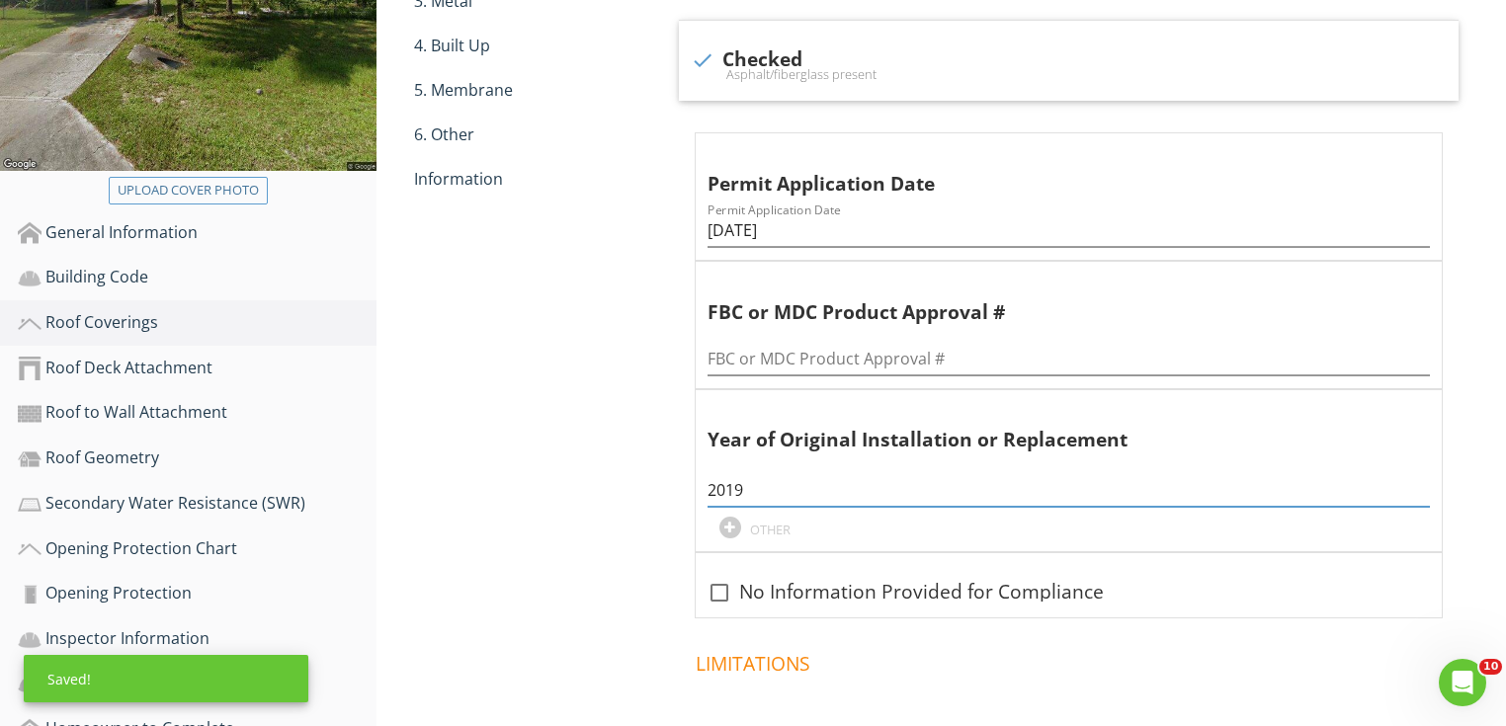
scroll to position [287, 0]
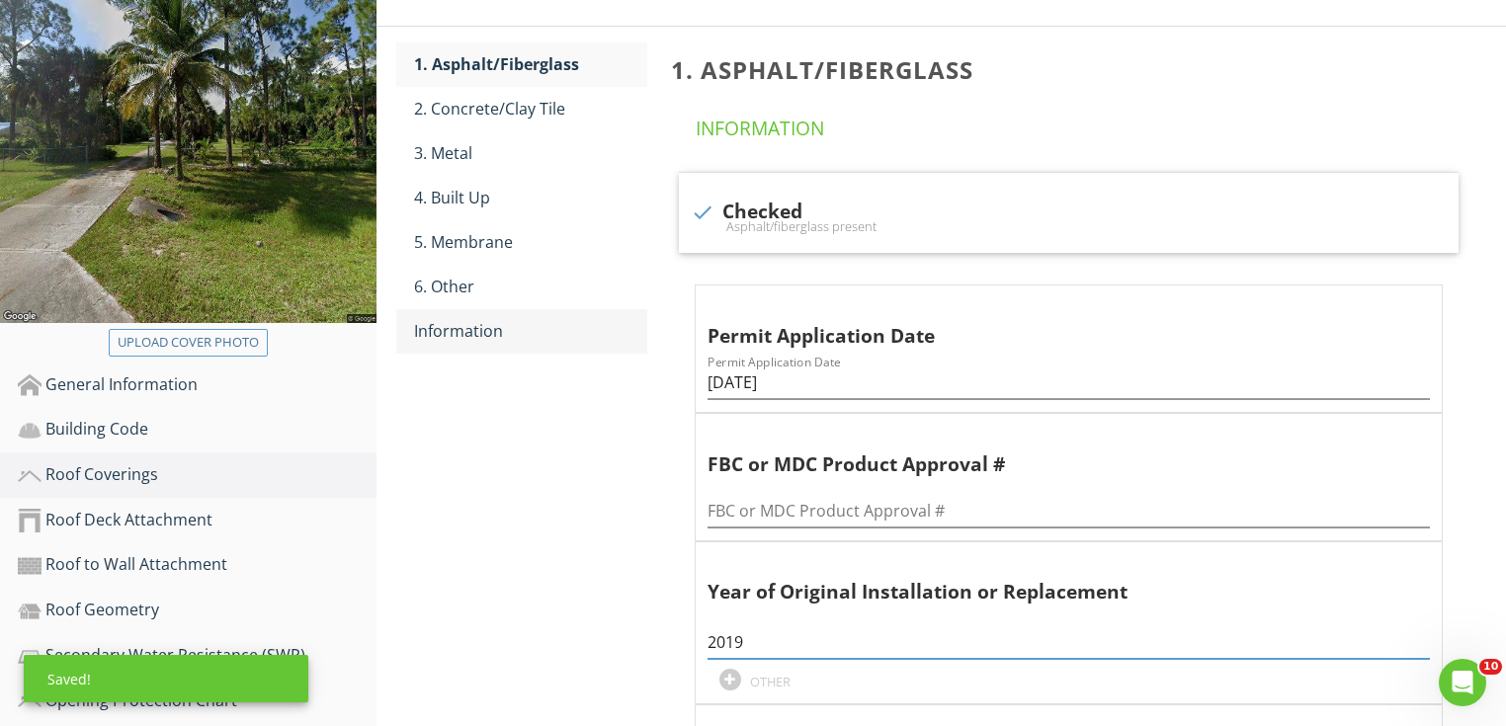
type input "2019"
click at [509, 334] on div "Information" at bounding box center [530, 331] width 233 height 24
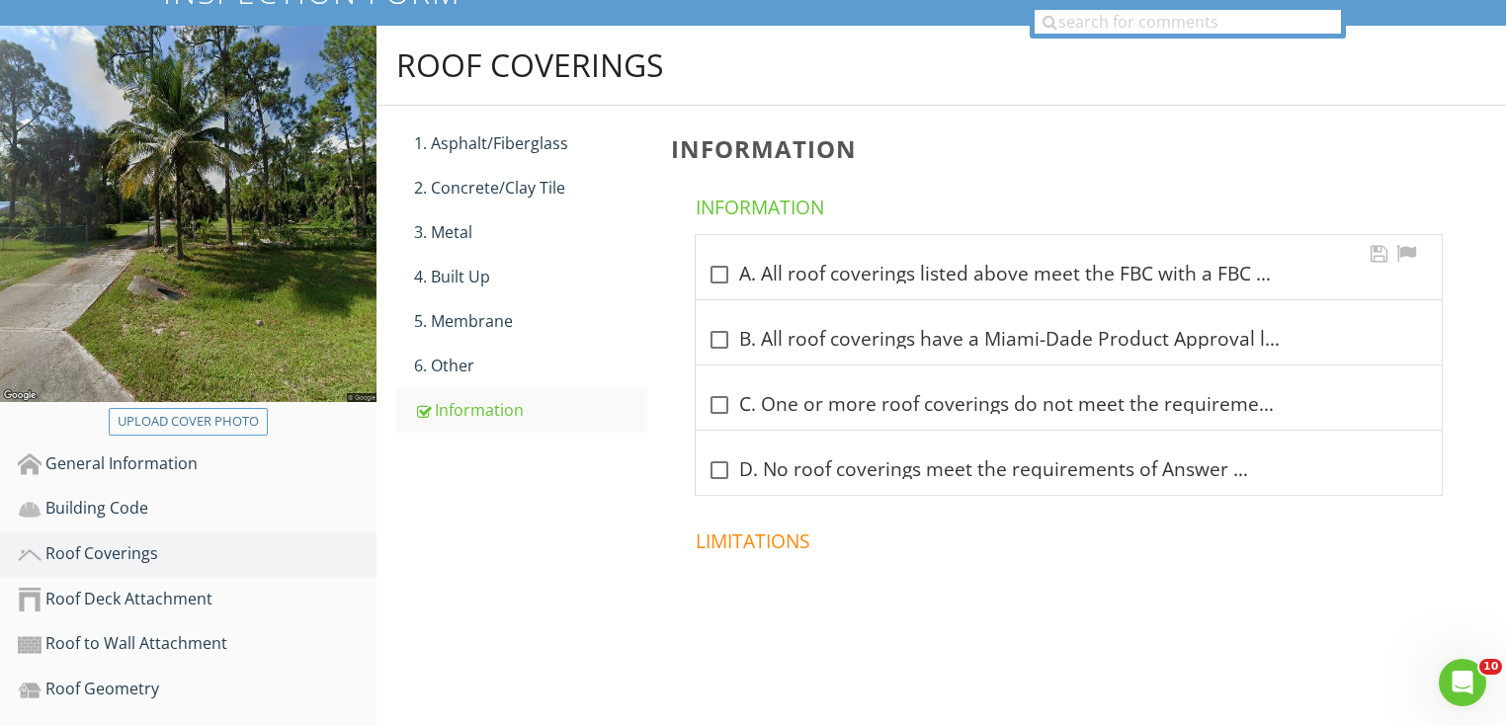
click at [818, 273] on div "check_box_outline_blank A. All roof coverings listed above meet the FBC with a …" at bounding box center [1069, 275] width 722 height 24
checkbox input "true"
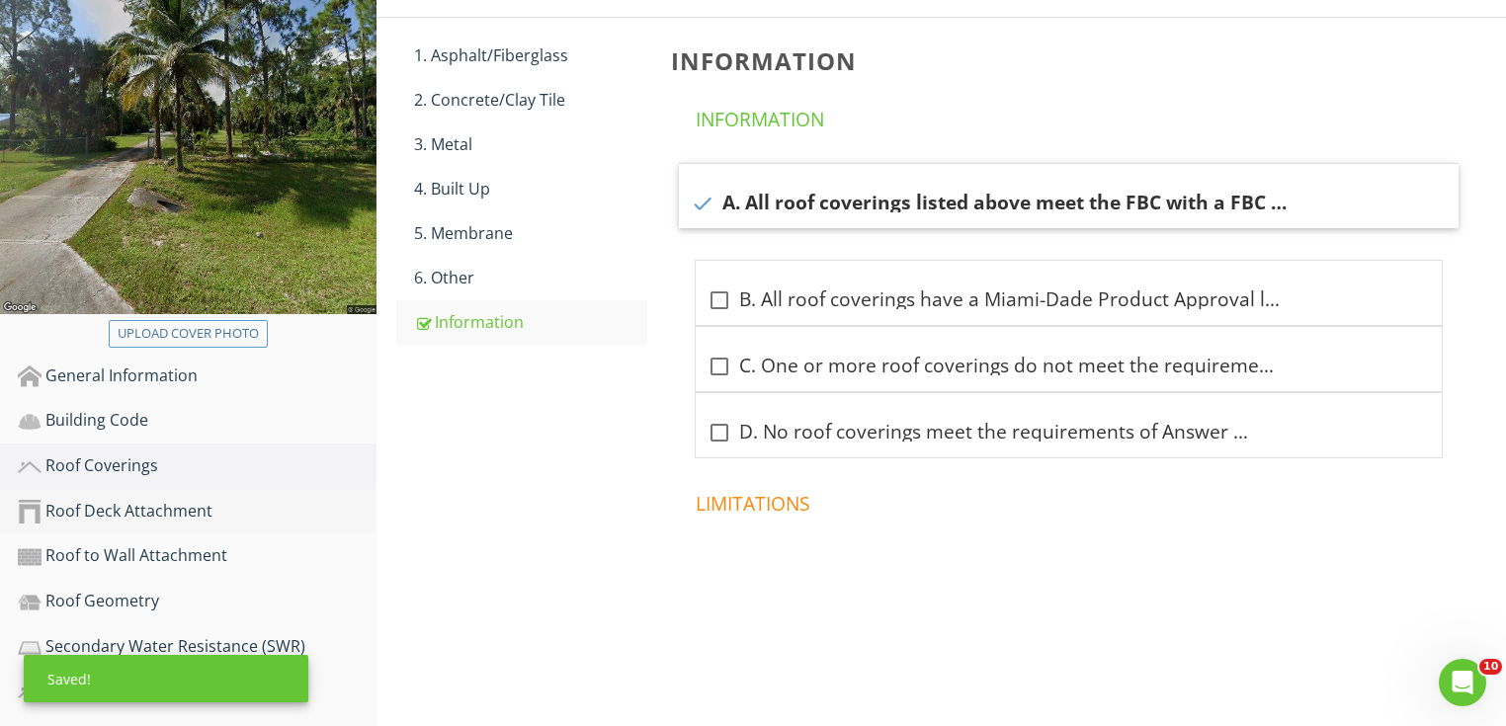
scroll to position [366, 0]
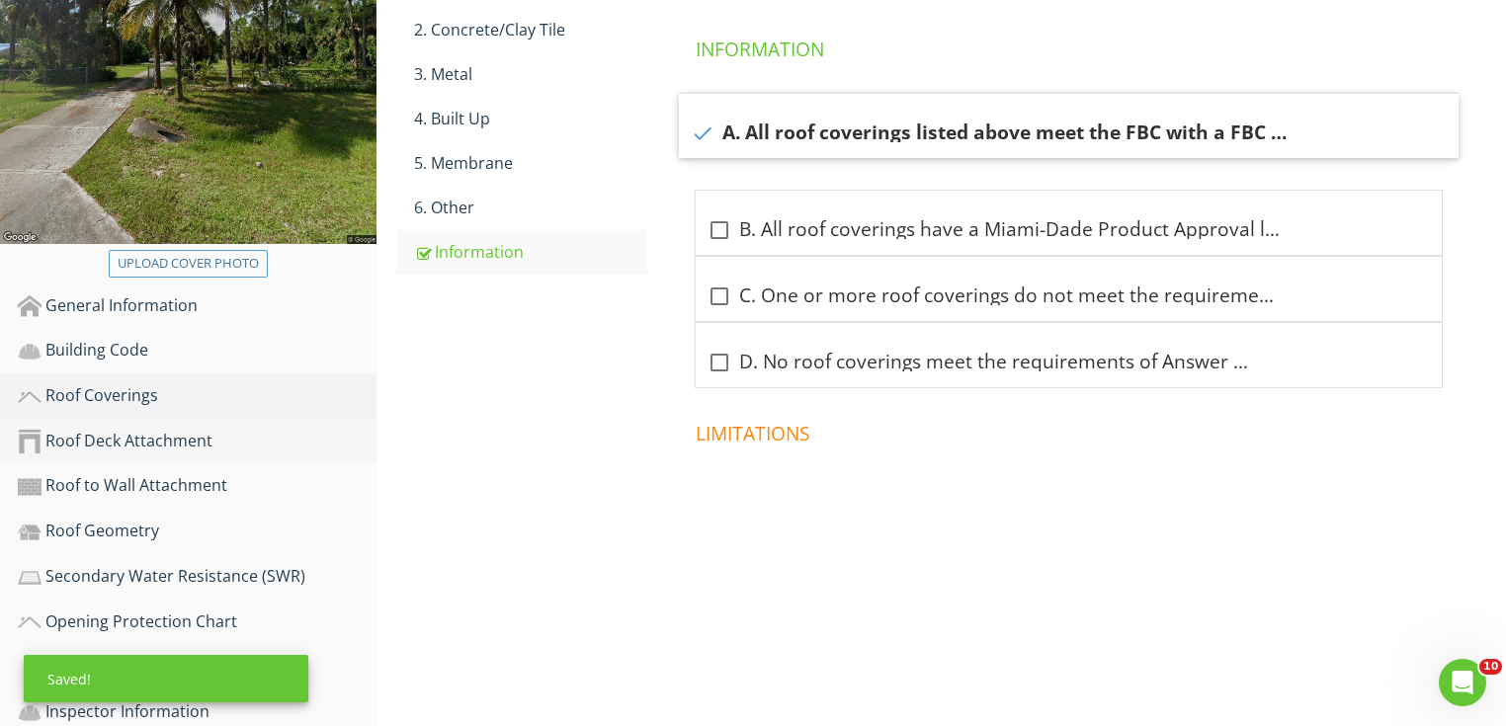
click at [216, 423] on link "Roof Deck Attachment" at bounding box center [197, 441] width 359 height 45
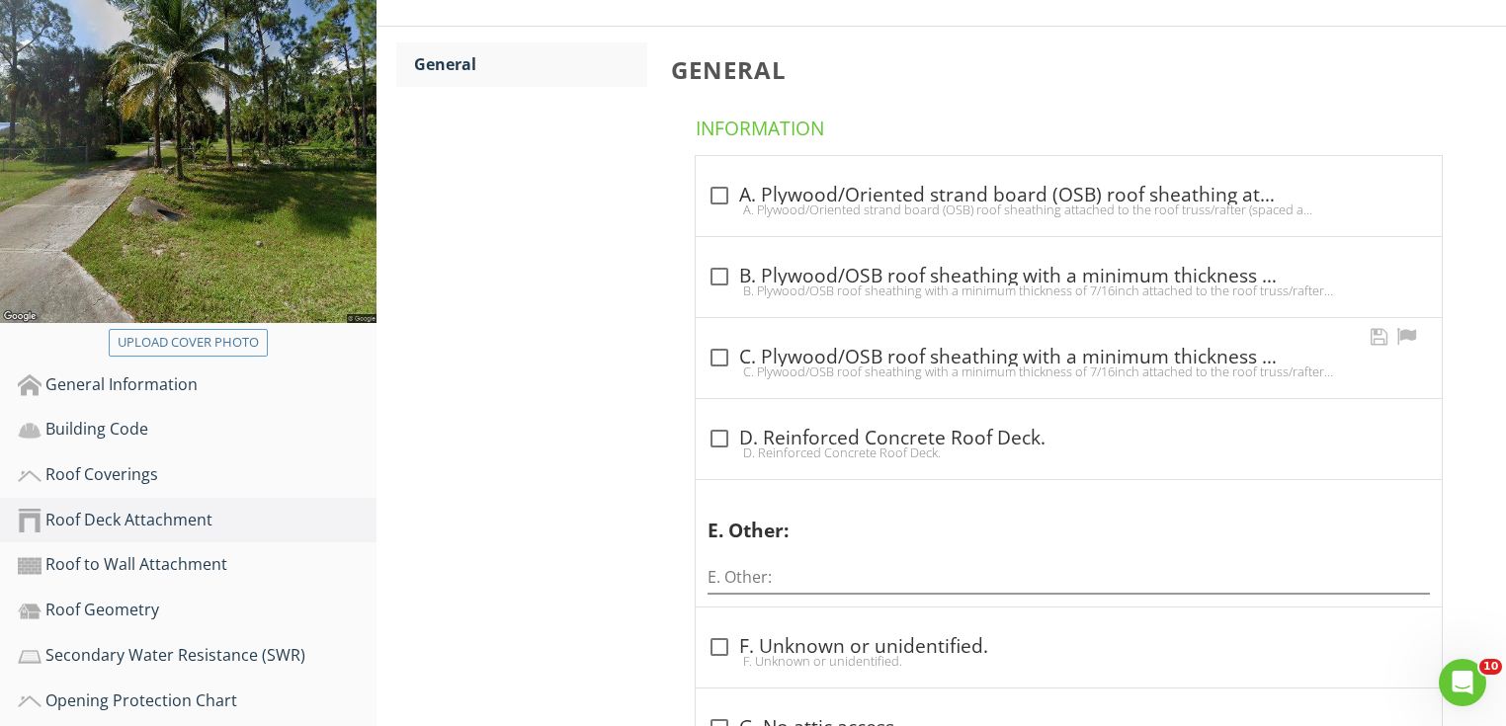
click at [747, 365] on div "C. Plywood/OSB roof sheathing with a minimum thickness of 7/16inch attached to …" at bounding box center [1069, 372] width 722 height 16
checkbox input "true"
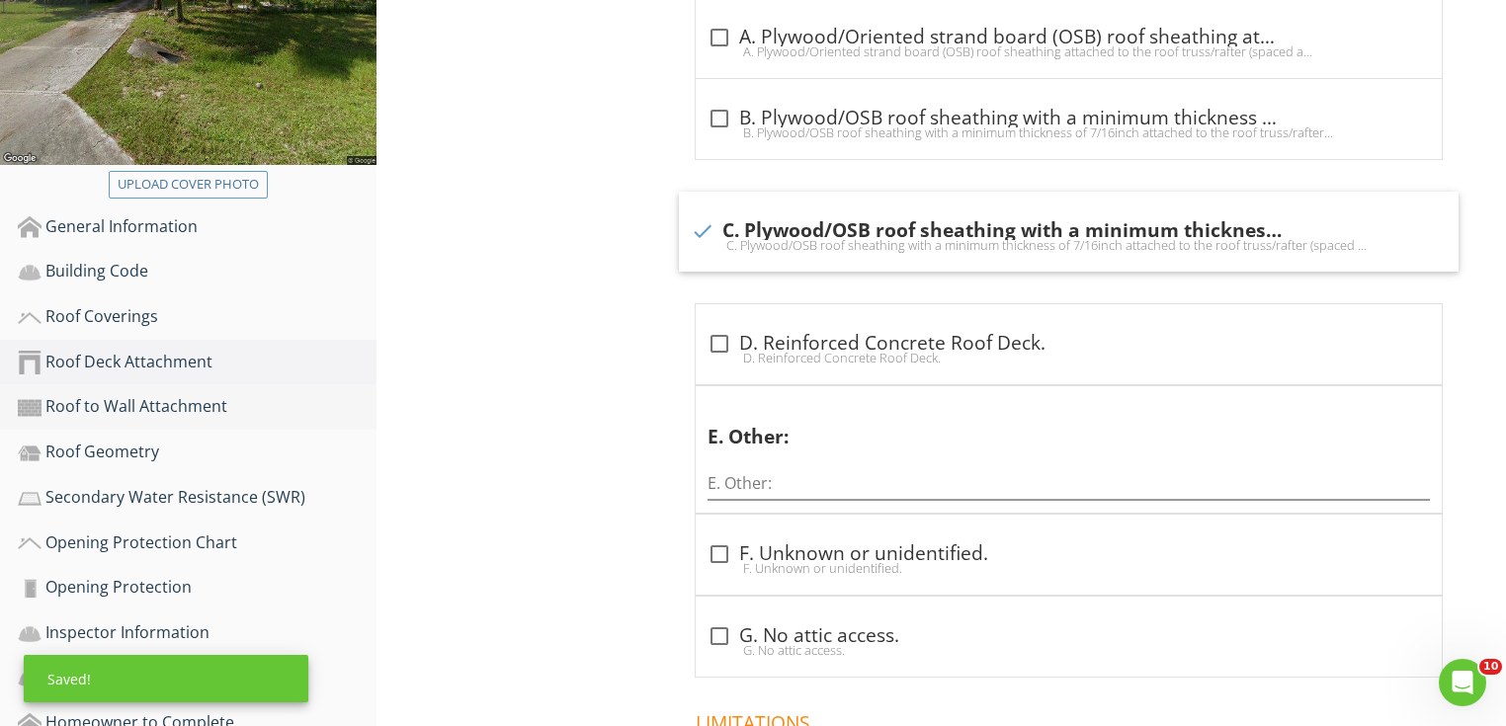
click at [229, 415] on div "Roof to Wall Attachment" at bounding box center [197, 407] width 359 height 26
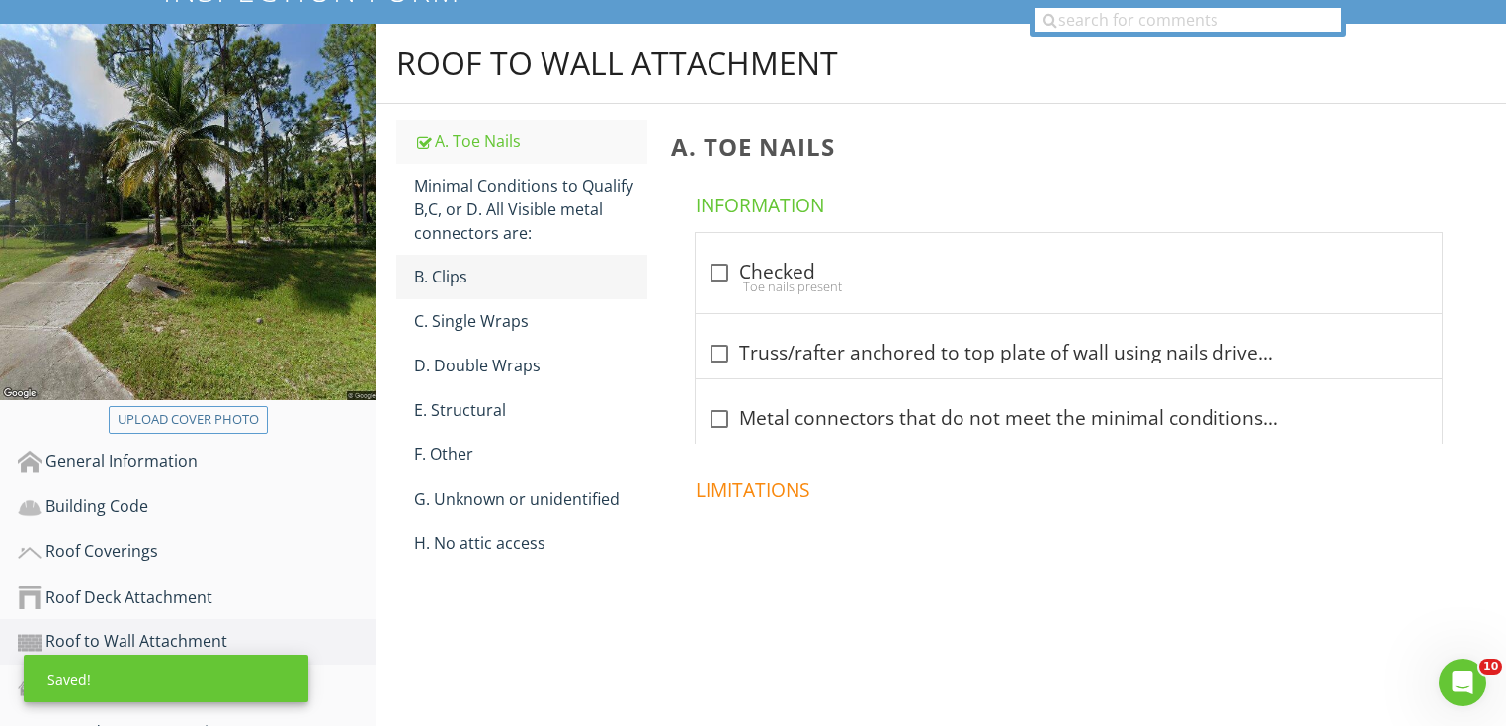
scroll to position [208, 0]
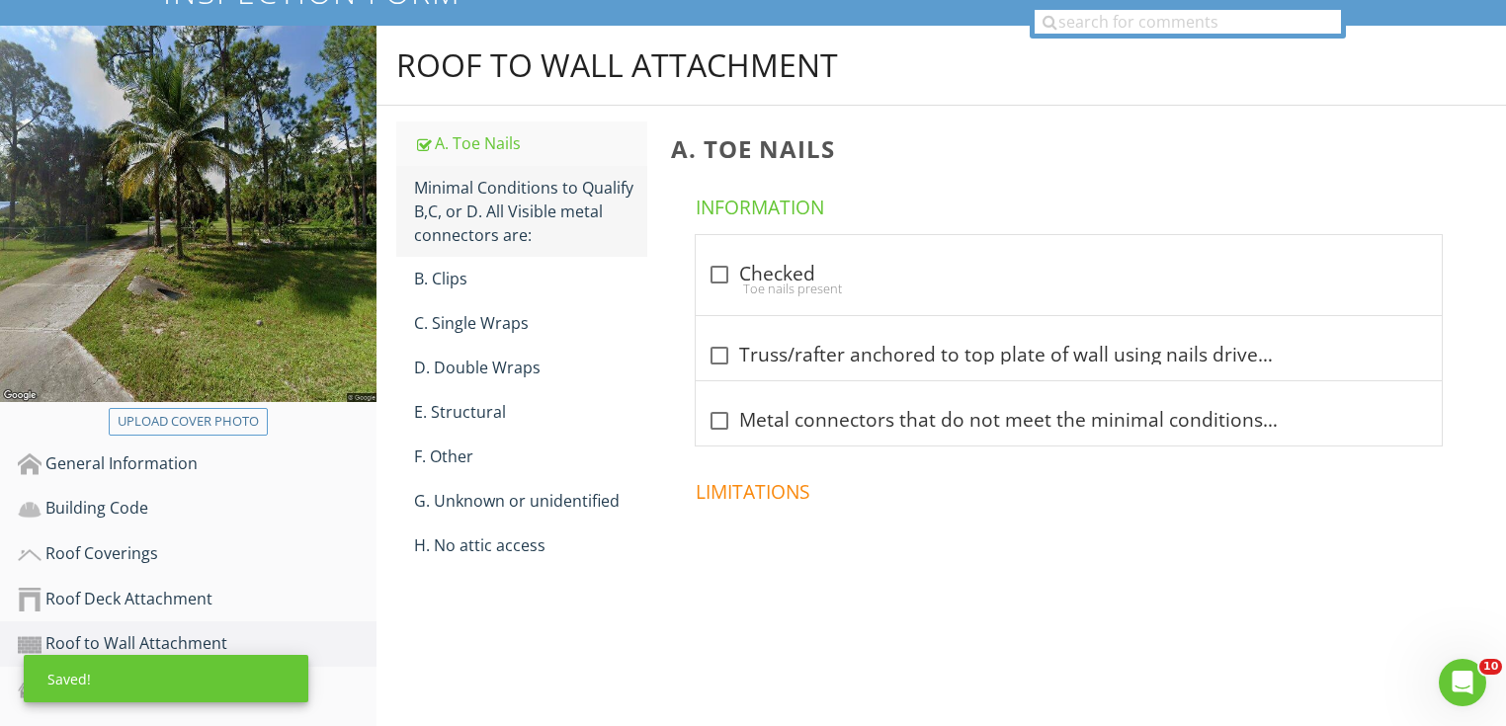
click at [562, 215] on div "Minimal Conditions to Qualify B,C, or D. All Visible metal connectors are:" at bounding box center [530, 211] width 233 height 71
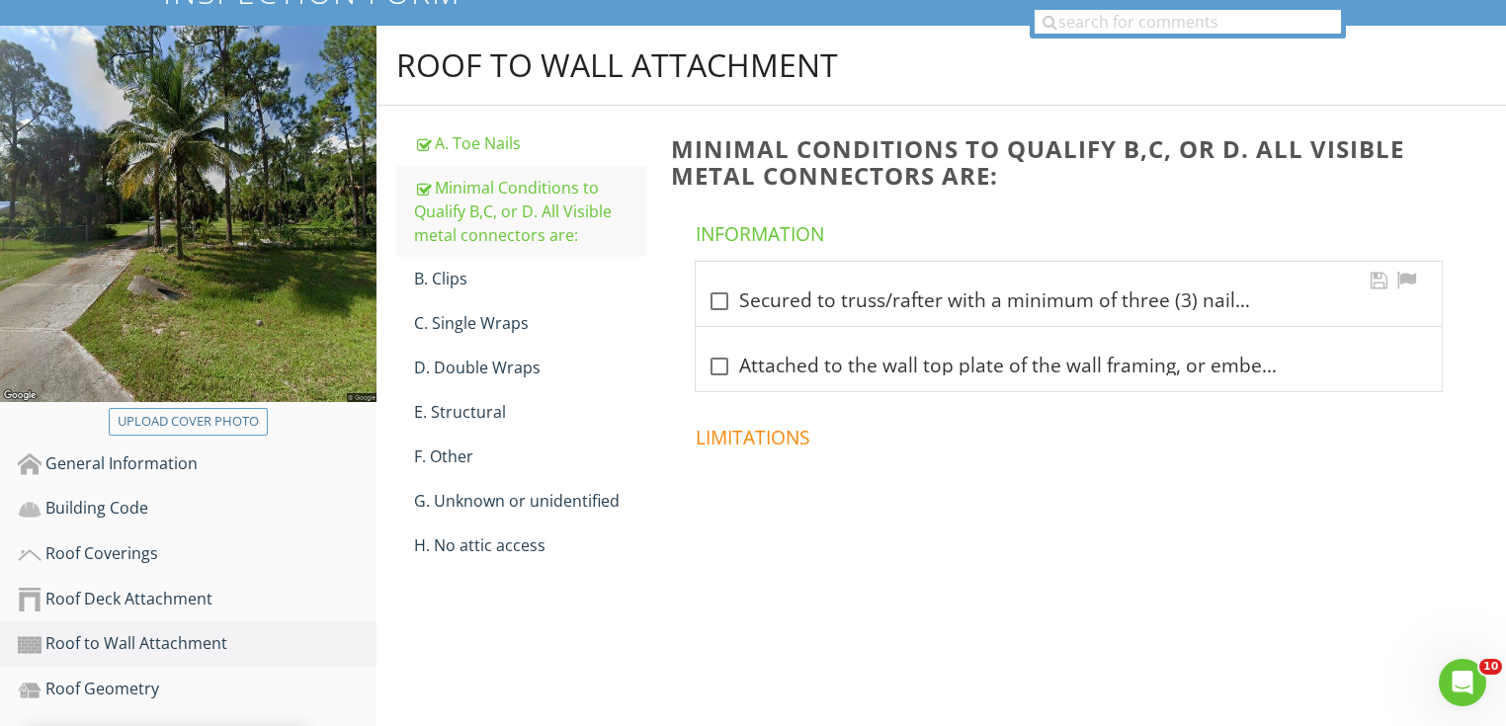
click at [843, 303] on div "check_box_outline_blank Secured to truss/rafter with a minimum of three (3) nai…" at bounding box center [1069, 302] width 722 height 24
checkbox input "true"
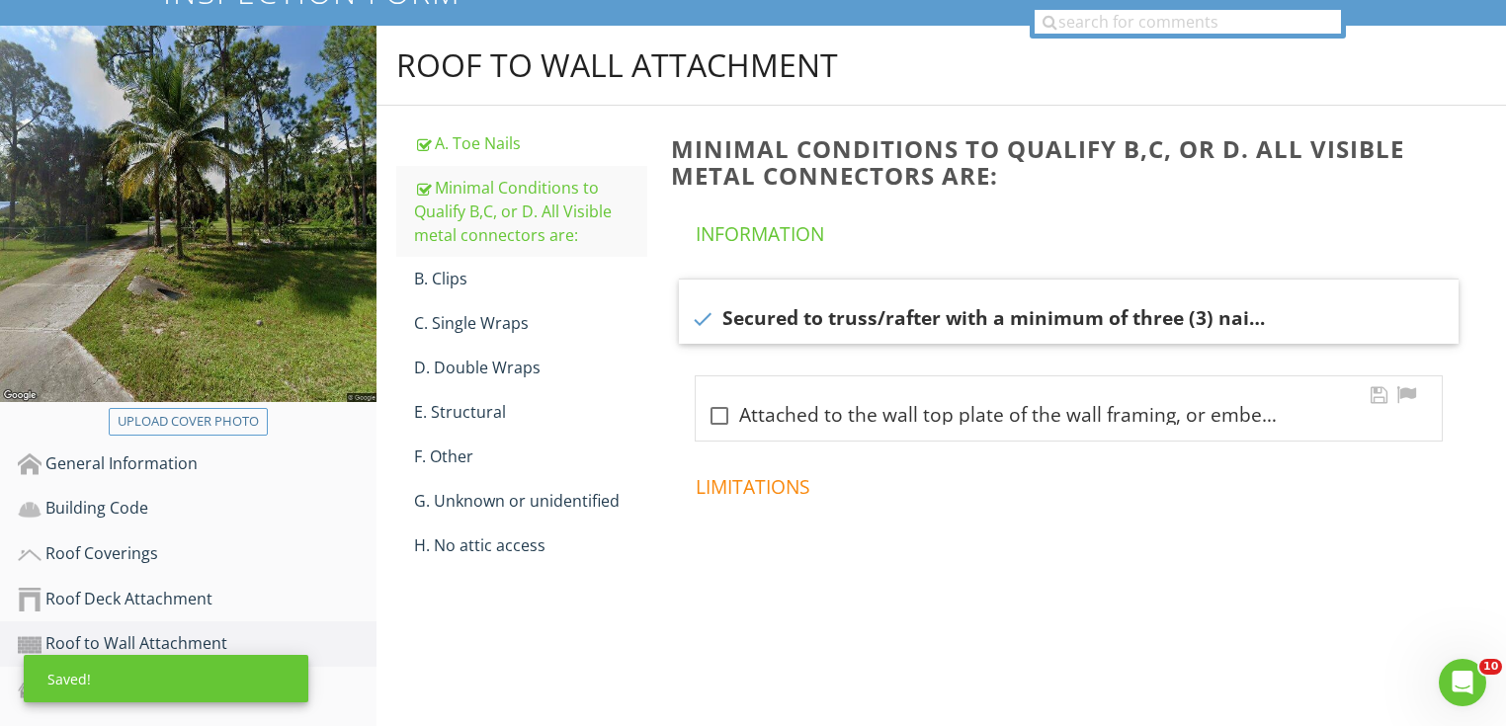
click at [775, 408] on div "check_box_outline_blank Attached to the wall top plate of the wall framing, or …" at bounding box center [1069, 416] width 722 height 24
checkbox input "true"
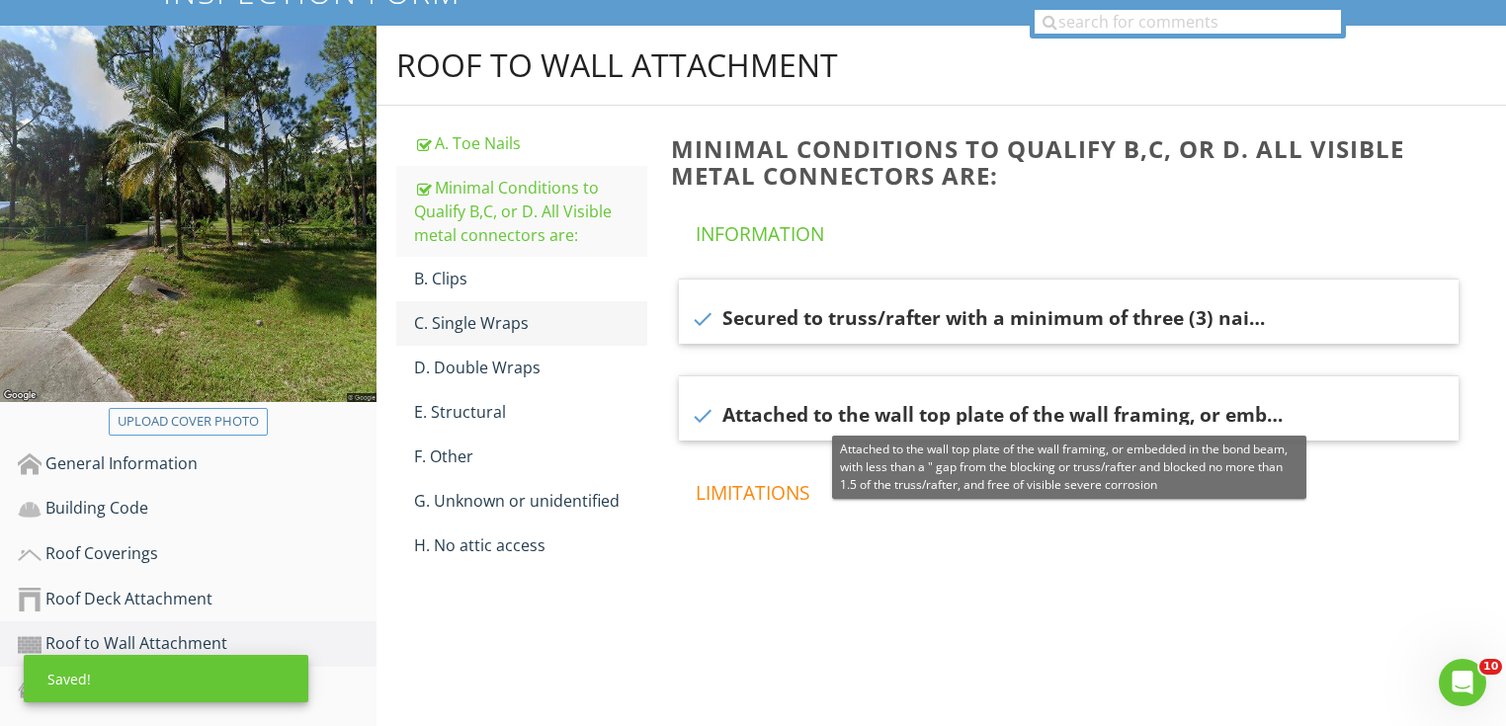
click at [486, 320] on div "C. Single Wraps" at bounding box center [530, 323] width 233 height 24
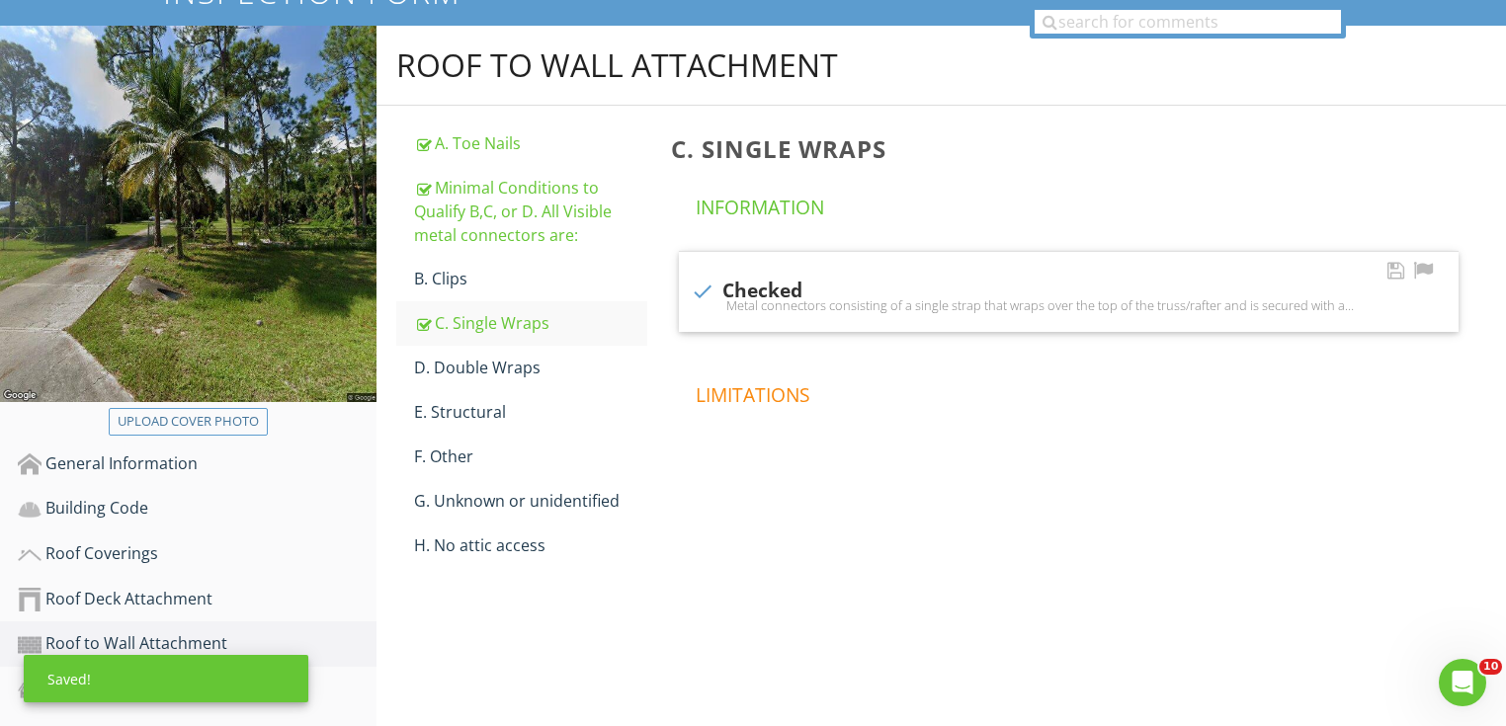
checkbox input "true"
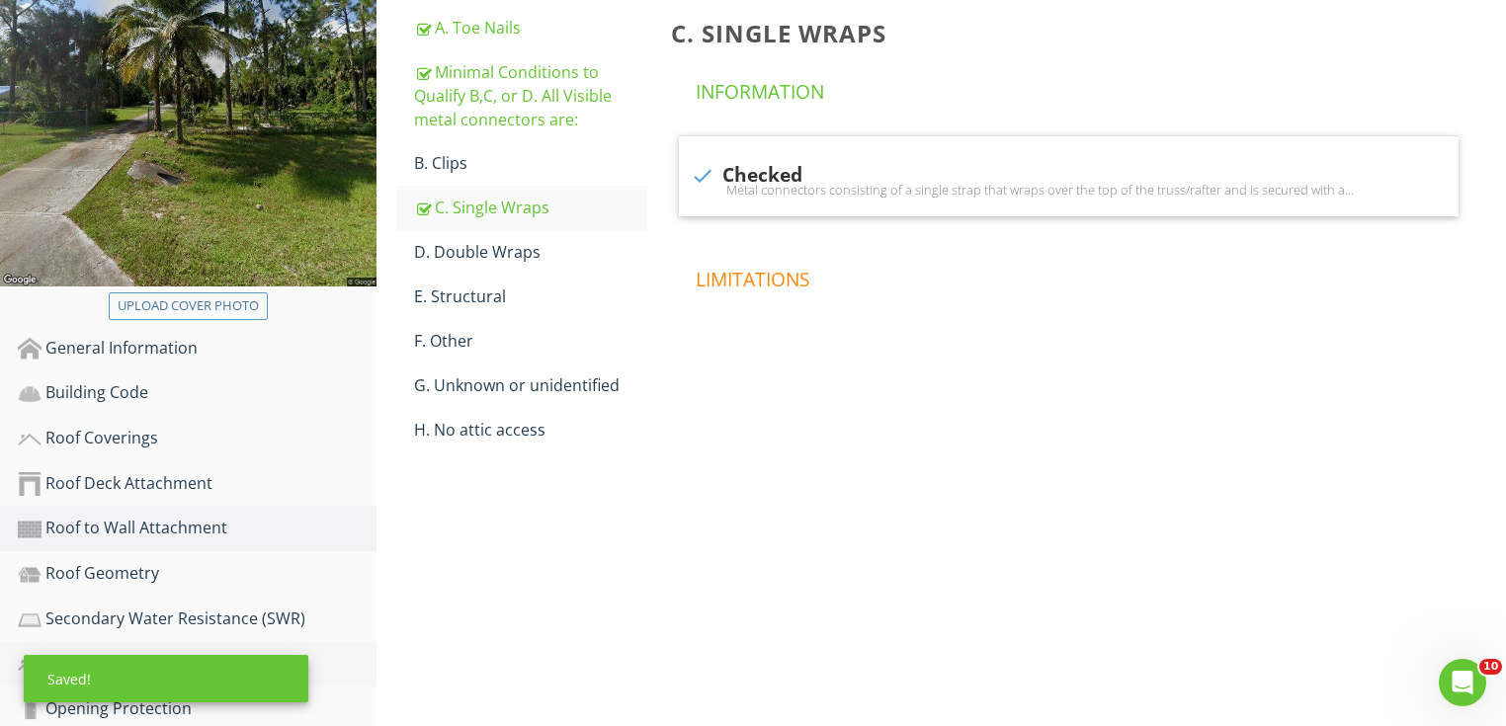
scroll to position [524, 0]
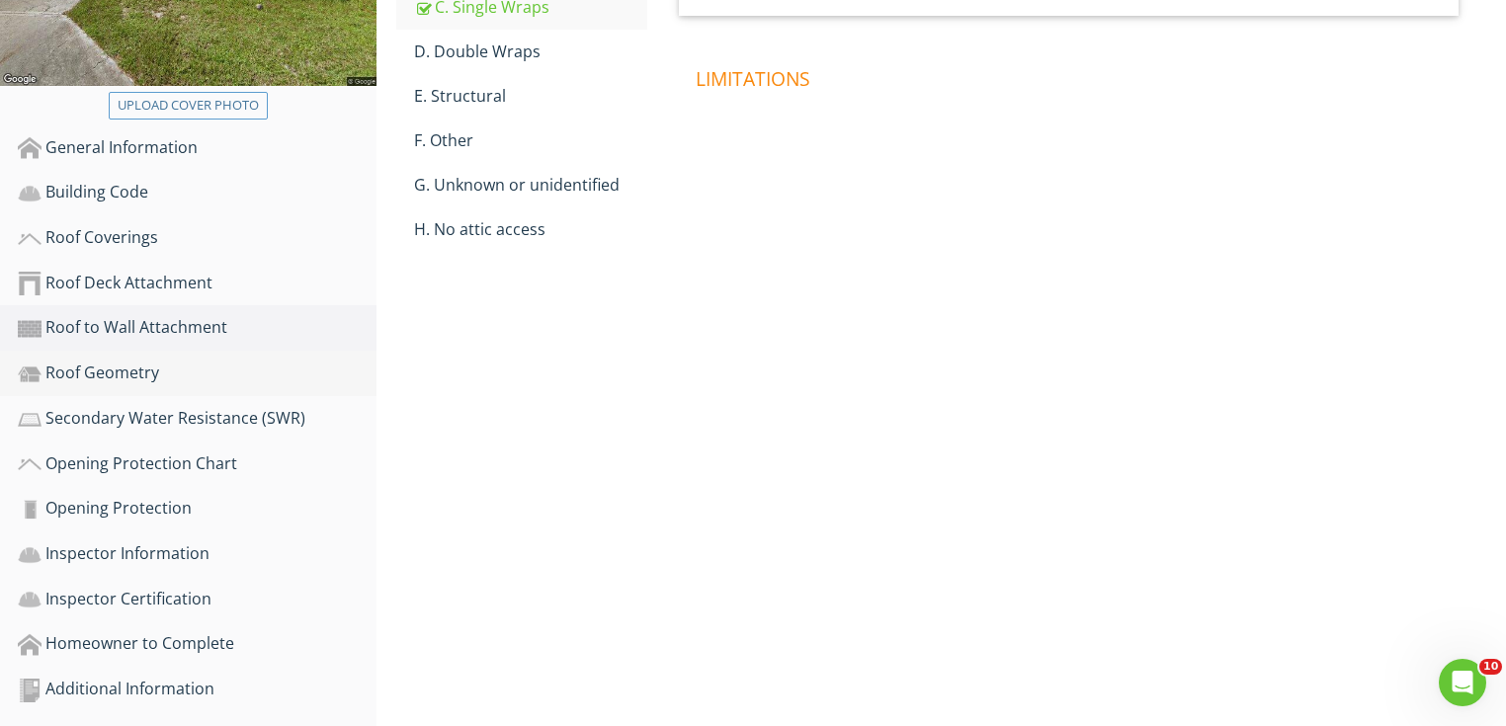
click at [177, 361] on div "Roof Geometry" at bounding box center [197, 374] width 359 height 26
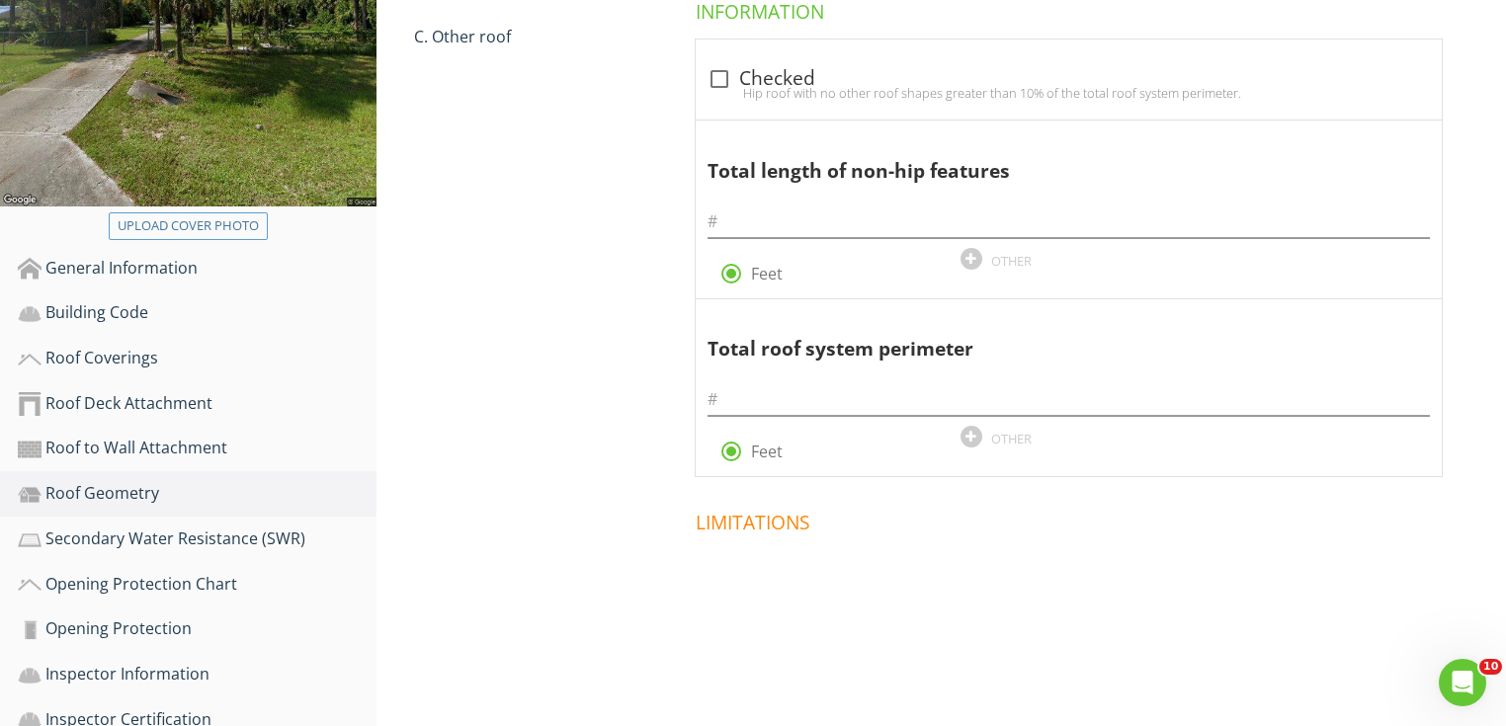
scroll to position [208, 0]
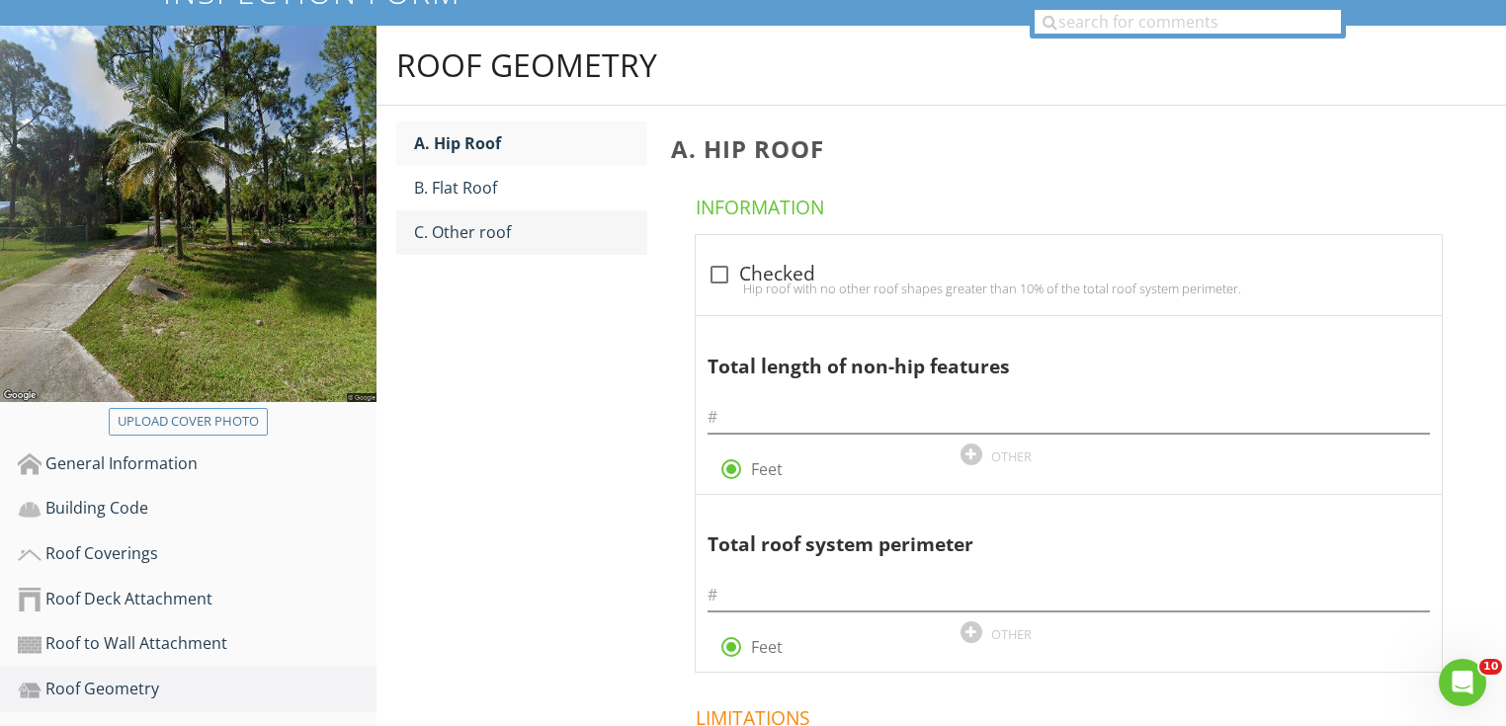
click at [478, 217] on link "C. Other roof" at bounding box center [530, 232] width 233 height 43
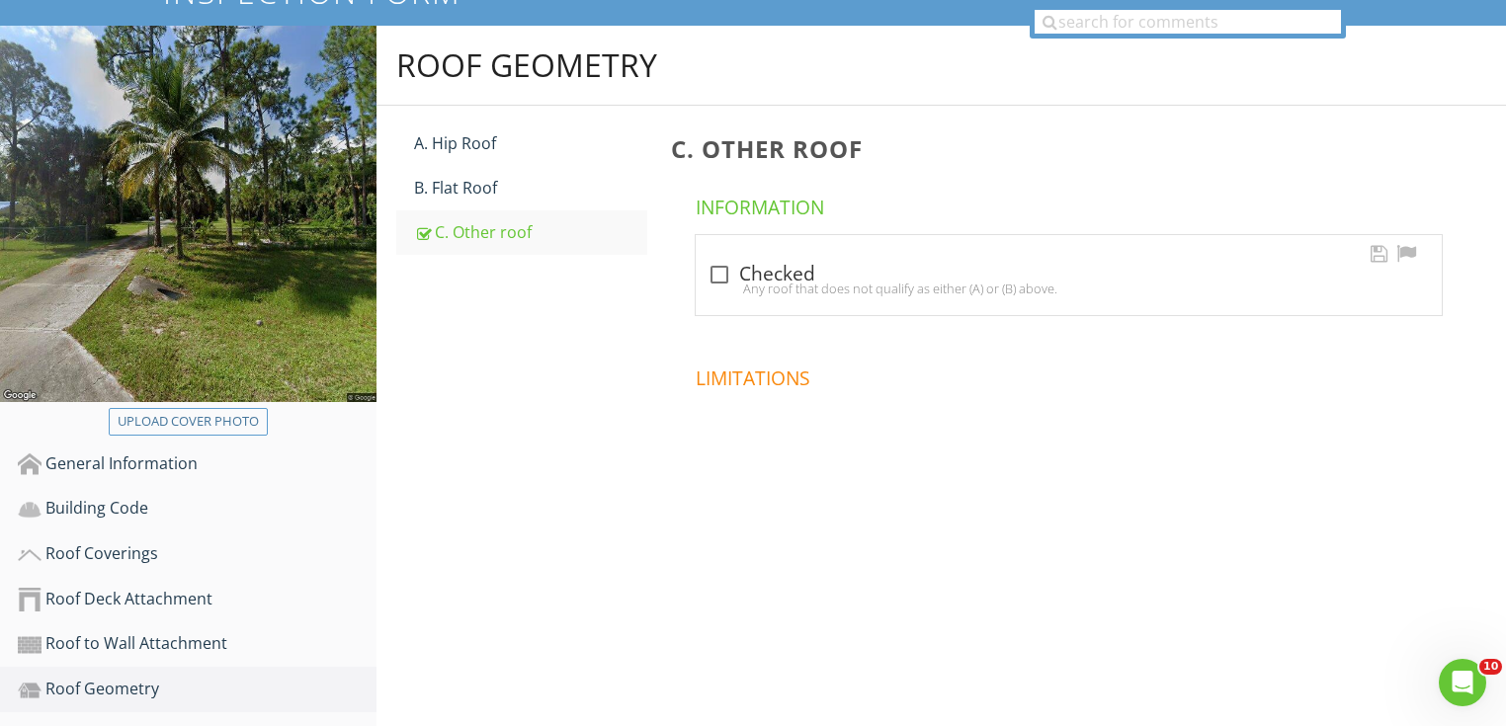
click at [813, 292] on div "Any roof that does not qualify as either (A) or (B) above." at bounding box center [1069, 289] width 722 height 16
checkbox input "true"
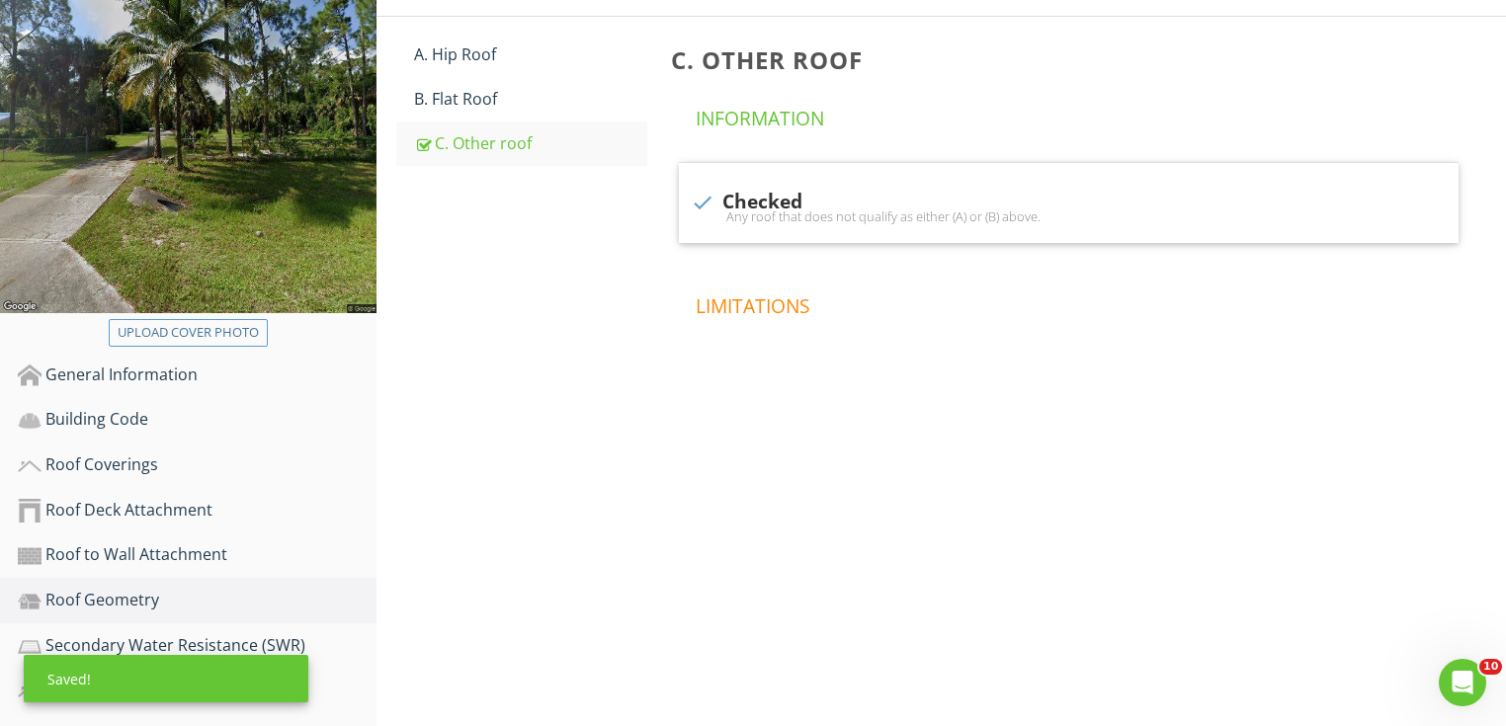
scroll to position [524, 0]
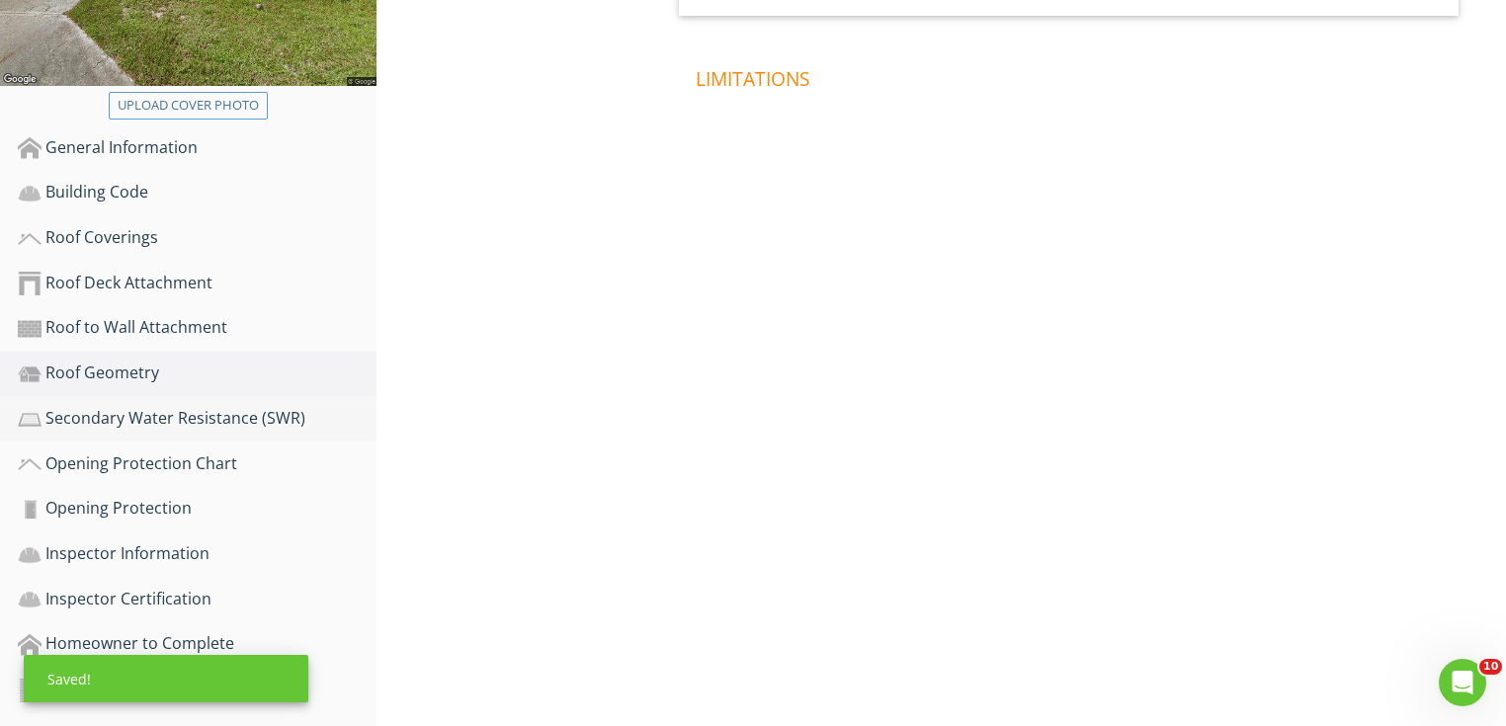
click at [263, 397] on link "Secondary Water Resistance (SWR)" at bounding box center [197, 418] width 359 height 45
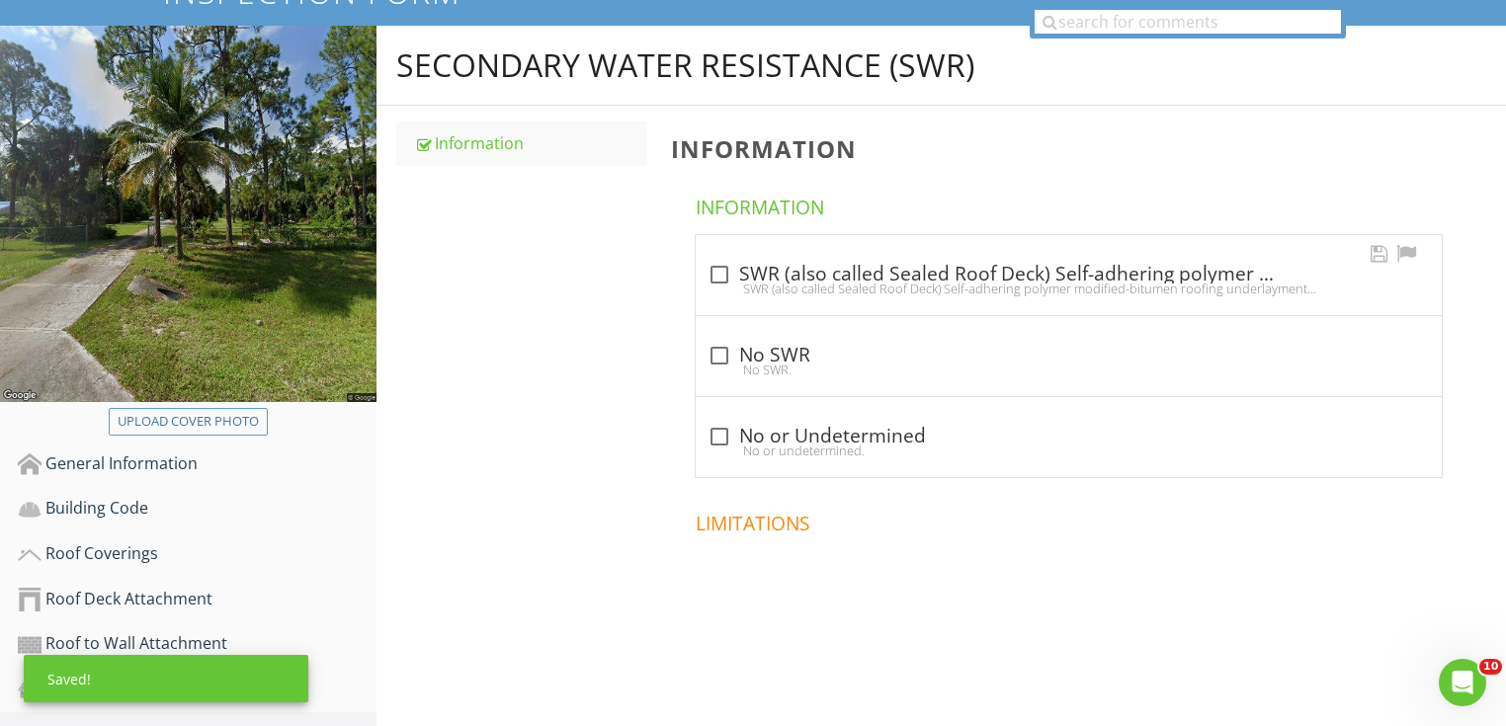
click at [783, 271] on div "check_box_outline_blank SWR (also called Sealed Roof Deck) Self-adhering polyme…" at bounding box center [1069, 275] width 722 height 24
checkbox input "true"
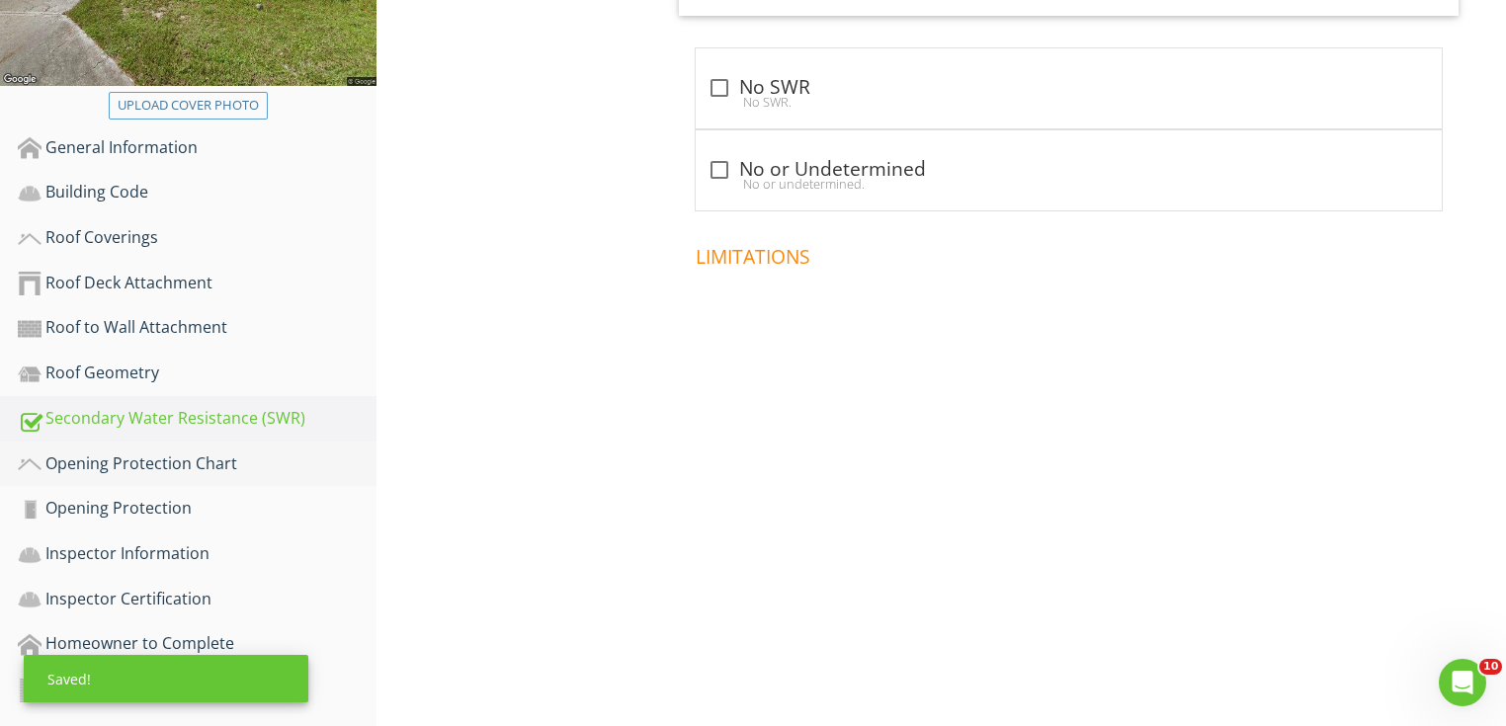
click at [269, 465] on div "Opening Protection Chart" at bounding box center [197, 465] width 359 height 26
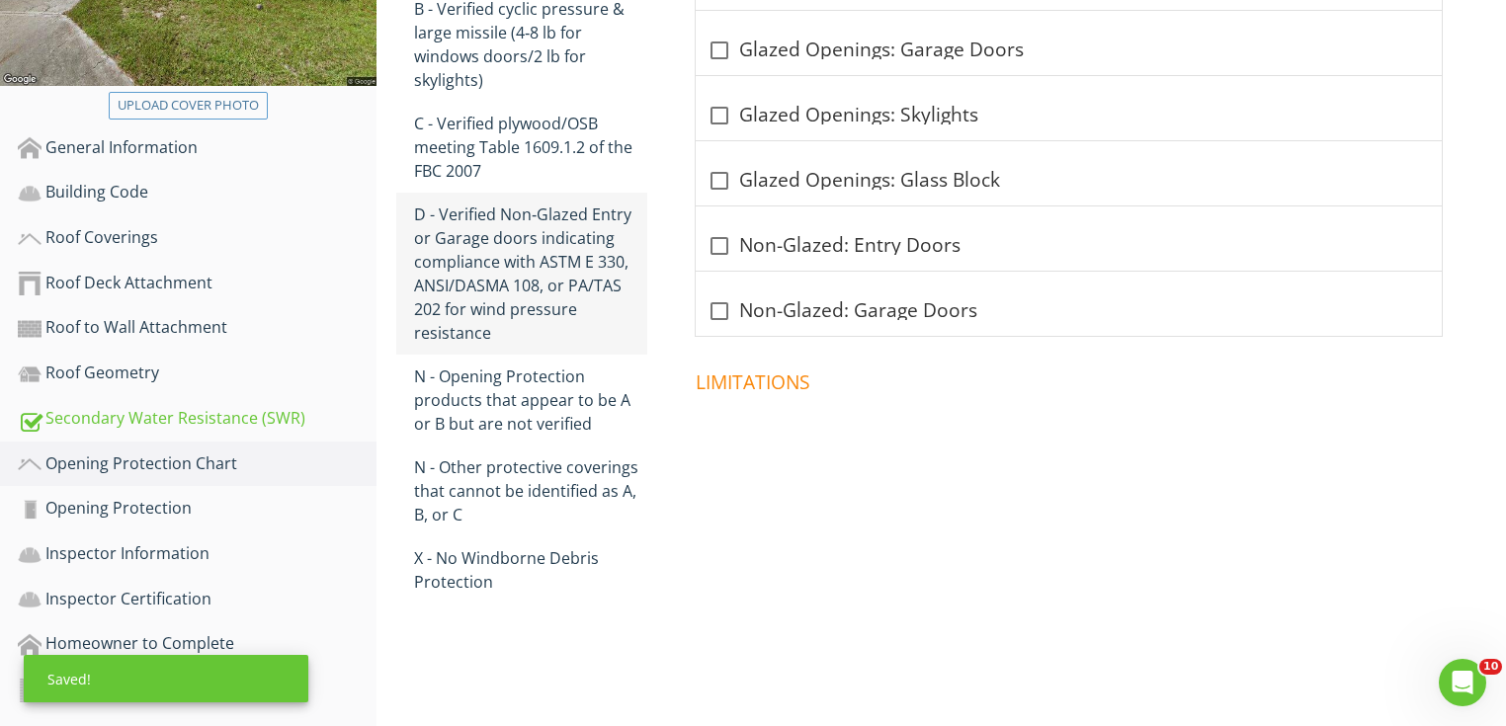
scroll to position [366, 0]
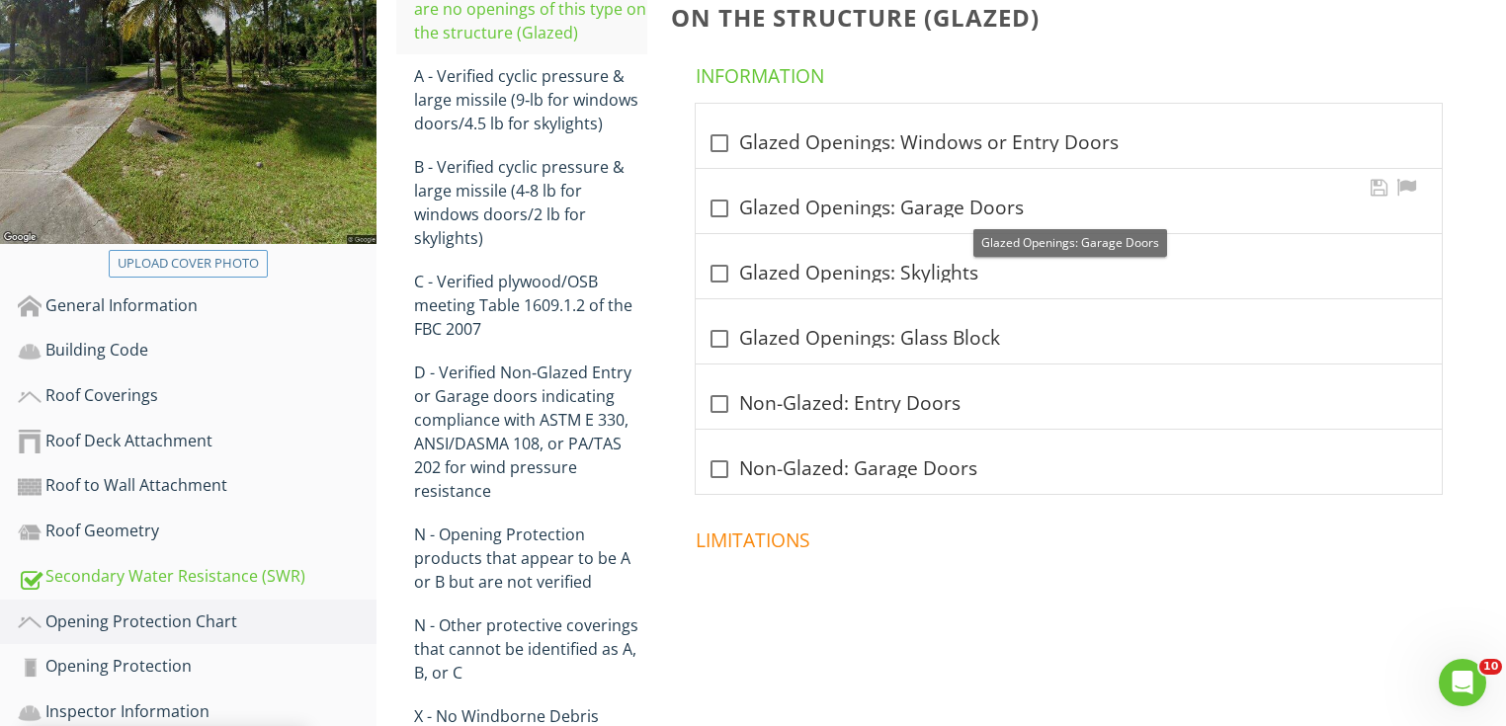
click at [846, 213] on div "check_box_outline_blank Glazed Openings: Garage Doors" at bounding box center [1069, 209] width 722 height 24
checkbox input "true"
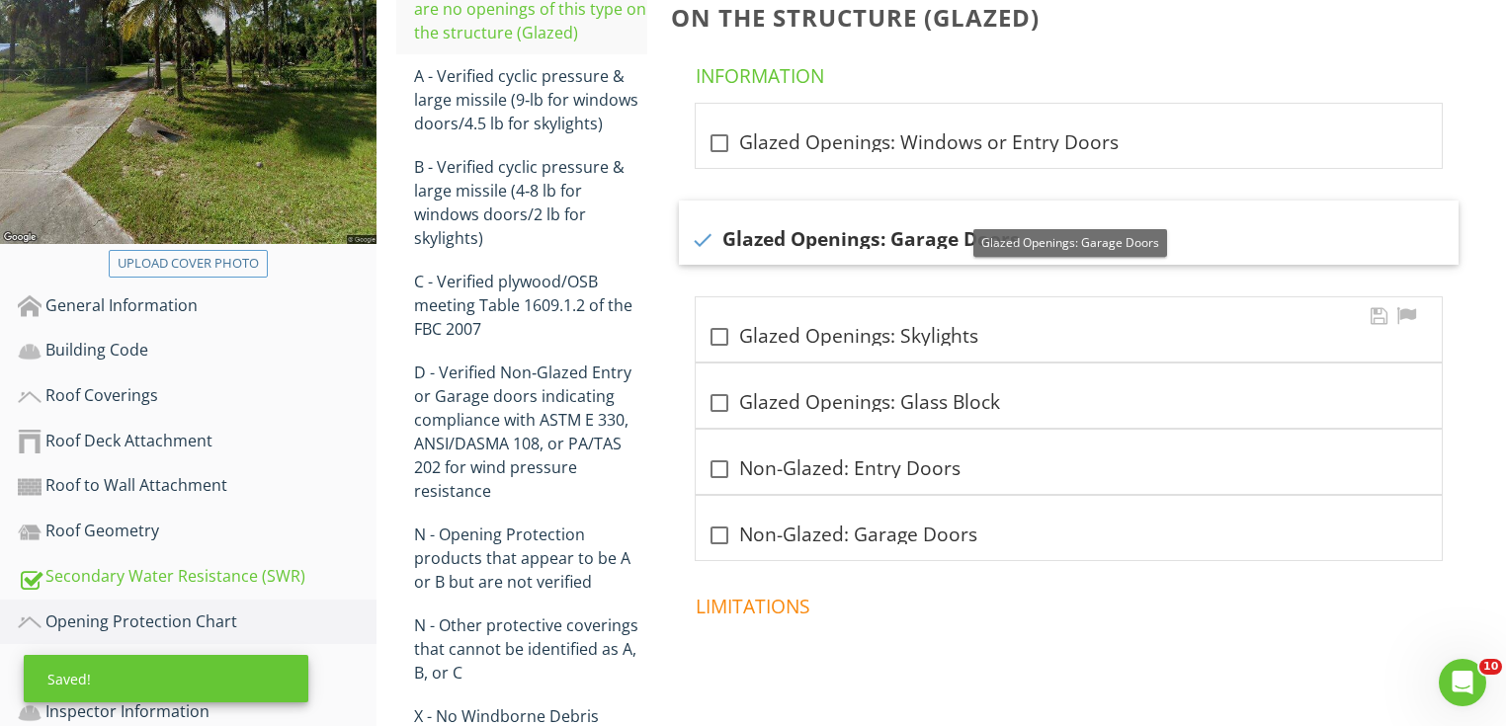
click at [828, 316] on div "check_box_outline_blank Glazed Openings: Skylights" at bounding box center [1069, 329] width 746 height 64
checkbox input "true"
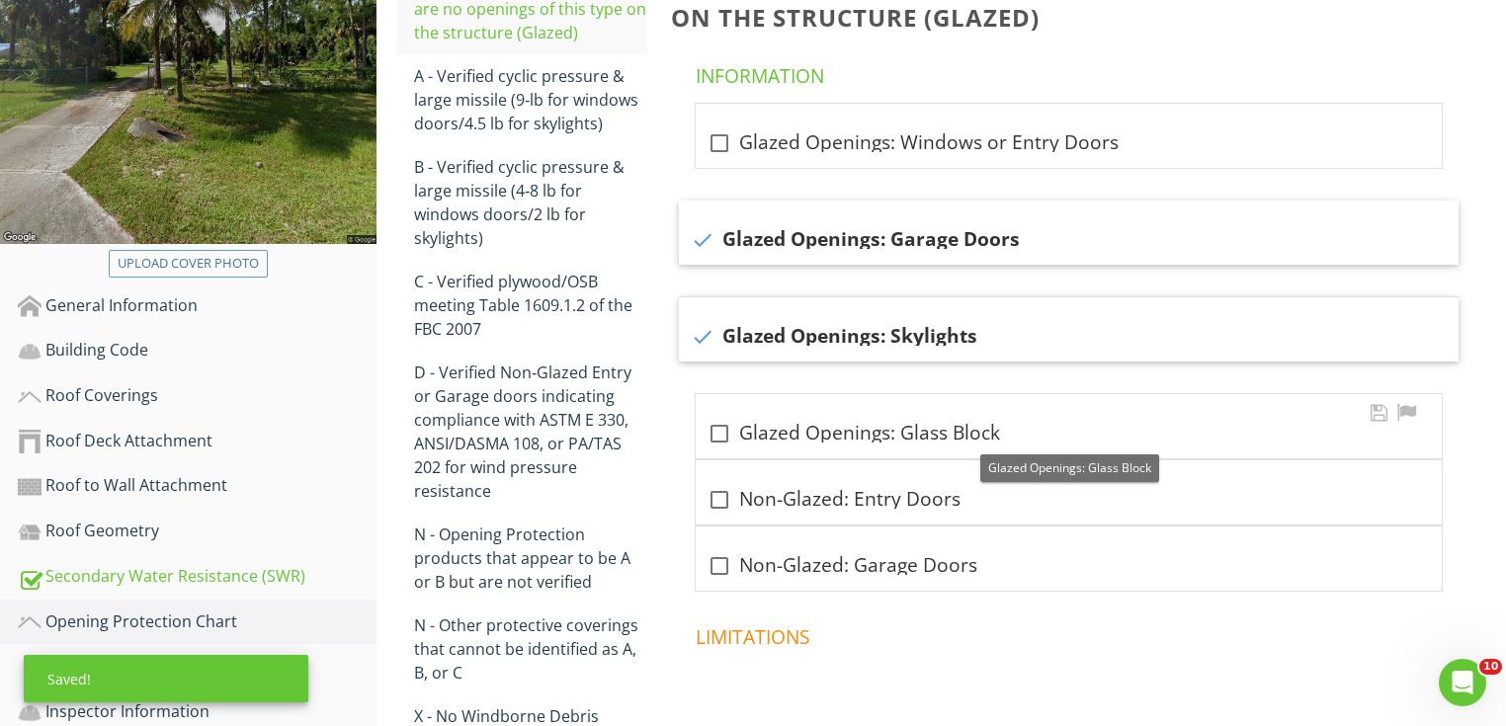
click at [844, 430] on div "check_box_outline_blank Glazed Openings: Glass Block" at bounding box center [1069, 434] width 722 height 24
checkbox input "true"
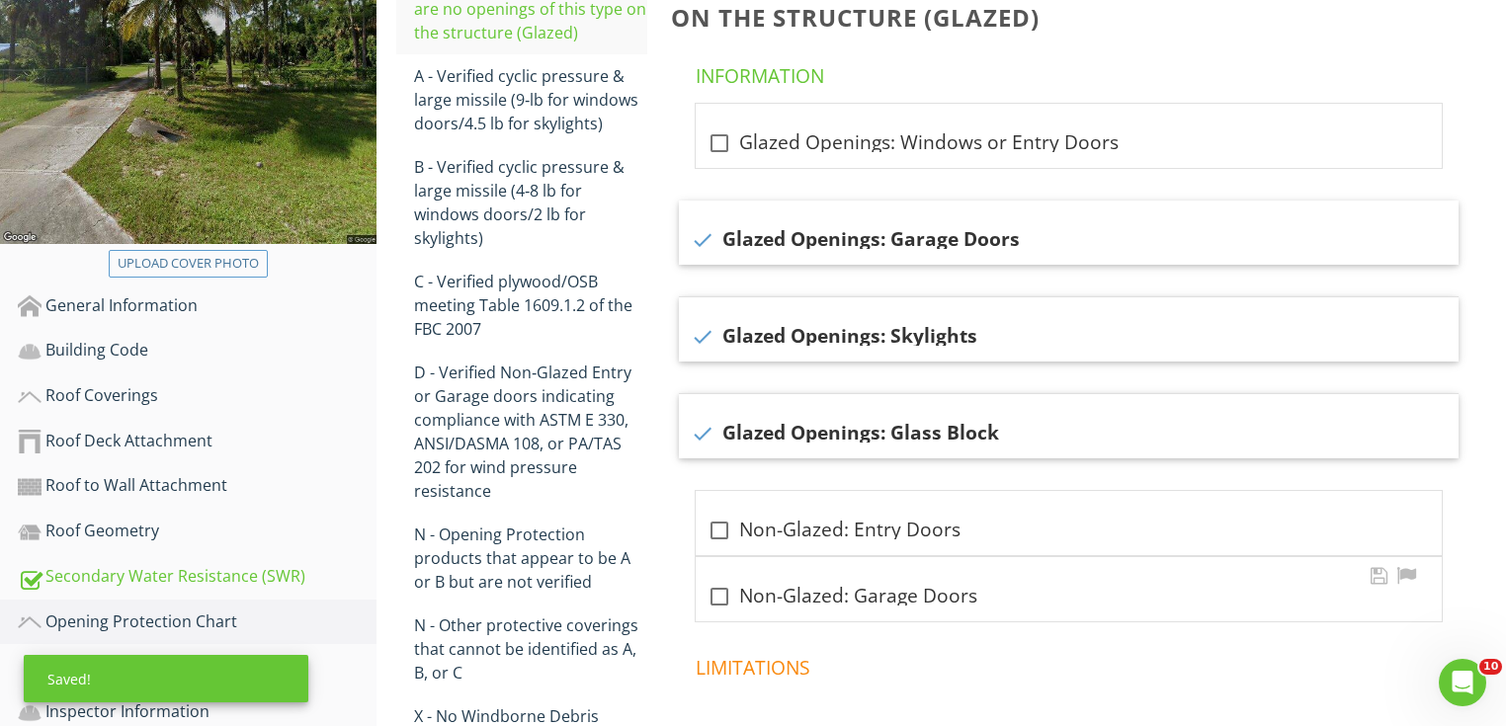
click at [830, 604] on div "check_box_outline_blank Non-Glazed: Garage Doors" at bounding box center [1069, 597] width 722 height 24
checkbox input "true"
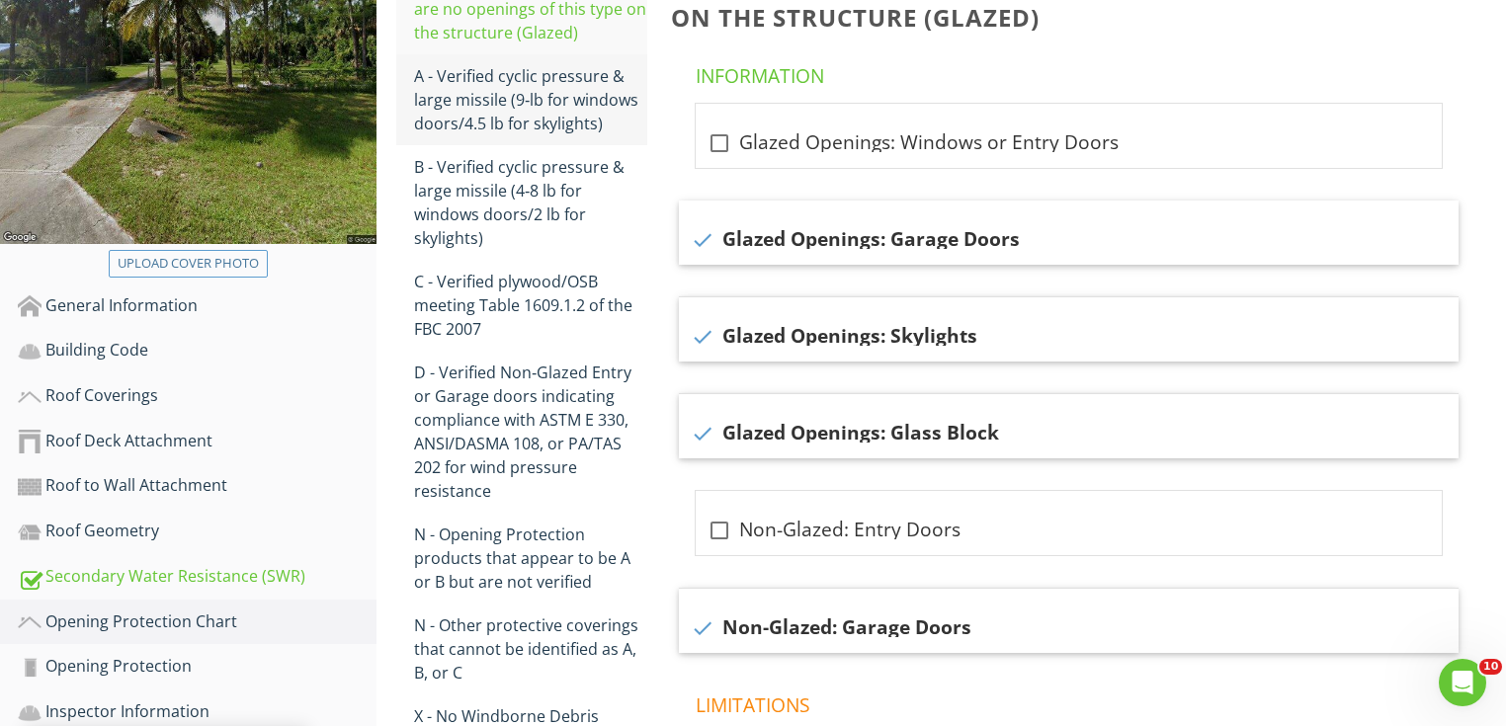
click at [561, 115] on div "A - Verified cyclic pressure & large missile (9‐lb for windows doors/4.5 lb for…" at bounding box center [530, 99] width 233 height 71
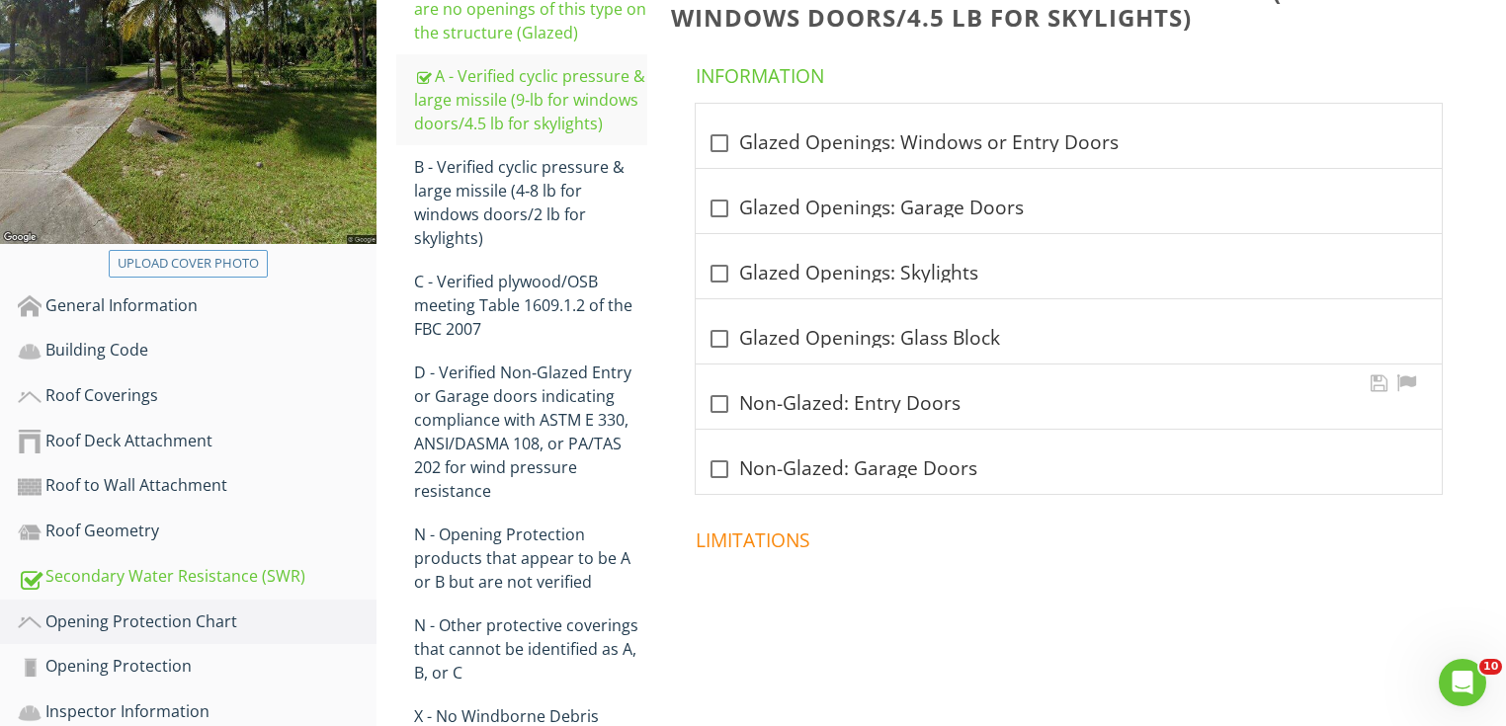
click at [787, 405] on div "check_box_outline_blank Non-Glazed: Entry Doors" at bounding box center [1069, 404] width 722 height 24
checkbox input "true"
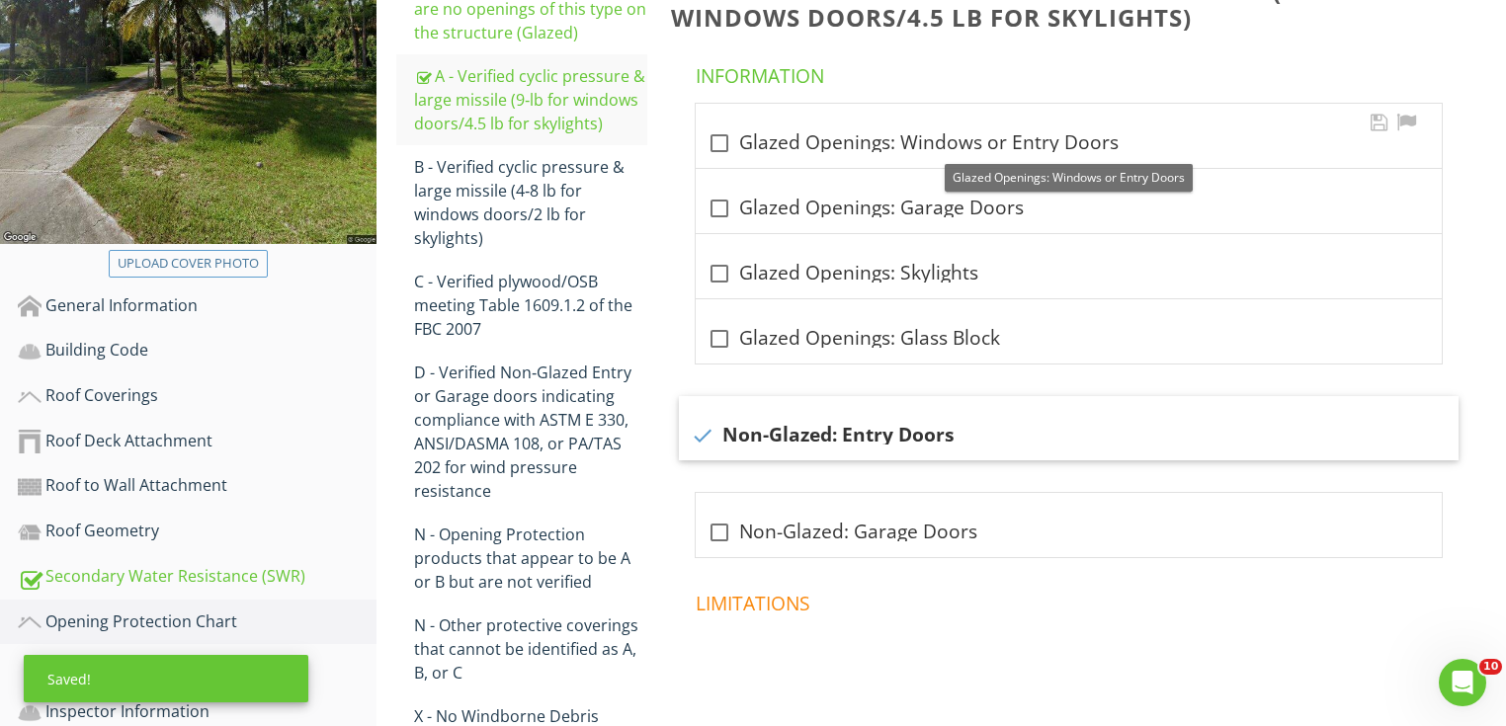
click at [802, 142] on div "check_box_outline_blank Glazed Openings: Windows or Entry Doors" at bounding box center [1069, 143] width 722 height 24
checkbox input "true"
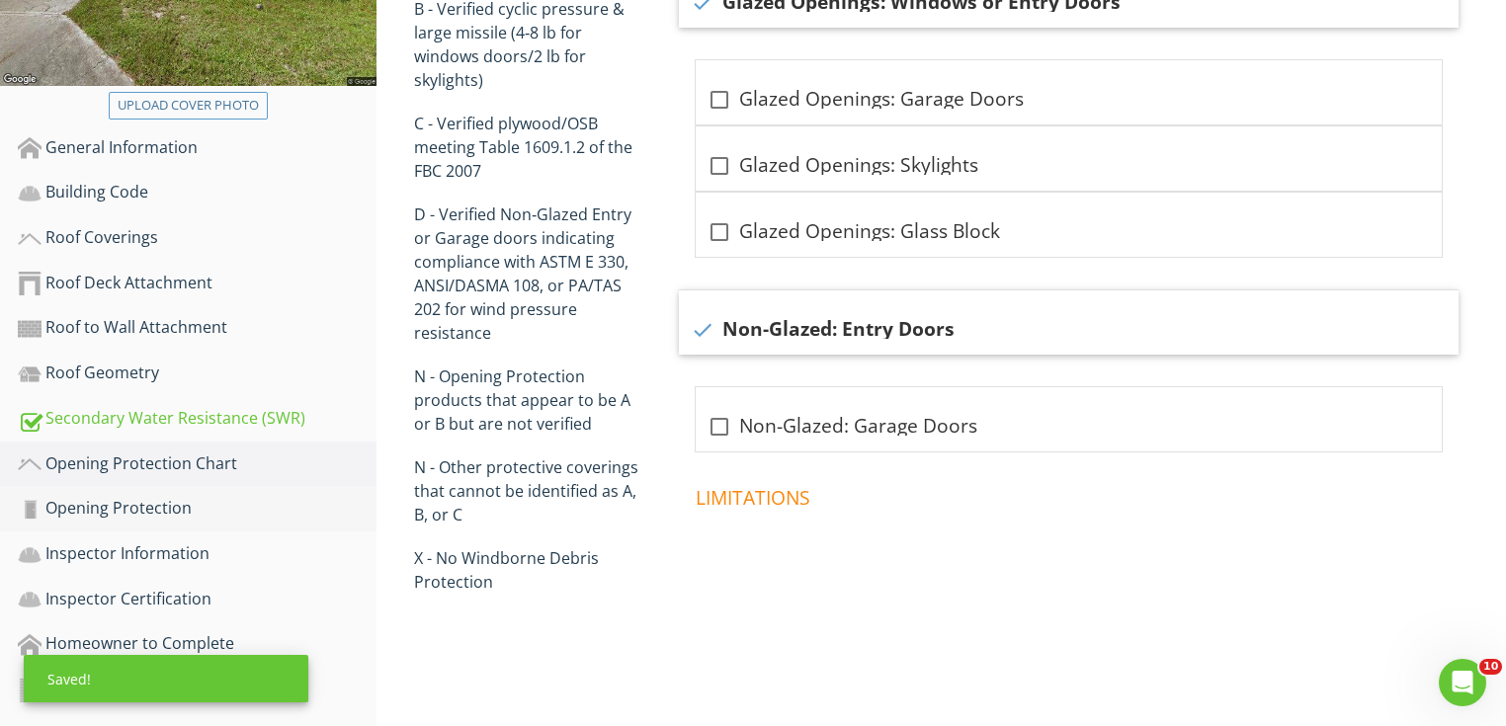
click at [245, 514] on div "Opening Protection" at bounding box center [197, 509] width 359 height 26
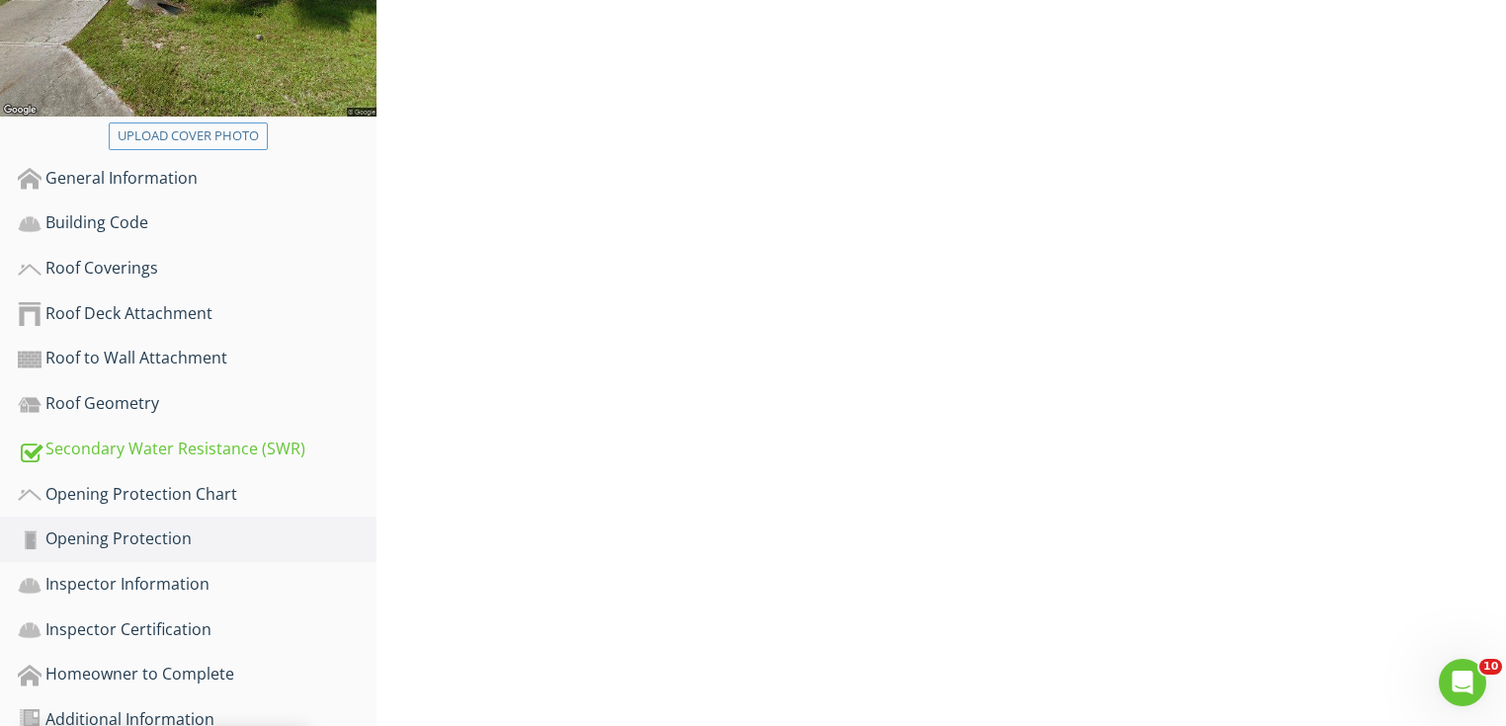
scroll to position [445, 0]
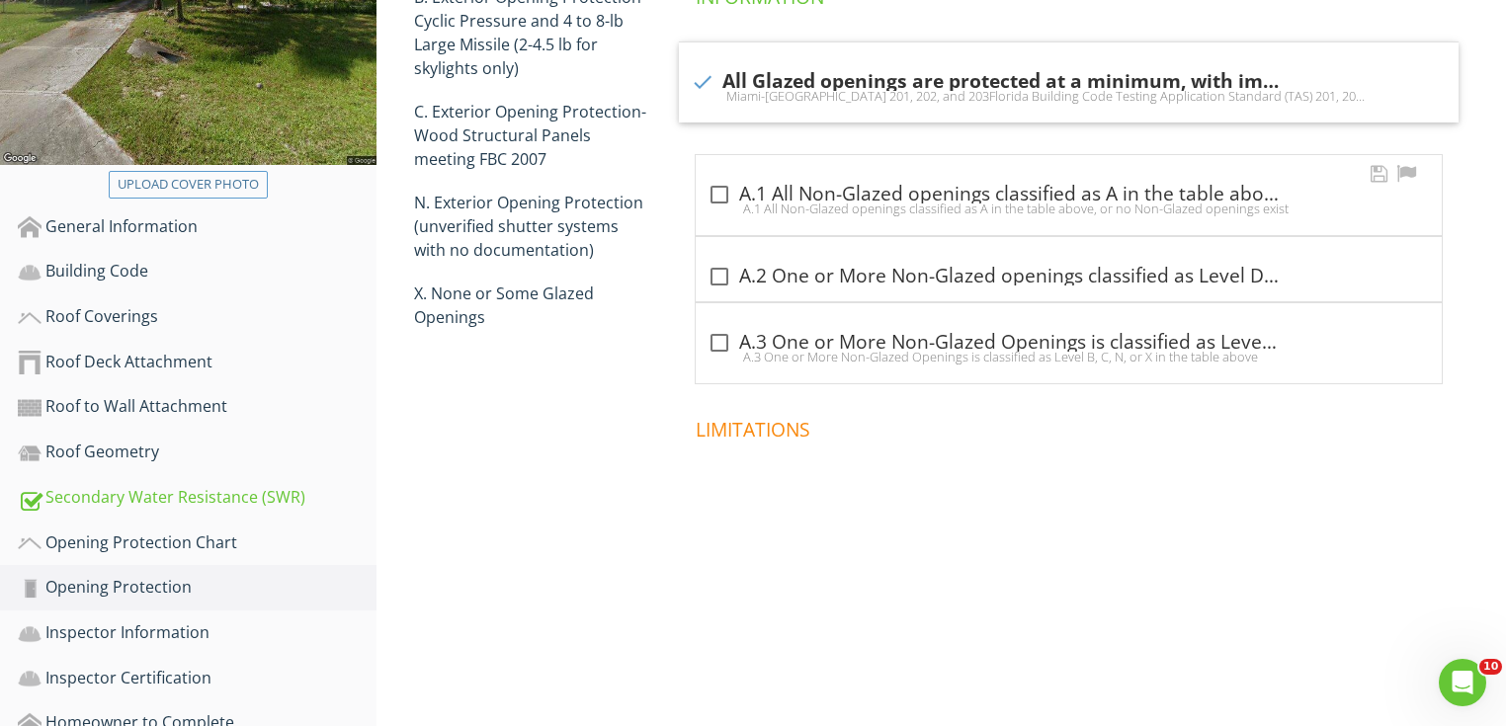
click at [753, 186] on div "check_box_outline_blank A.1 All Non-Glazed openings classified as A in the tabl…" at bounding box center [1069, 195] width 722 height 24
checkbox input "true"
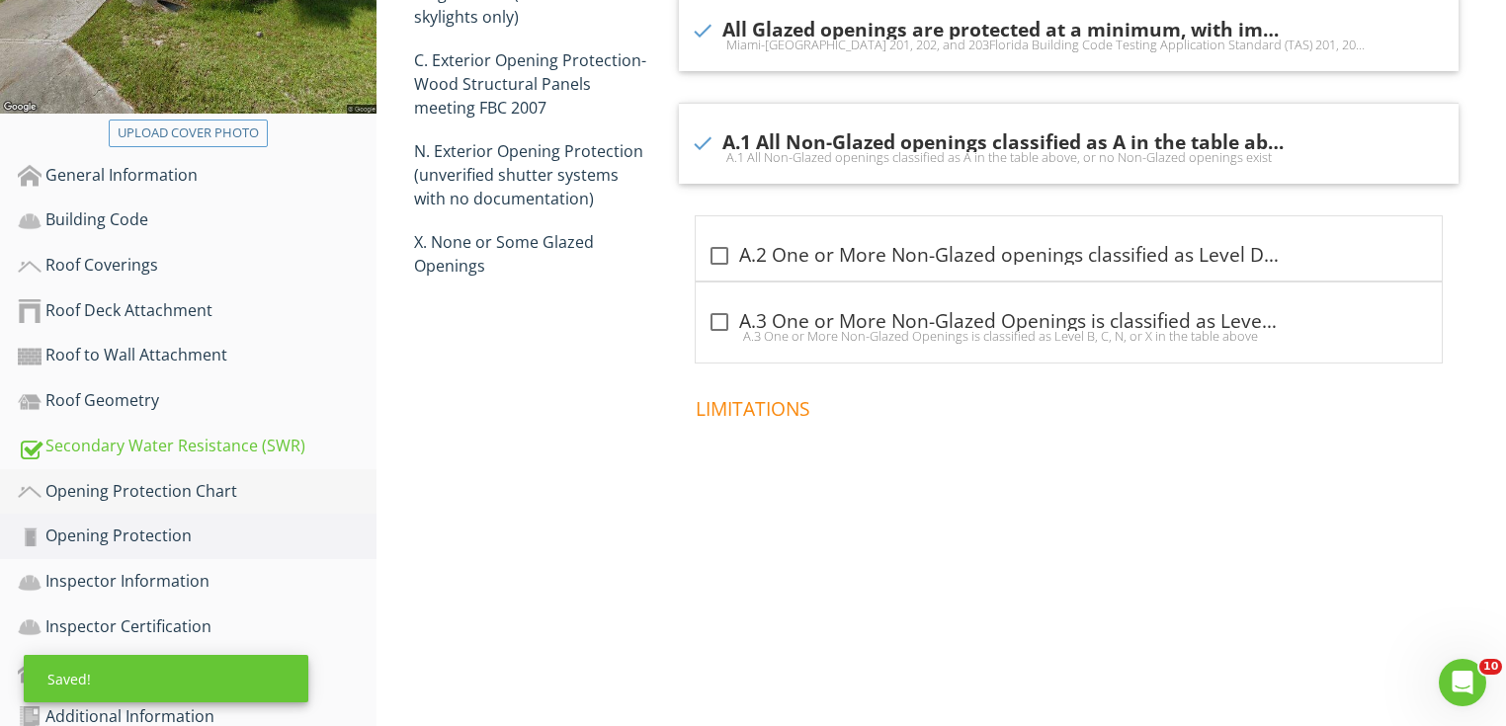
scroll to position [524, 0]
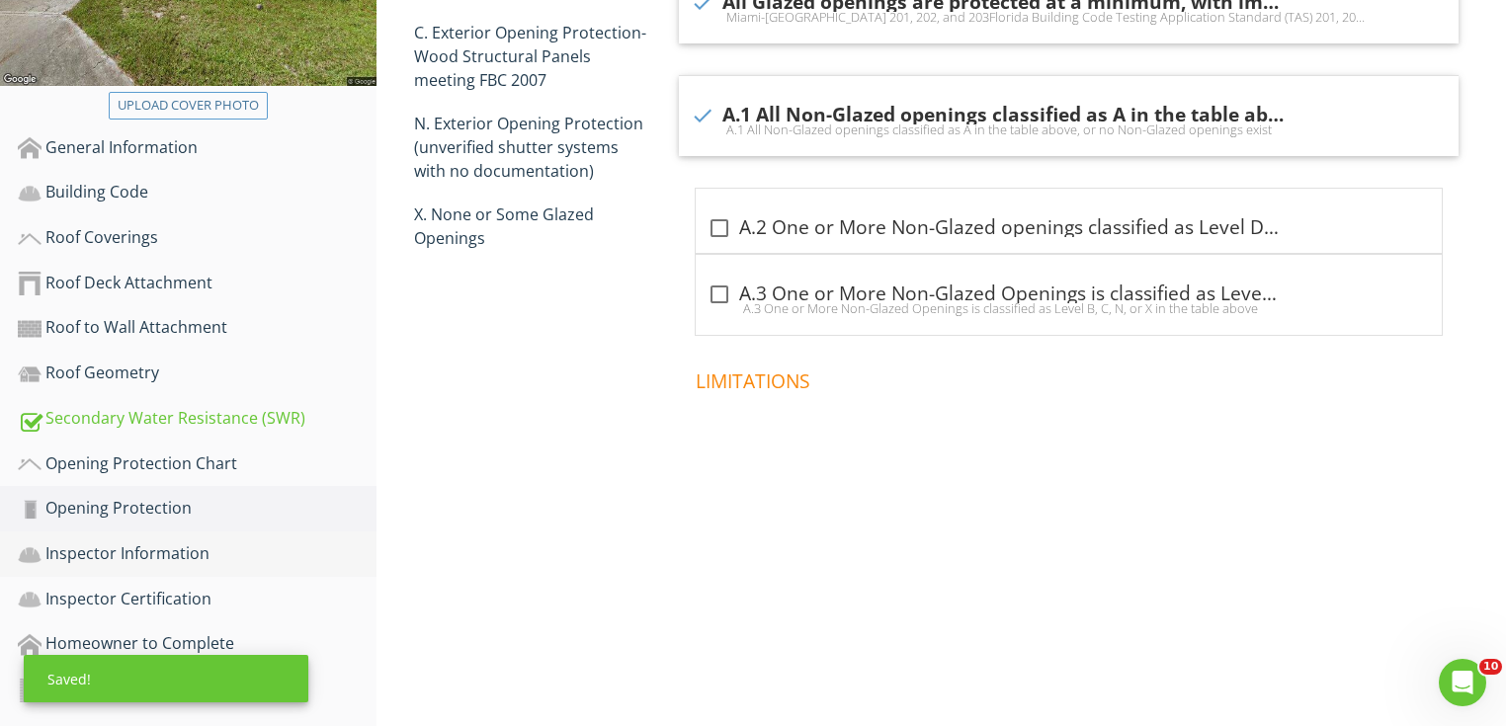
click at [229, 536] on link "Inspector Information" at bounding box center [197, 554] width 359 height 45
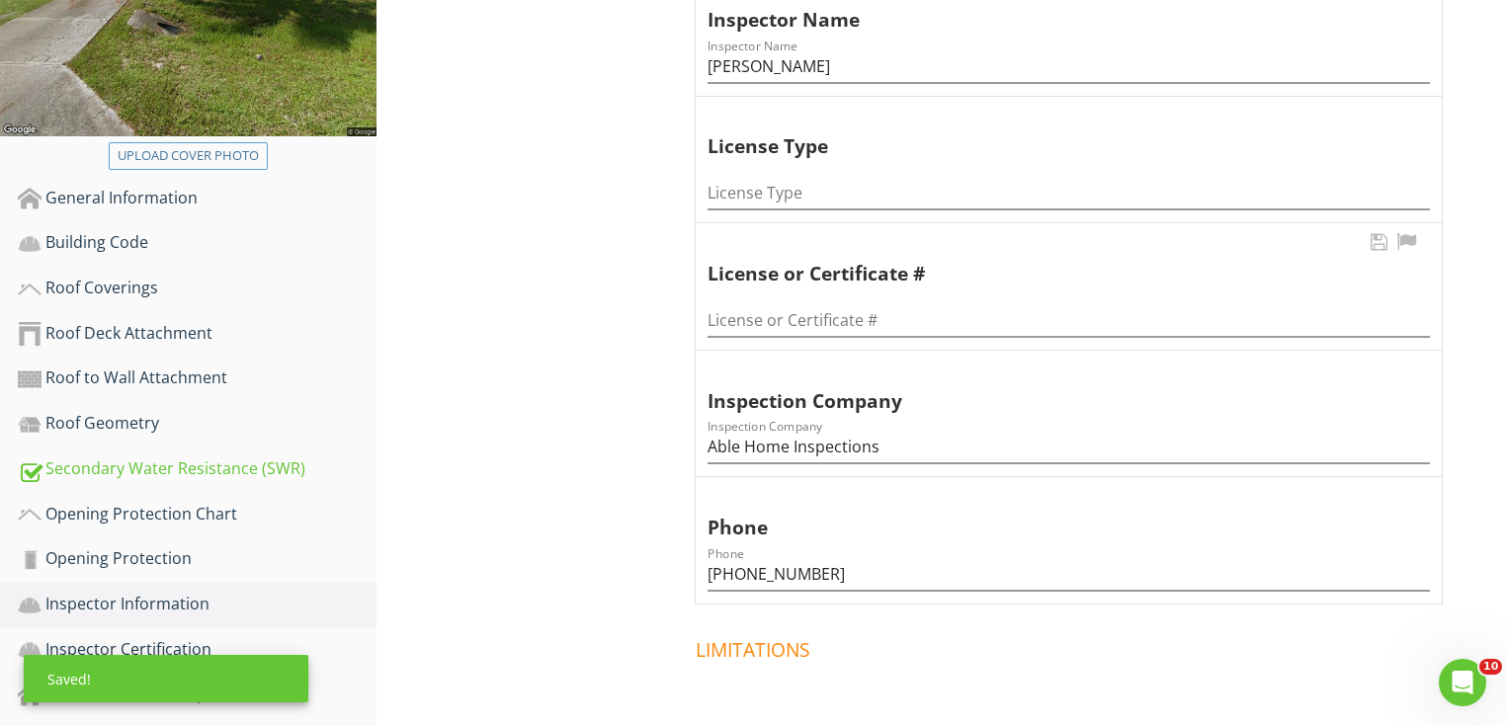
scroll to position [445, 0]
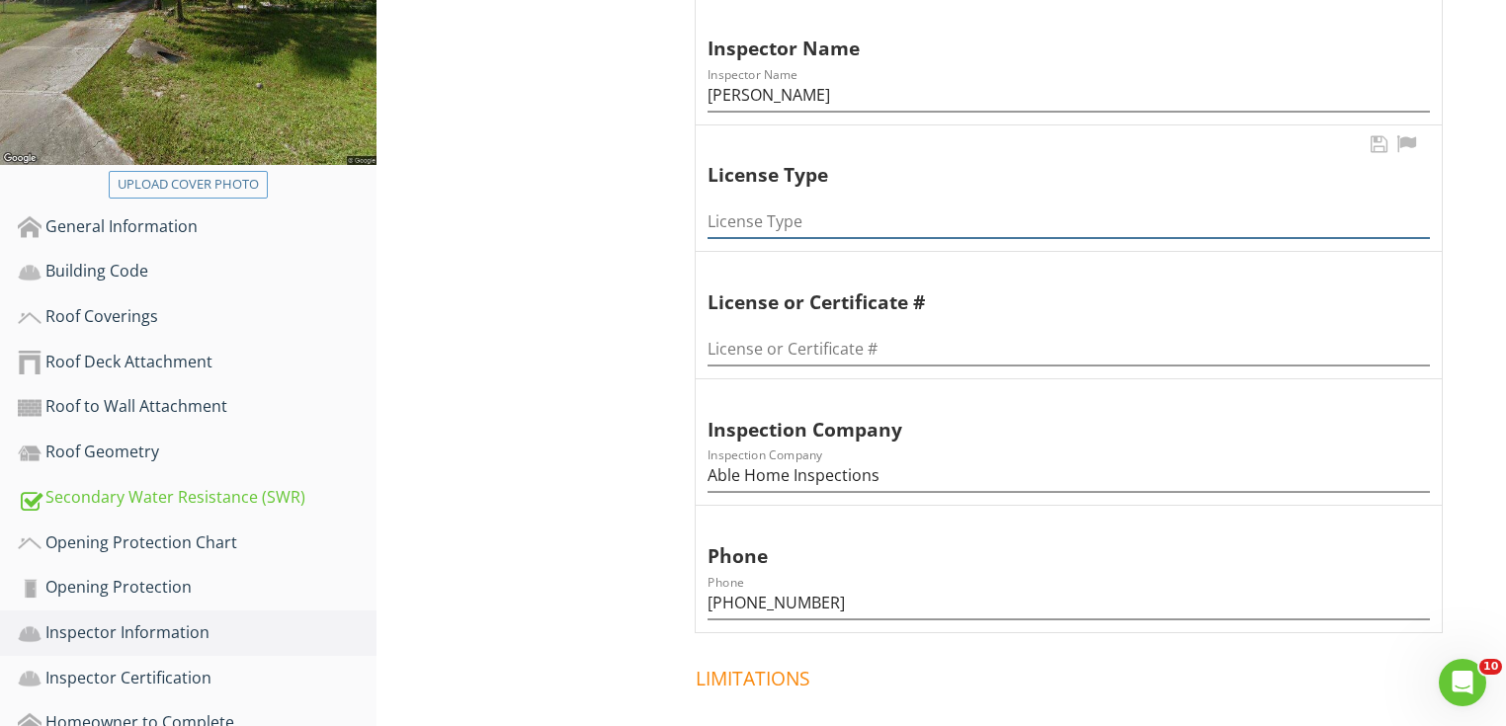
click at [839, 227] on input "License Type" at bounding box center [1069, 222] width 722 height 33
type input "Home Inspector"
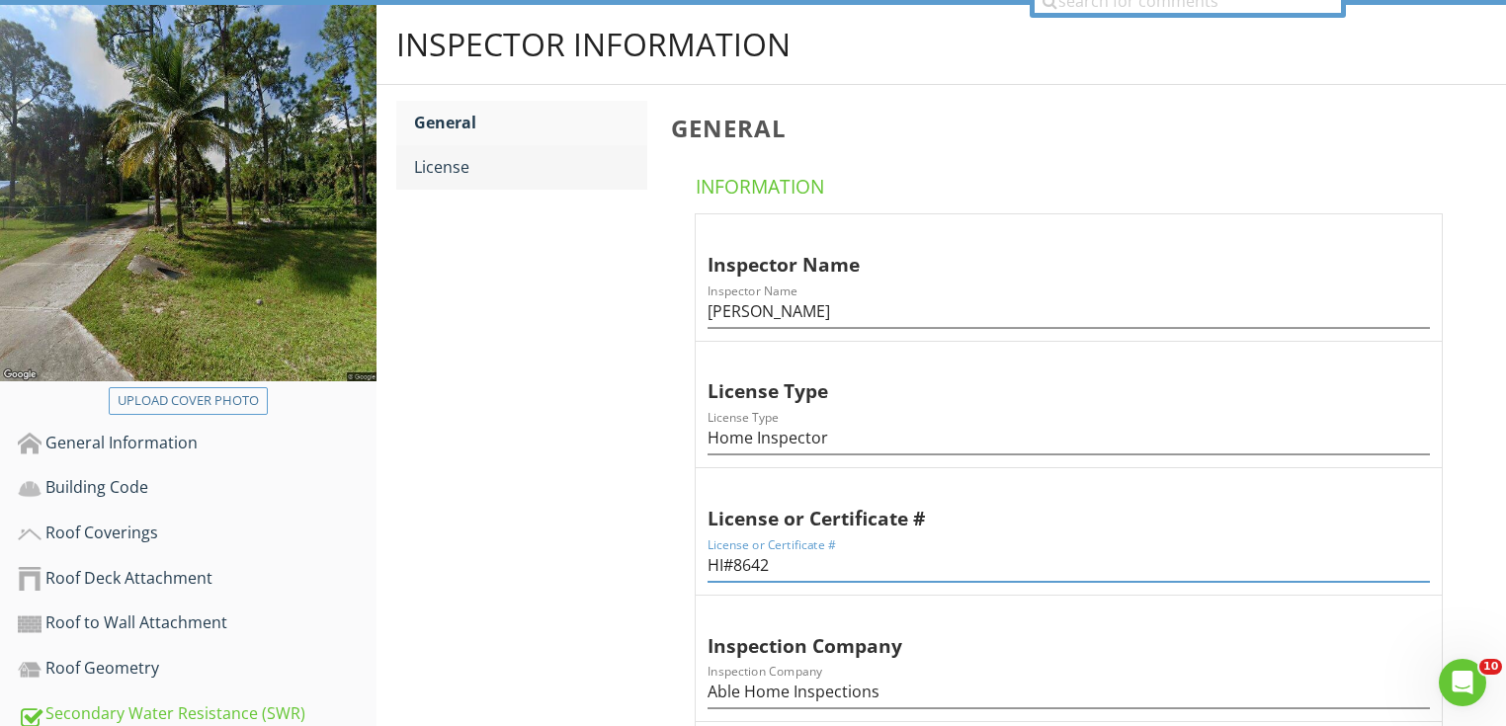
scroll to position [208, 0]
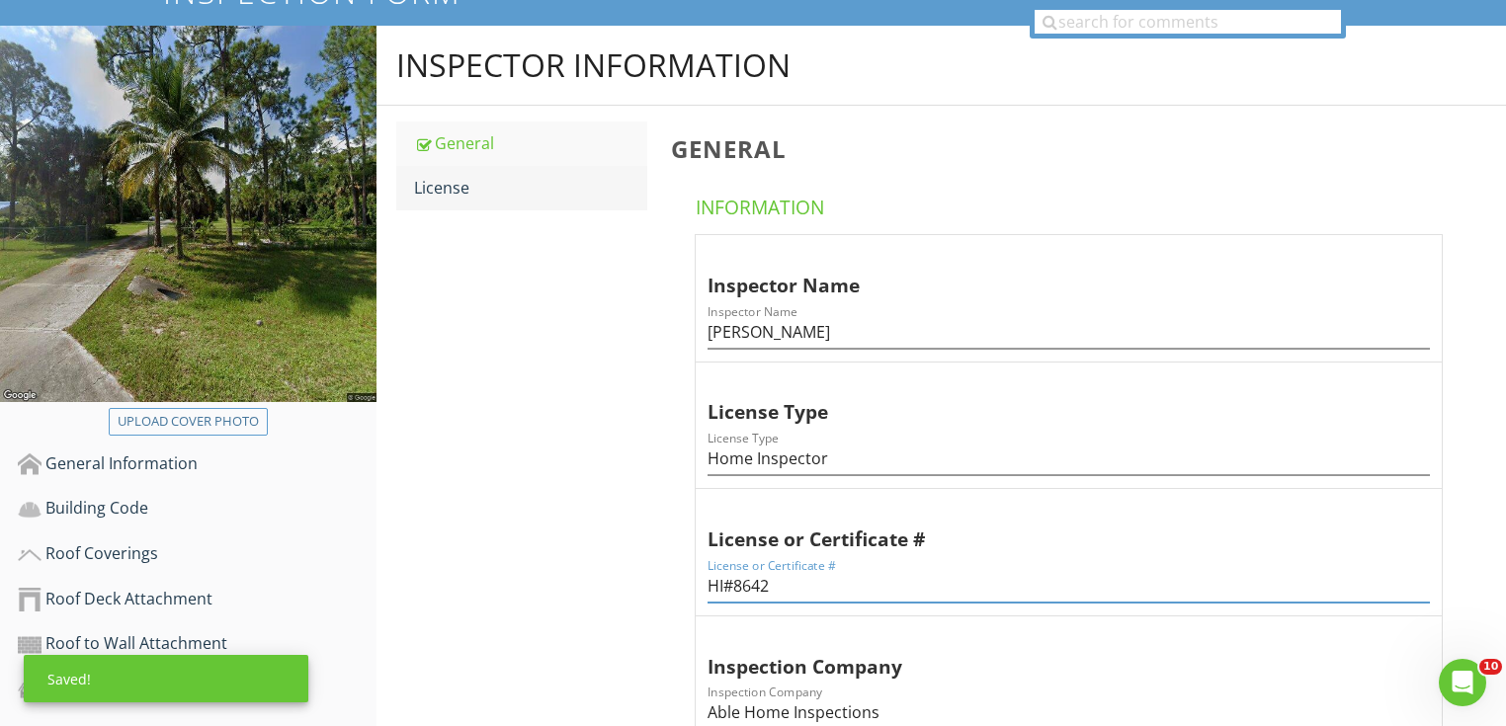
type input "HI#8642"
click at [546, 178] on div "License" at bounding box center [530, 188] width 233 height 24
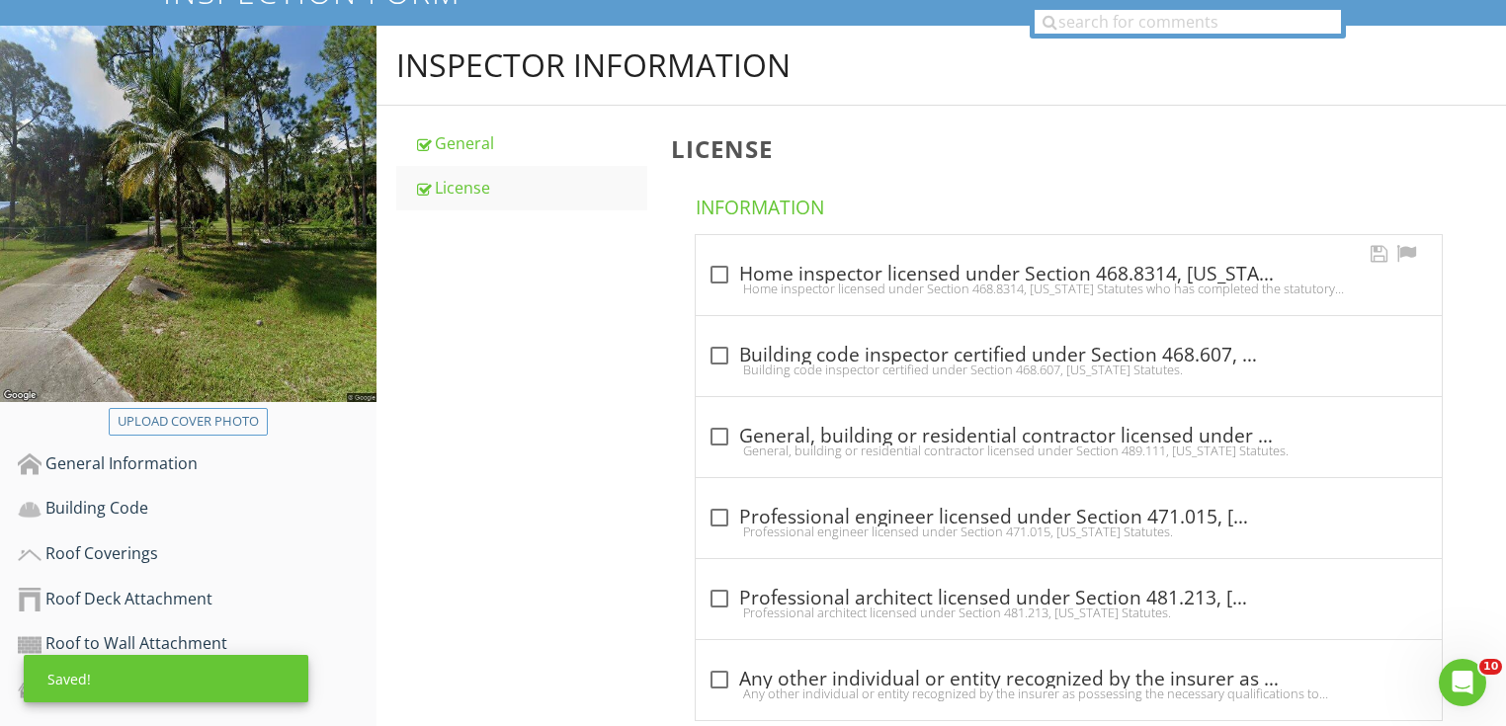
click at [720, 278] on div at bounding box center [720, 275] width 34 height 34
checkbox input "true"
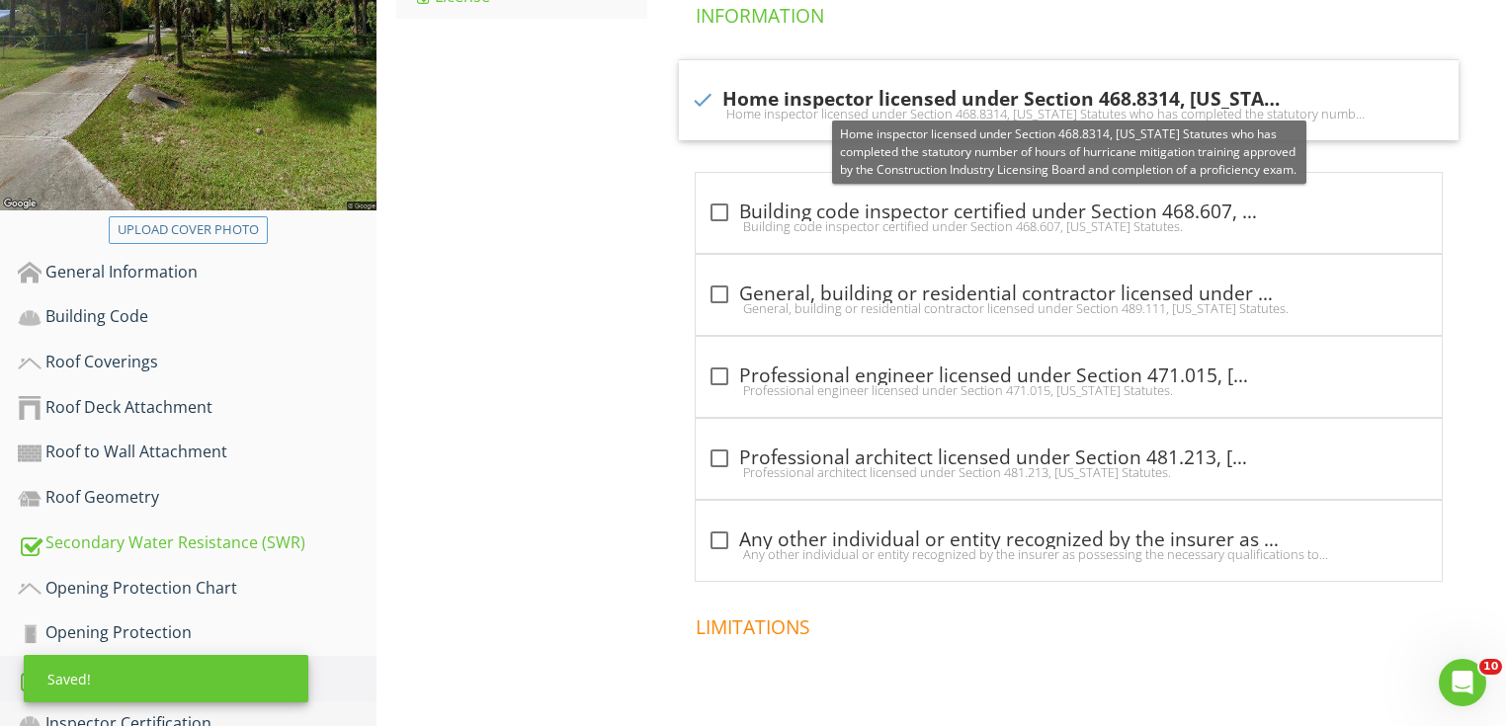
scroll to position [524, 0]
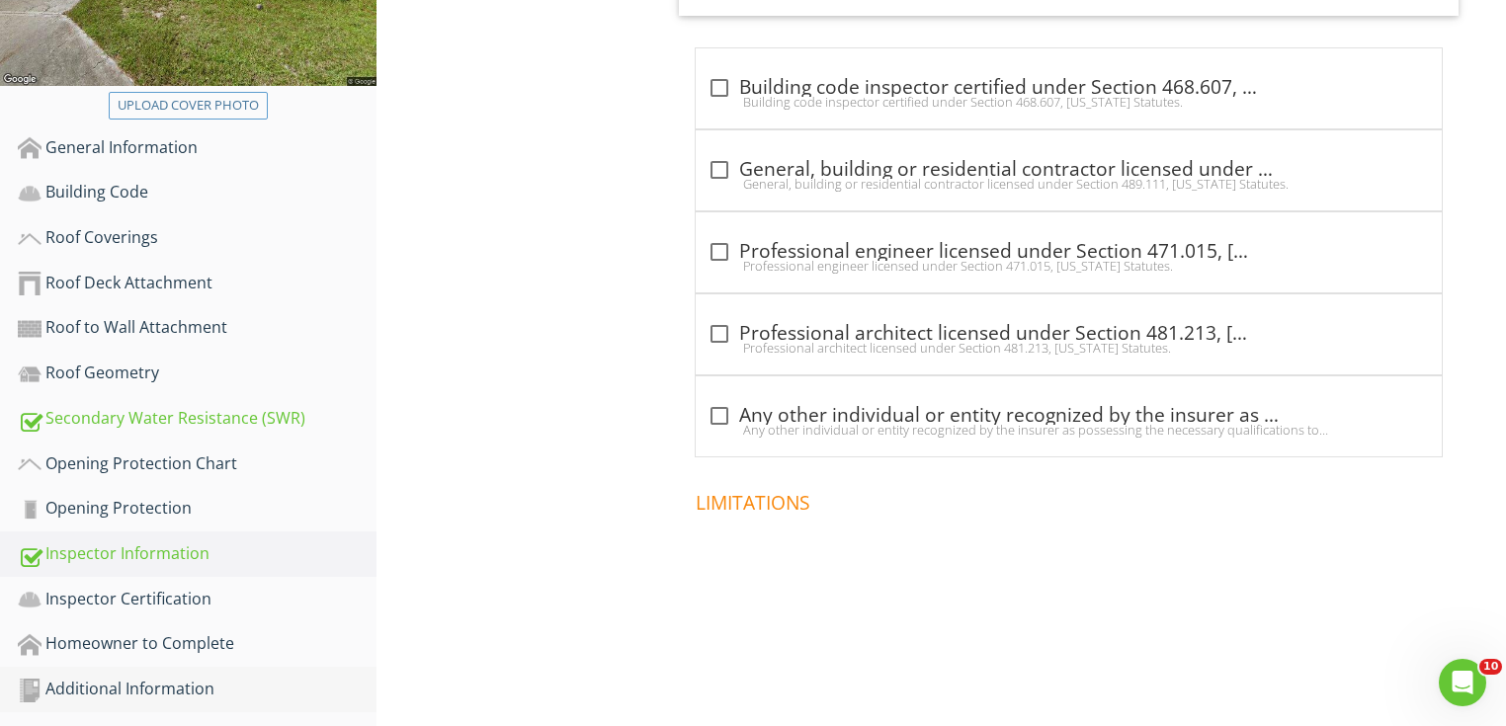
click at [293, 682] on div "Additional Information" at bounding box center [197, 690] width 359 height 26
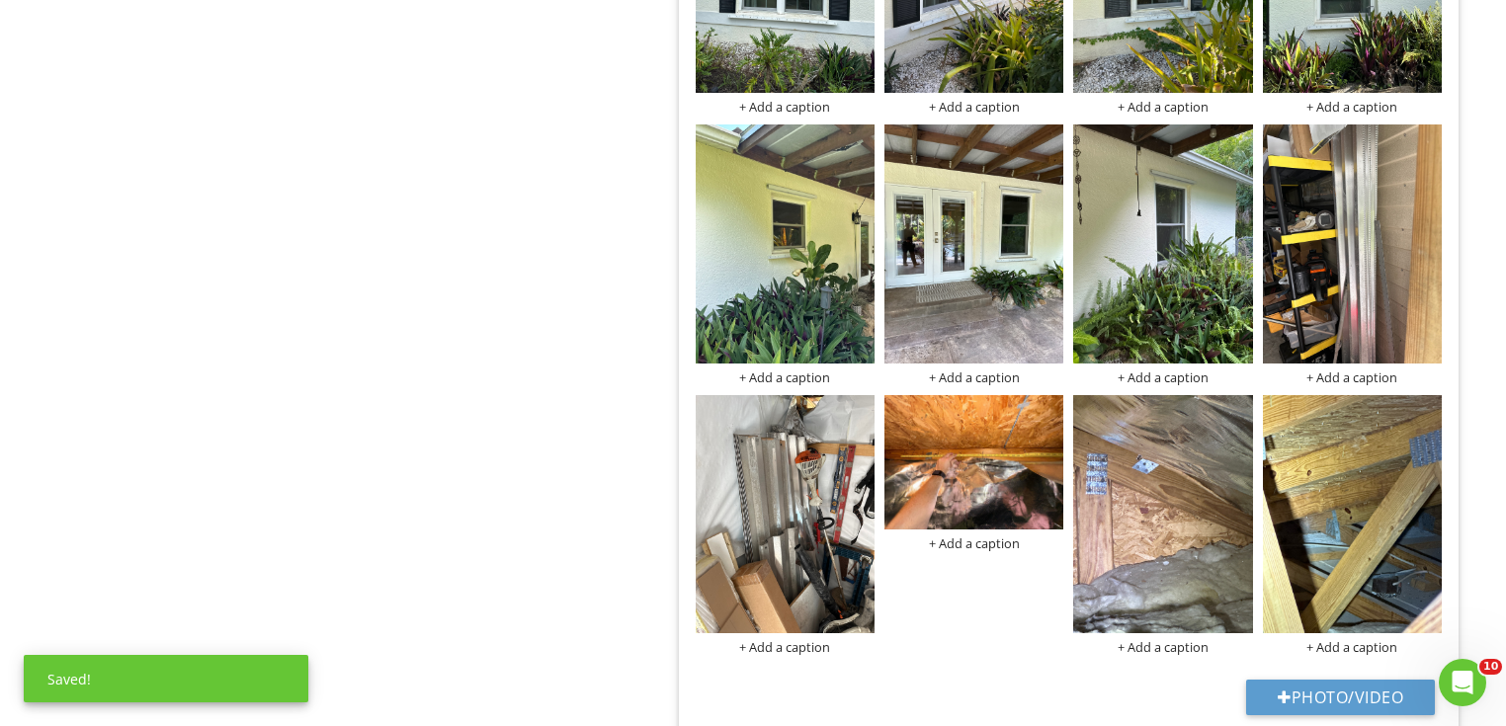
scroll to position [1394, 0]
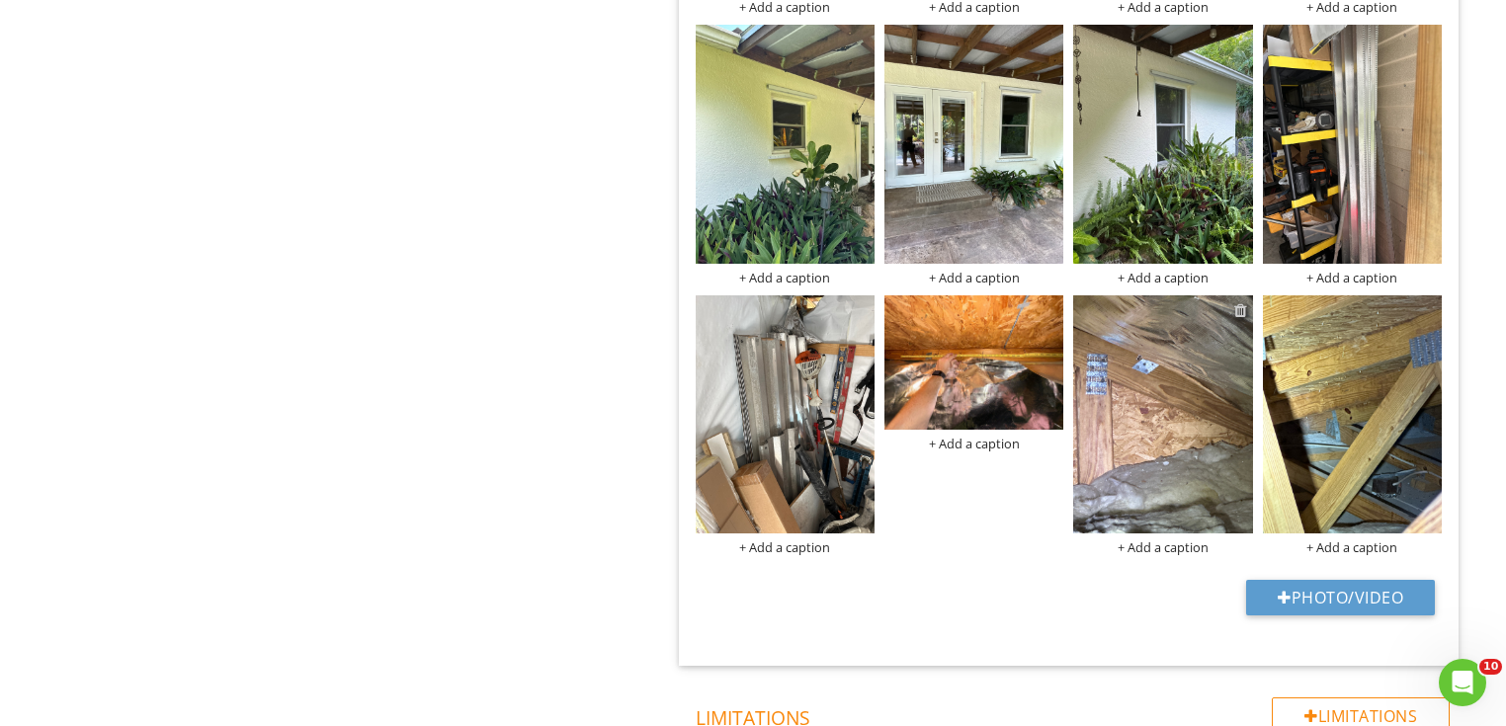
click at [1240, 309] on div at bounding box center [1240, 310] width 13 height 16
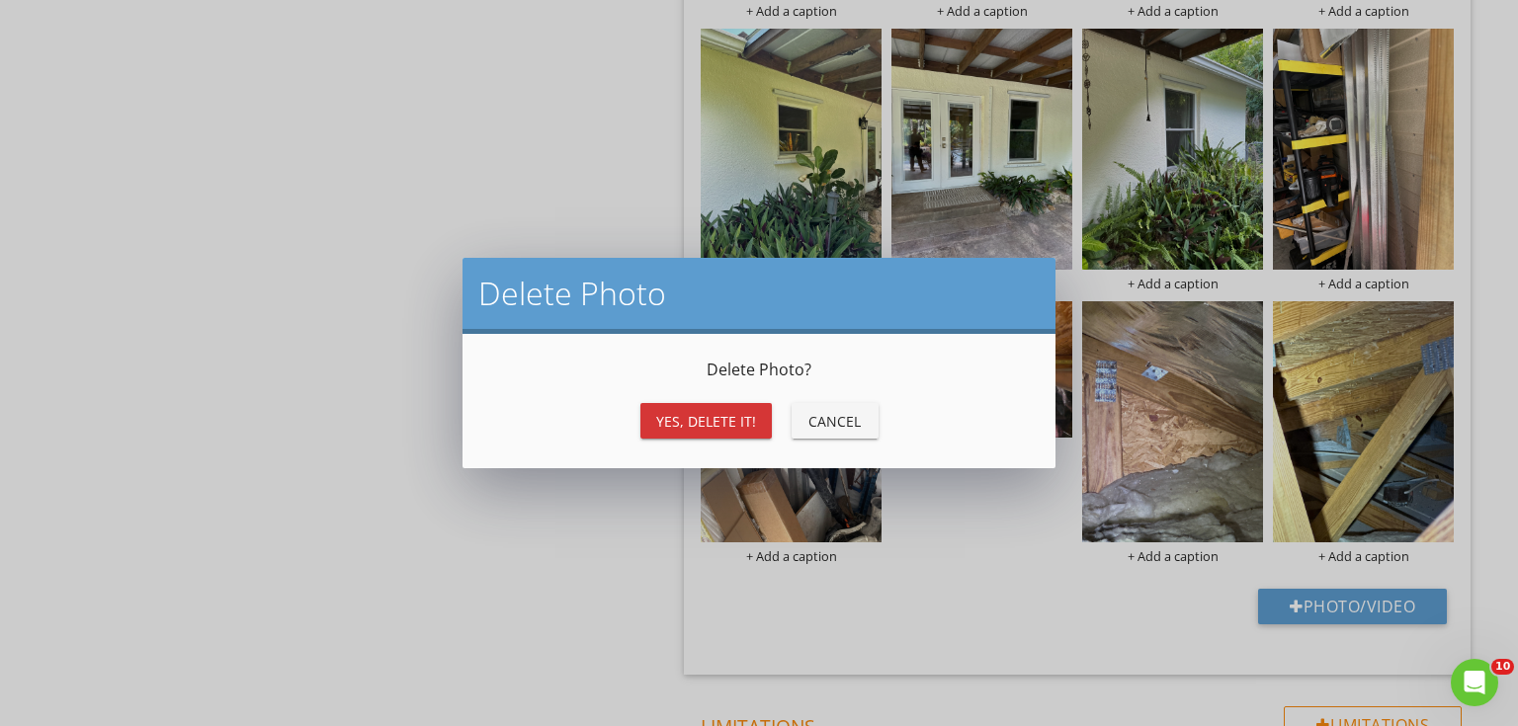
click at [757, 419] on button "Yes, Delete it!" at bounding box center [705, 421] width 131 height 36
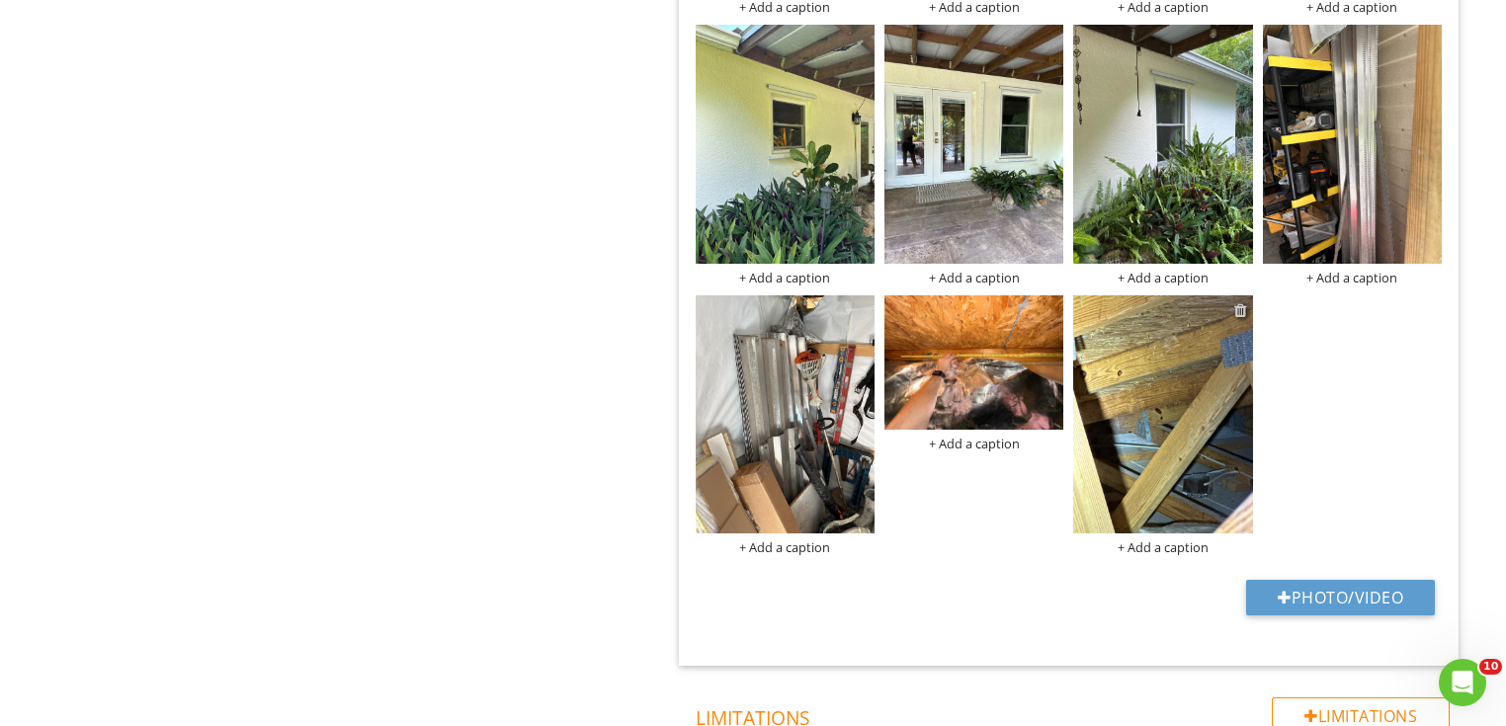
click at [1243, 311] on div at bounding box center [1240, 310] width 13 height 16
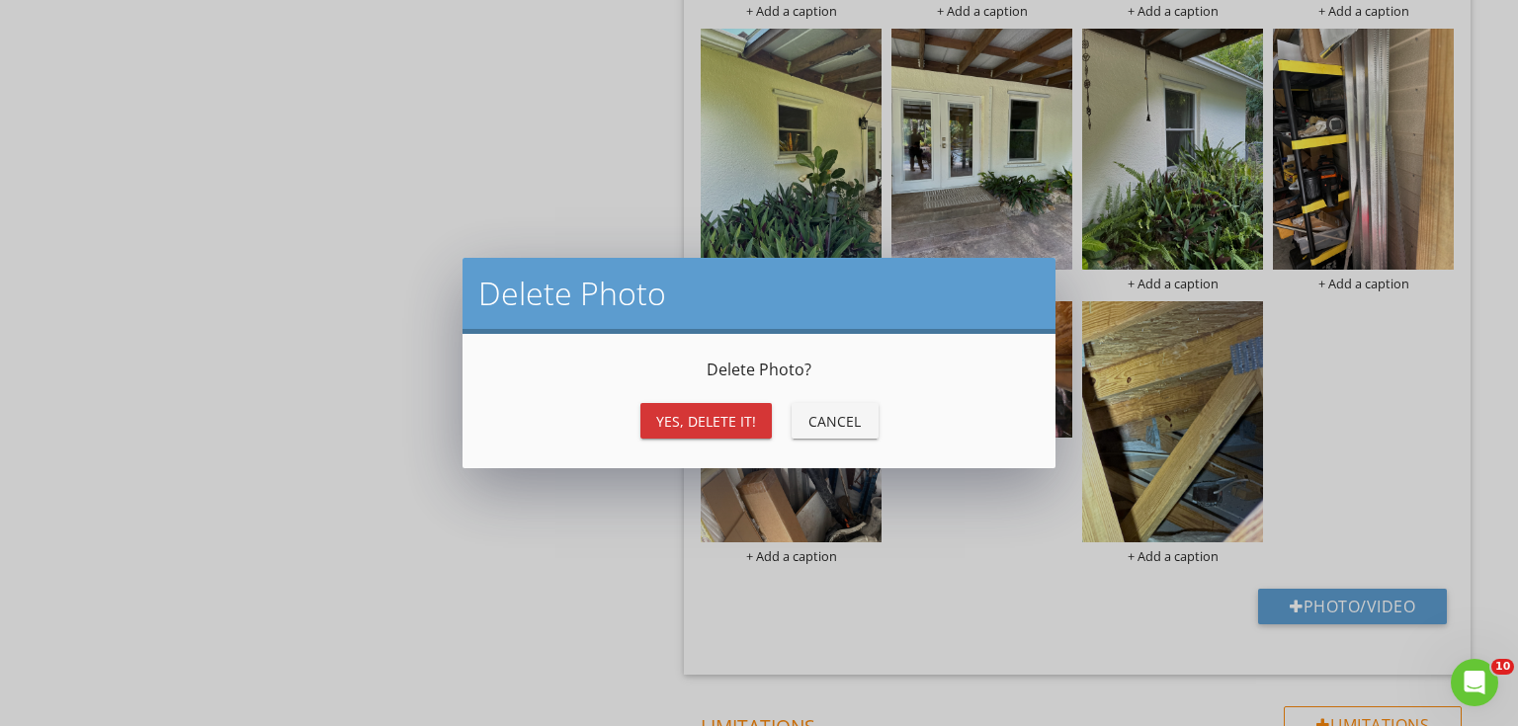
click at [753, 421] on div "Yes, Delete it!" at bounding box center [706, 421] width 100 height 21
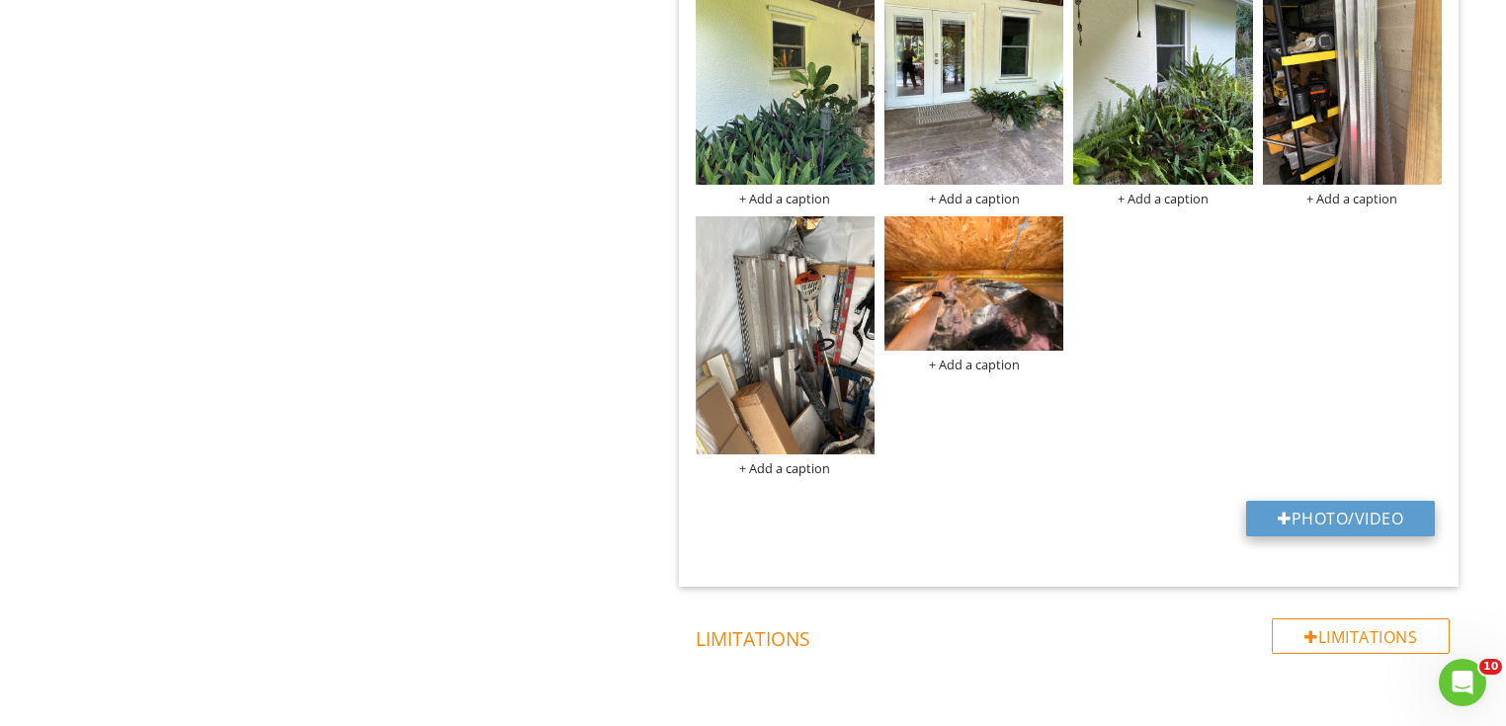
click at [1300, 516] on button "Photo/Video" at bounding box center [1340, 519] width 189 height 36
type input "C:\fakepath\STRAP.jpg"
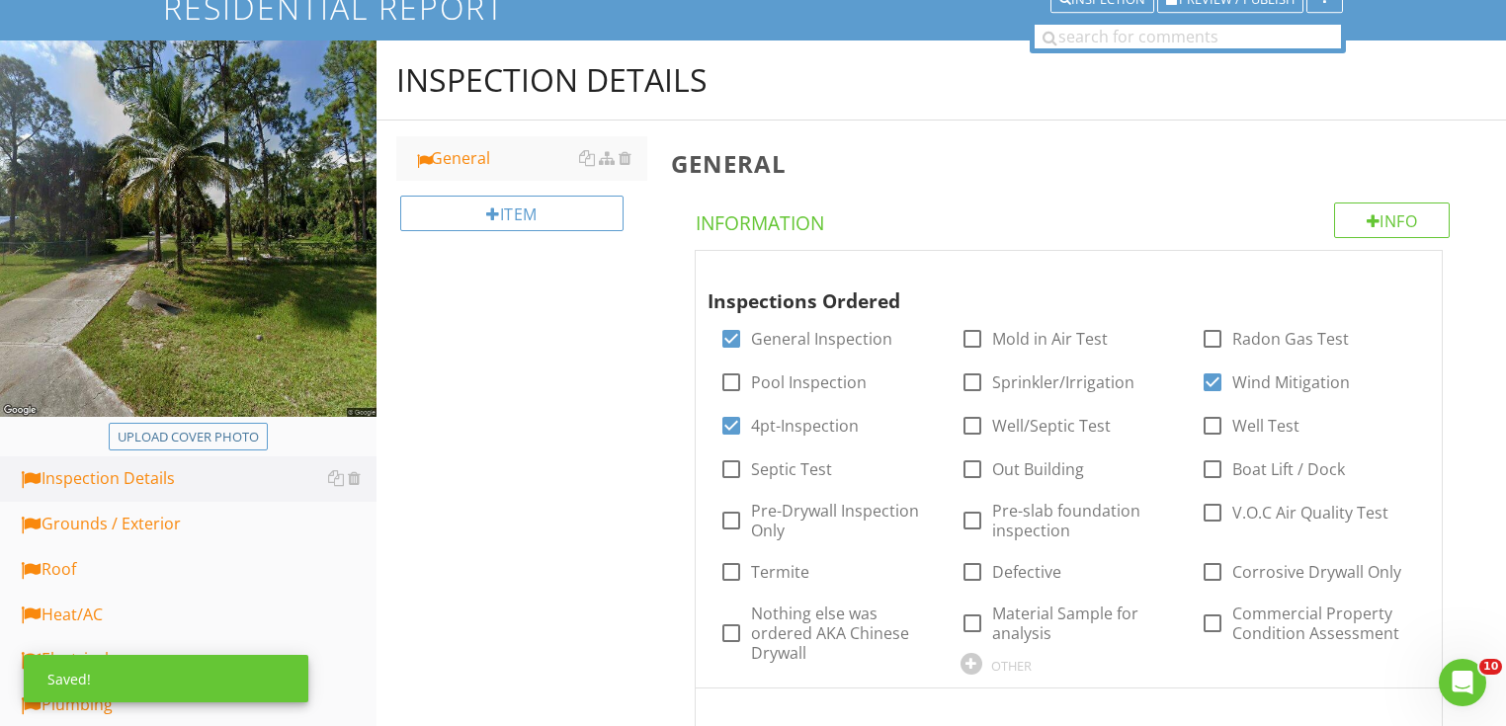
scroll to position [158, 0]
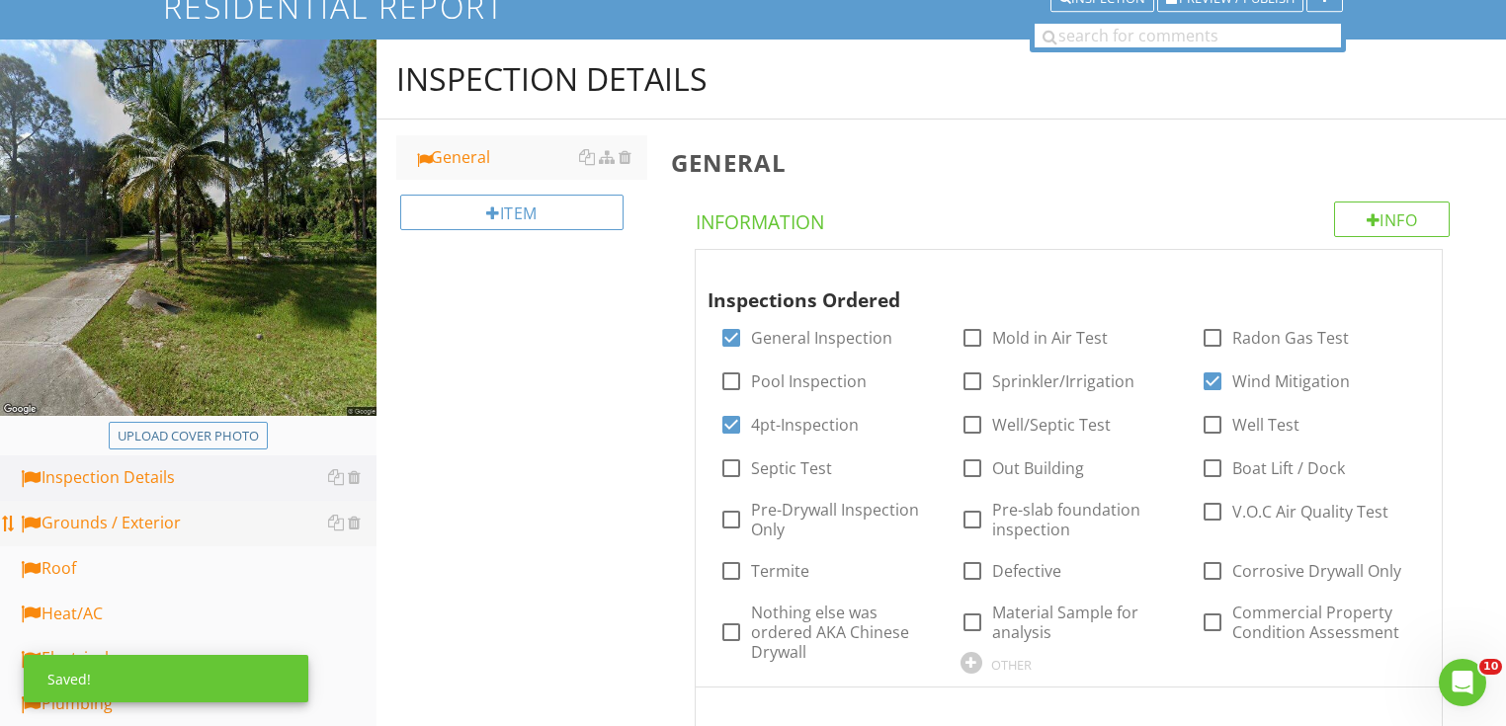
click at [150, 516] on div "Grounds / Exterior" at bounding box center [197, 524] width 359 height 26
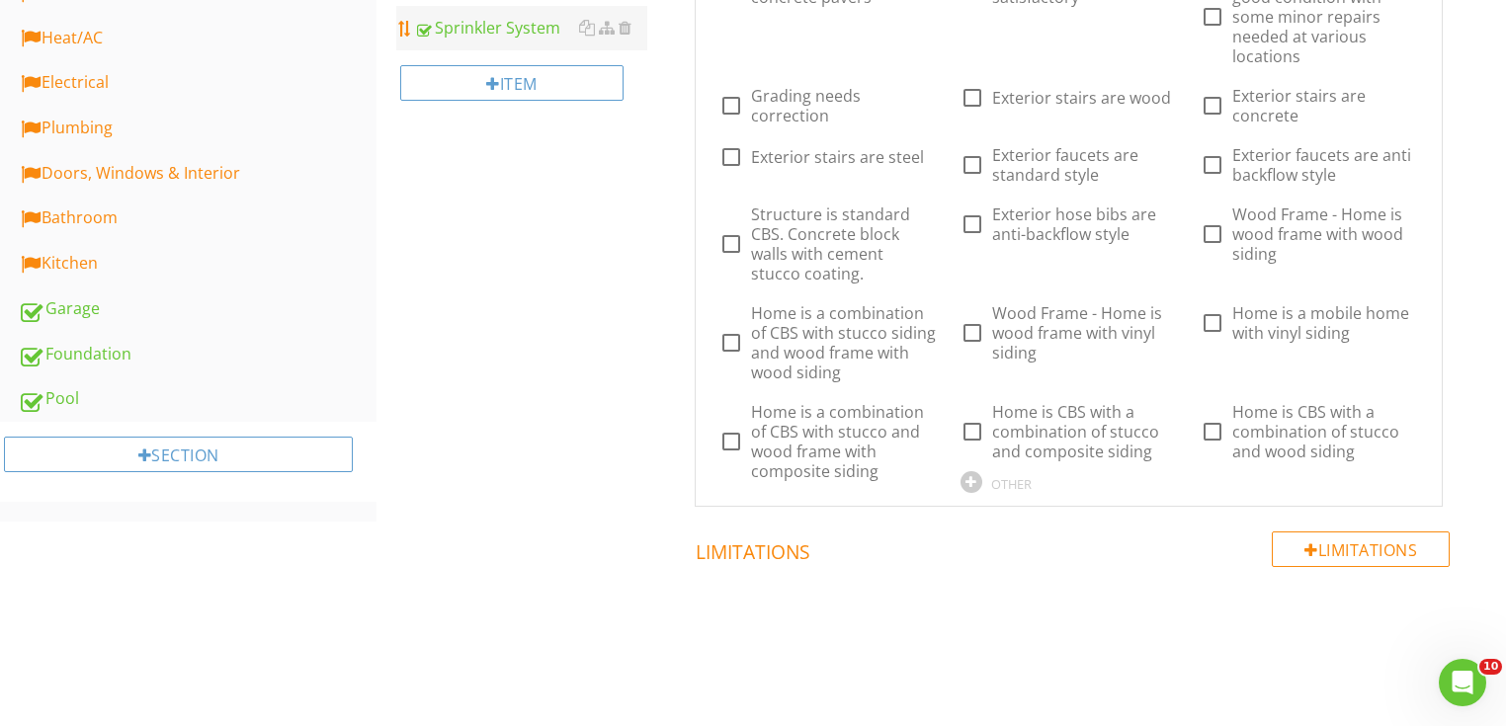
scroll to position [181, 0]
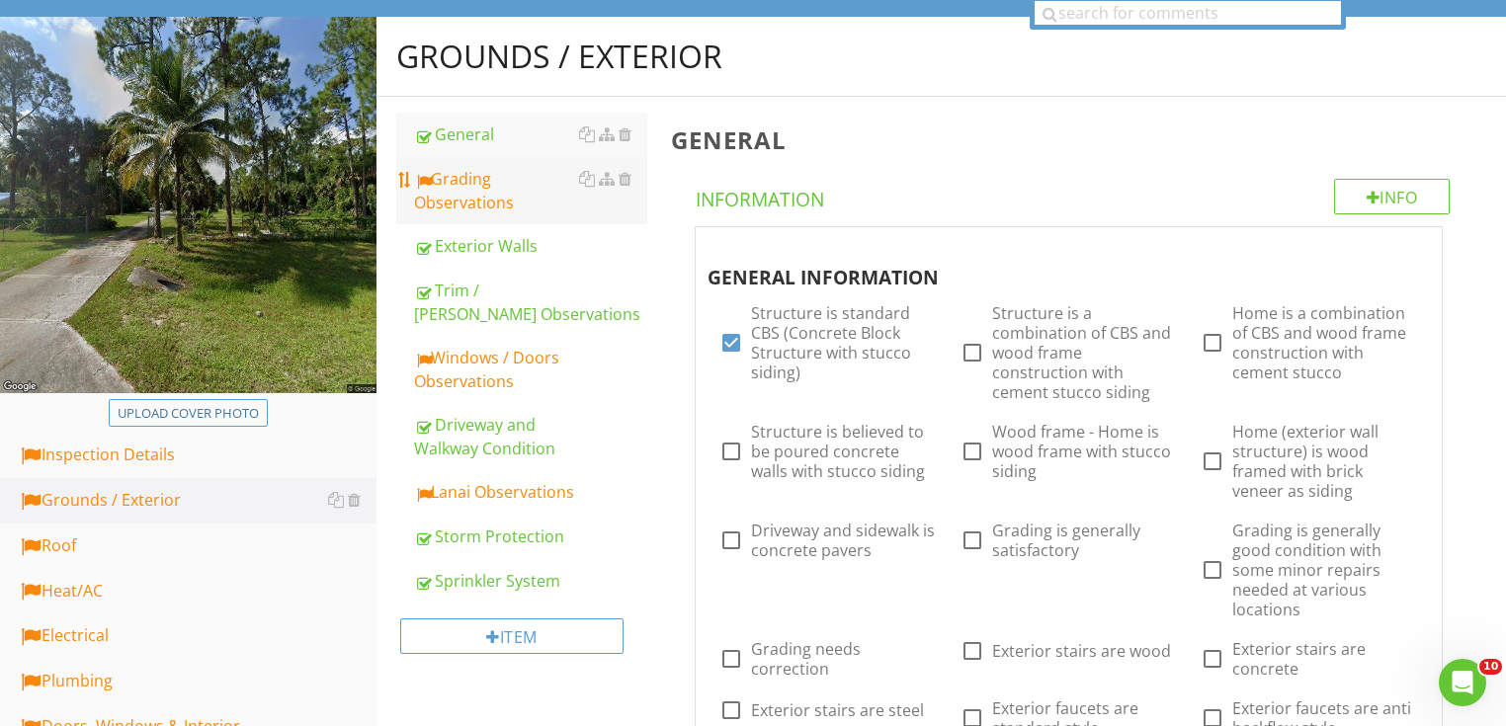
click at [510, 213] on div "Grading Observations" at bounding box center [530, 190] width 233 height 47
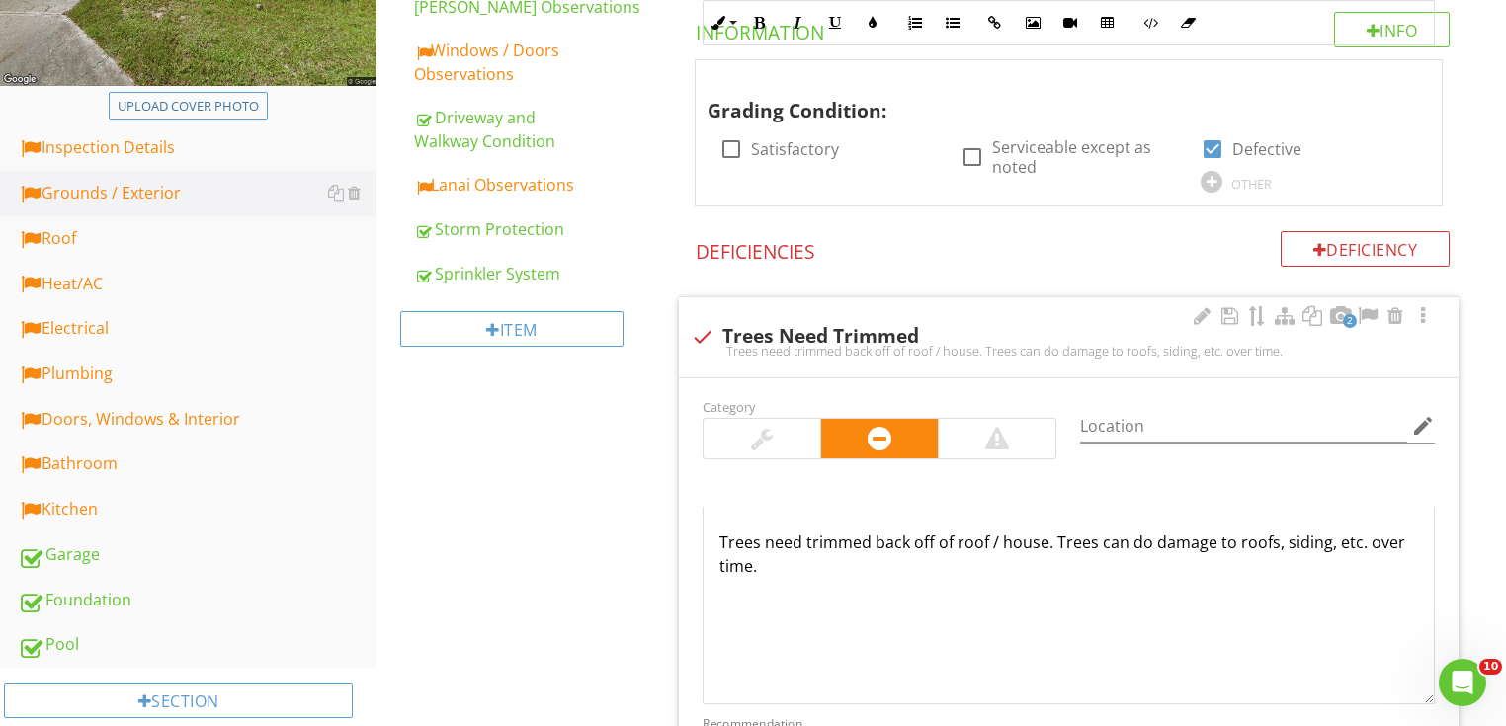
scroll to position [339, 0]
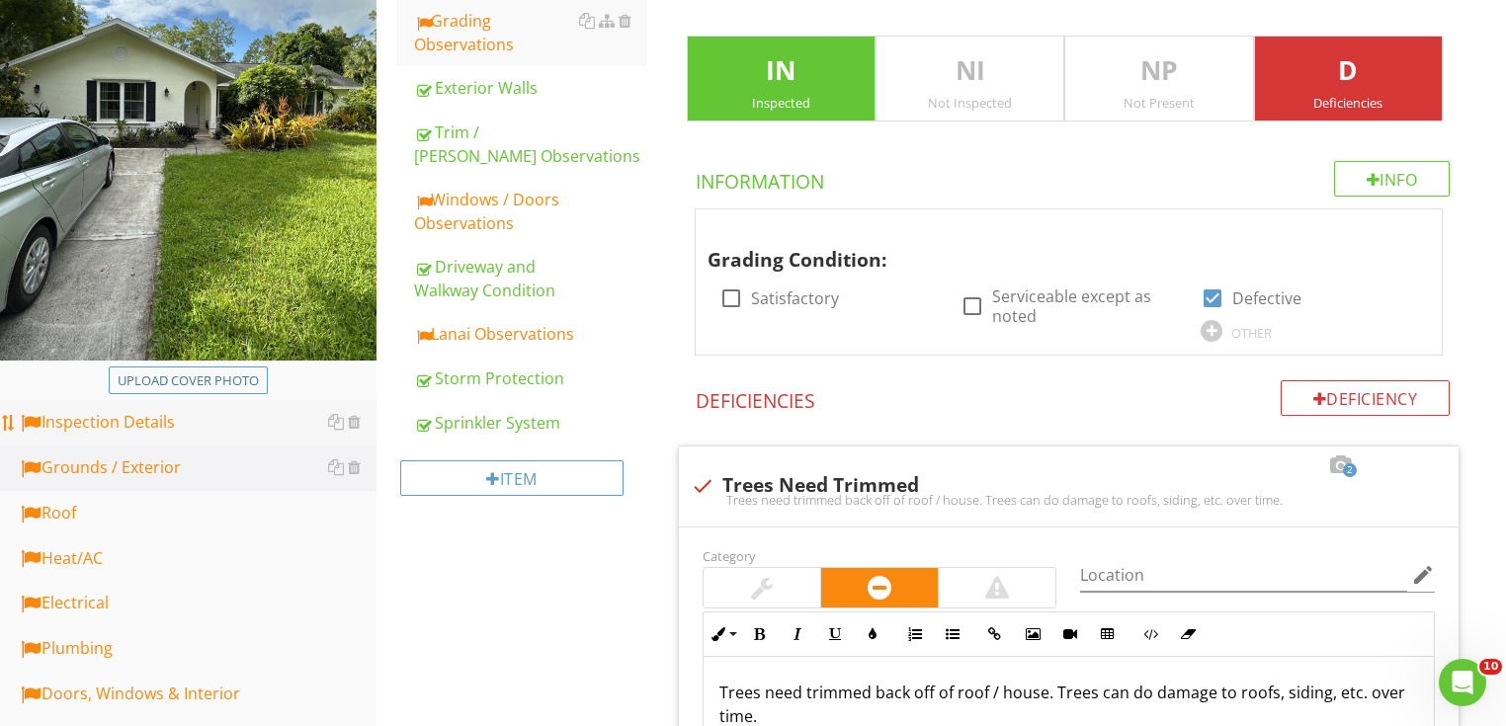
click at [140, 428] on div "Inspection Details" at bounding box center [197, 423] width 359 height 26
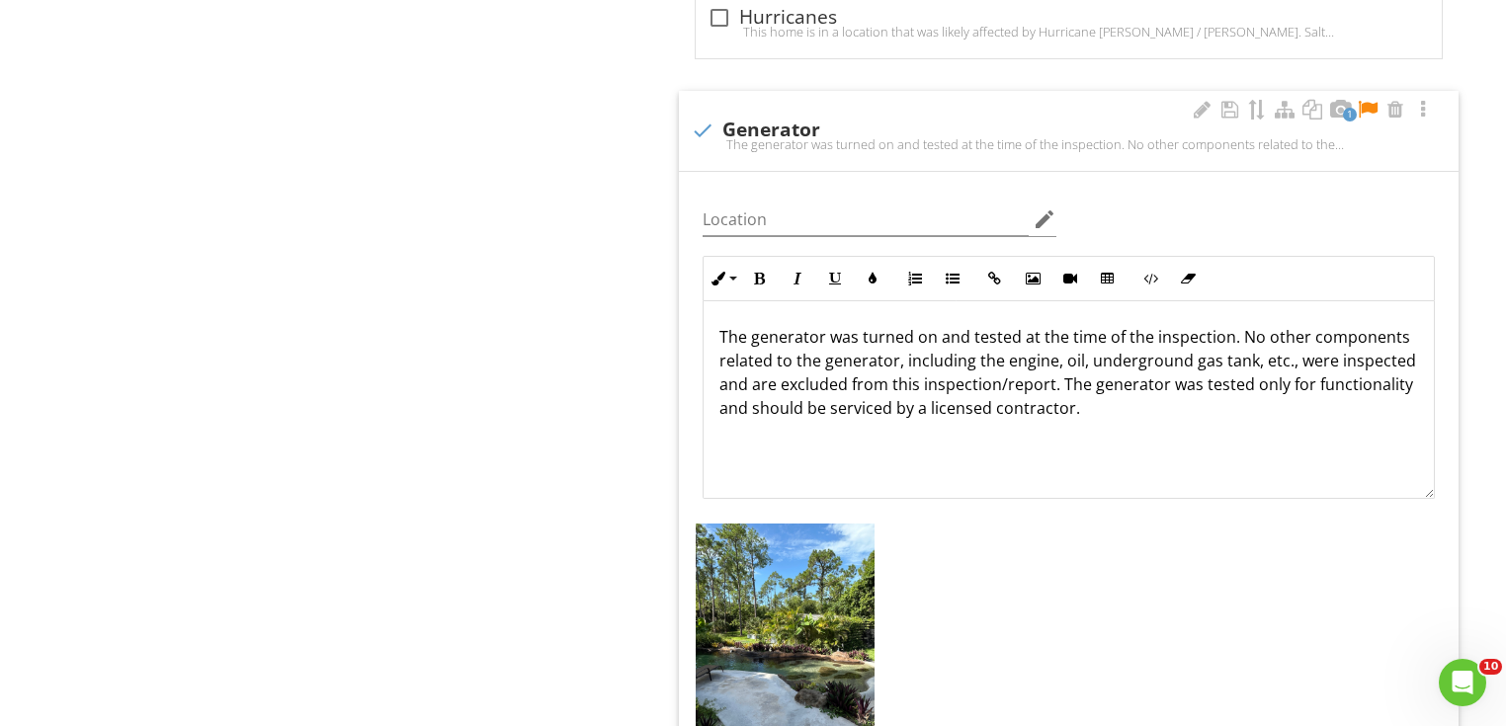
scroll to position [3106, 0]
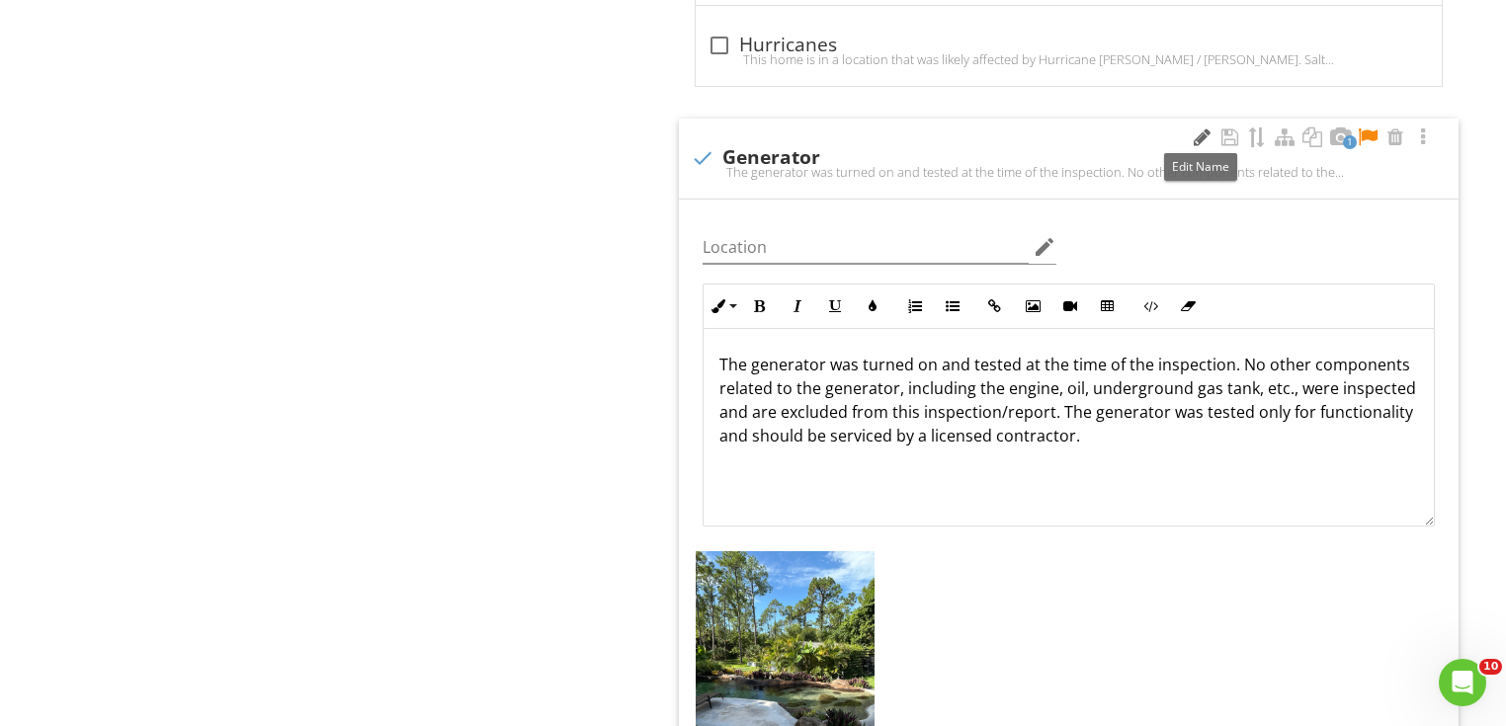
click at [1194, 134] on div at bounding box center [1202, 137] width 24 height 20
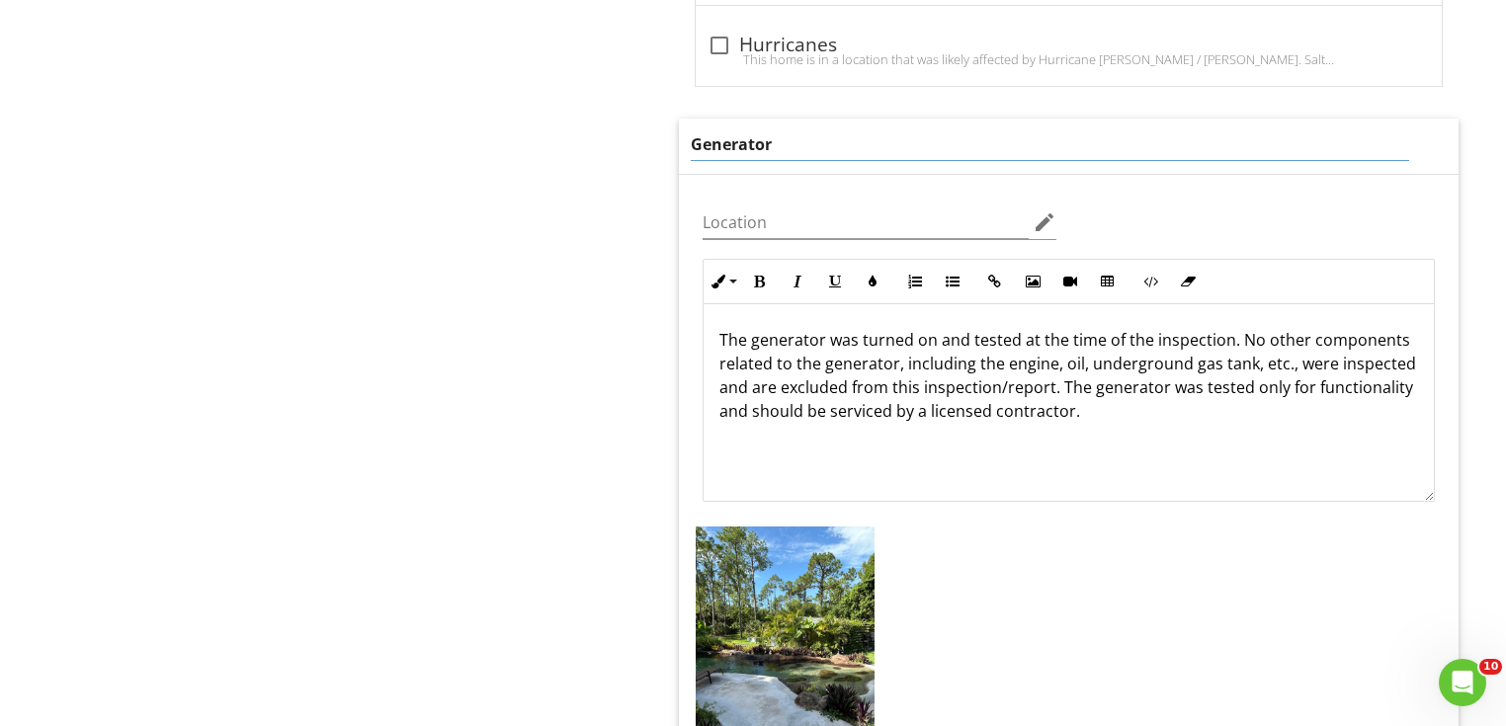
drag, startPoint x: 1115, startPoint y: 135, endPoint x: 461, endPoint y: 131, distance: 654.3
type input "Not inspected"
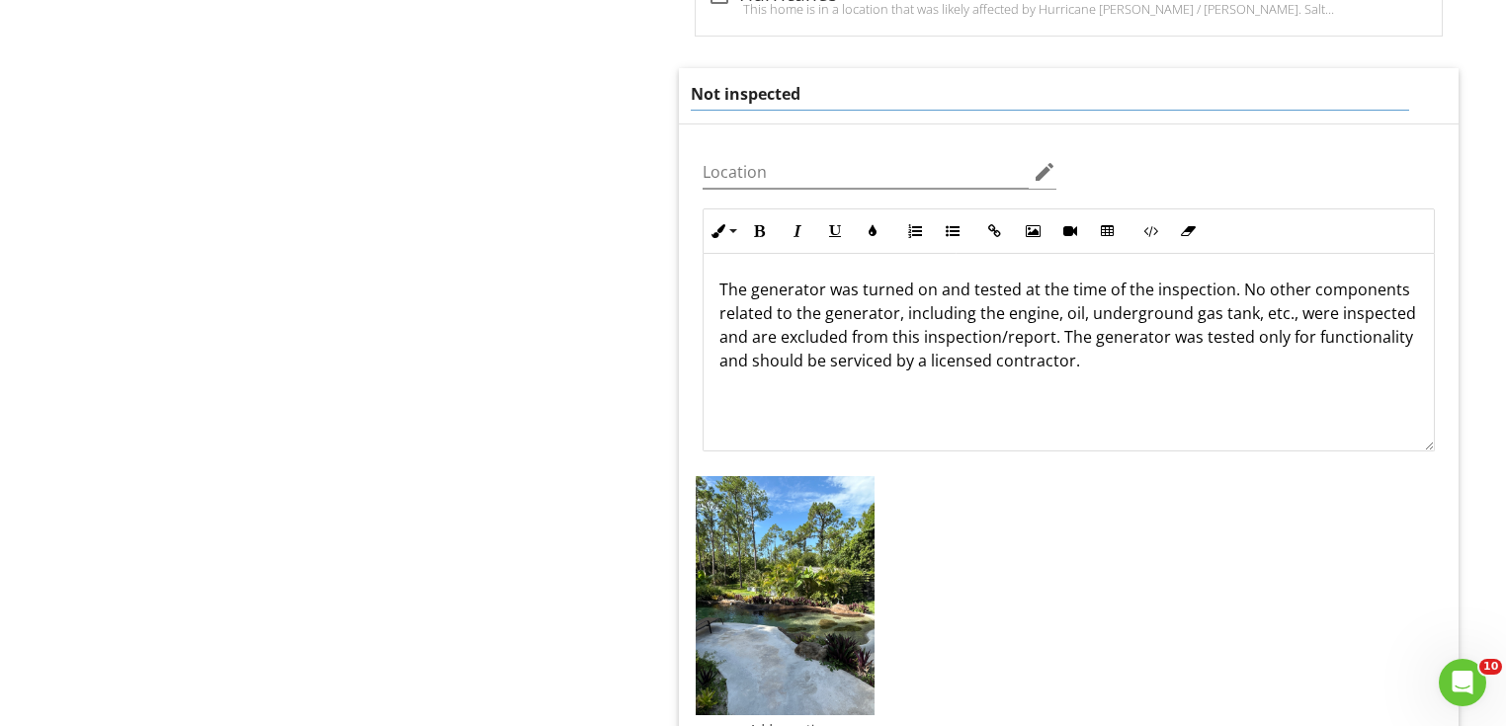
scroll to position [3185, 0]
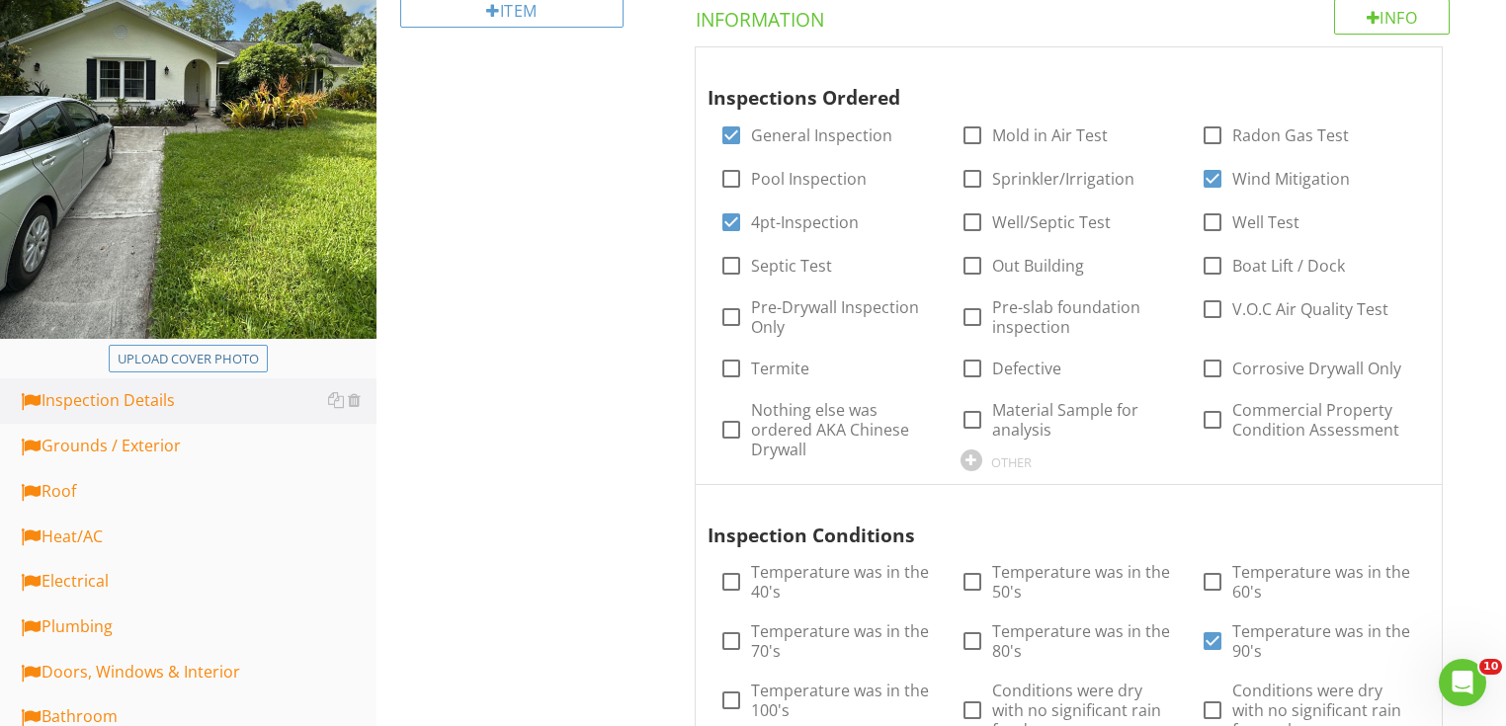
scroll to position [216, 0]
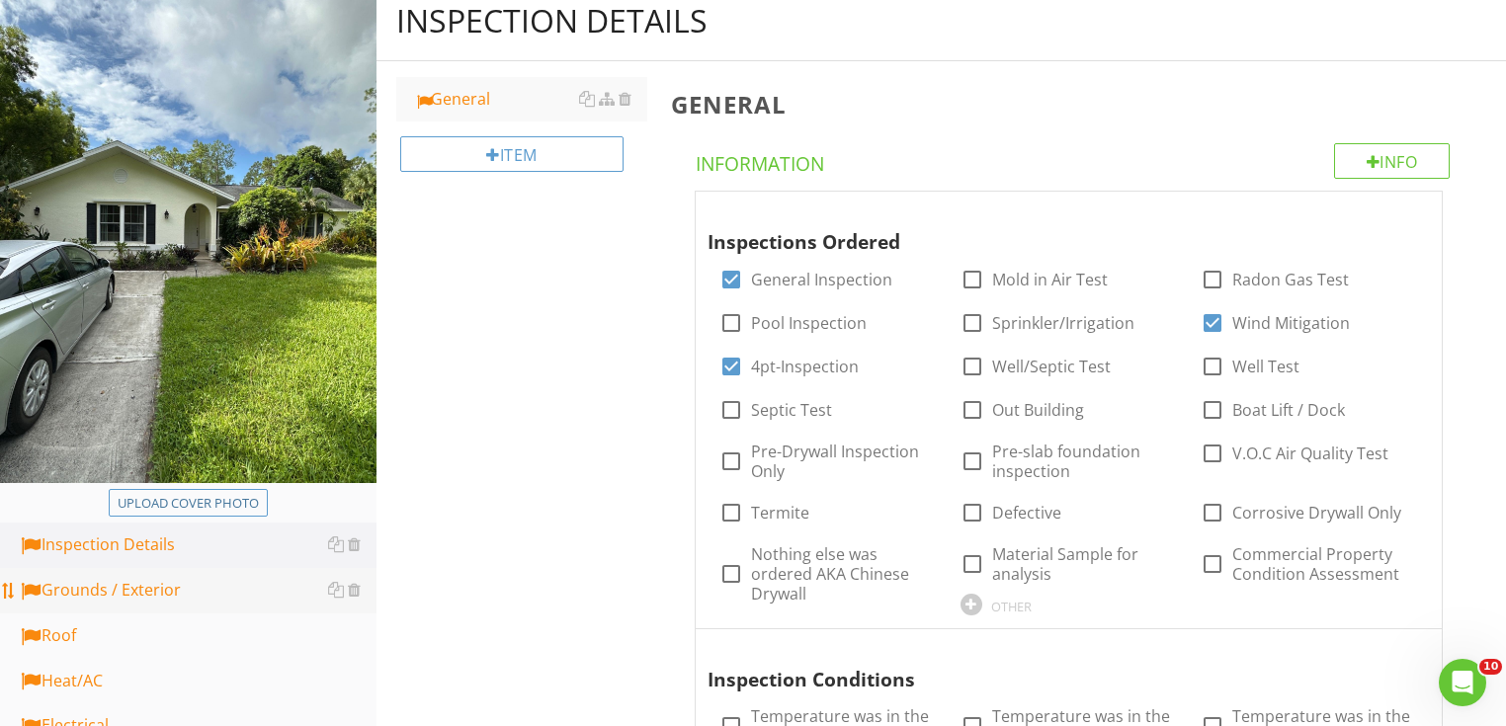
click at [202, 579] on div "Grounds / Exterior" at bounding box center [197, 591] width 359 height 26
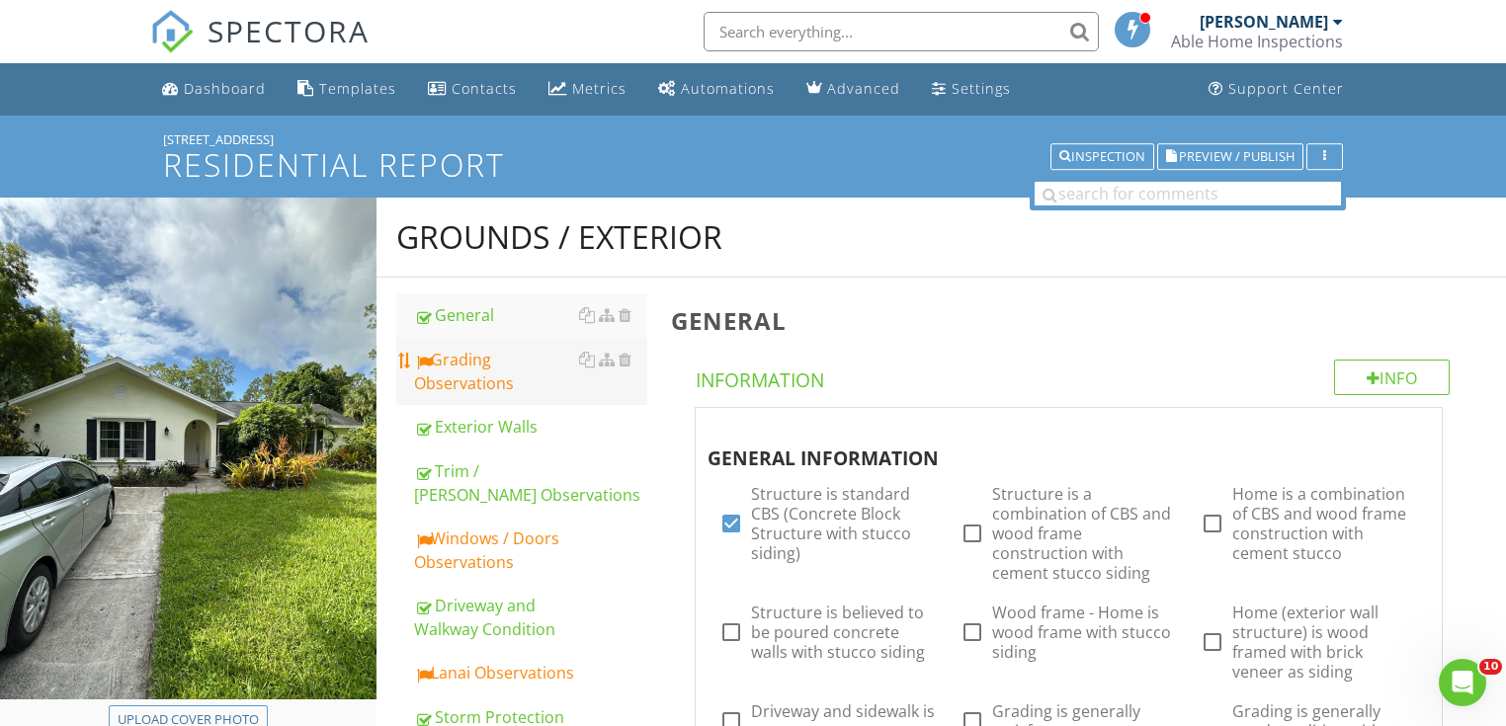
click at [490, 380] on div "Grading Observations" at bounding box center [530, 371] width 233 height 47
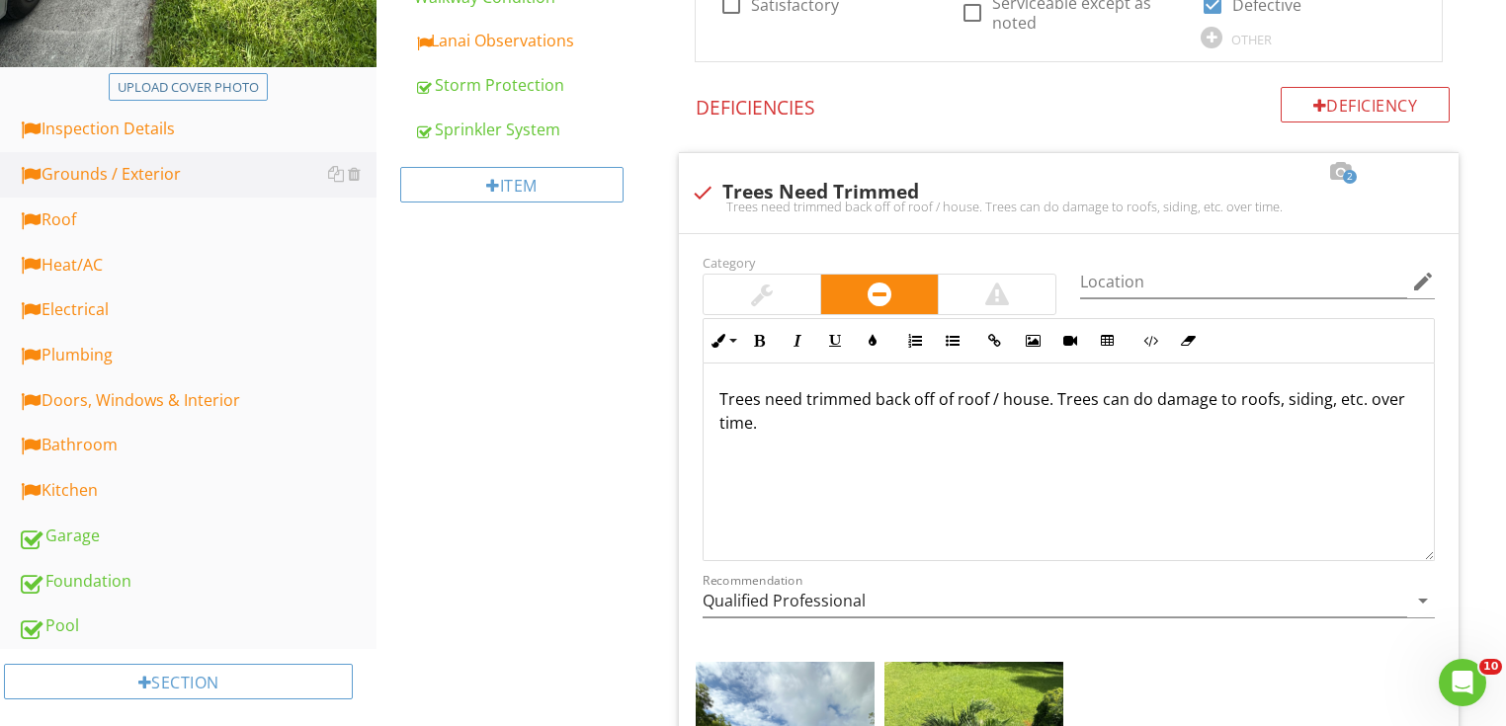
scroll to position [949, 0]
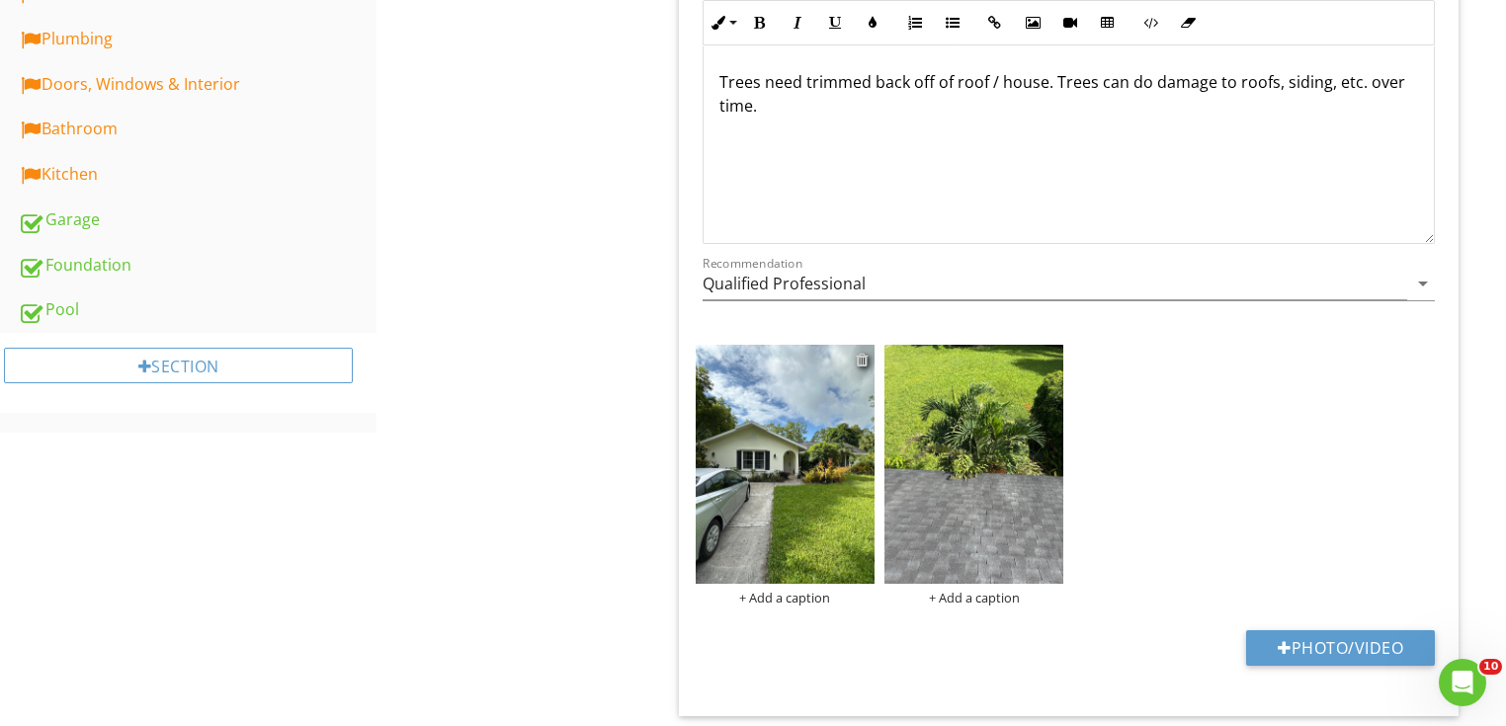
click at [863, 359] on div at bounding box center [862, 360] width 13 height 16
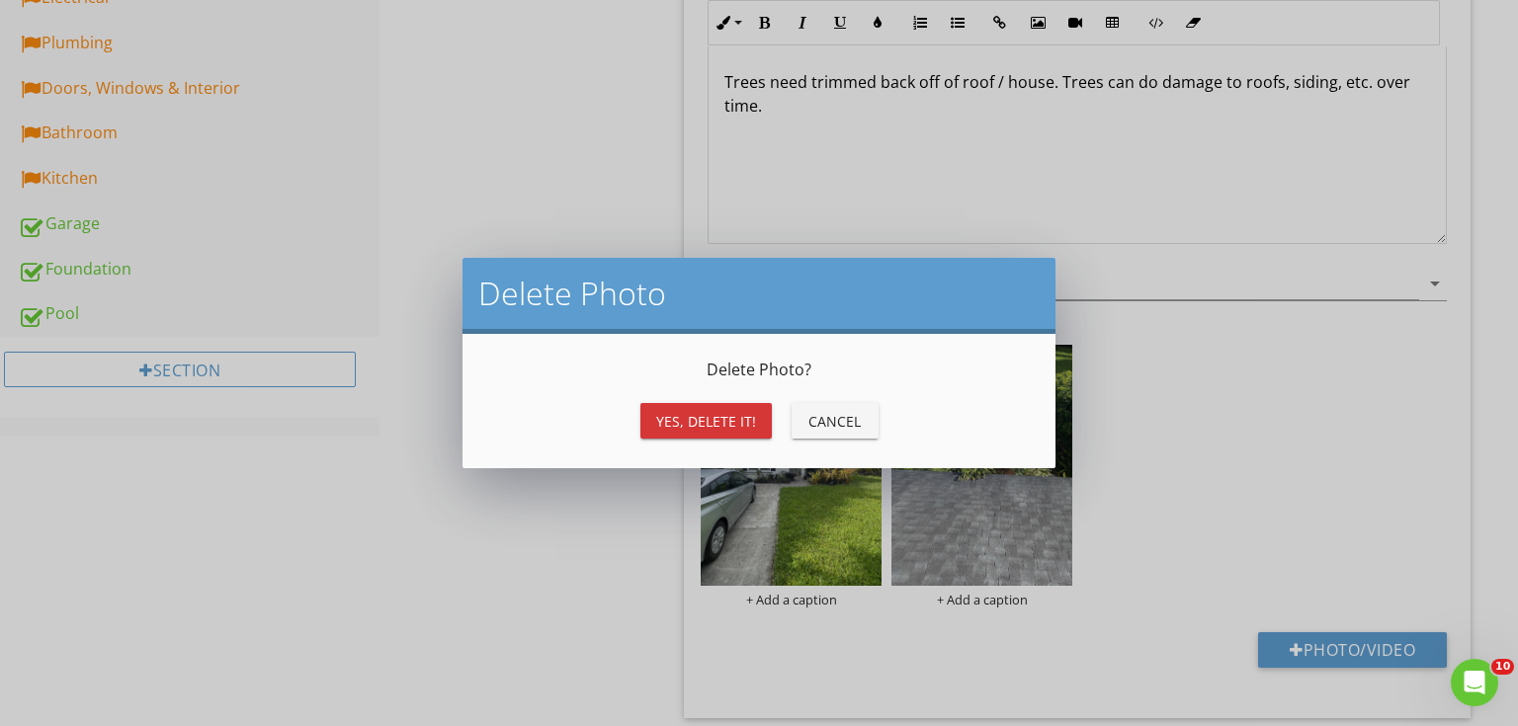
click at [734, 426] on div "Yes, Delete it!" at bounding box center [706, 421] width 100 height 21
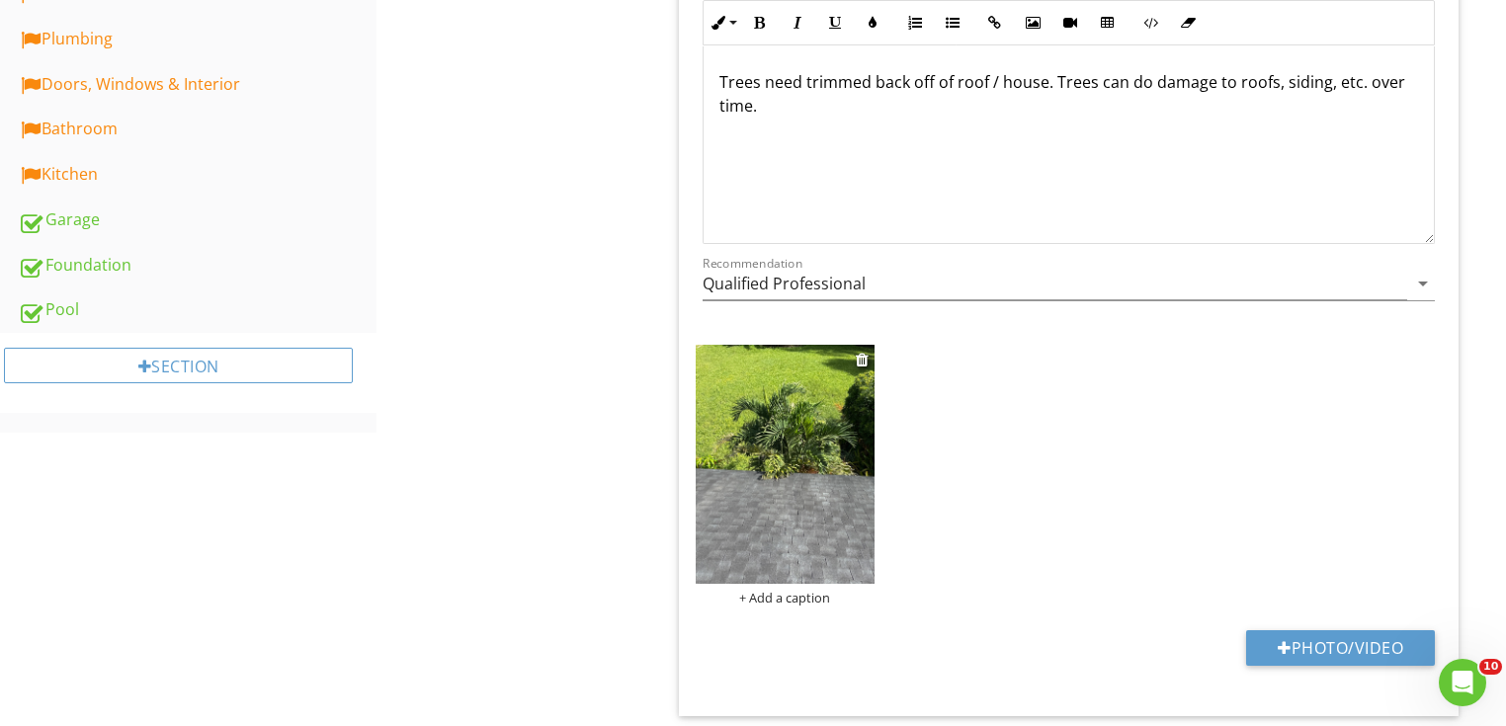
click at [834, 488] on img at bounding box center [785, 464] width 179 height 239
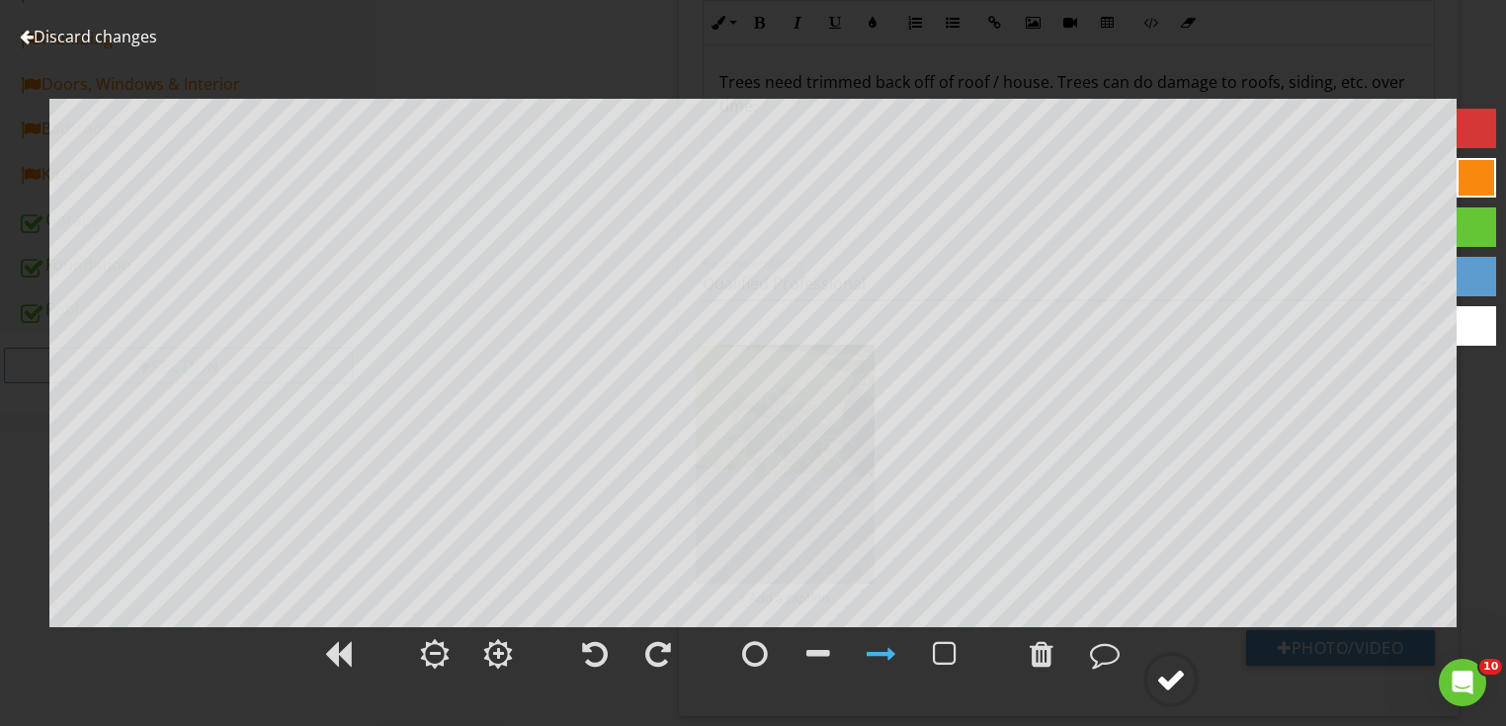
click at [1185, 665] on div at bounding box center [1171, 680] width 30 height 30
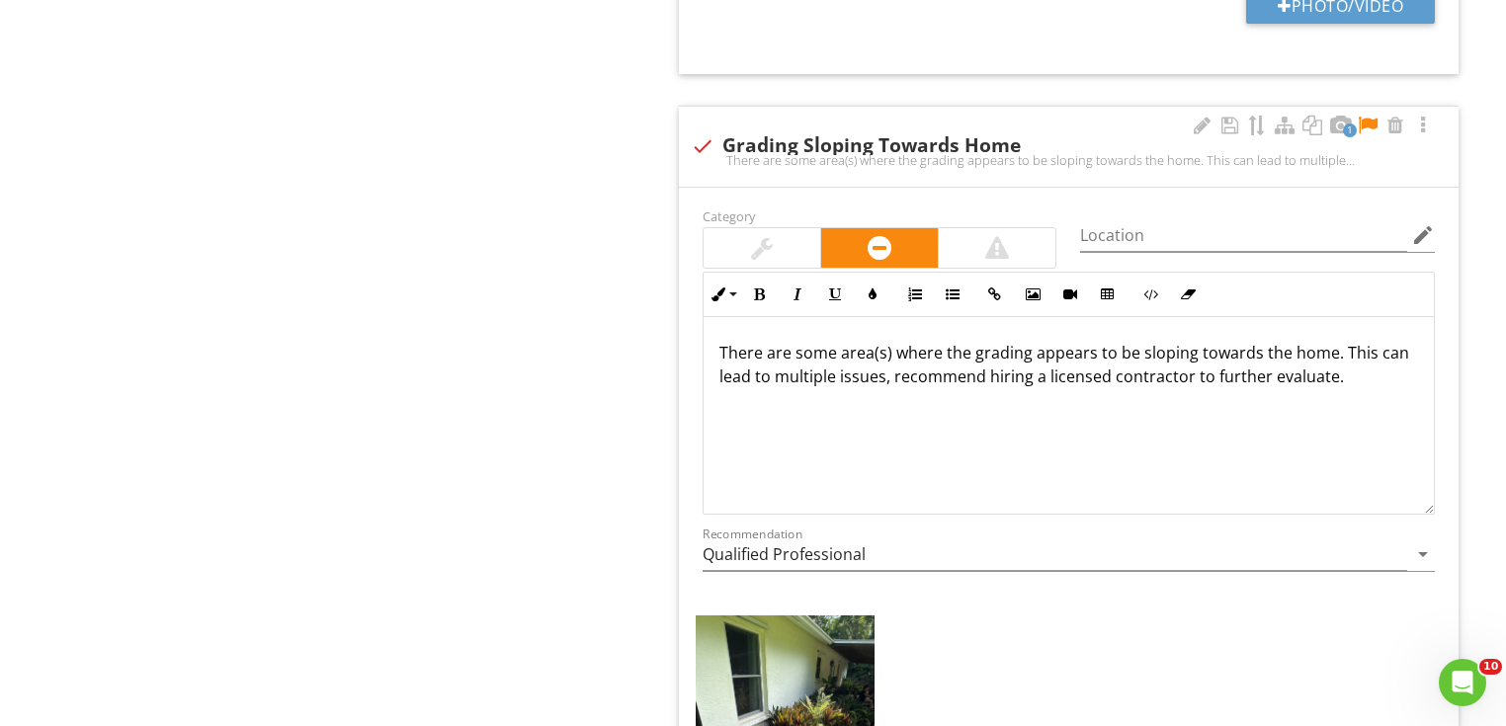
scroll to position [1581, 0]
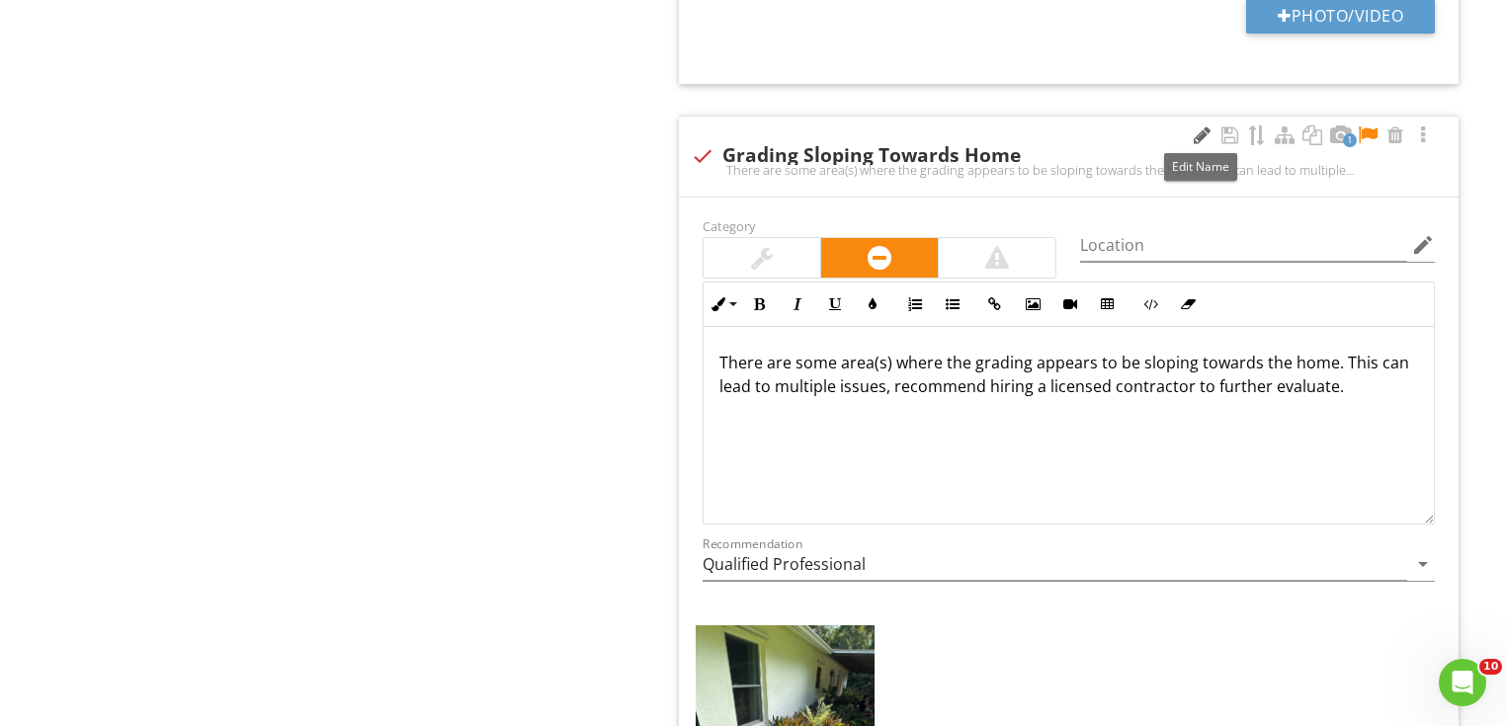
click at [1202, 138] on div at bounding box center [1202, 136] width 24 height 20
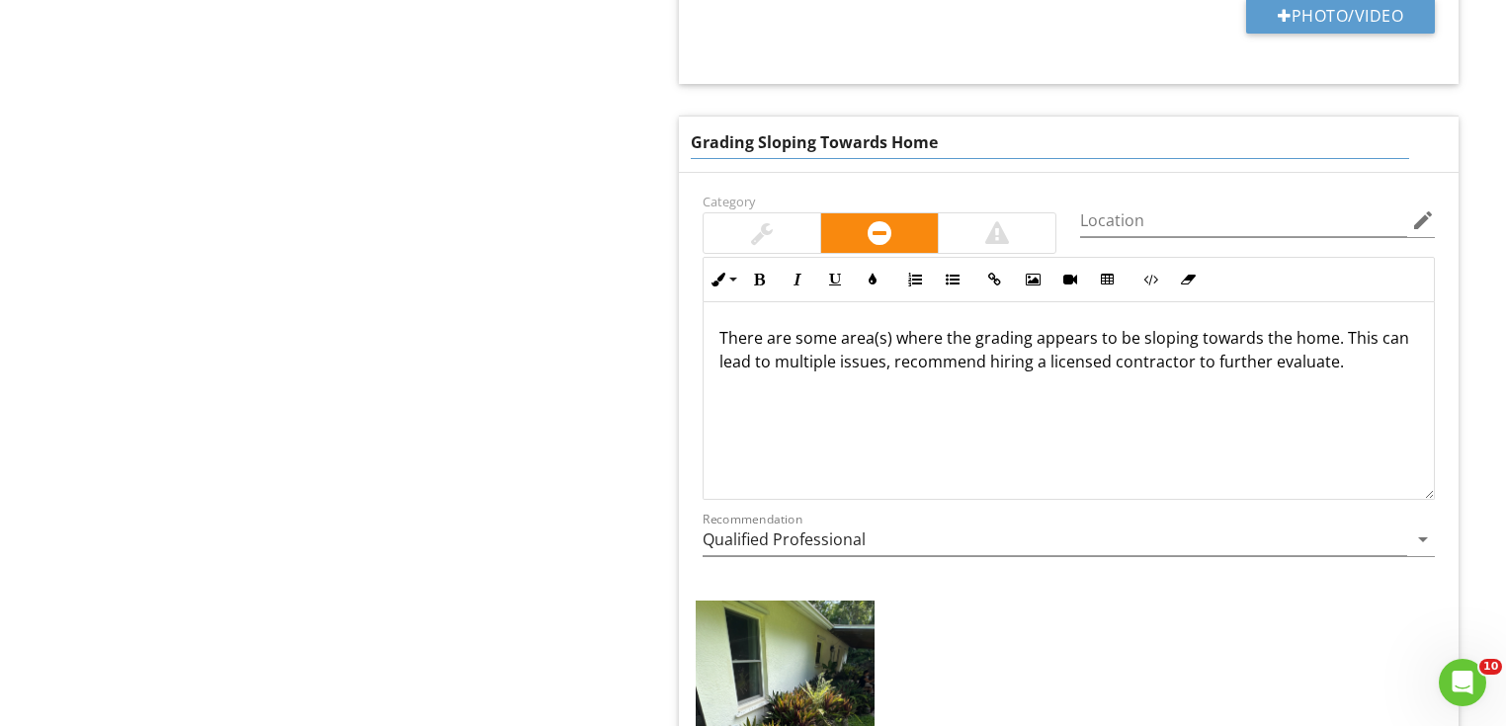
drag, startPoint x: 1126, startPoint y: 142, endPoint x: 469, endPoint y: 95, distance: 658.0
click at [469, 95] on div "Grounds / Exterior General Grading Observations Exterior Walls Trim / Eaves Obs…" at bounding box center [942, 283] width 1130 height 3334
type input "planter beds"
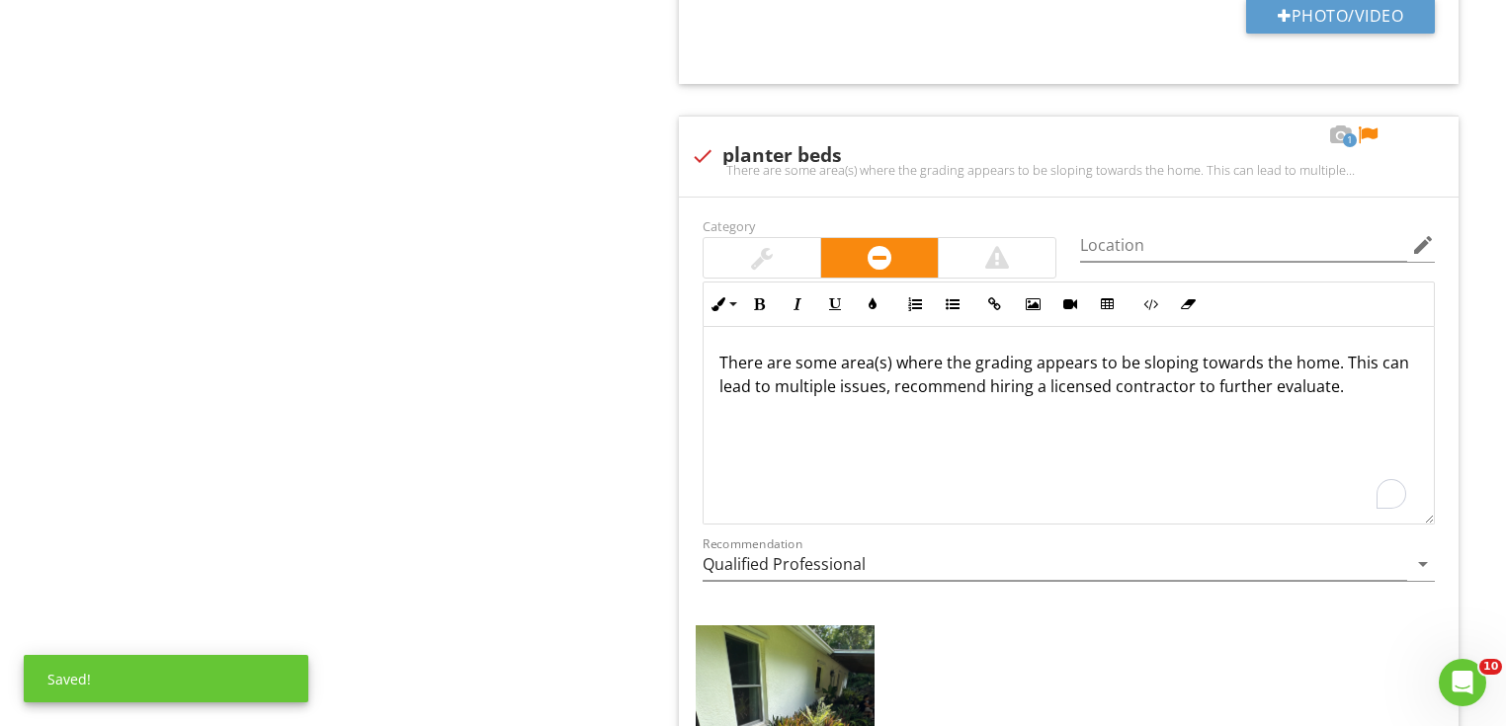
drag, startPoint x: 1400, startPoint y: 382, endPoint x: 676, endPoint y: 347, distance: 725.3
click at [700, 340] on div "Inline Style XLarge Large Normal Small Light Small/Light Bold Italic Underline …" at bounding box center [1069, 403] width 756 height 243
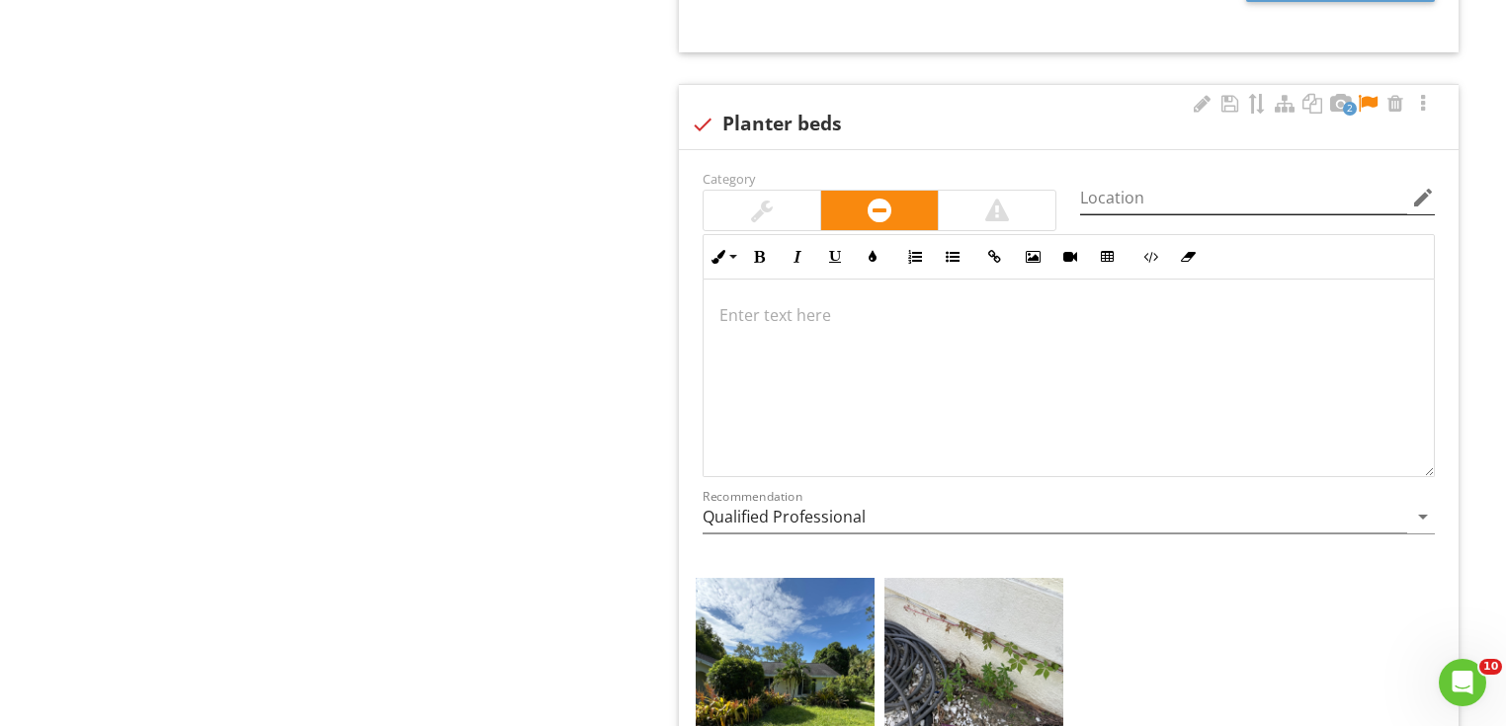
scroll to position [2530, 0]
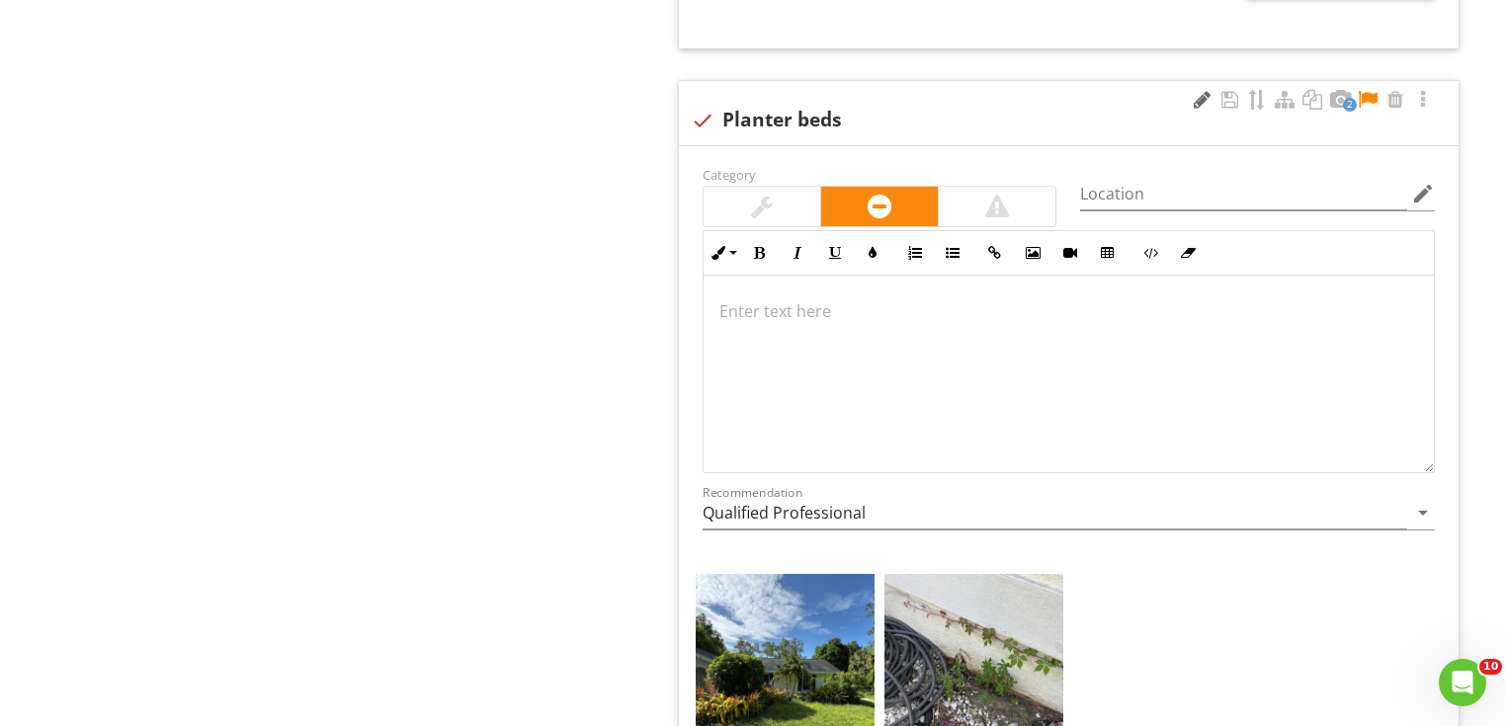
click at [1206, 98] on div at bounding box center [1202, 100] width 24 height 20
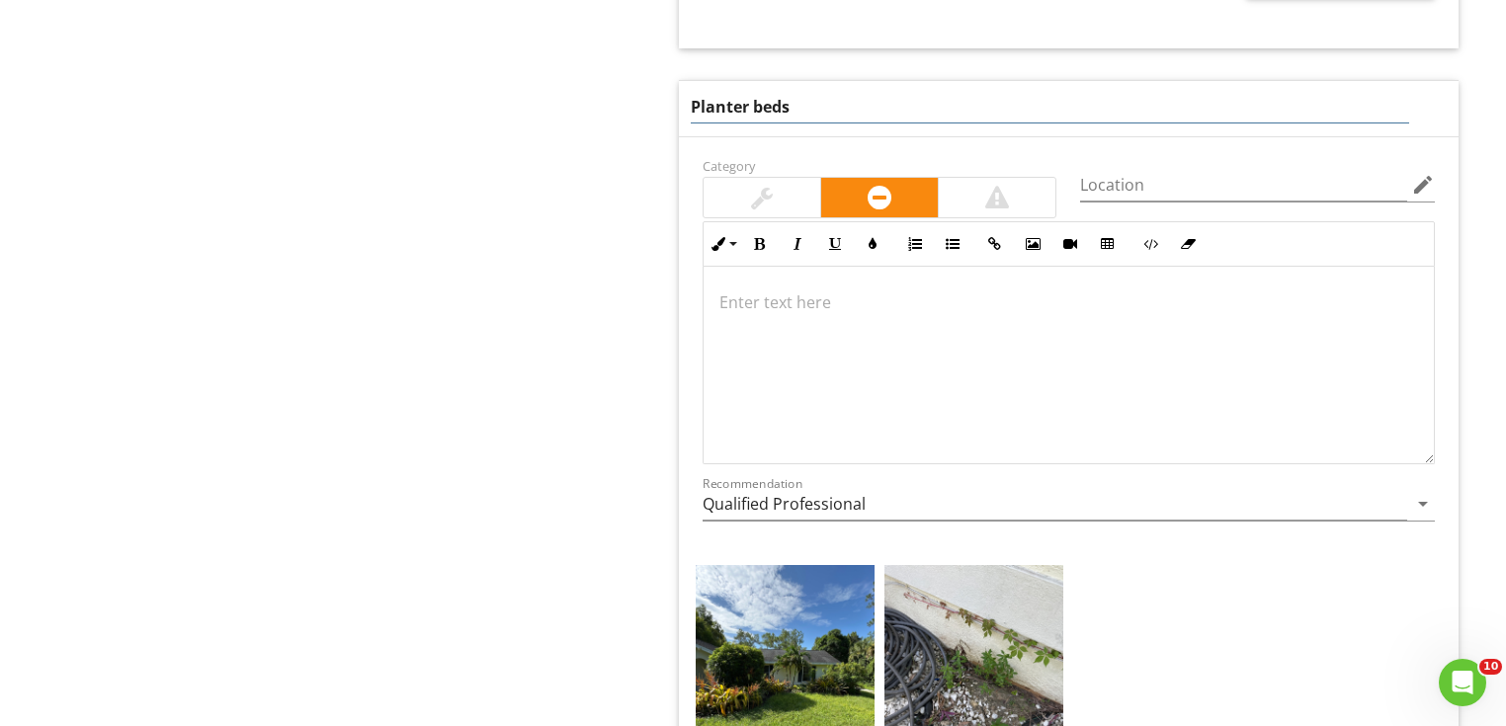
drag, startPoint x: 1111, startPoint y: 100, endPoint x: 470, endPoint y: 110, distance: 640.5
type input "Roots / washout"
click at [806, 366] on div at bounding box center [1069, 366] width 730 height 198
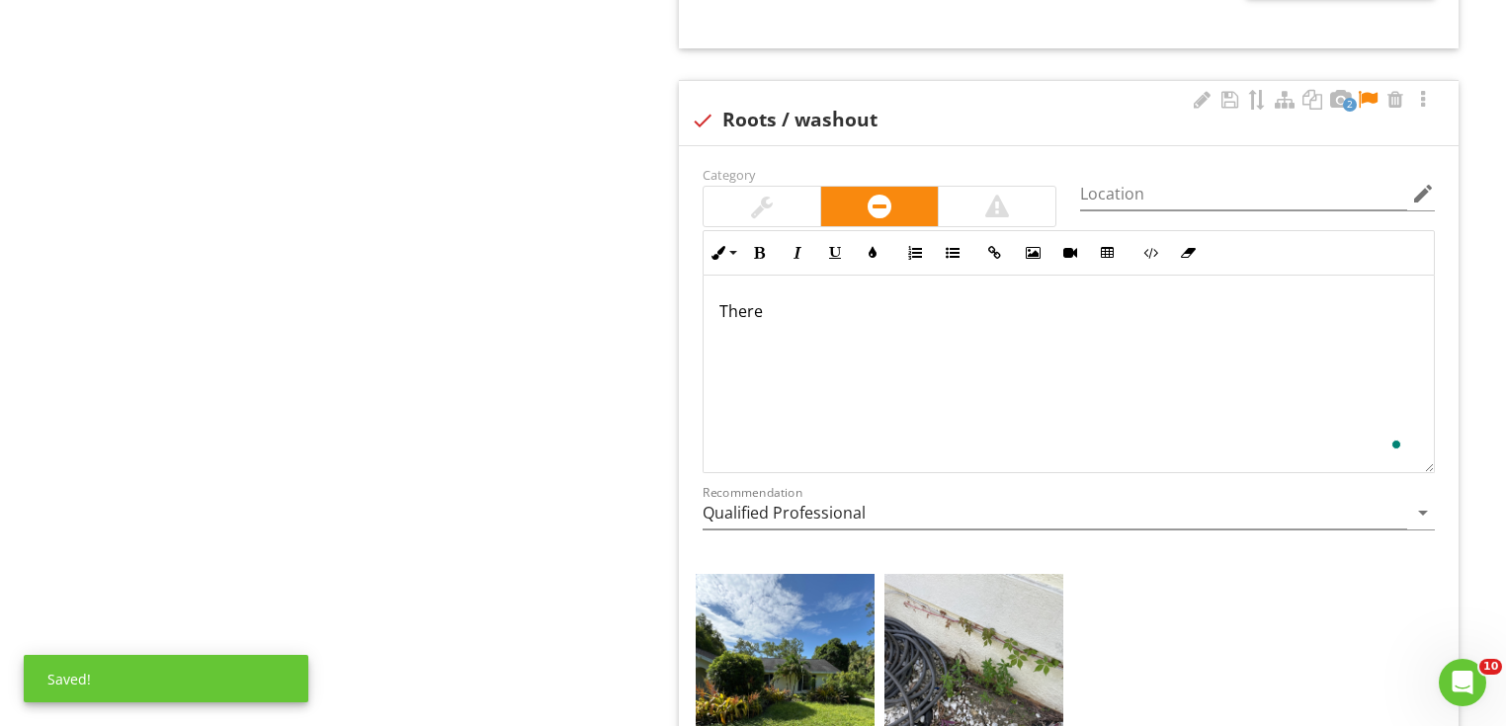
scroll to position [2546, 0]
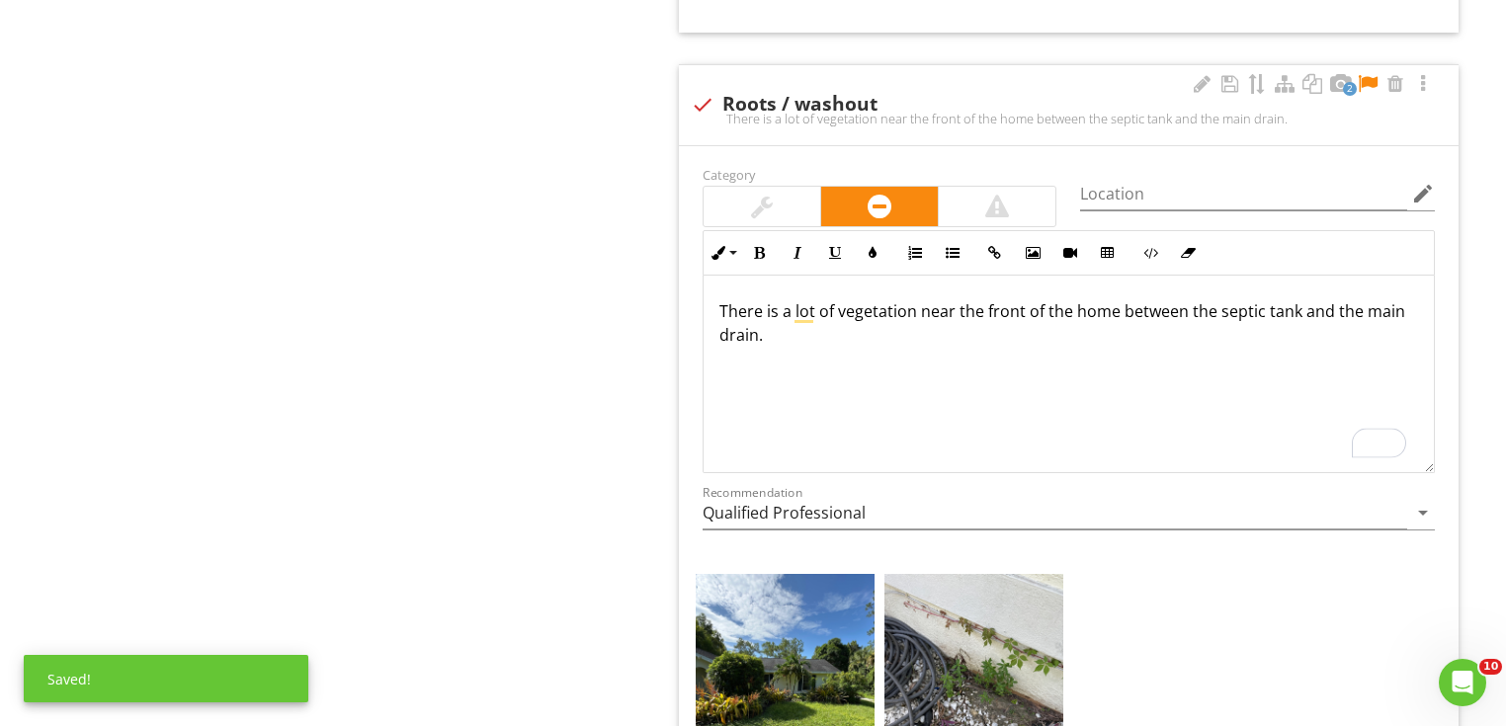
click at [866, 338] on p "There is a lot of vegetation near the front of the home between the septic tank…" at bounding box center [1068, 322] width 699 height 47
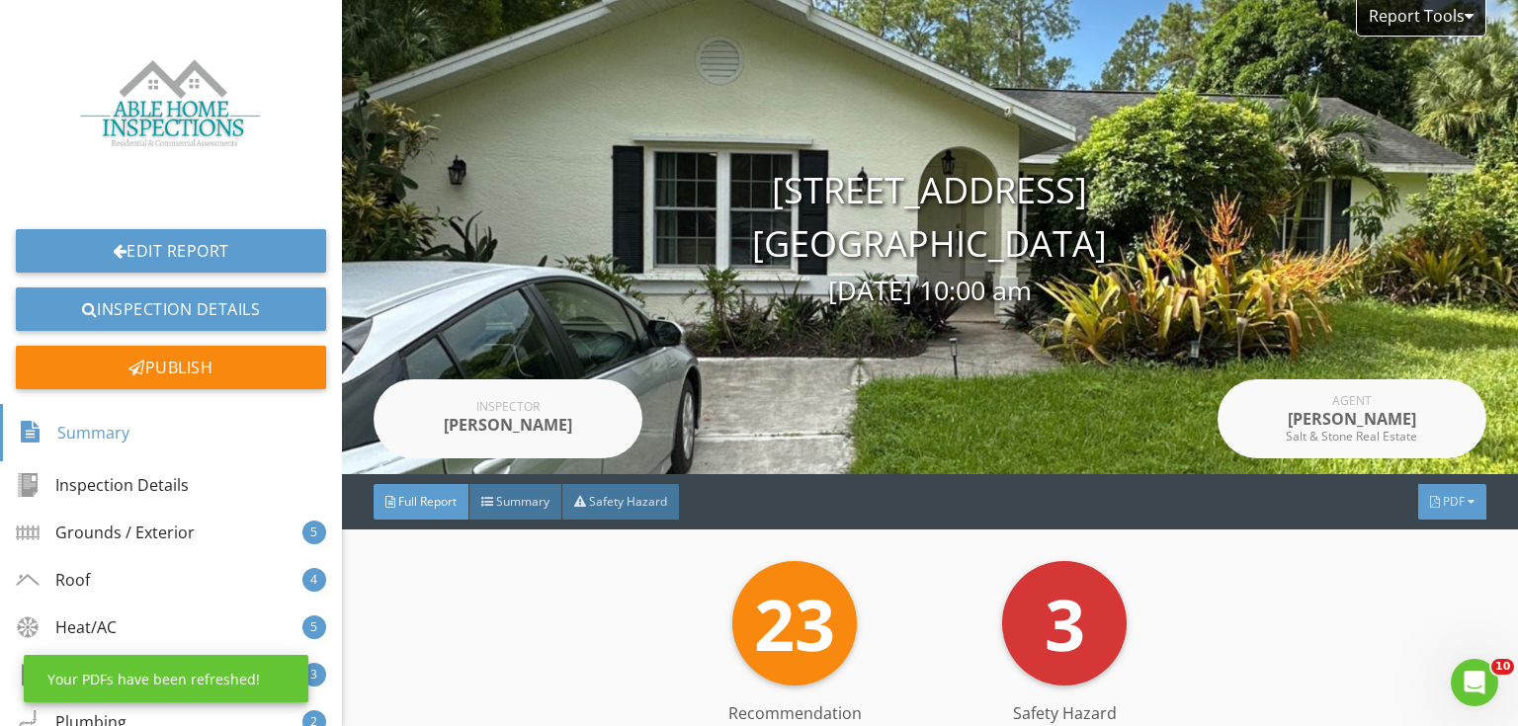
click at [1451, 503] on span "PDF" at bounding box center [1454, 501] width 22 height 17
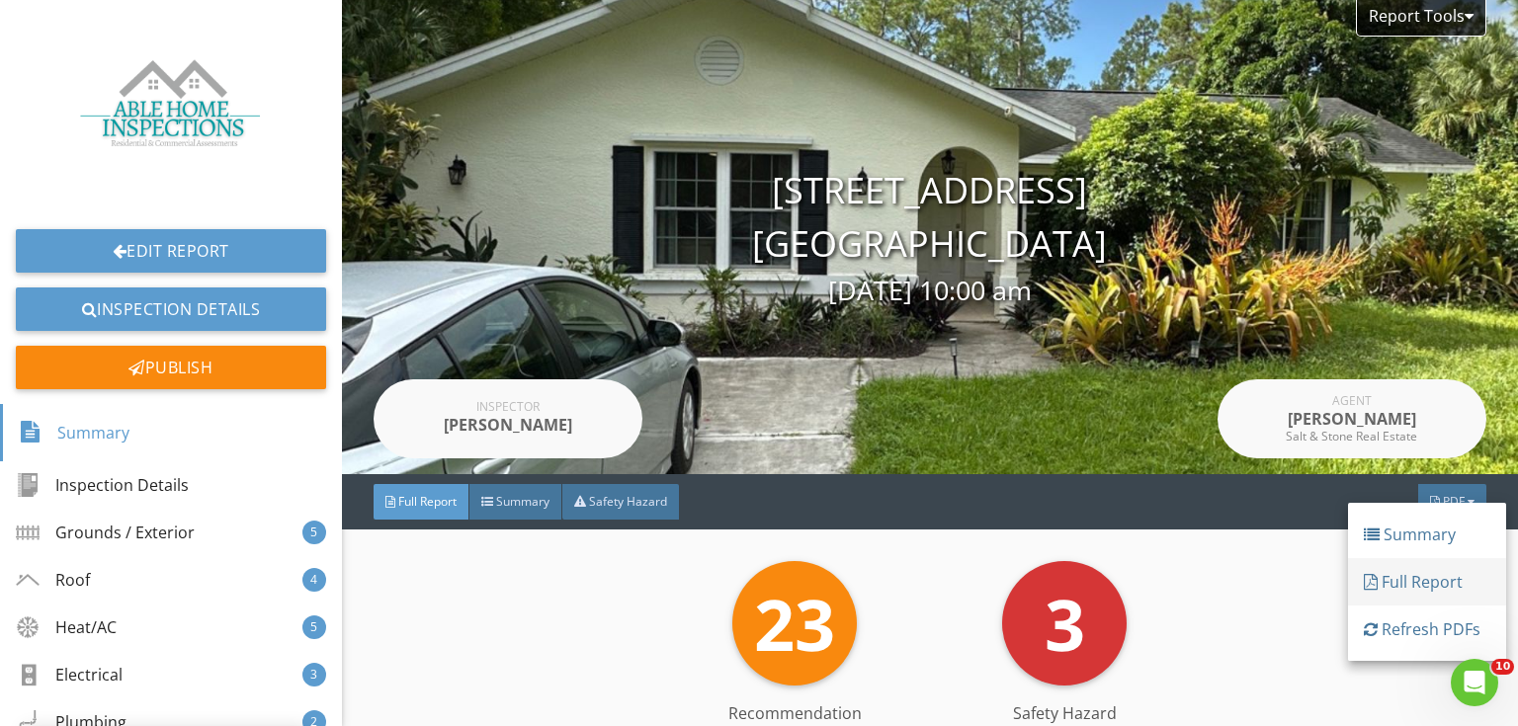
click at [1427, 575] on div "Full Report" at bounding box center [1427, 582] width 127 height 24
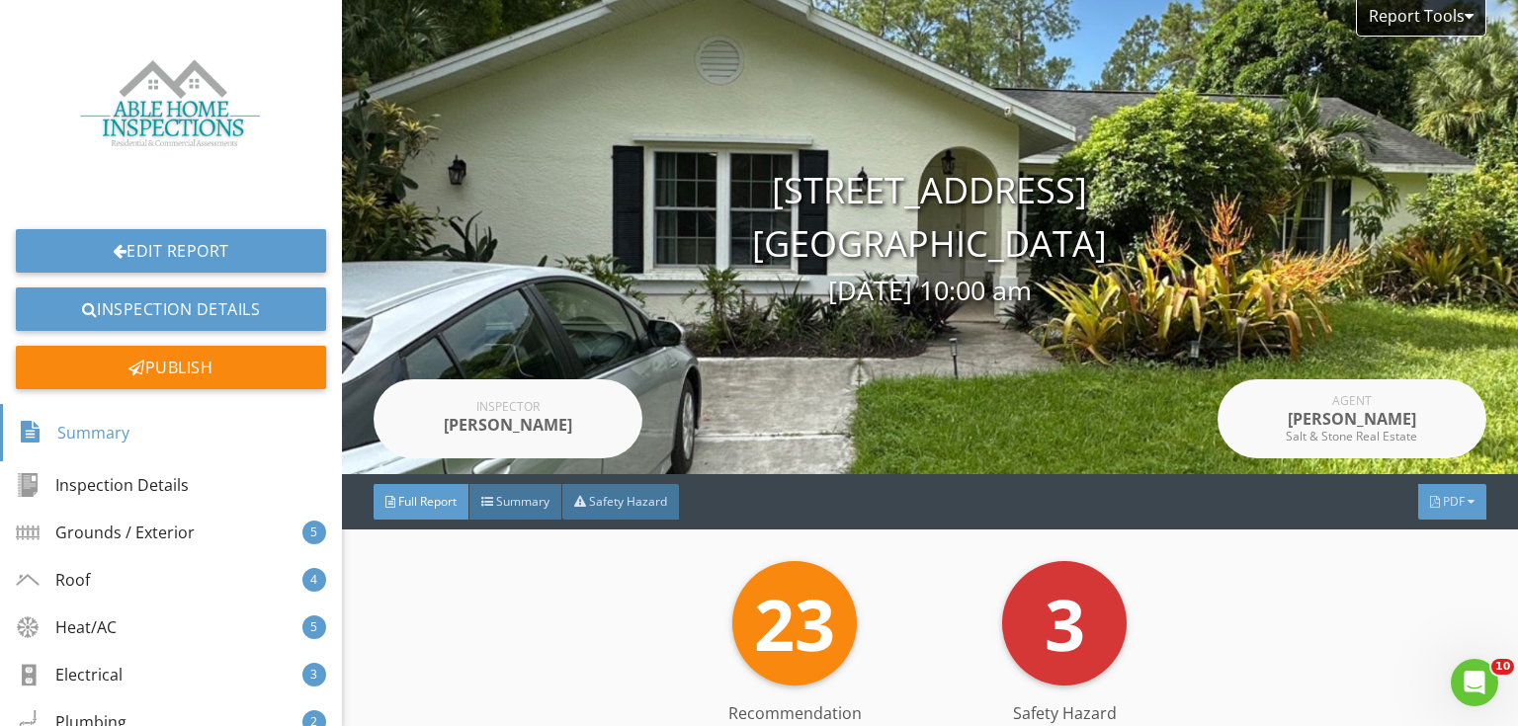
click at [1465, 505] on div "PDF" at bounding box center [1452, 502] width 68 height 36
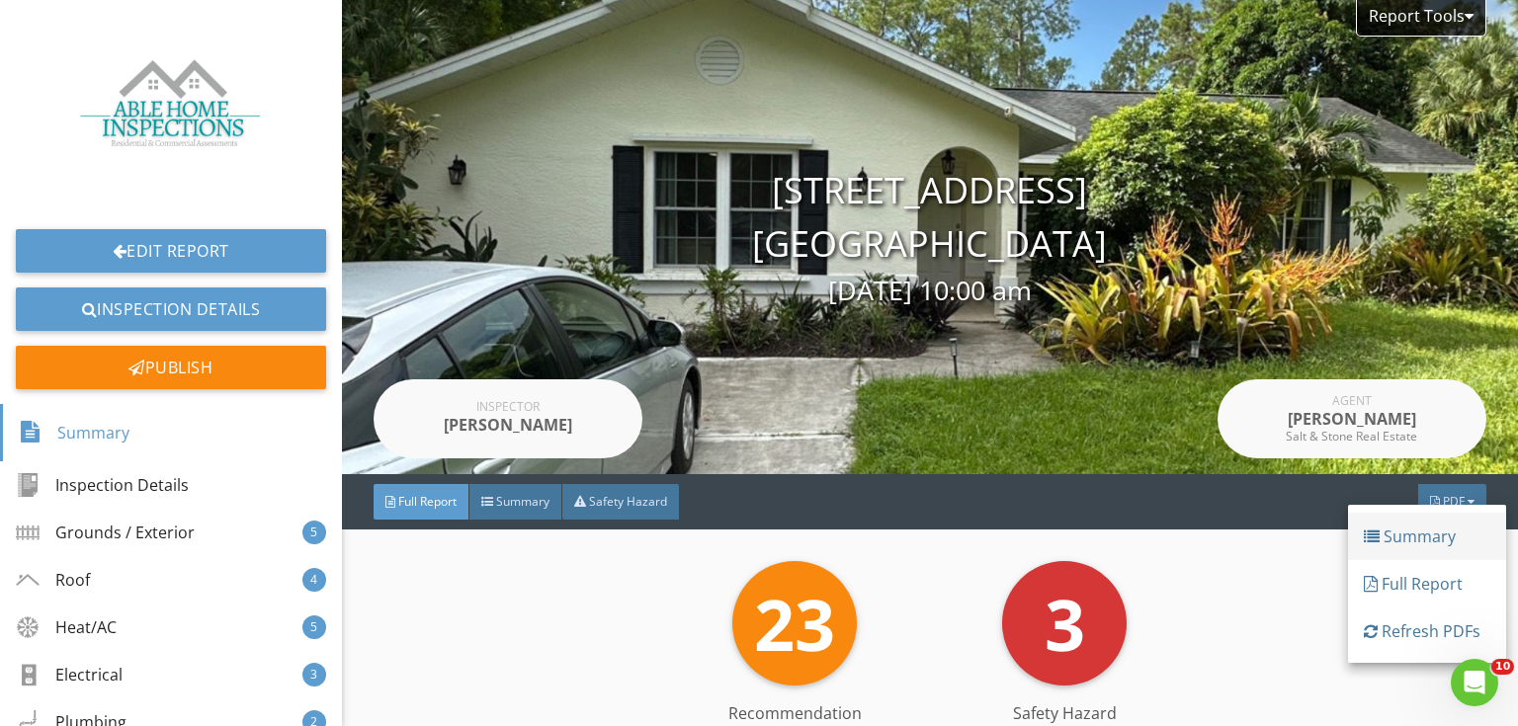
click at [1442, 546] on div "Summary" at bounding box center [1427, 537] width 127 height 24
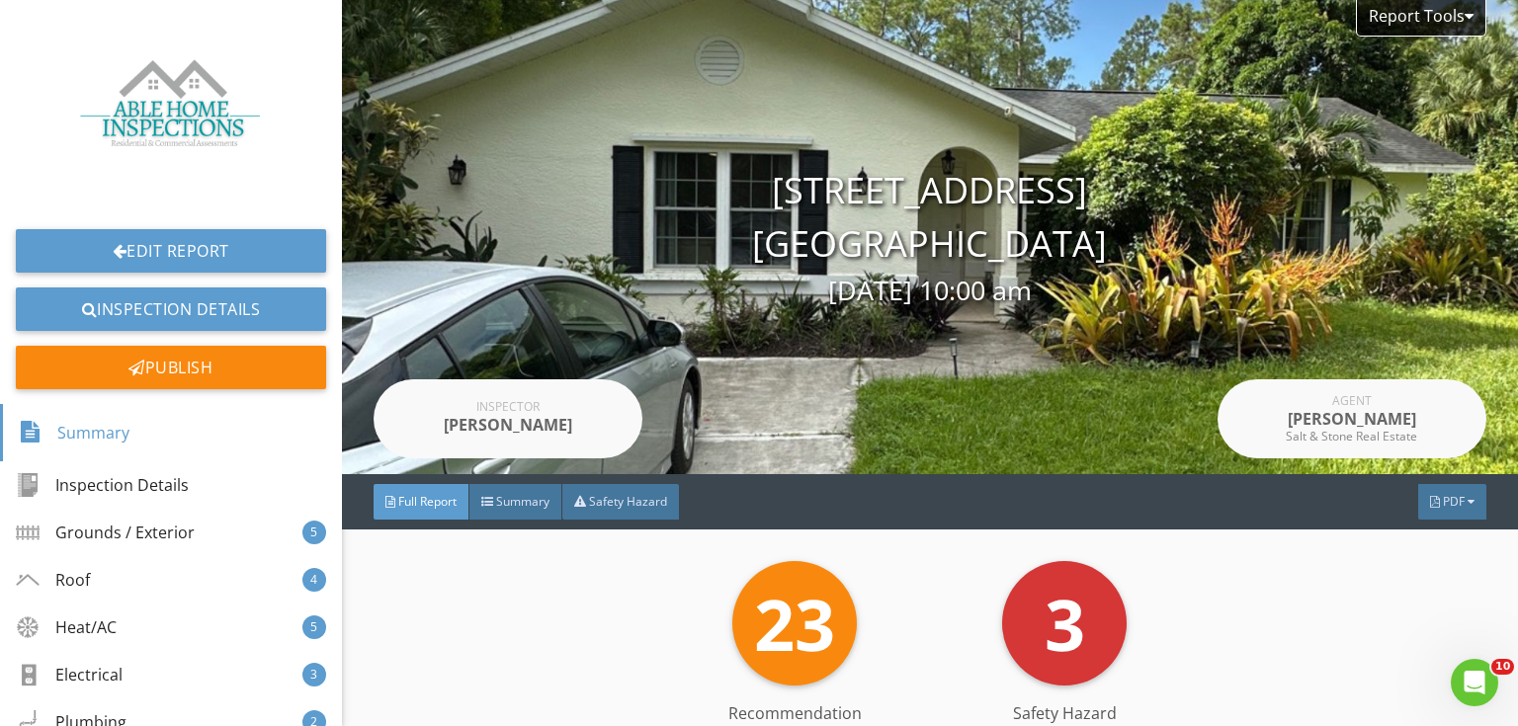
click at [1418, 481] on div "Full Report Summary Safety Hazard PDF" at bounding box center [930, 501] width 1176 height 55
click at [1429, 505] on div "PDF" at bounding box center [1452, 502] width 68 height 36
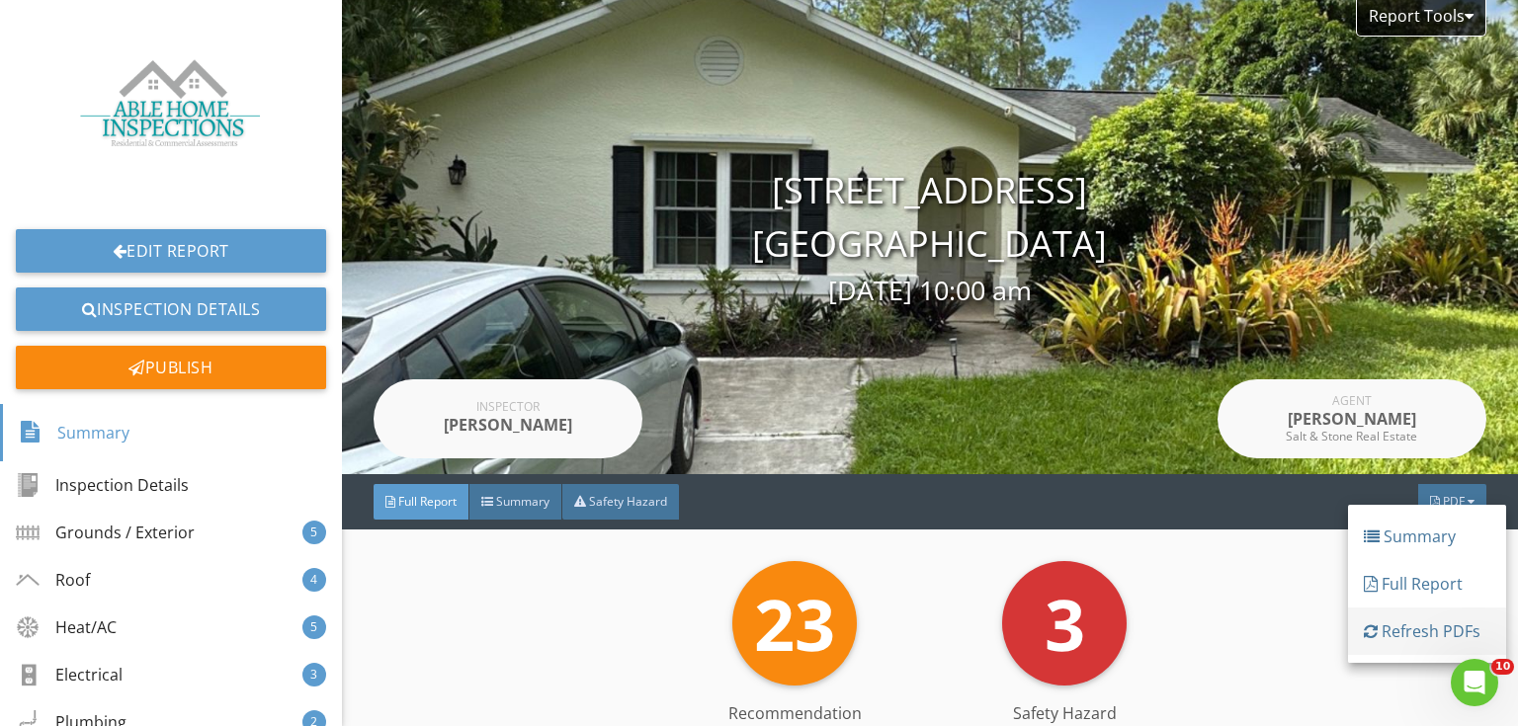
click at [1434, 630] on div "Refresh PDFs" at bounding box center [1427, 632] width 127 height 24
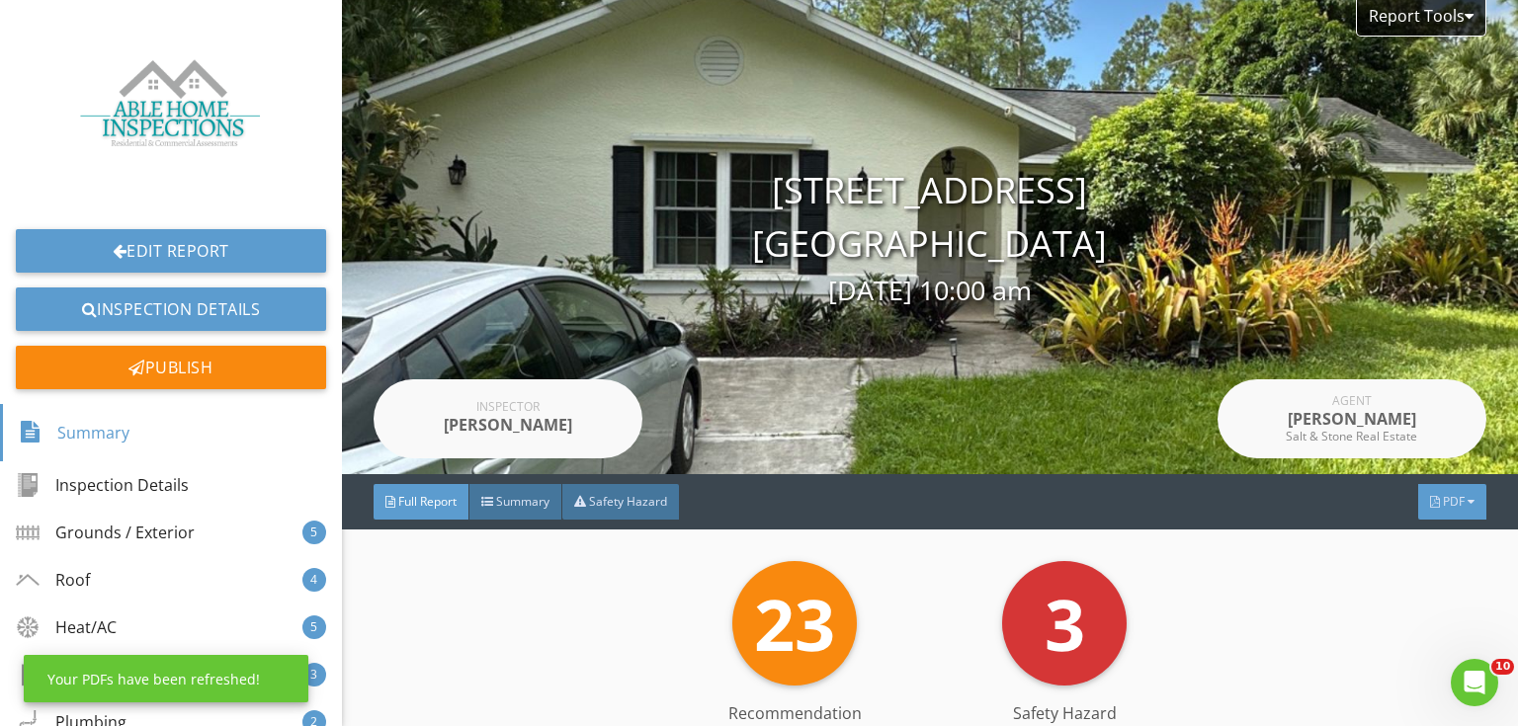
click at [1443, 502] on span "PDF" at bounding box center [1454, 501] width 22 height 17
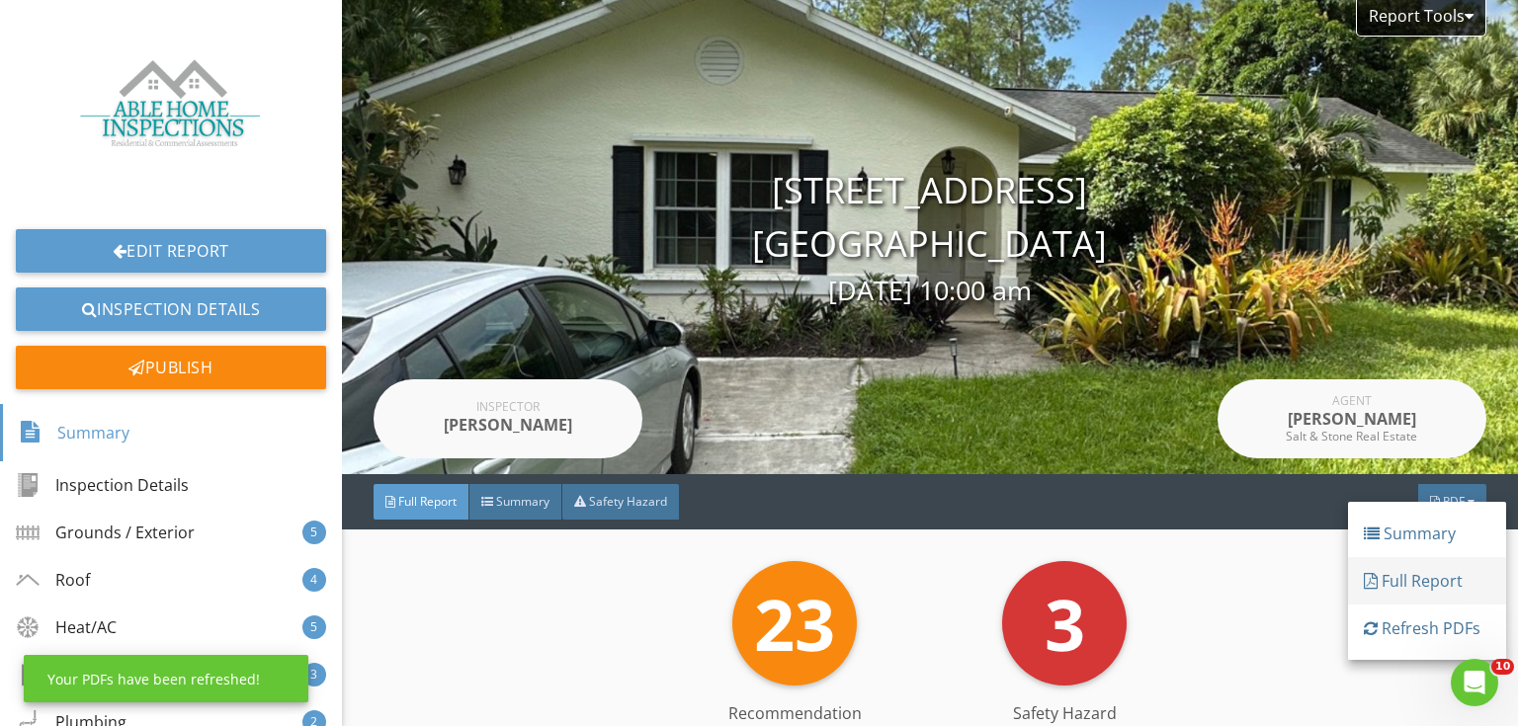
click at [1428, 565] on link "Full Report" at bounding box center [1427, 580] width 158 height 47
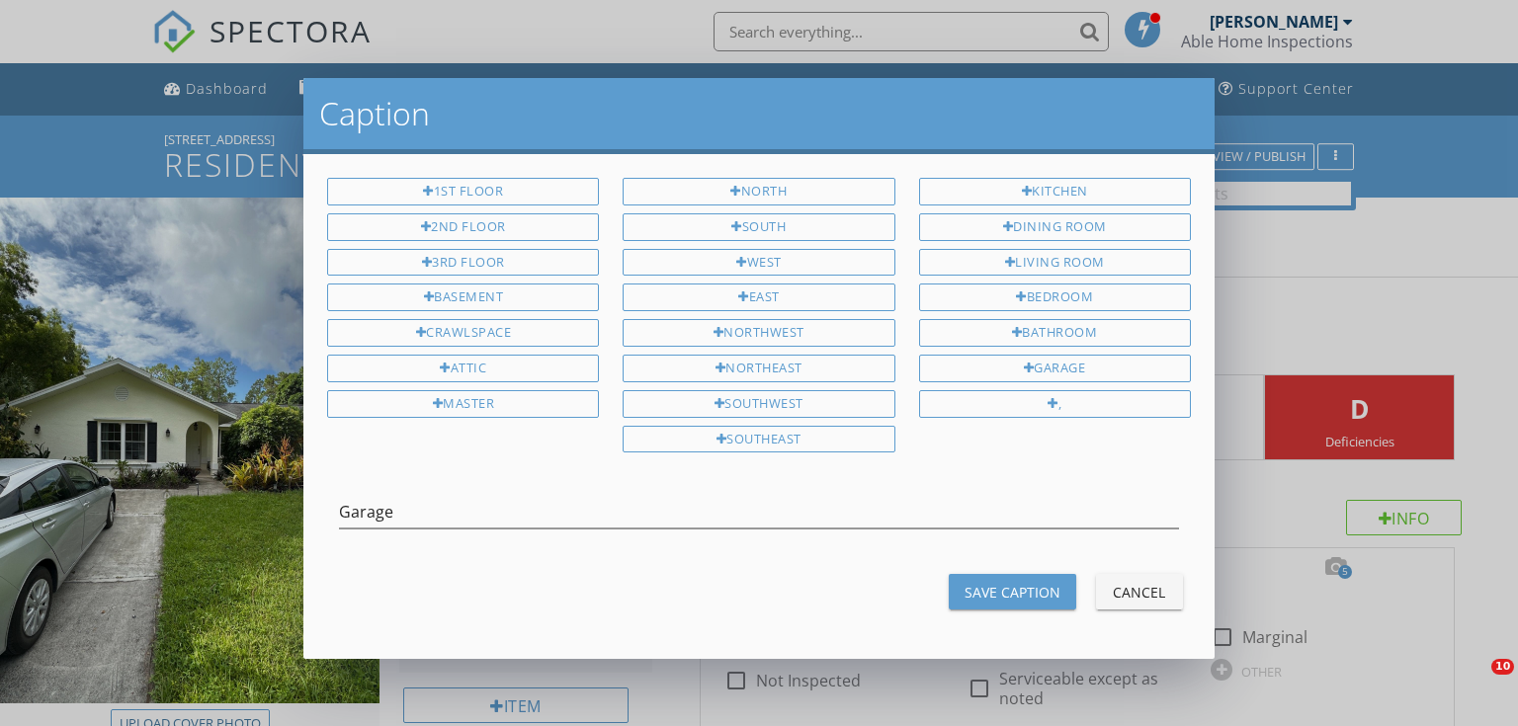
click at [1012, 582] on div "Save Caption" at bounding box center [1013, 592] width 96 height 21
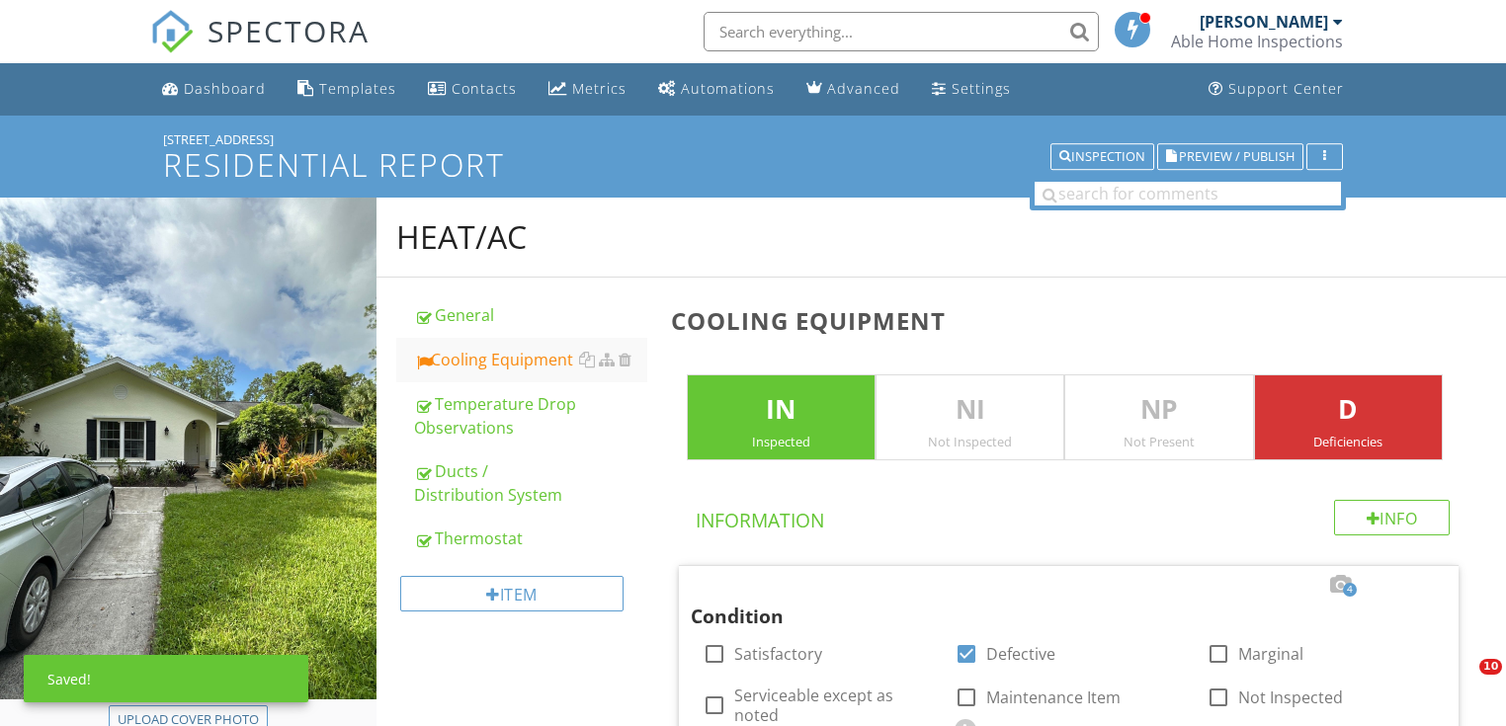
scroll to position [2680, 0]
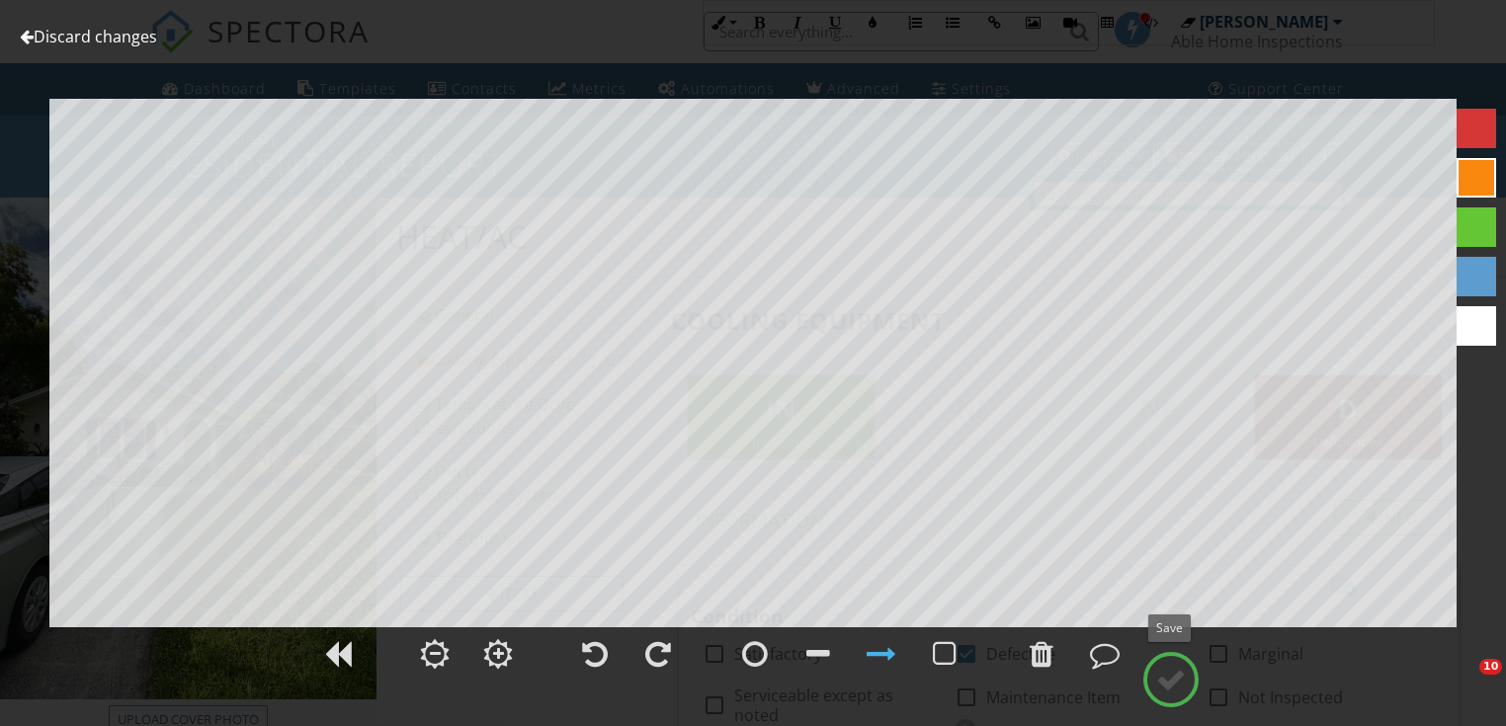
scroll to position [4043, 0]
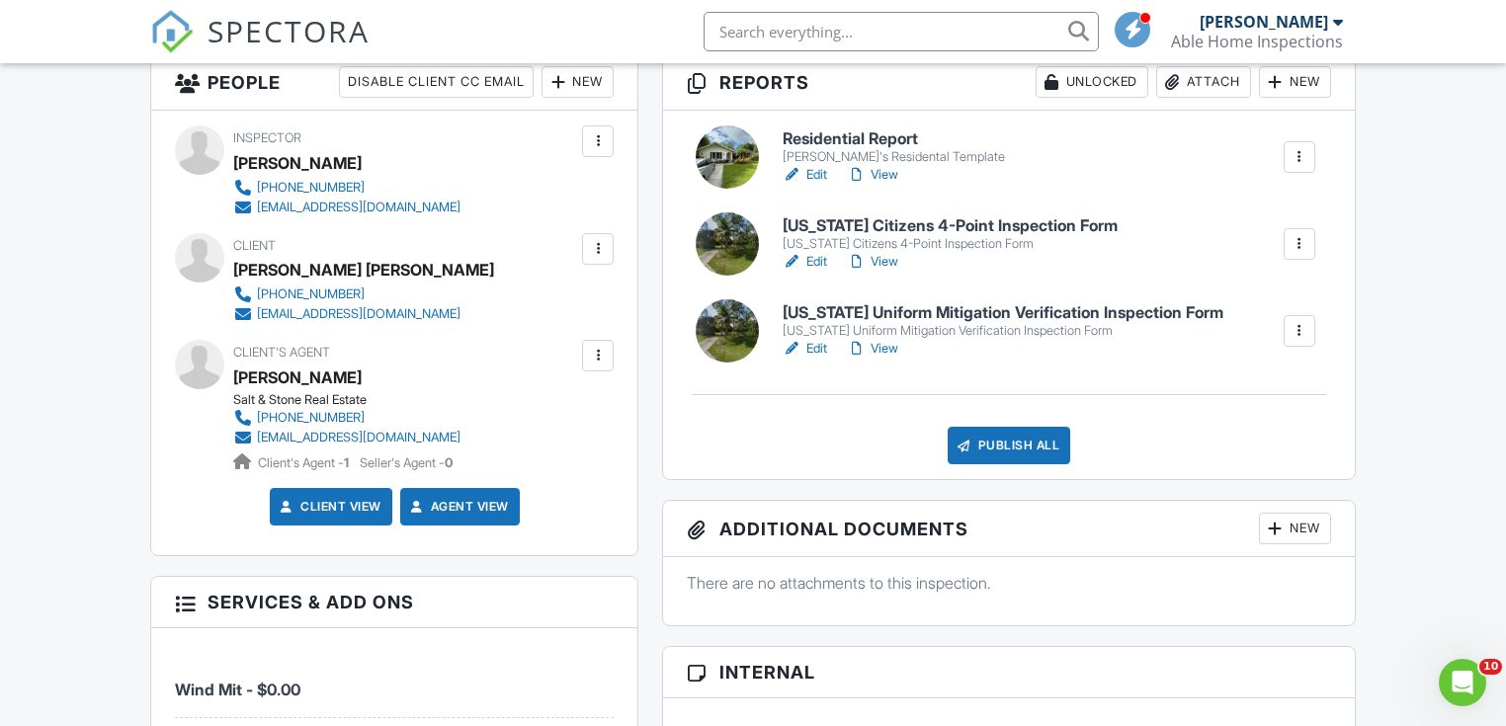
scroll to position [553, 0]
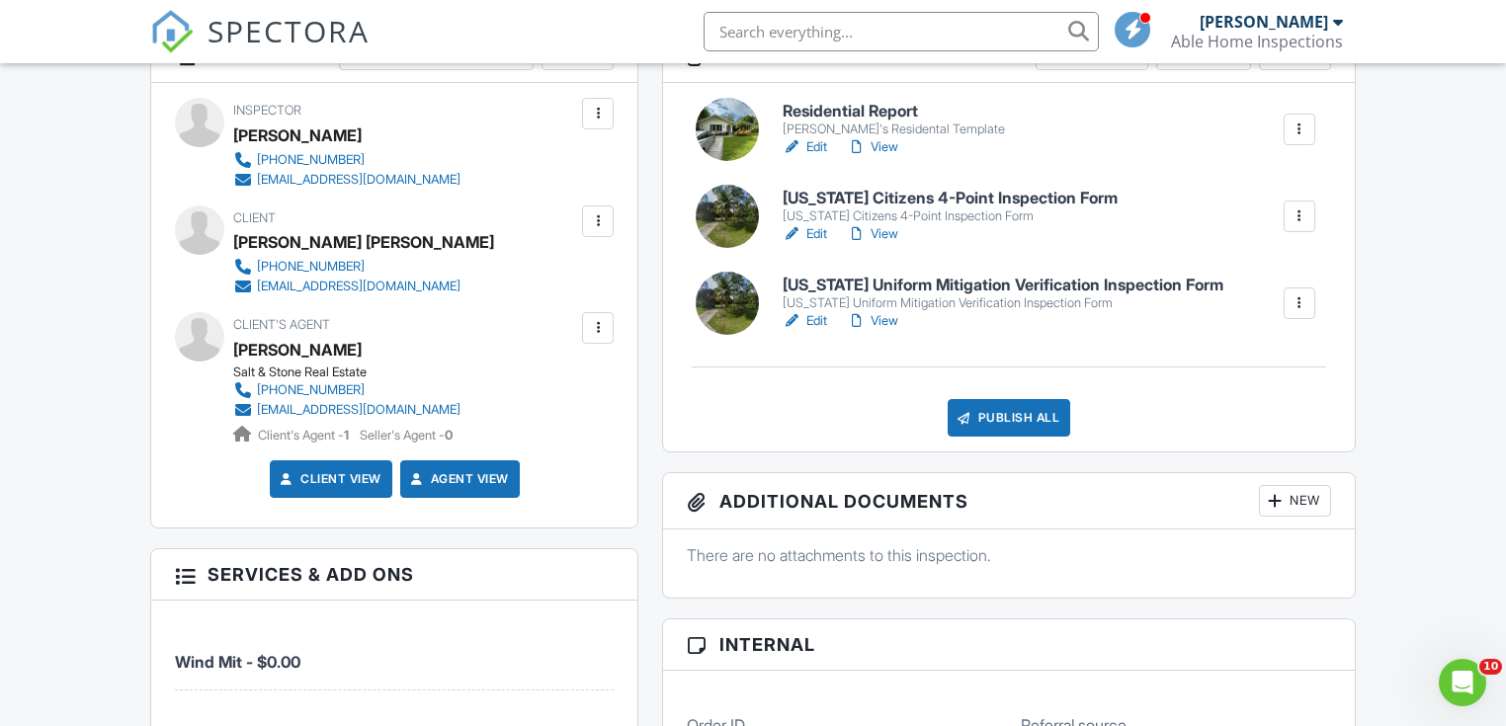
click at [1020, 426] on div "Publish All" at bounding box center [1010, 418] width 124 height 38
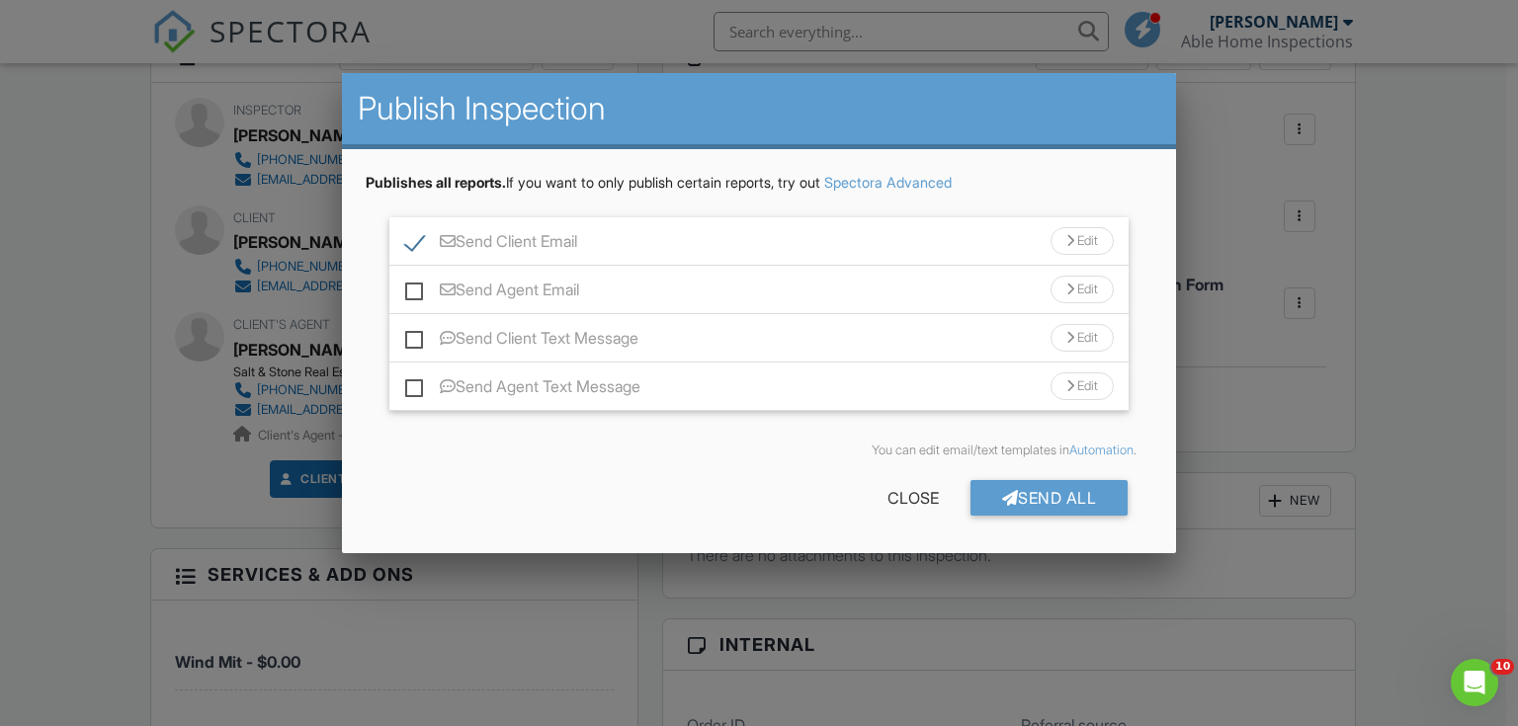
click at [555, 281] on label "Send Agent Email" at bounding box center [492, 293] width 174 height 25
click at [418, 281] on input "Send Agent Email" at bounding box center [411, 280] width 13 height 13
checkbox input "true"
click at [571, 326] on div "Send Client Text Message Edit" at bounding box center [759, 338] width 740 height 48
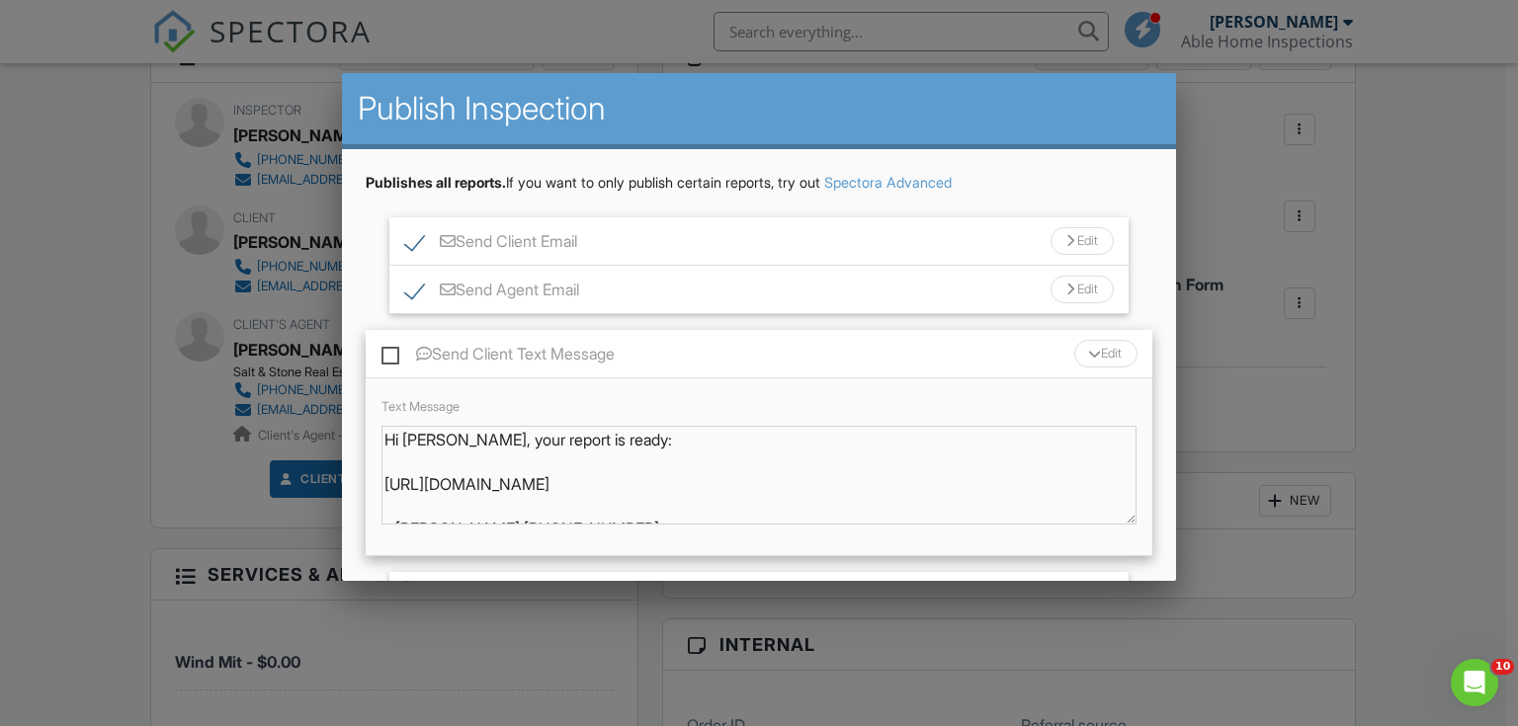
click at [572, 353] on label "Send Client Text Message" at bounding box center [497, 357] width 233 height 25
click at [394, 351] on input "Send Client Text Message" at bounding box center [387, 344] width 13 height 13
checkbox input "true"
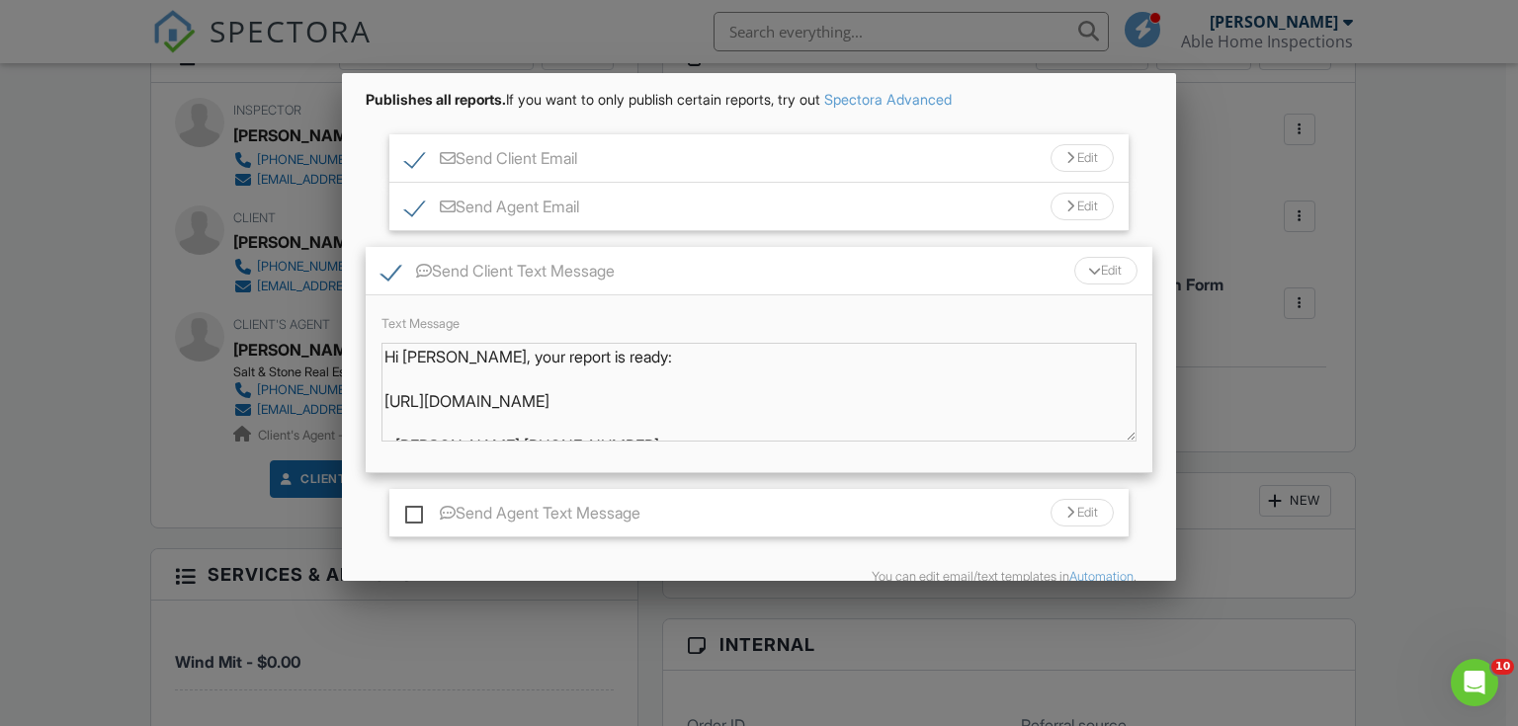
scroll to position [181, 0]
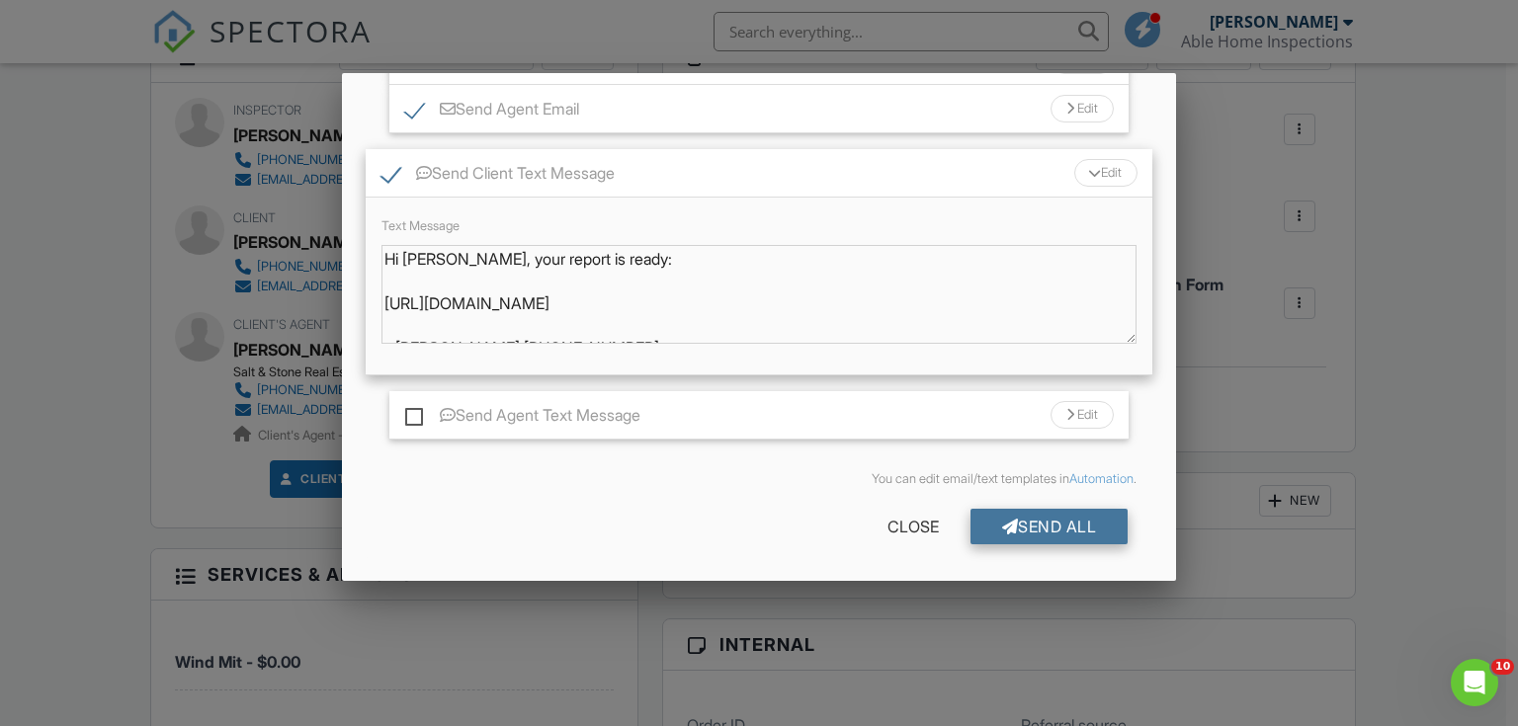
click at [1050, 517] on div "Send All" at bounding box center [1050, 527] width 158 height 36
